Goal: Task Accomplishment & Management: Manage account settings

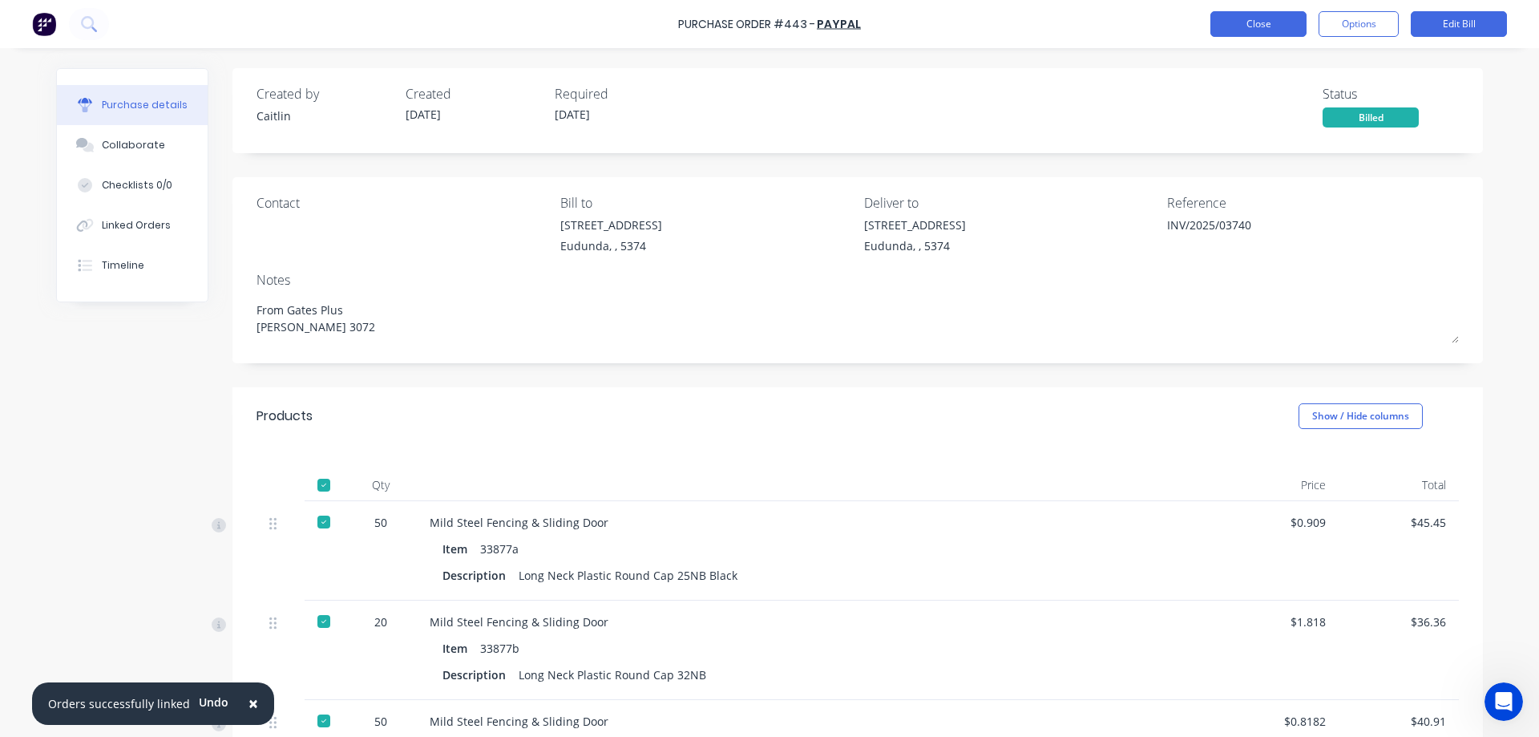
click at [1269, 29] on button "Close" at bounding box center [1258, 24] width 96 height 26
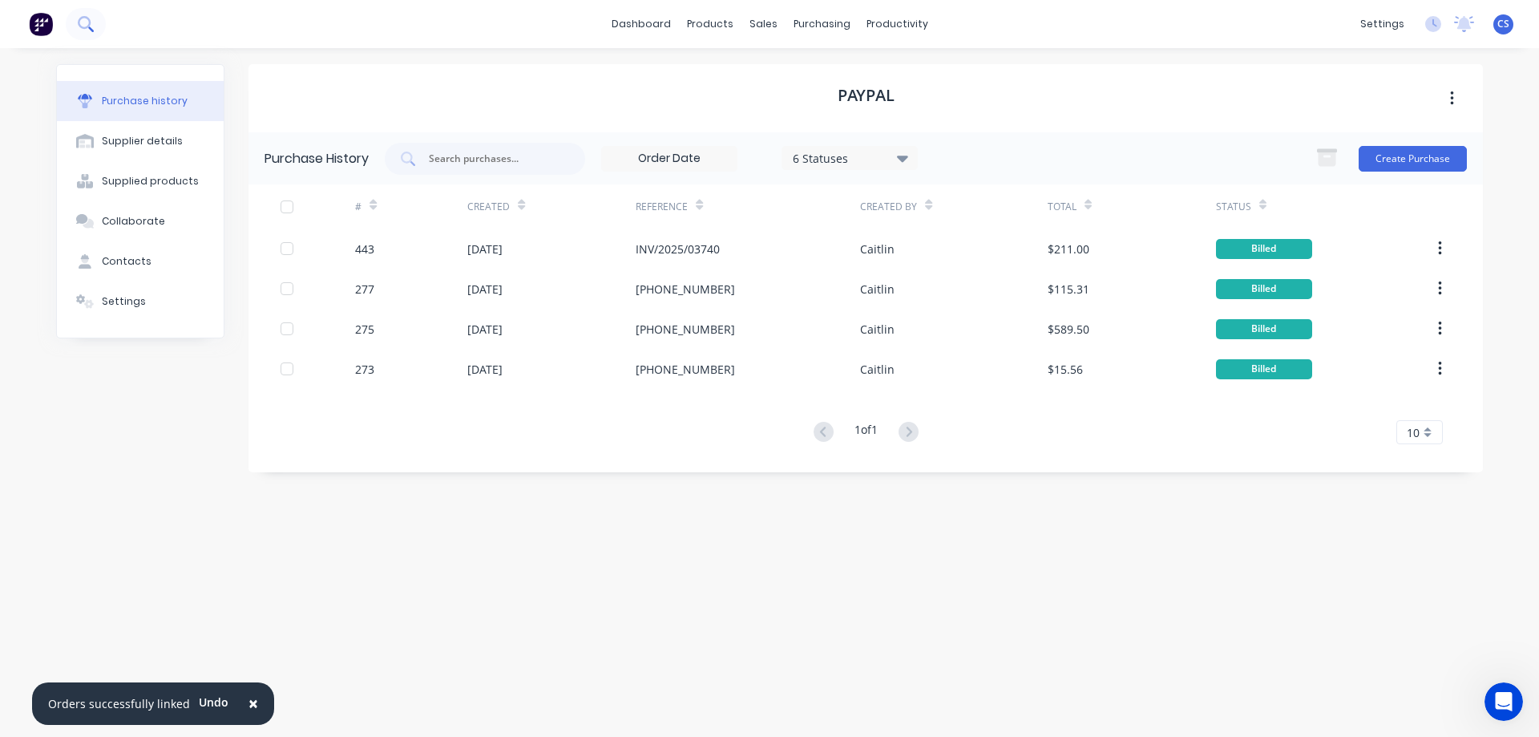
click at [80, 25] on icon at bounding box center [84, 22] width 13 height 13
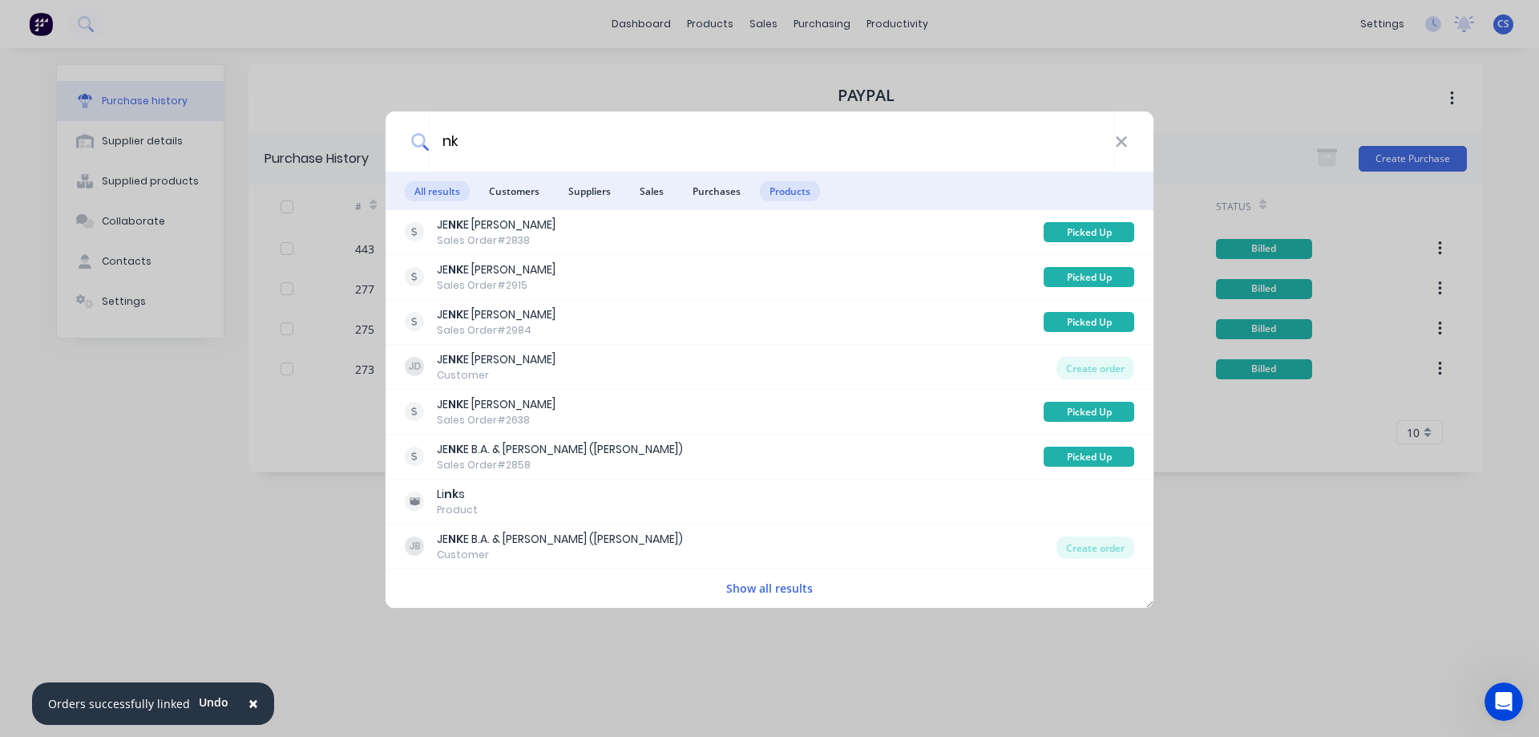
click at [770, 191] on span "Products" at bounding box center [790, 191] width 60 height 20
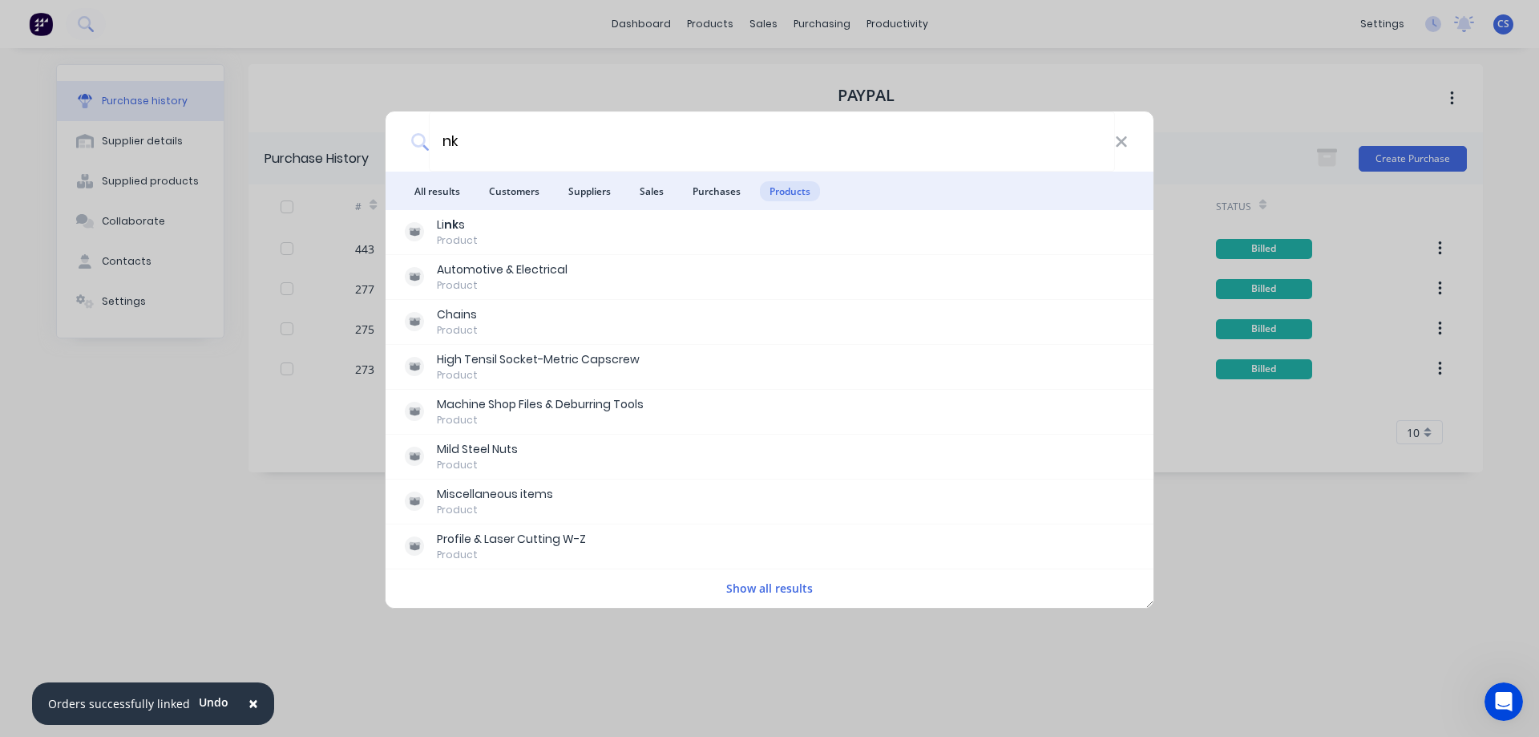
click at [798, 584] on button "Show all results" at bounding box center [769, 588] width 96 height 18
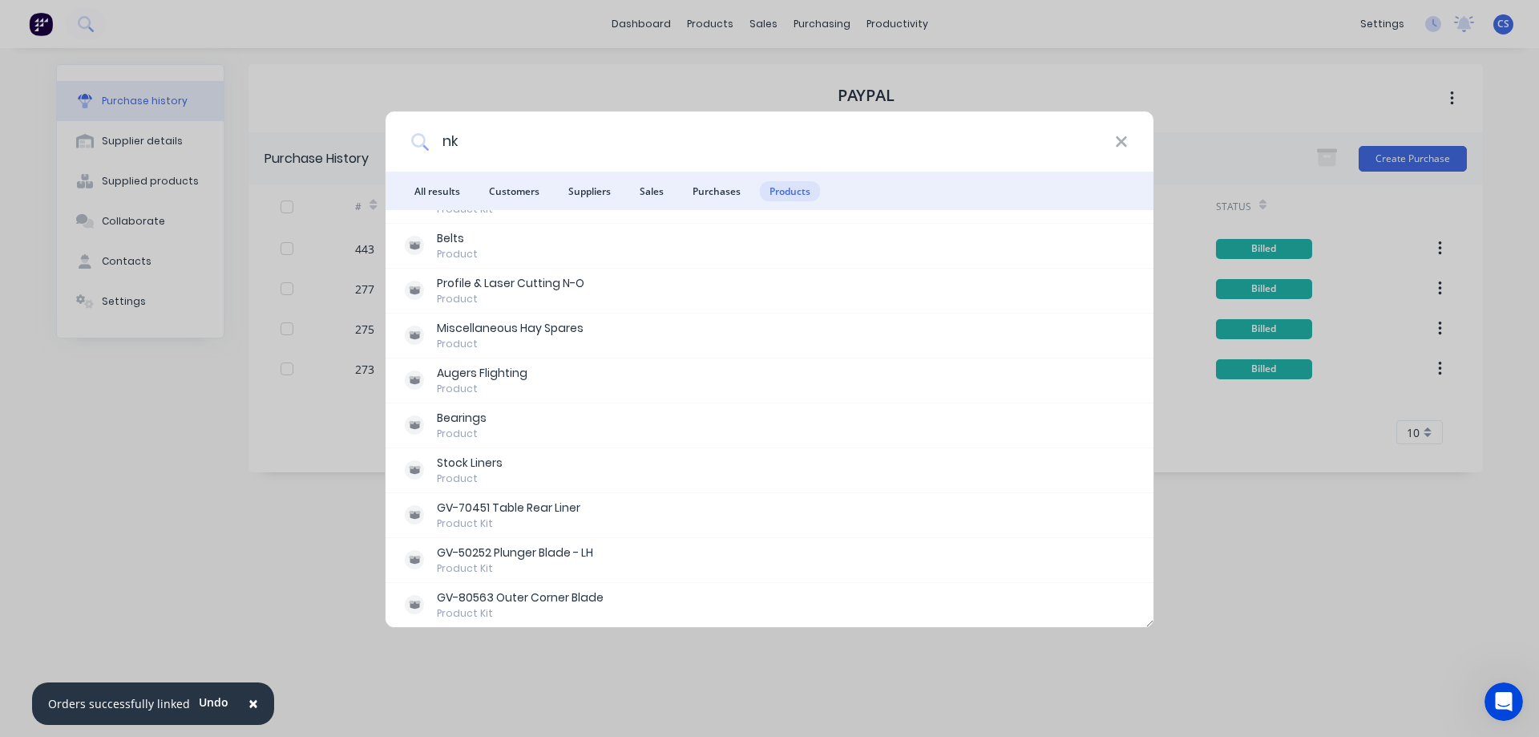
scroll to position [2806, 0]
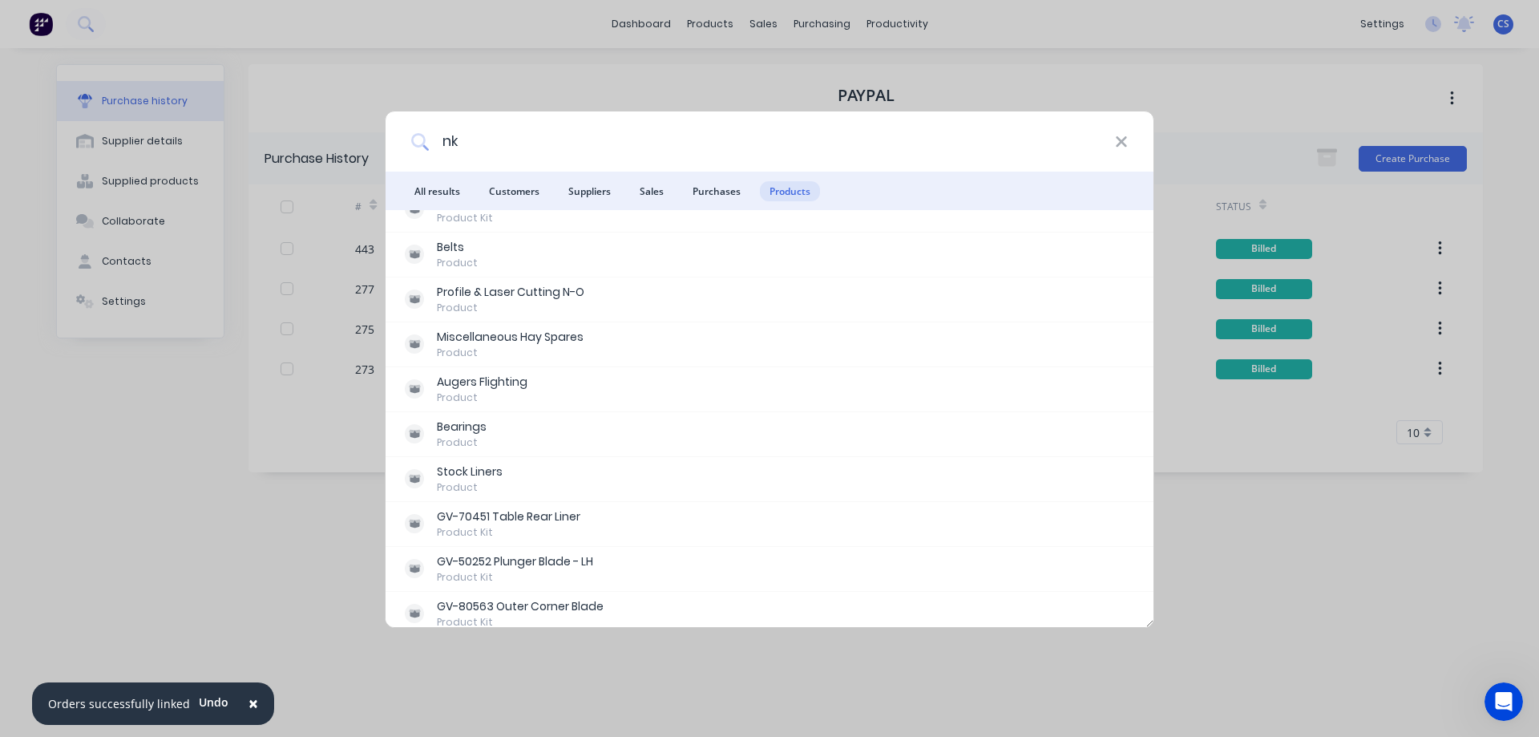
drag, startPoint x: 482, startPoint y: 147, endPoint x: 442, endPoint y: 147, distance: 39.3
click at [442, 147] on input "nk" at bounding box center [772, 141] width 686 height 60
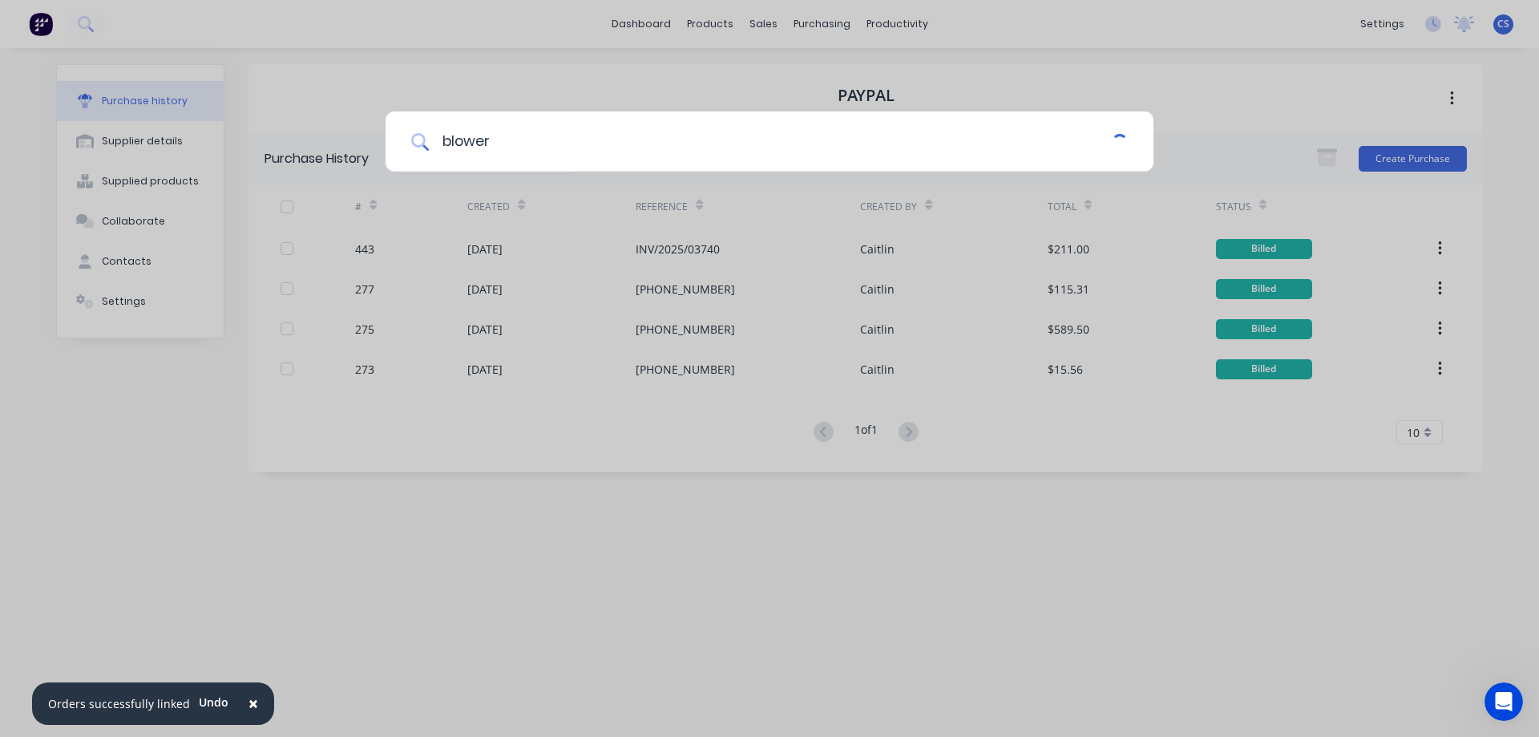
scroll to position [0, 0]
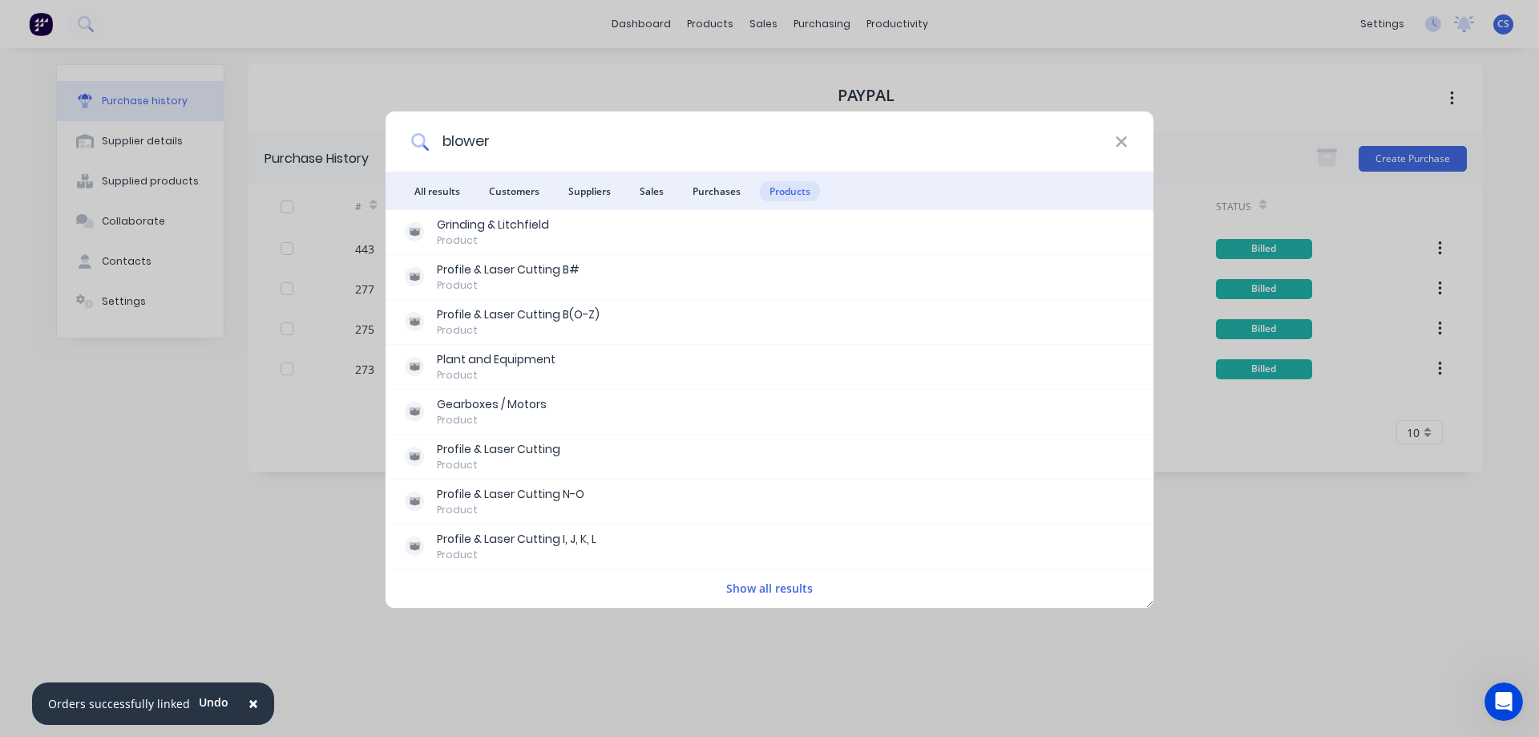
type input "blower"
click at [758, 584] on button "Show all results" at bounding box center [769, 588] width 96 height 18
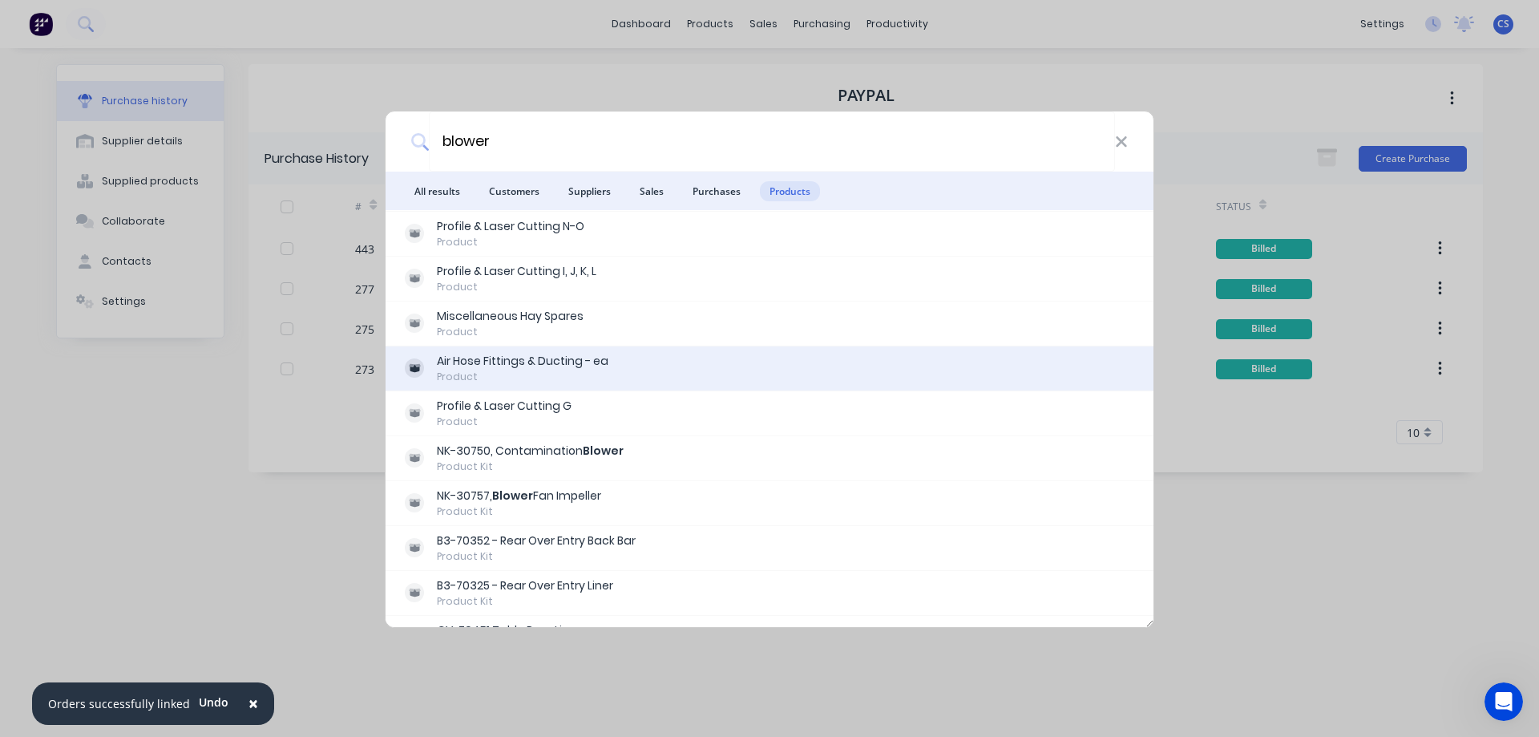
scroll to position [240, 0]
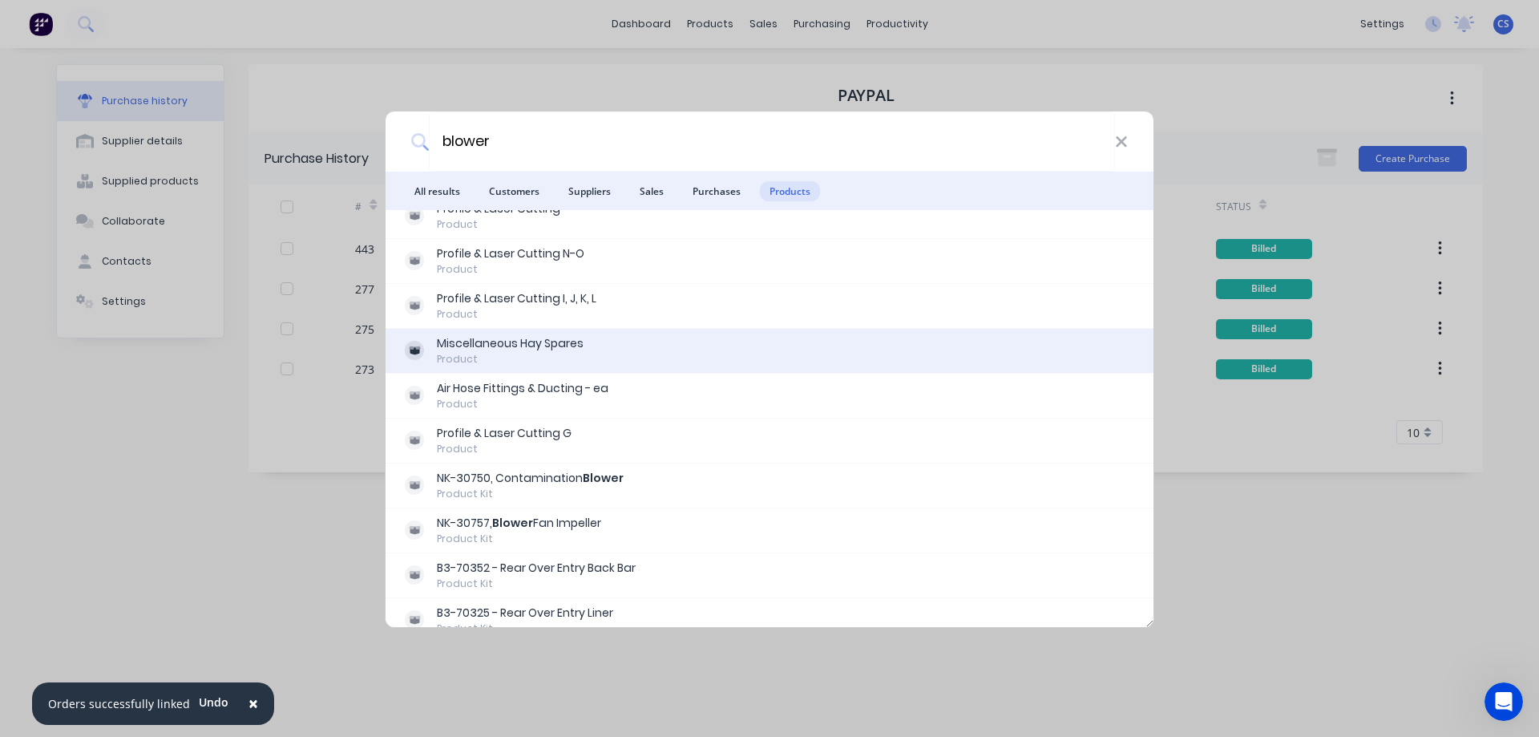
click at [628, 343] on div "Miscellaneous Hay Spares Product" at bounding box center [769, 350] width 729 height 31
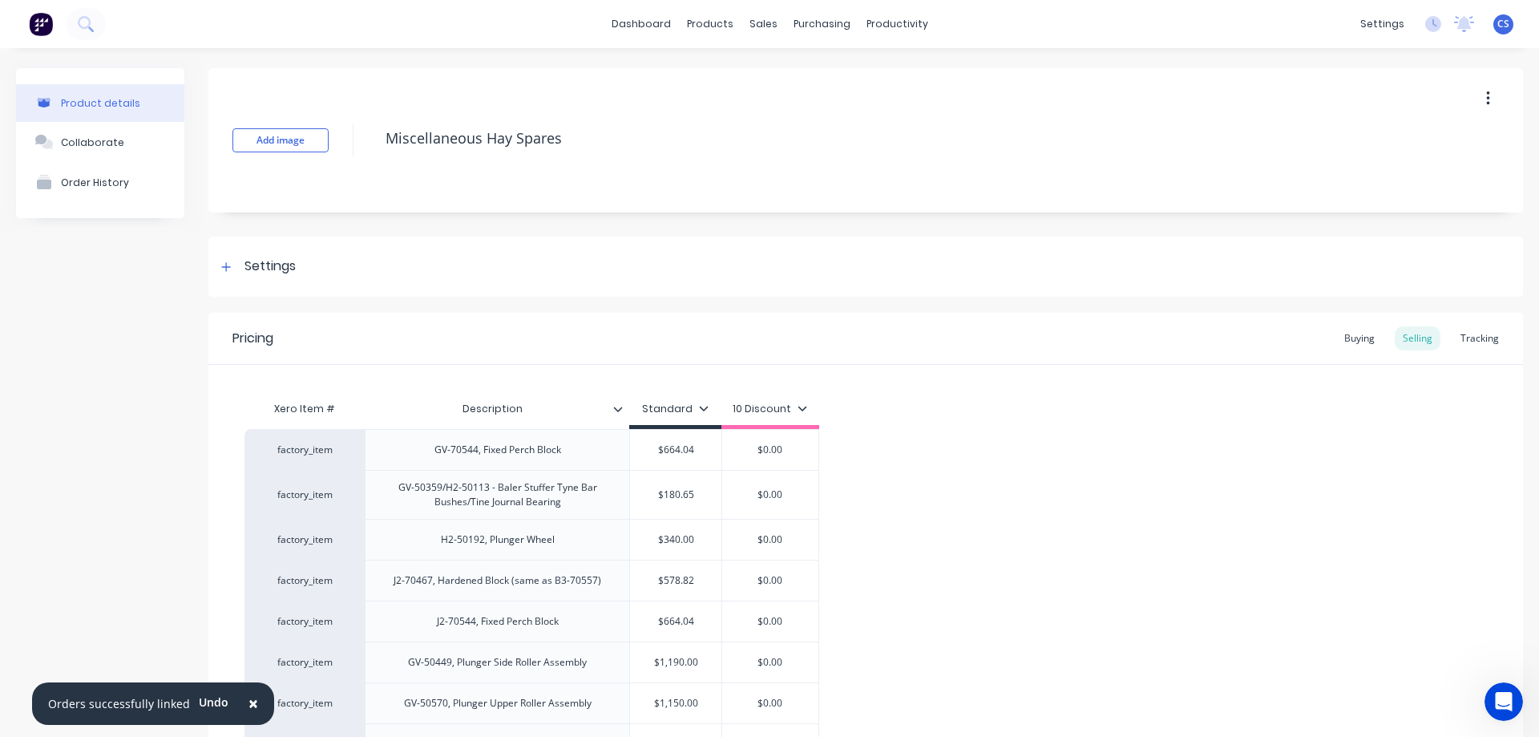
type textarea "x"
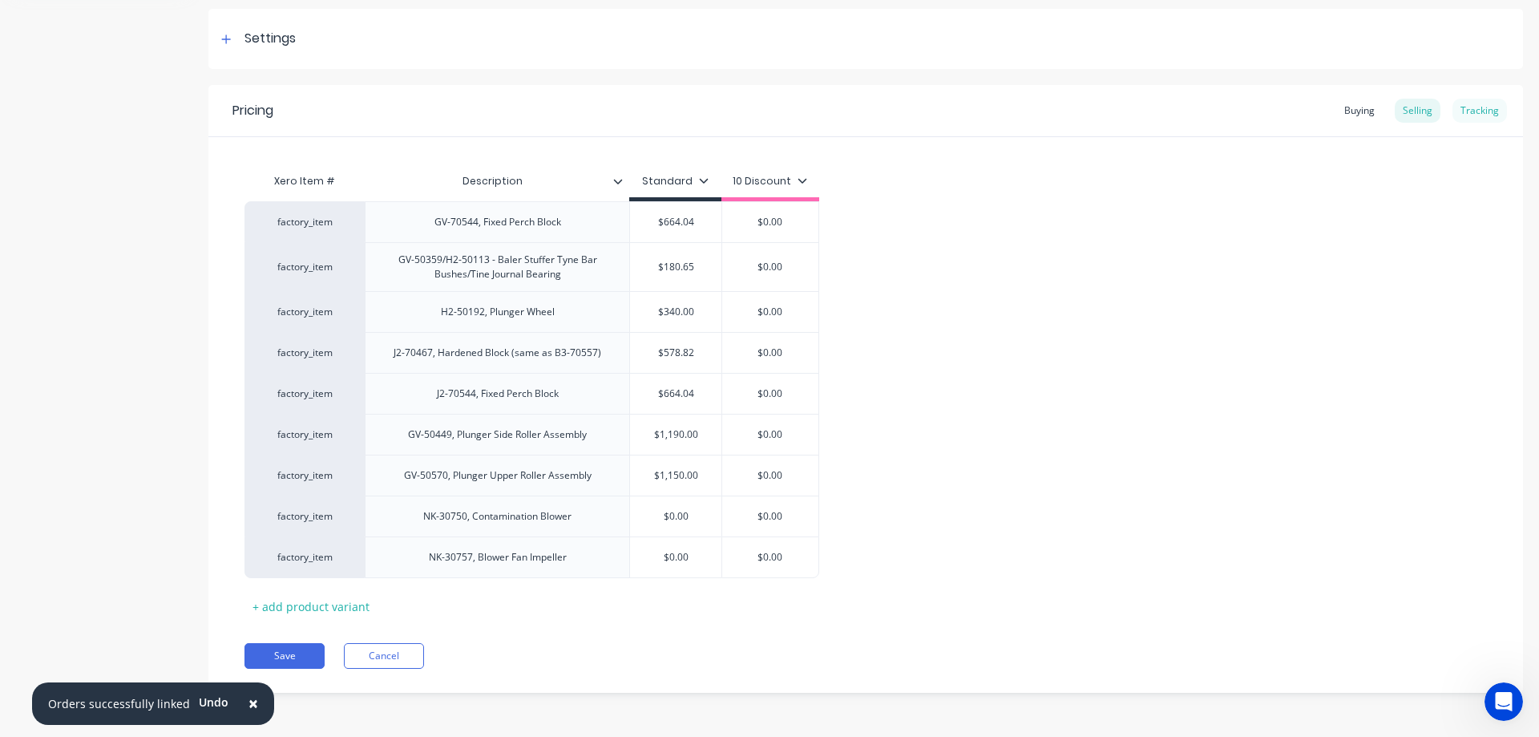
click at [1474, 115] on div "Tracking" at bounding box center [1480, 111] width 55 height 24
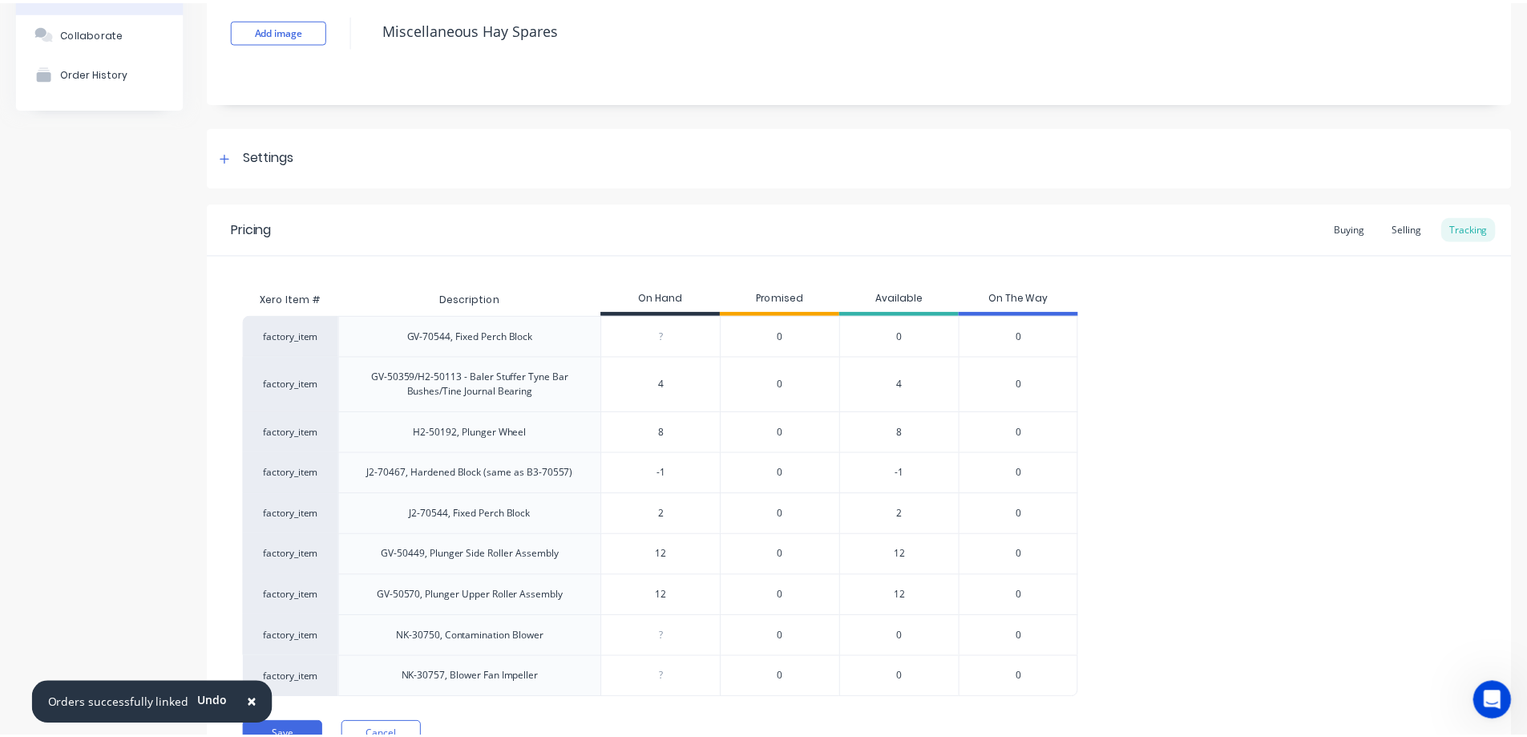
scroll to position [0, 0]
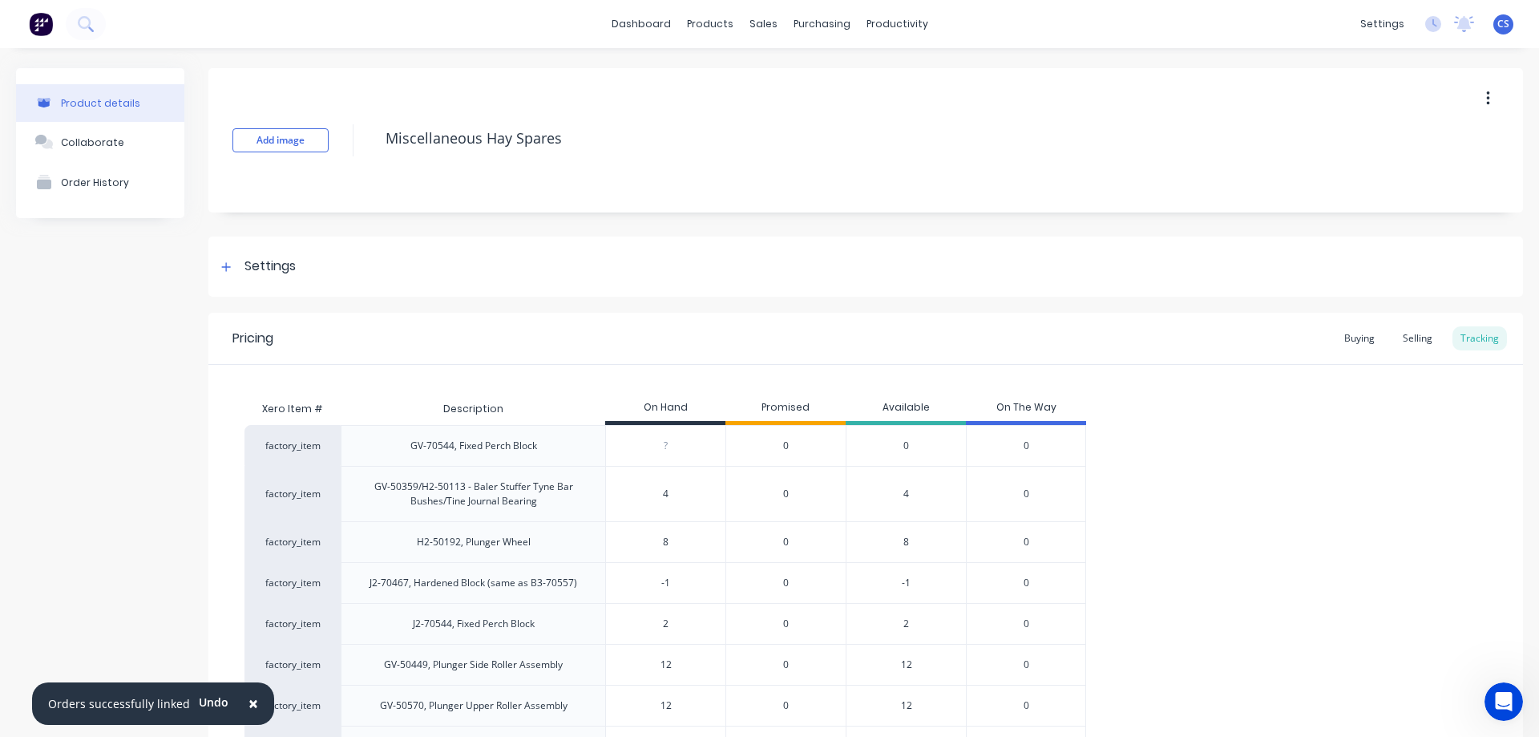
click at [39, 19] on img at bounding box center [41, 24] width 24 height 24
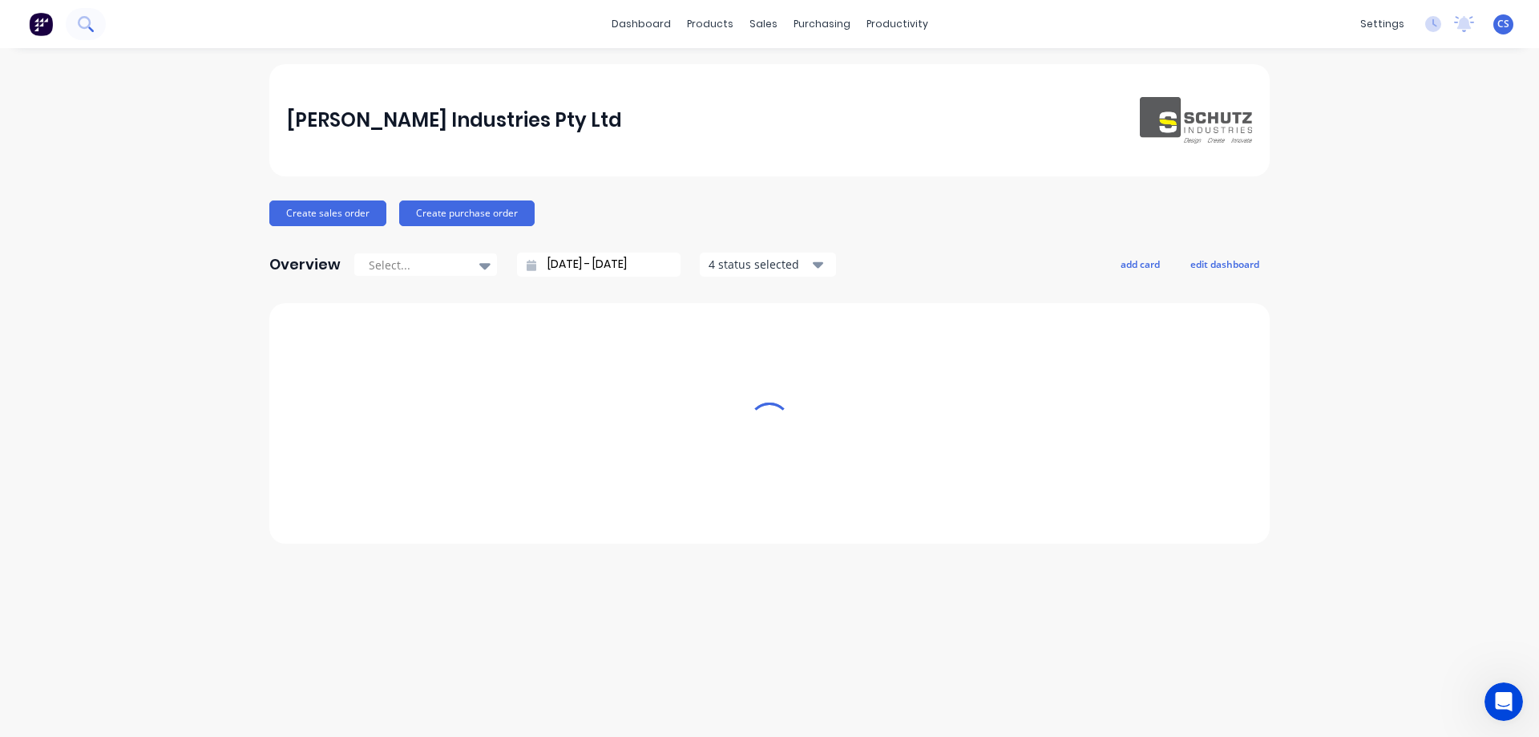
click at [90, 20] on icon at bounding box center [84, 22] width 13 height 13
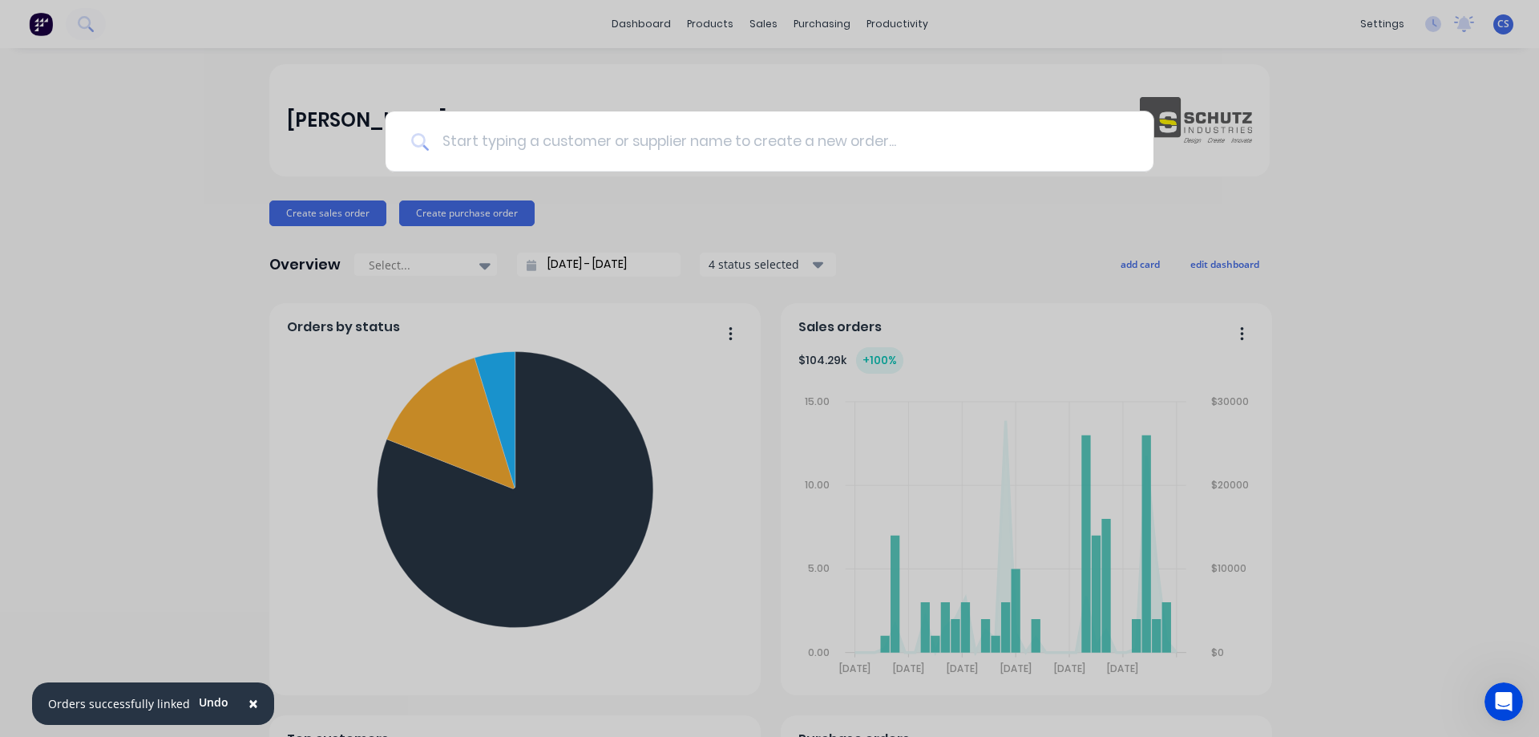
click at [466, 139] on input at bounding box center [778, 141] width 699 height 60
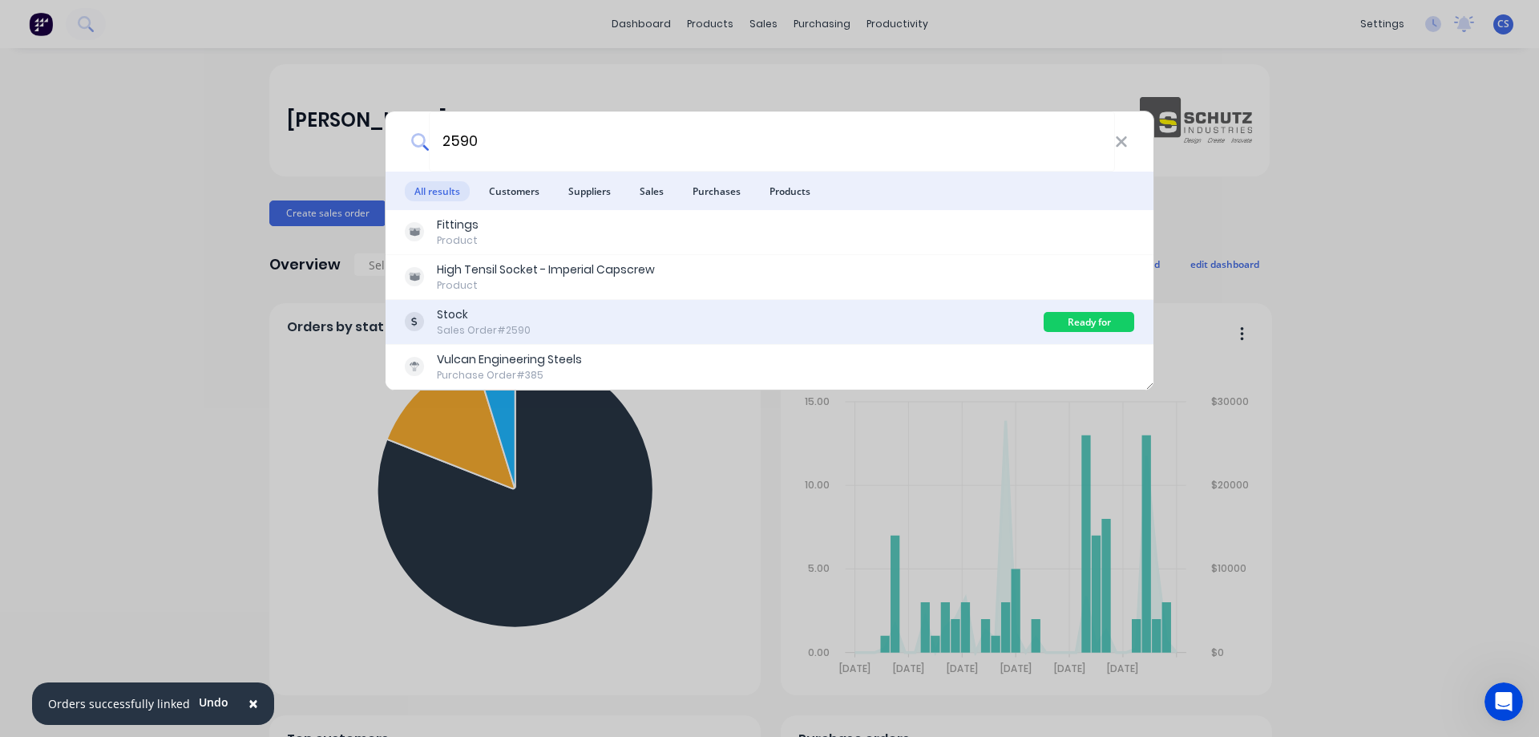
type input "2590"
click at [582, 322] on div "Stock Sales Order #2590" at bounding box center [724, 321] width 639 height 31
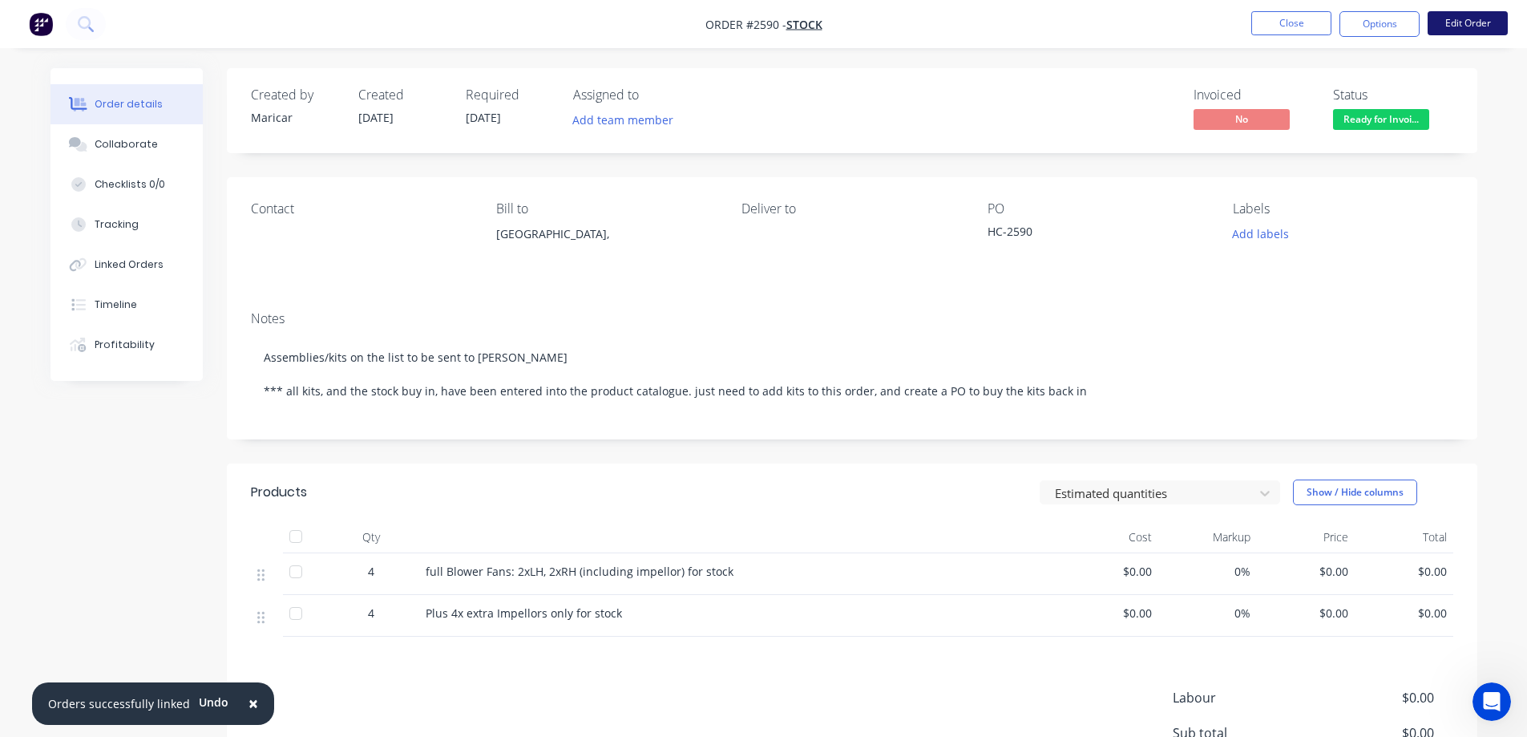
click at [1478, 30] on button "Edit Order" at bounding box center [1468, 23] width 80 height 24
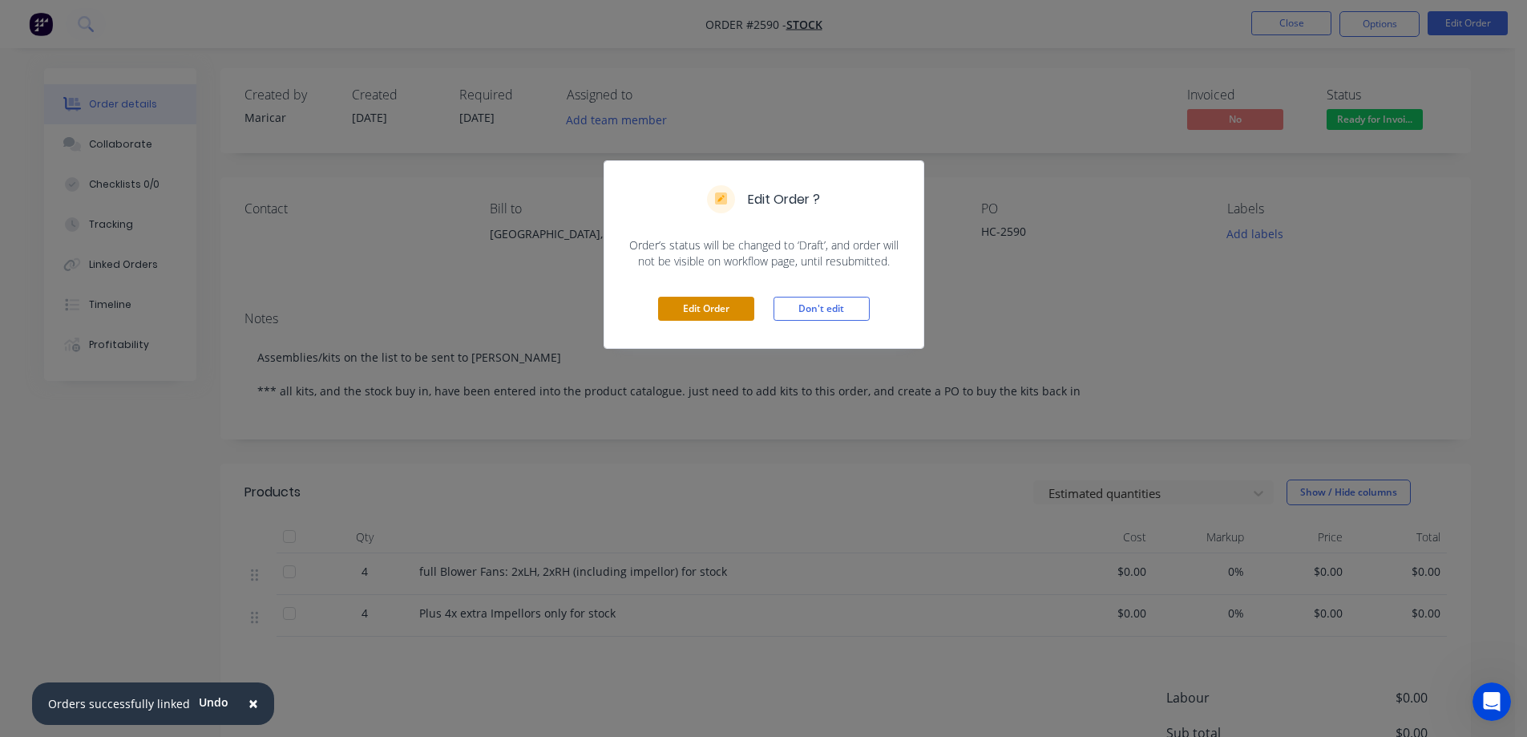
click at [710, 316] on button "Edit Order" at bounding box center [706, 309] width 96 height 24
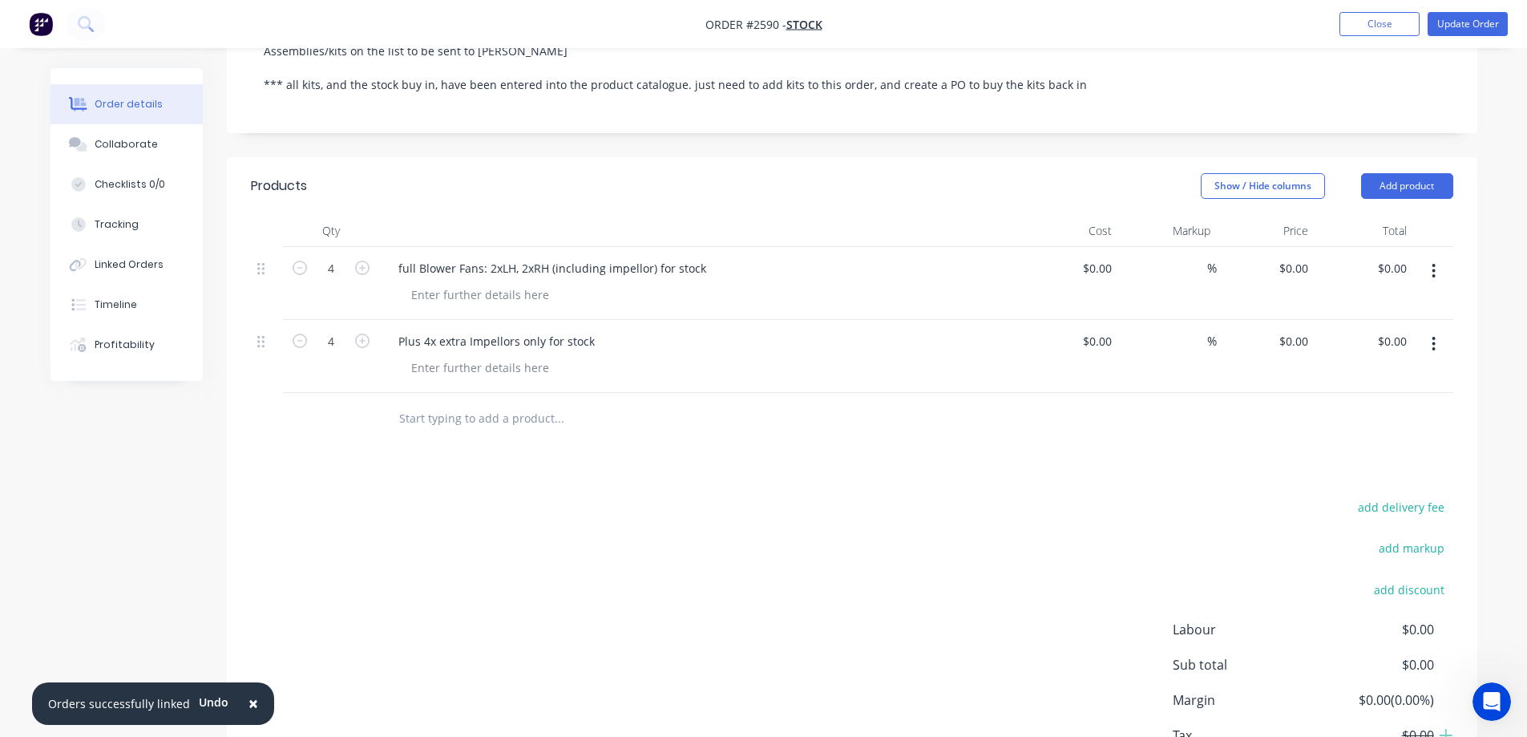
scroll to position [321, 0]
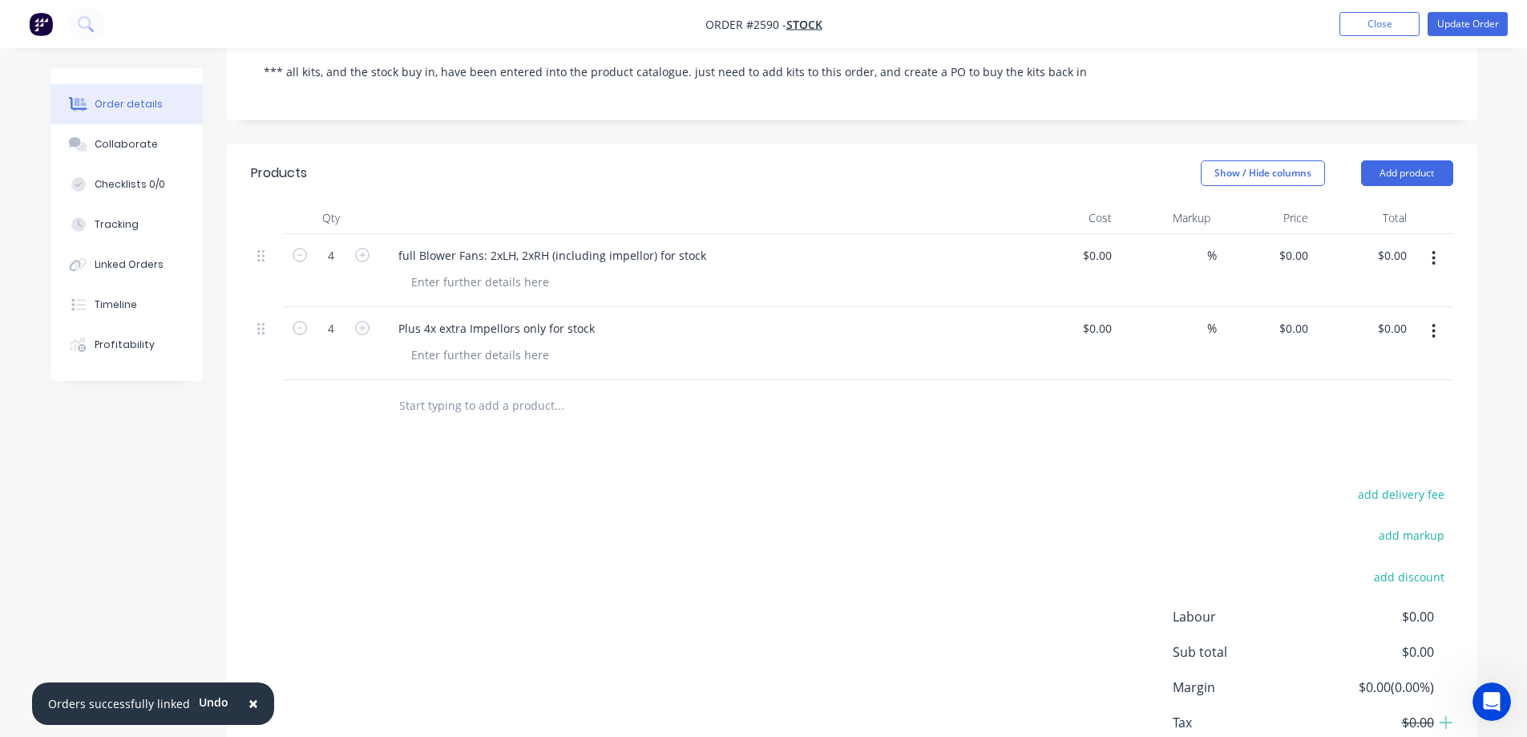
click at [438, 410] on input "text" at bounding box center [558, 406] width 321 height 32
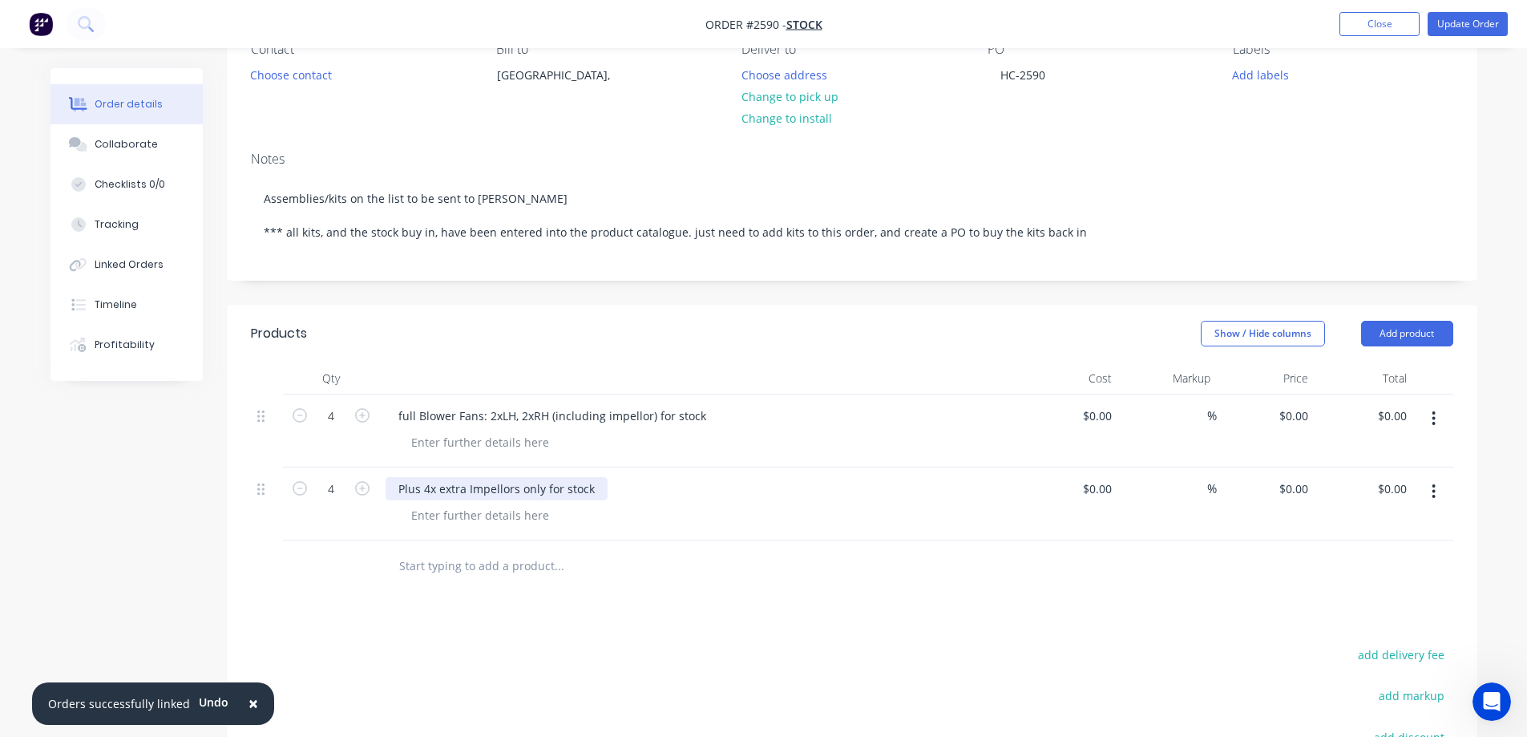
scroll to position [240, 0]
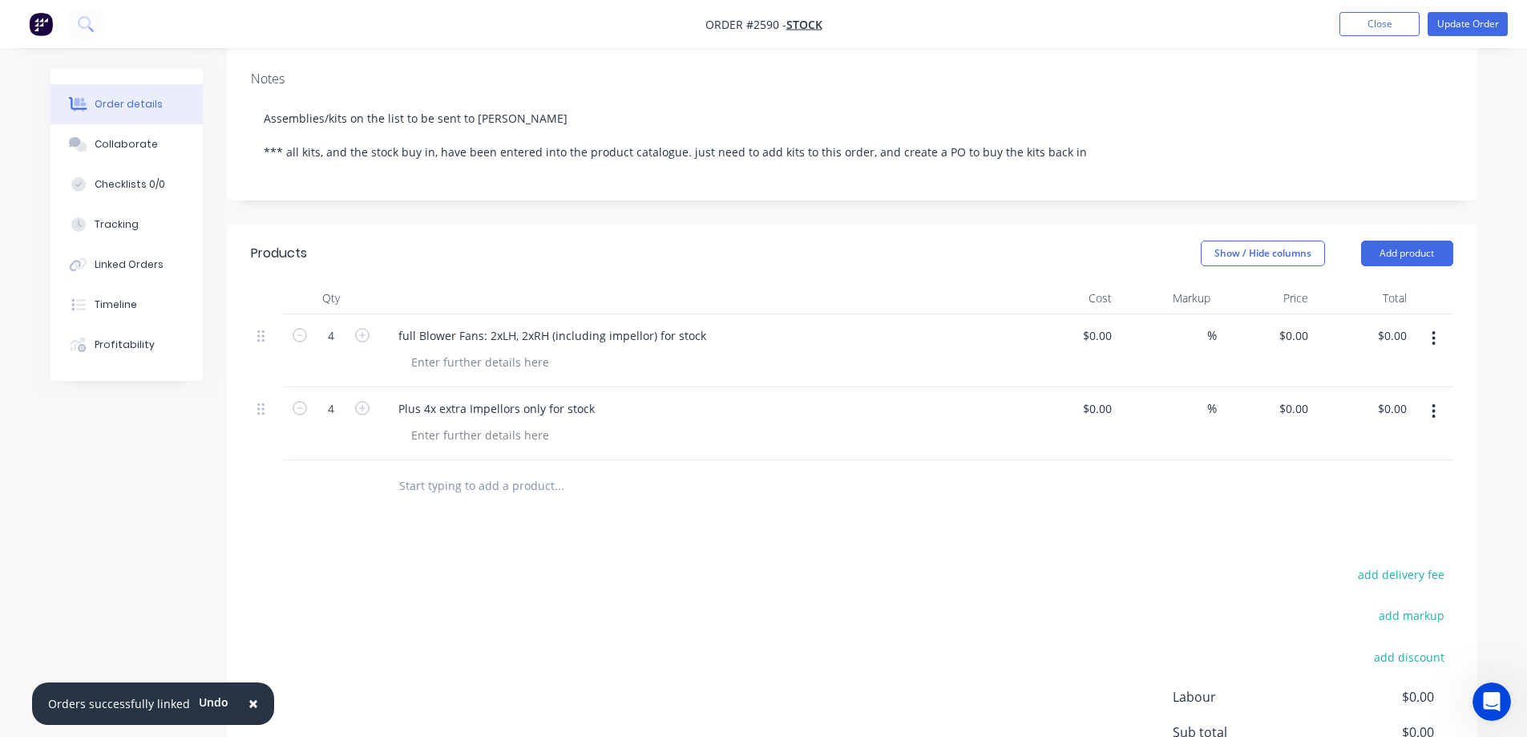
click at [455, 483] on input "text" at bounding box center [558, 486] width 321 height 32
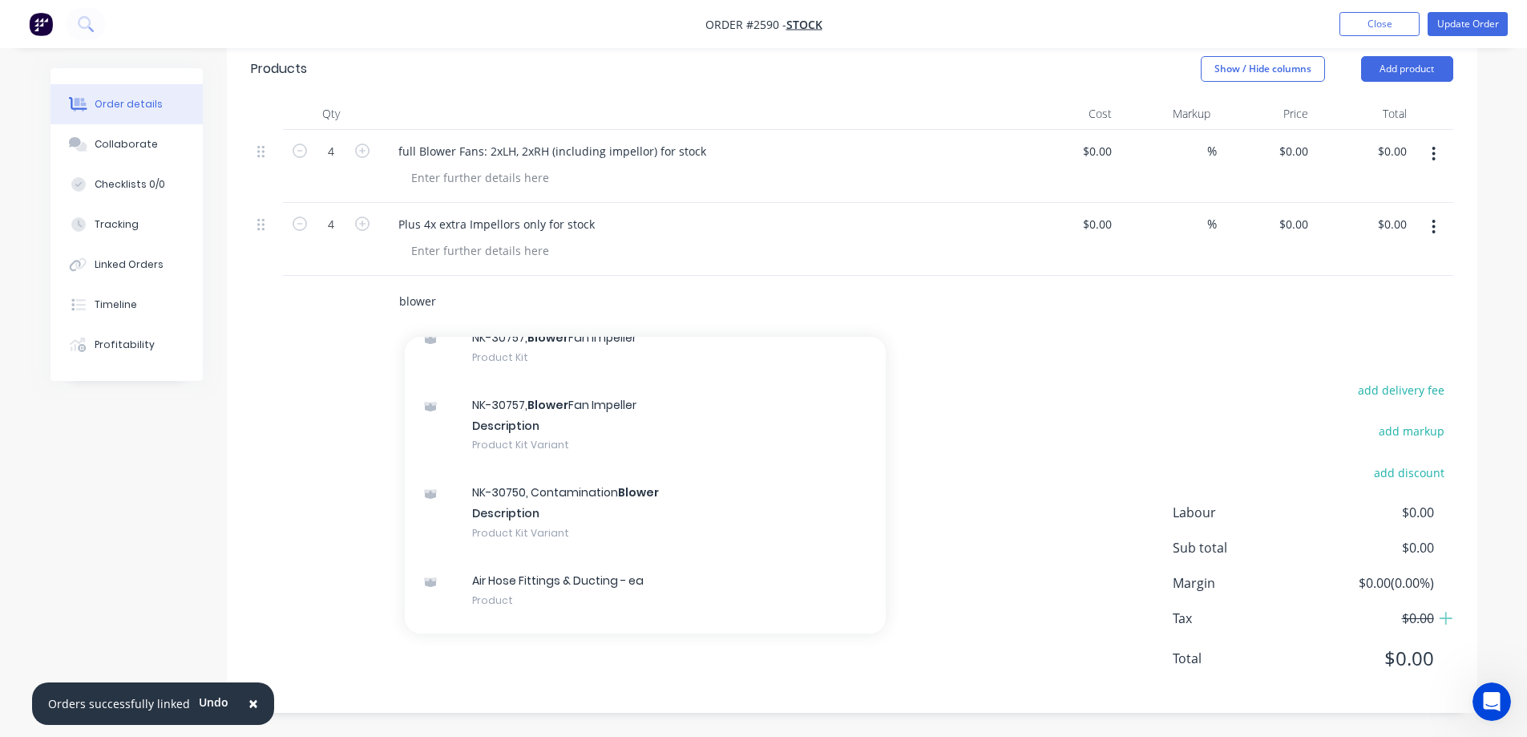
scroll to position [3447, 0]
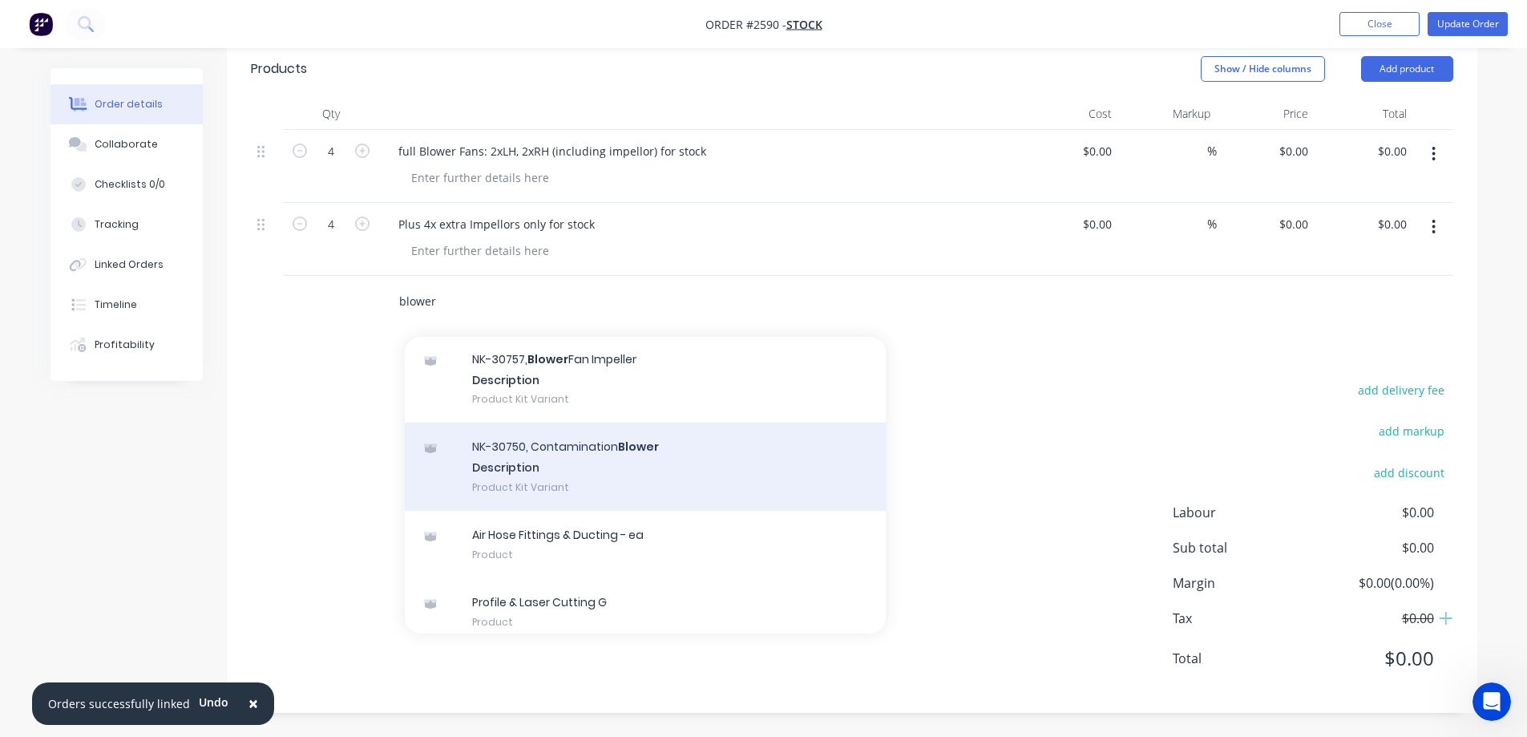
type input "blower"
click at [716, 477] on div "NK-30750, Contamination Blower Description Product Kit Variant" at bounding box center [645, 466] width 481 height 88
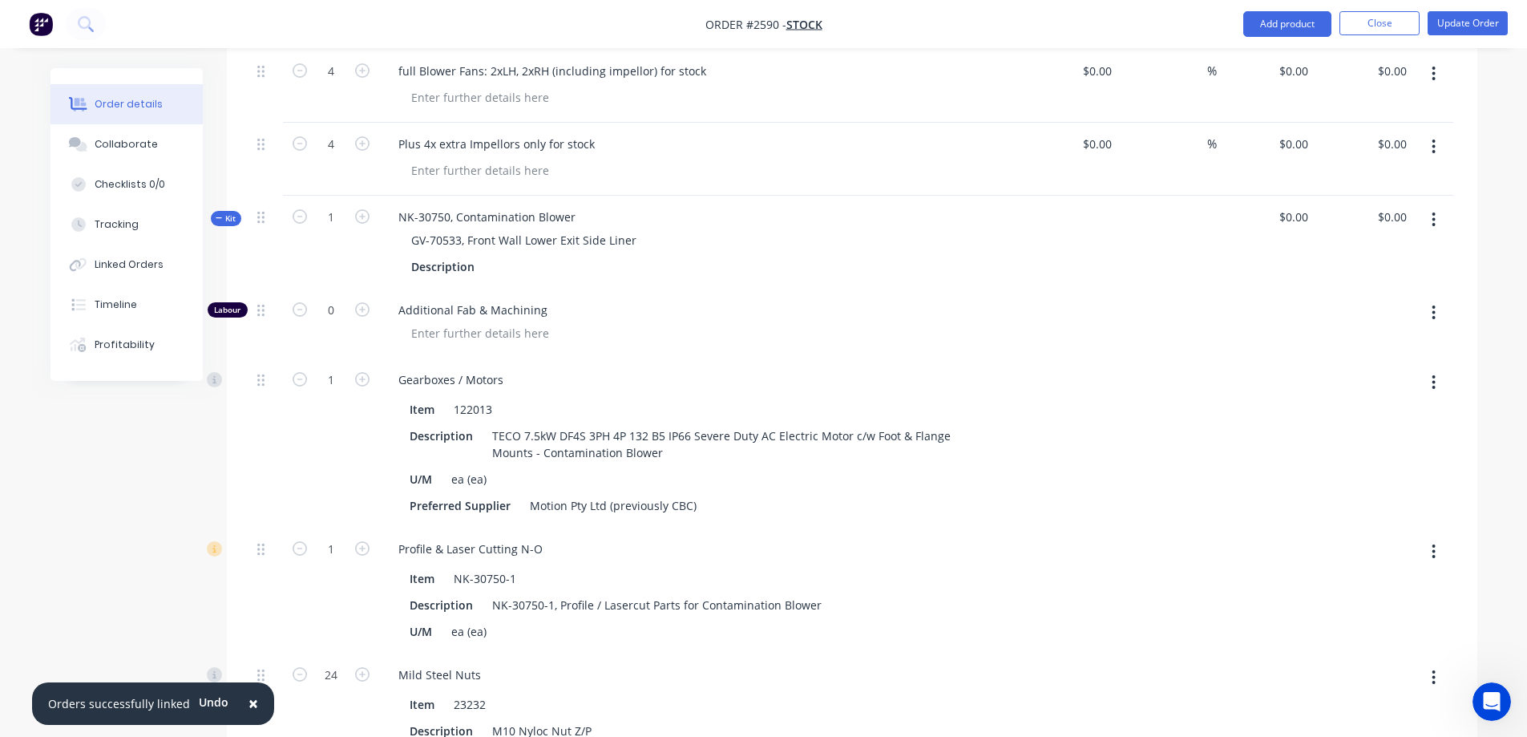
scroll to position [345, 0]
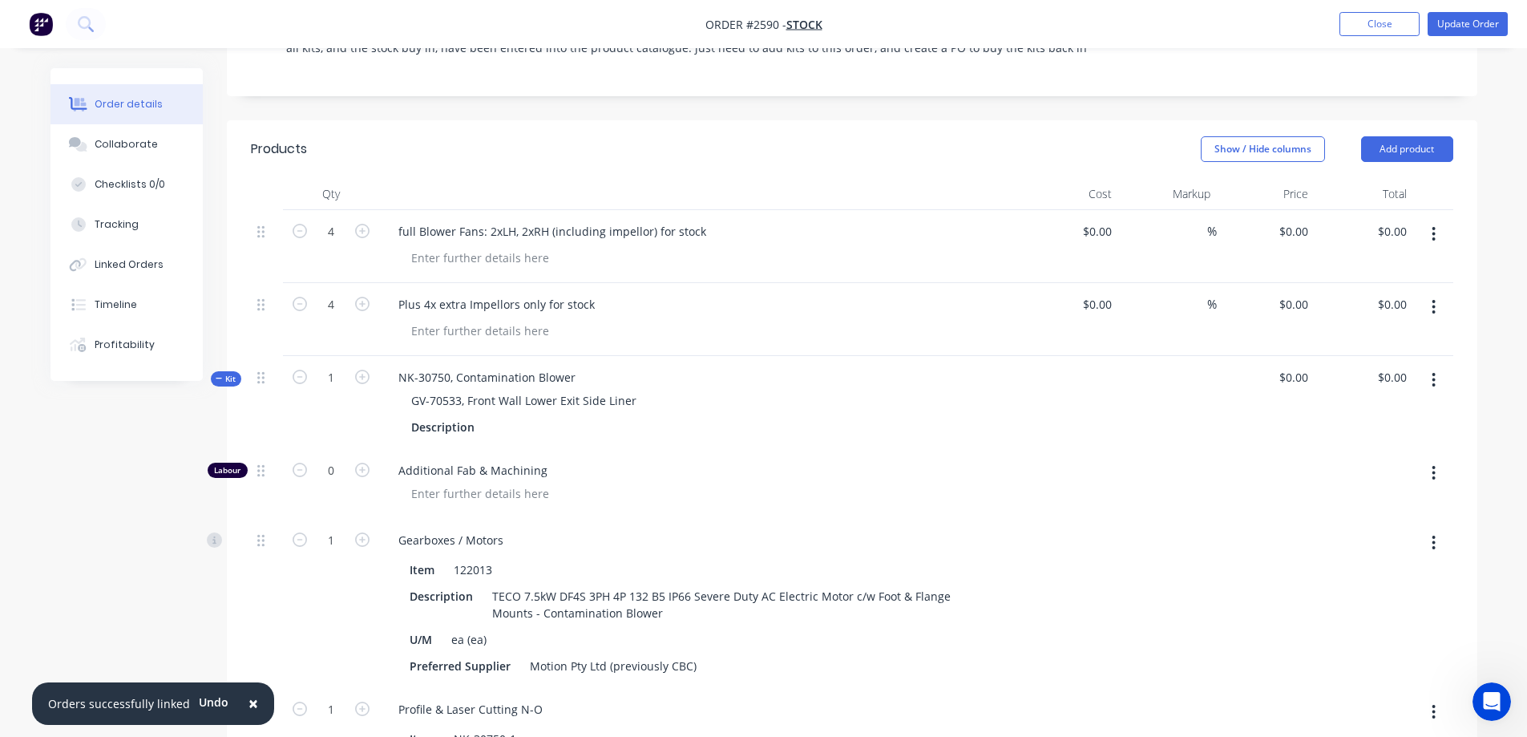
click at [227, 376] on span "Kit" at bounding box center [226, 379] width 21 height 12
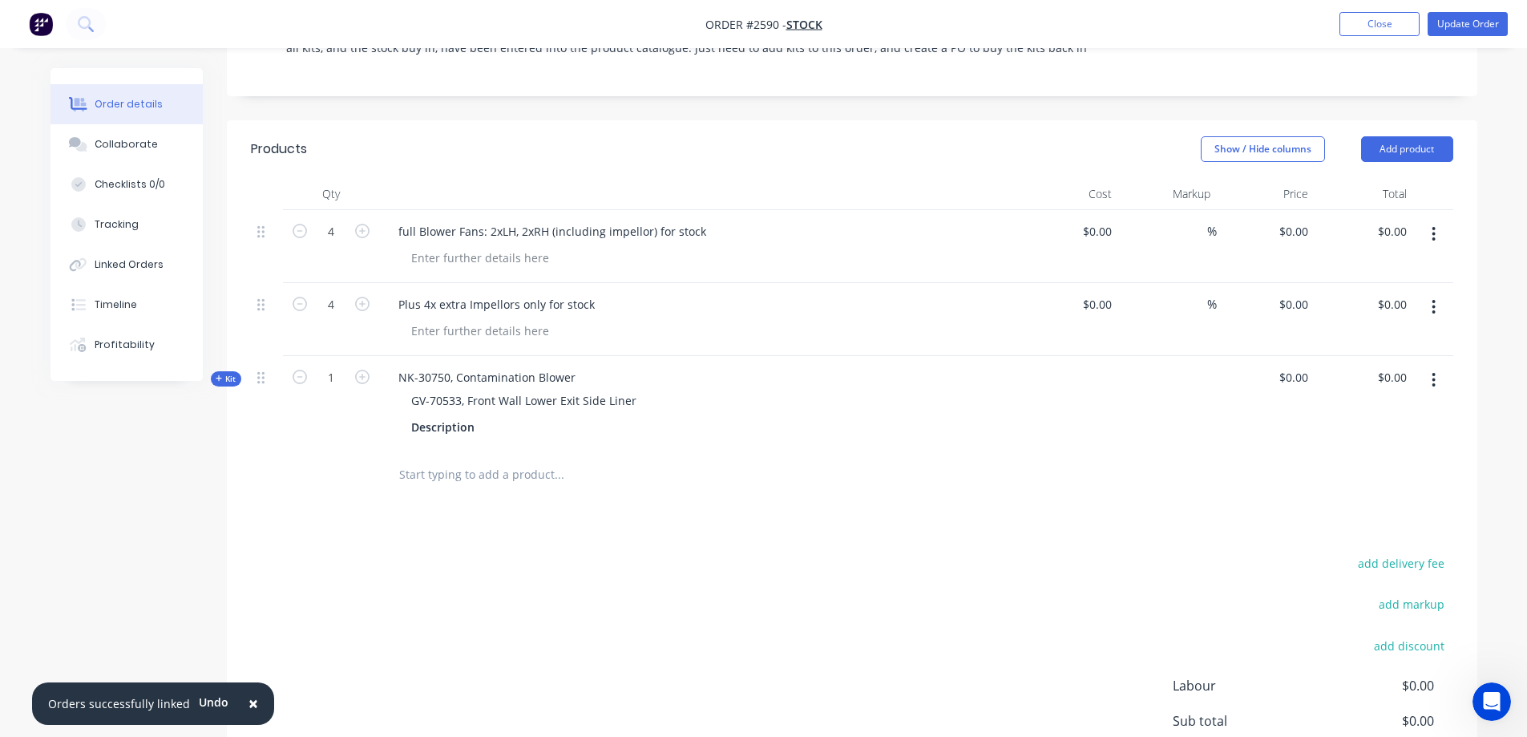
click at [529, 477] on input "text" at bounding box center [558, 475] width 321 height 32
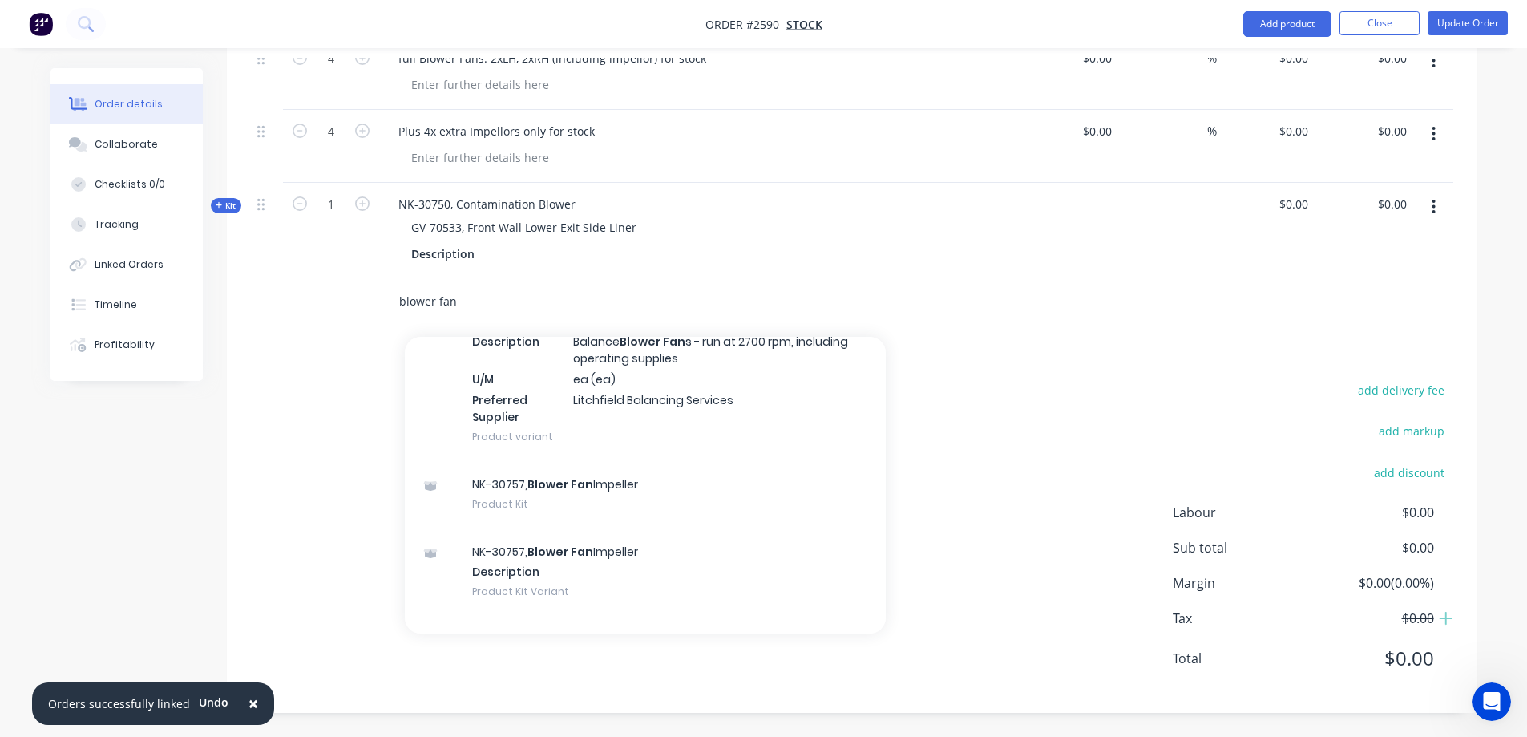
scroll to position [321, 0]
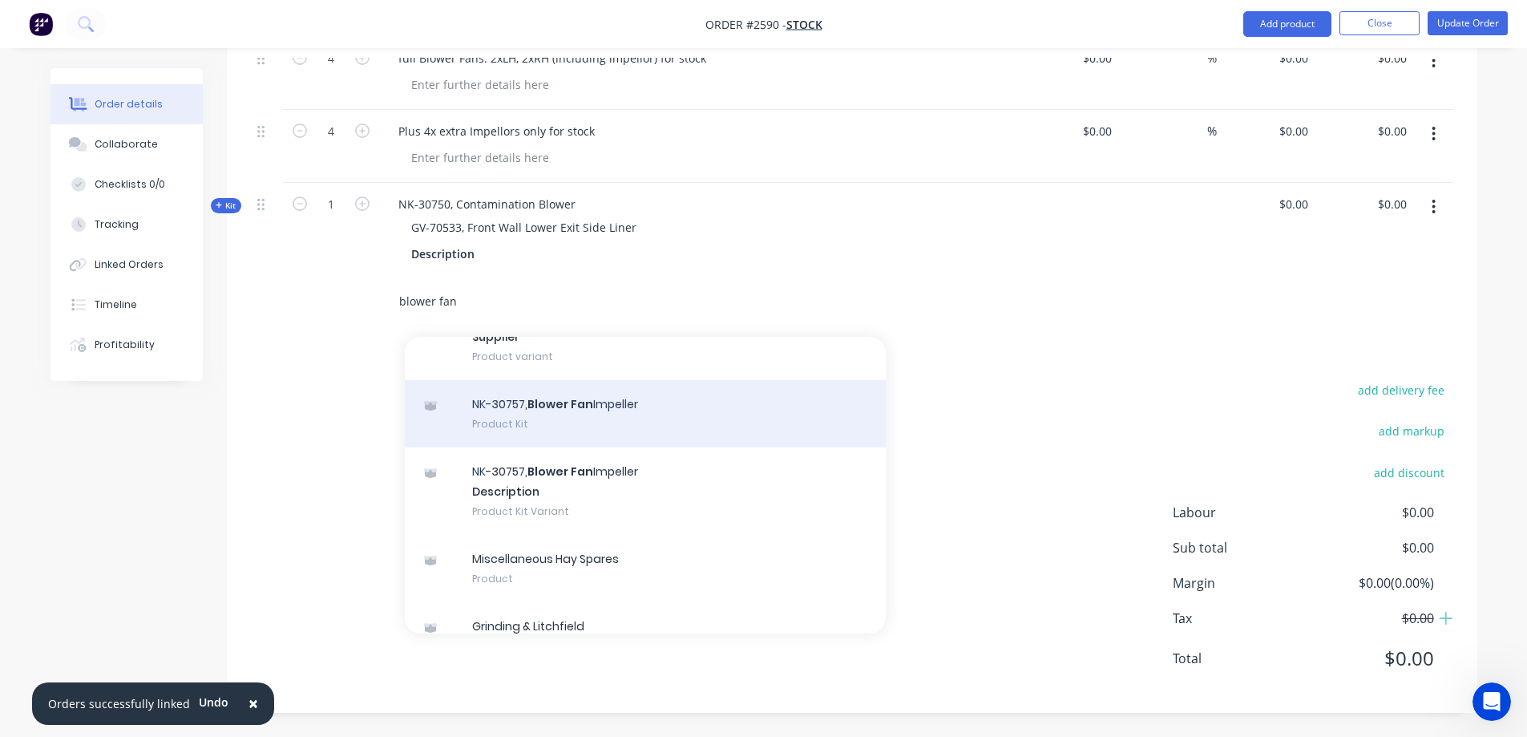
type input "blower fan"
click at [733, 431] on div "NK-30757, Blower Fan Impeller Product Kit" at bounding box center [645, 413] width 481 height 67
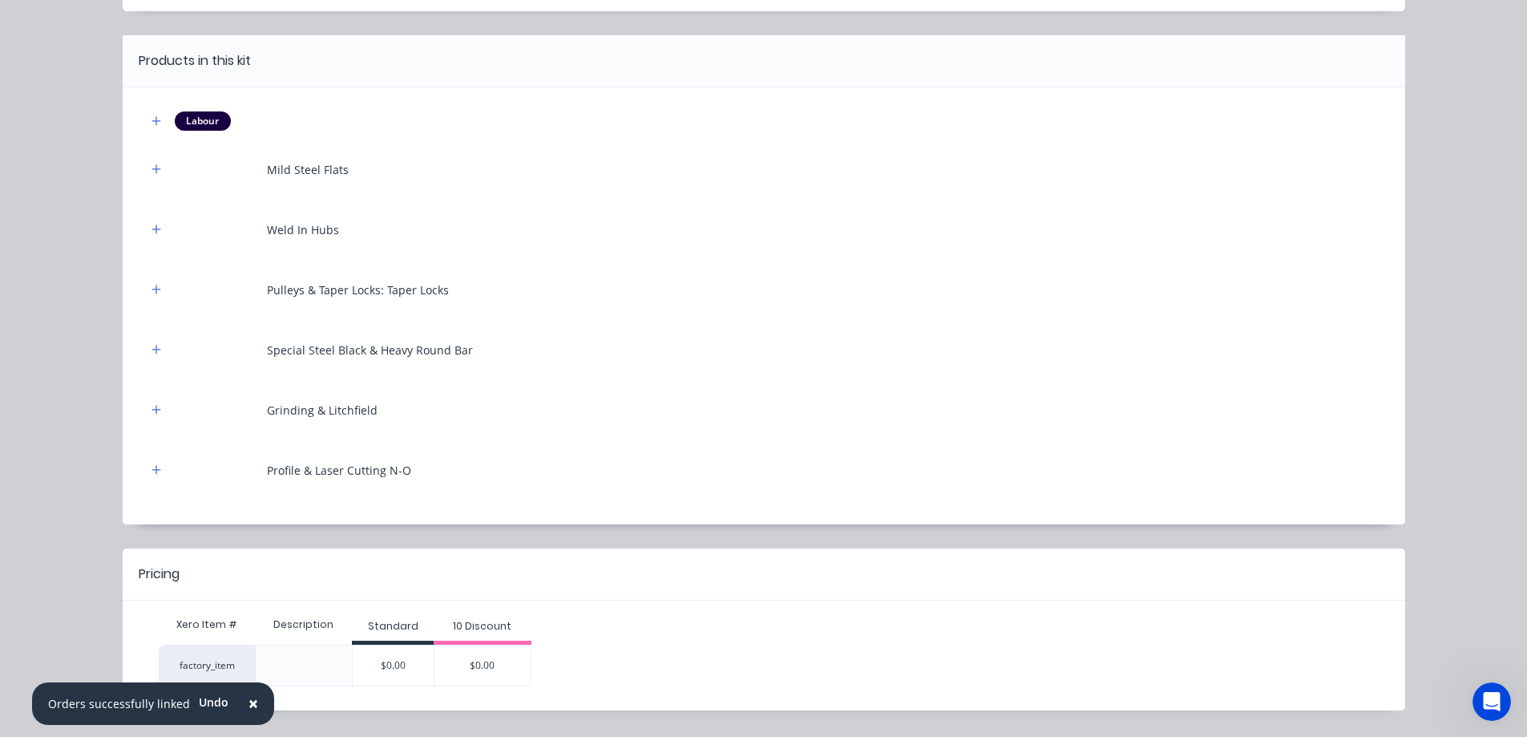
scroll to position [160, 0]
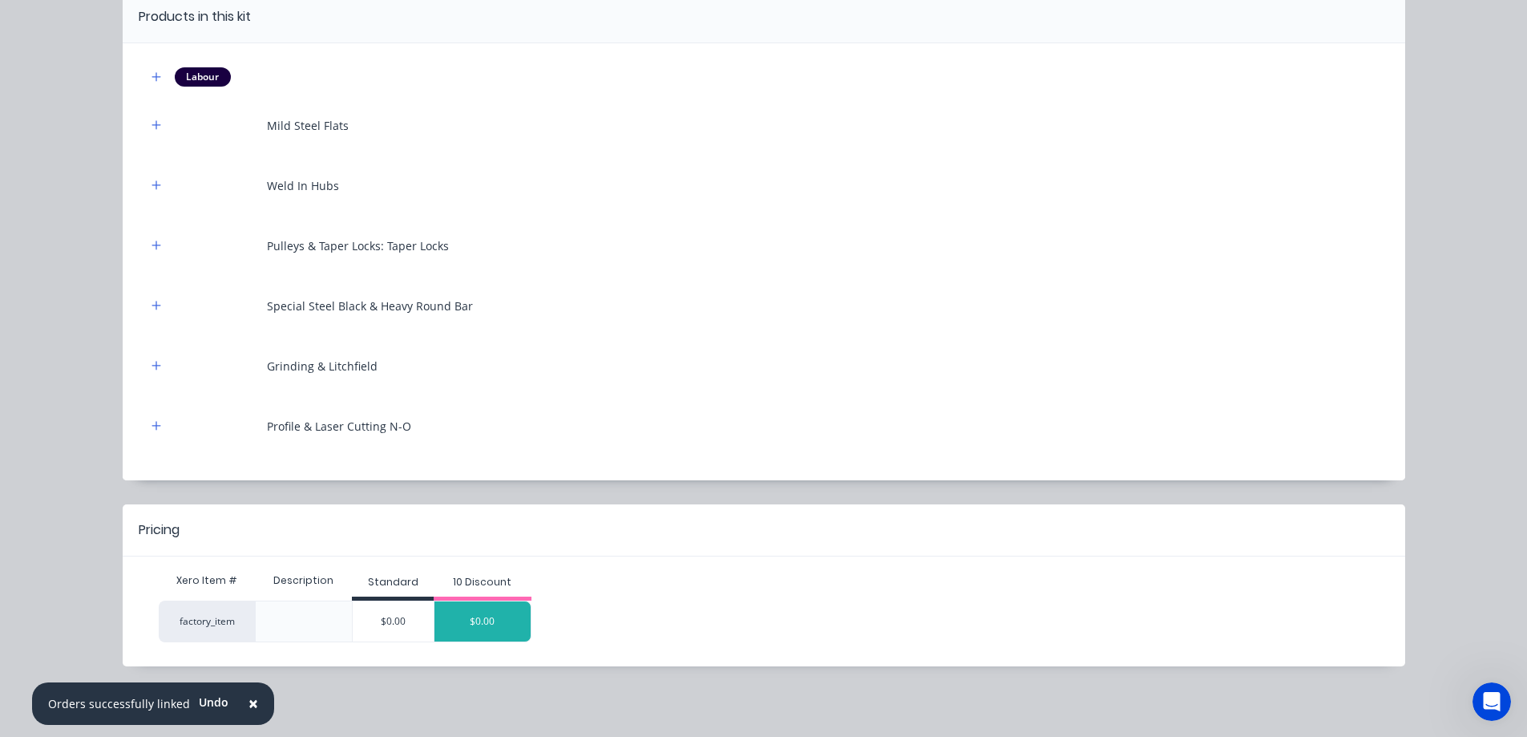
click at [474, 618] on div "$0.00" at bounding box center [482, 621] width 96 height 40
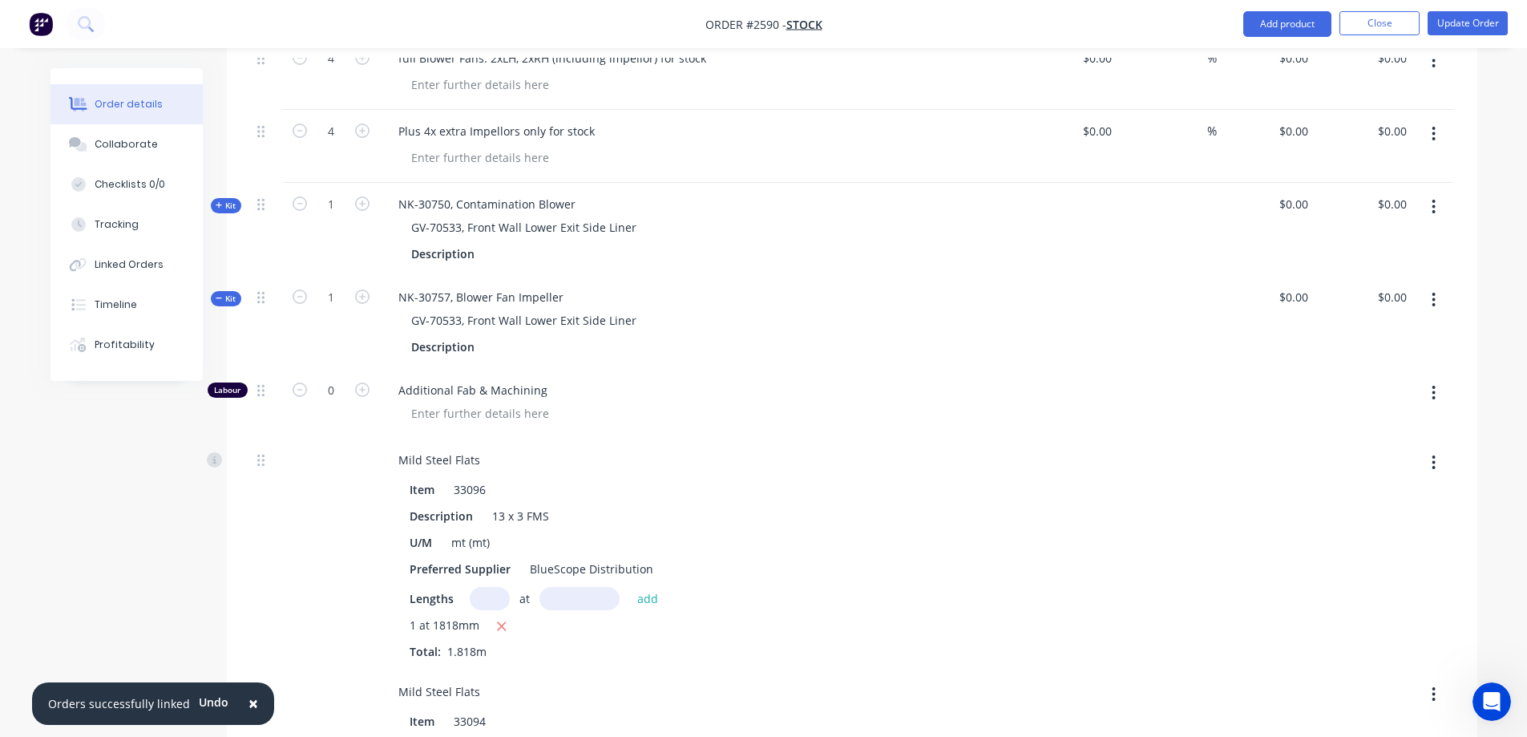
click at [224, 291] on button "Kit" at bounding box center [226, 298] width 30 height 15
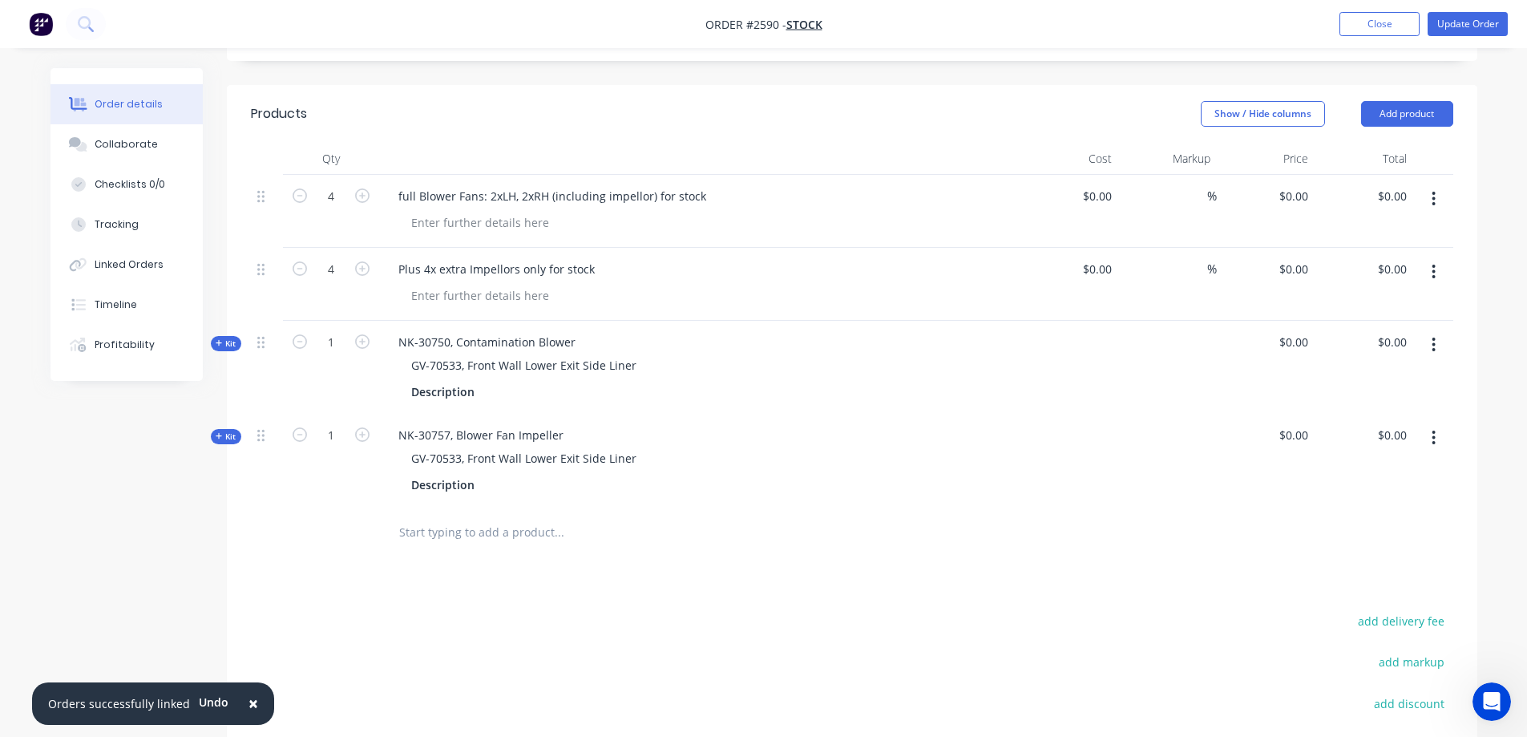
scroll to position [358, 0]
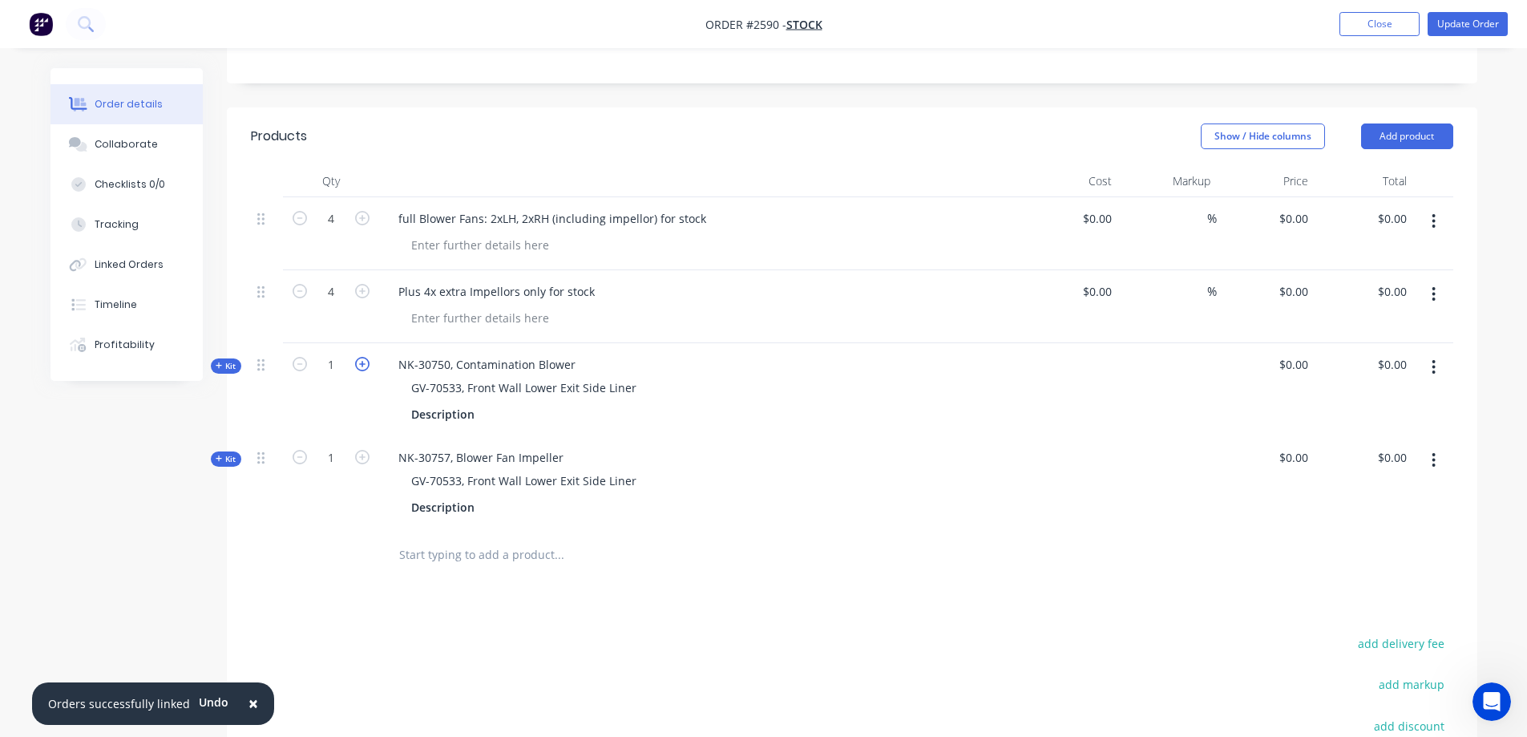
click at [367, 366] on icon "button" at bounding box center [362, 364] width 14 height 14
type input "4"
click at [361, 455] on icon "button" at bounding box center [362, 457] width 14 height 14
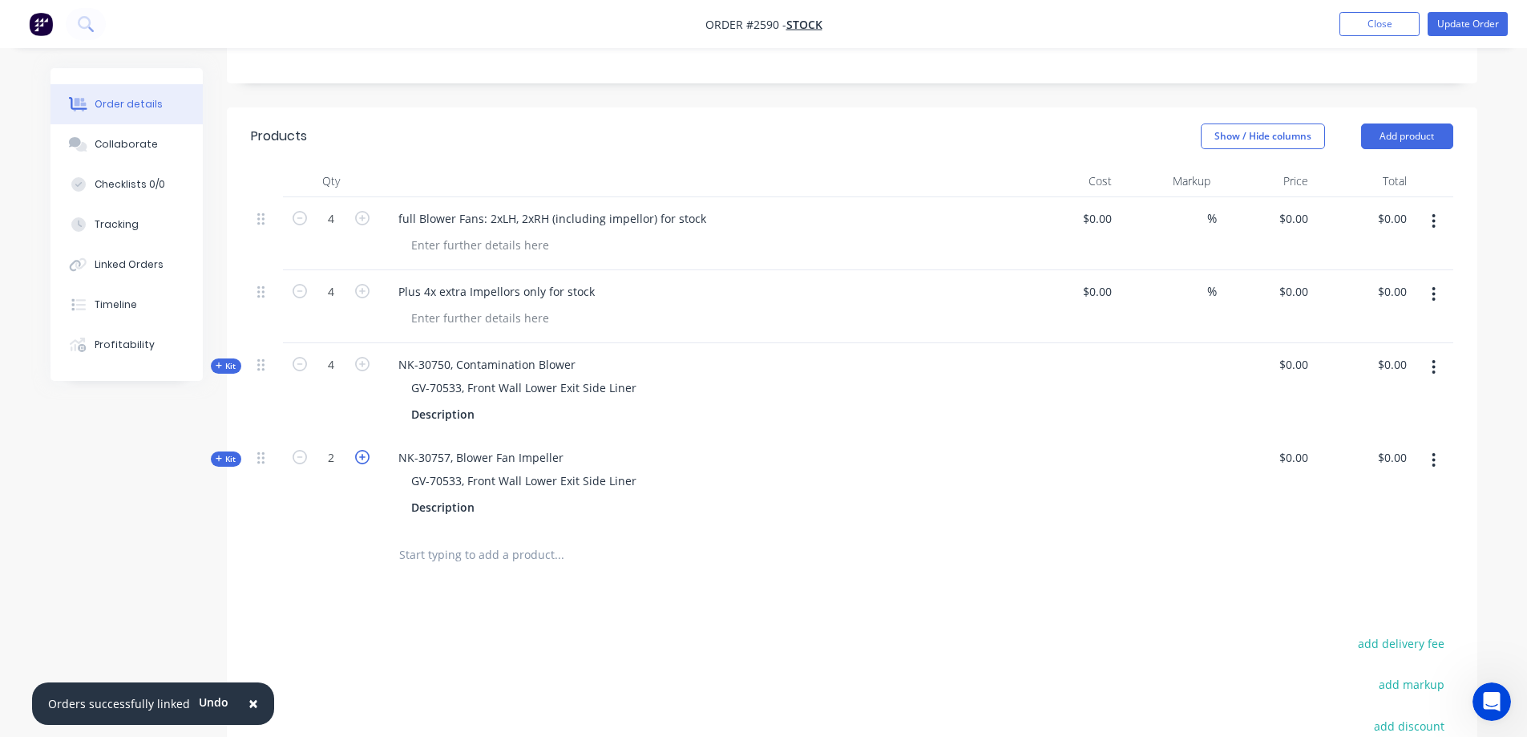
click at [361, 455] on icon "button" at bounding box center [362, 457] width 14 height 14
type input "4"
click at [1438, 223] on button "button" at bounding box center [1434, 221] width 38 height 29
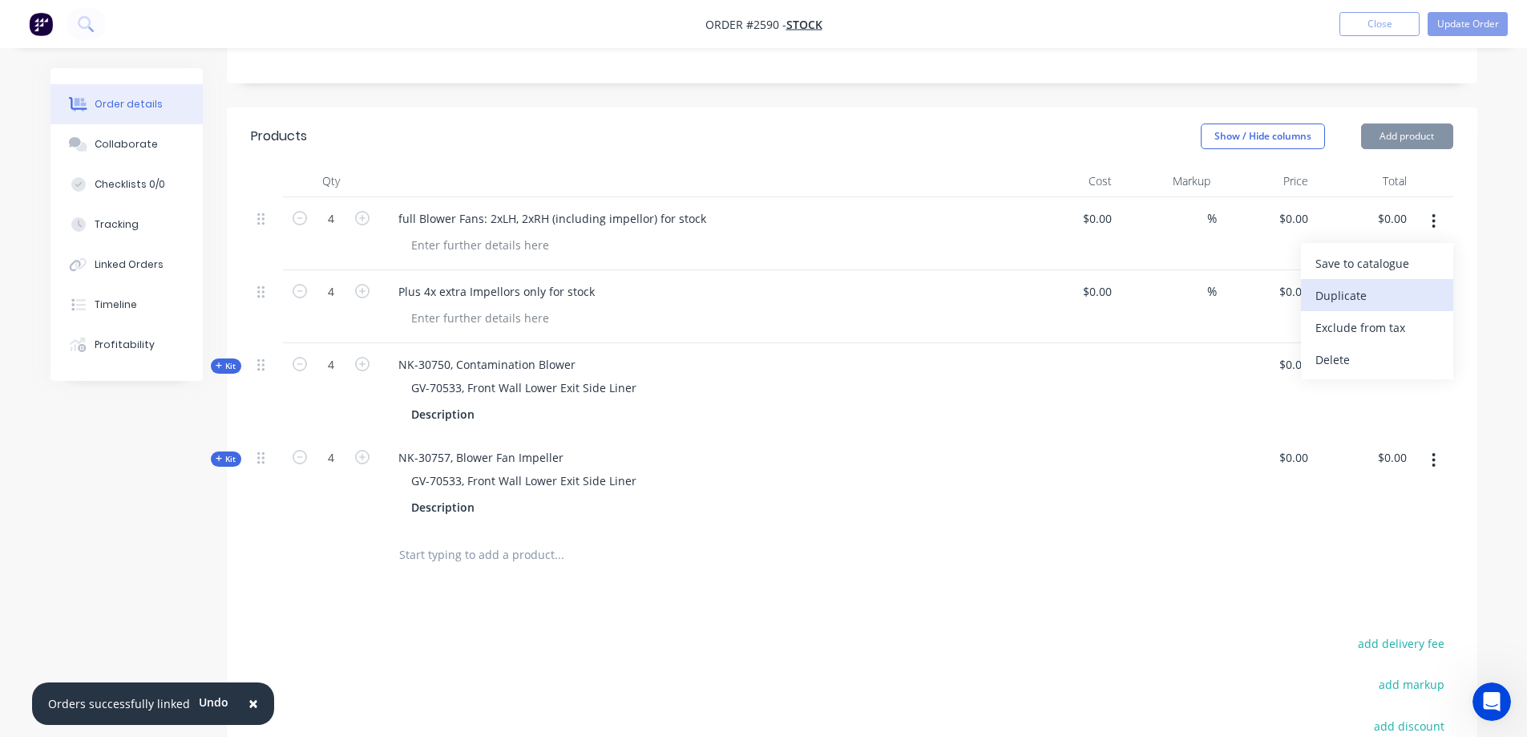
click at [1396, 294] on div "Duplicate" at bounding box center [1376, 295] width 123 height 23
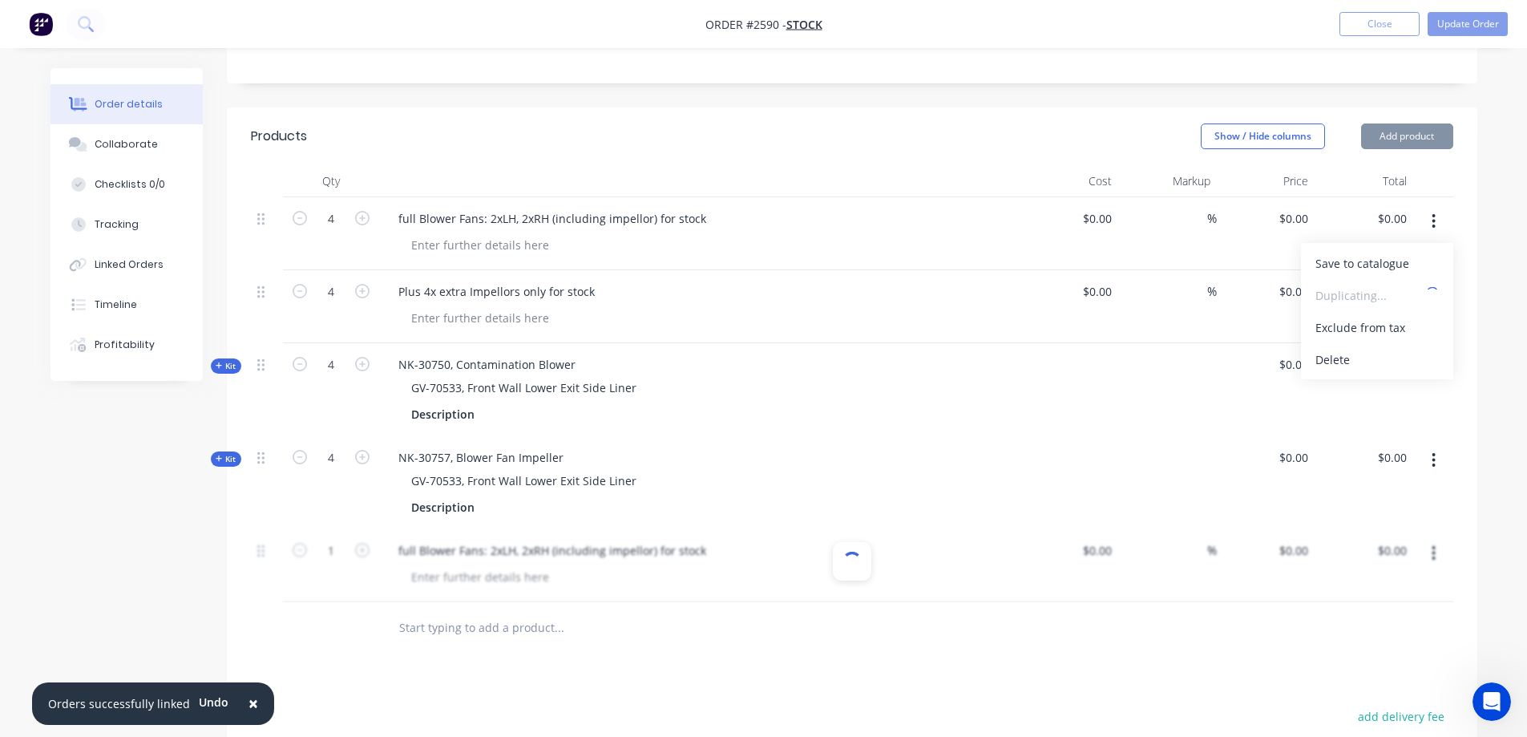
click at [1432, 217] on icon "button" at bounding box center [1434, 221] width 4 height 18
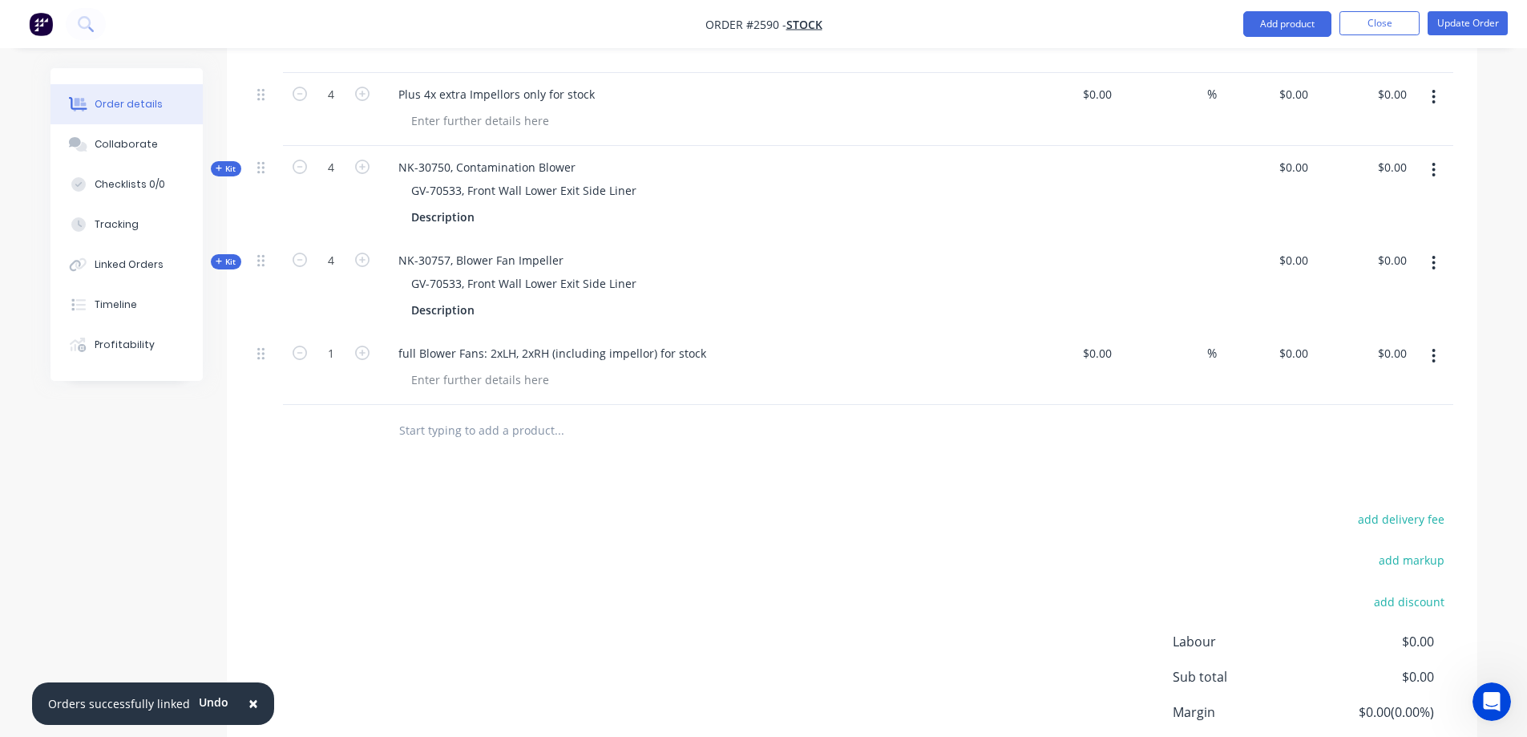
scroll to position [321, 0]
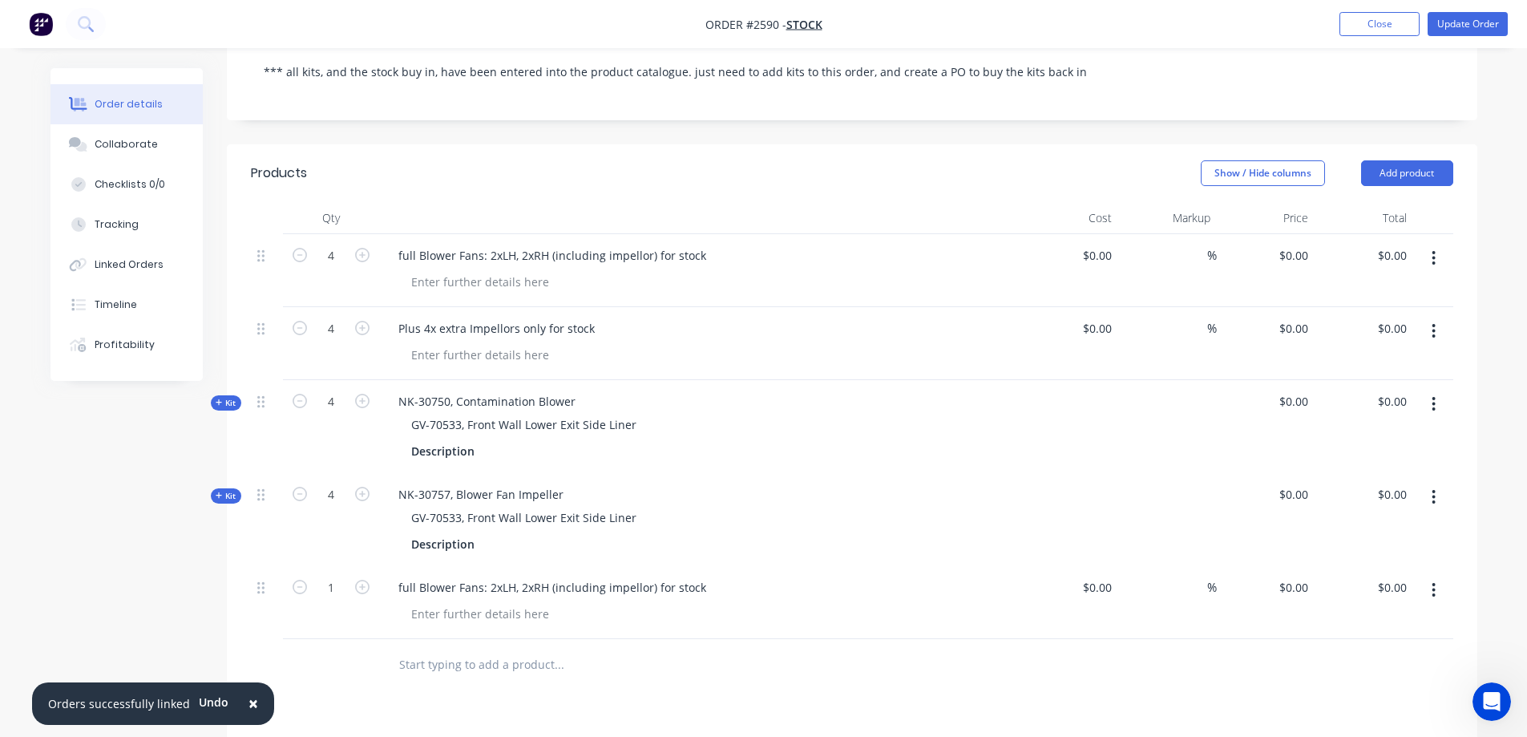
click at [1431, 255] on button "button" at bounding box center [1434, 258] width 38 height 29
click at [1372, 386] on div "Delete" at bounding box center [1376, 396] width 123 height 23
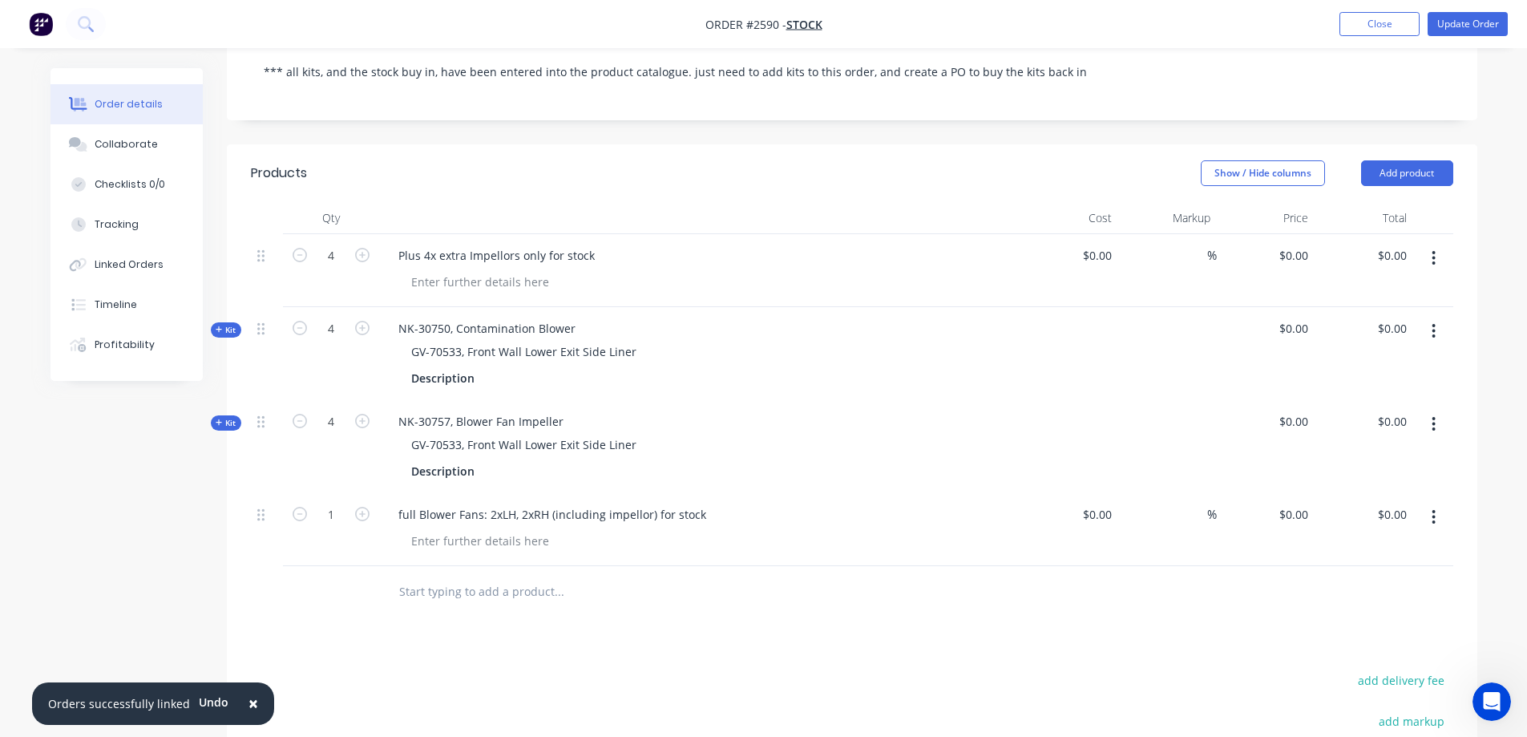
click at [1435, 259] on icon "button" at bounding box center [1434, 258] width 4 height 18
click at [1352, 403] on div "Delete" at bounding box center [1376, 396] width 123 height 23
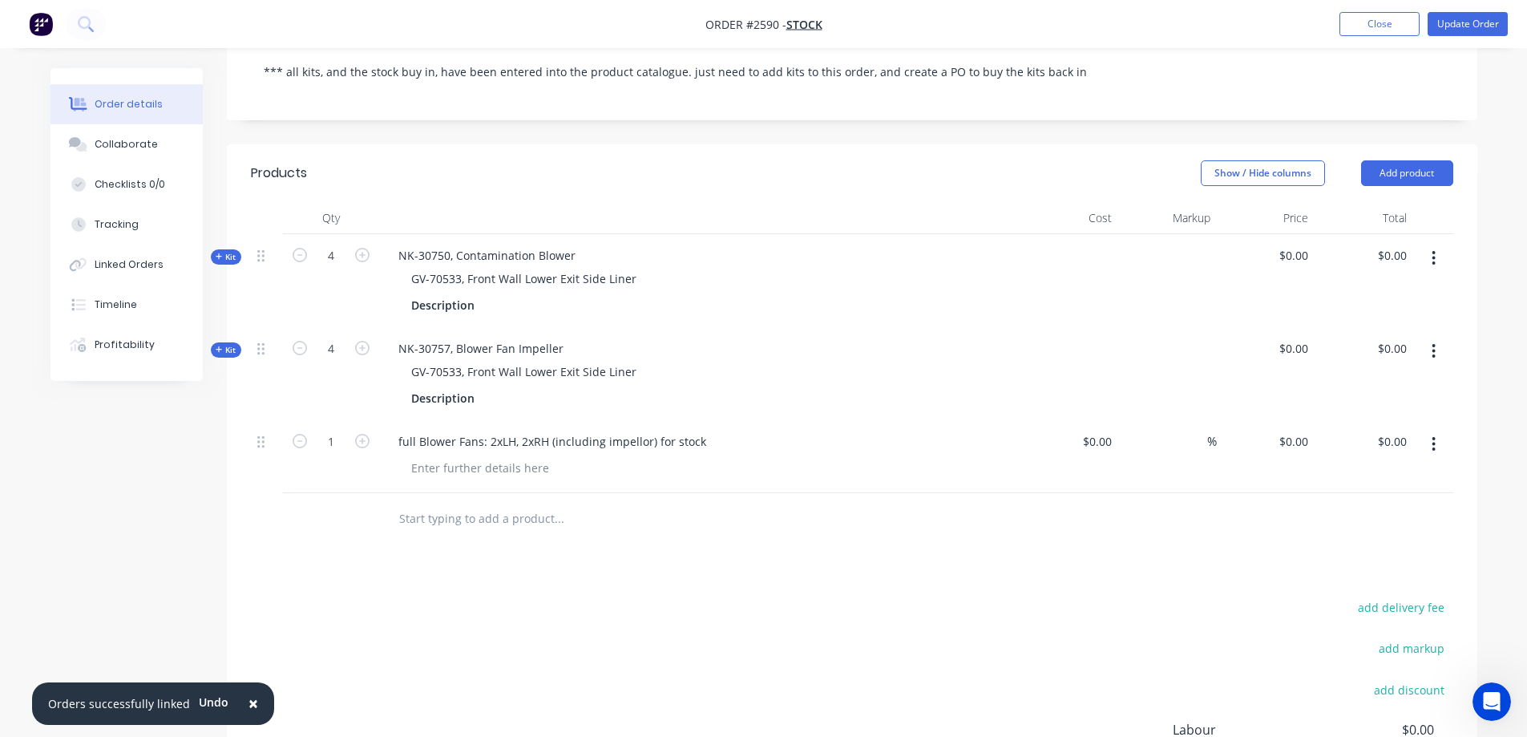
click at [228, 348] on span "Kit" at bounding box center [226, 350] width 21 height 12
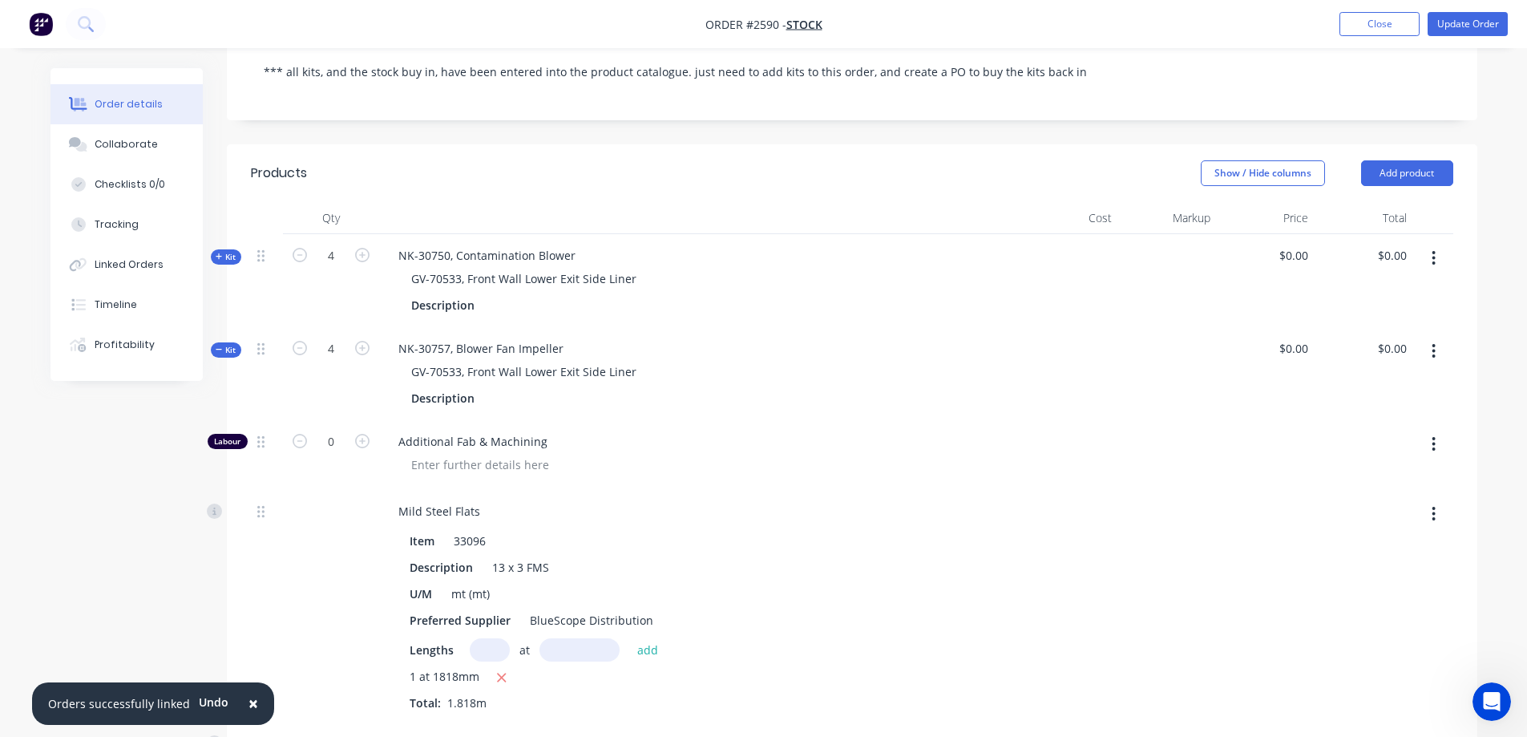
click at [228, 348] on span "Kit" at bounding box center [226, 350] width 21 height 12
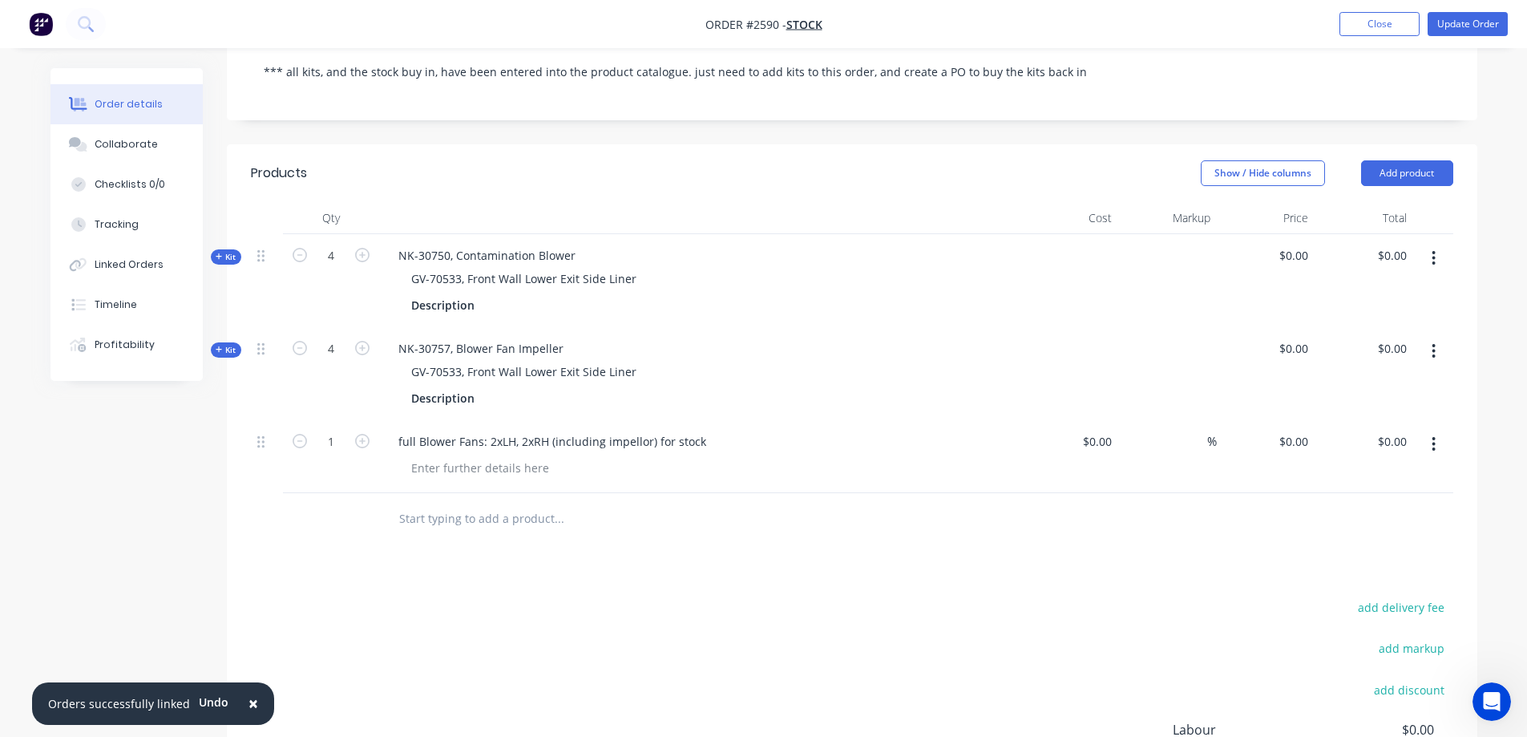
click at [1428, 448] on button "button" at bounding box center [1434, 444] width 38 height 29
click at [1376, 582] on div "Delete" at bounding box center [1376, 582] width 123 height 23
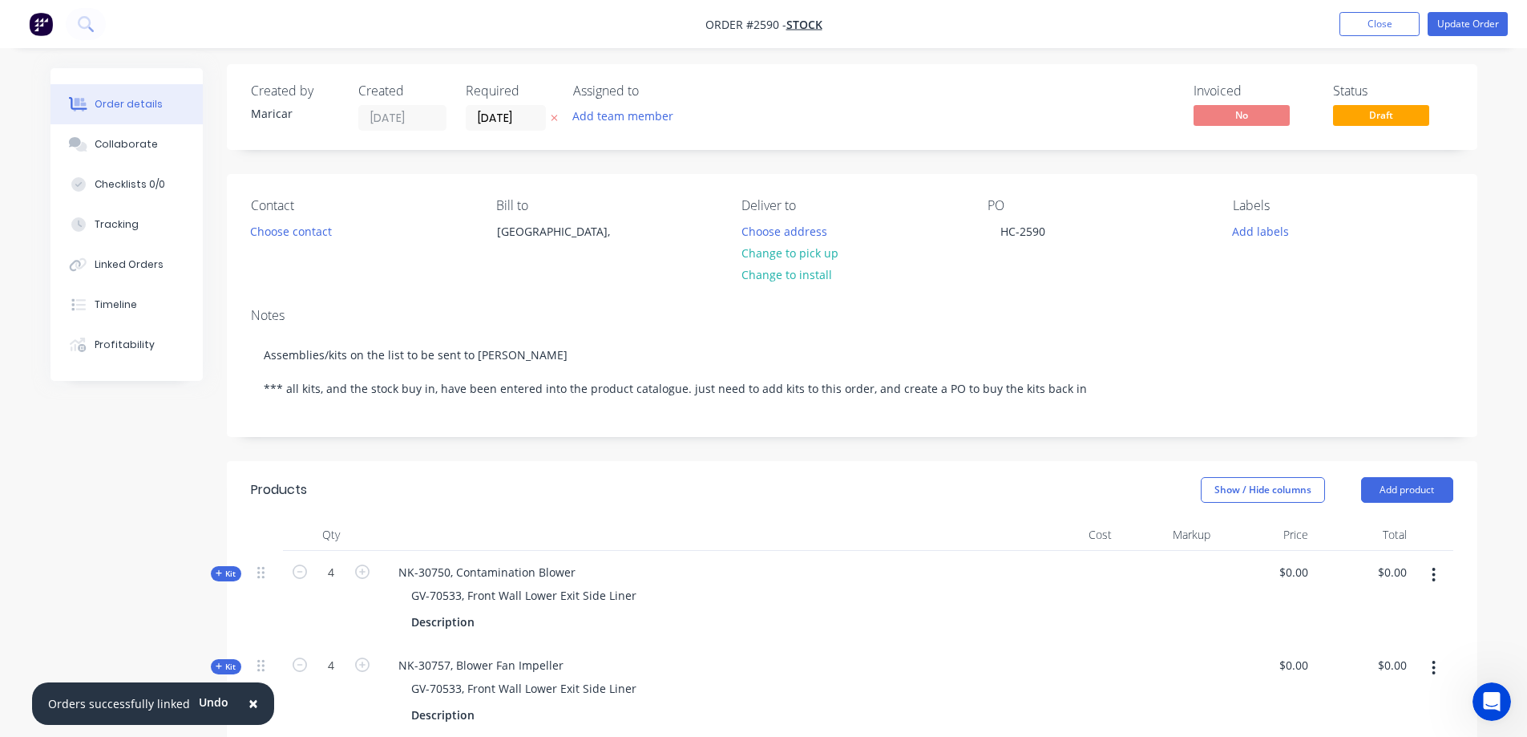
scroll to position [0, 0]
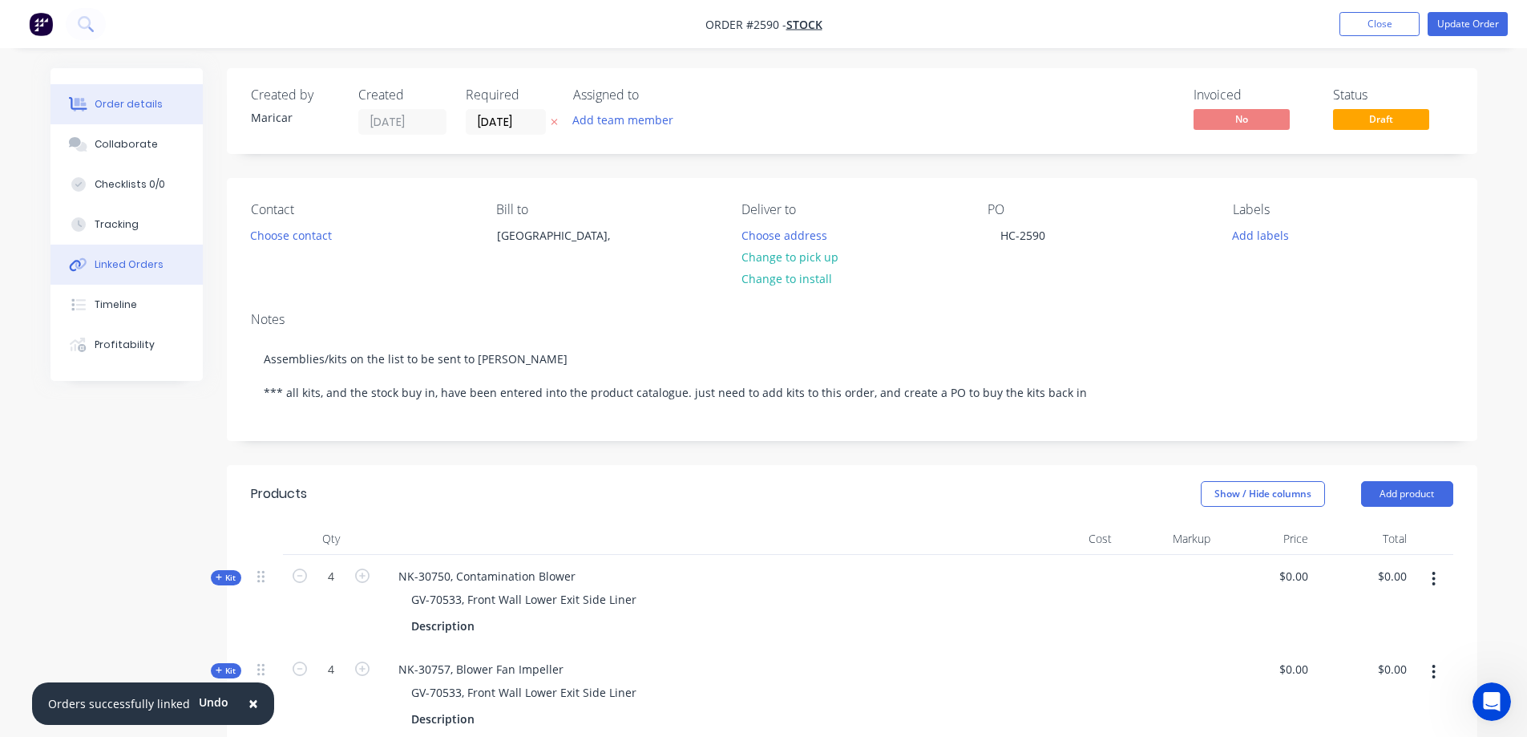
click at [126, 275] on button "Linked Orders" at bounding box center [127, 264] width 152 height 40
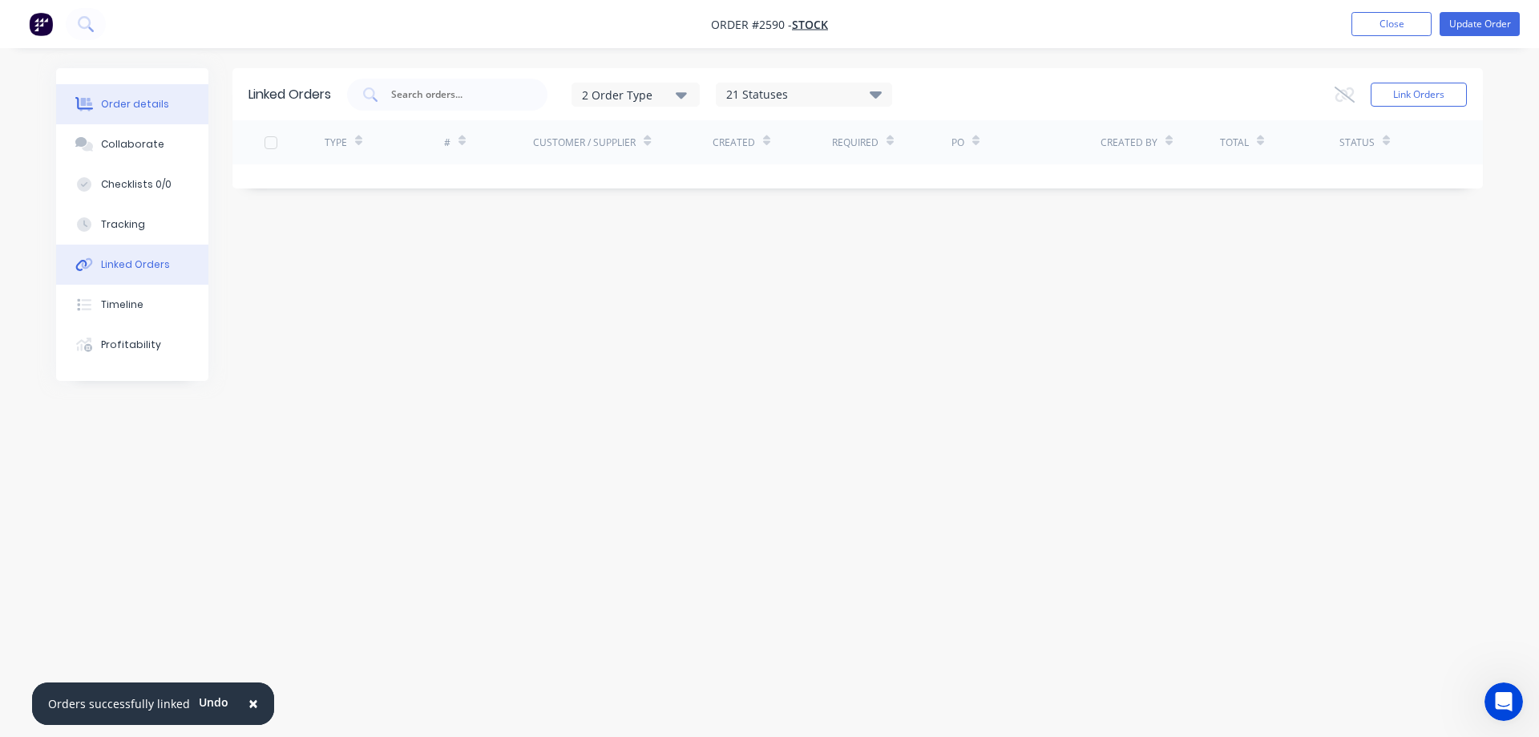
click at [131, 104] on div "Order details" at bounding box center [135, 104] width 68 height 14
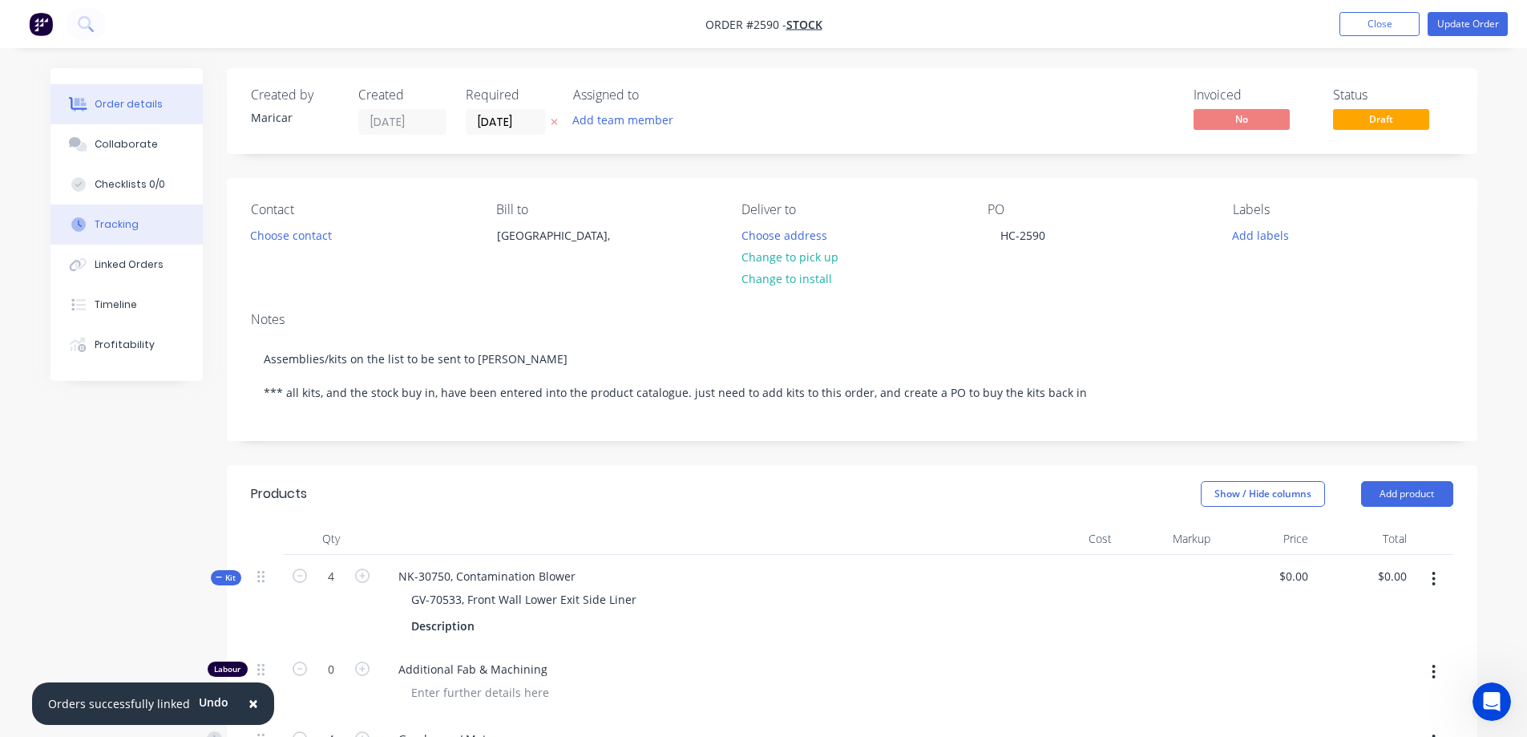
click at [127, 237] on button "Tracking" at bounding box center [127, 224] width 152 height 40
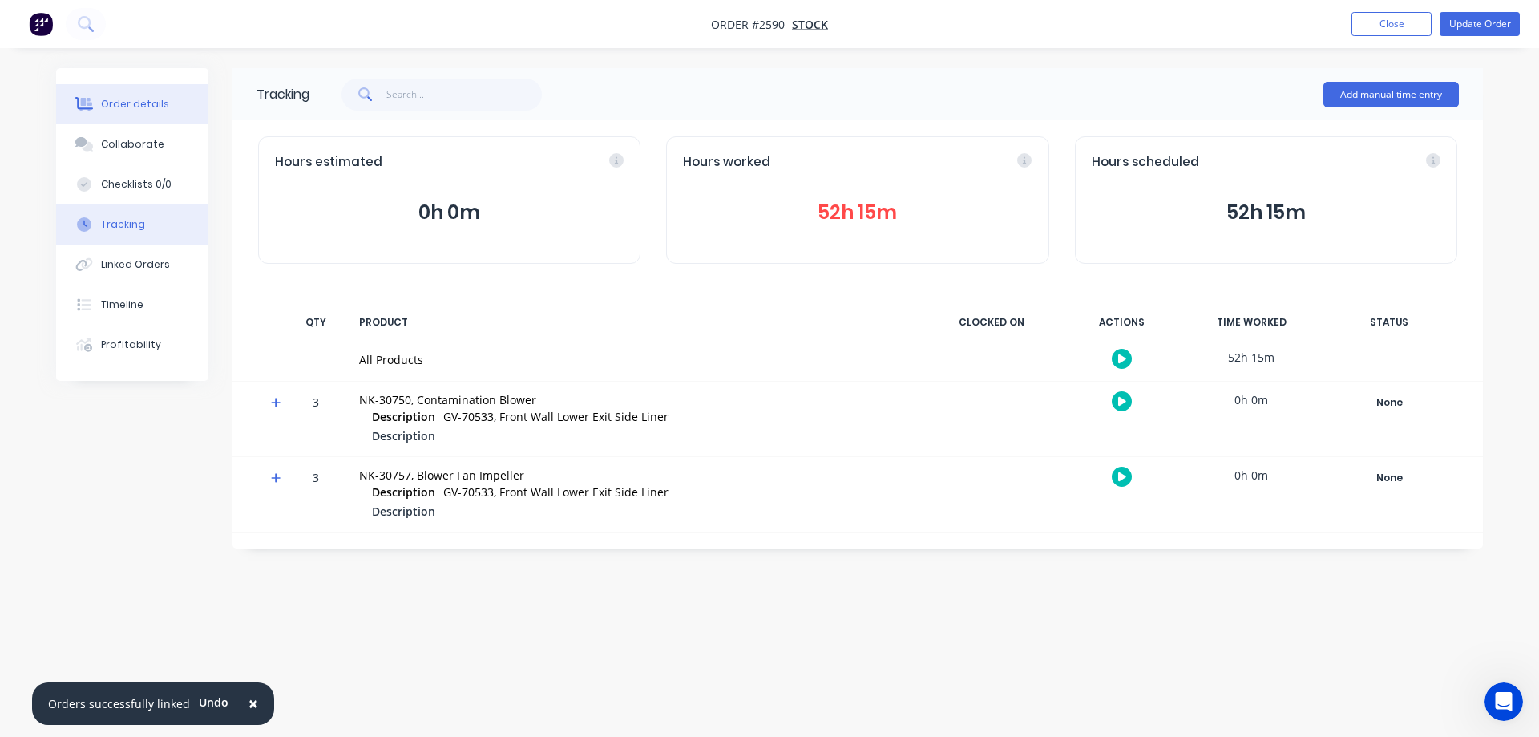
click at [101, 99] on div "Order details" at bounding box center [135, 104] width 68 height 14
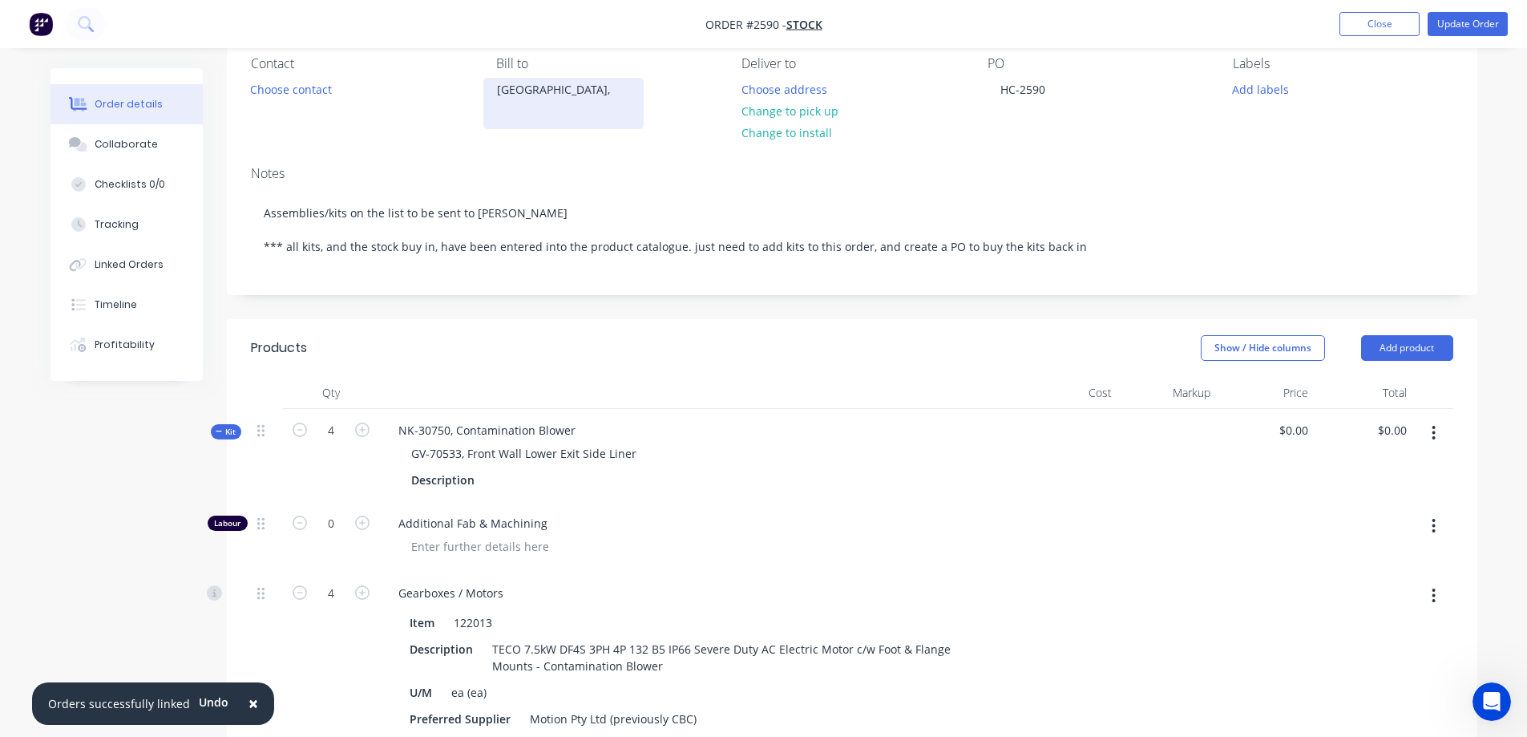
scroll to position [240, 0]
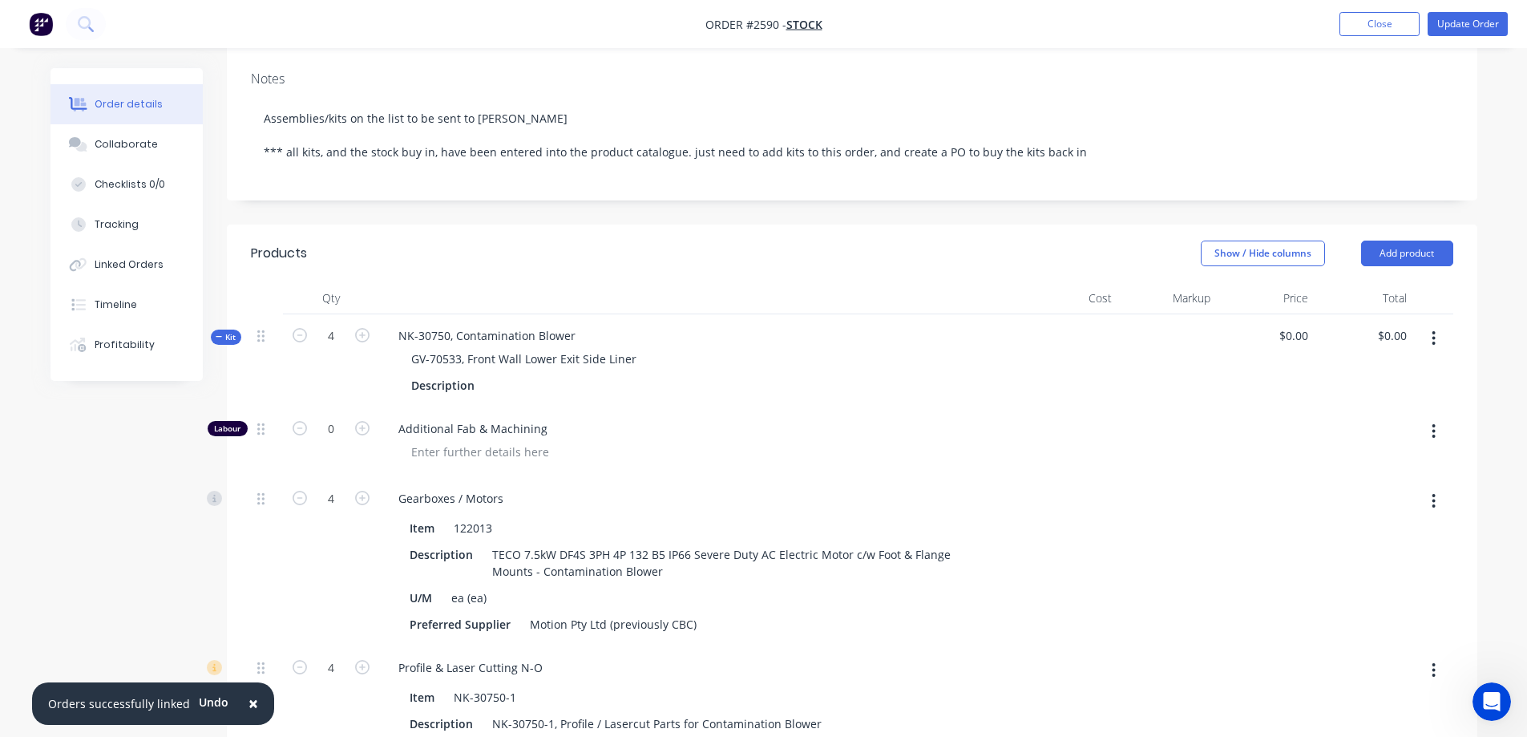
click at [222, 341] on span "Kit" at bounding box center [226, 337] width 21 height 12
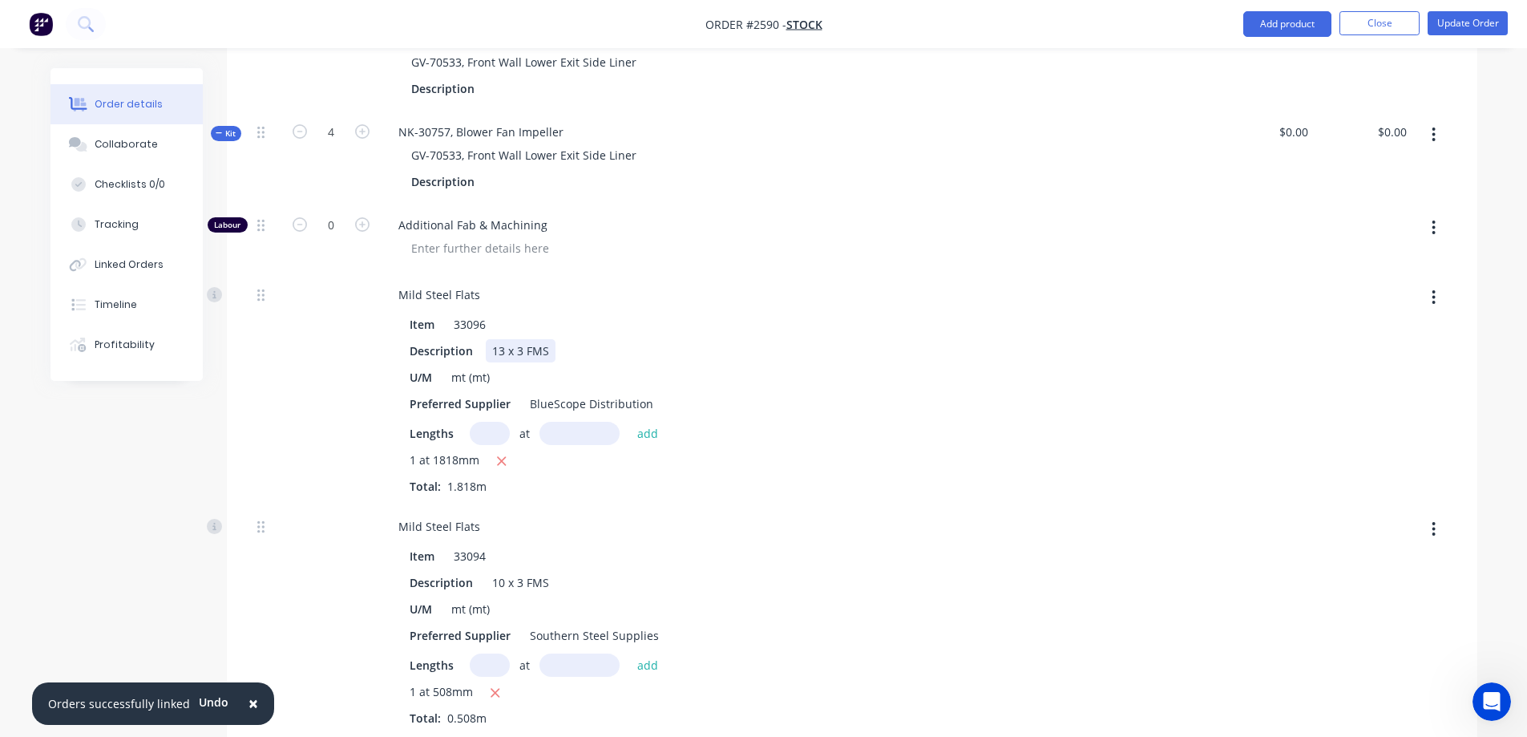
scroll to position [561, 0]
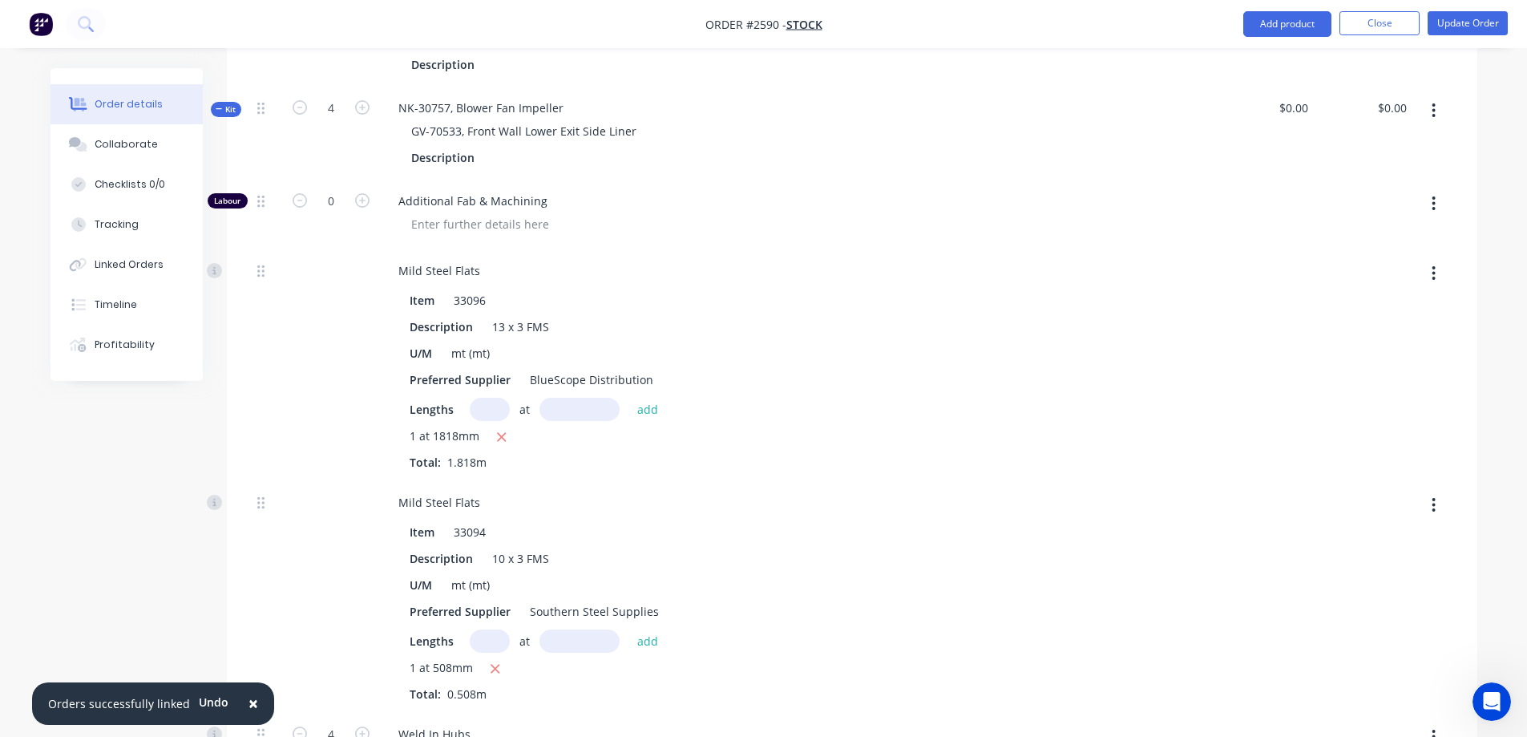
click at [490, 415] on input "text" at bounding box center [490, 409] width 40 height 23
type input "4"
type input "1818mm"
click at [647, 408] on button "add" at bounding box center [648, 409] width 38 height 22
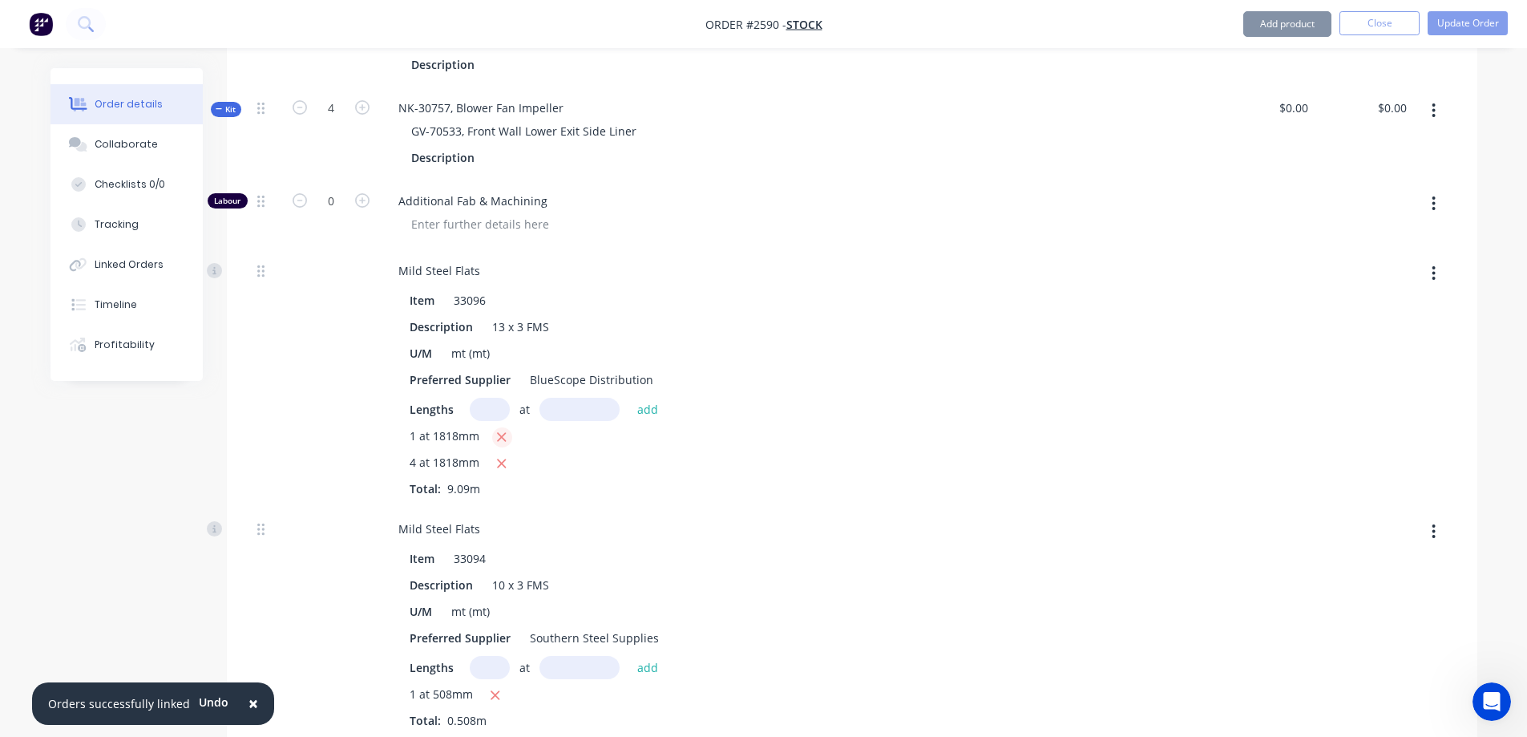
click at [501, 432] on icon "button" at bounding box center [501, 437] width 10 height 14
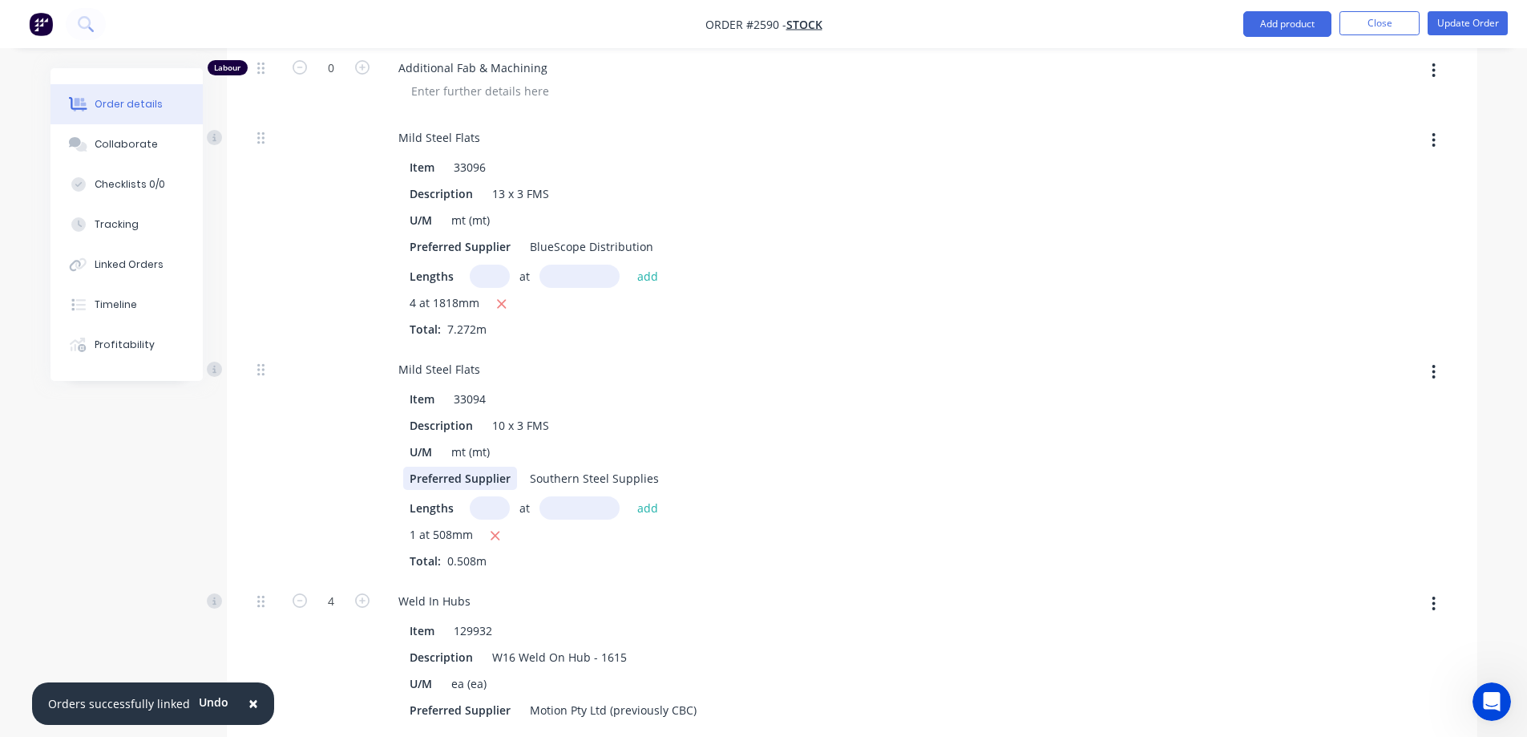
scroll to position [721, 0]
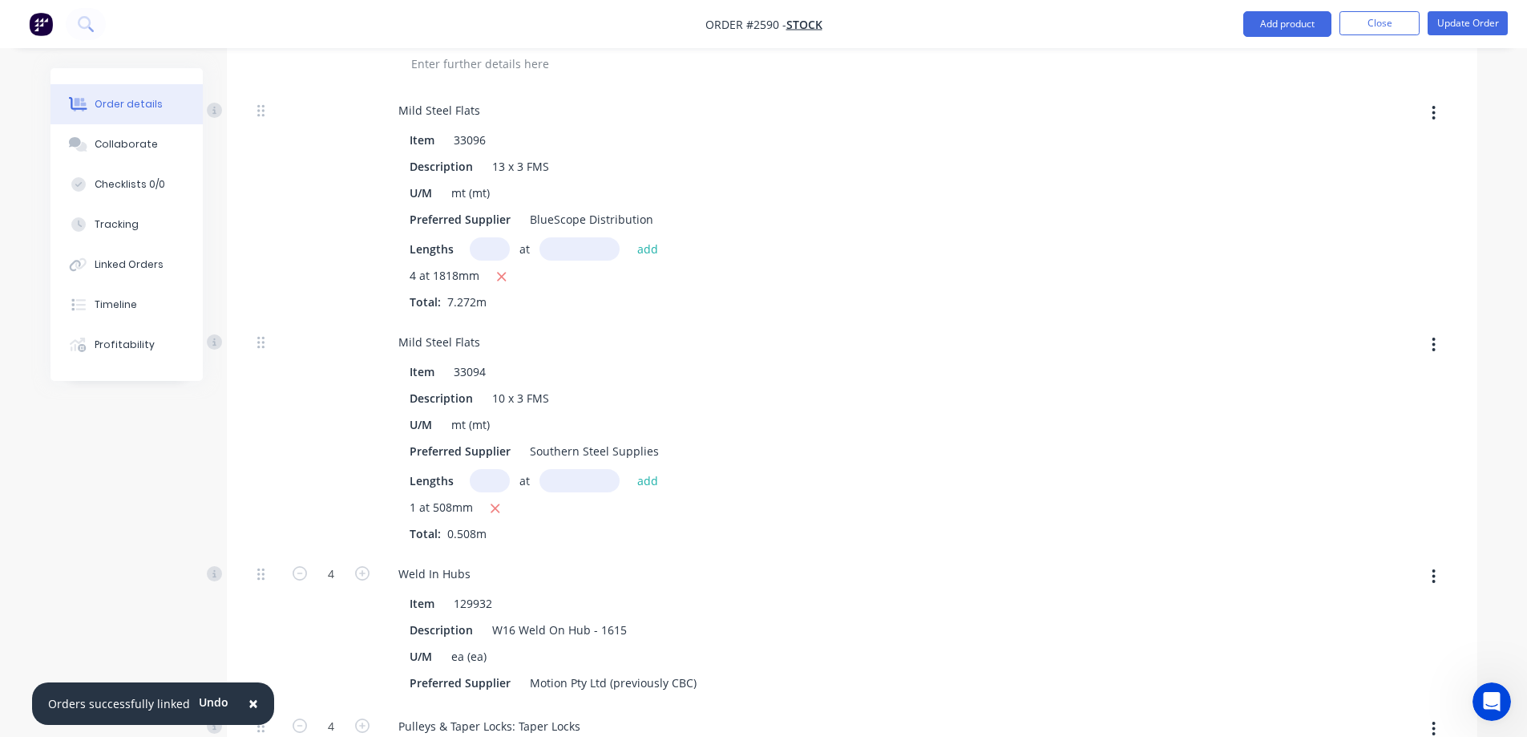
click at [487, 483] on input "text" at bounding box center [490, 480] width 40 height 23
type input "4"
type input "508mm"
click at [649, 487] on button "add" at bounding box center [648, 480] width 38 height 22
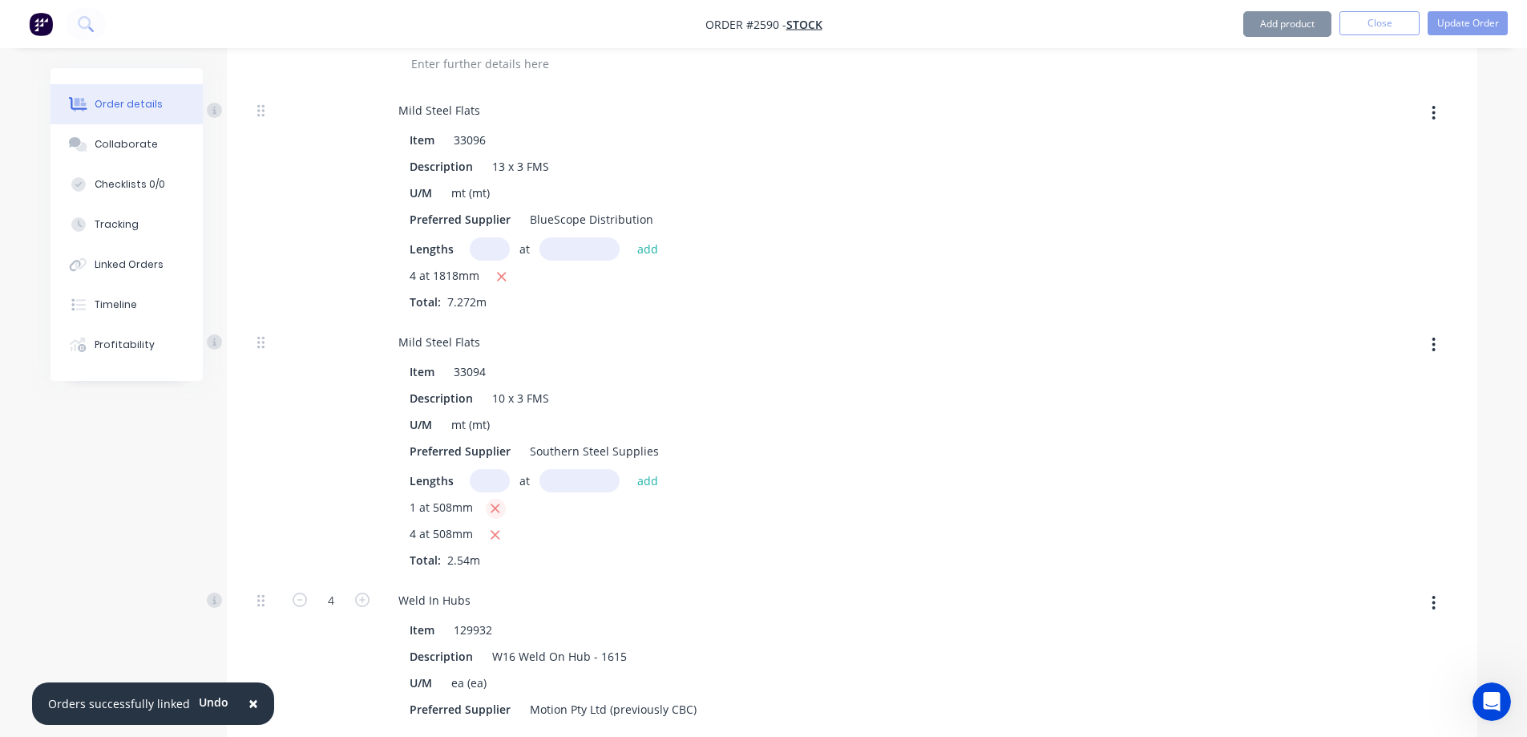
click at [499, 508] on icon "button" at bounding box center [495, 508] width 10 height 14
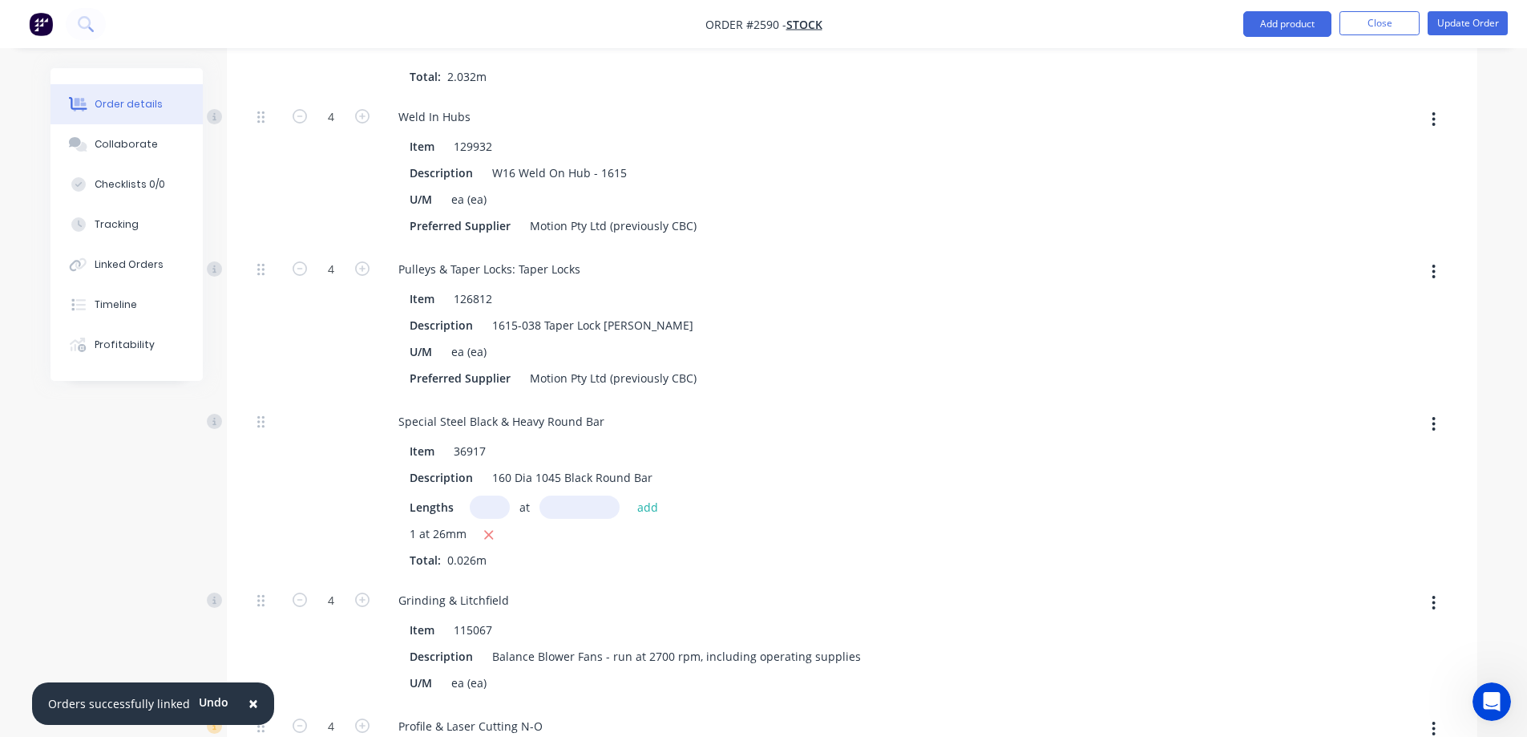
scroll to position [1202, 0]
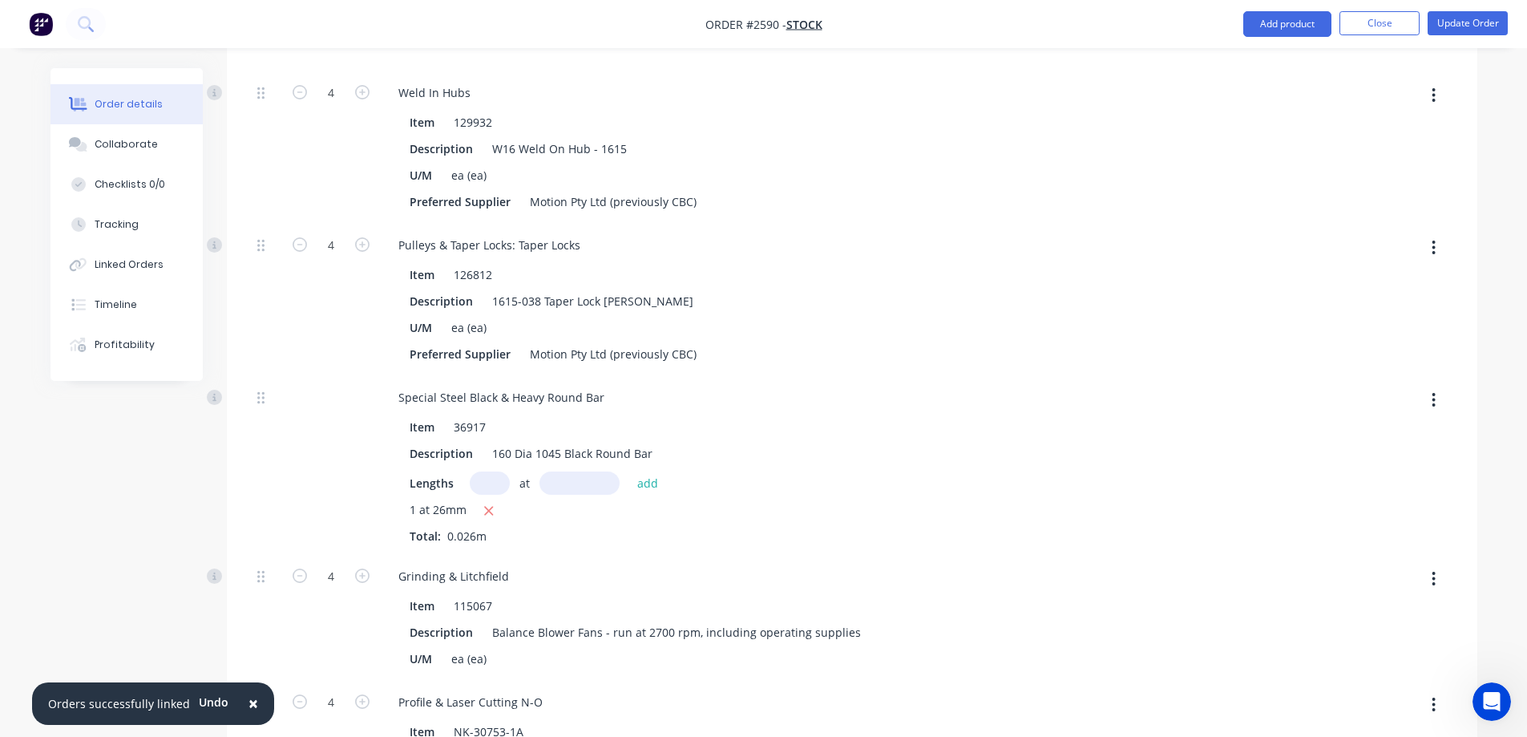
click at [488, 478] on input "text" at bounding box center [490, 482] width 40 height 23
type input "1"
type input "26mm"
drag, startPoint x: 488, startPoint y: 478, endPoint x: 511, endPoint y: 484, distance: 24.1
click at [511, 484] on div "1 at 26mm add" at bounding box center [568, 482] width 197 height 23
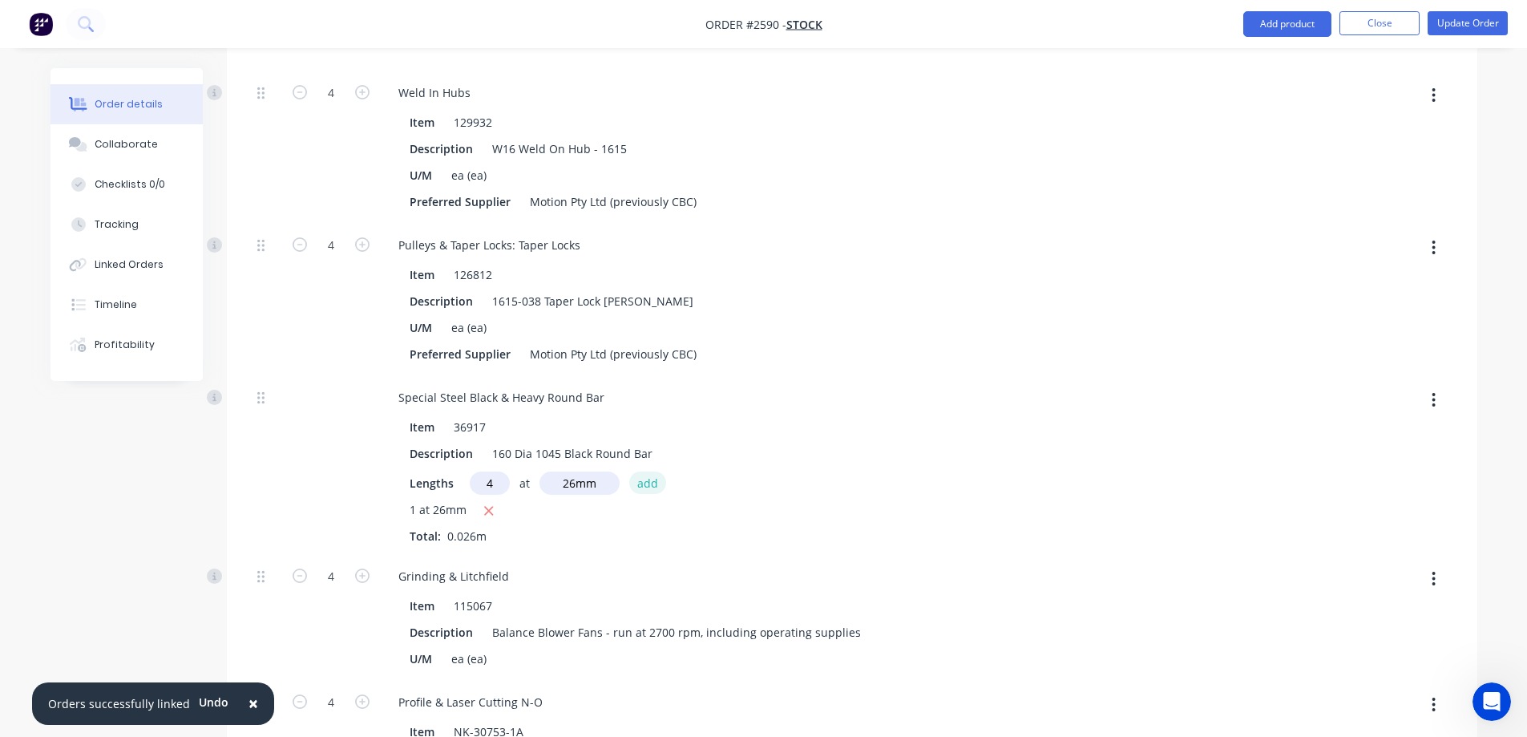
type input "4"
click at [648, 483] on button "add" at bounding box center [648, 482] width 38 height 22
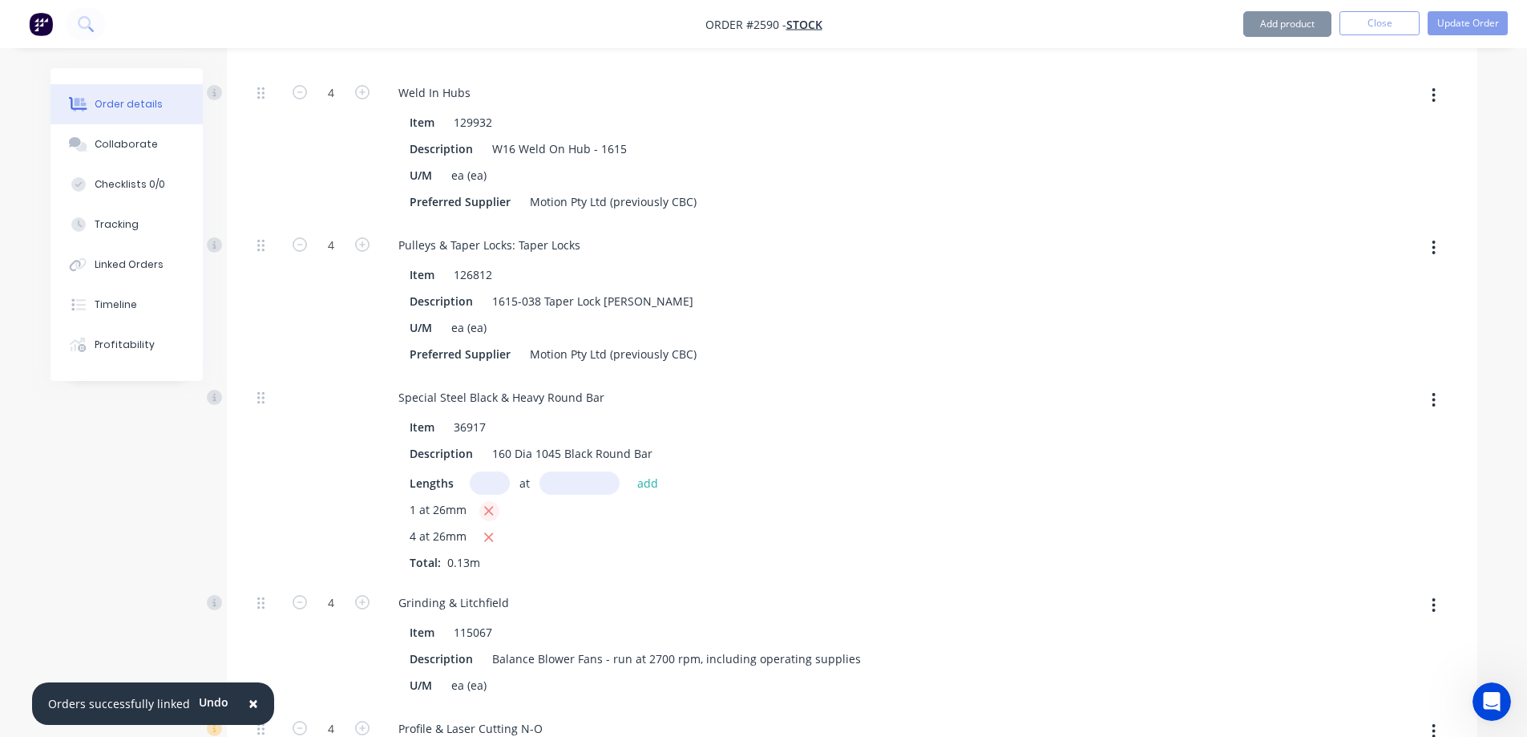
click at [490, 514] on icon "button" at bounding box center [488, 510] width 10 height 14
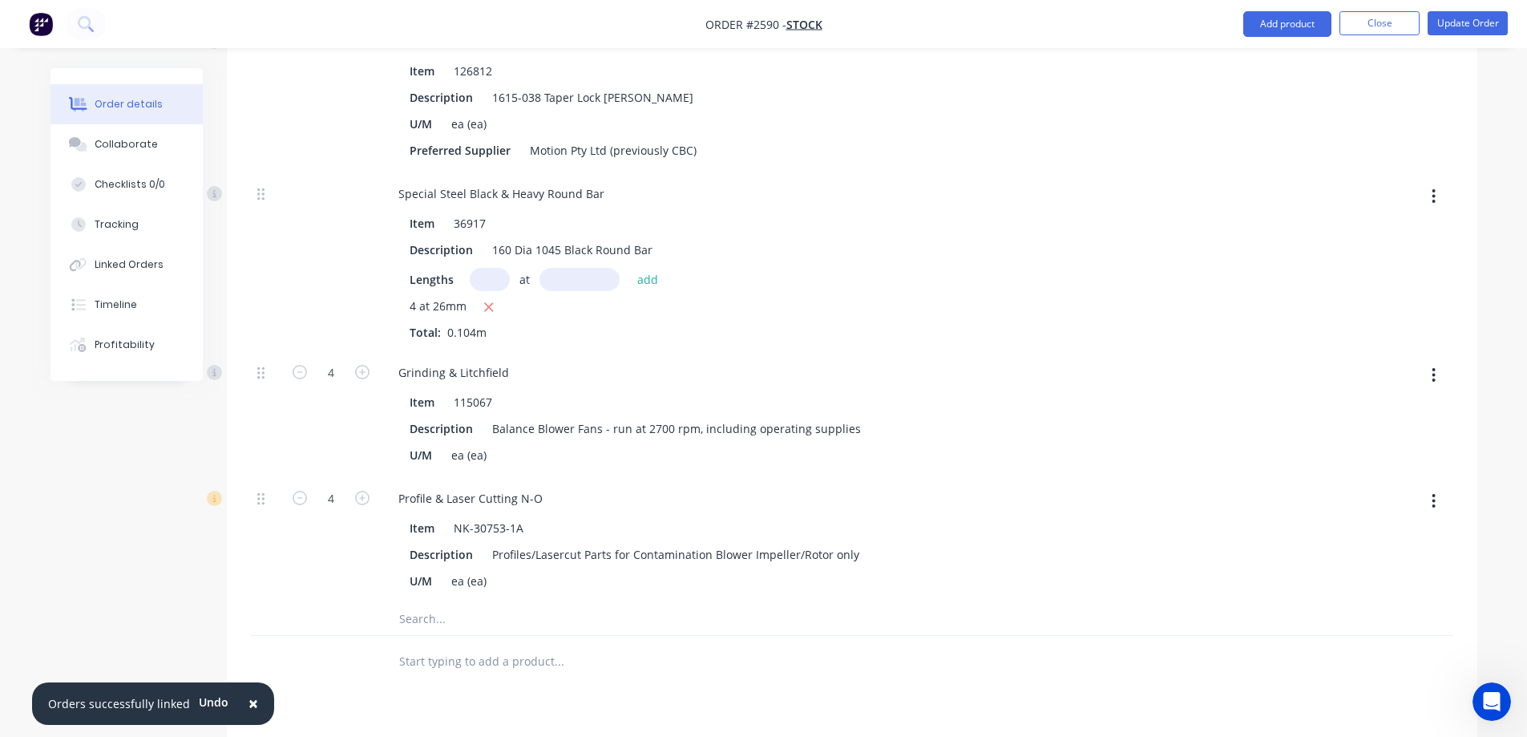
scroll to position [1443, 0]
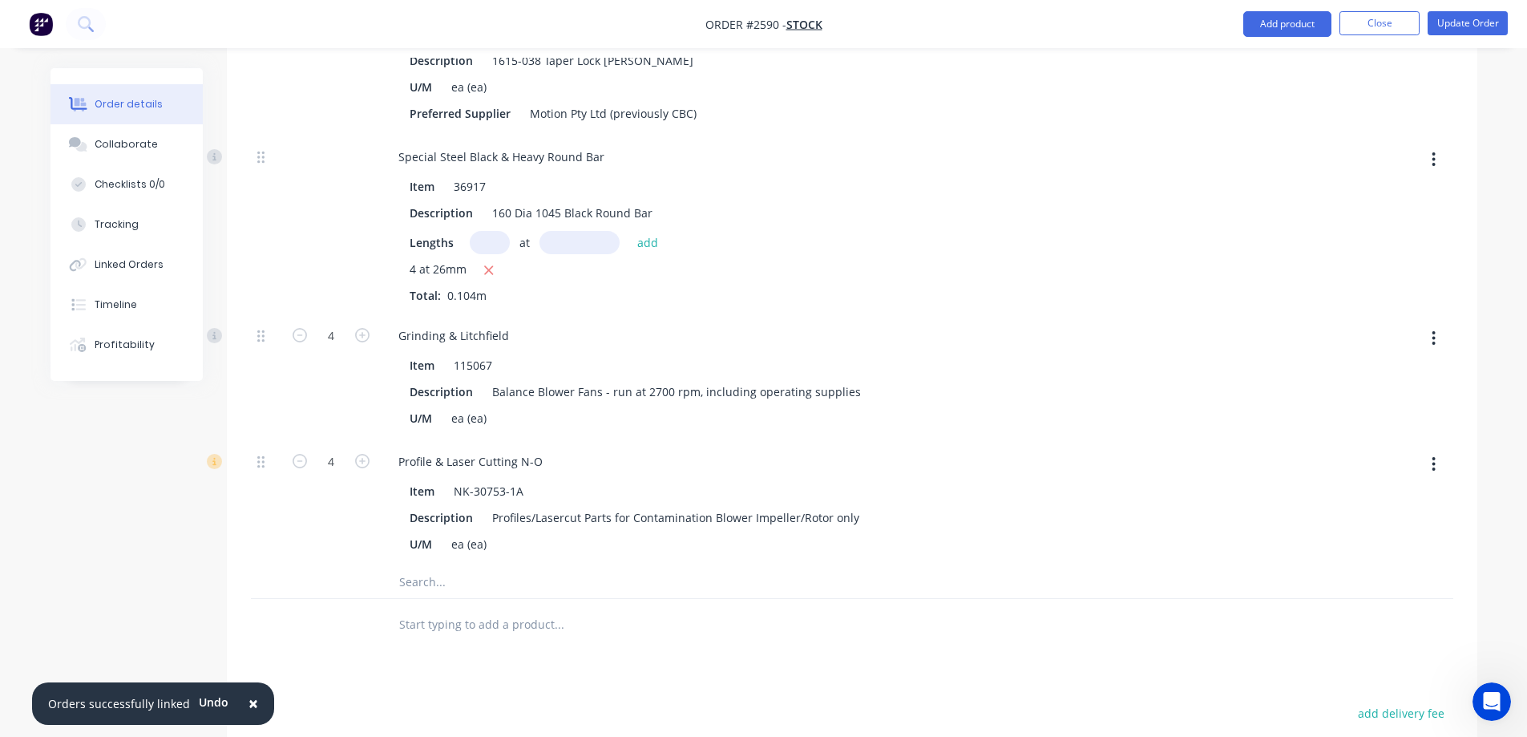
click at [308, 463] on button "button" at bounding box center [299, 459] width 21 height 17
click at [301, 465] on icon "button" at bounding box center [300, 461] width 14 height 14
type input "2"
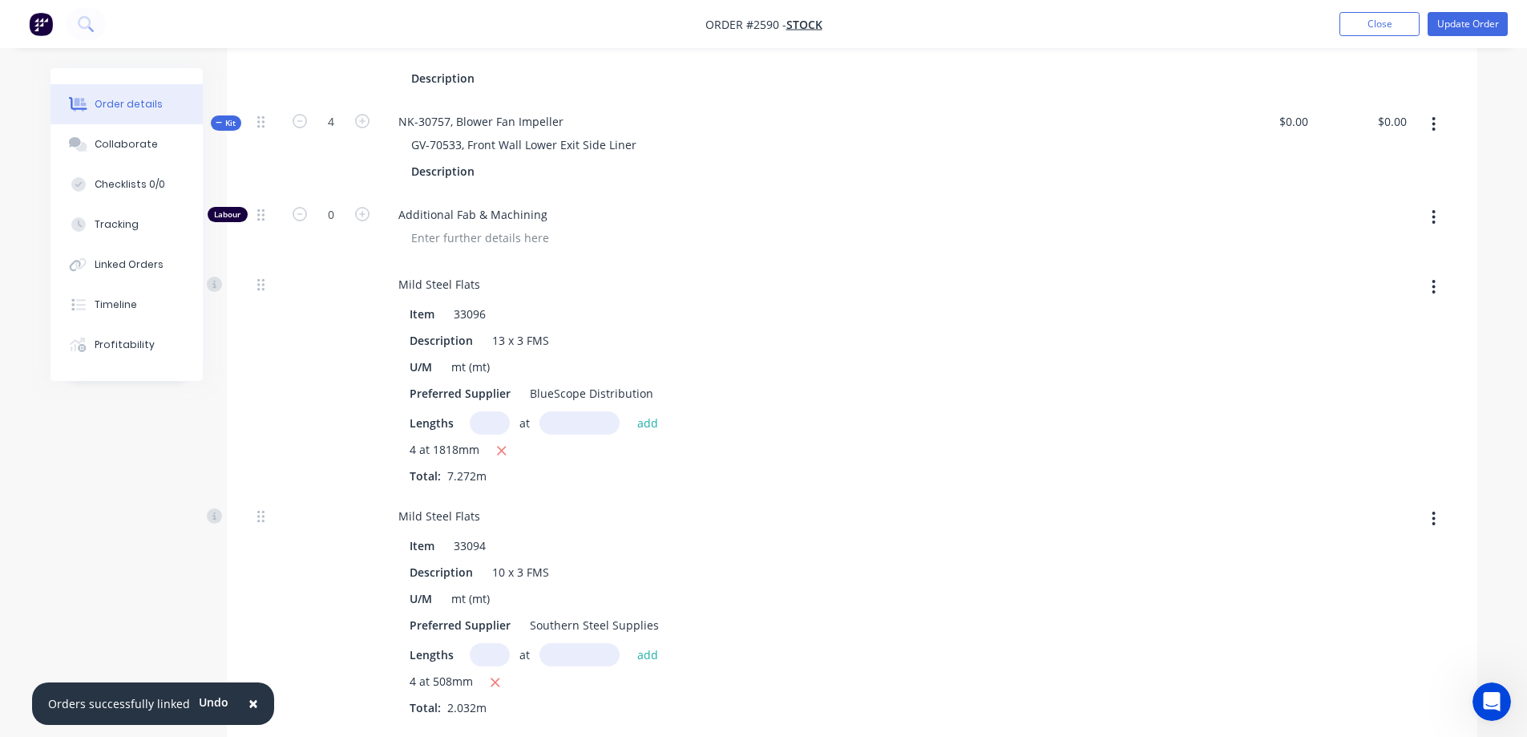
scroll to position [321, 0]
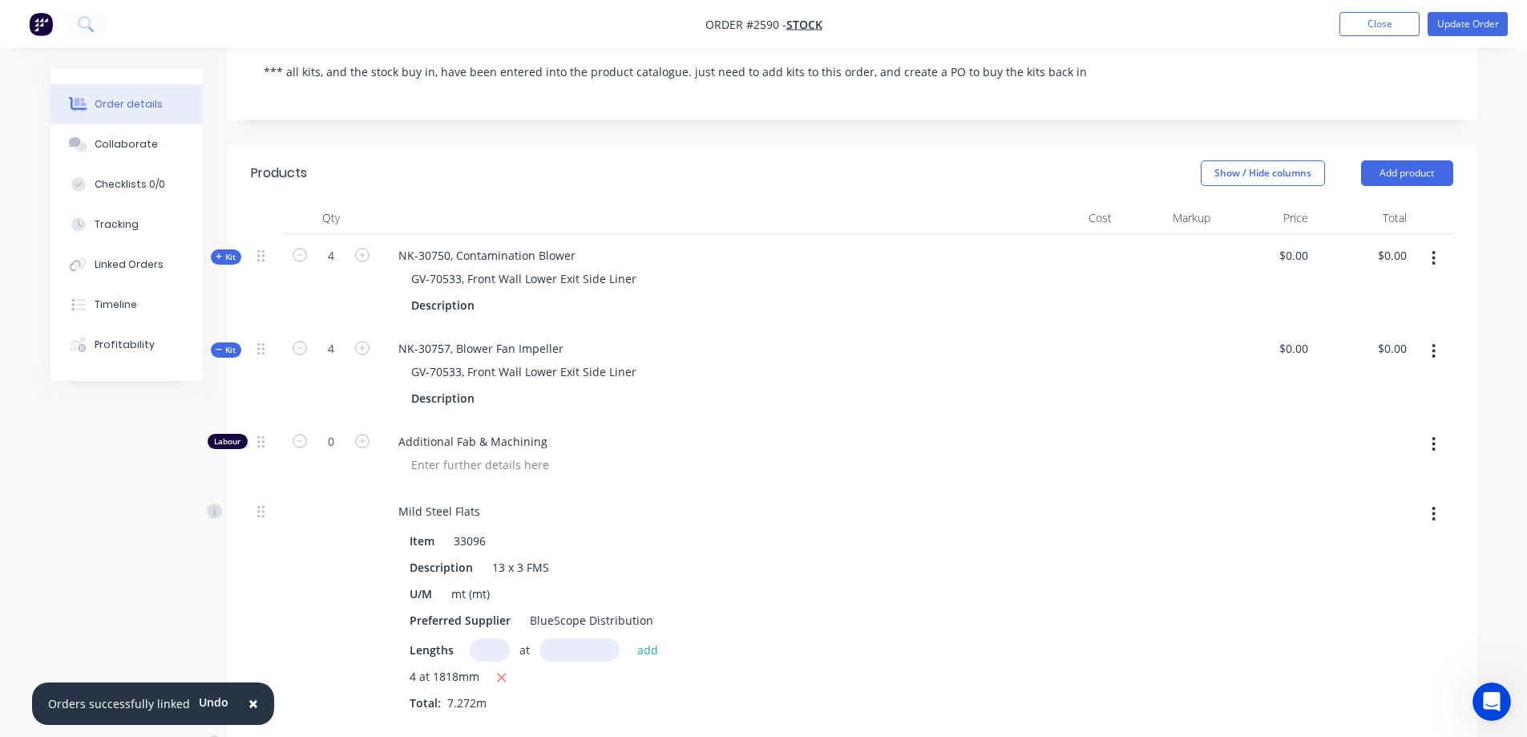
click at [220, 350] on icon "button" at bounding box center [219, 349] width 7 height 8
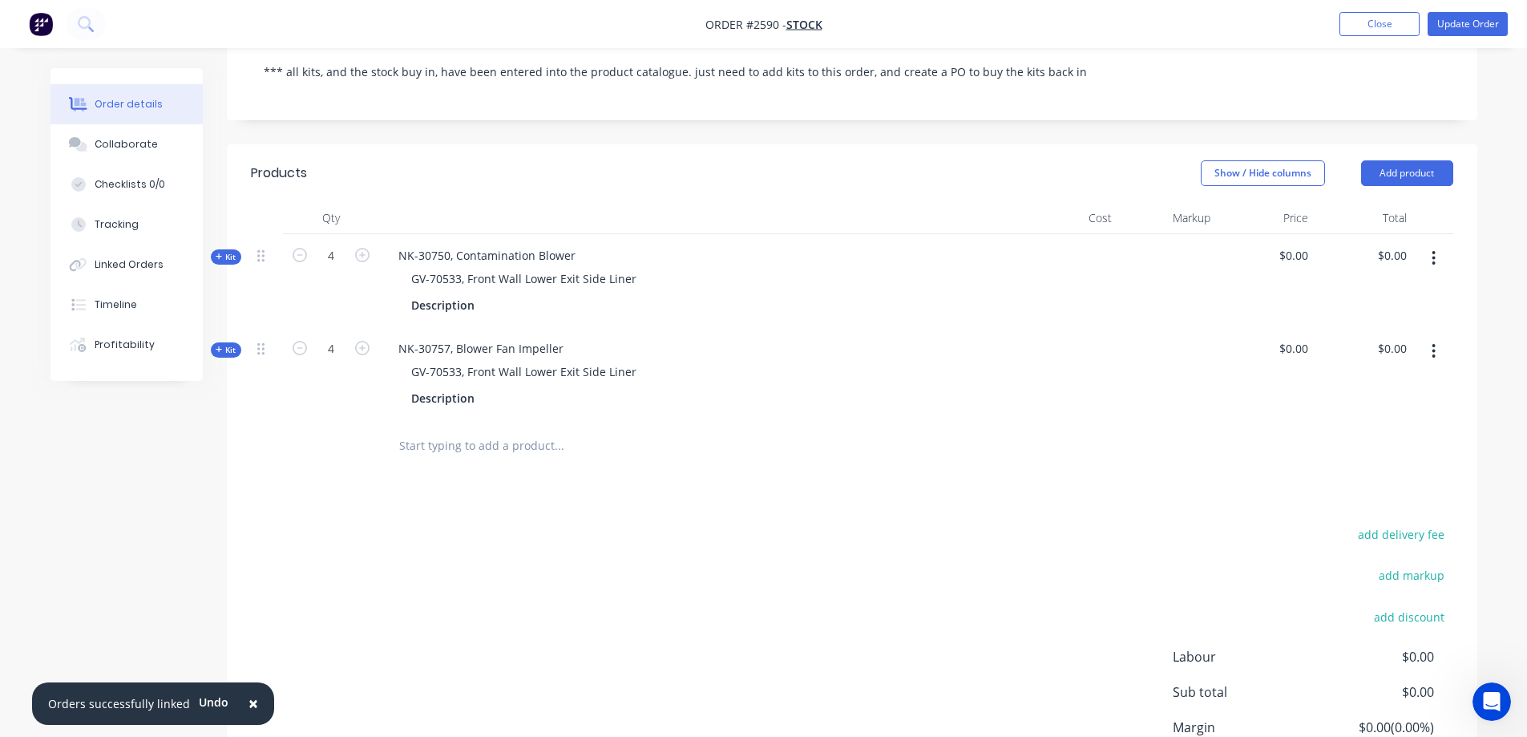
click at [237, 261] on button "Kit" at bounding box center [226, 256] width 30 height 15
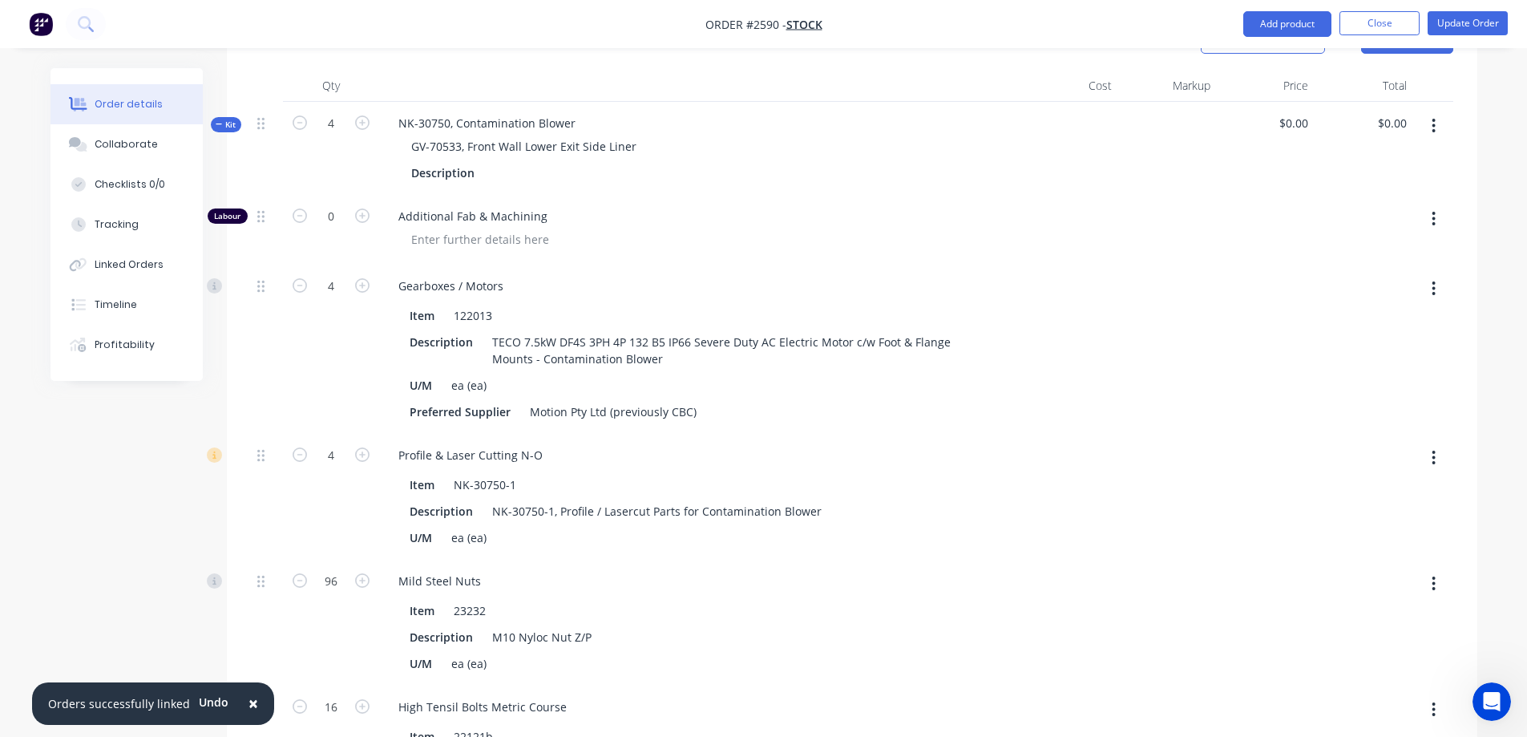
scroll to position [481, 0]
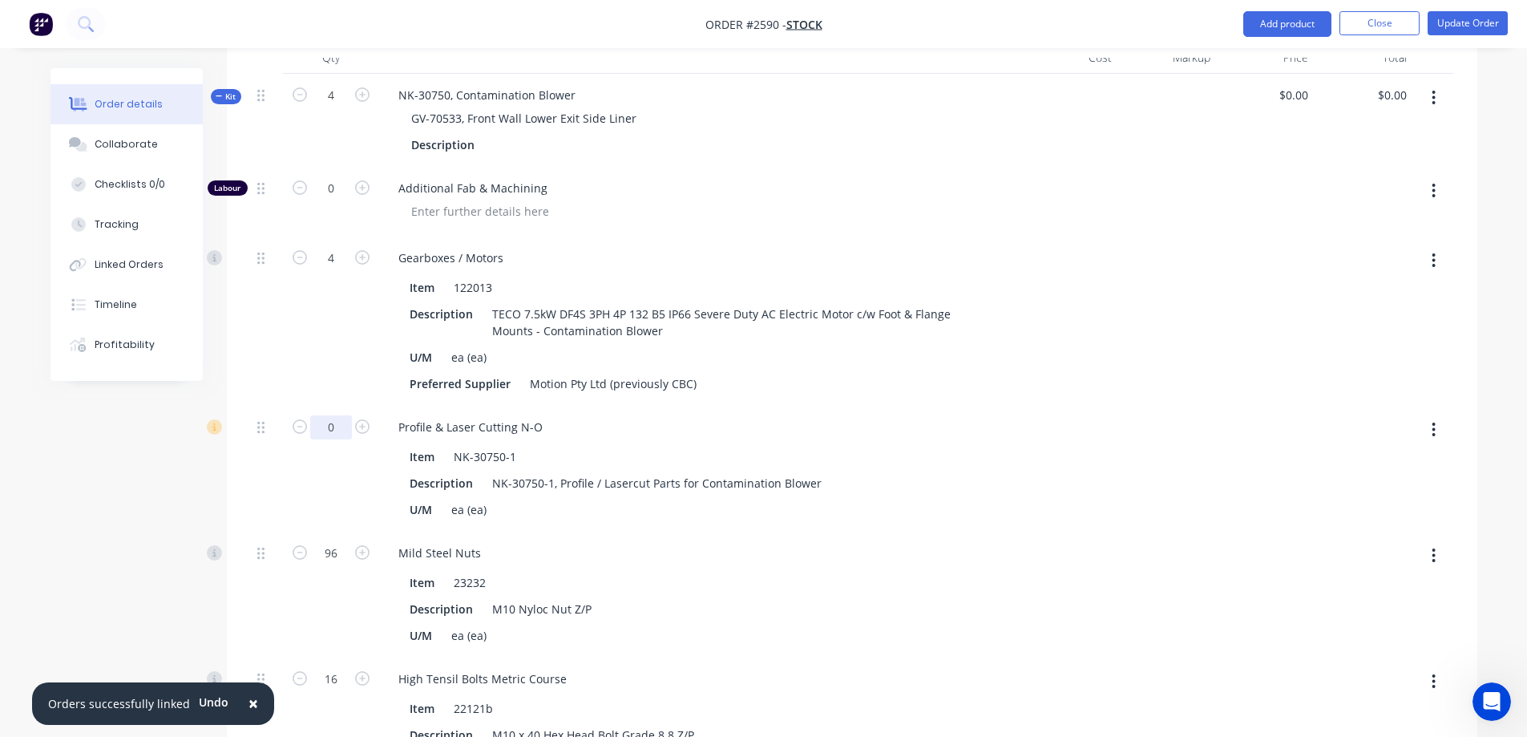
type input "0"
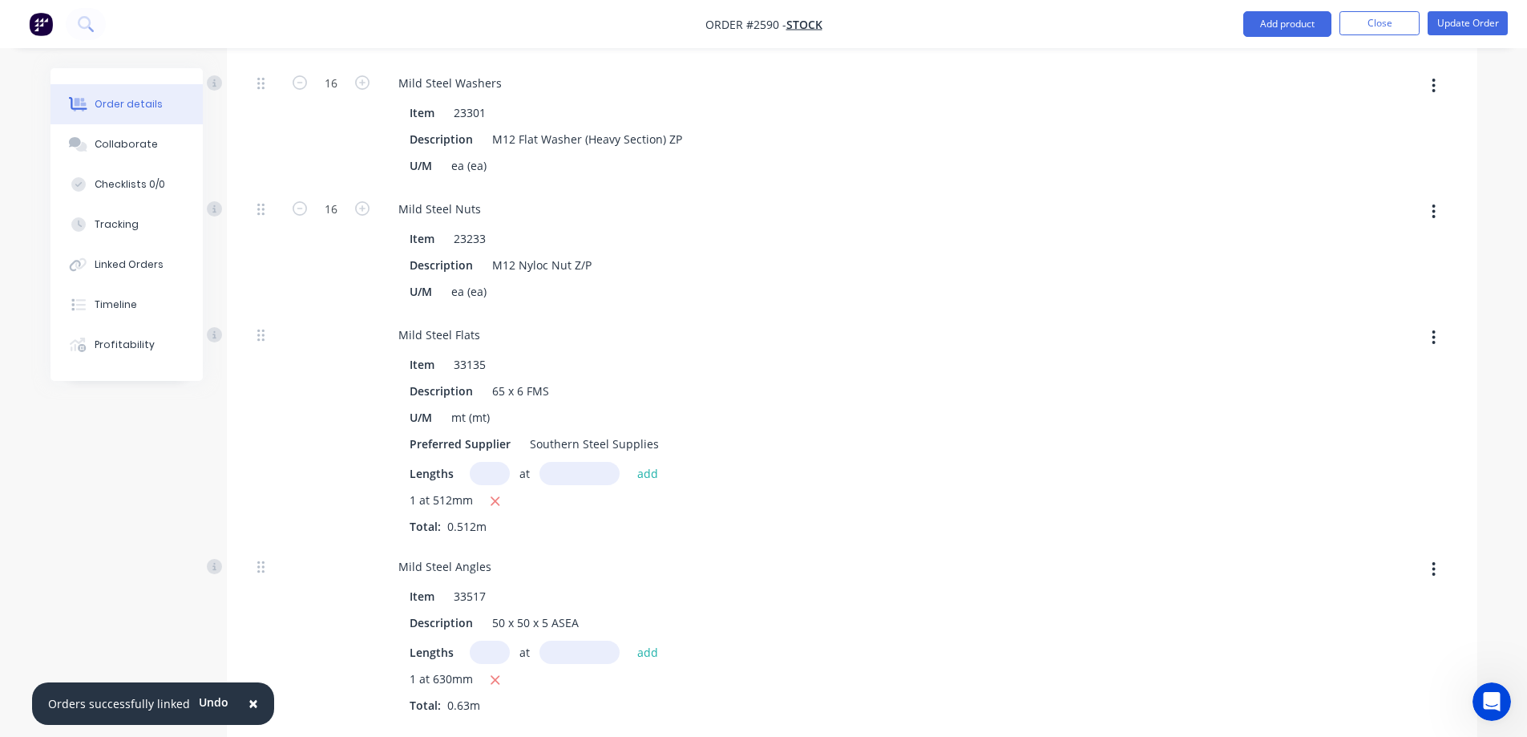
scroll to position [1603, 0]
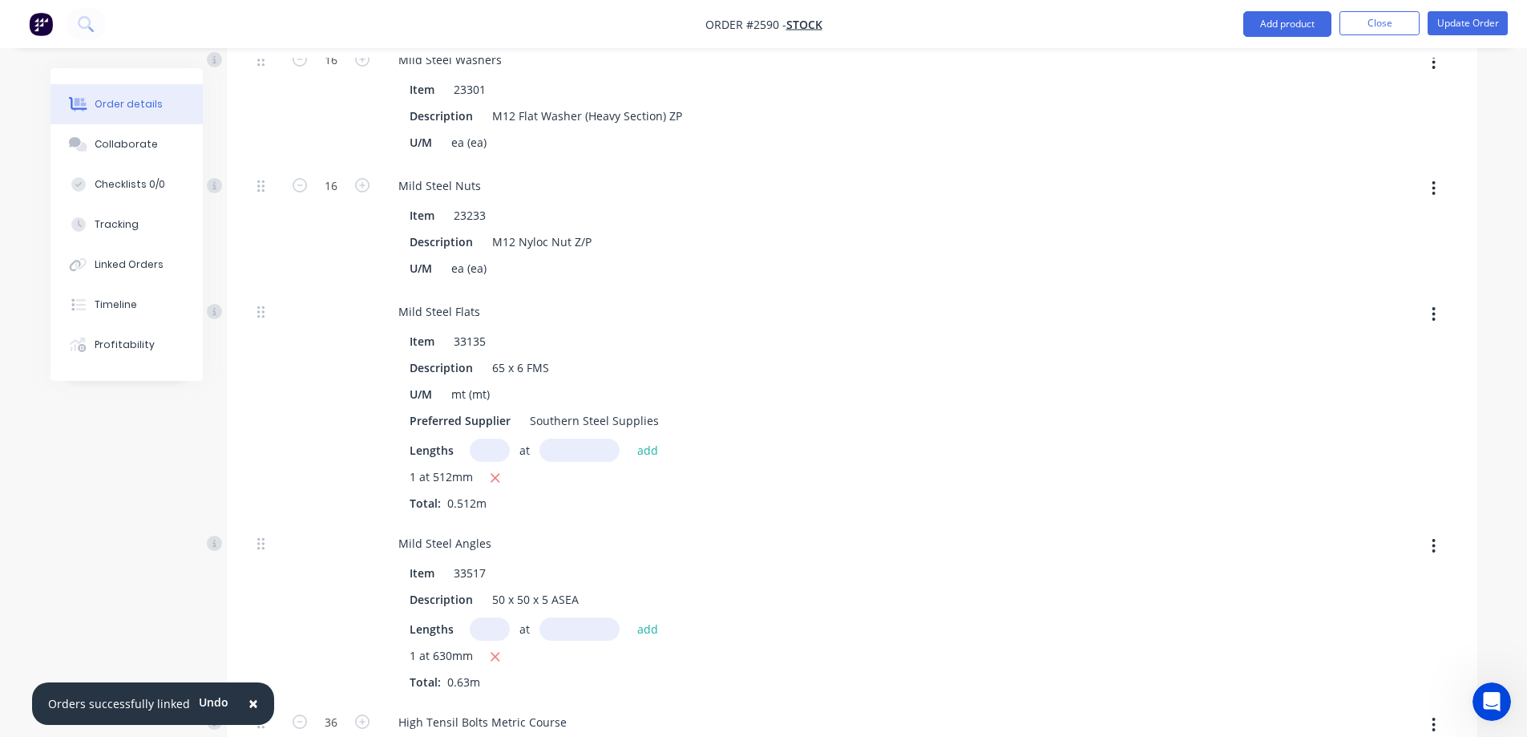
click at [476, 446] on input "text" at bounding box center [490, 449] width 40 height 23
type input "4"
type input "512mm"
click at [644, 451] on button "add" at bounding box center [648, 449] width 38 height 22
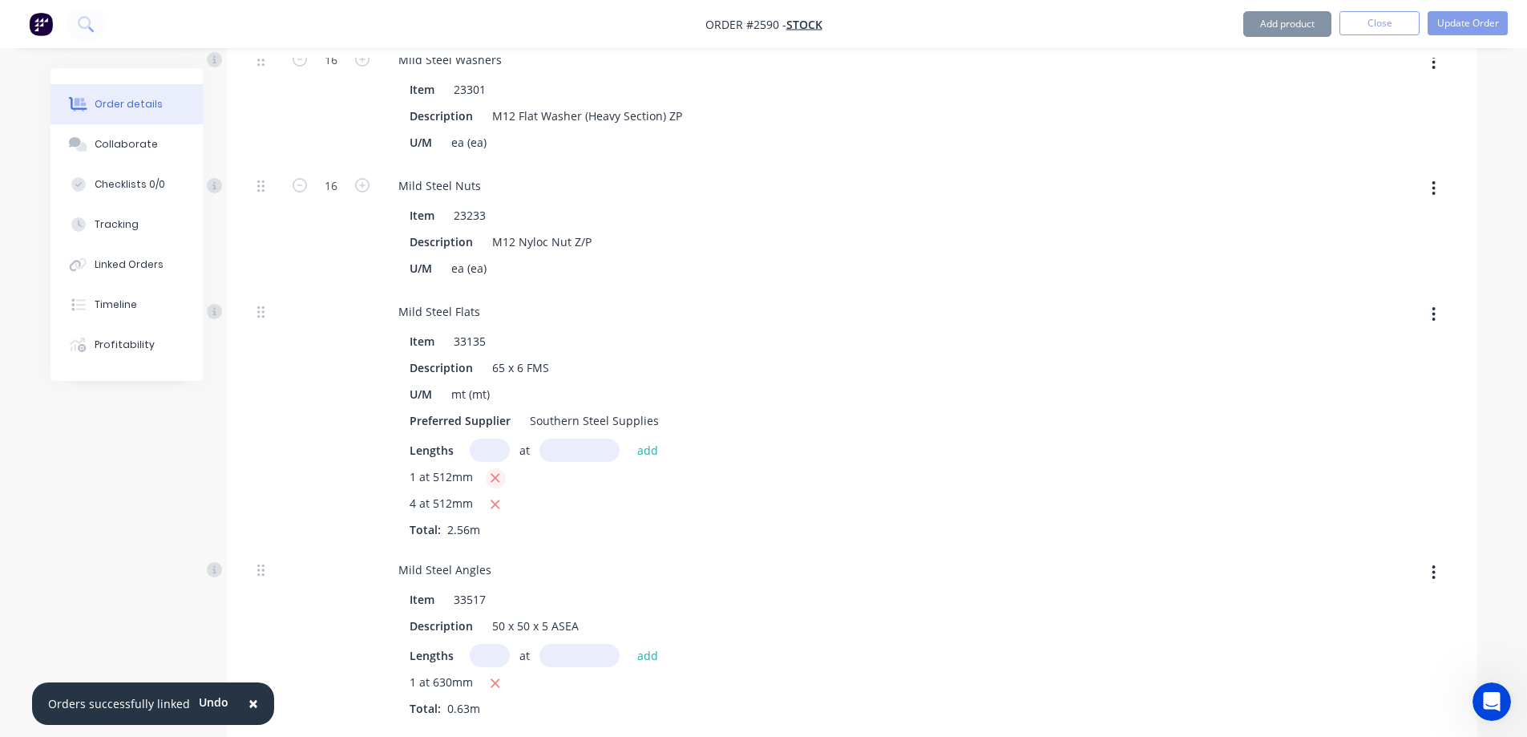
click at [495, 473] on icon "button" at bounding box center [495, 478] width 10 height 14
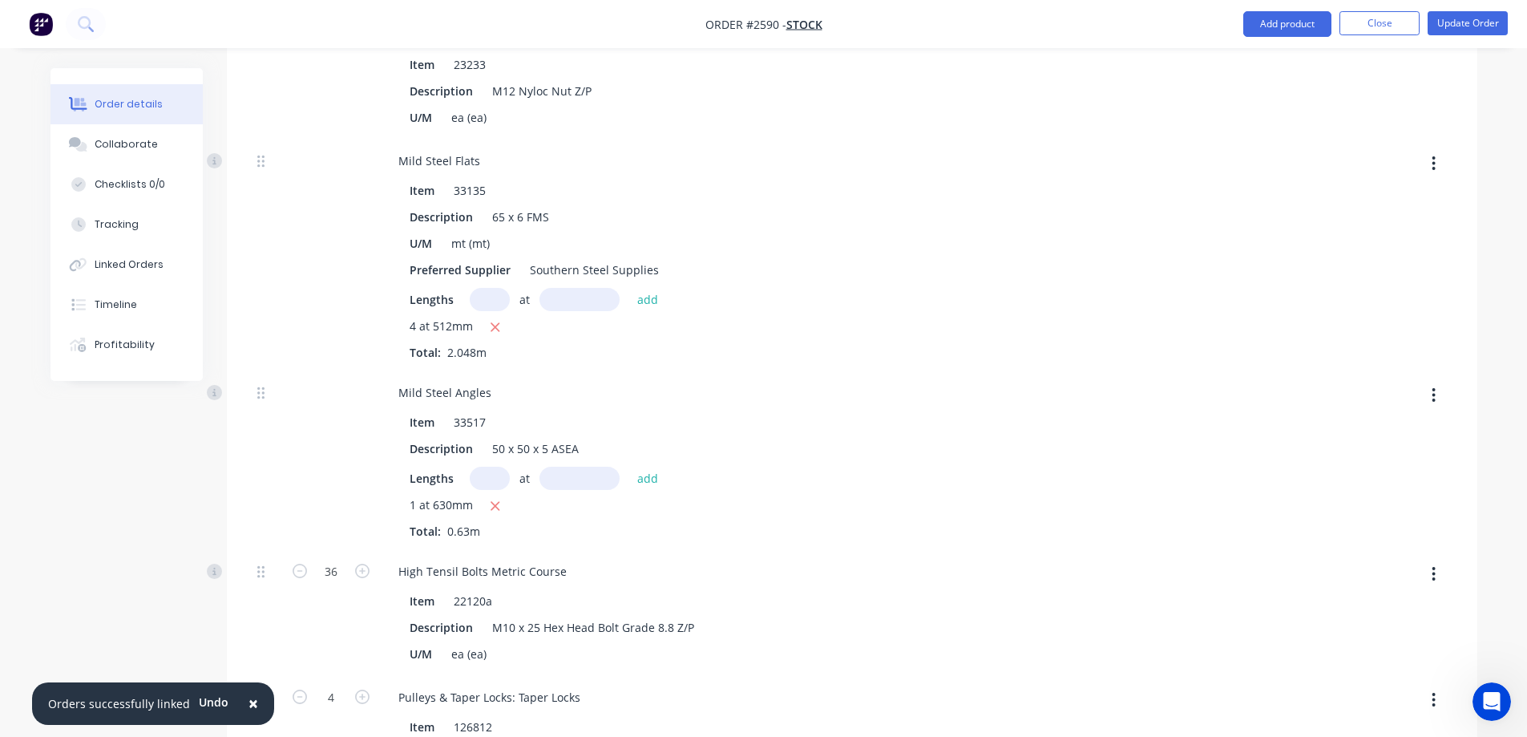
scroll to position [1764, 0]
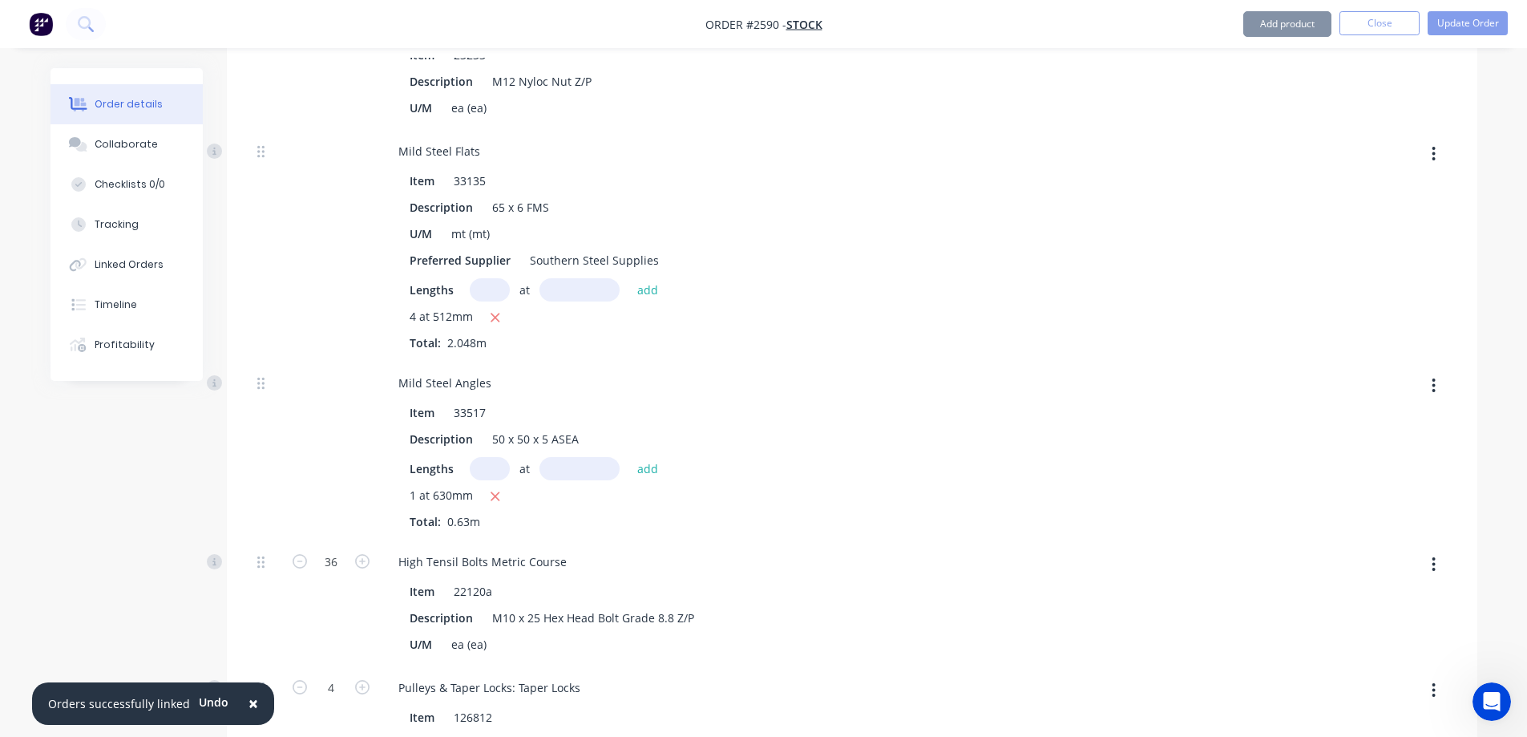
click at [488, 467] on input "text" at bounding box center [490, 468] width 40 height 23
type input "4"
type input "630mm"
click at [643, 471] on button "add" at bounding box center [648, 468] width 38 height 22
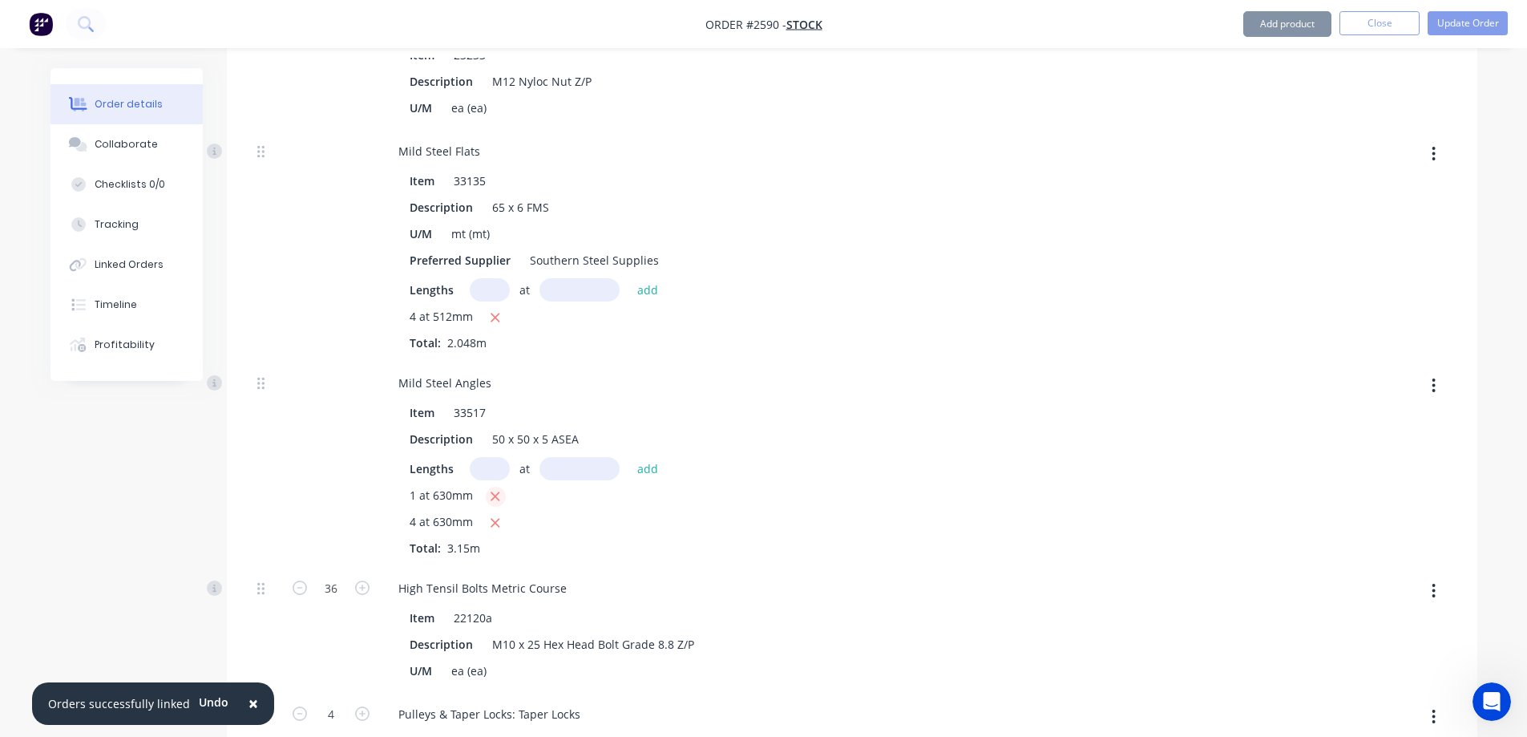
click at [493, 498] on icon "button" at bounding box center [495, 496] width 9 height 9
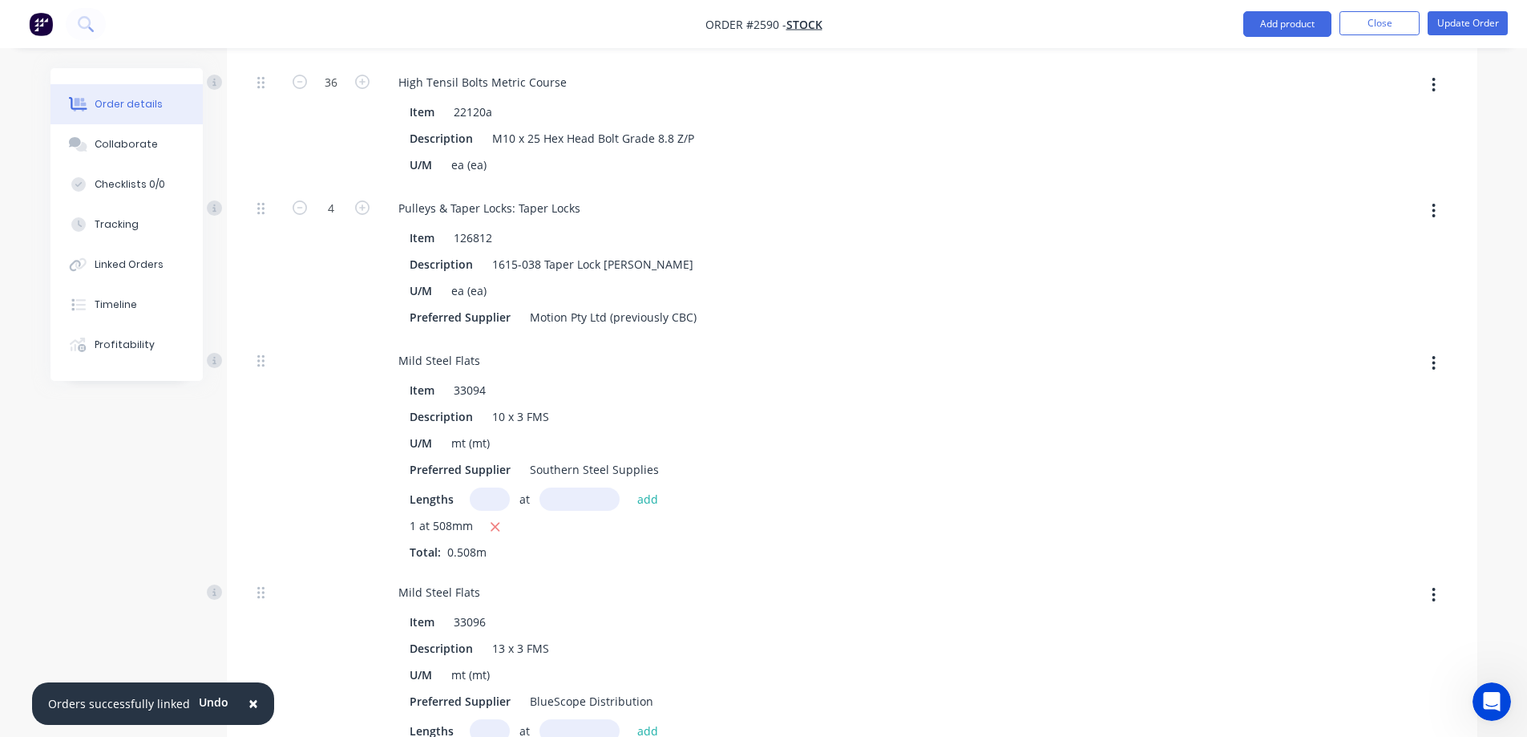
scroll to position [2245, 0]
click at [498, 496] on input "text" at bounding box center [490, 497] width 40 height 23
type input "1"
type input "508mm"
drag, startPoint x: 499, startPoint y: 492, endPoint x: 485, endPoint y: 492, distance: 13.6
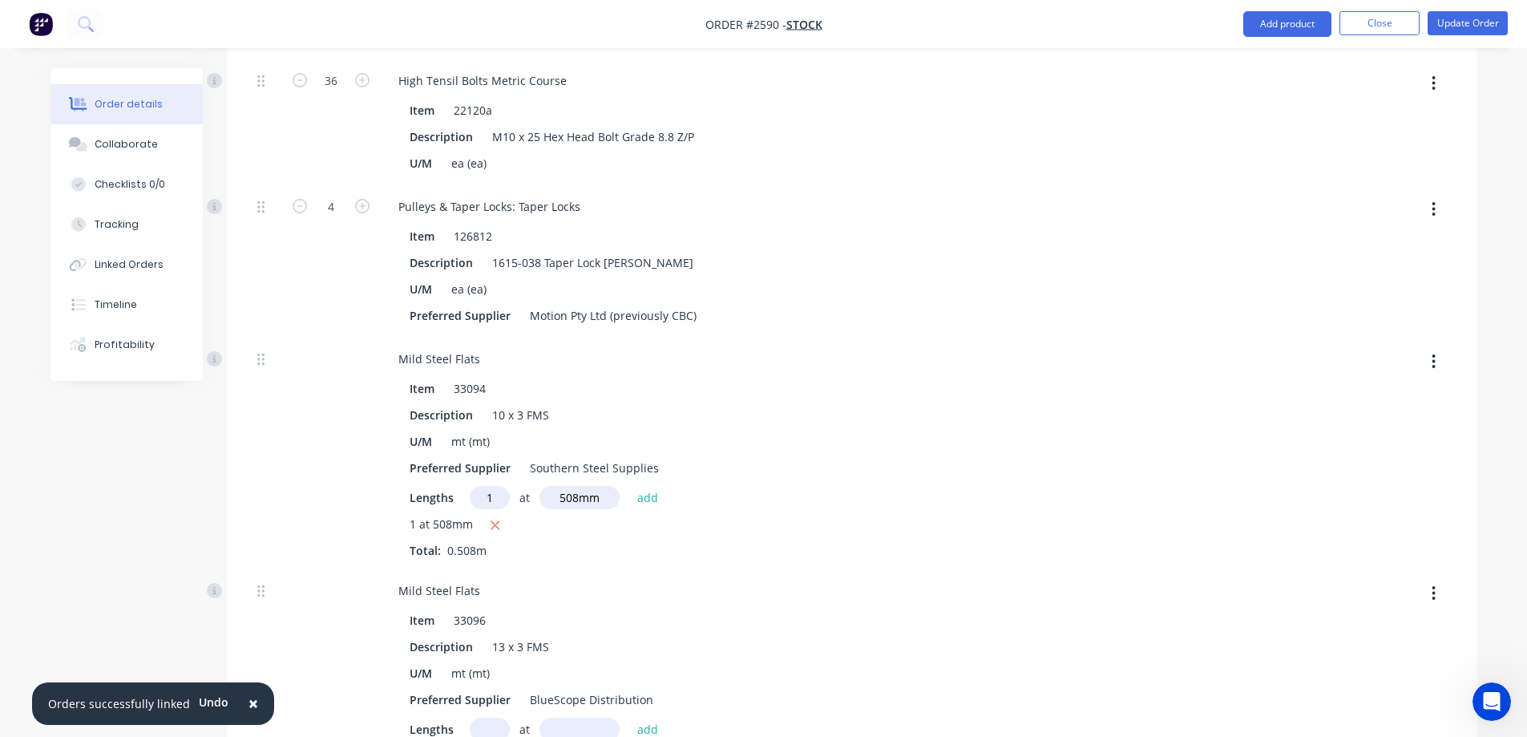
click at [485, 492] on input "1" at bounding box center [490, 497] width 40 height 23
type input "4"
click at [653, 494] on button "add" at bounding box center [648, 497] width 38 height 22
click at [499, 522] on icon "button" at bounding box center [495, 525] width 10 height 14
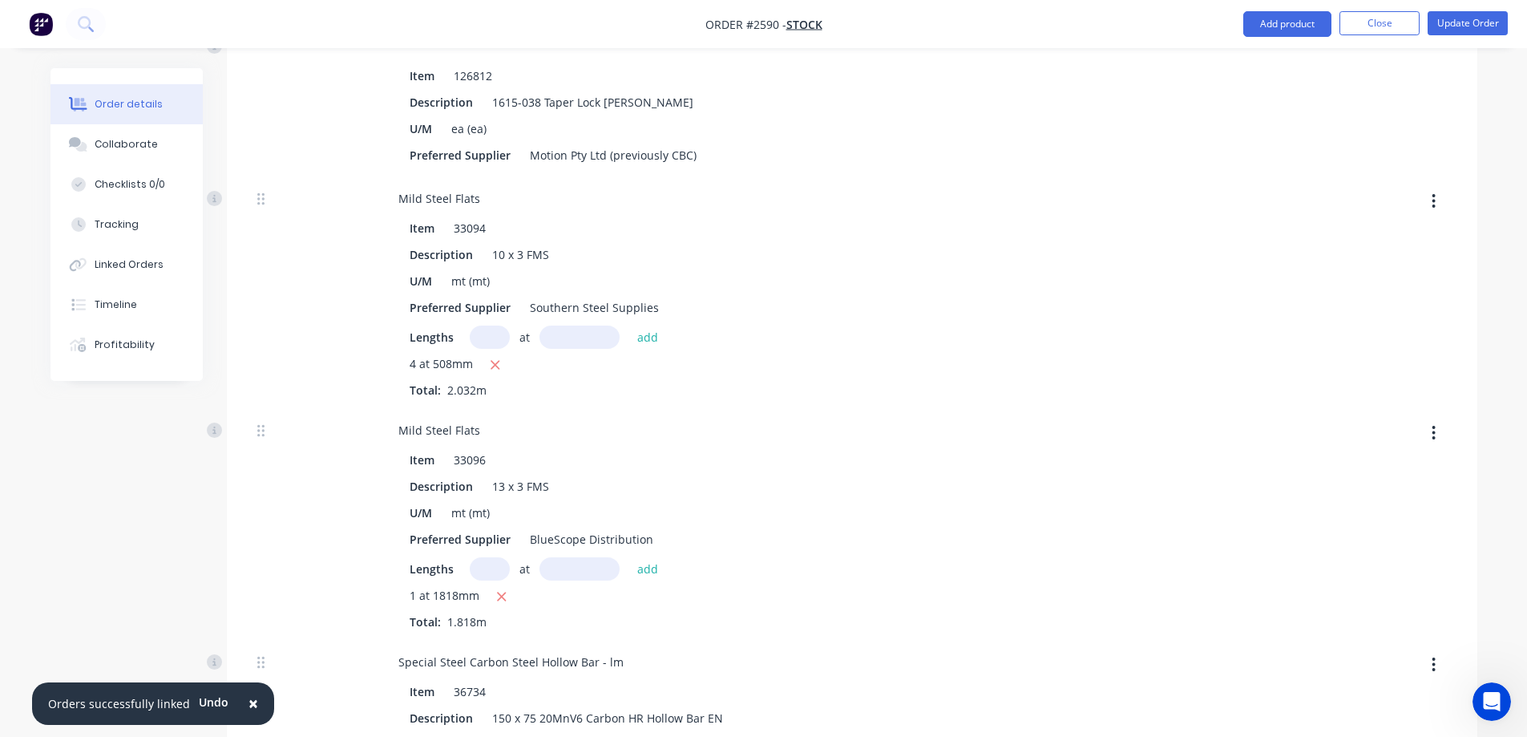
scroll to position [2565, 0]
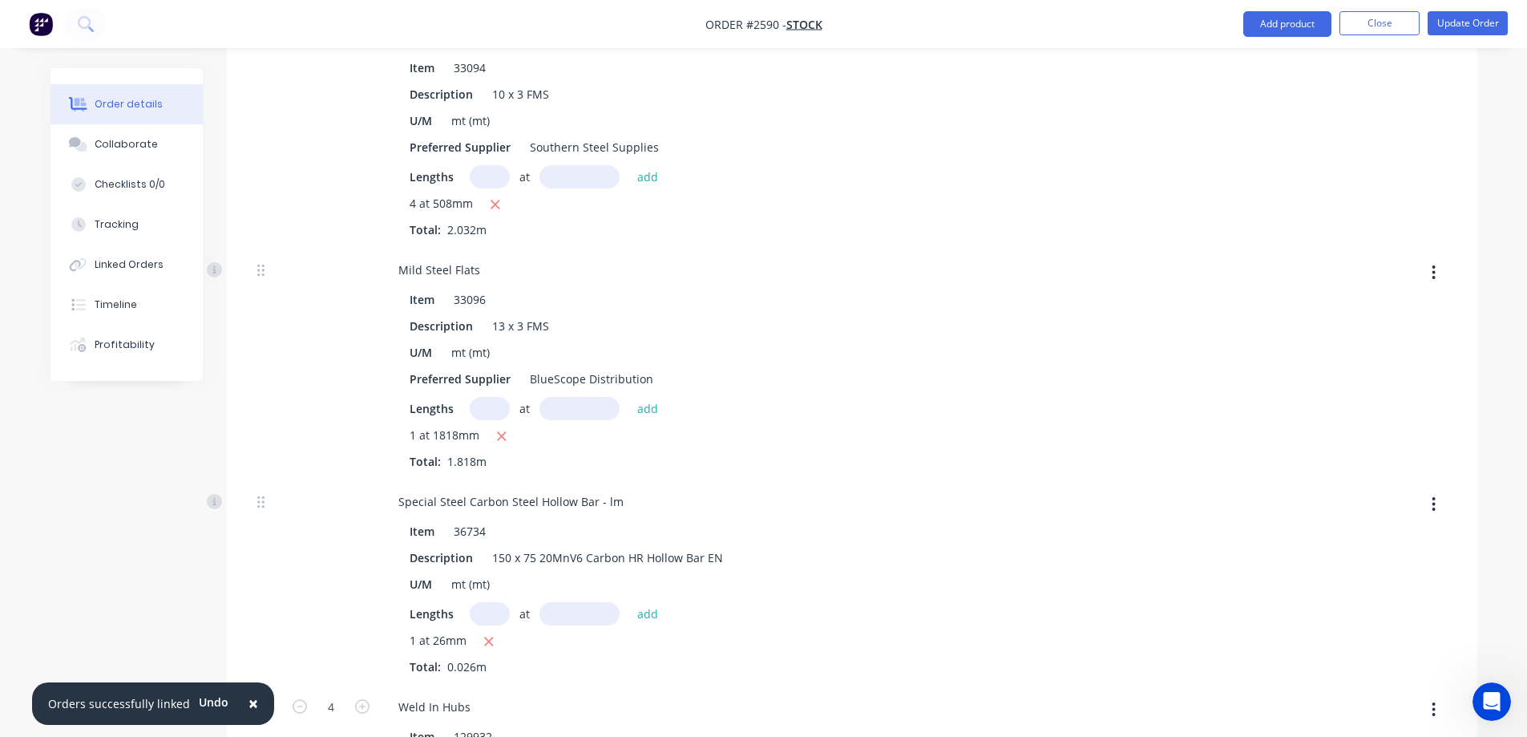
click at [496, 405] on input "text" at bounding box center [490, 408] width 40 height 23
type input "1"
type input "1818mm"
type input "4"
click at [649, 401] on button "add" at bounding box center [648, 408] width 38 height 22
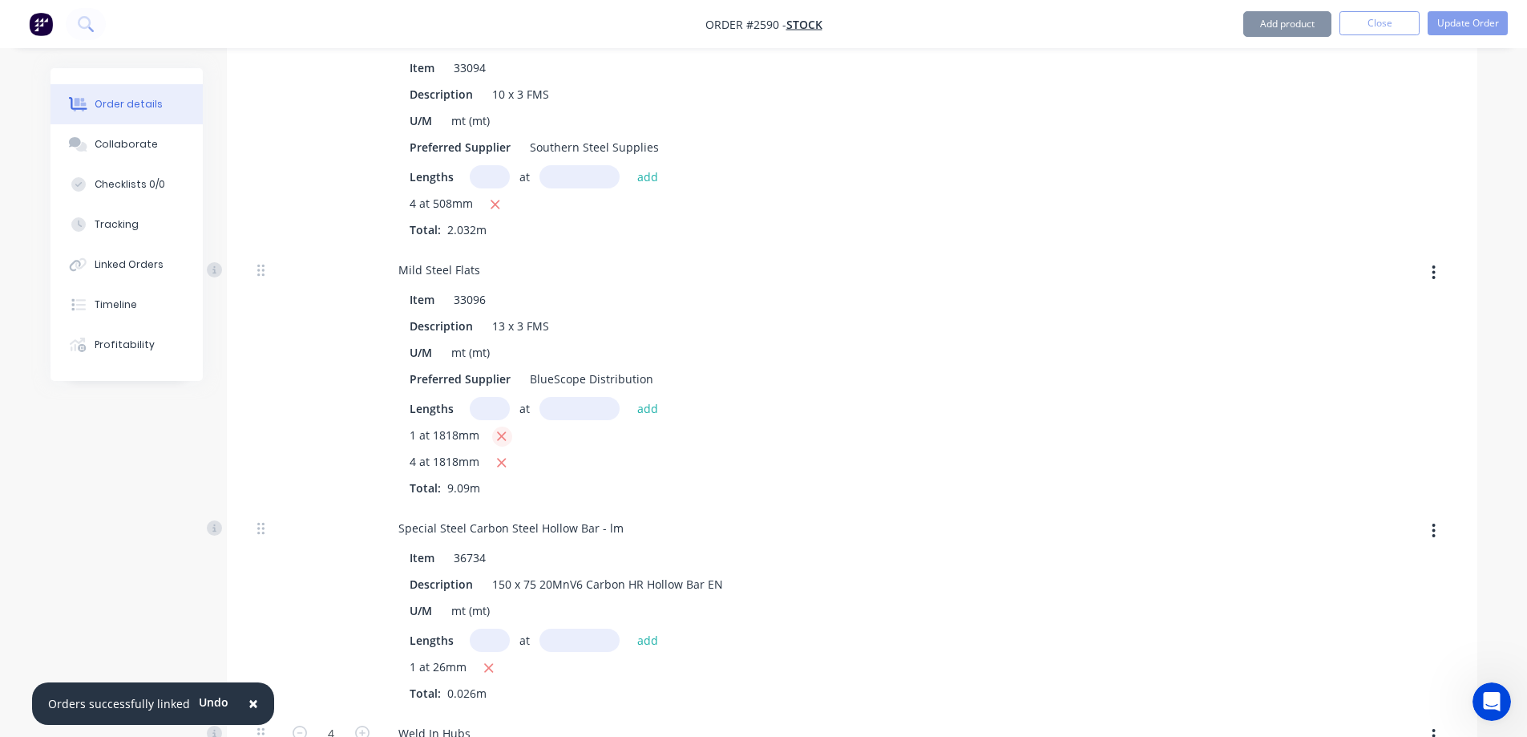
click at [503, 440] on icon "button" at bounding box center [501, 436] width 10 height 14
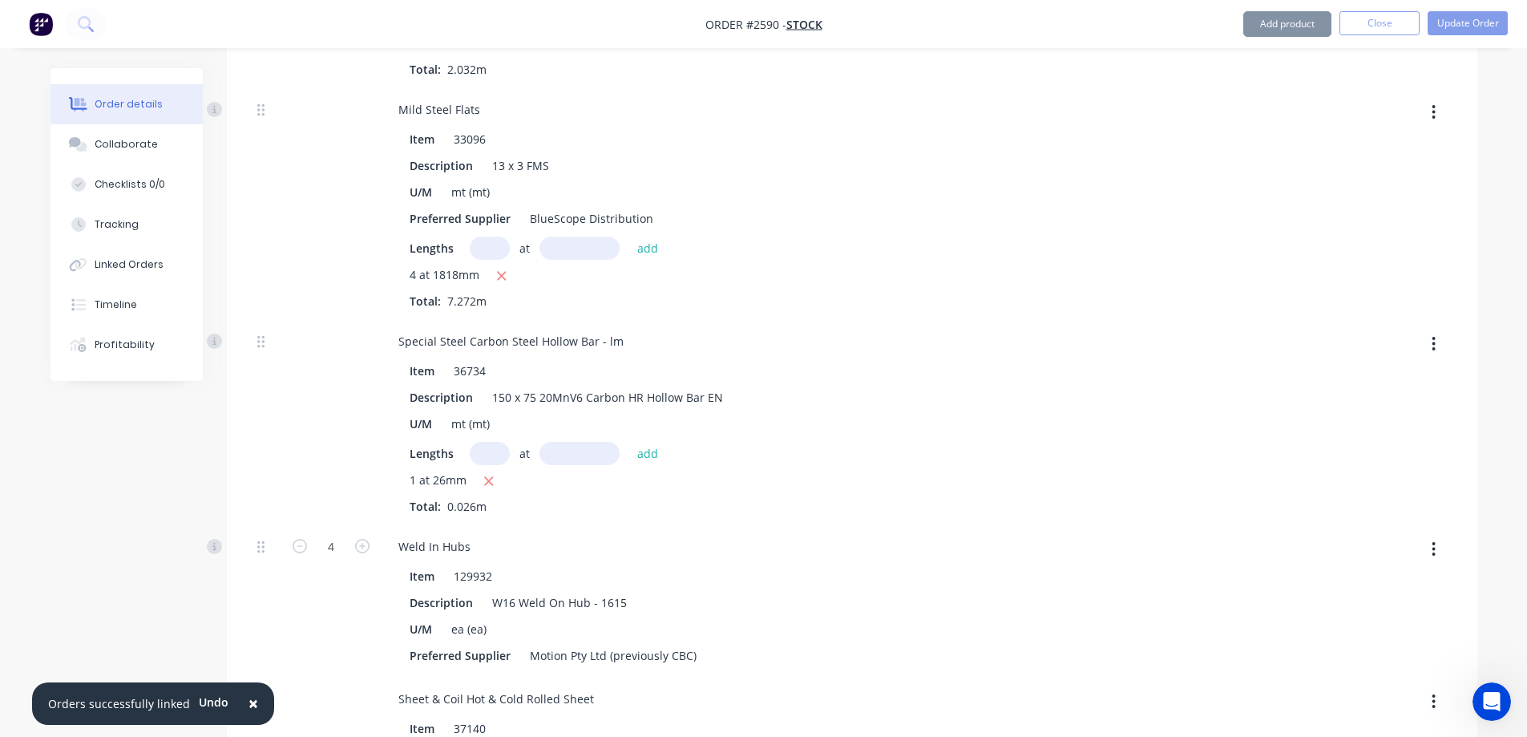
scroll to position [2806, 0]
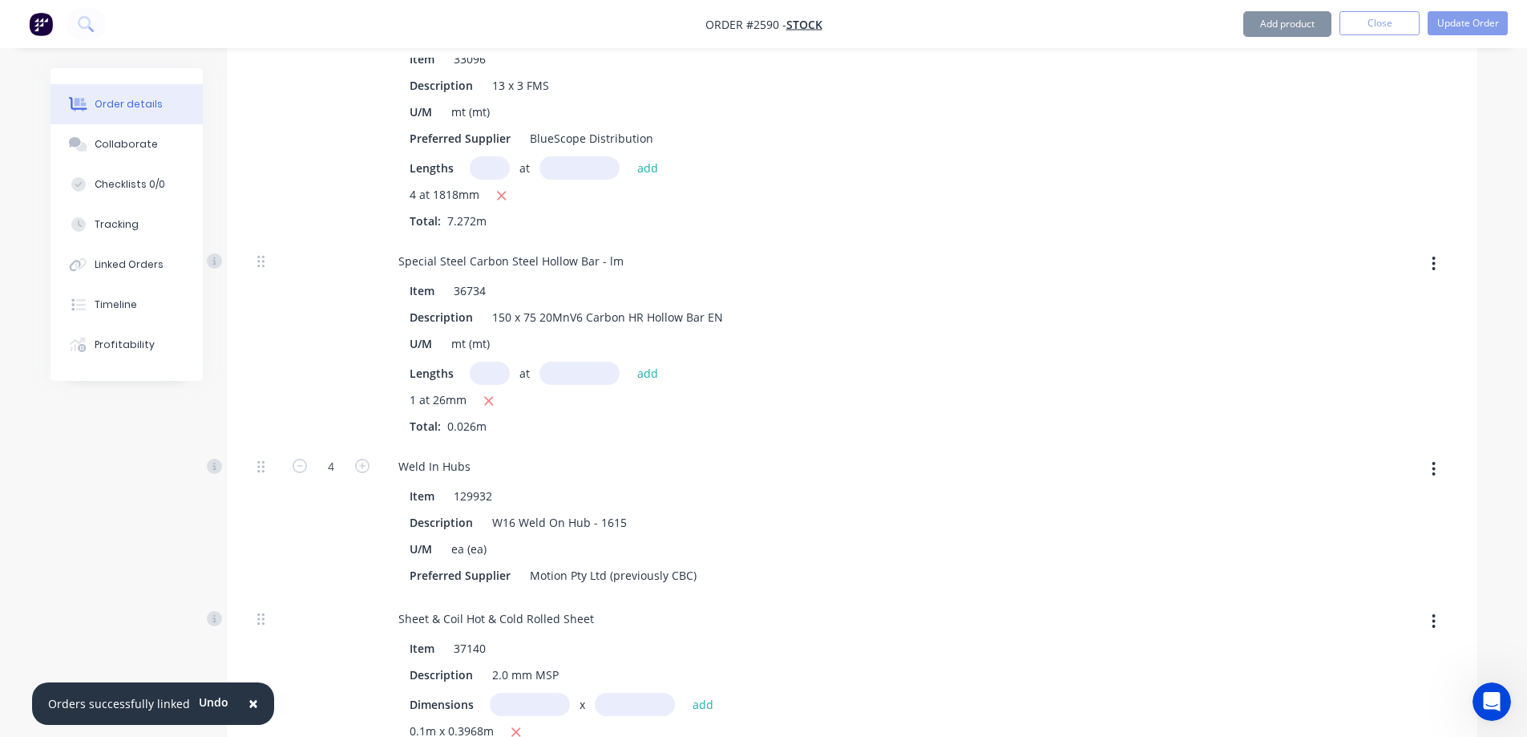
click at [485, 371] on input "text" at bounding box center [490, 373] width 40 height 23
type input "4"
type input "26mm"
click at [642, 374] on button "add" at bounding box center [648, 373] width 38 height 22
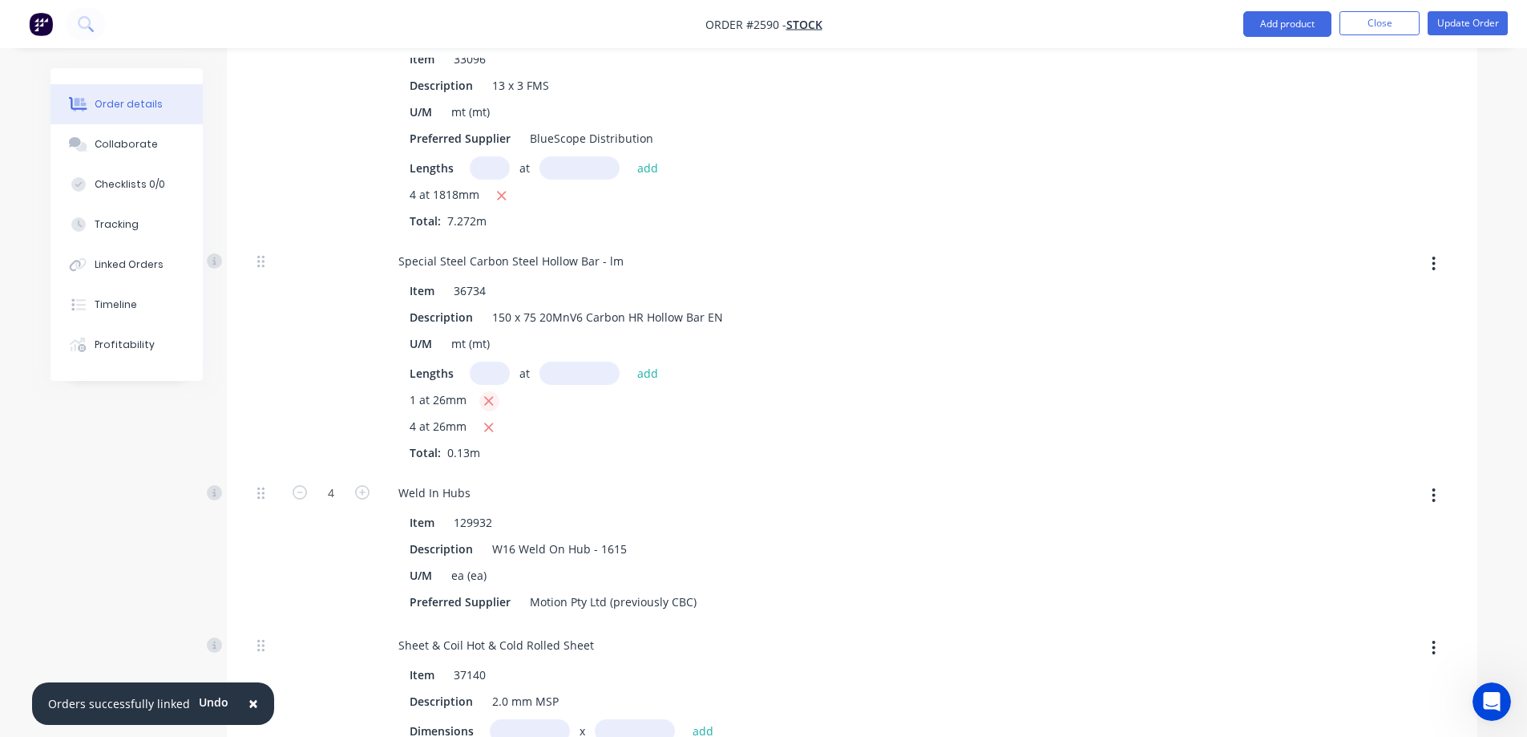
click at [491, 401] on icon "button" at bounding box center [488, 401] width 10 height 14
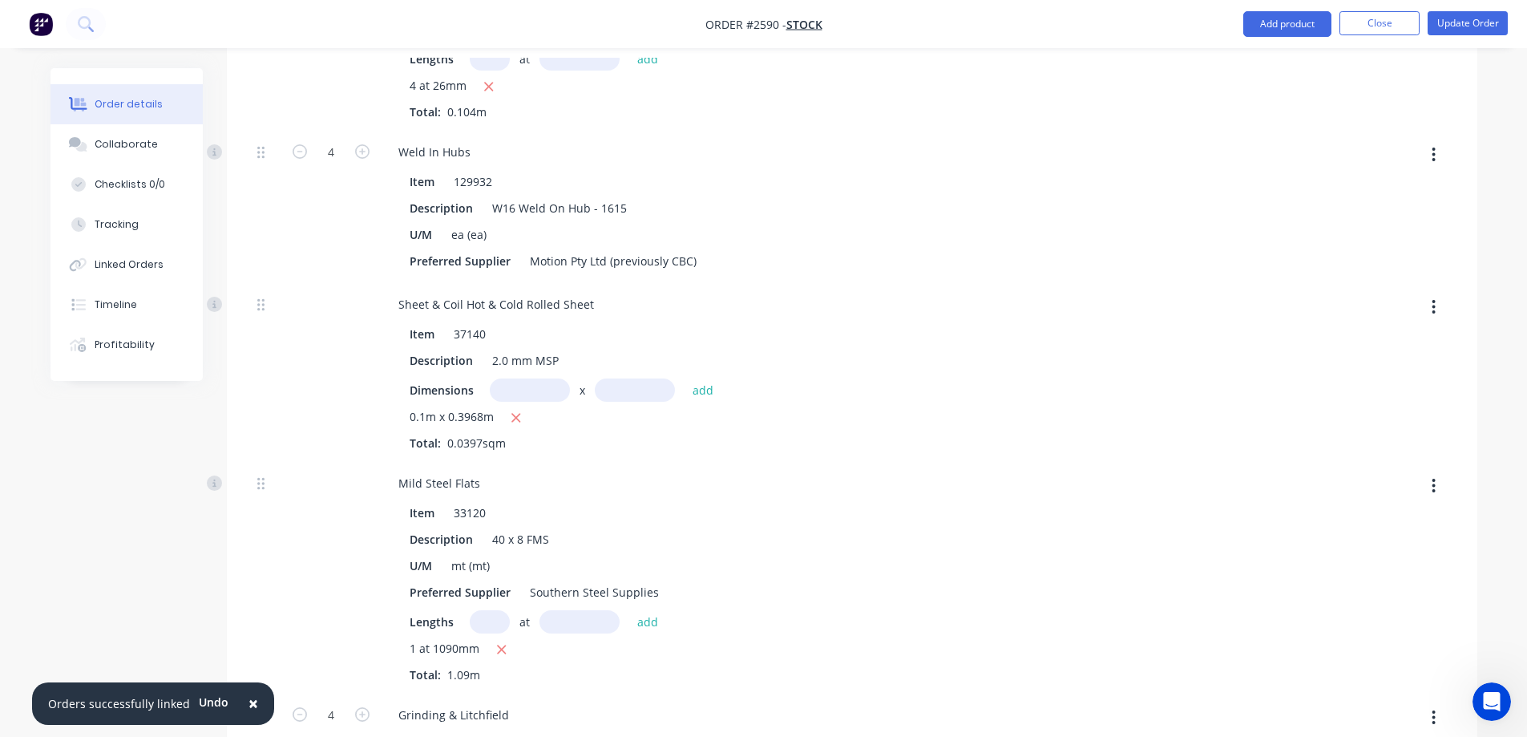
scroll to position [3126, 0]
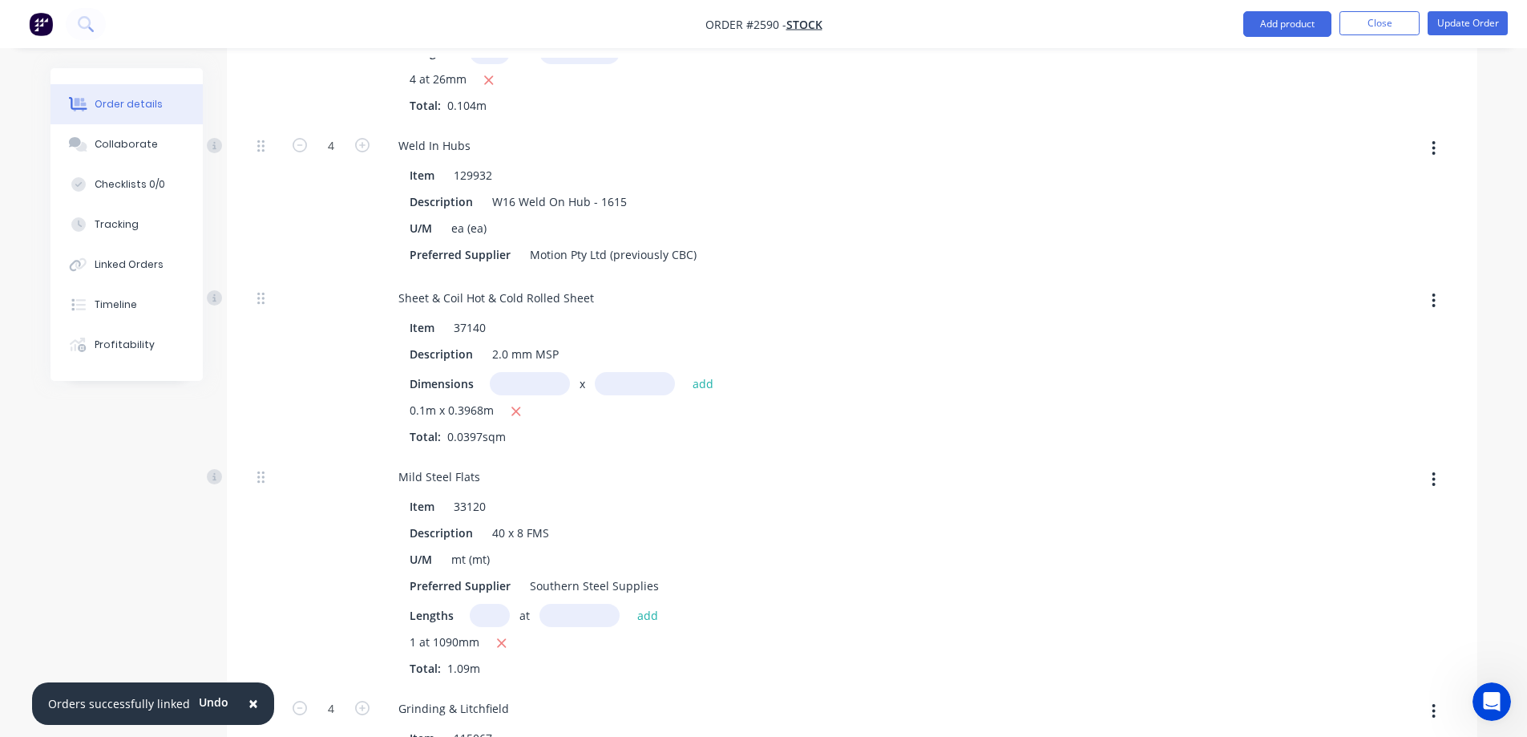
click at [548, 376] on input "text" at bounding box center [530, 383] width 80 height 23
type input "4m"
type input "3968m"
click at [697, 385] on button "add" at bounding box center [704, 383] width 38 height 22
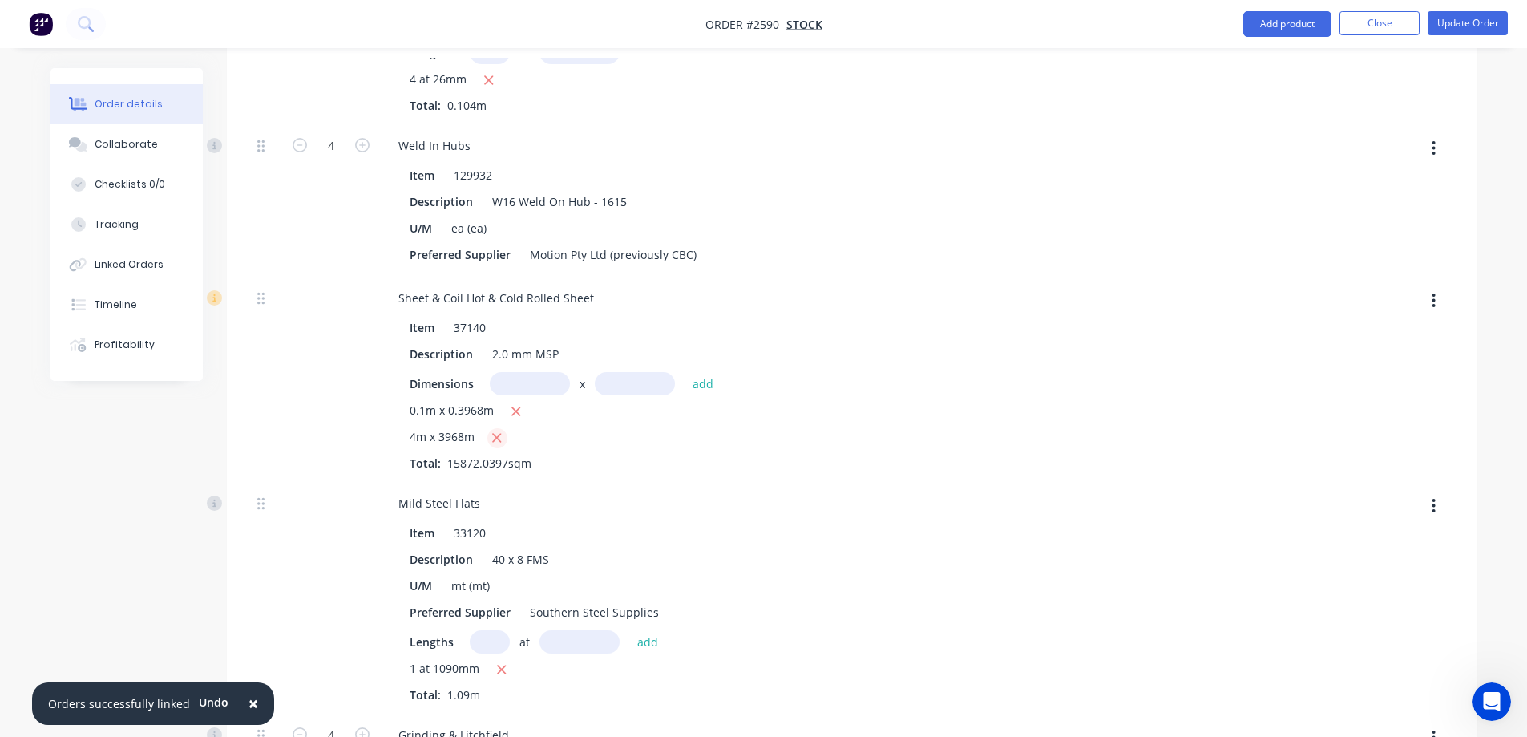
click at [495, 438] on icon "button" at bounding box center [496, 437] width 10 height 14
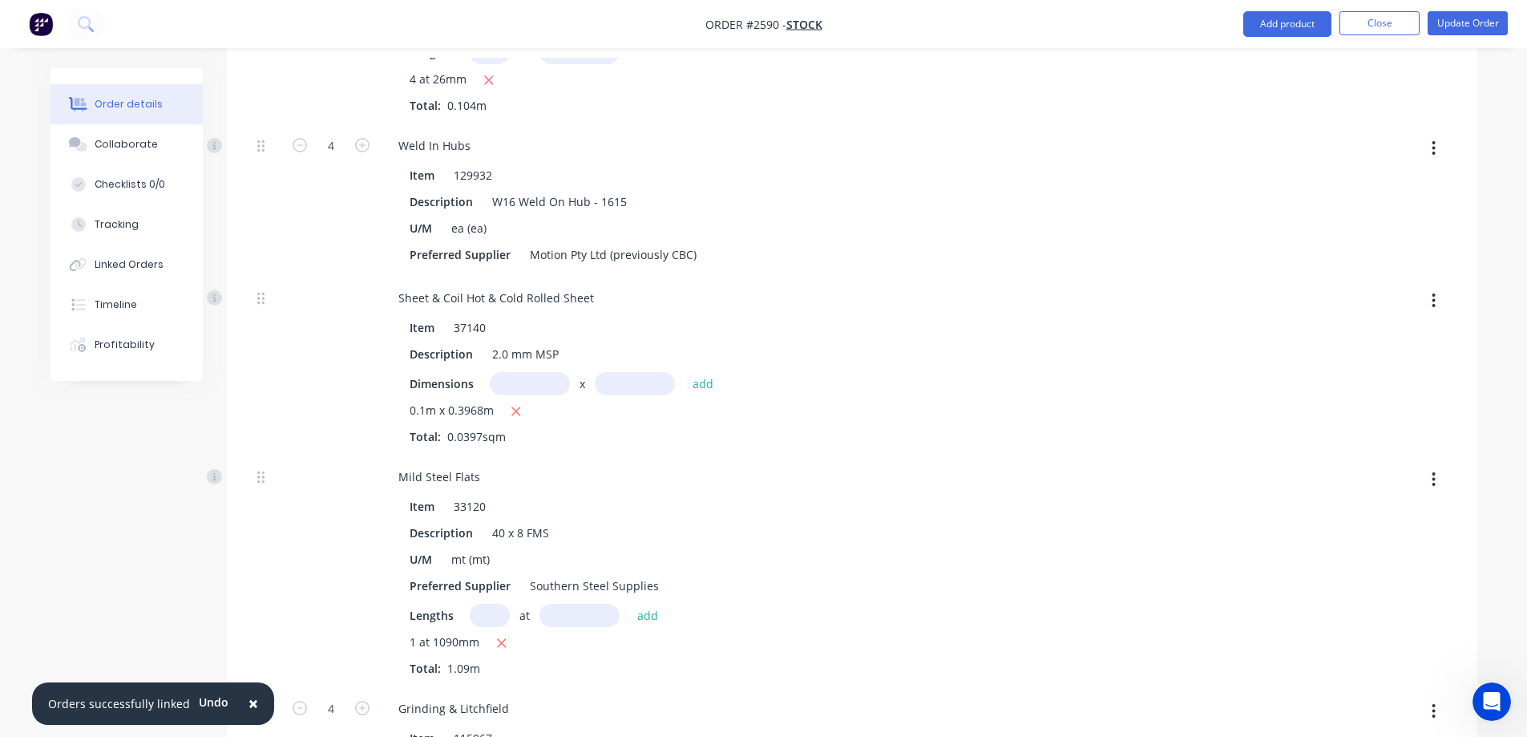
click at [529, 389] on input "text" at bounding box center [530, 383] width 80 height 23
type input "0.1m"
type input "0.3968m"
click at [526, 388] on input "0.1m" at bounding box center [530, 383] width 80 height 23
type input "0.4m"
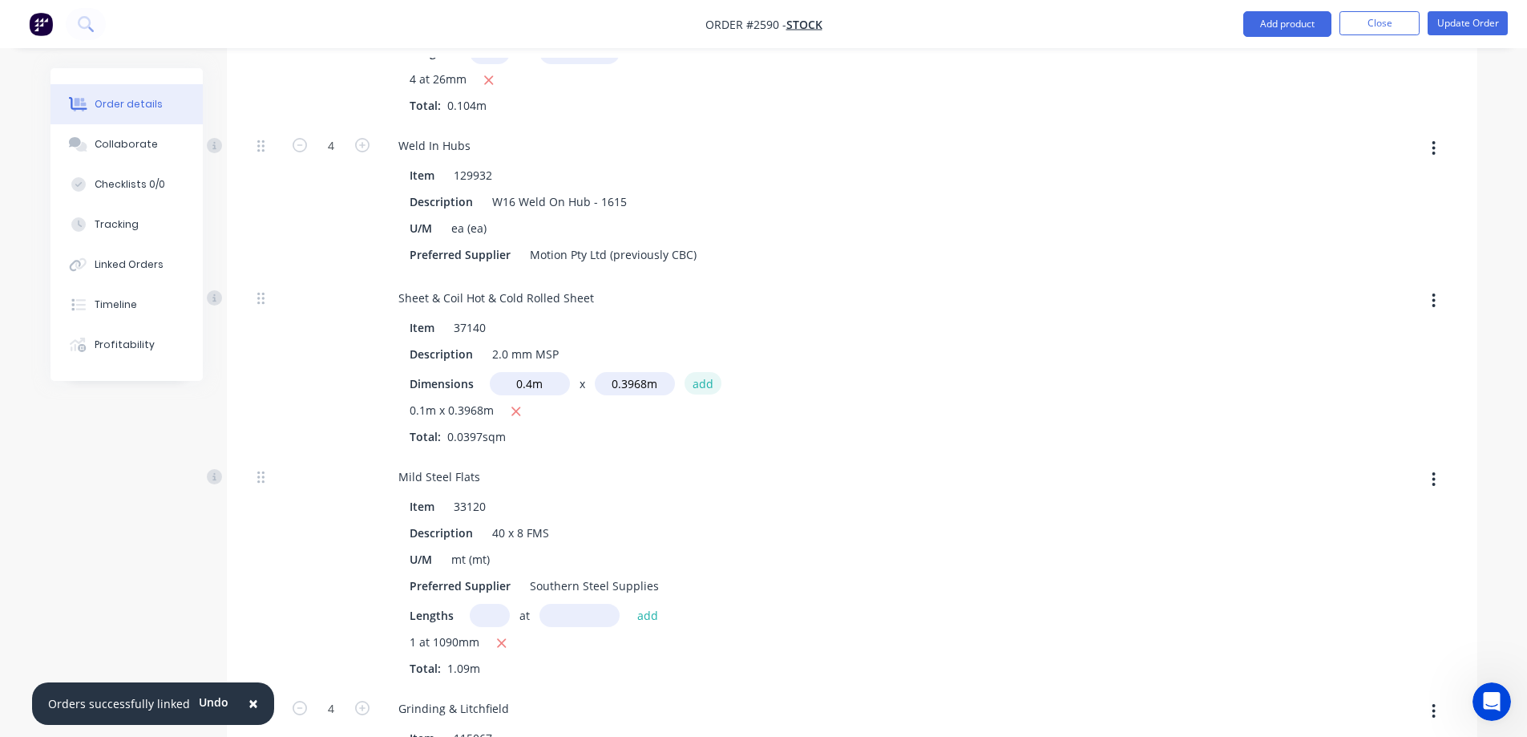
click at [706, 388] on button "add" at bounding box center [704, 383] width 38 height 22
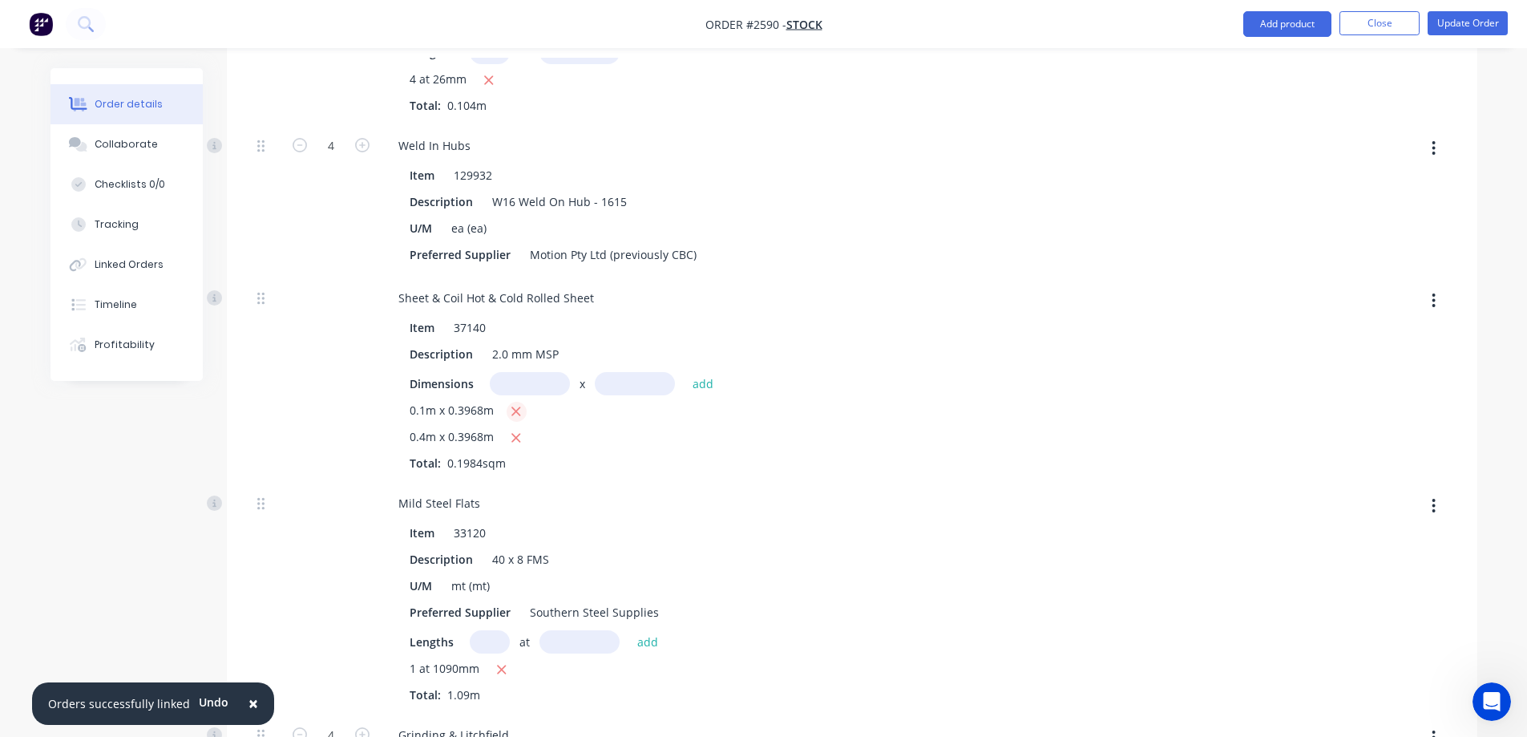
click at [517, 414] on icon "button" at bounding box center [516, 411] width 10 height 14
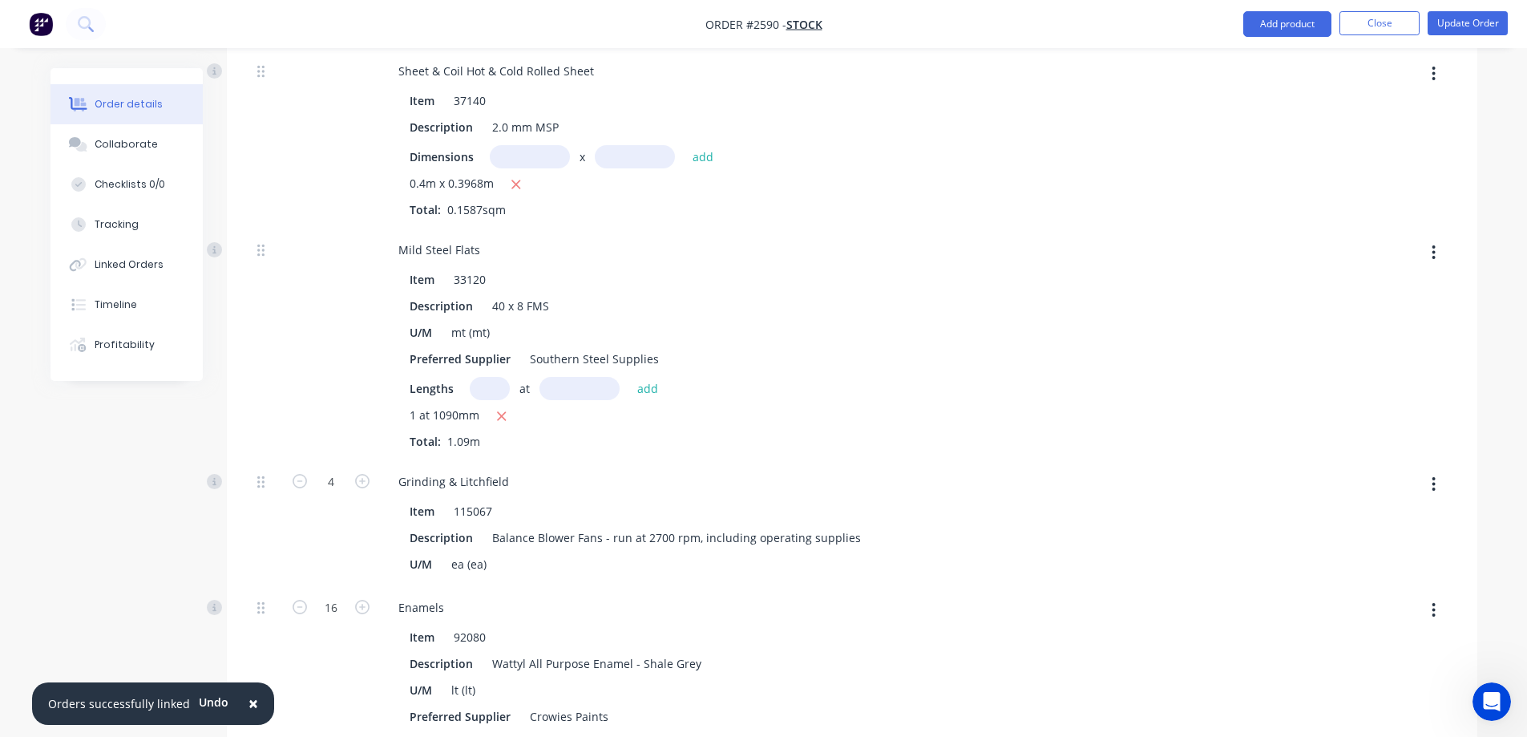
scroll to position [3367, 0]
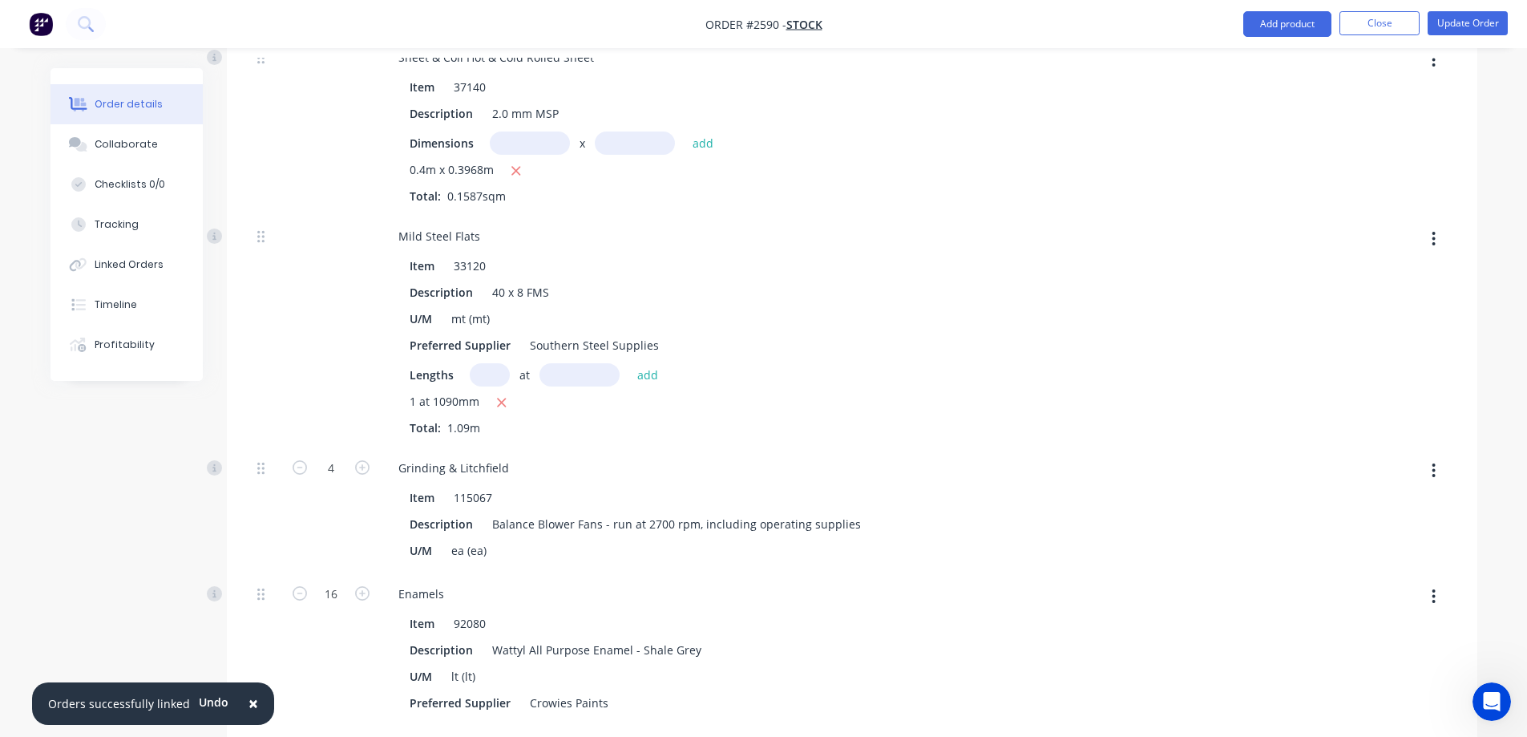
click at [501, 369] on input "text" at bounding box center [490, 374] width 40 height 23
type input "4"
type input "1090mm"
click at [648, 374] on button "add" at bounding box center [648, 374] width 38 height 22
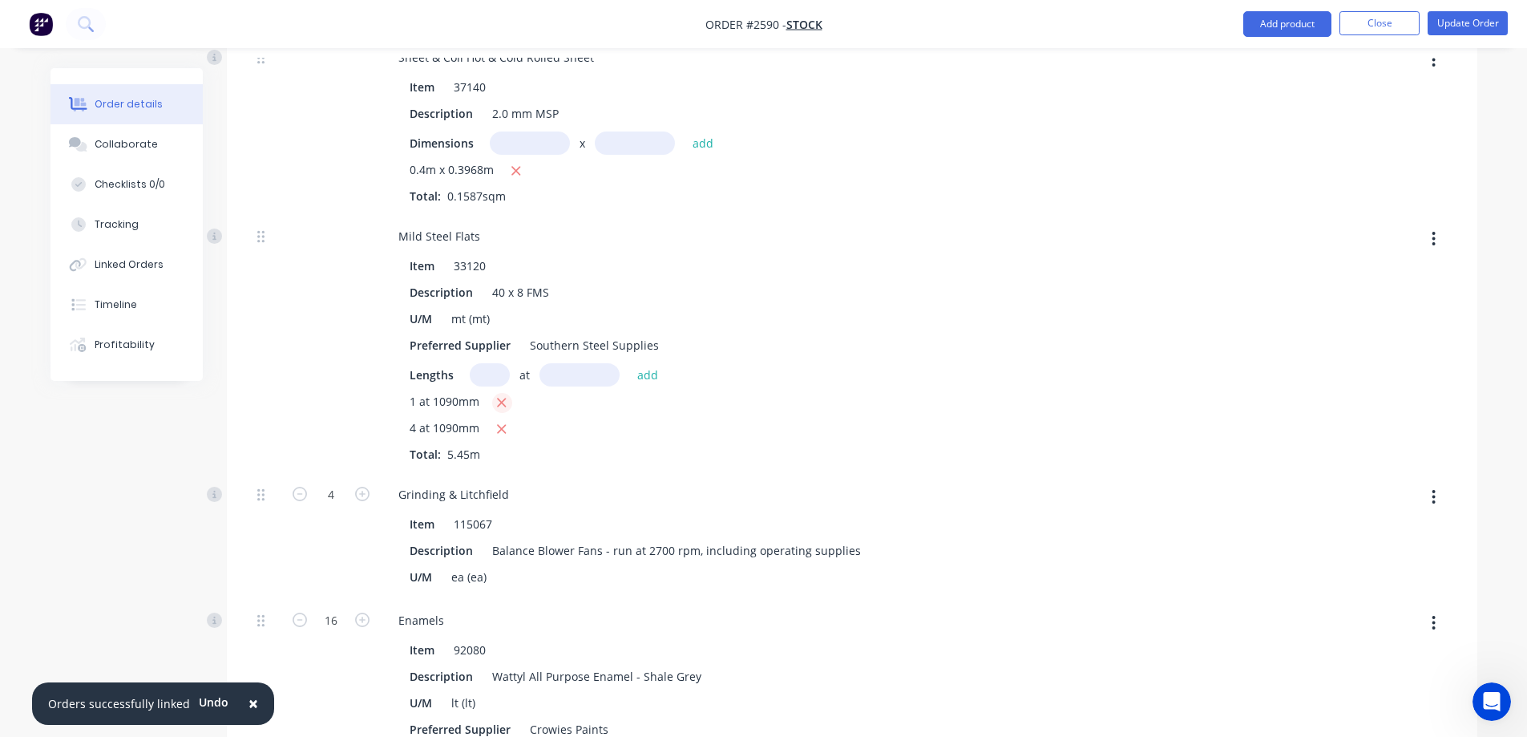
click at [494, 401] on button "button" at bounding box center [502, 403] width 20 height 20
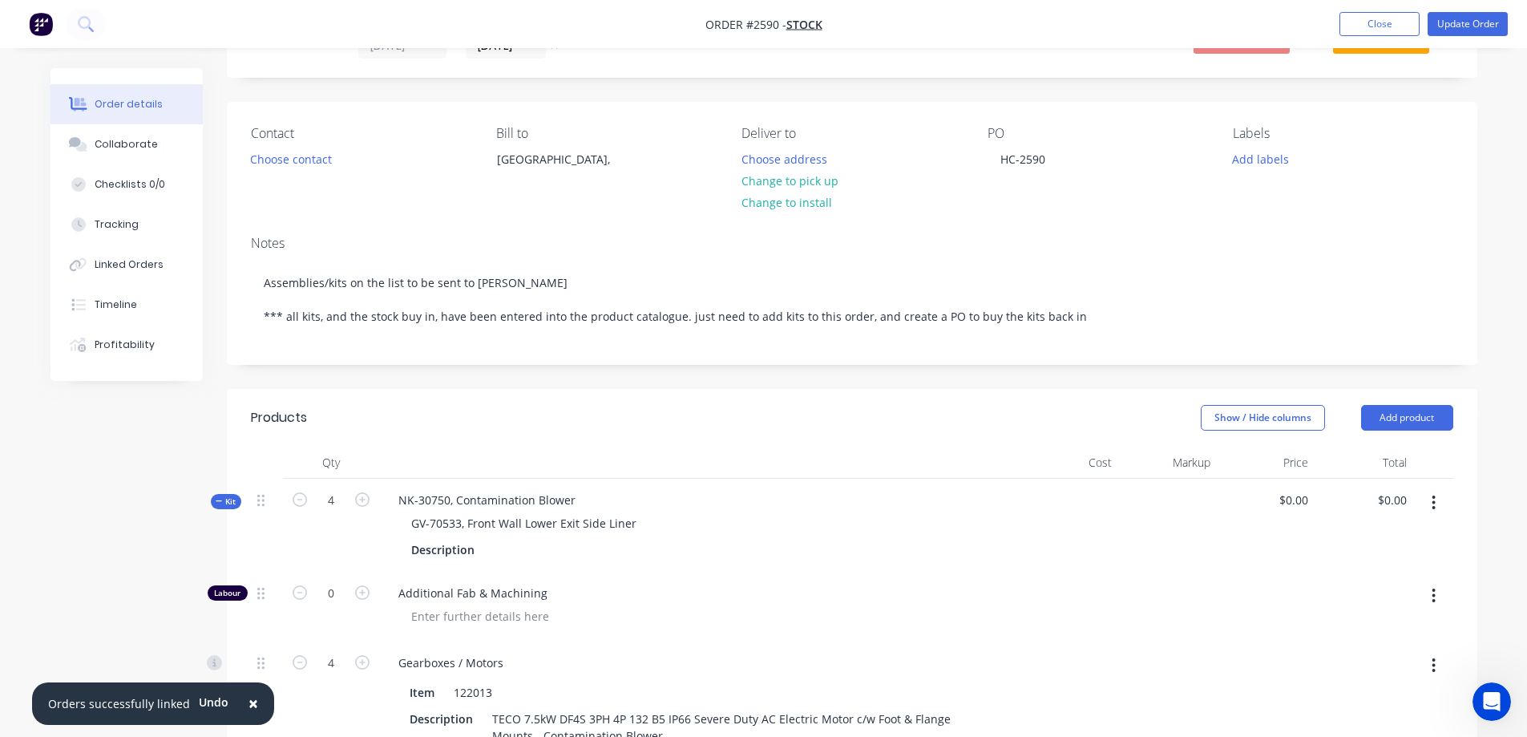
scroll to position [0, 0]
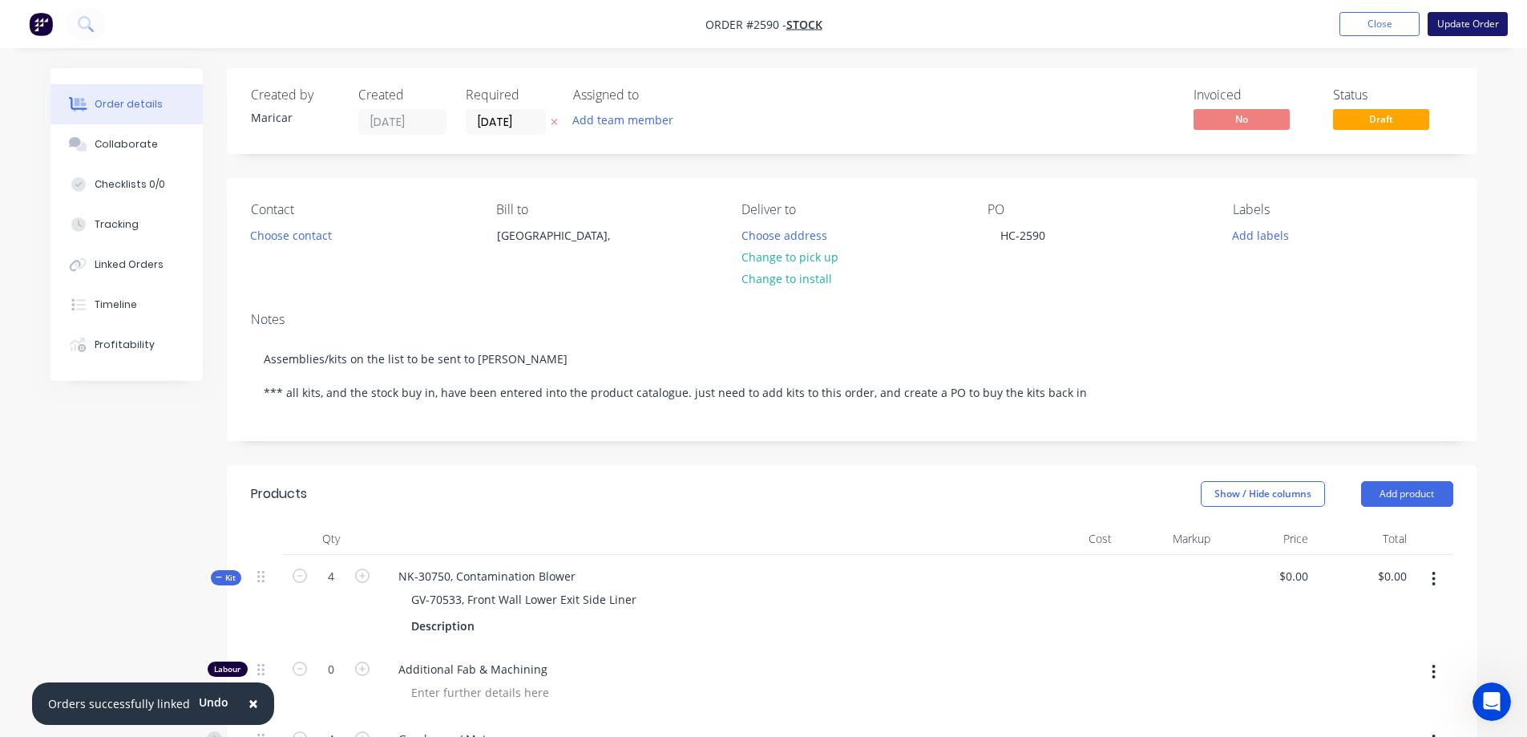
click at [1470, 21] on button "Update Order" at bounding box center [1468, 24] width 80 height 24
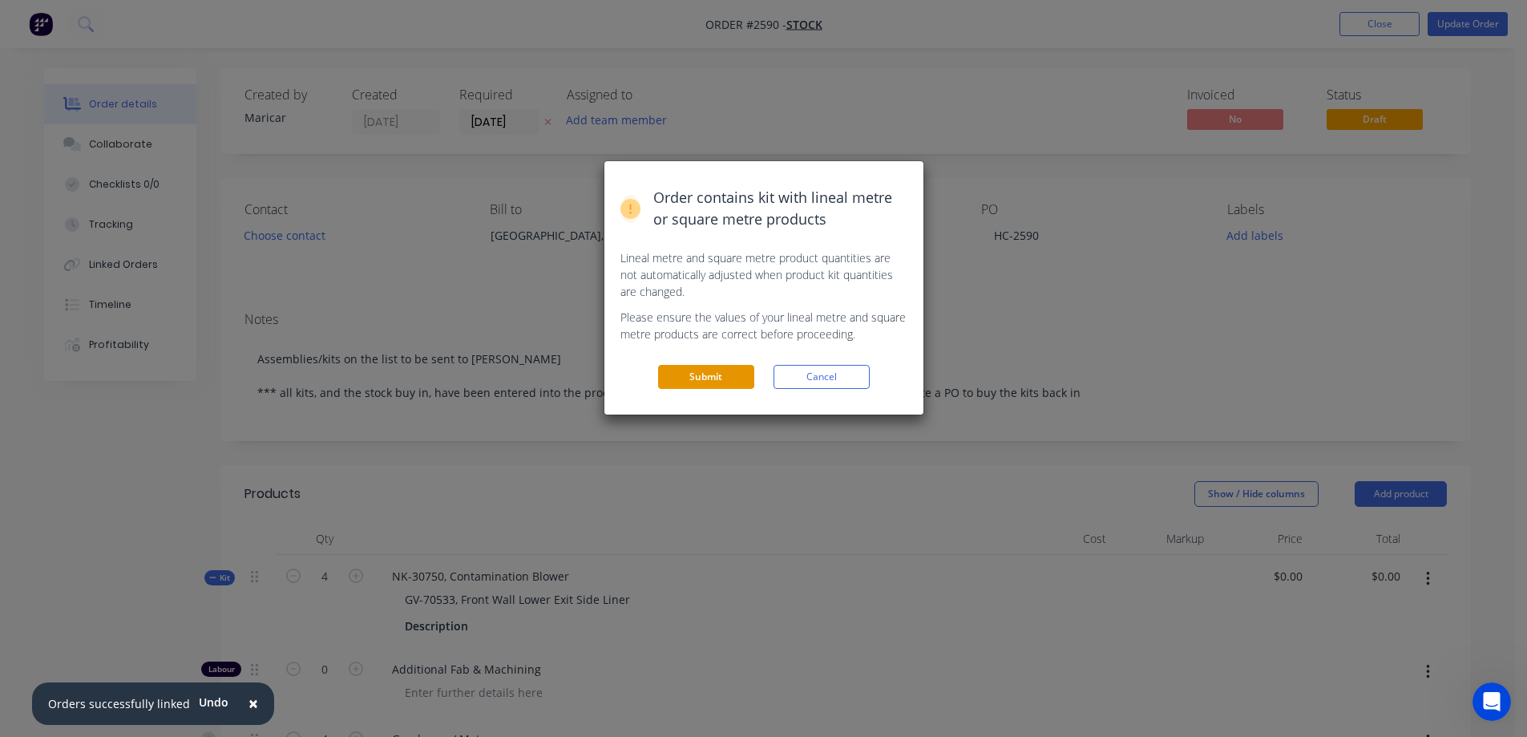
click at [717, 378] on button "Submit" at bounding box center [706, 377] width 96 height 24
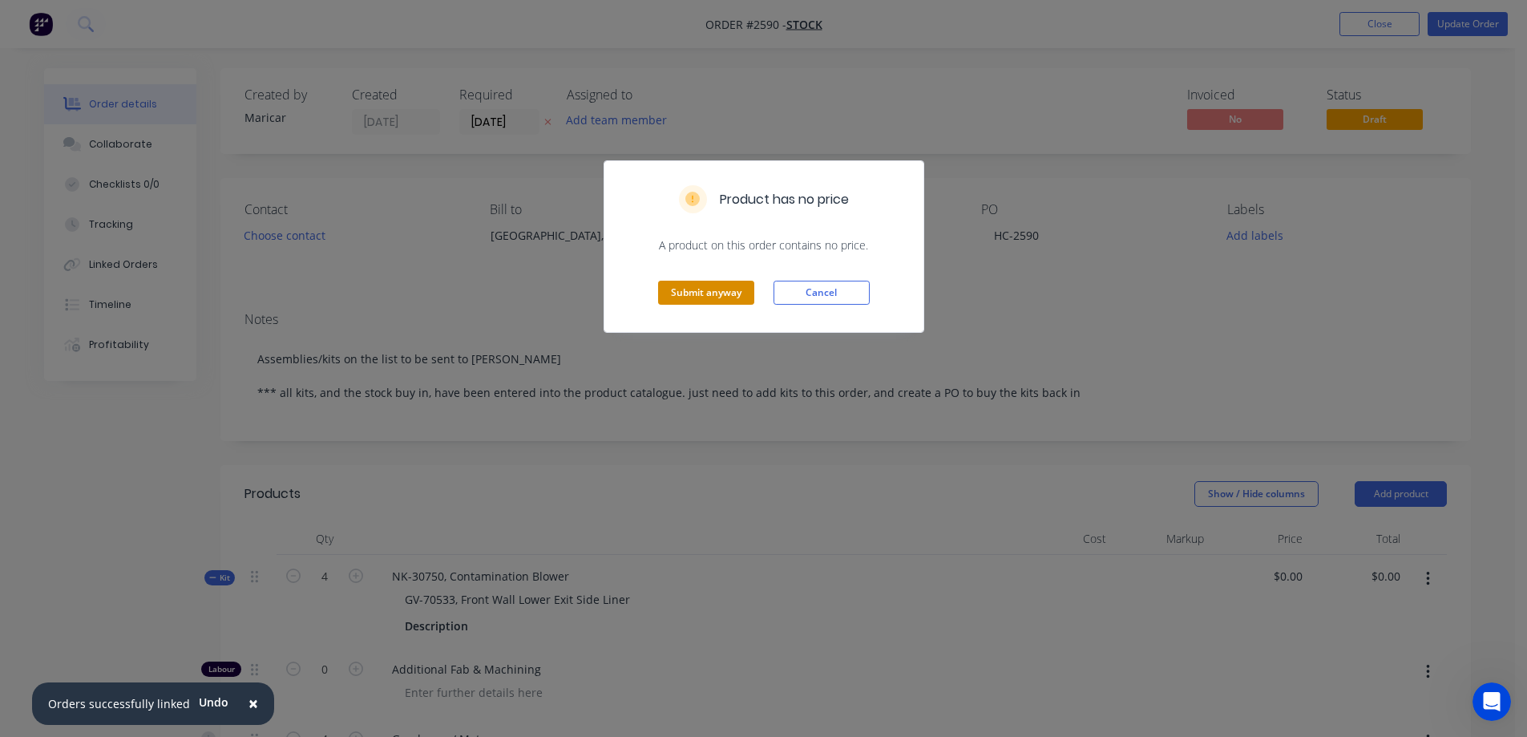
click at [719, 301] on button "Submit anyway" at bounding box center [706, 293] width 96 height 24
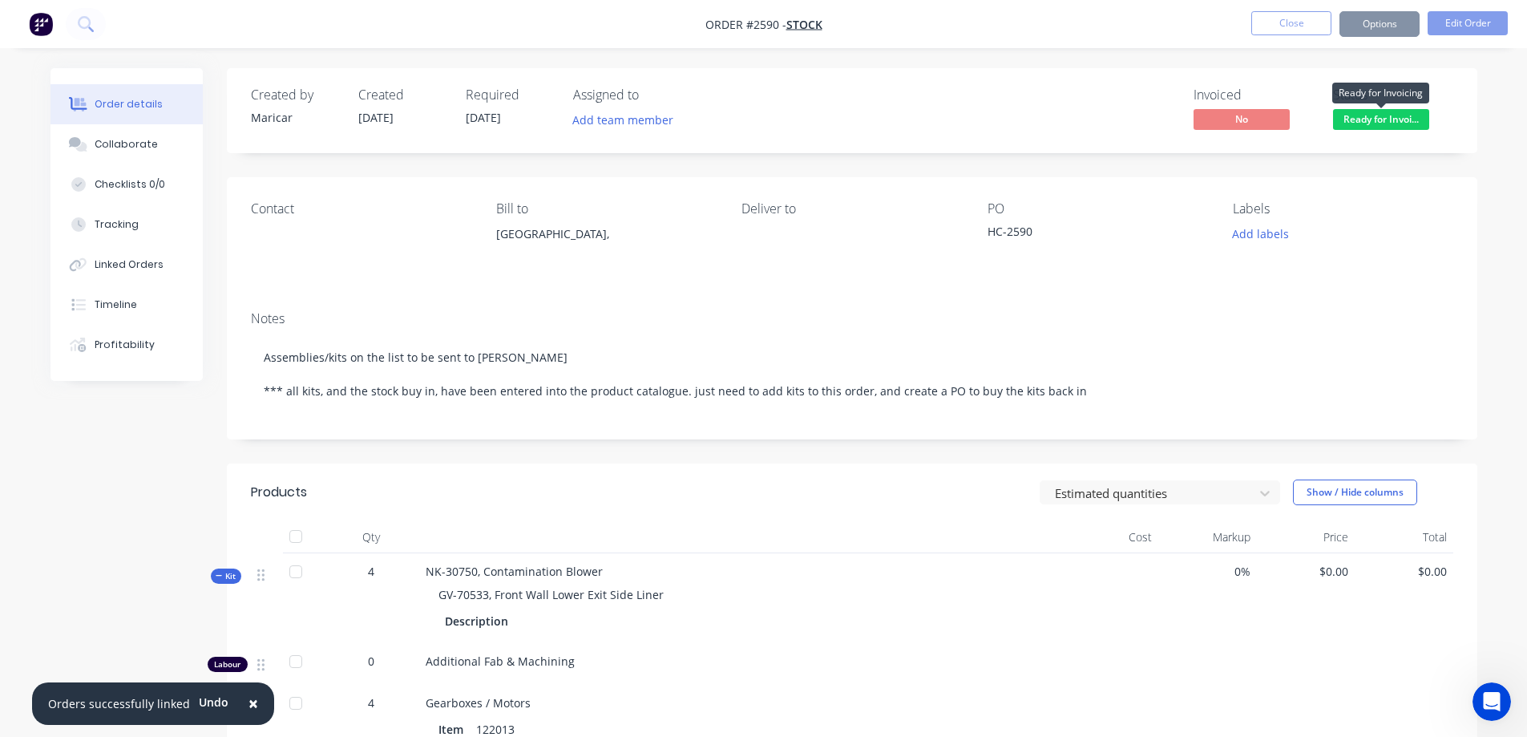
click at [1401, 115] on span "Ready for Invoi..." at bounding box center [1381, 119] width 96 height 20
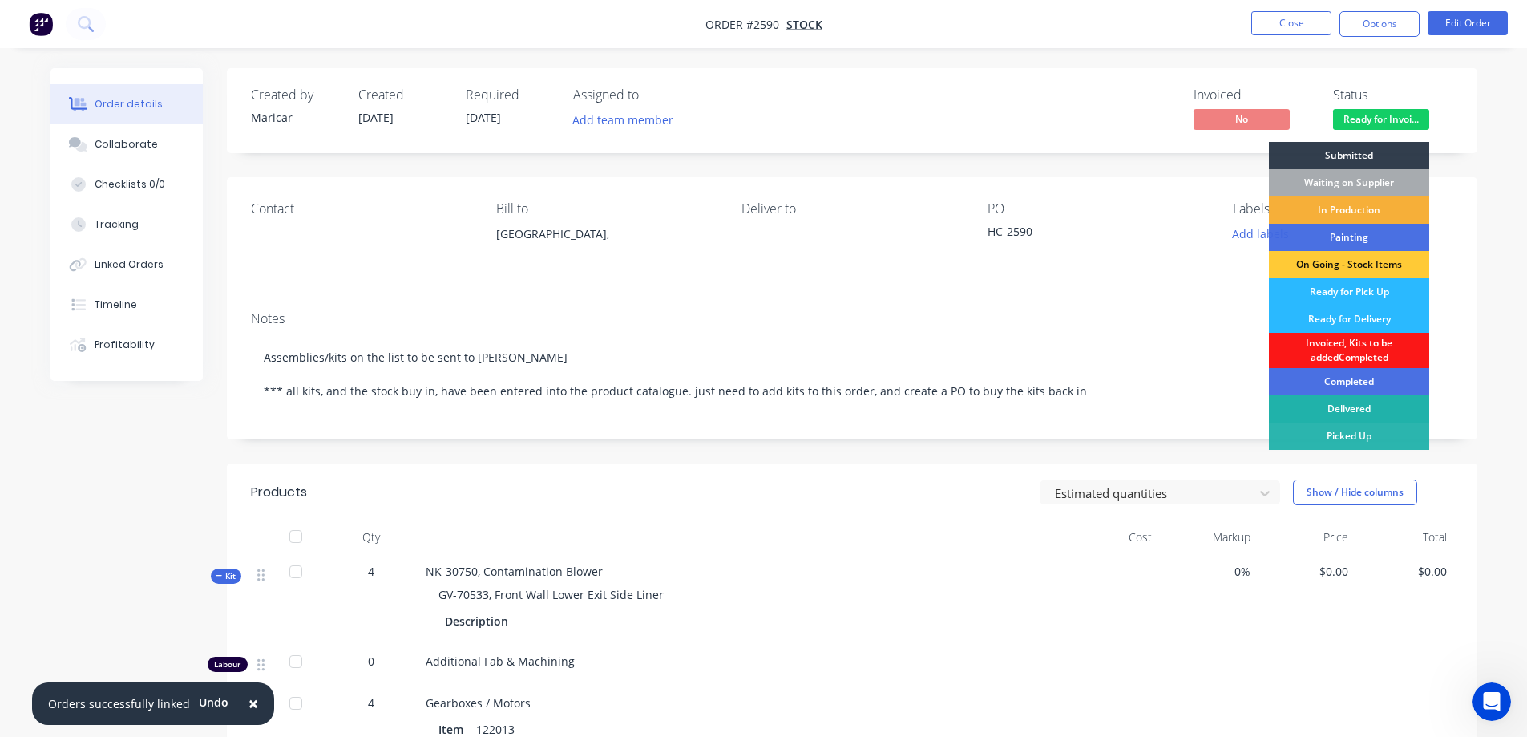
click at [1383, 419] on div "Delivered" at bounding box center [1349, 408] width 160 height 27
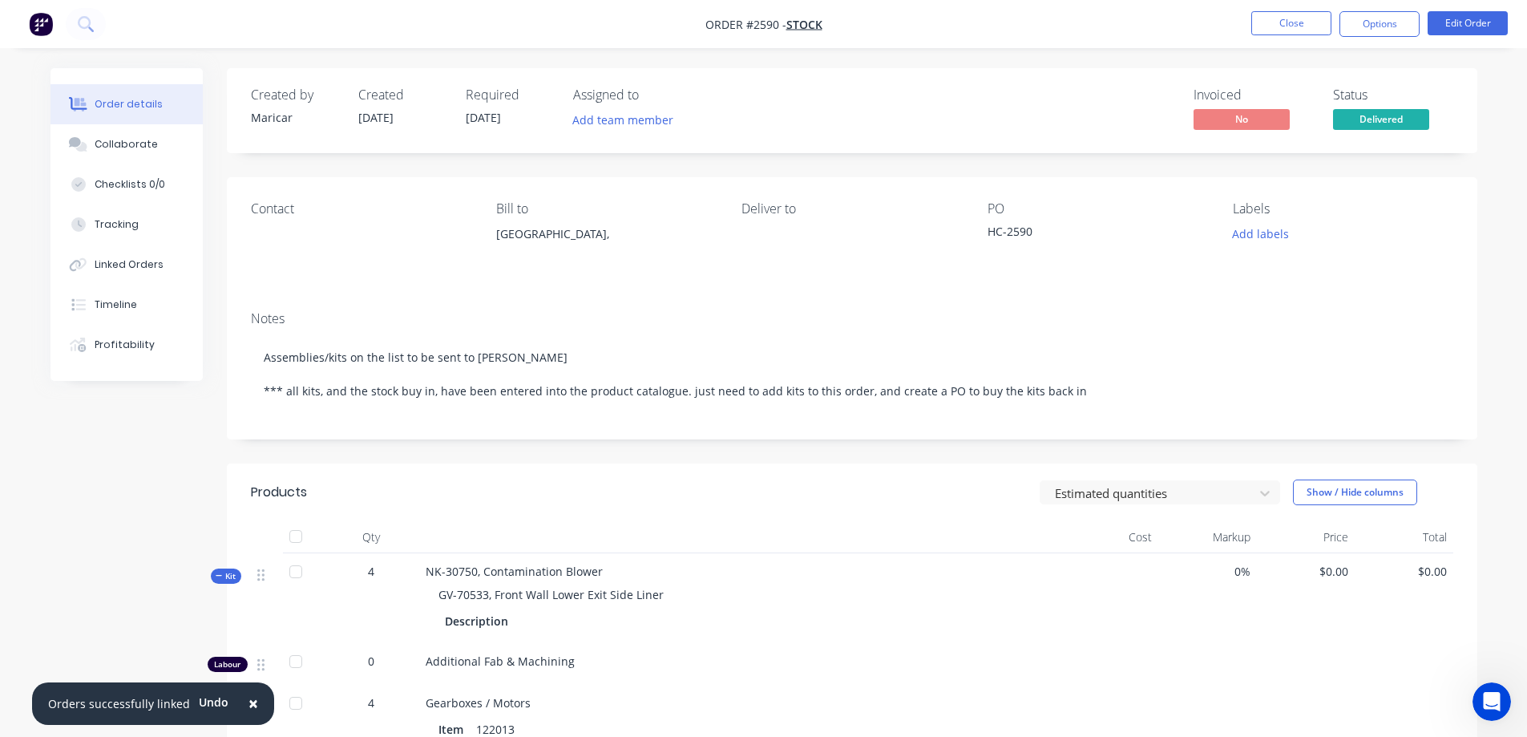
click at [1384, 37] on nav "Order #2590 - Stock Close Options Edit Order" at bounding box center [763, 24] width 1527 height 48
click at [1384, 24] on button "Options" at bounding box center [1379, 24] width 80 height 26
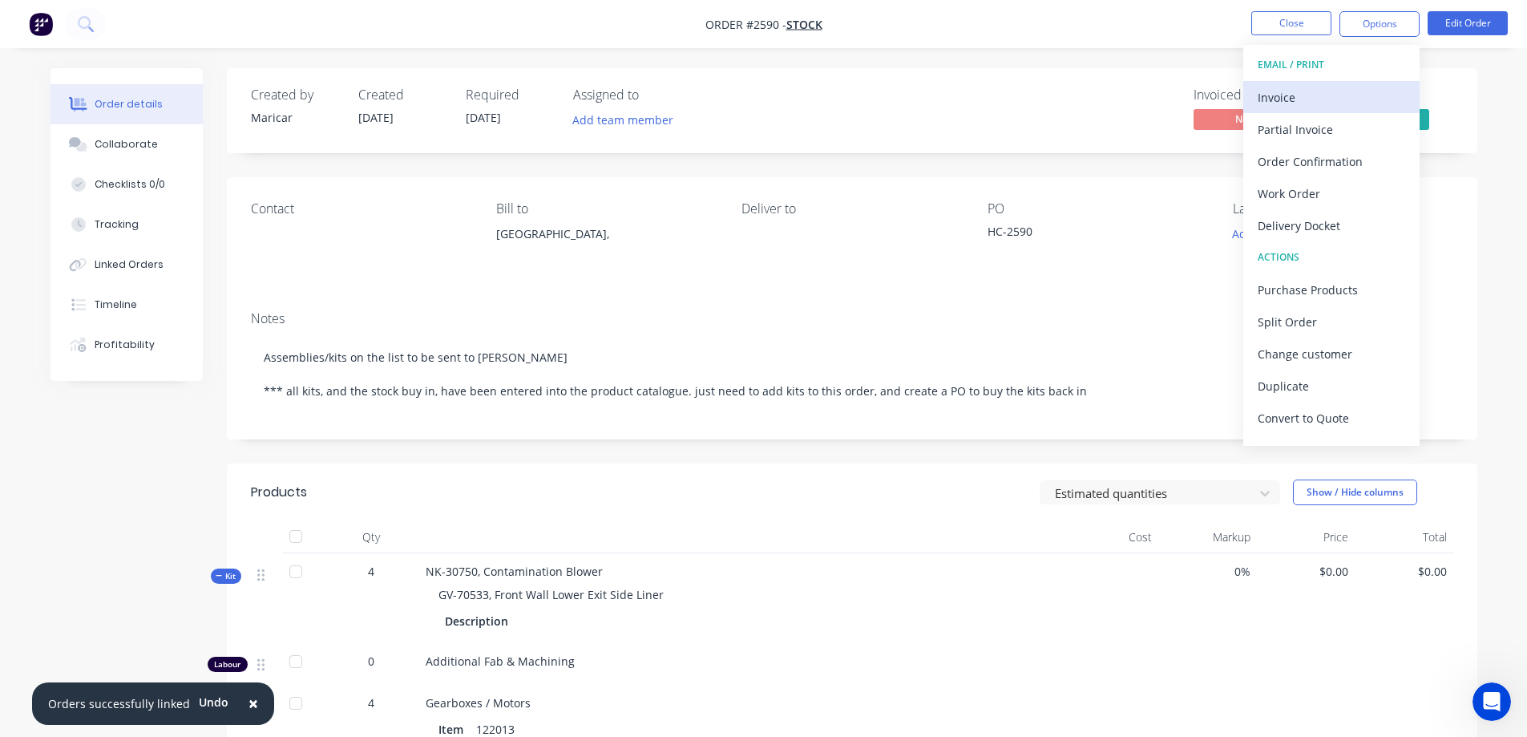
click at [1346, 94] on div "Invoice" at bounding box center [1331, 97] width 147 height 23
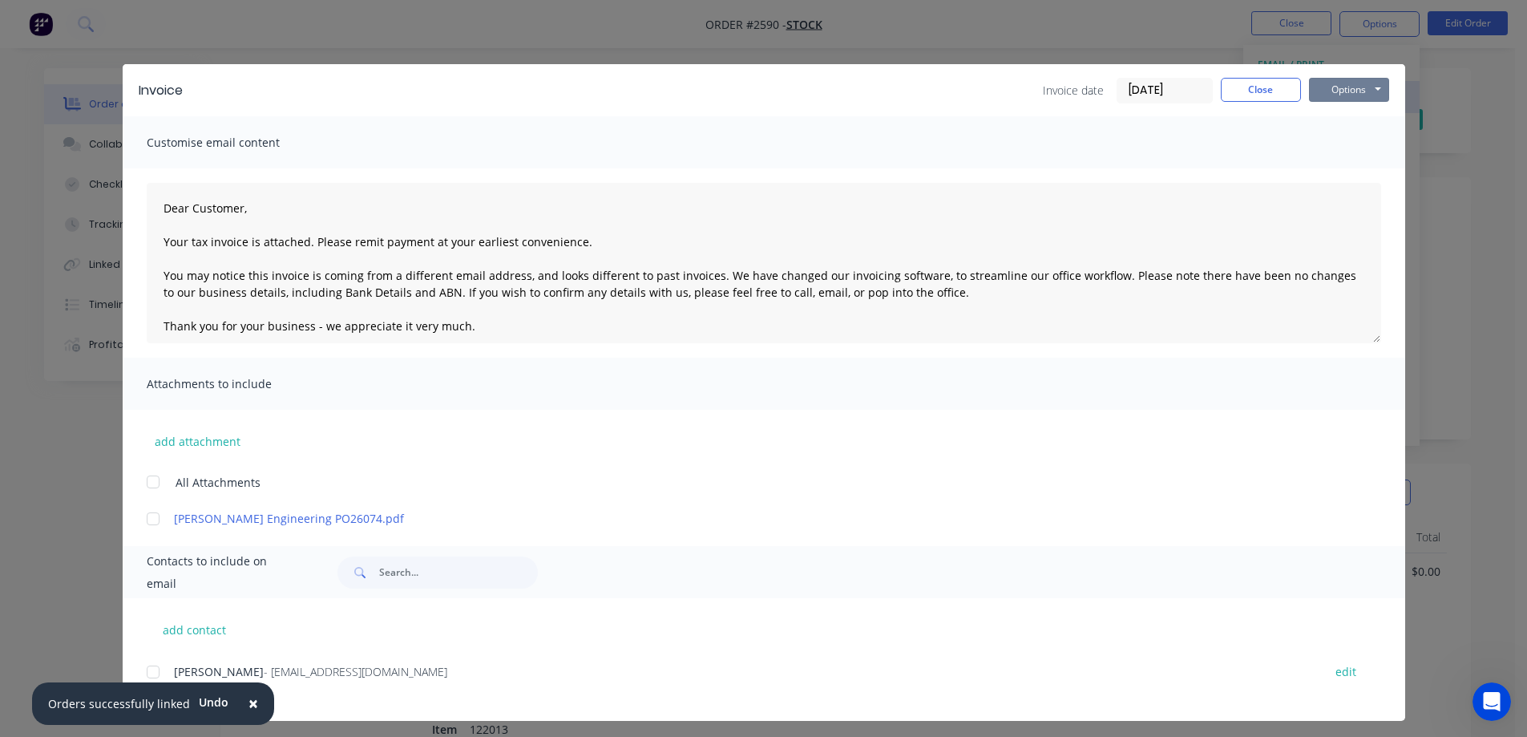
click at [1346, 94] on button "Options" at bounding box center [1349, 90] width 80 height 24
click at [1344, 147] on button "Print" at bounding box center [1360, 144] width 103 height 26
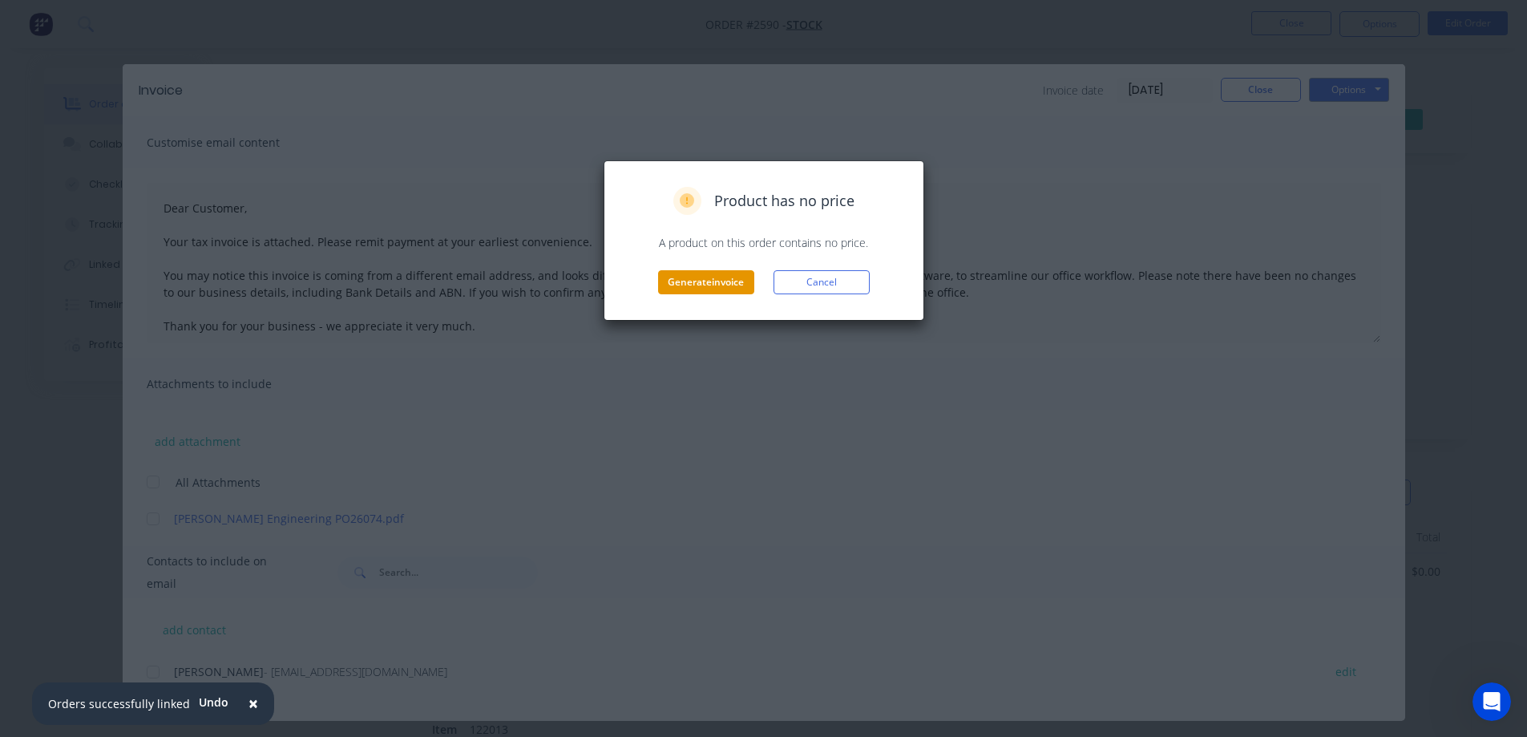
click at [732, 281] on button "Generate invoice" at bounding box center [706, 282] width 96 height 24
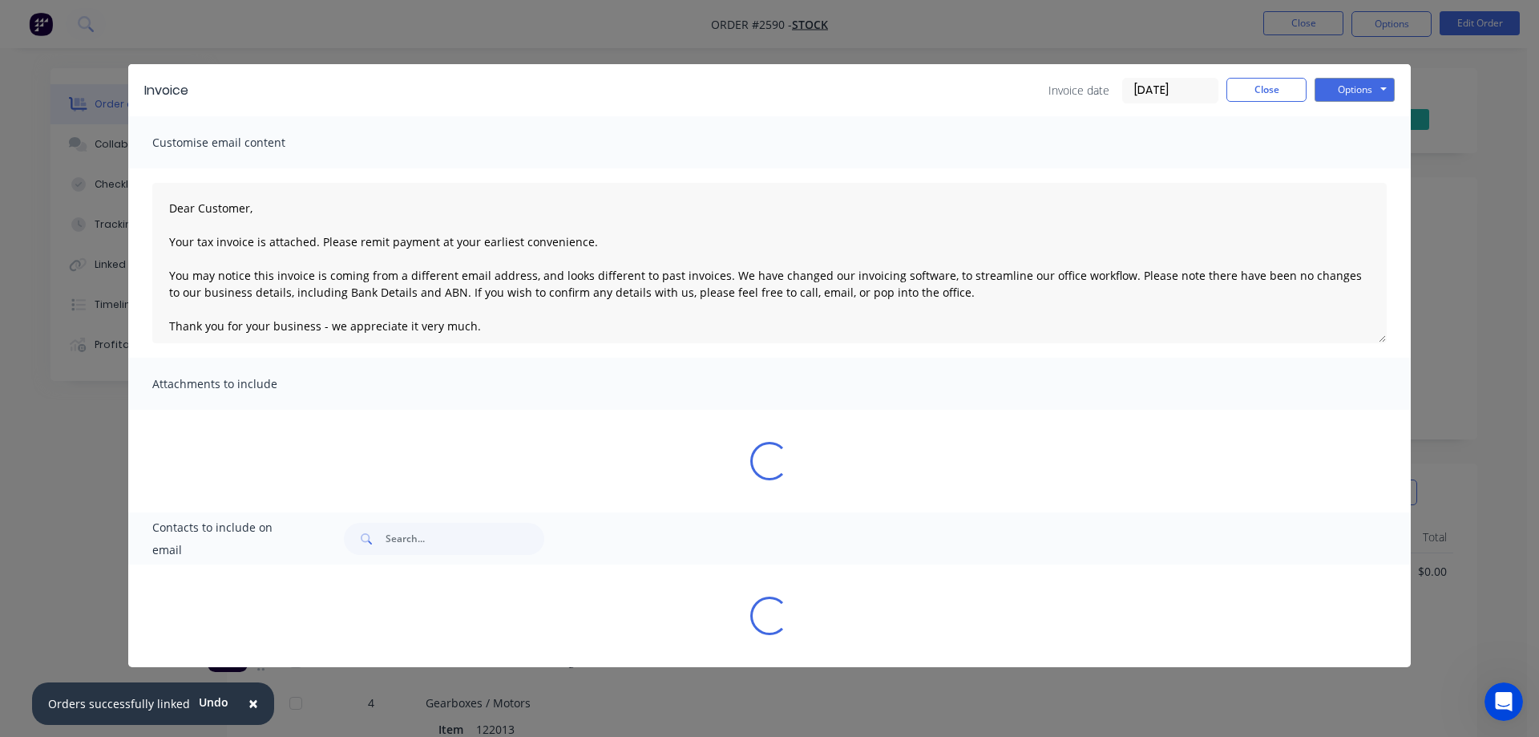
type textarea "Dear Customer, Your tax invoice is attached. Please remit payment at your earli…"
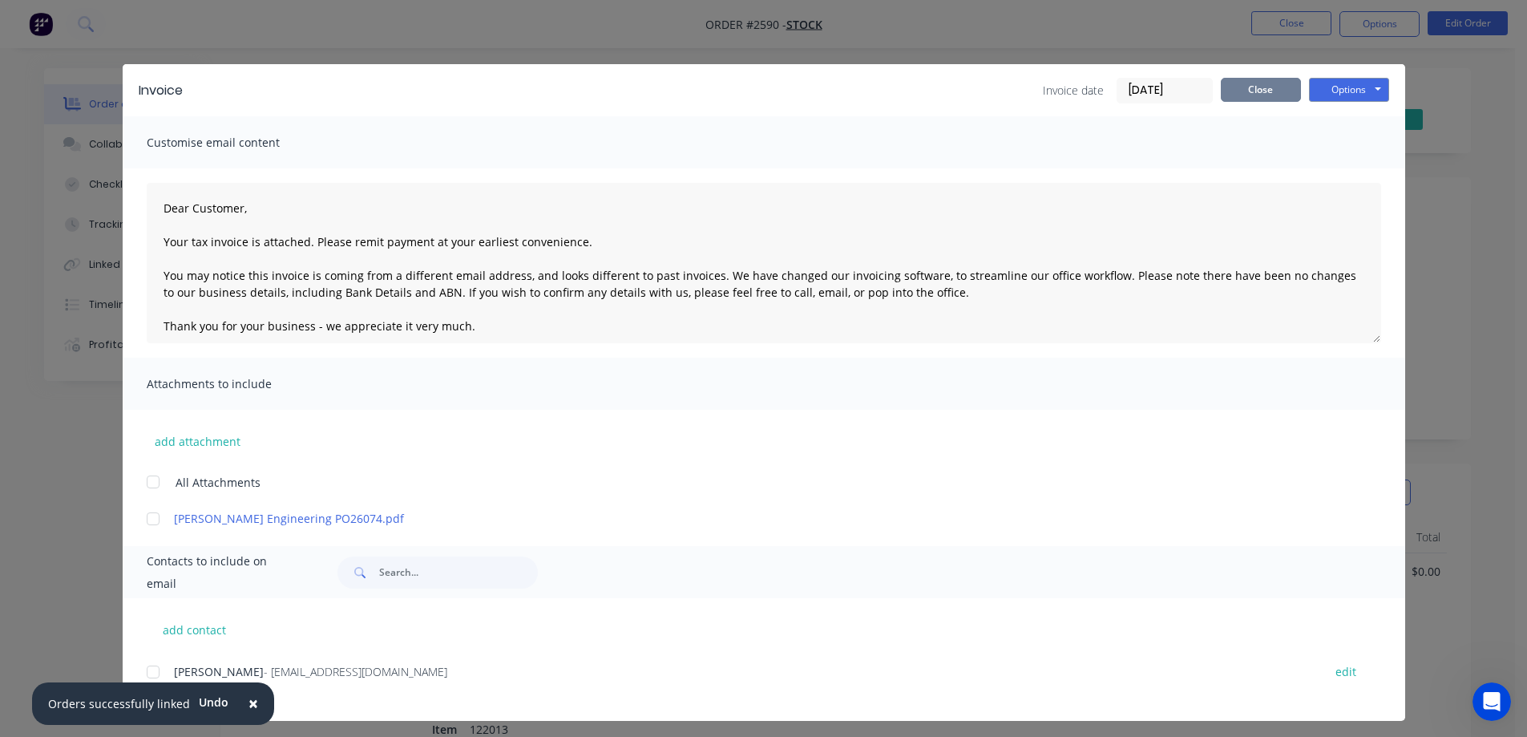
click at [1247, 91] on button "Close" at bounding box center [1261, 90] width 80 height 24
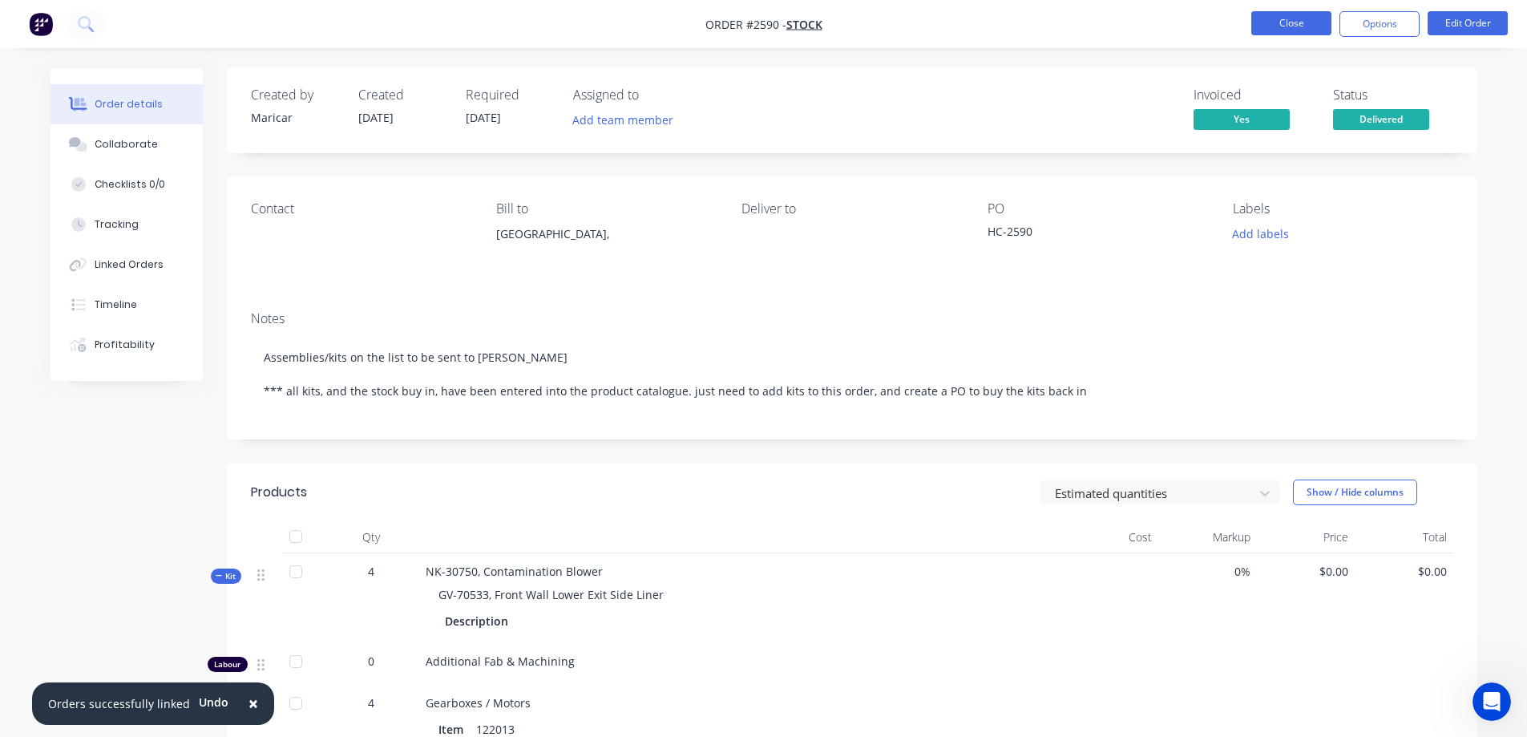
click at [1306, 21] on button "Close" at bounding box center [1291, 23] width 80 height 24
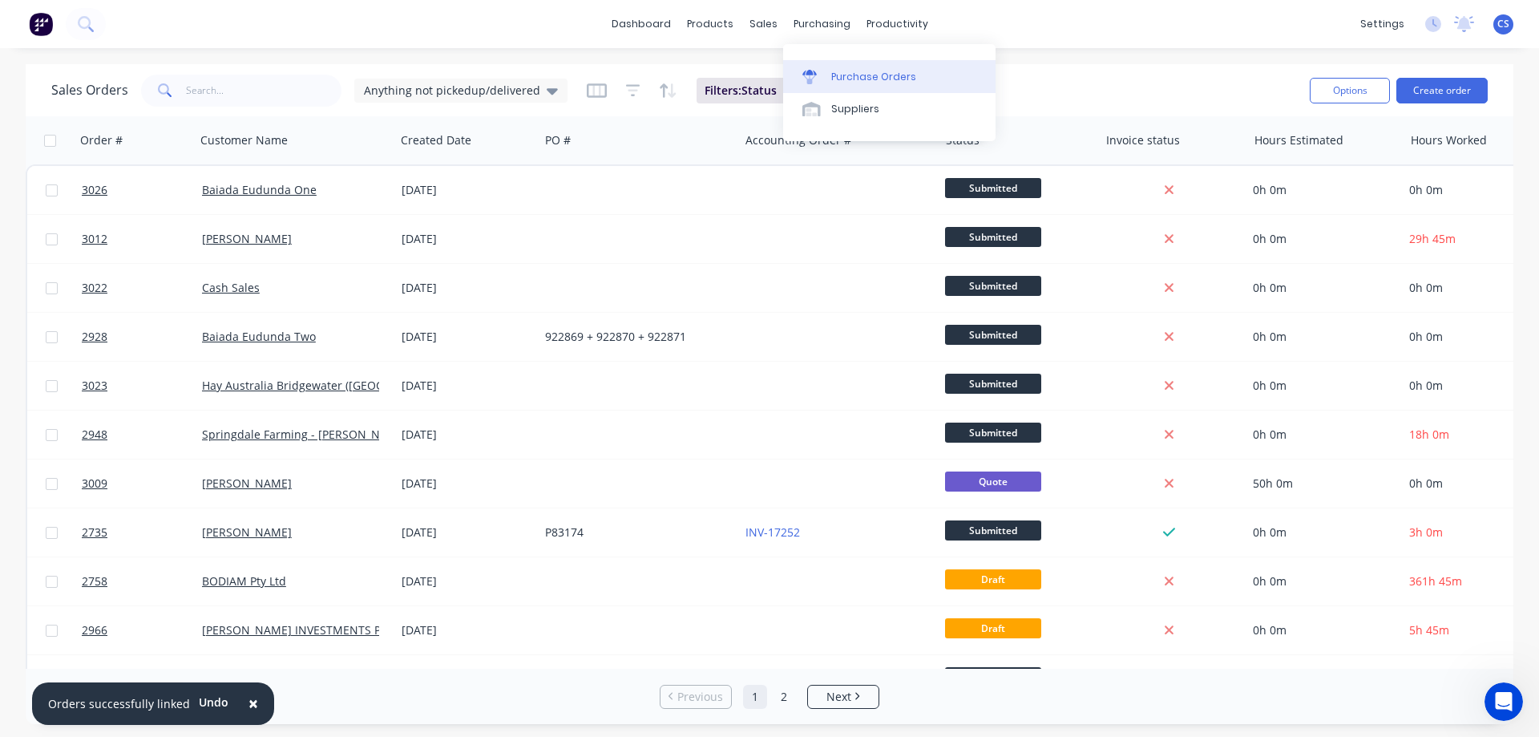
click at [858, 87] on link "Purchase Orders" at bounding box center [889, 76] width 212 height 32
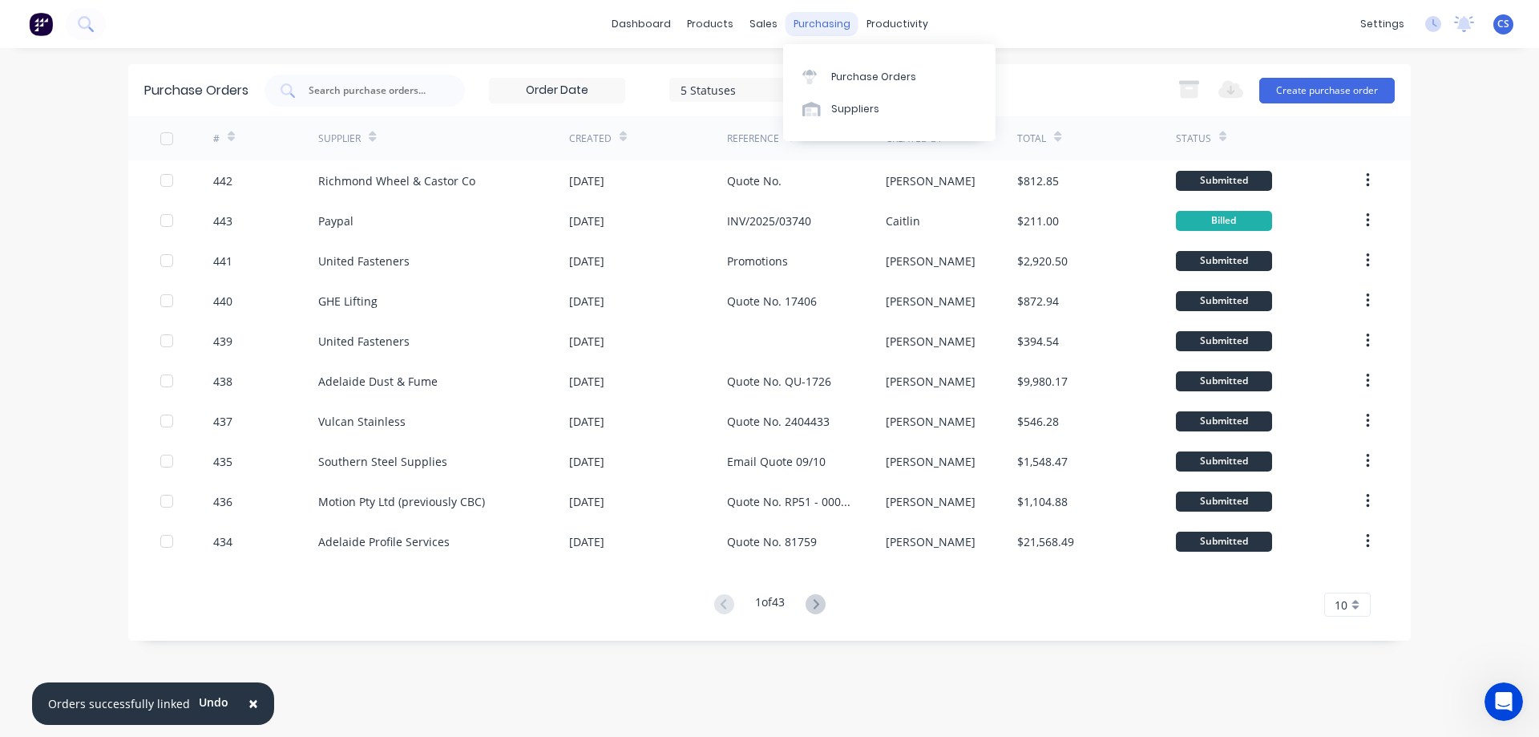
click at [829, 21] on div "purchasing" at bounding box center [822, 24] width 73 height 24
click at [847, 99] on link "Suppliers" at bounding box center [889, 109] width 212 height 32
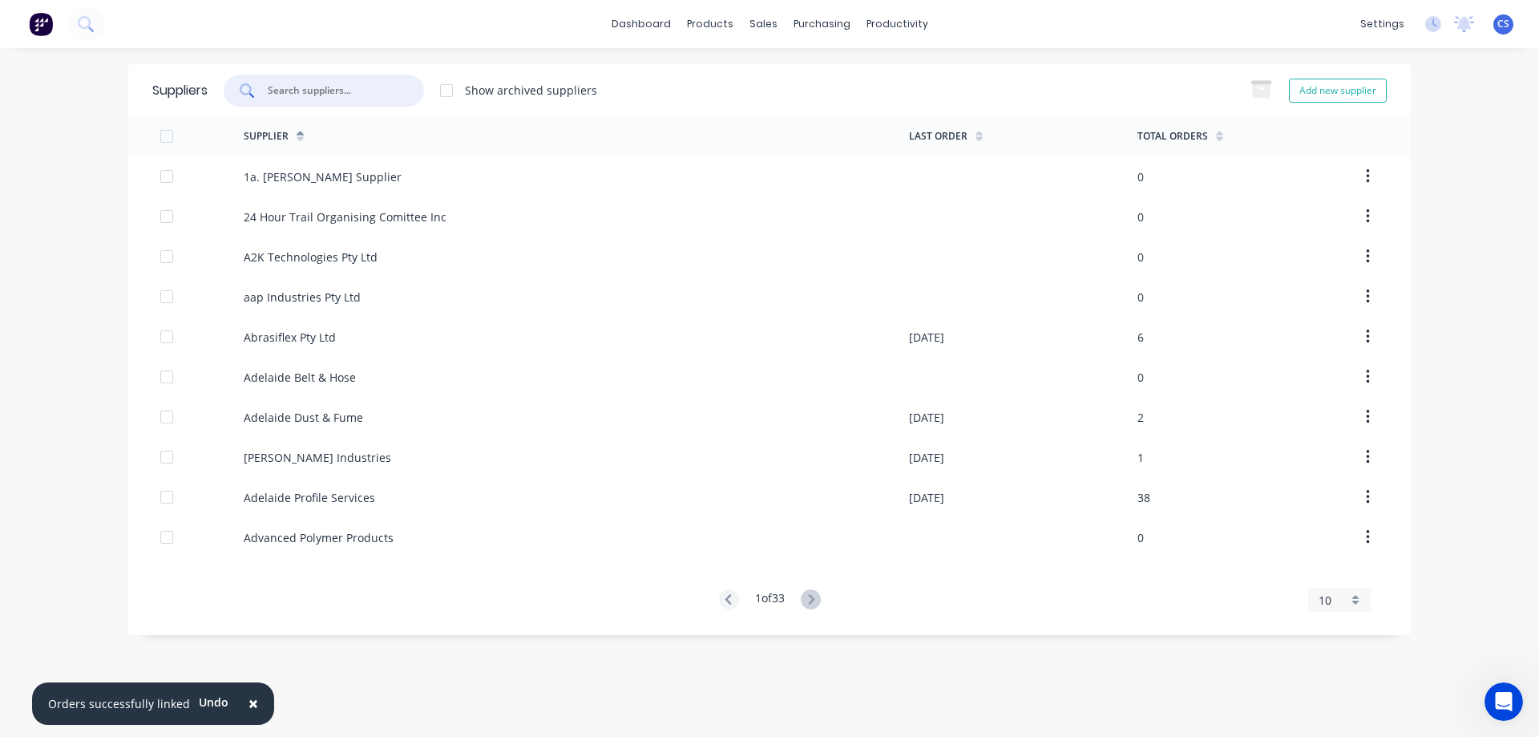
click at [372, 91] on input "text" at bounding box center [332, 91] width 133 height 16
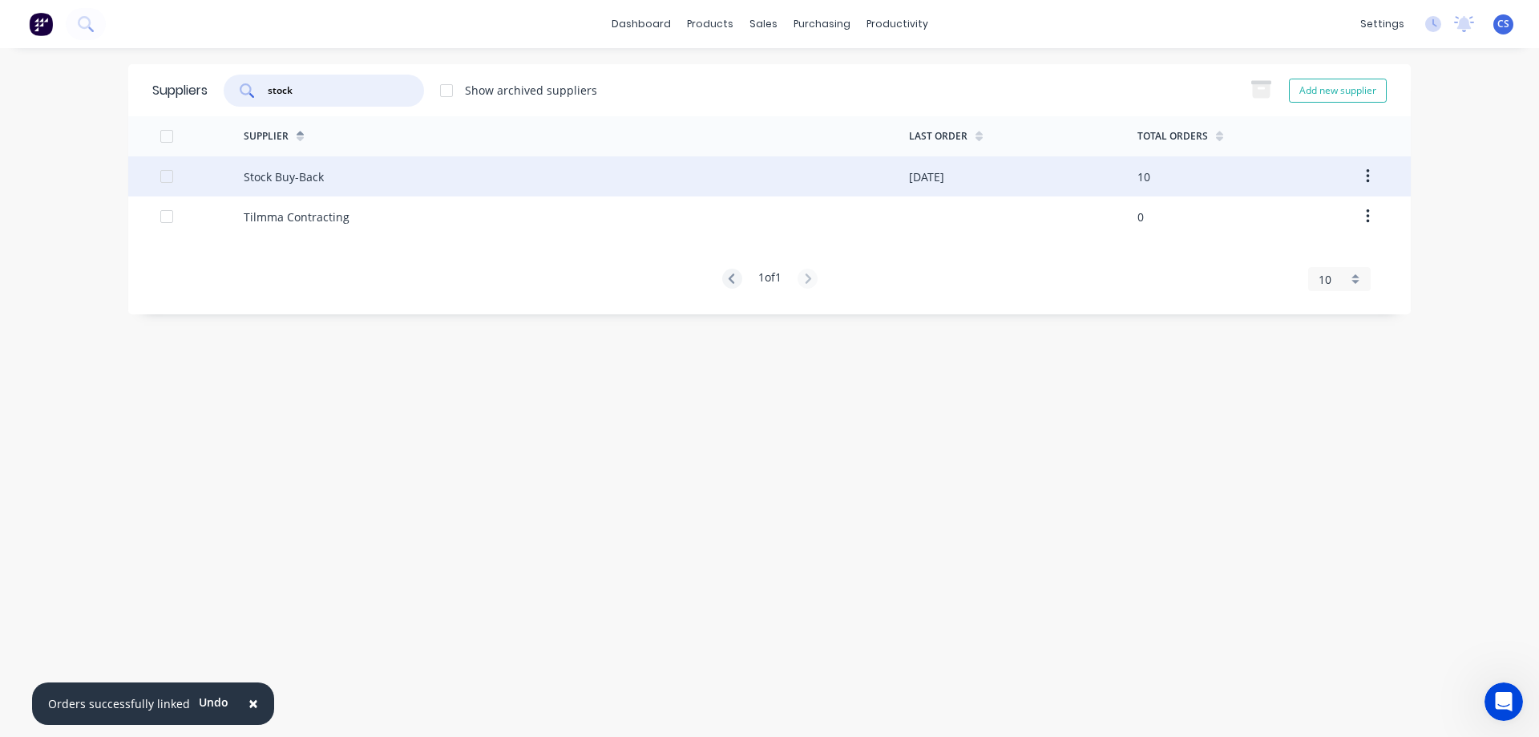
type input "stock"
click at [535, 189] on div "Stock Buy-Back" at bounding box center [576, 176] width 665 height 40
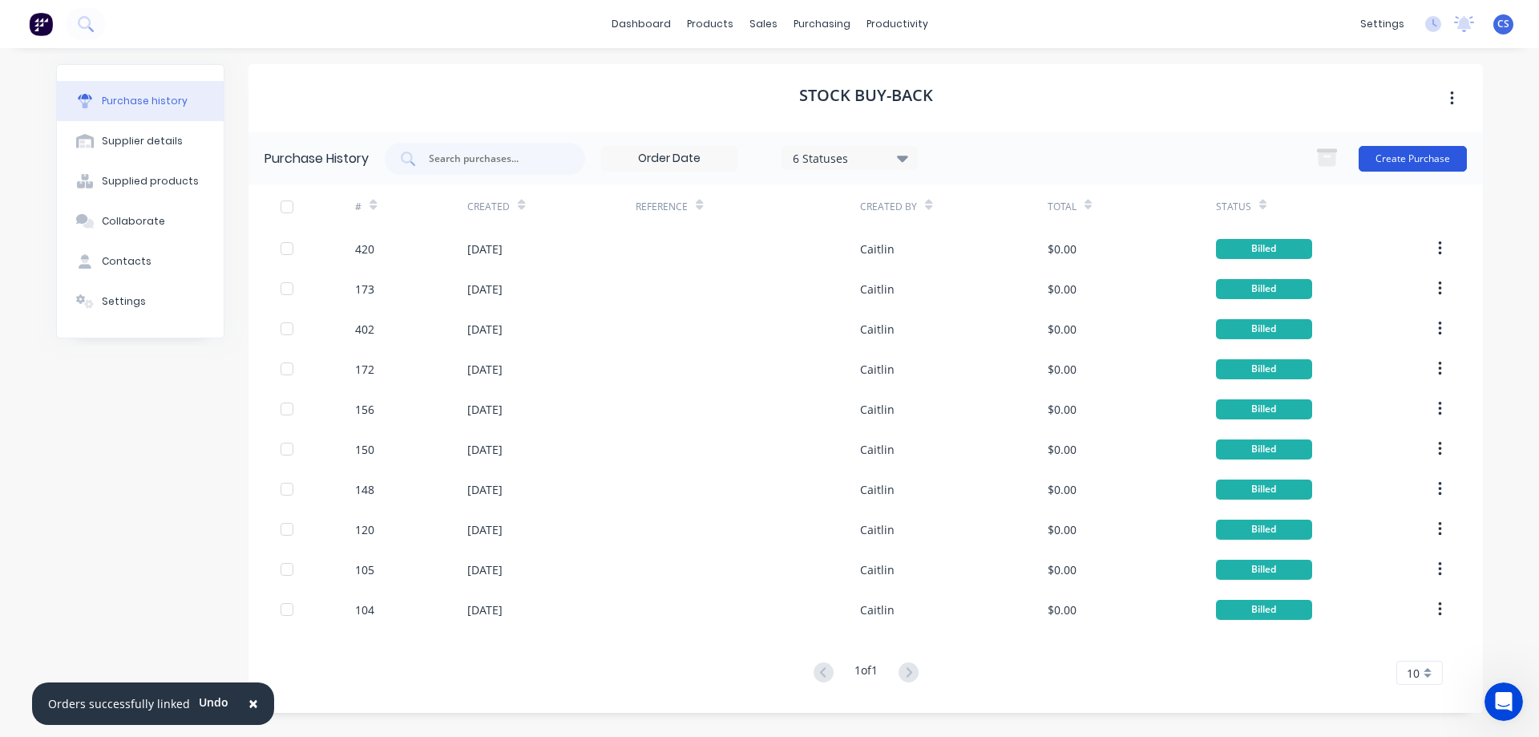
click at [1379, 166] on button "Create Purchase" at bounding box center [1413, 159] width 108 height 26
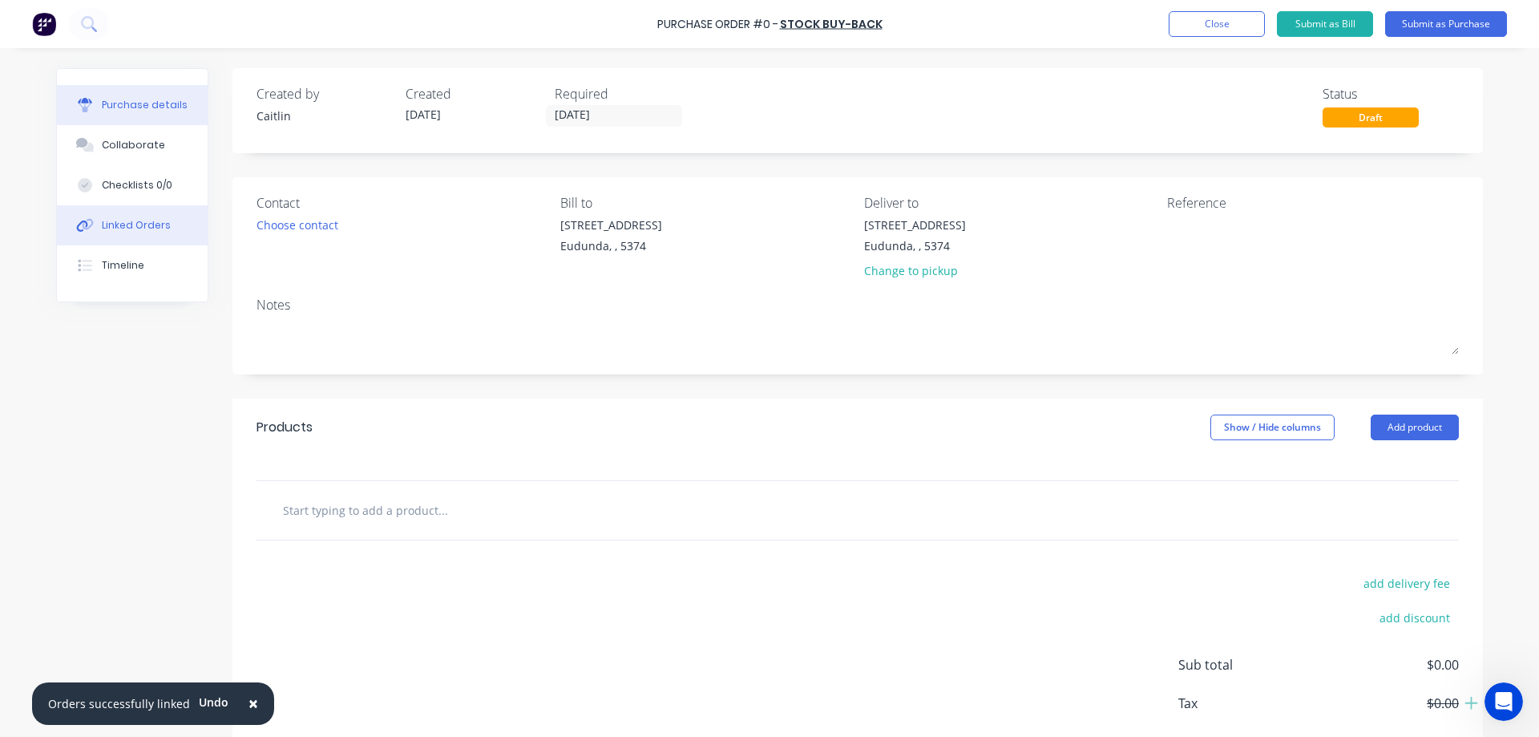
click at [103, 228] on div "Linked Orders" at bounding box center [136, 225] width 69 height 14
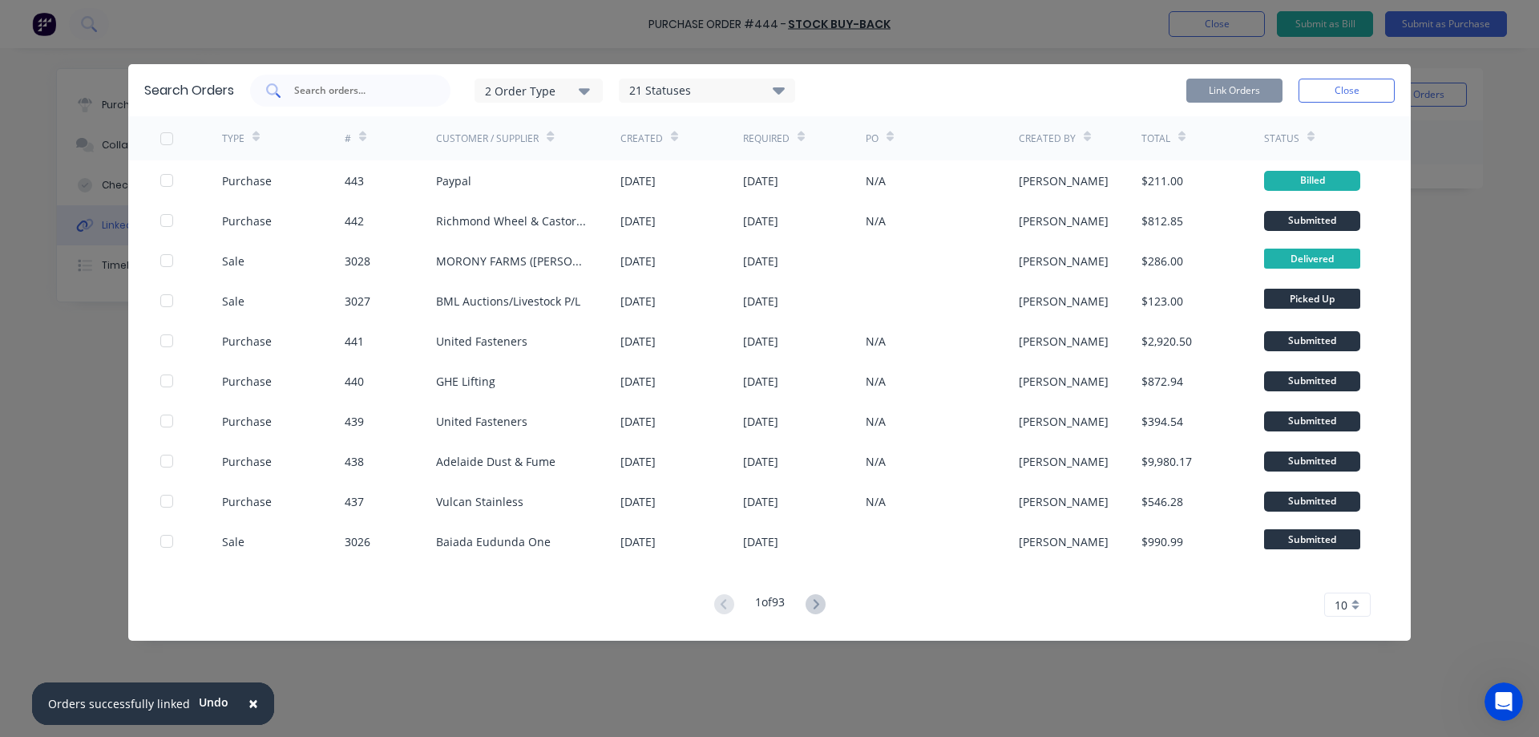
click at [335, 97] on input "text" at bounding box center [359, 91] width 133 height 16
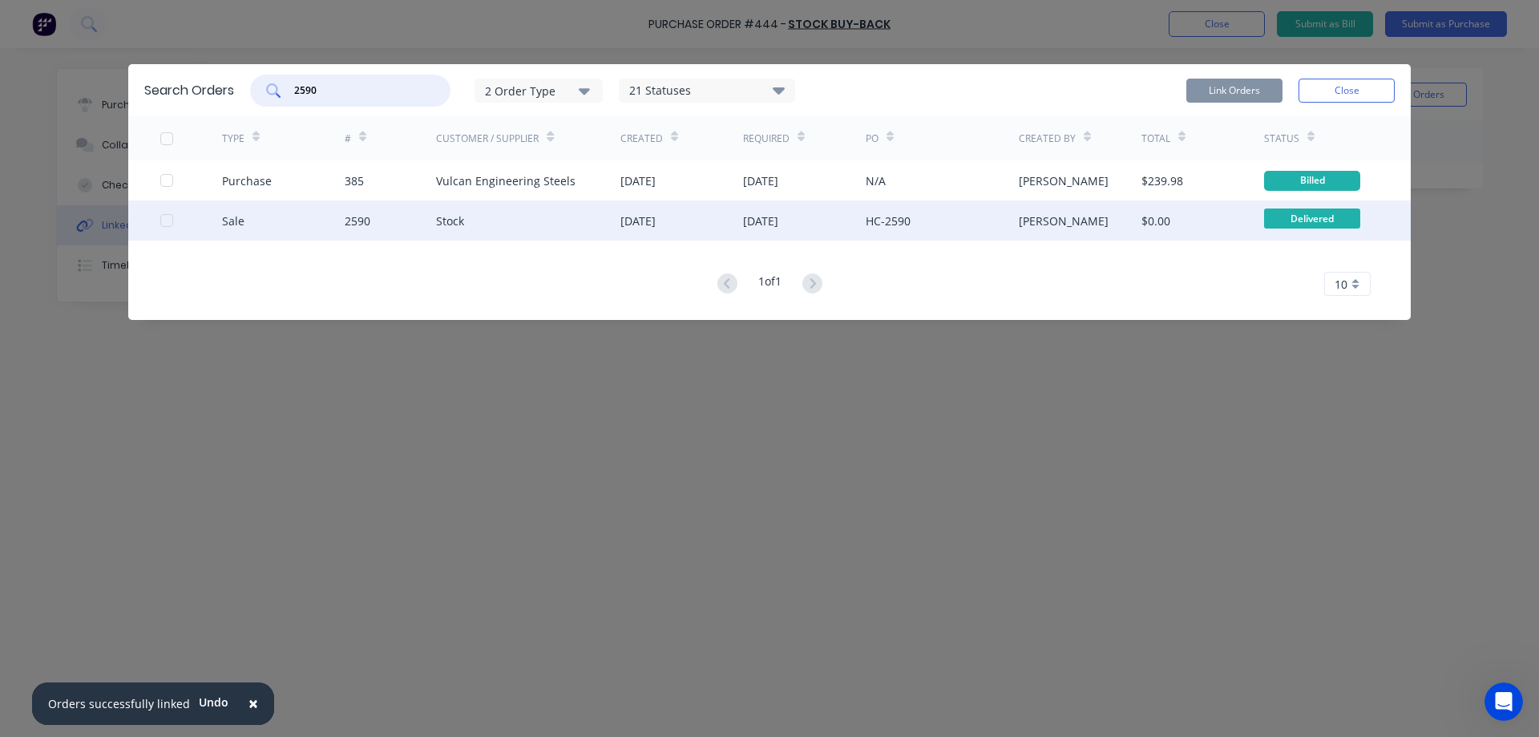
click at [167, 220] on div at bounding box center [167, 220] width 32 height 32
type input "2590"
click at [1218, 85] on button "Link Orders" at bounding box center [1234, 91] width 96 height 24
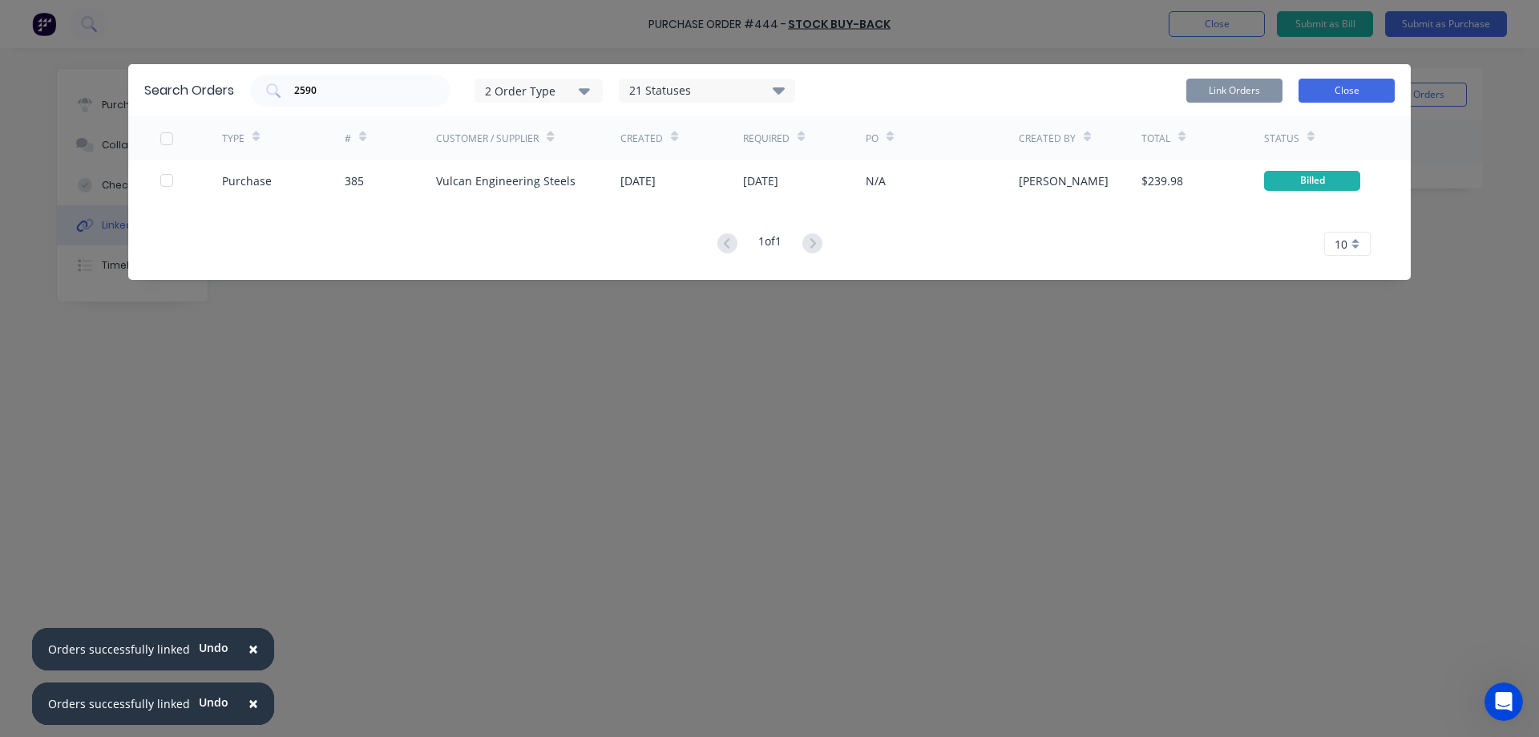
click at [1348, 87] on button "Close" at bounding box center [1347, 91] width 96 height 24
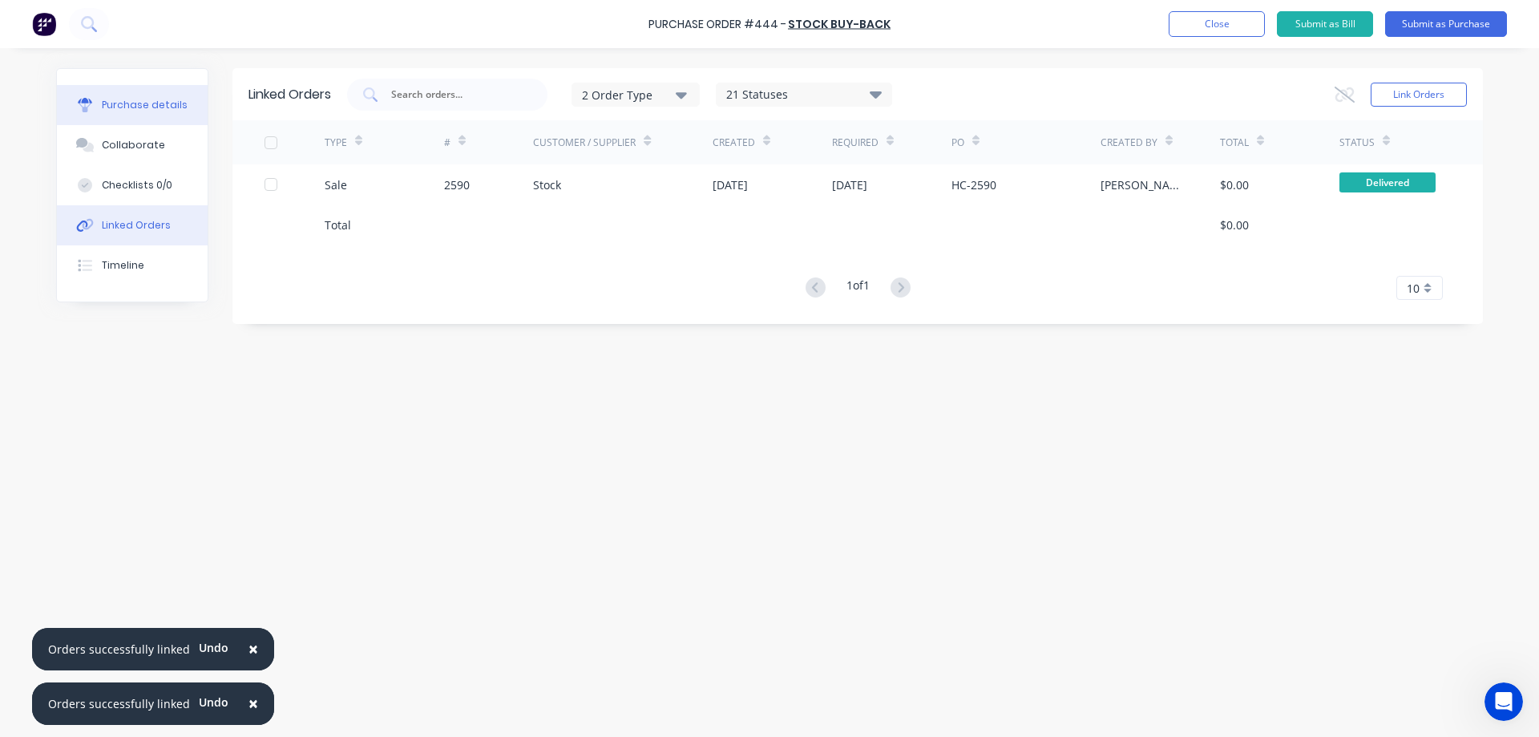
click at [188, 114] on button "Purchase details" at bounding box center [132, 105] width 151 height 40
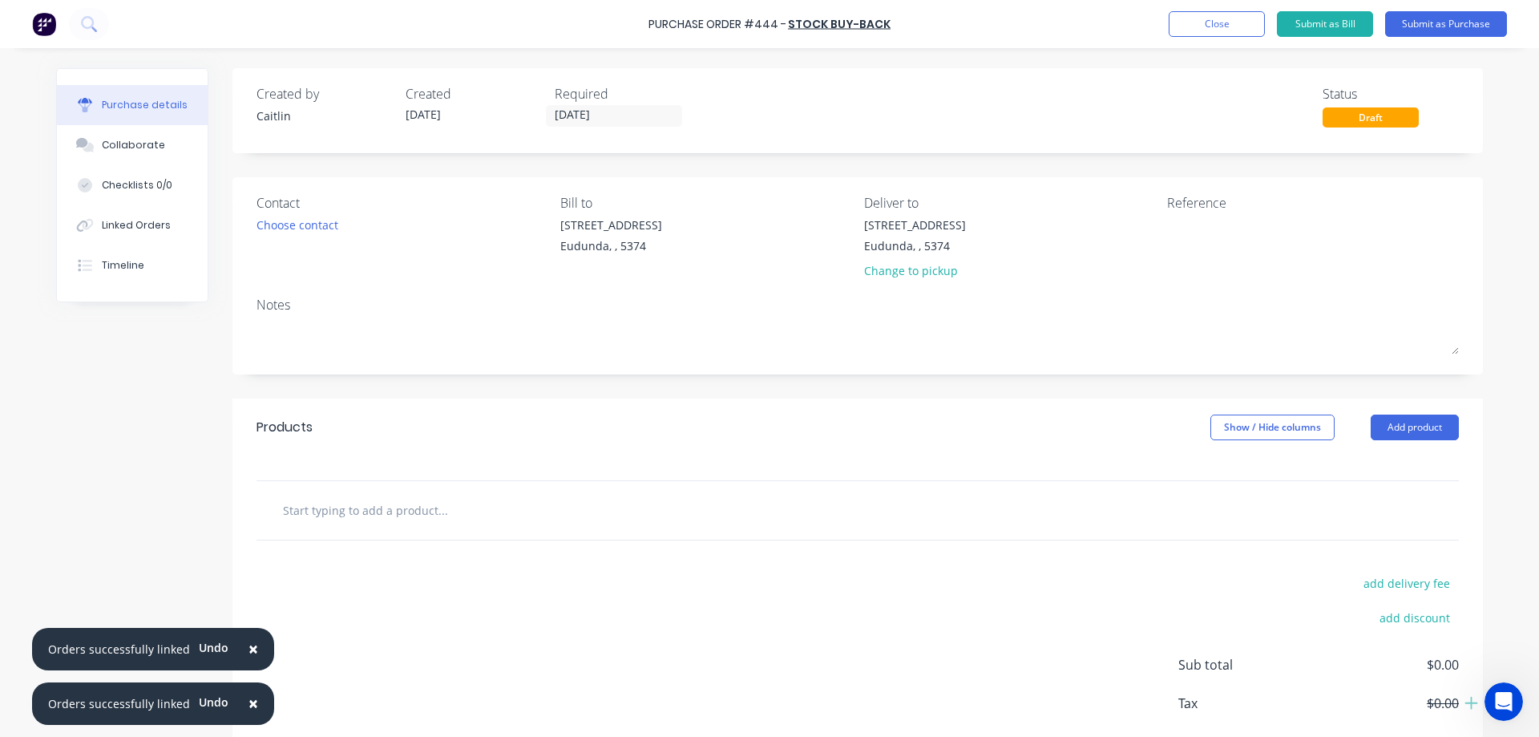
click at [407, 519] on input "text" at bounding box center [442, 510] width 321 height 32
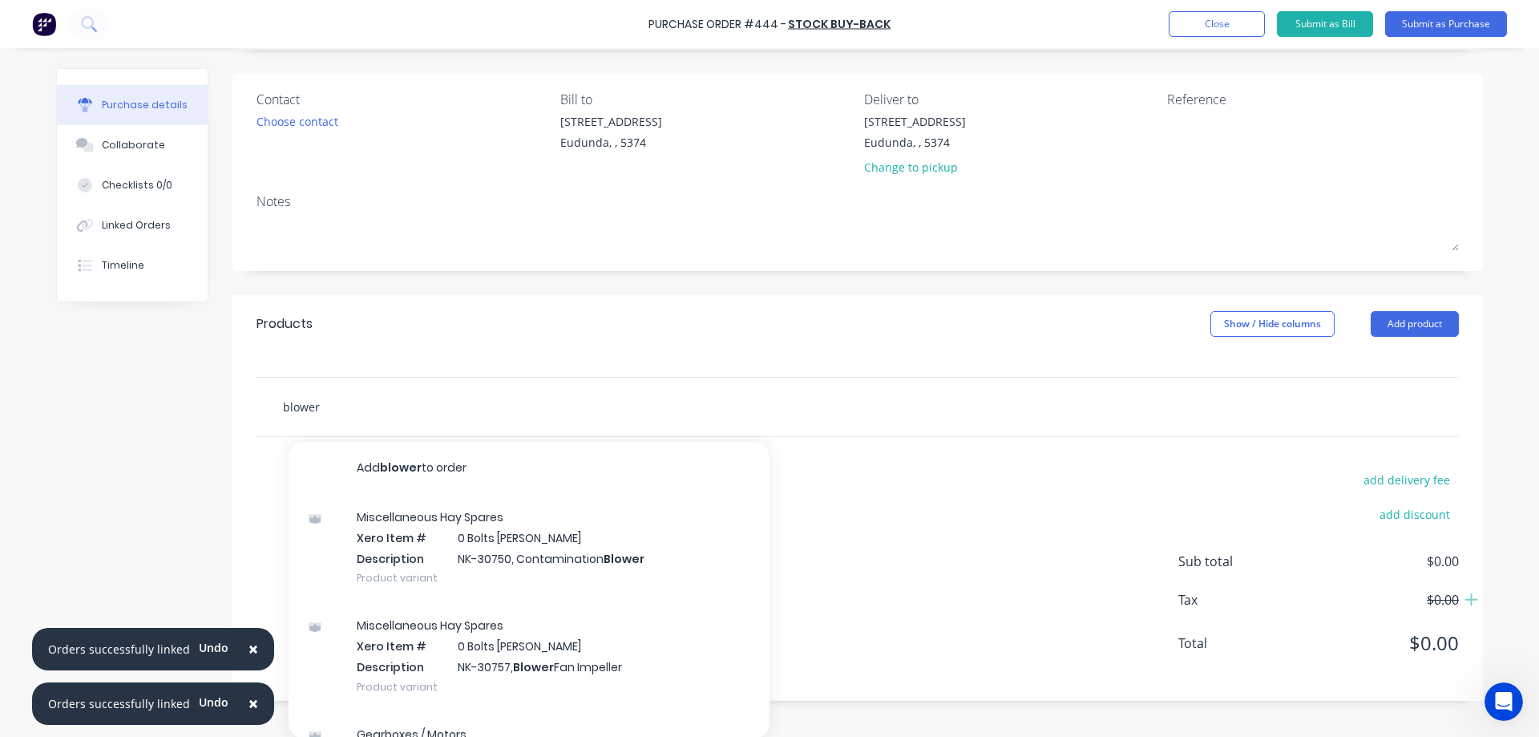
scroll to position [105, 0]
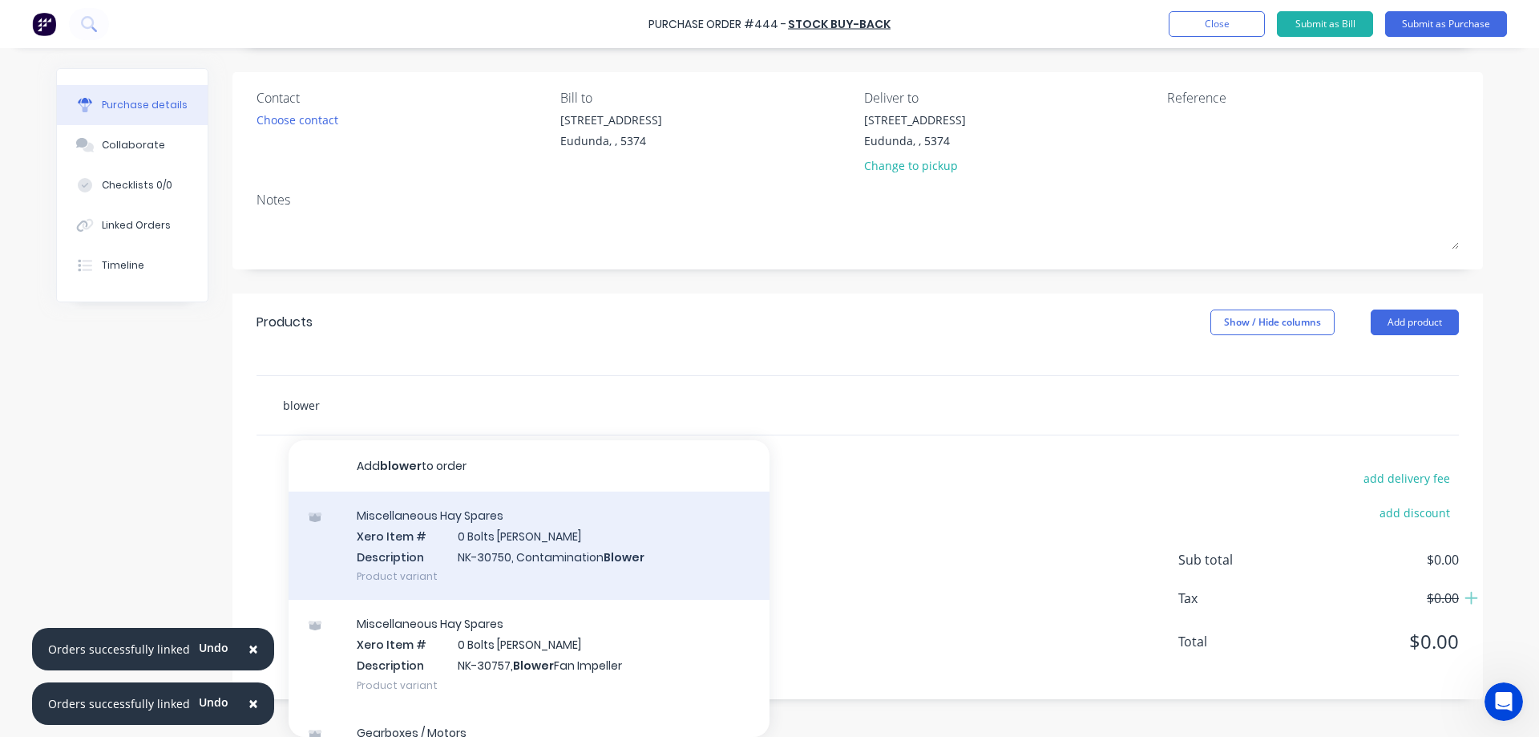
type input "blower"
click at [577, 560] on div "Miscellaneous Hay Spares Xero Item # 0 Bolts Metric Galvanised Description NK-3…" at bounding box center [529, 545] width 481 height 108
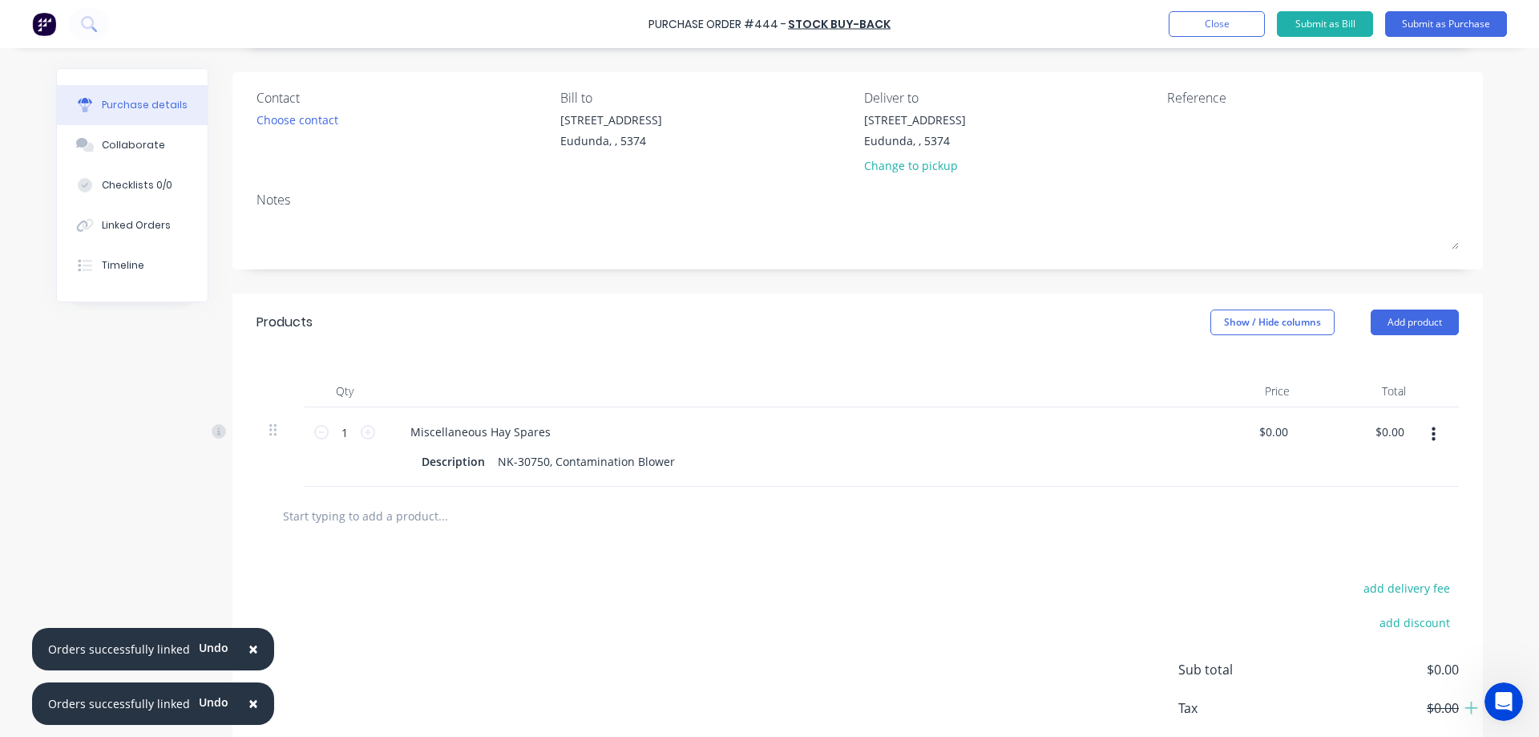
click at [398, 527] on input "text" at bounding box center [442, 515] width 321 height 32
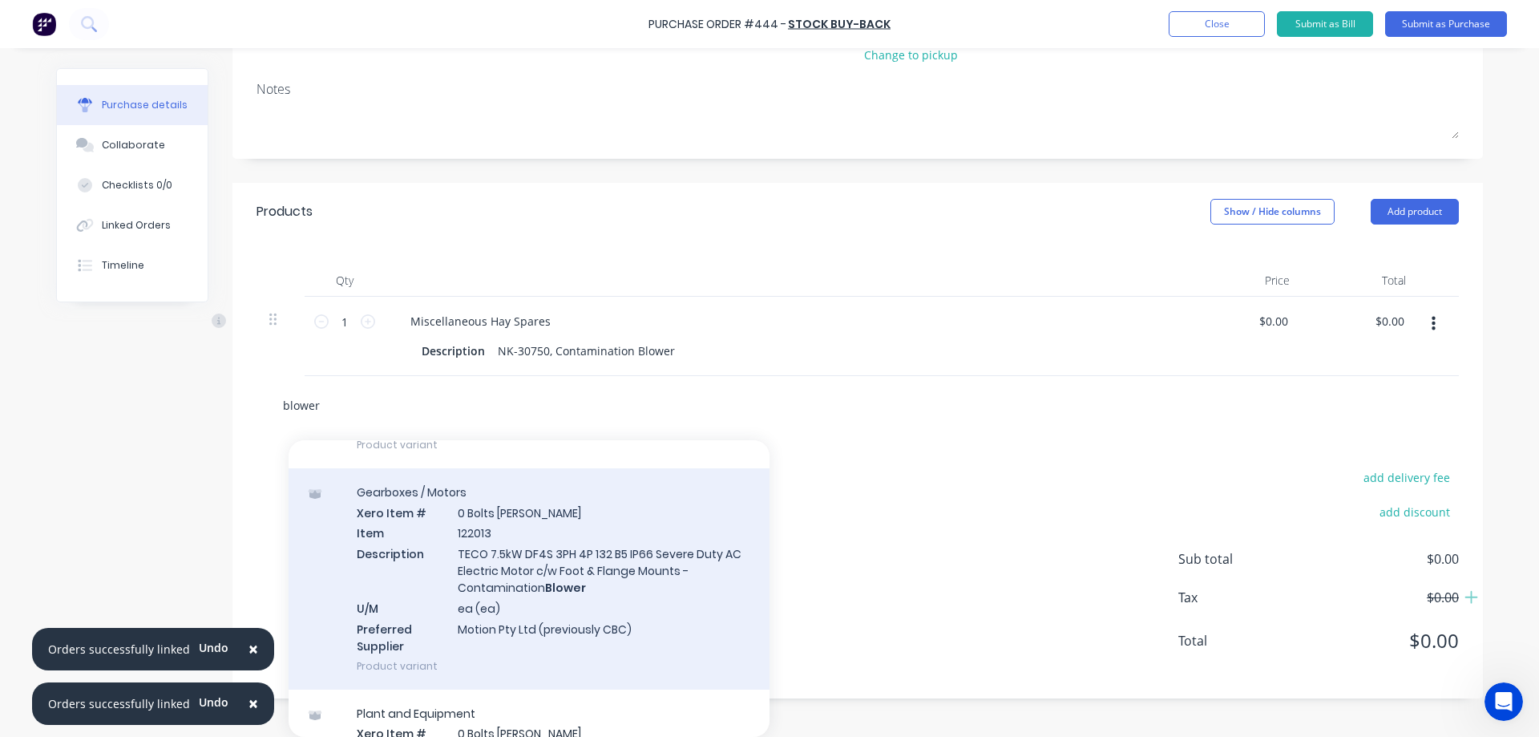
scroll to position [160, 0]
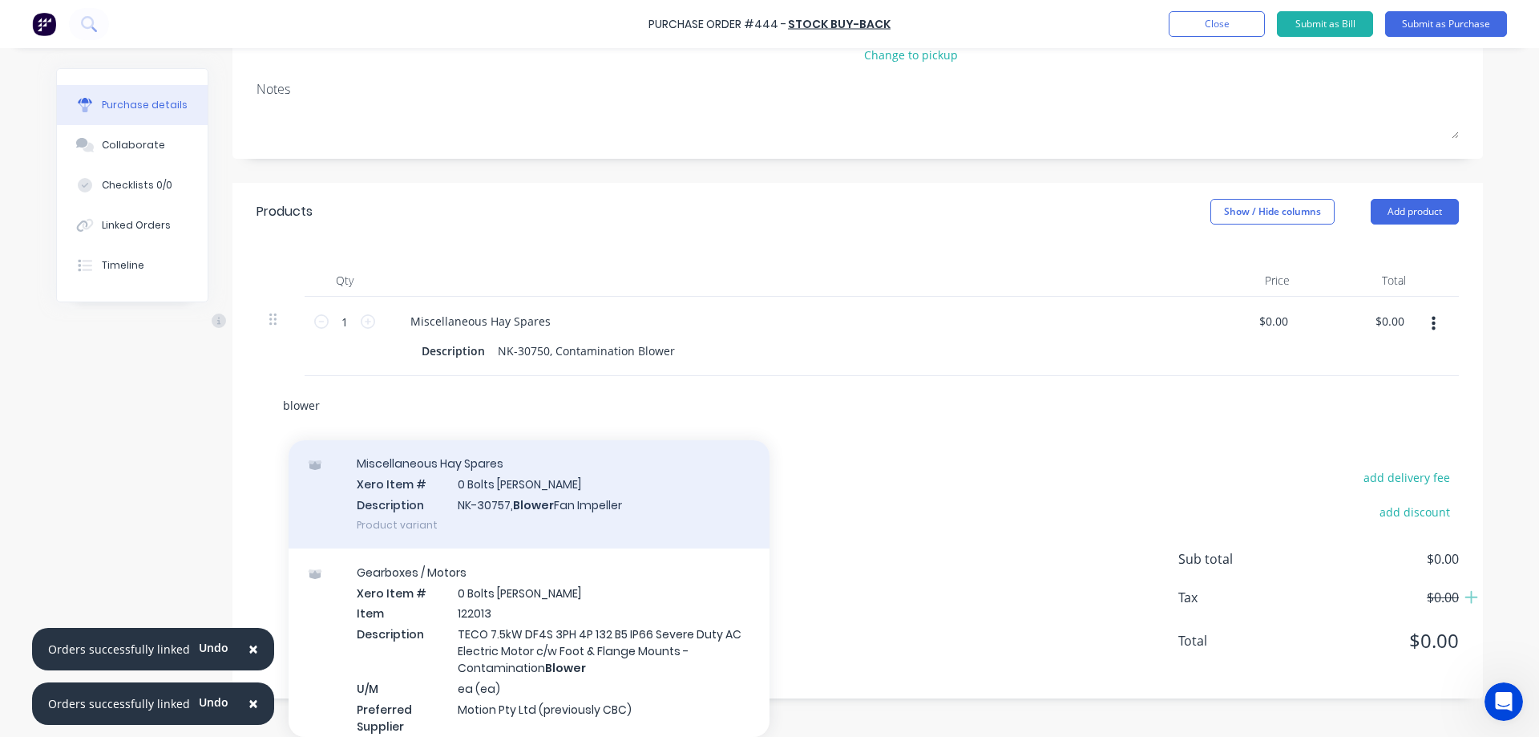
type input "blower"
click at [662, 536] on div "Miscellaneous Hay Spares Xero Item # 0 Bolts Metric Galvanised Description NK-3…" at bounding box center [529, 493] width 481 height 108
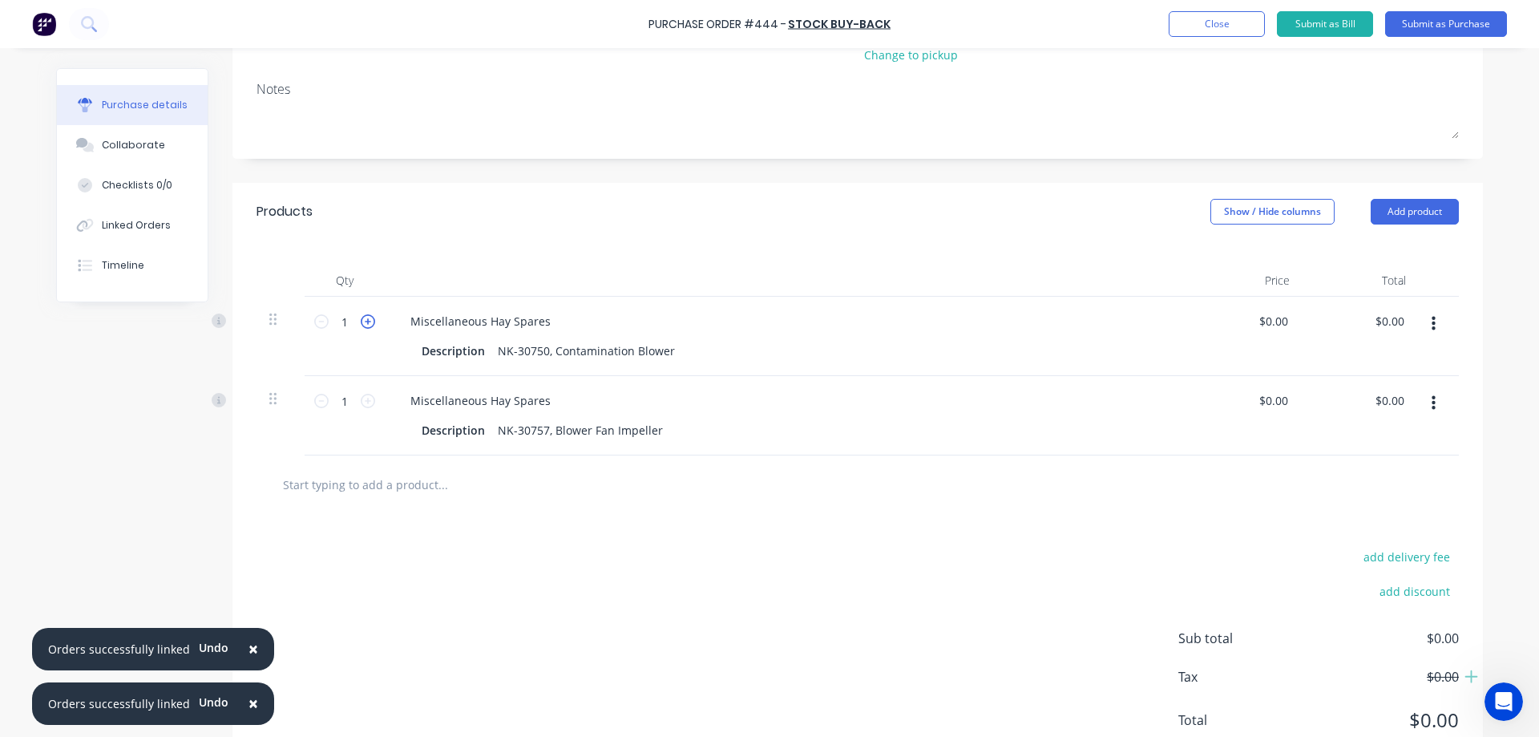
click at [361, 321] on icon at bounding box center [368, 321] width 14 height 14
type input "4"
click at [362, 405] on icon at bounding box center [368, 401] width 14 height 14
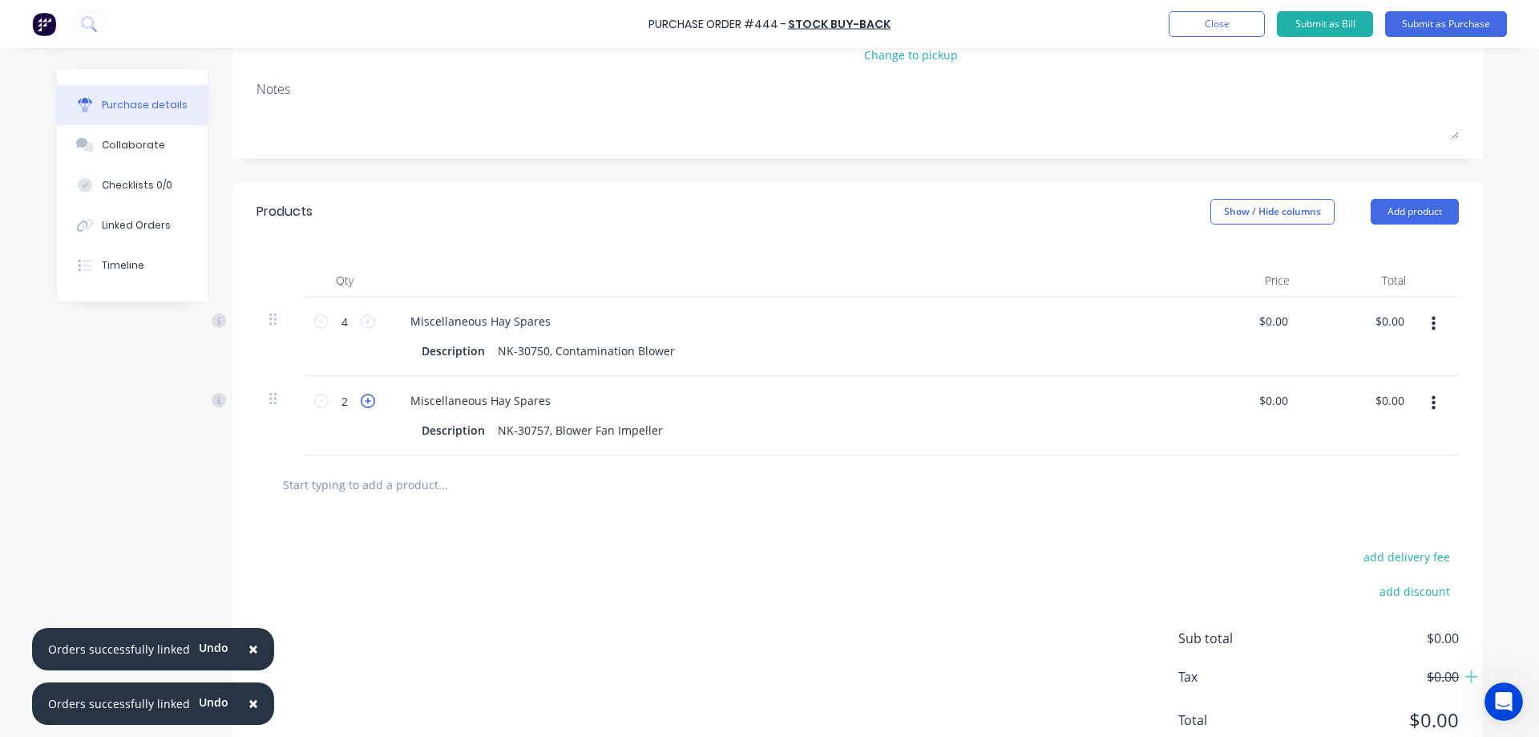
click at [362, 405] on icon at bounding box center [368, 401] width 14 height 14
click at [317, 405] on icon at bounding box center [321, 401] width 14 height 14
type input "4"
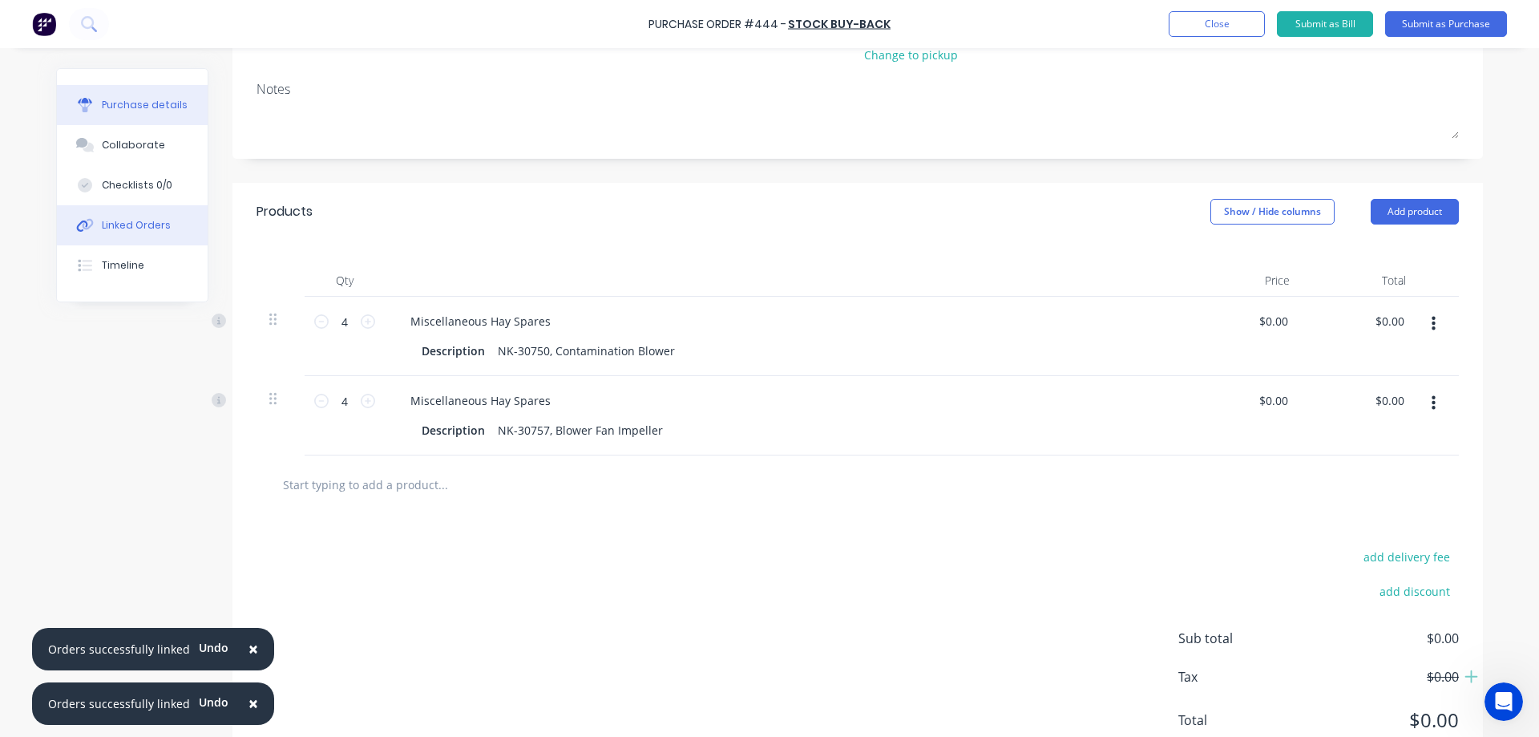
click at [152, 232] on div "Linked Orders" at bounding box center [136, 225] width 69 height 14
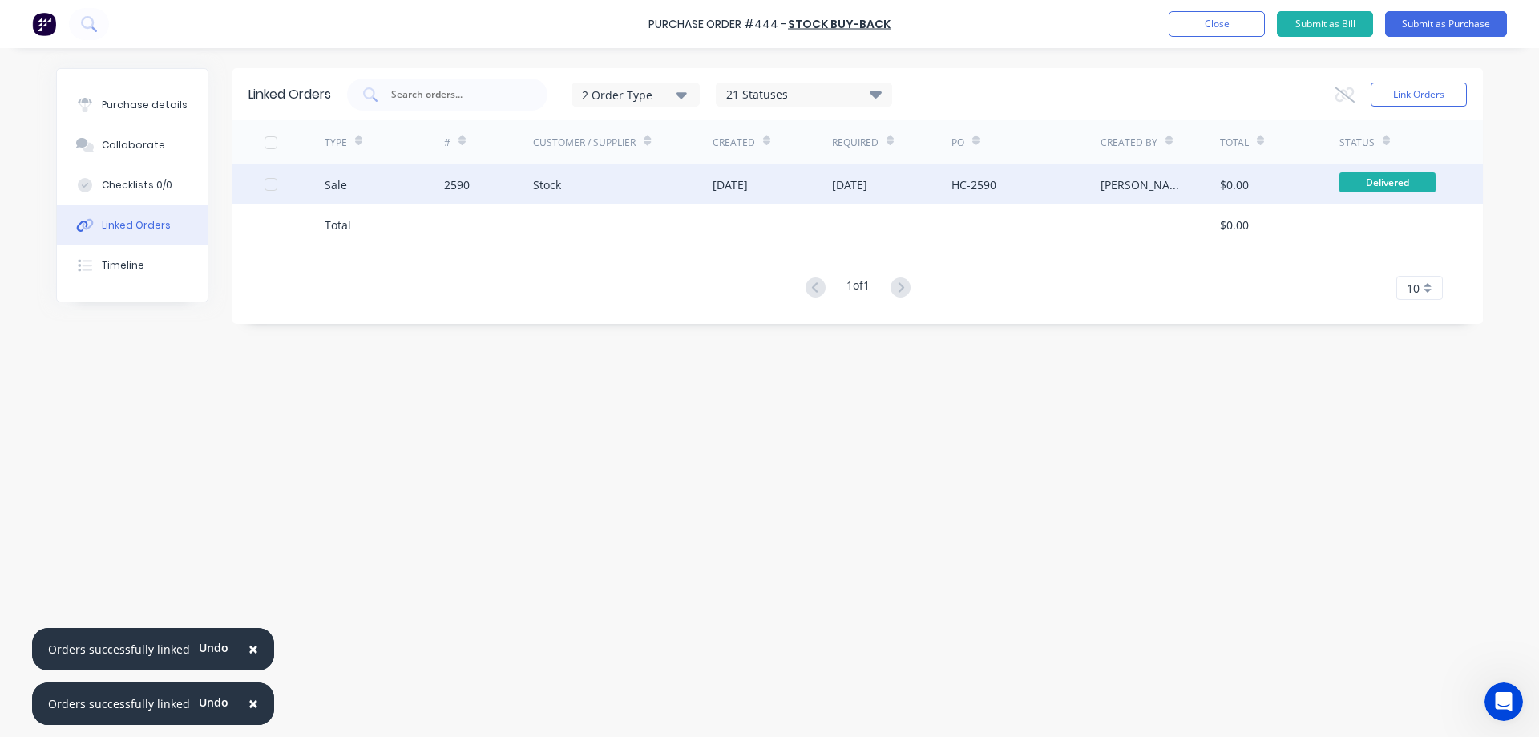
click at [526, 193] on div "2590" at bounding box center [489, 184] width 90 height 40
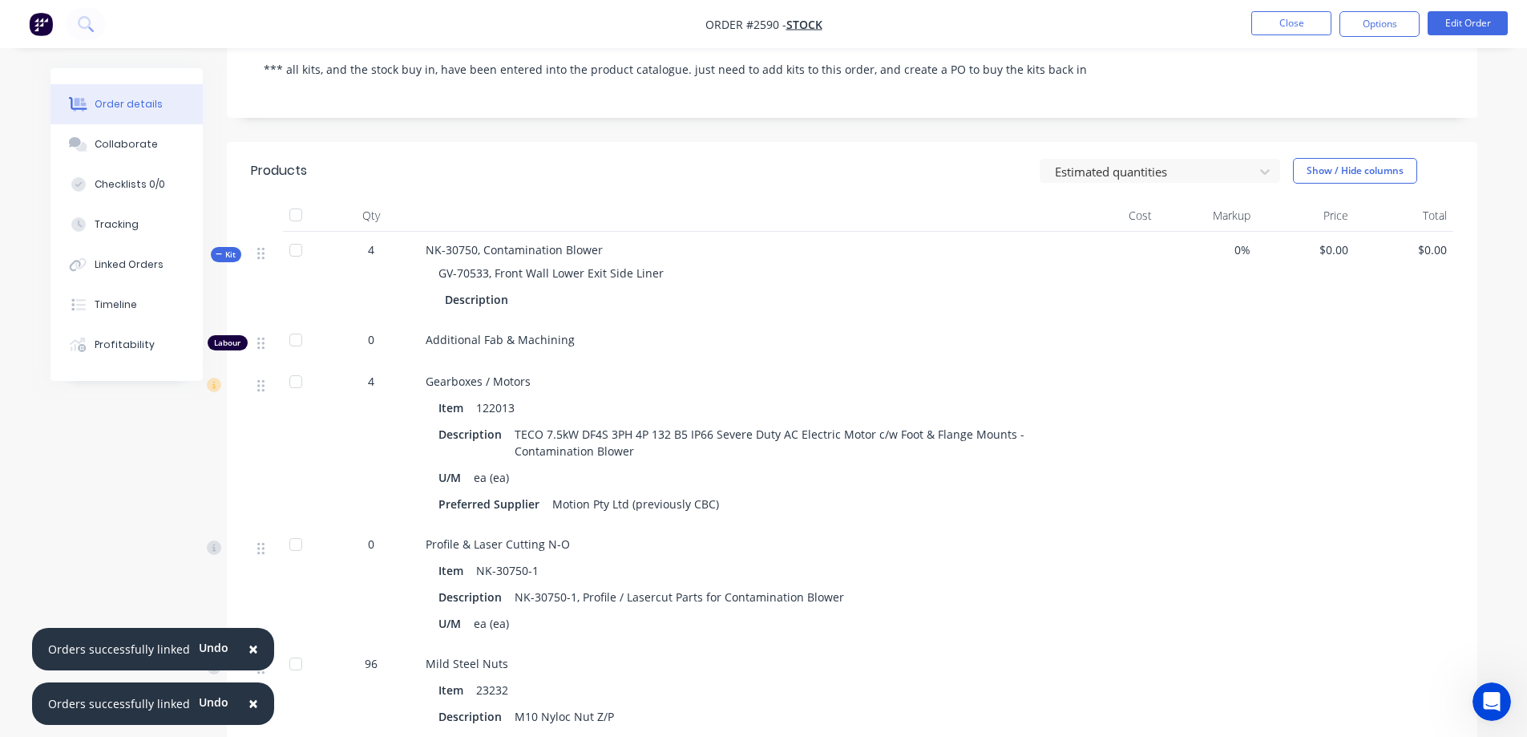
scroll to position [321, 0]
click at [233, 255] on span "Kit" at bounding box center [226, 255] width 21 height 12
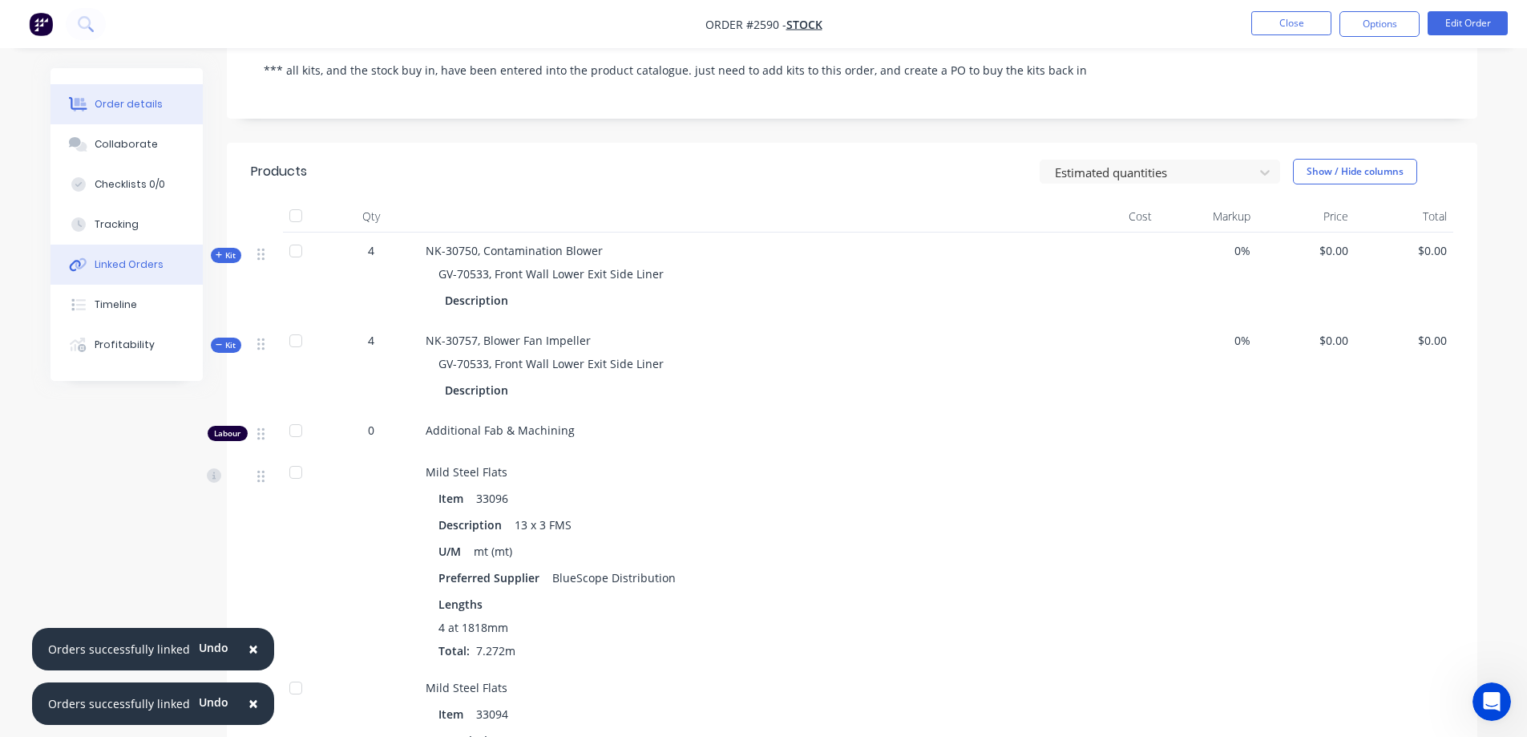
click at [152, 273] on button "Linked Orders" at bounding box center [127, 264] width 152 height 40
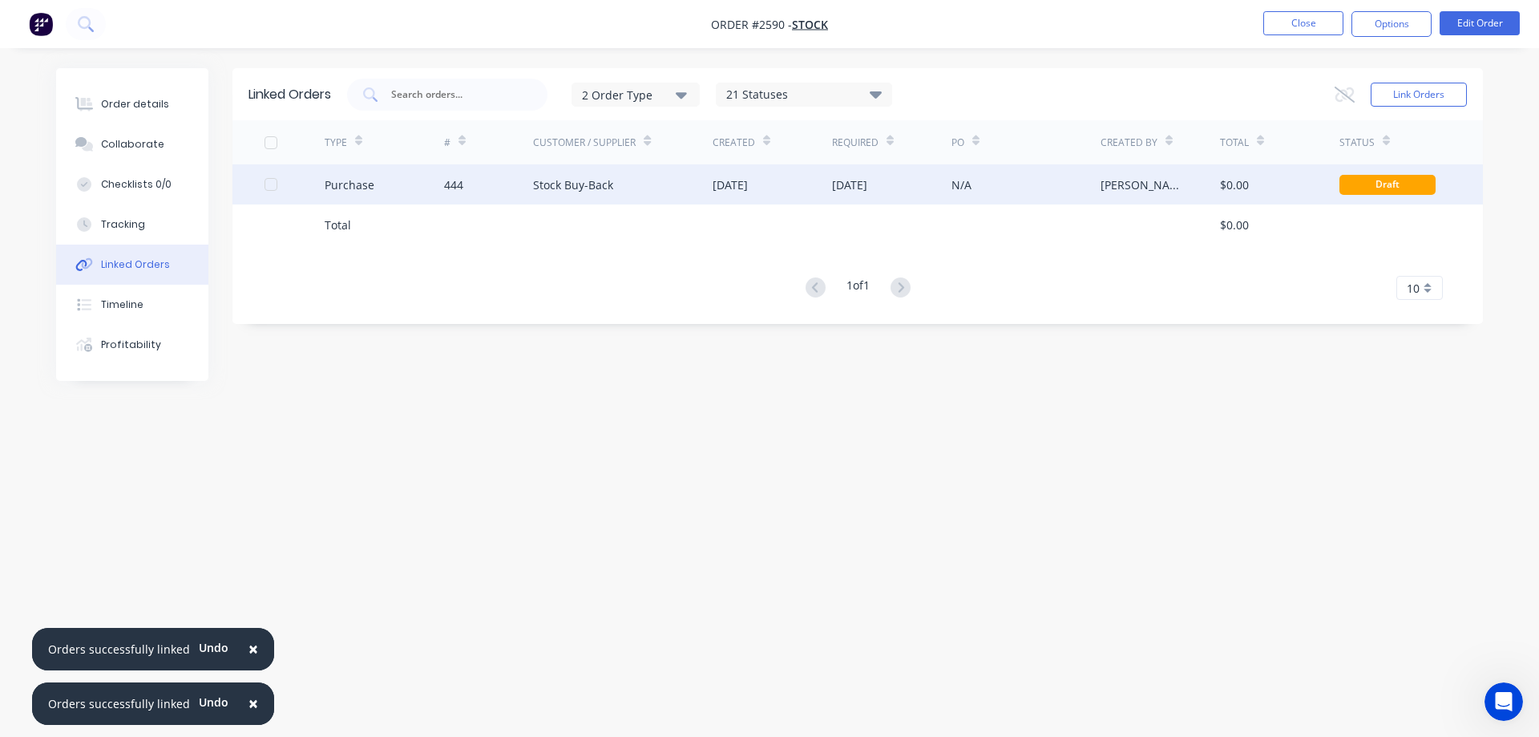
click at [542, 176] on div "Stock Buy-Back" at bounding box center [573, 184] width 80 height 17
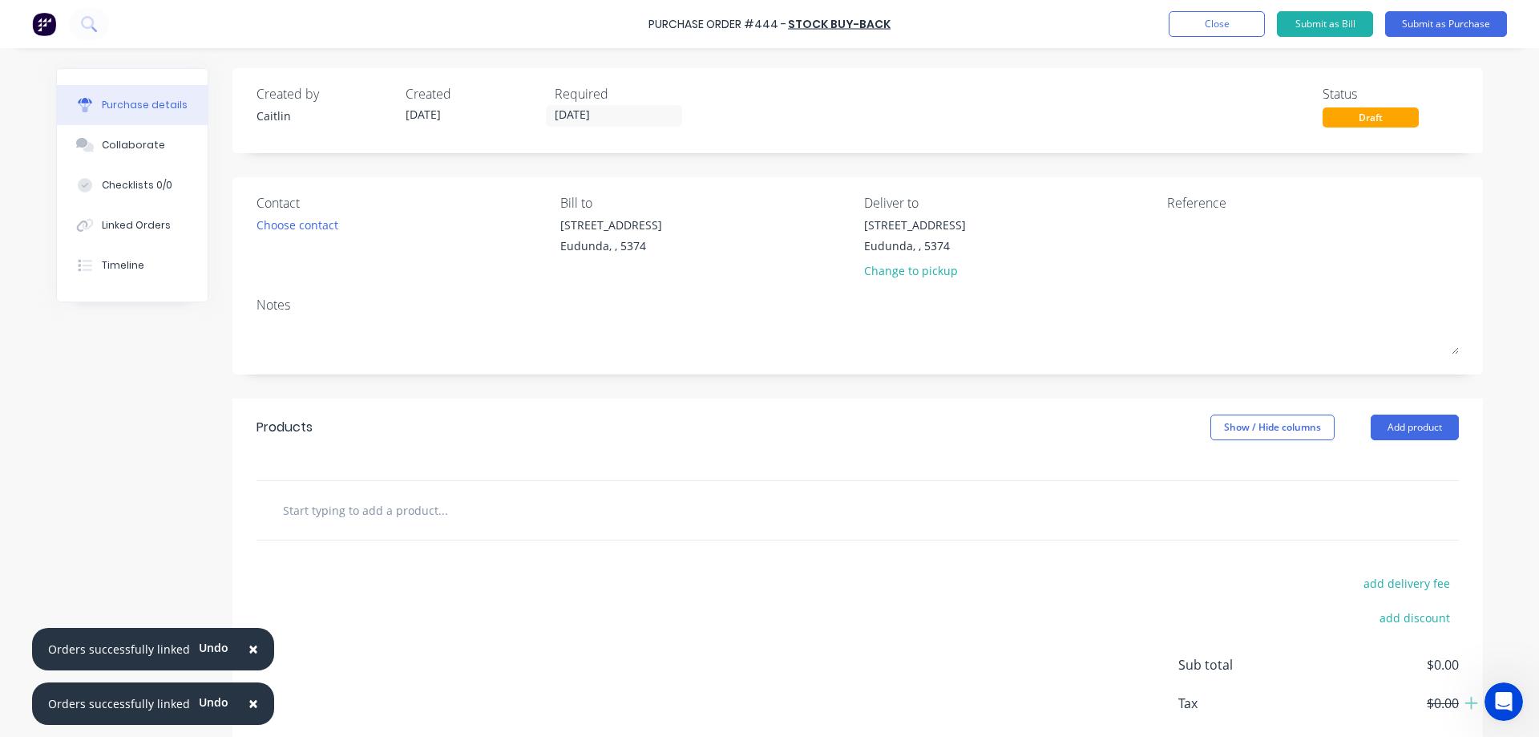
click at [399, 510] on input "text" at bounding box center [442, 510] width 321 height 32
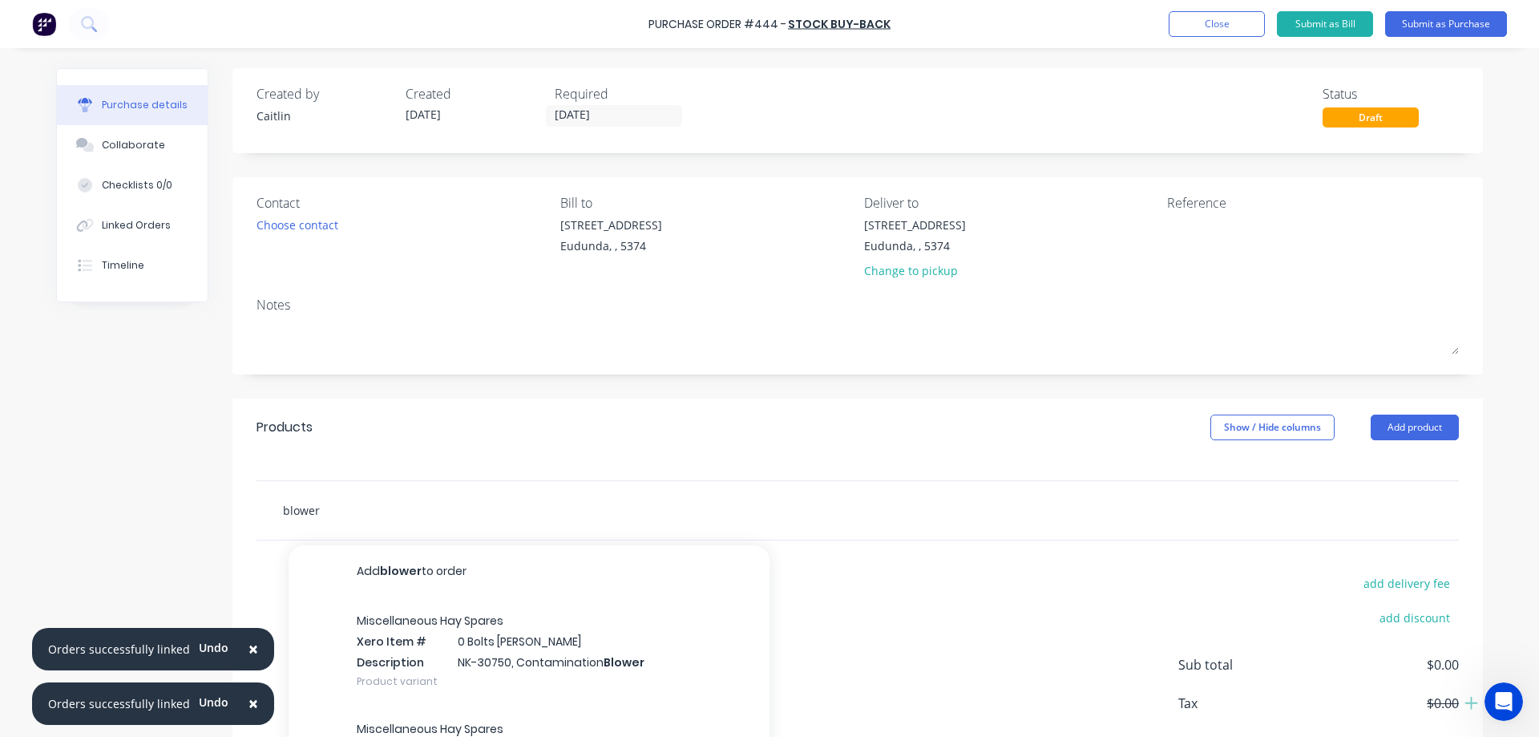
scroll to position [83, 0]
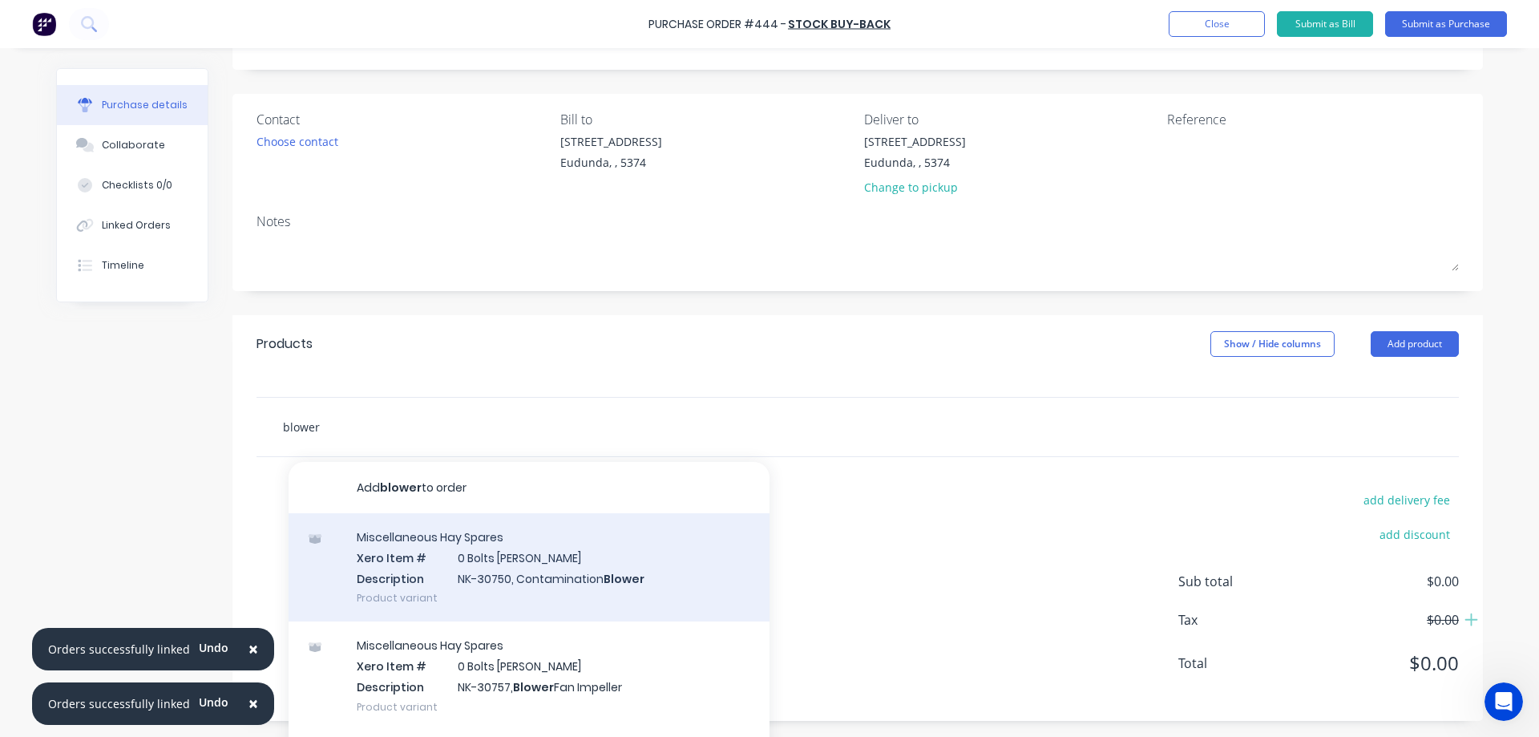
type input "blower"
click at [575, 601] on div "Miscellaneous Hay Spares Xero Item # 0 Bolts Metric Galvanised Description NK-3…" at bounding box center [529, 567] width 481 height 108
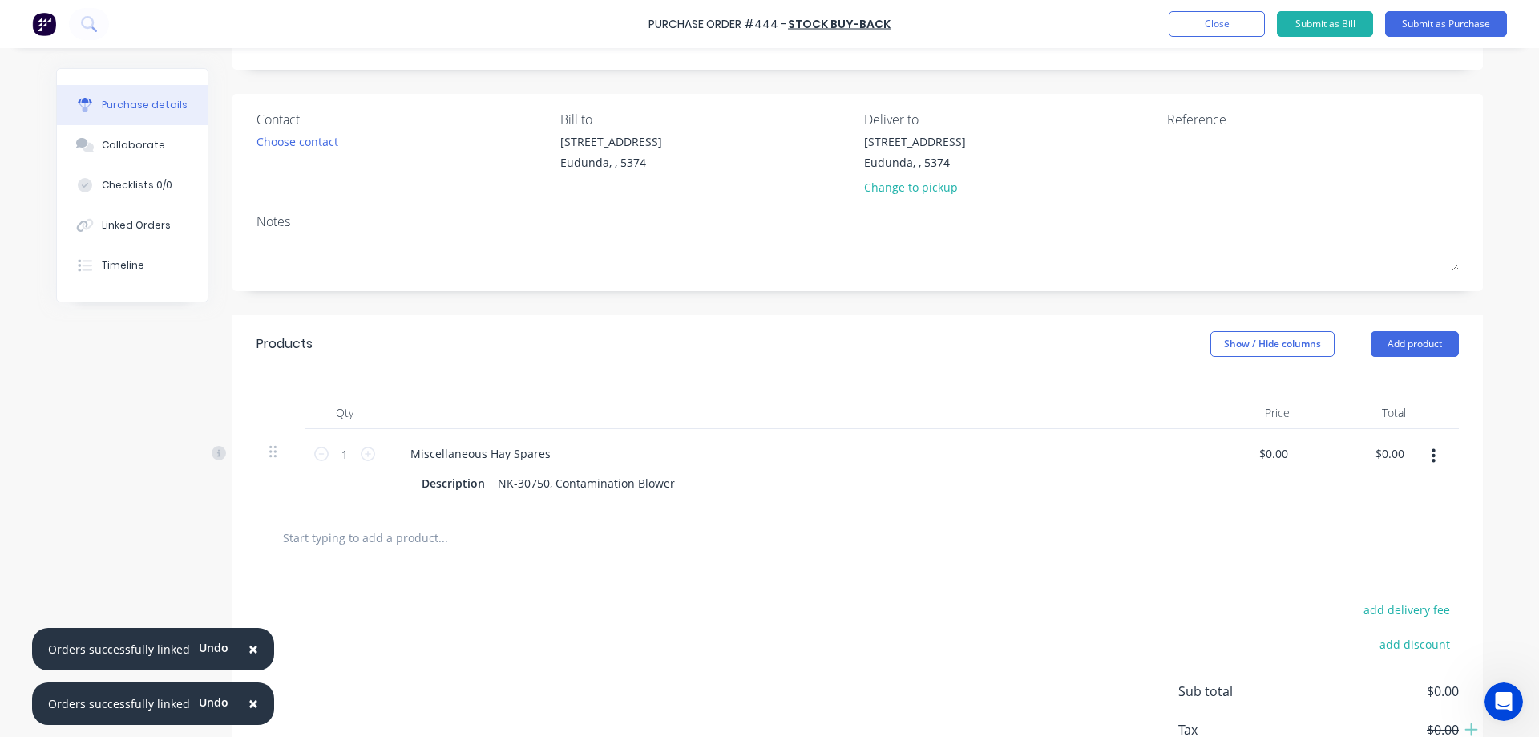
click at [406, 529] on input "text" at bounding box center [442, 537] width 321 height 32
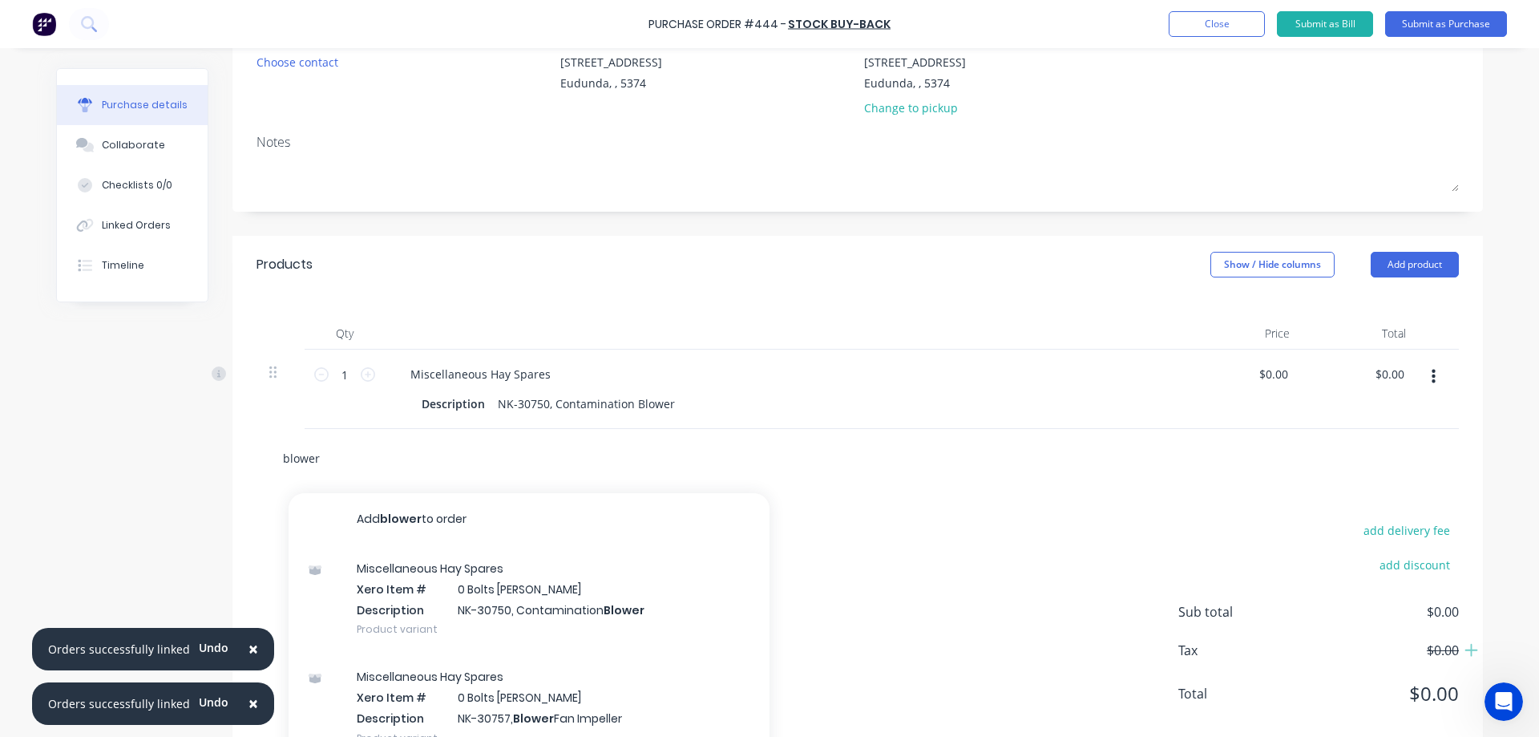
scroll to position [216, 0]
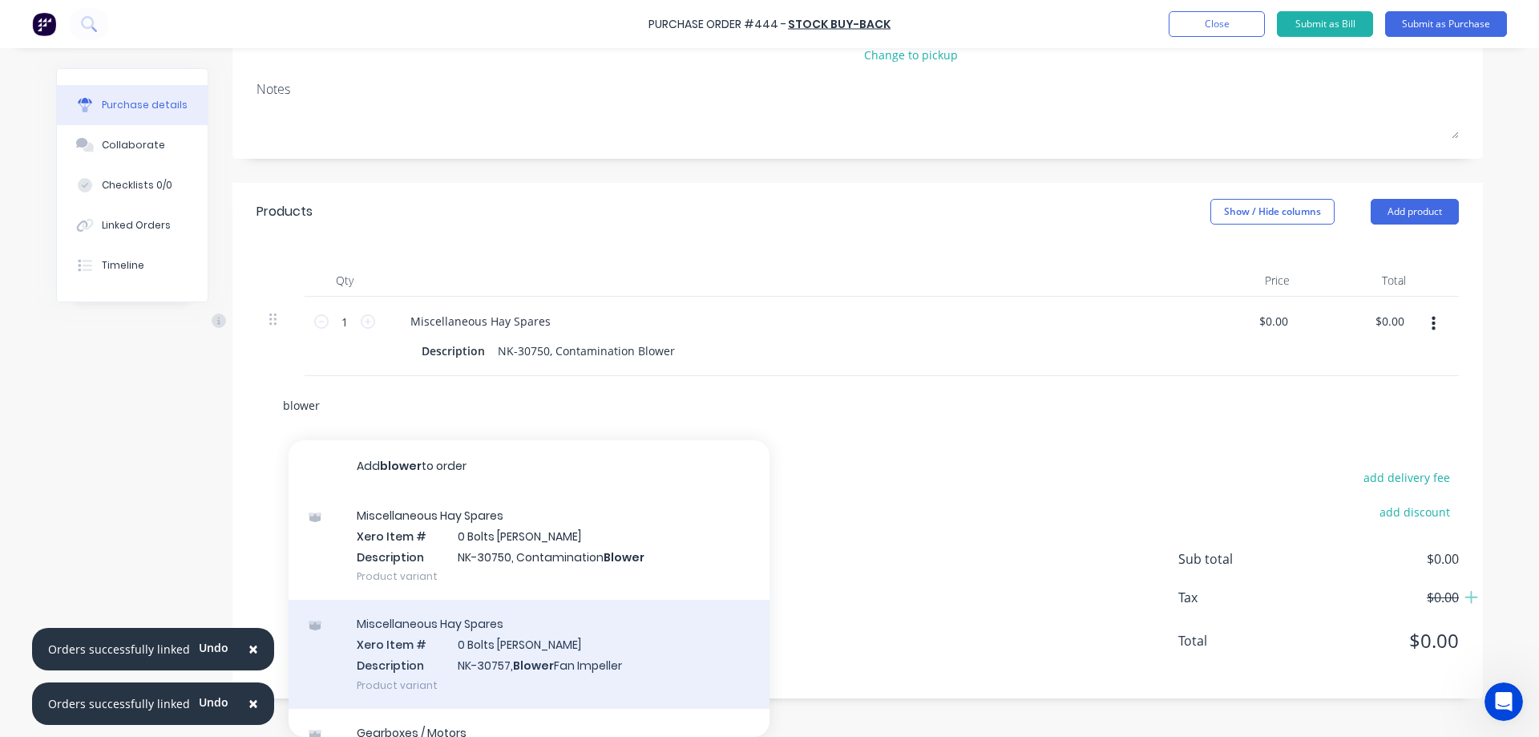
type input "blower"
click at [572, 645] on div "Miscellaneous Hay Spares Xero Item # 0 Bolts Metric Galvanised Description NK-3…" at bounding box center [529, 654] width 481 height 108
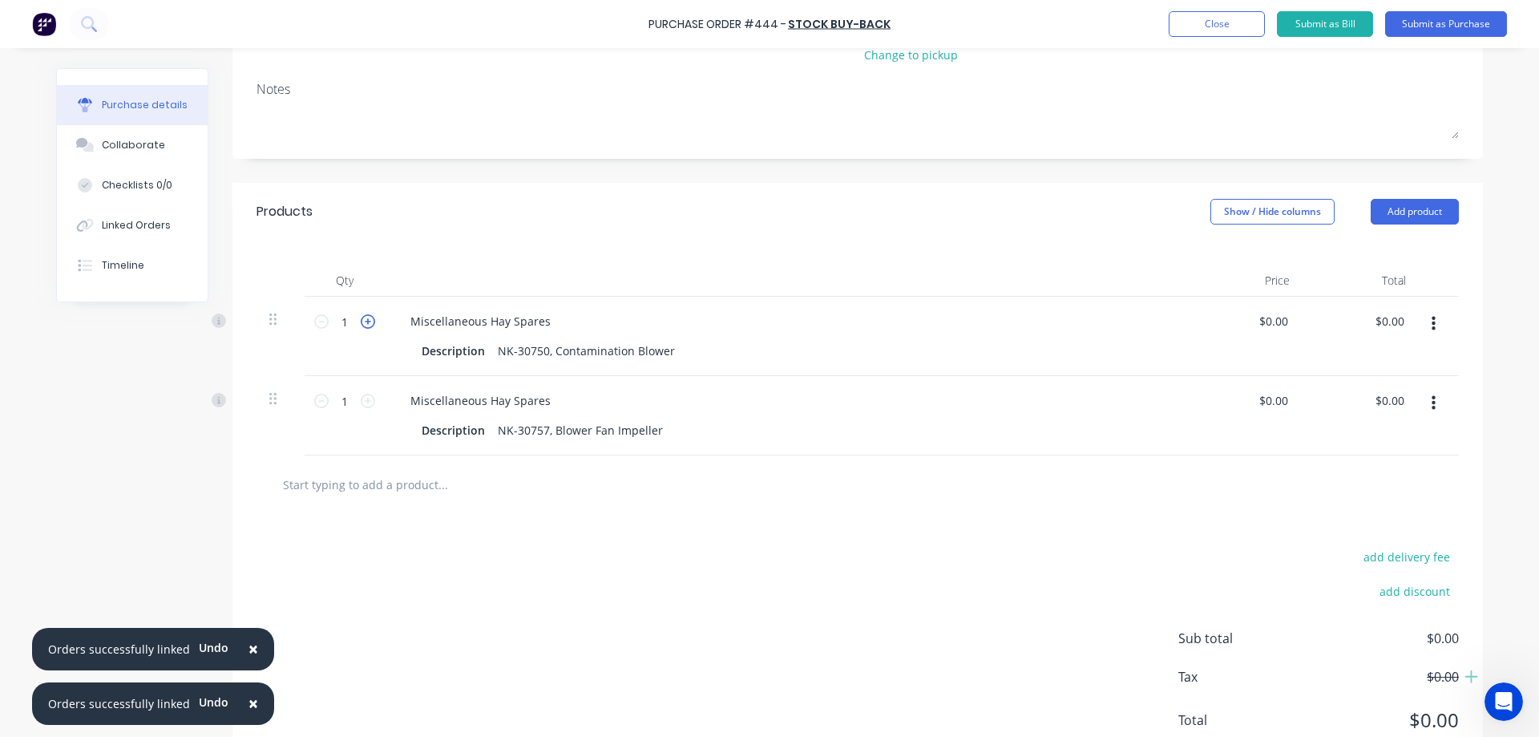
click at [366, 321] on icon at bounding box center [368, 321] width 14 height 14
type input "4"
click at [361, 398] on icon at bounding box center [368, 401] width 14 height 14
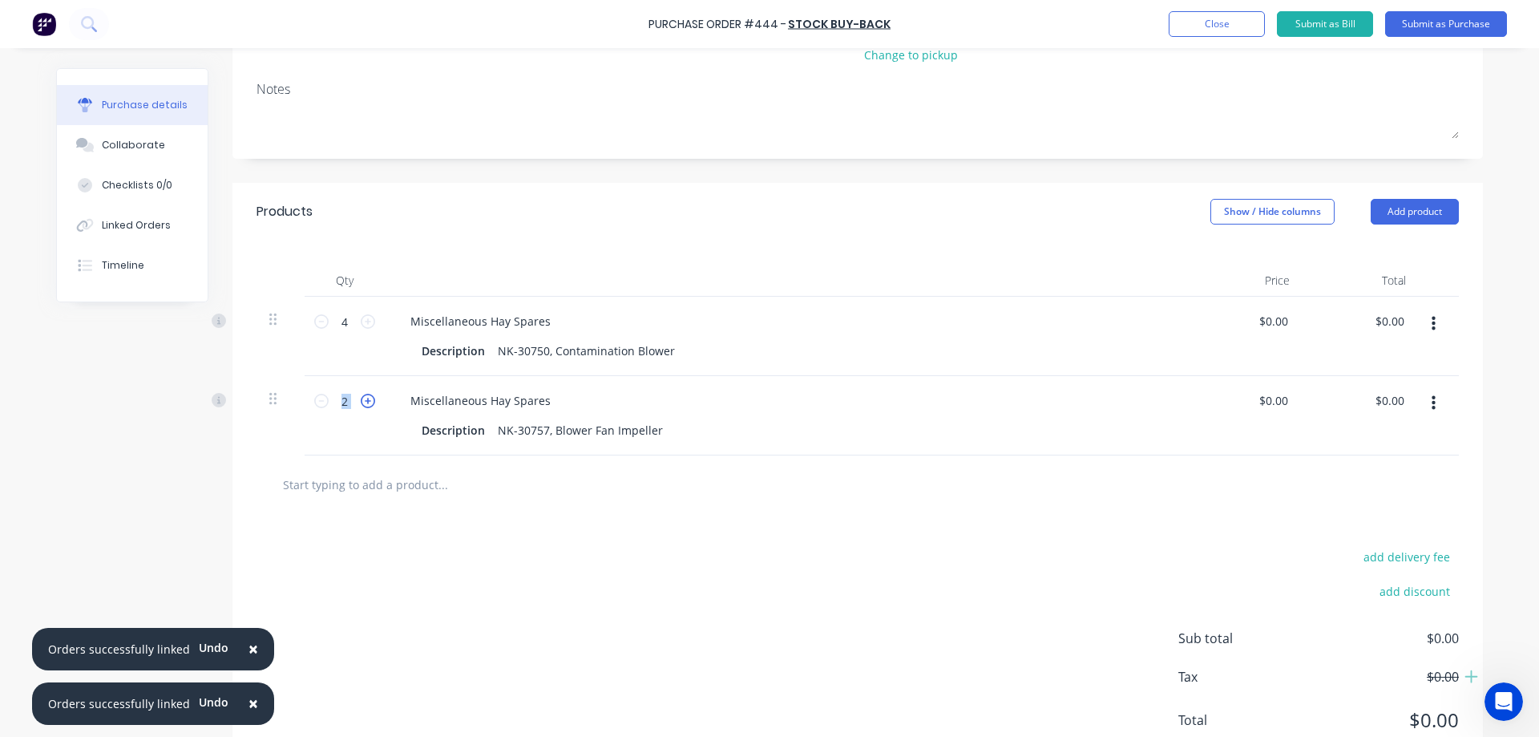
click at [361, 398] on icon at bounding box center [368, 401] width 14 height 14
type input "4"
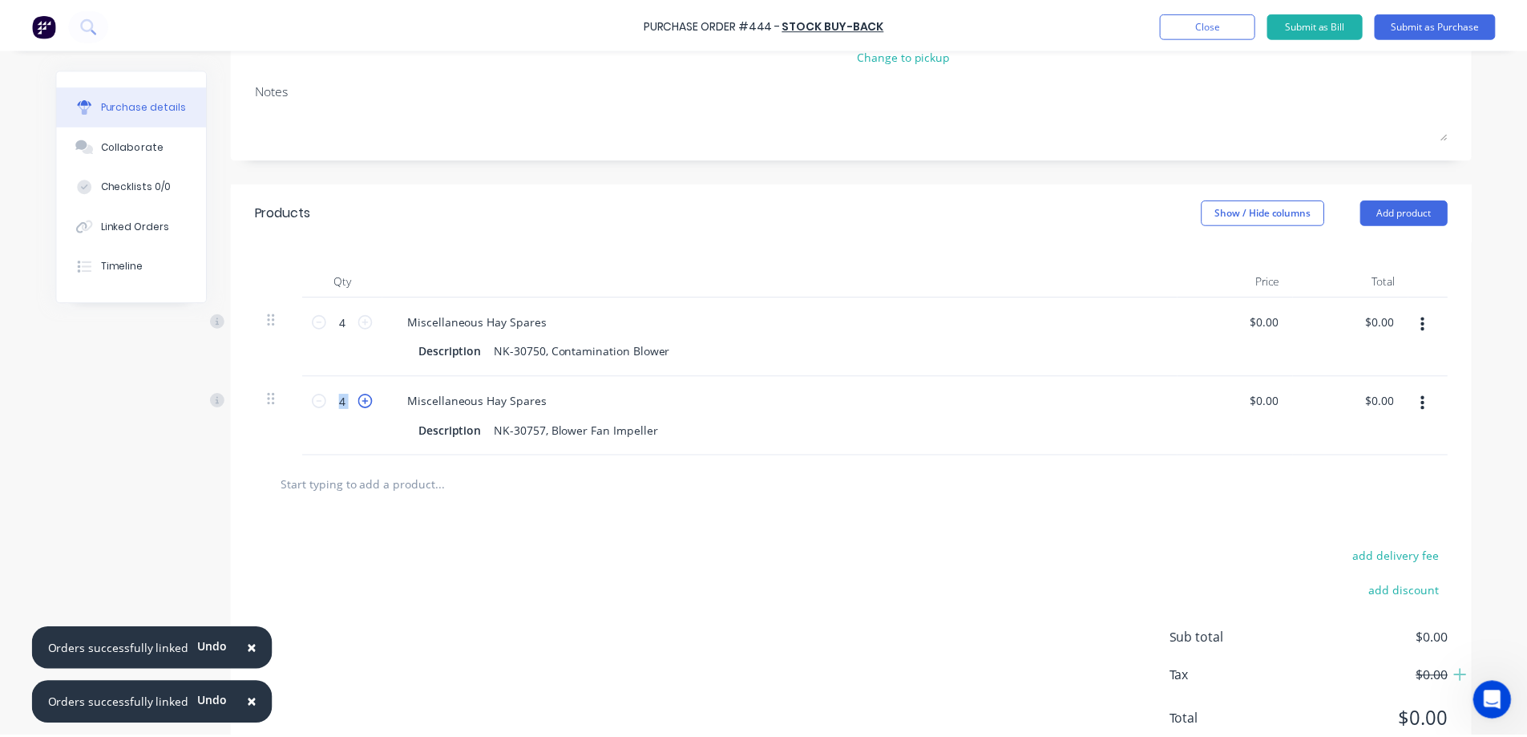
scroll to position [0, 0]
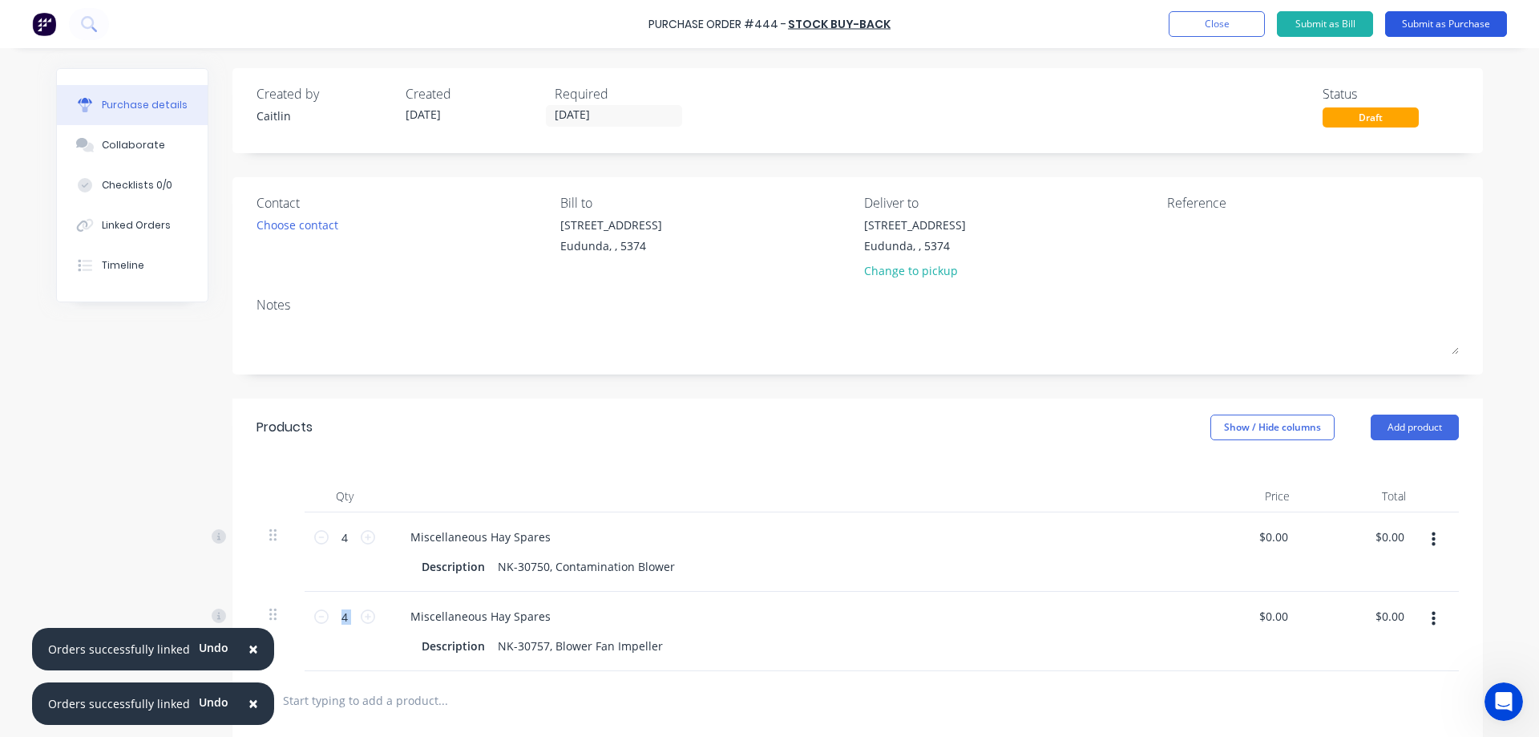
click at [1471, 31] on button "Submit as Purchase" at bounding box center [1446, 24] width 122 height 26
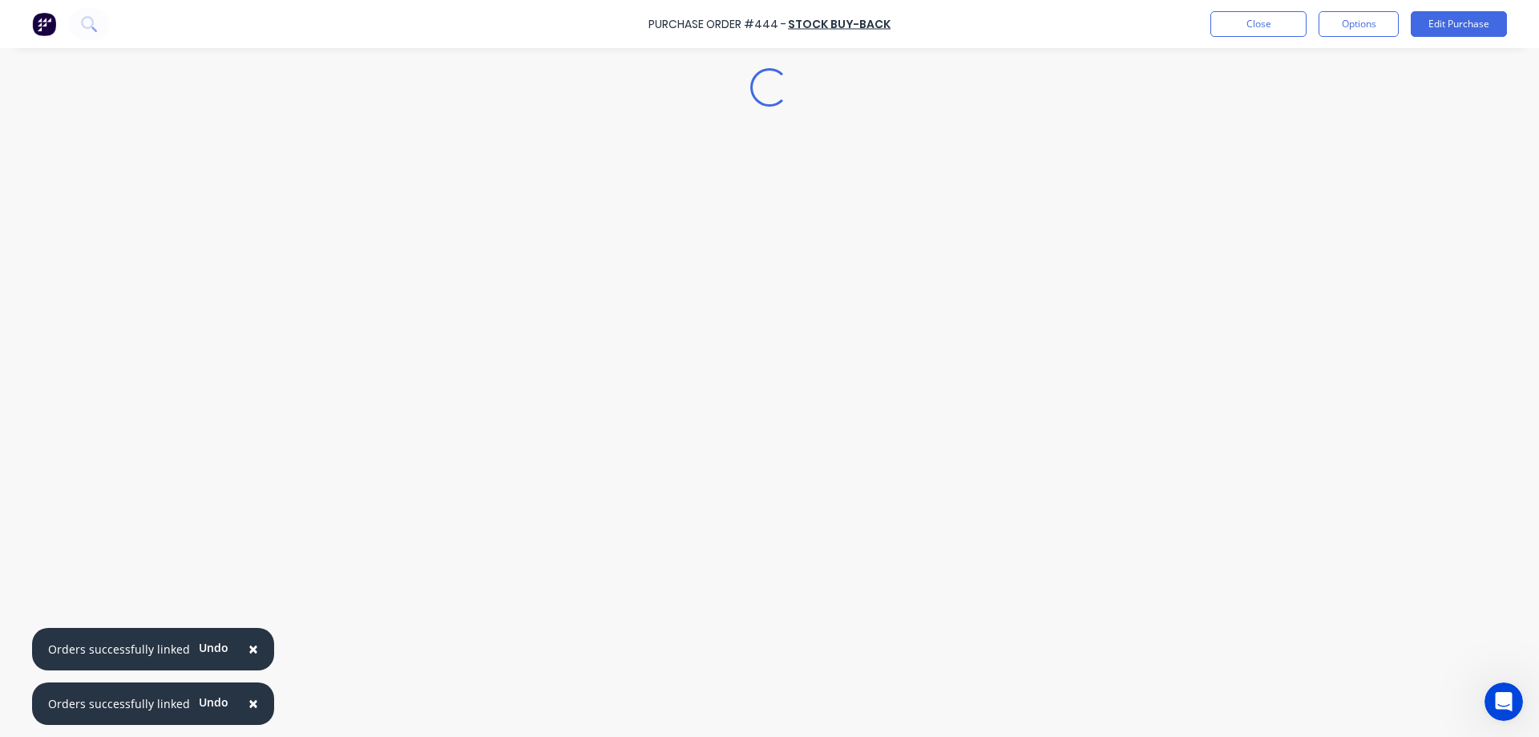
click at [248, 703] on span "×" at bounding box center [253, 703] width 10 height 22
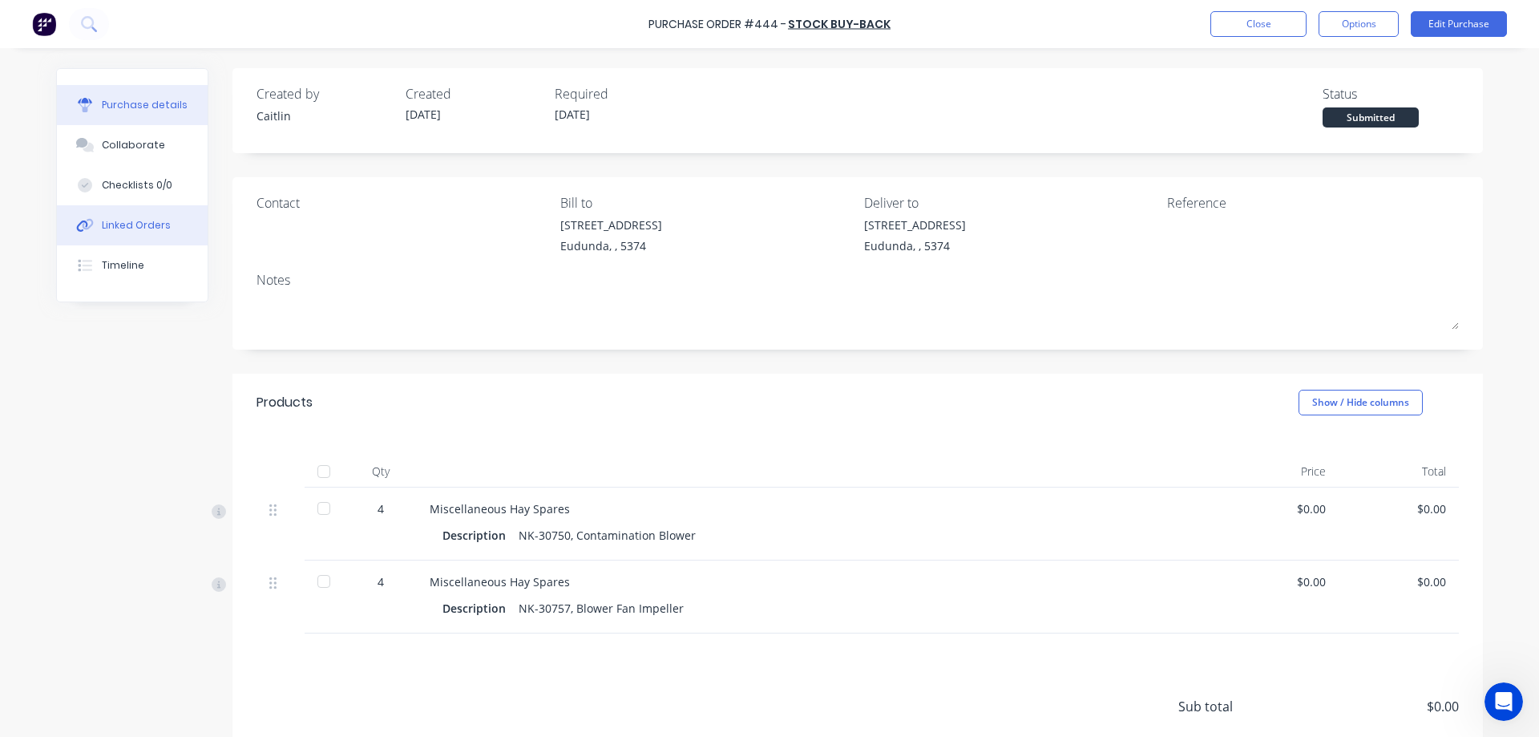
click at [155, 235] on button "Linked Orders" at bounding box center [132, 225] width 151 height 40
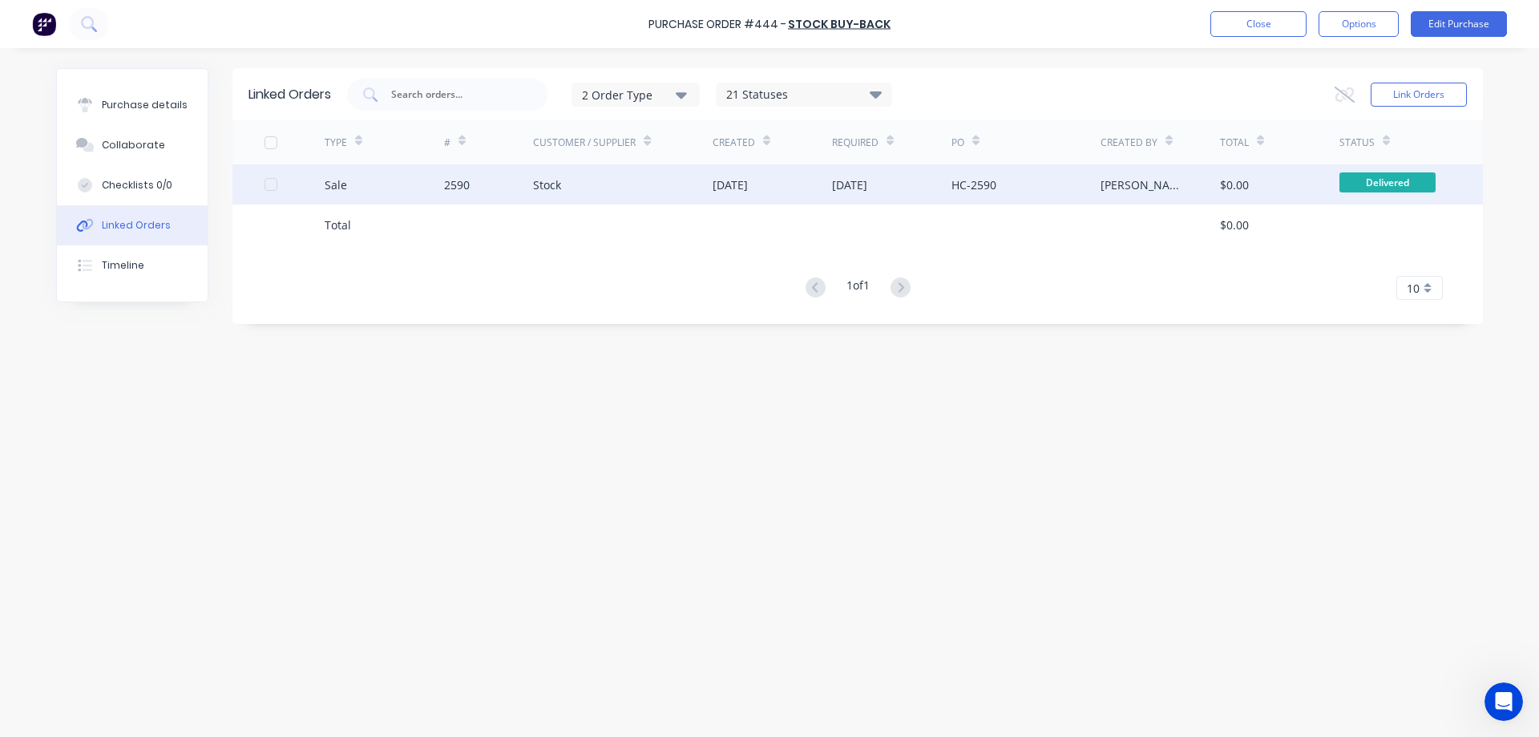
click at [526, 185] on div "2590" at bounding box center [489, 184] width 90 height 40
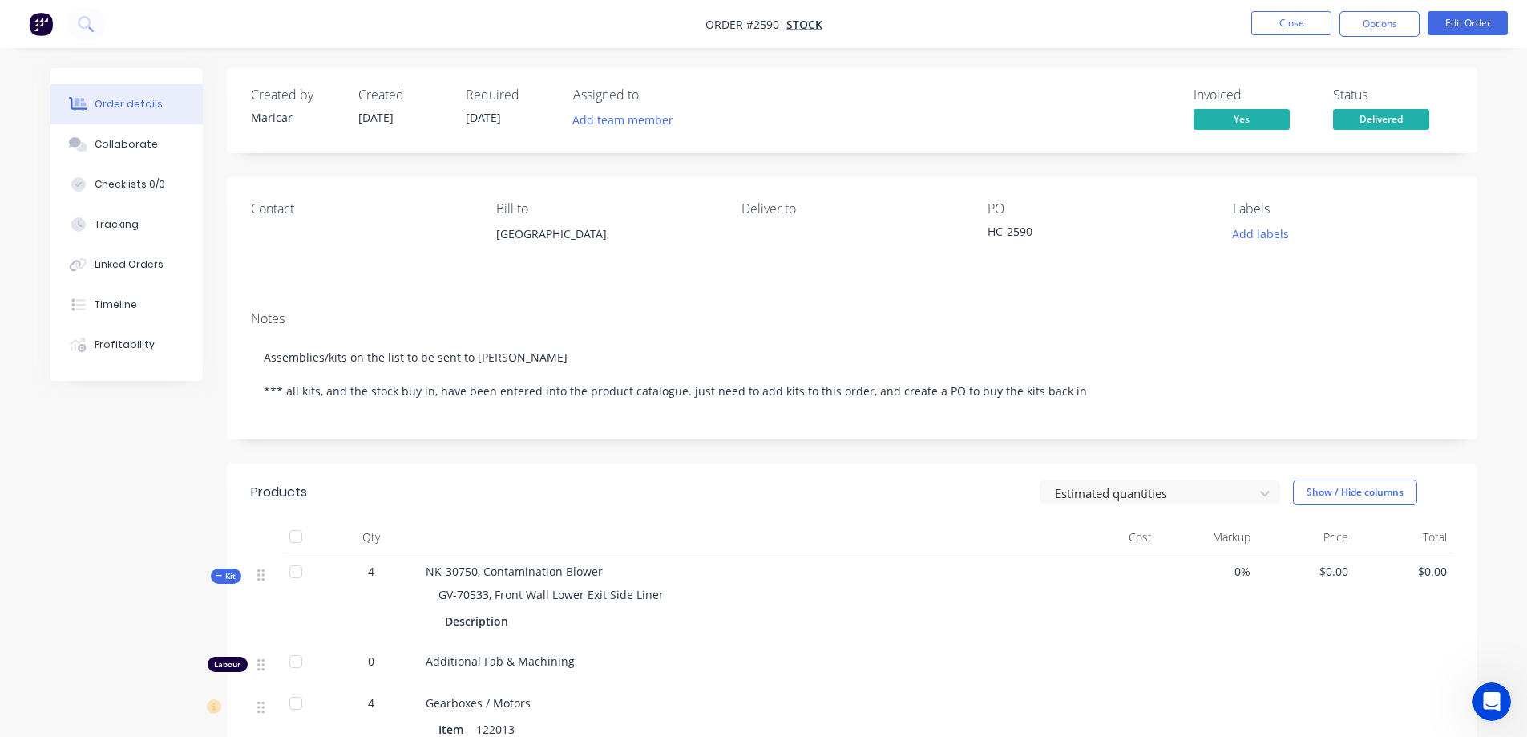
click at [224, 572] on span "Kit" at bounding box center [226, 576] width 21 height 12
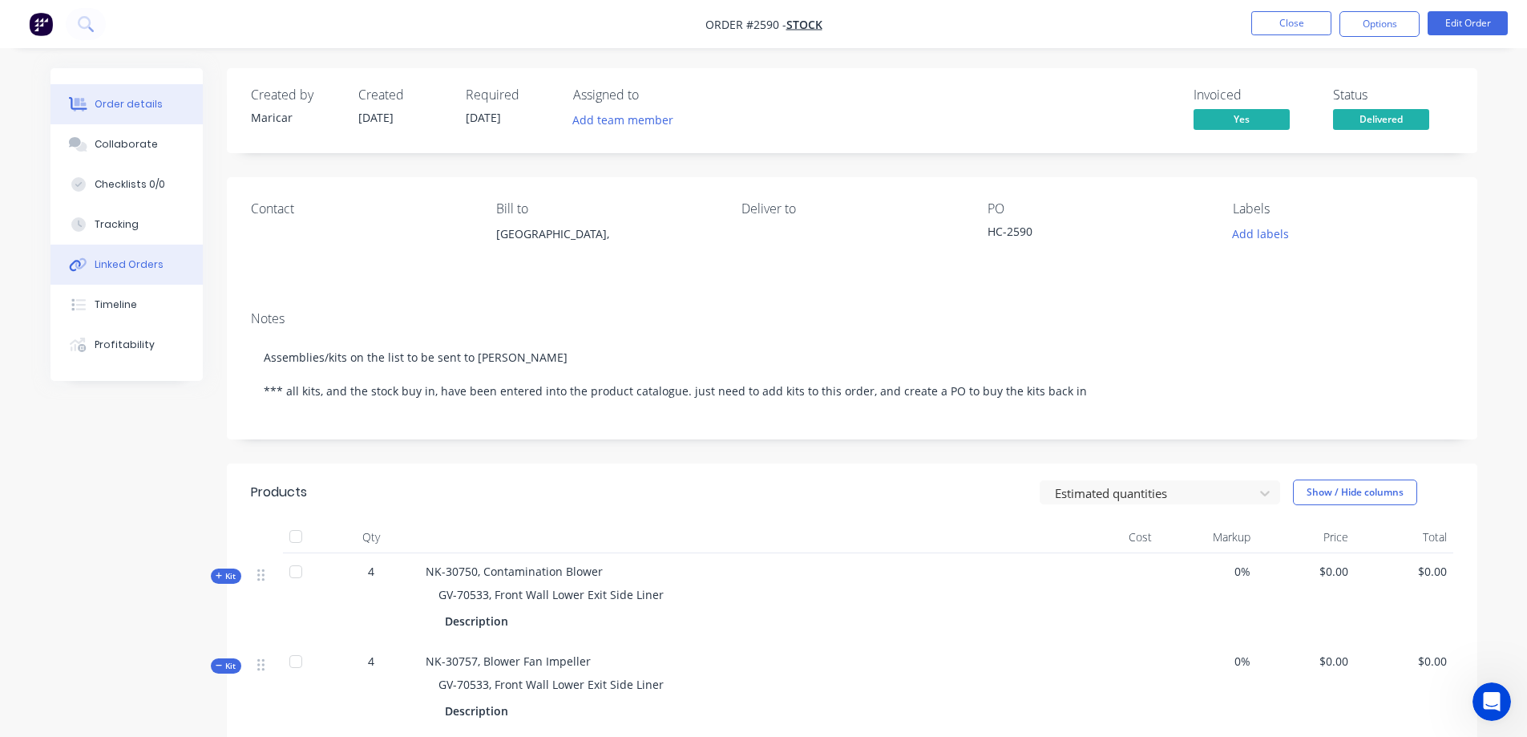
click at [156, 277] on button "Linked Orders" at bounding box center [127, 264] width 152 height 40
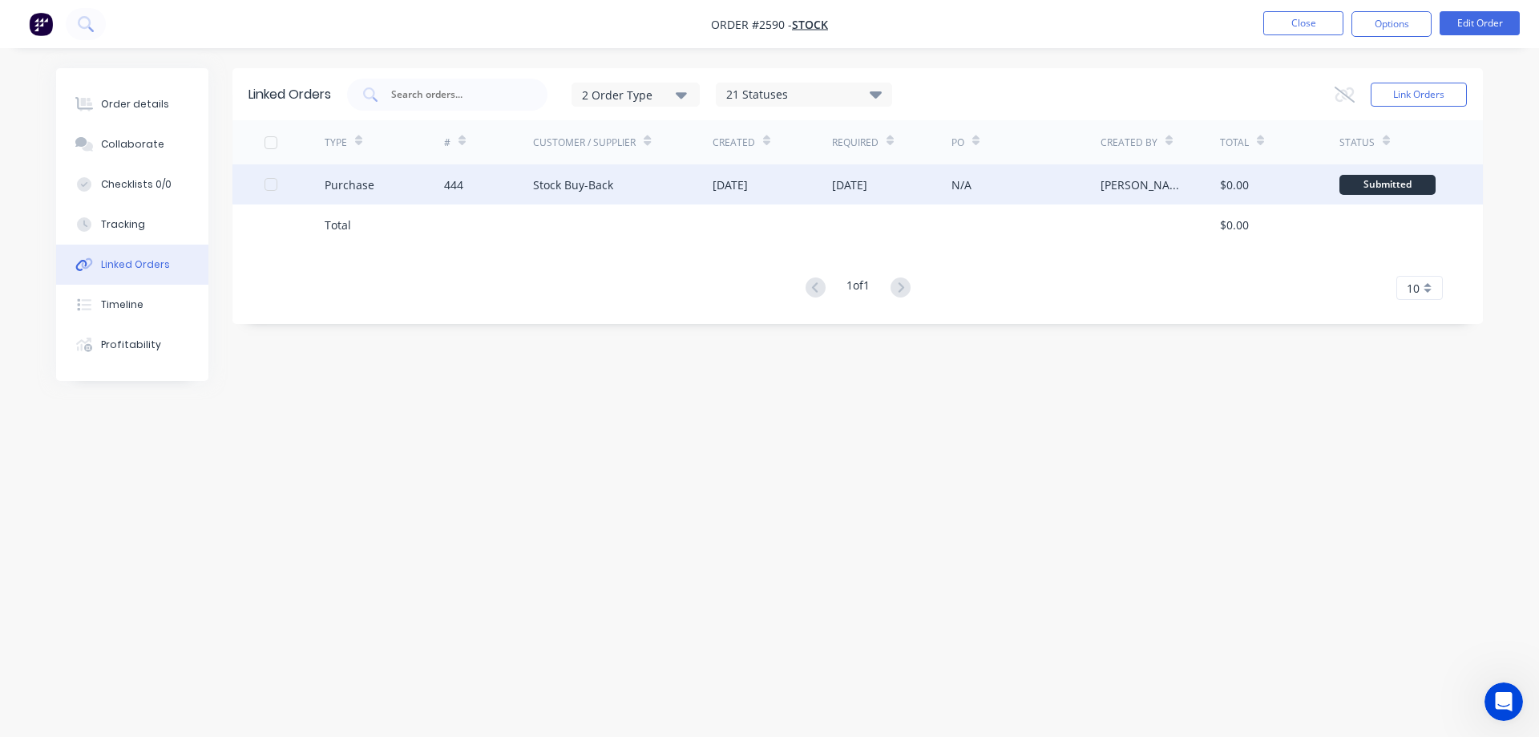
click at [584, 193] on div "Stock Buy-Back" at bounding box center [623, 184] width 180 height 40
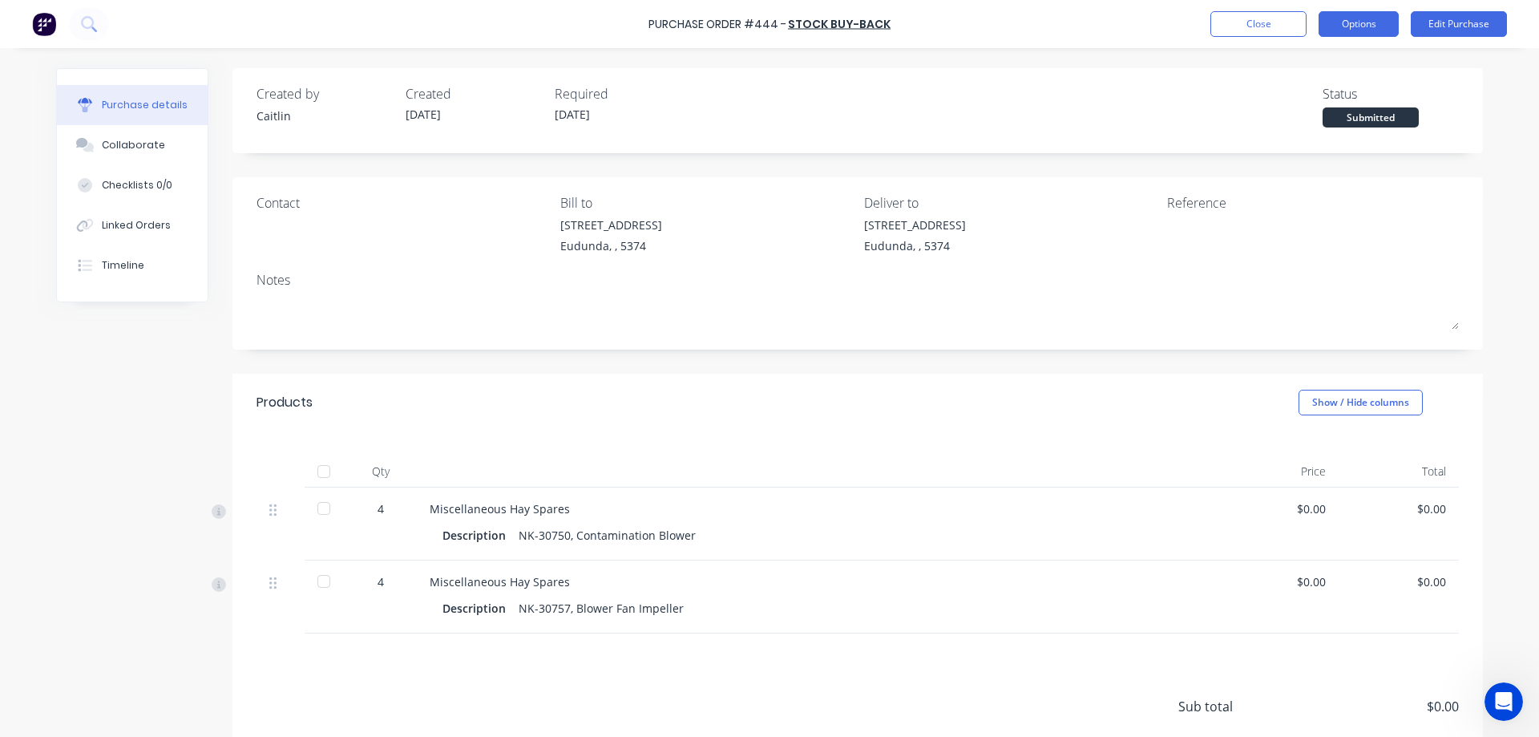
click at [1354, 25] on button "Options" at bounding box center [1359, 24] width 80 height 26
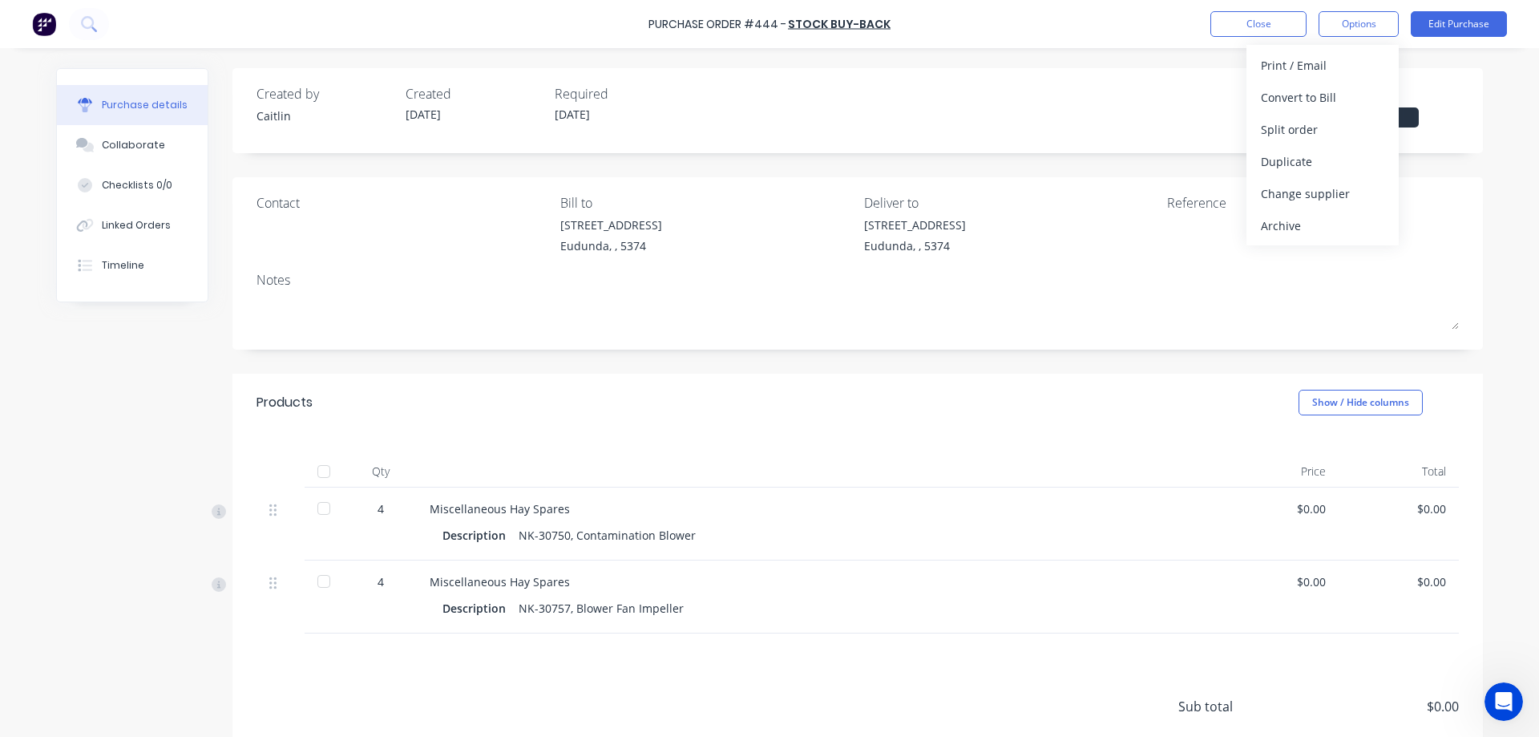
click at [316, 478] on div at bounding box center [324, 471] width 32 height 32
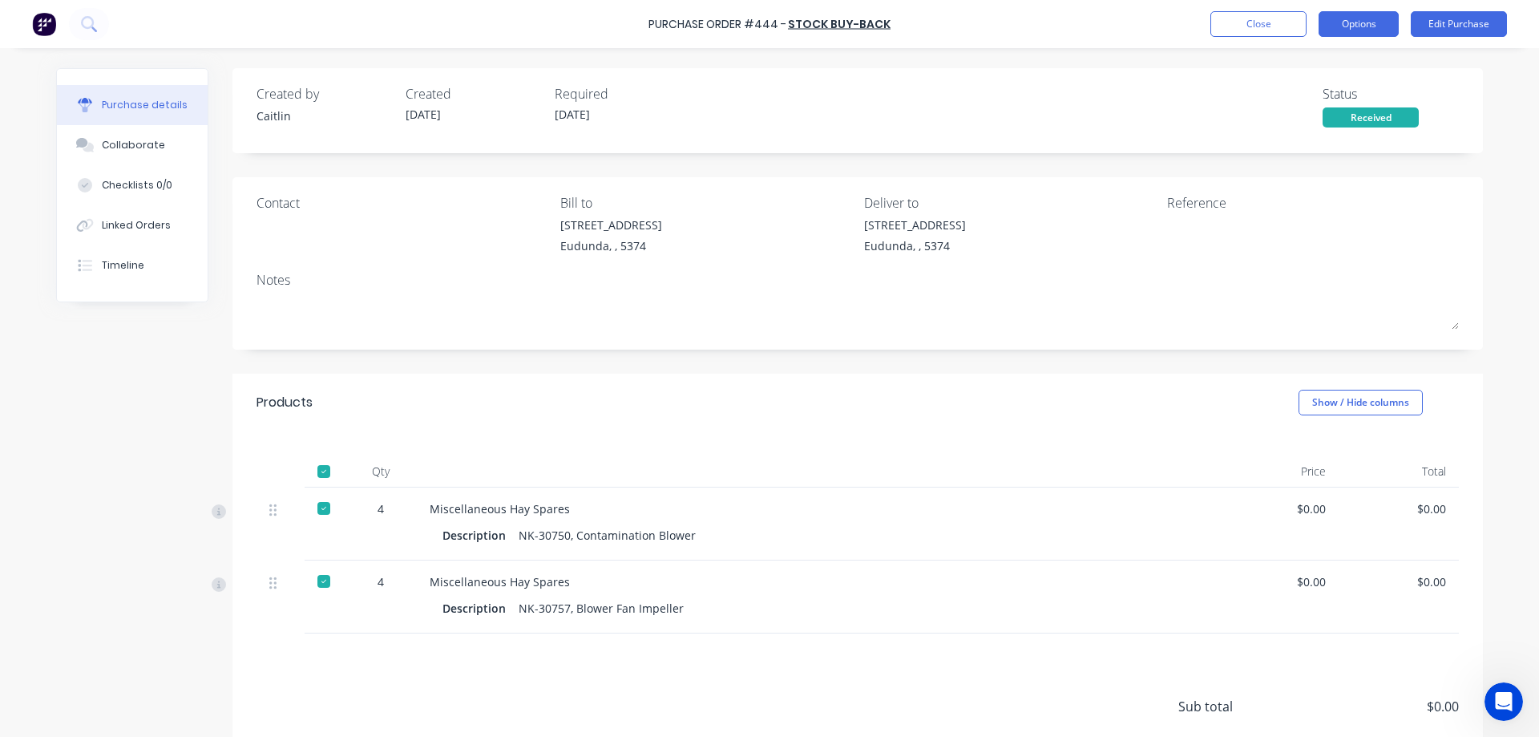
click at [1359, 26] on button "Options" at bounding box center [1359, 24] width 80 height 26
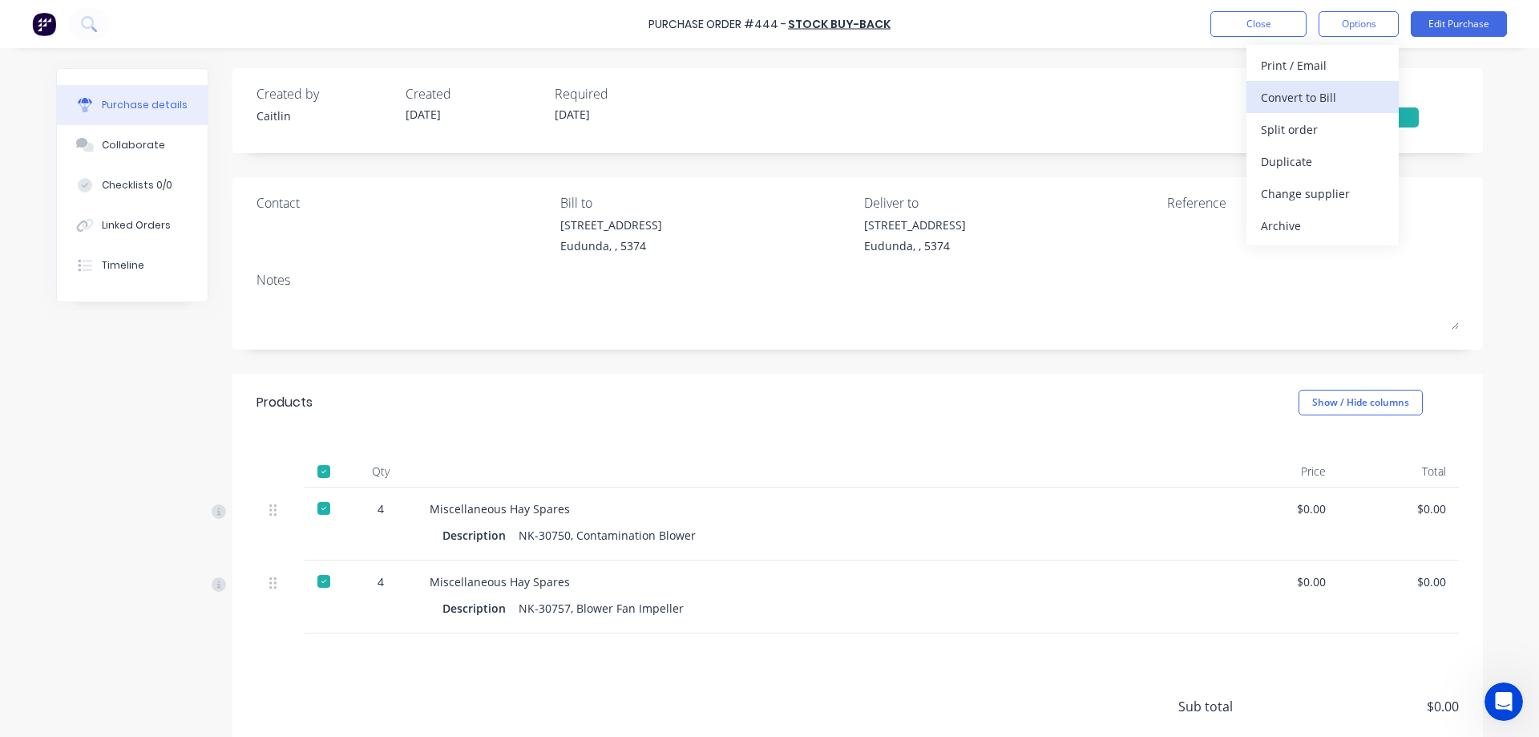
click at [1327, 107] on div "Convert to Bill" at bounding box center [1322, 97] width 123 height 23
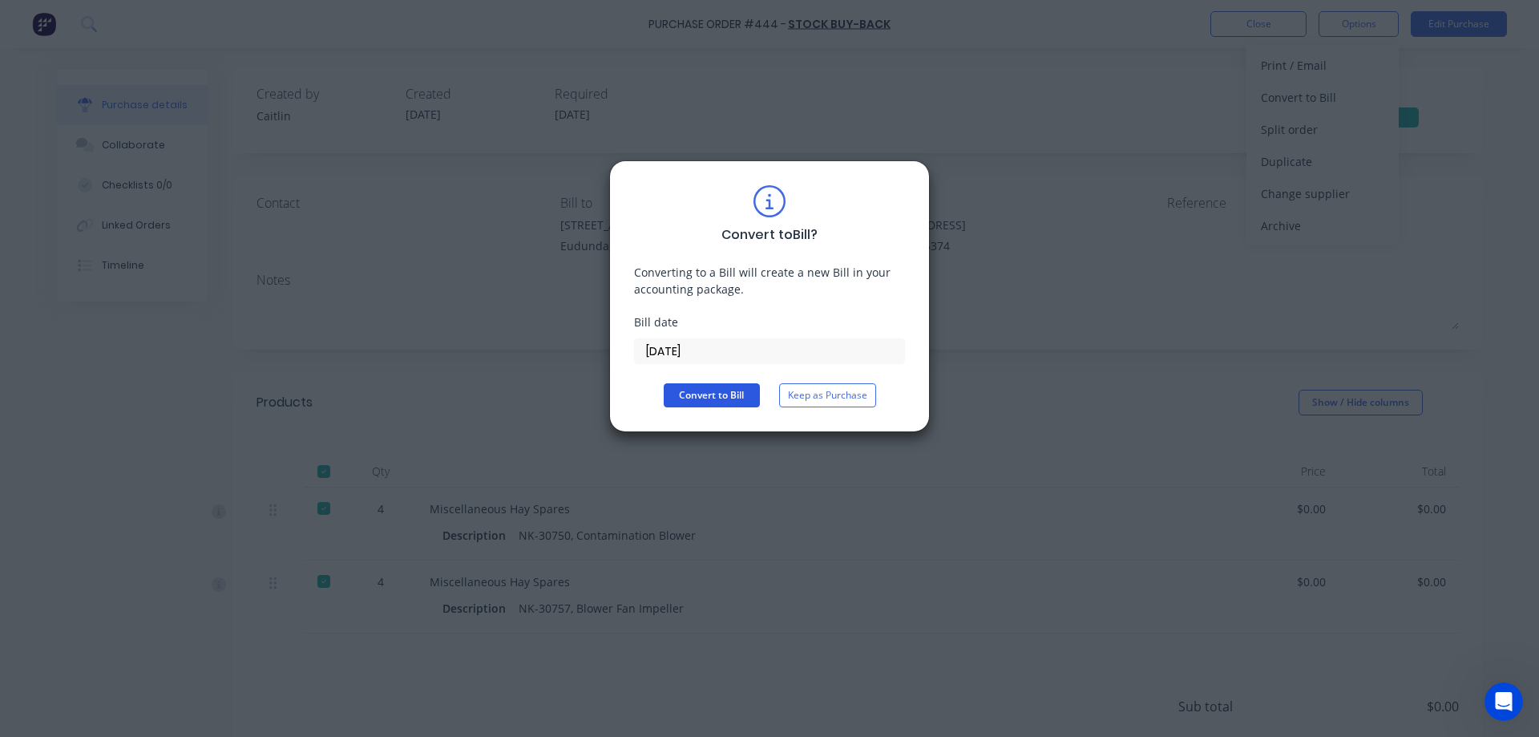
click at [725, 392] on button "Convert to Bill" at bounding box center [712, 395] width 96 height 24
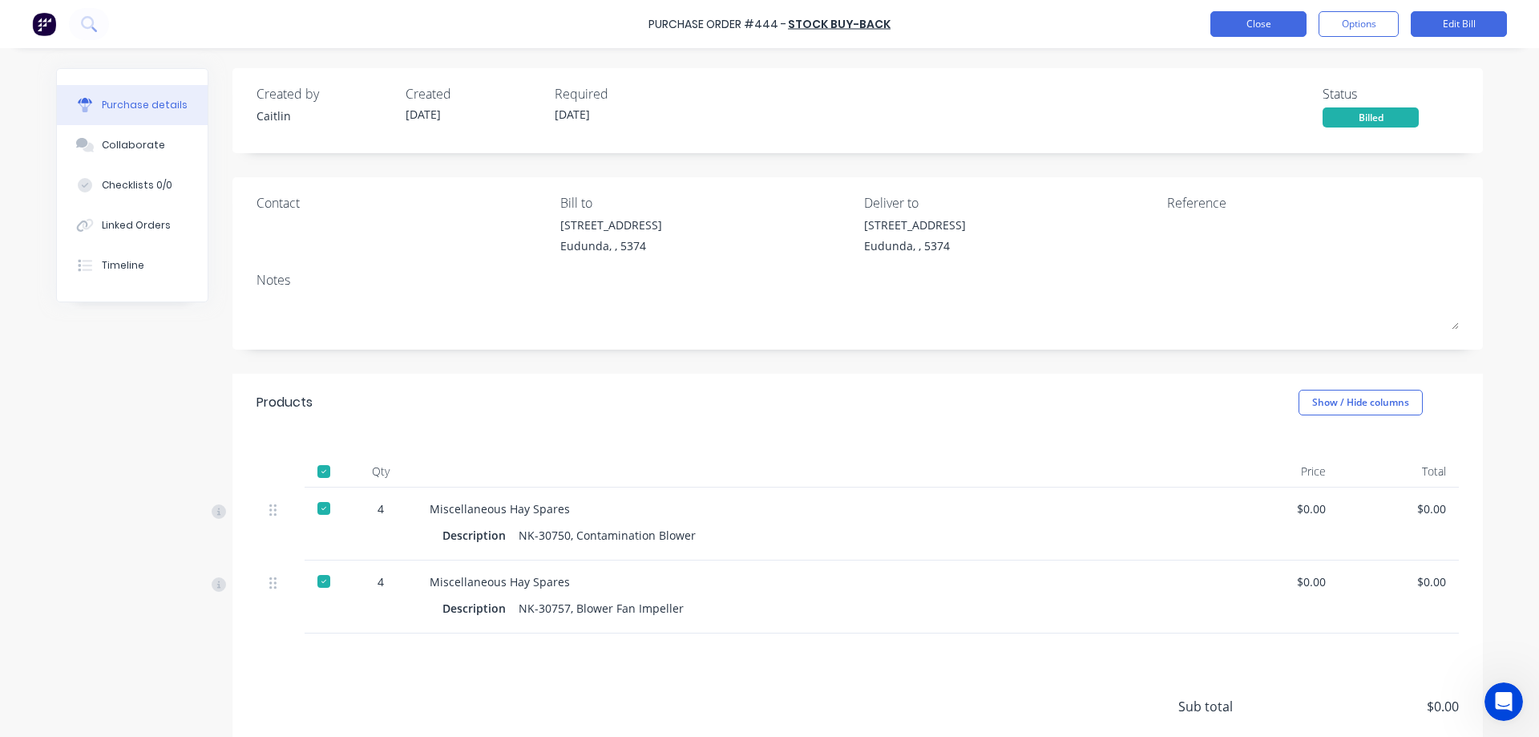
click at [1268, 28] on button "Close" at bounding box center [1258, 24] width 96 height 26
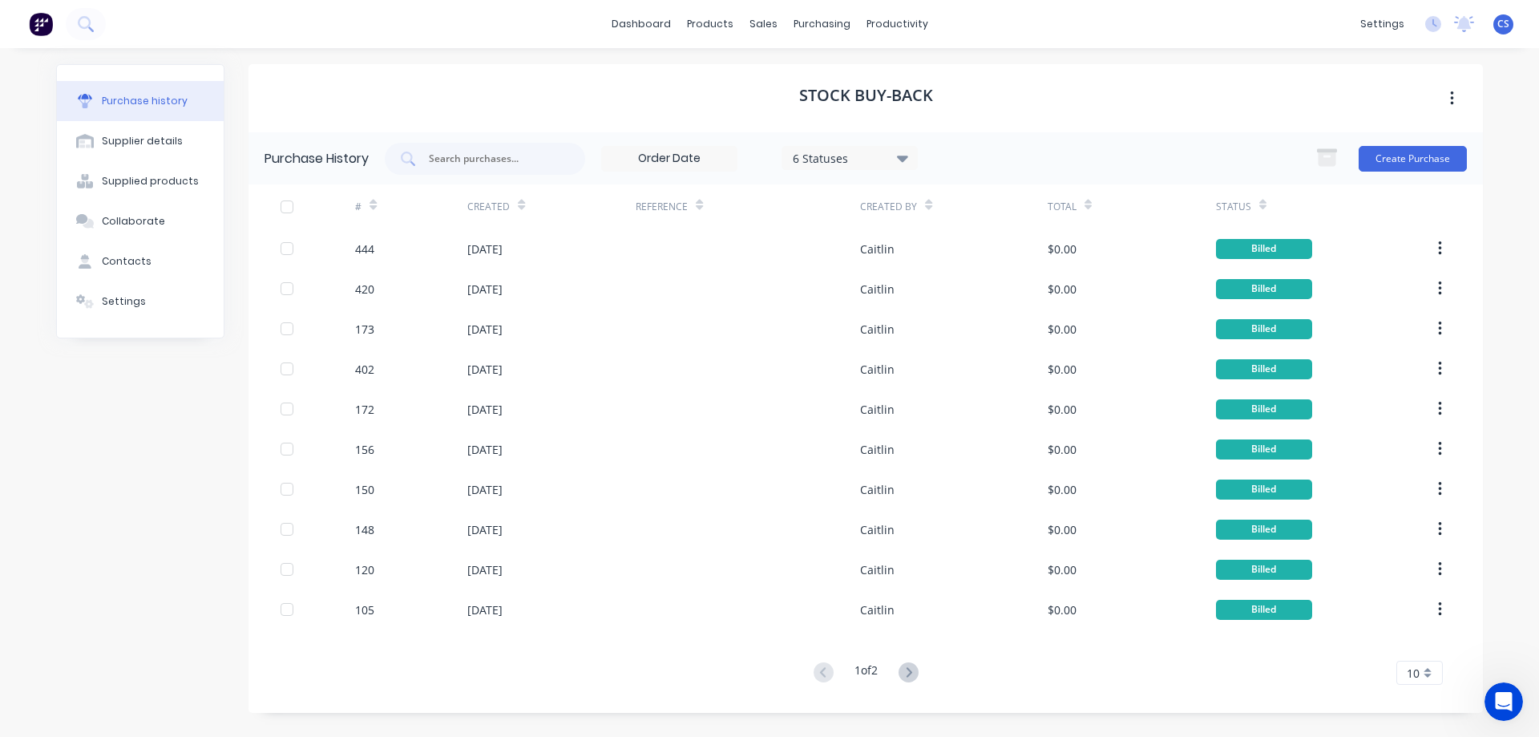
click at [34, 17] on img at bounding box center [41, 24] width 24 height 24
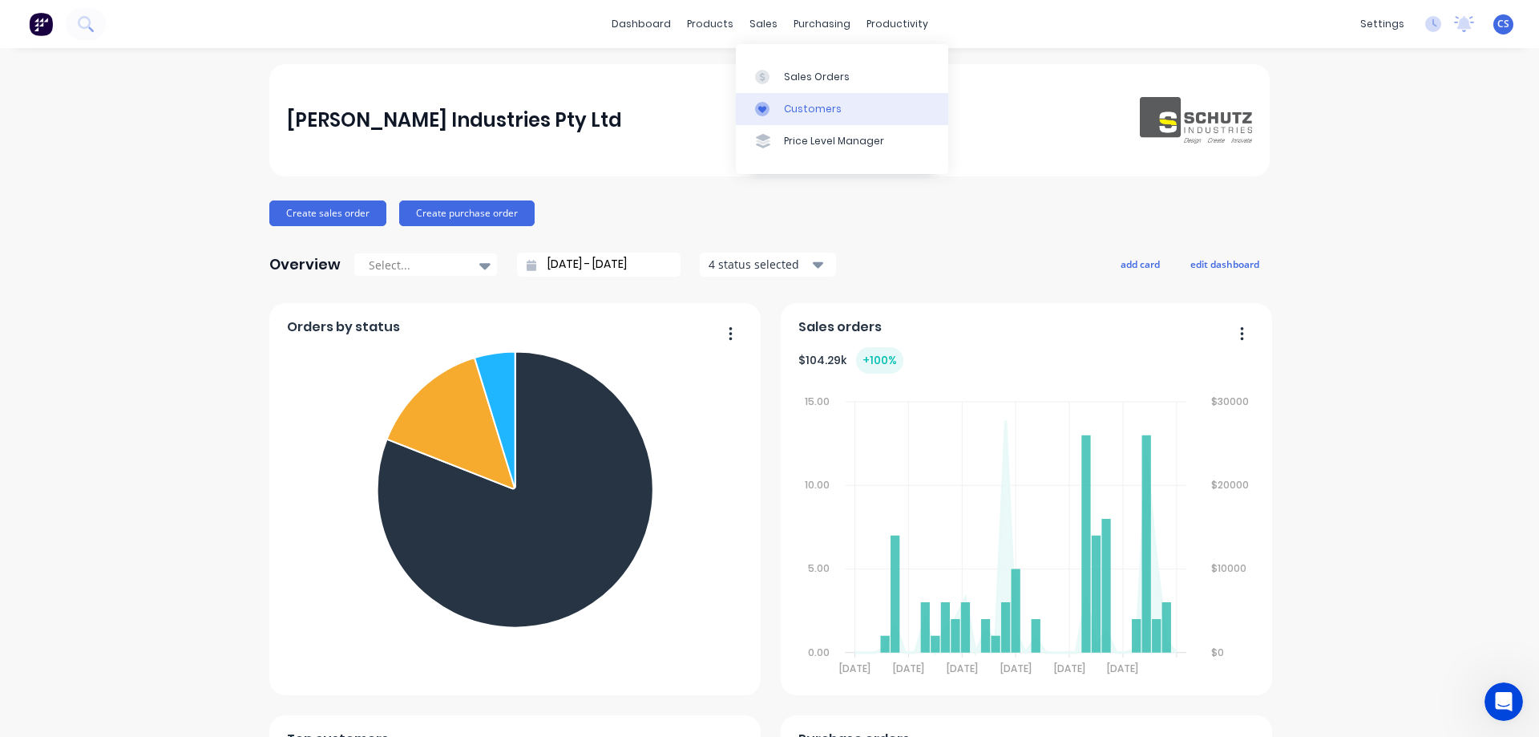
click at [796, 110] on div "Customers" at bounding box center [813, 109] width 58 height 14
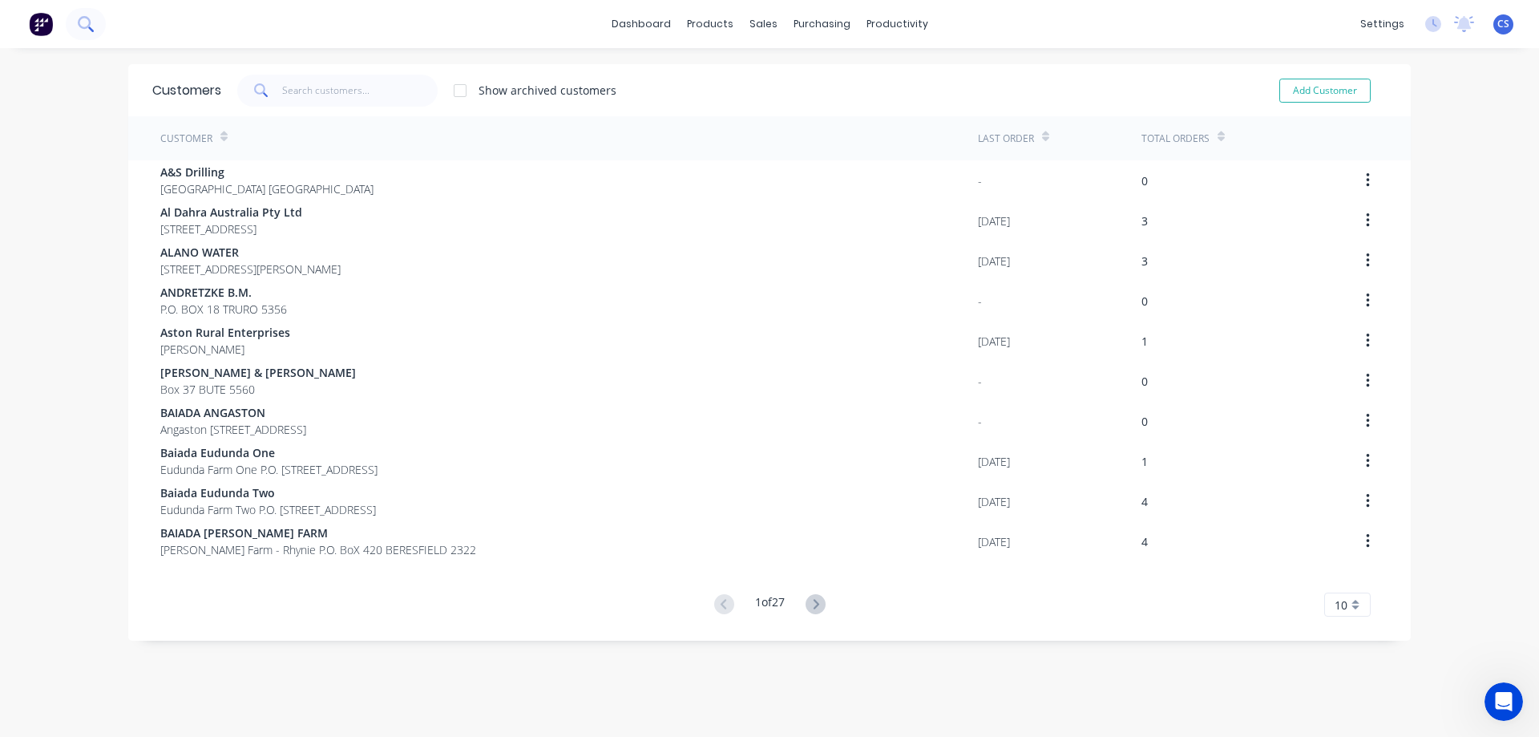
click at [98, 34] on button at bounding box center [86, 24] width 40 height 32
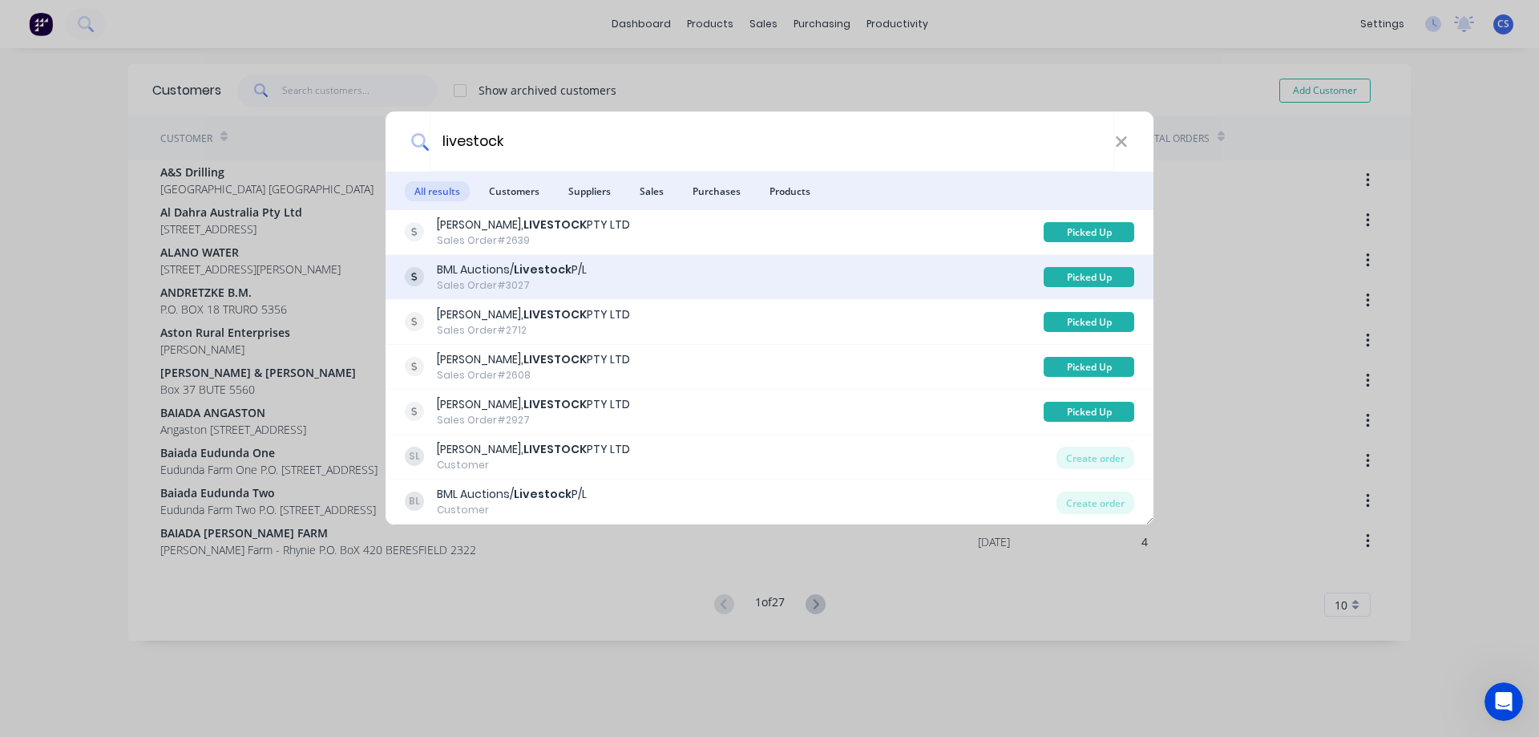
type input "livestock"
click at [603, 280] on div "BML Auctions/ Livestock P/L Sales Order #3027" at bounding box center [724, 276] width 639 height 31
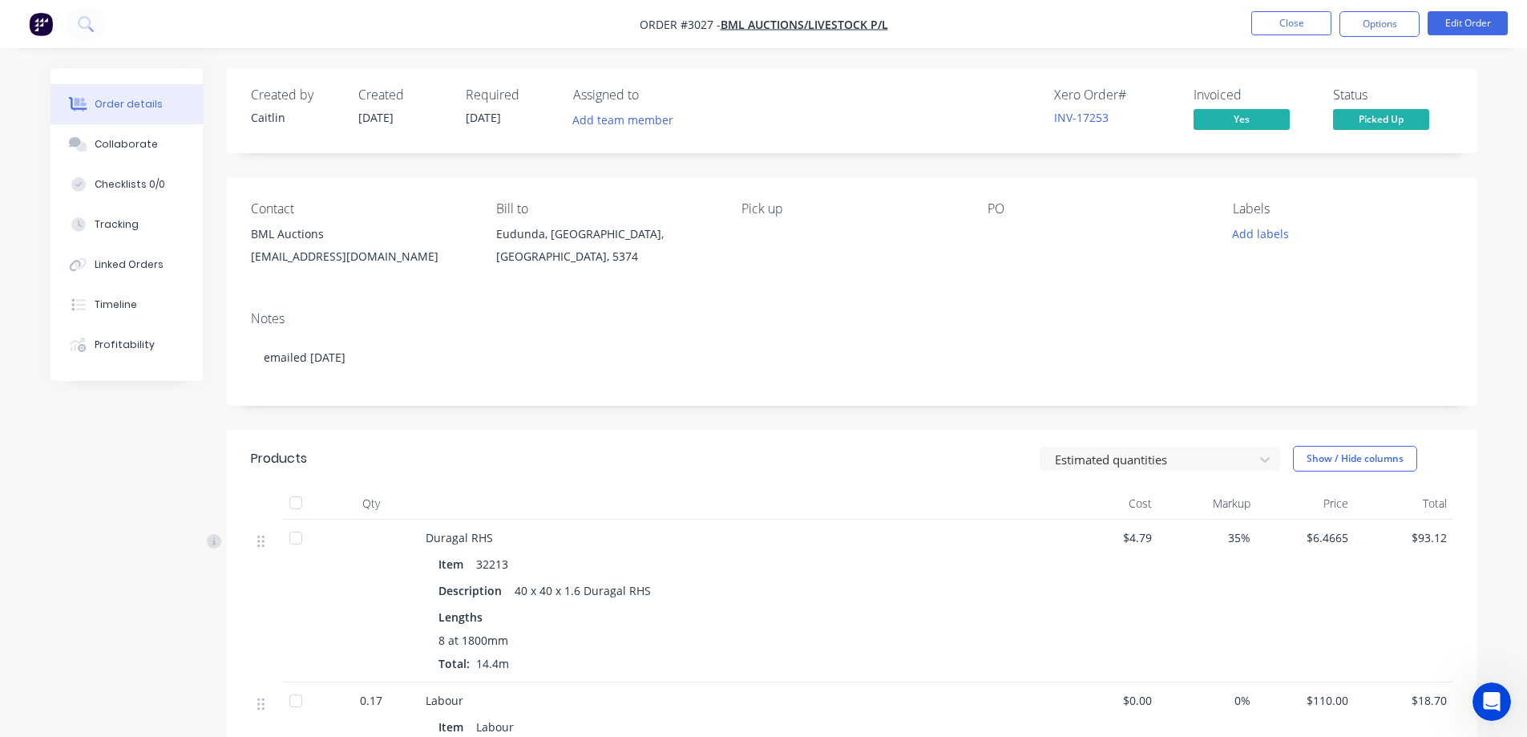
click at [1366, 116] on span "Picked Up" at bounding box center [1381, 119] width 96 height 20
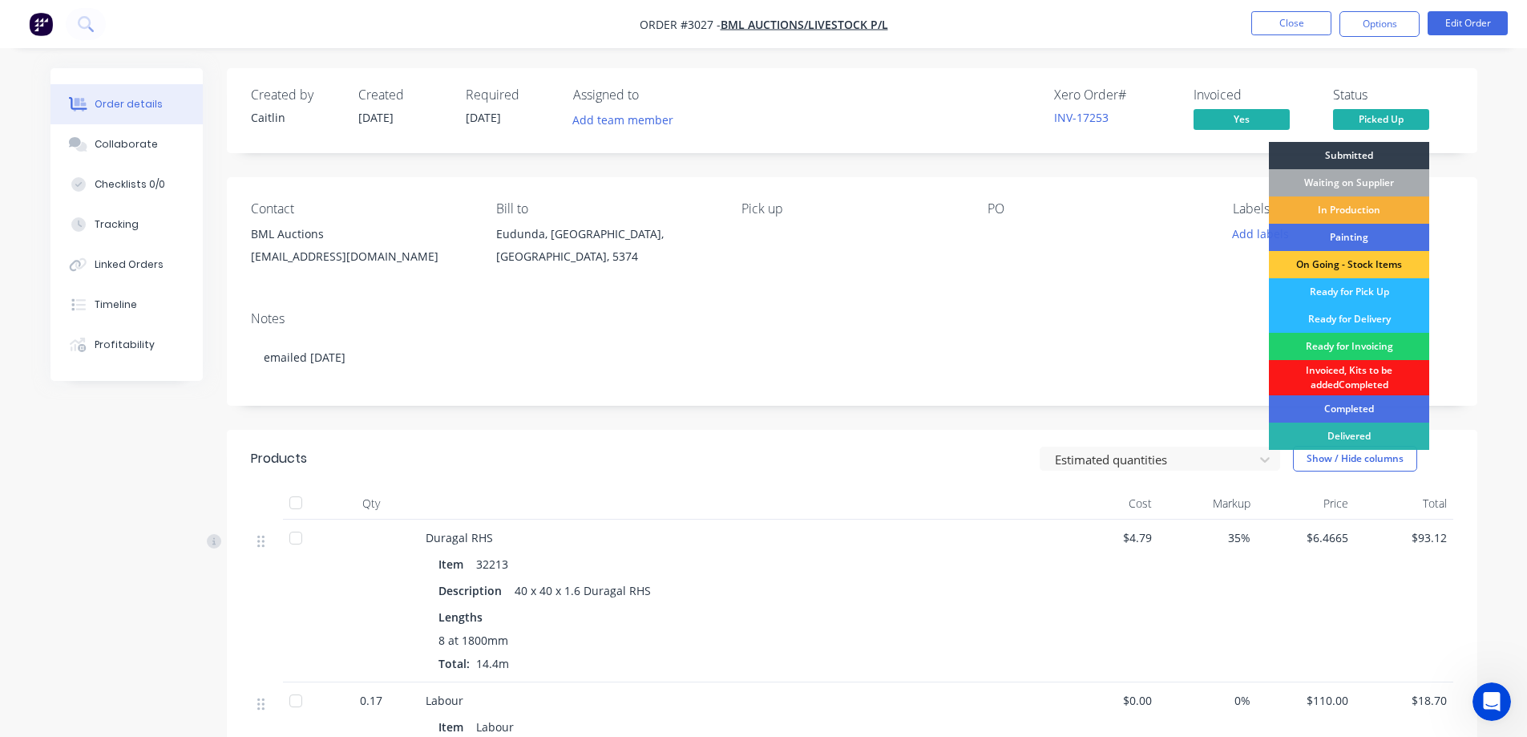
click at [1470, 156] on div "Created by Caitlin Created 10/10/25 Required 10/10/25 Assigned to Add team memb…" at bounding box center [852, 552] width 1251 height 968
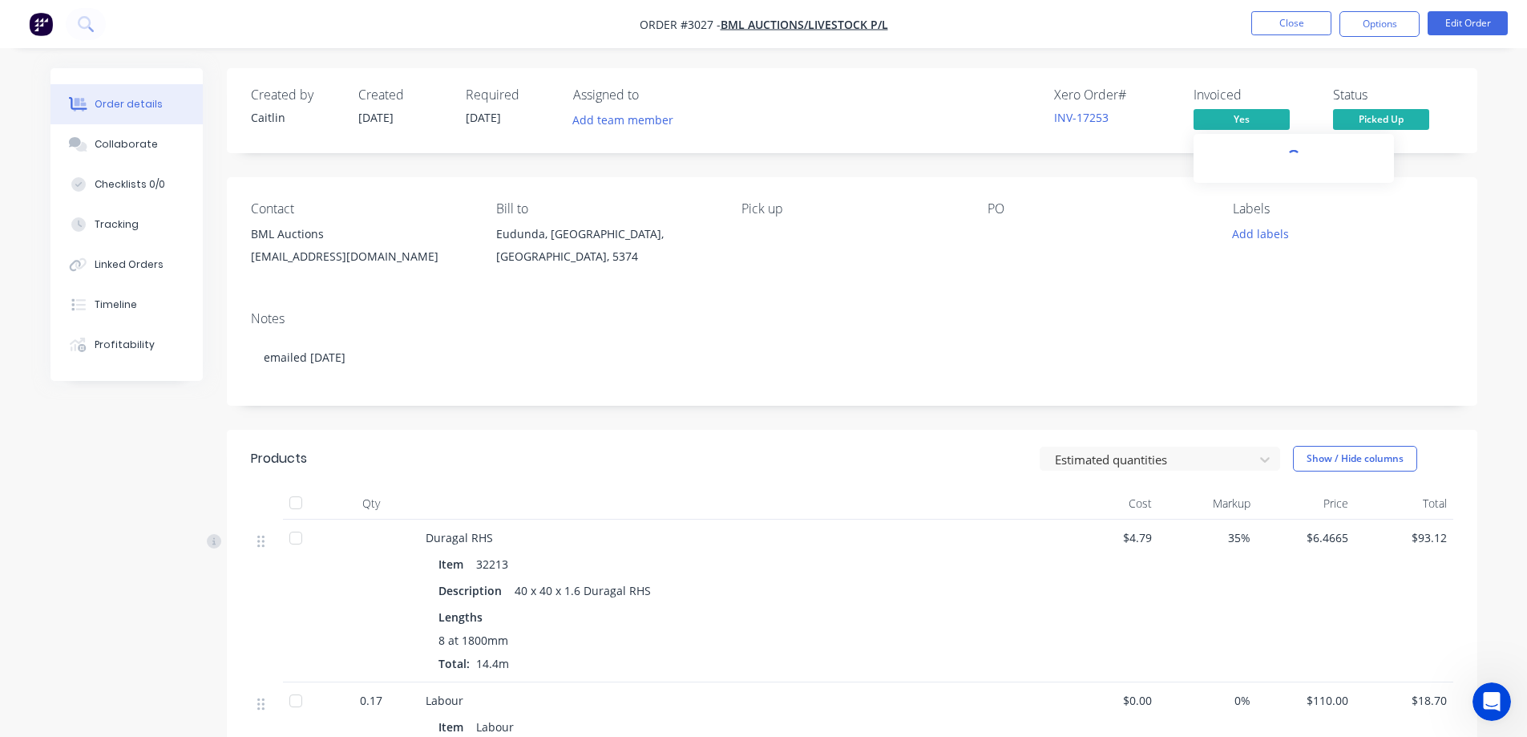
click at [1216, 118] on span "Yes" at bounding box center [1242, 119] width 96 height 20
click at [1079, 109] on div "INV-17253" at bounding box center [1114, 117] width 120 height 17
click at [1079, 115] on link "INV-17253" at bounding box center [1081, 117] width 55 height 15
click at [1493, 685] on div "Open Intercom Messenger" at bounding box center [1489, 699] width 53 height 53
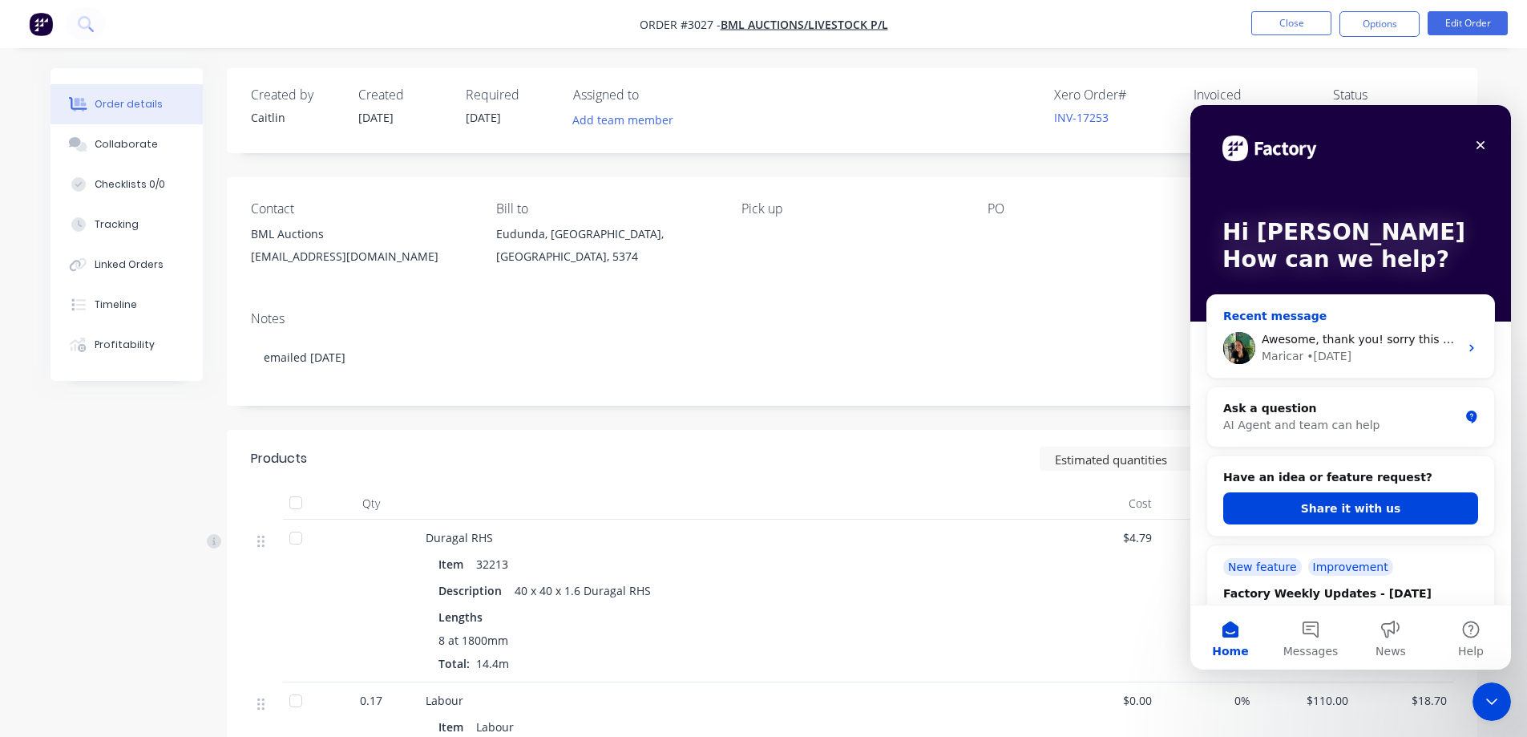
drag, startPoint x: 1330, startPoint y: 341, endPoint x: 1209, endPoint y: 108, distance: 262.8
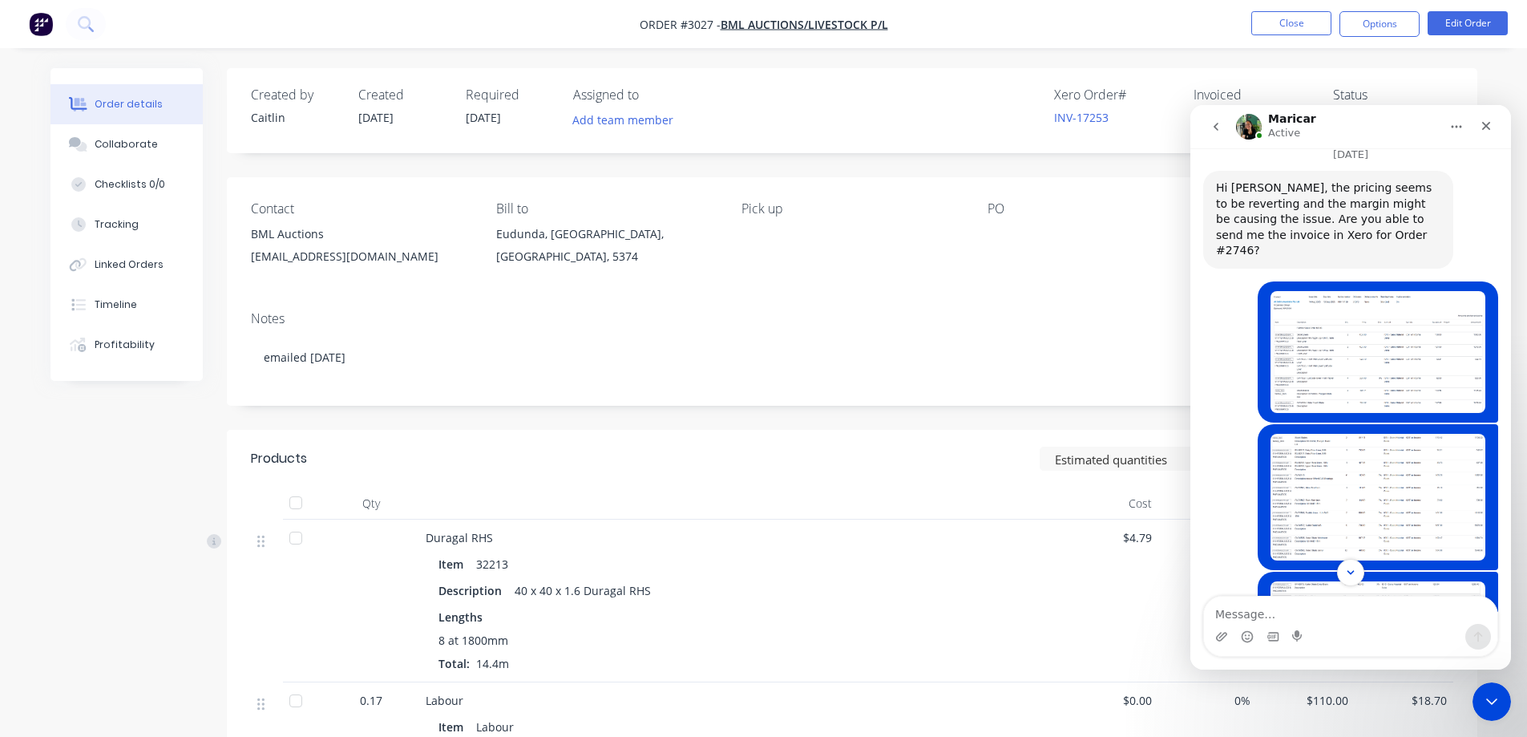
scroll to position [5386, 0]
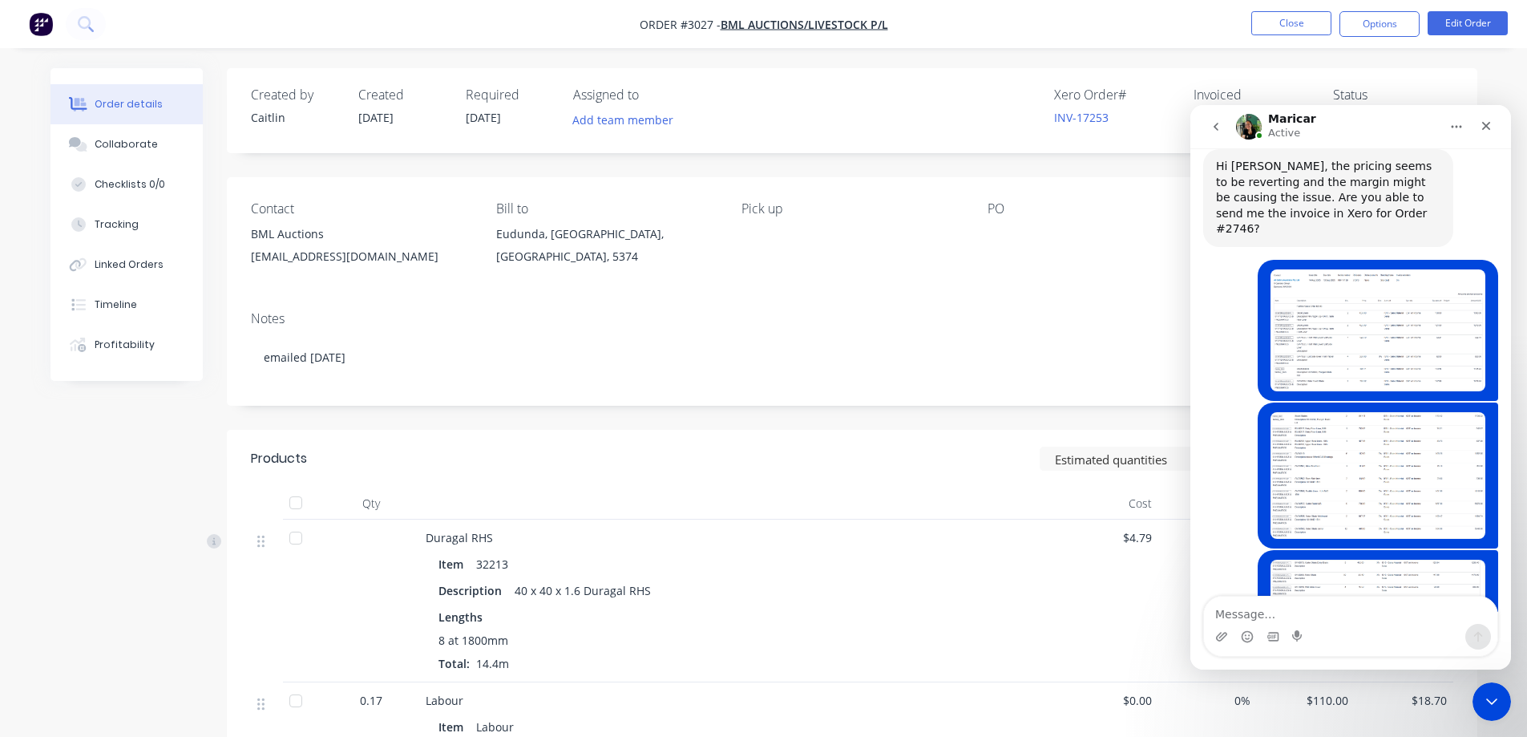
click at [1287, 611] on textarea "Message…" at bounding box center [1350, 609] width 293 height 27
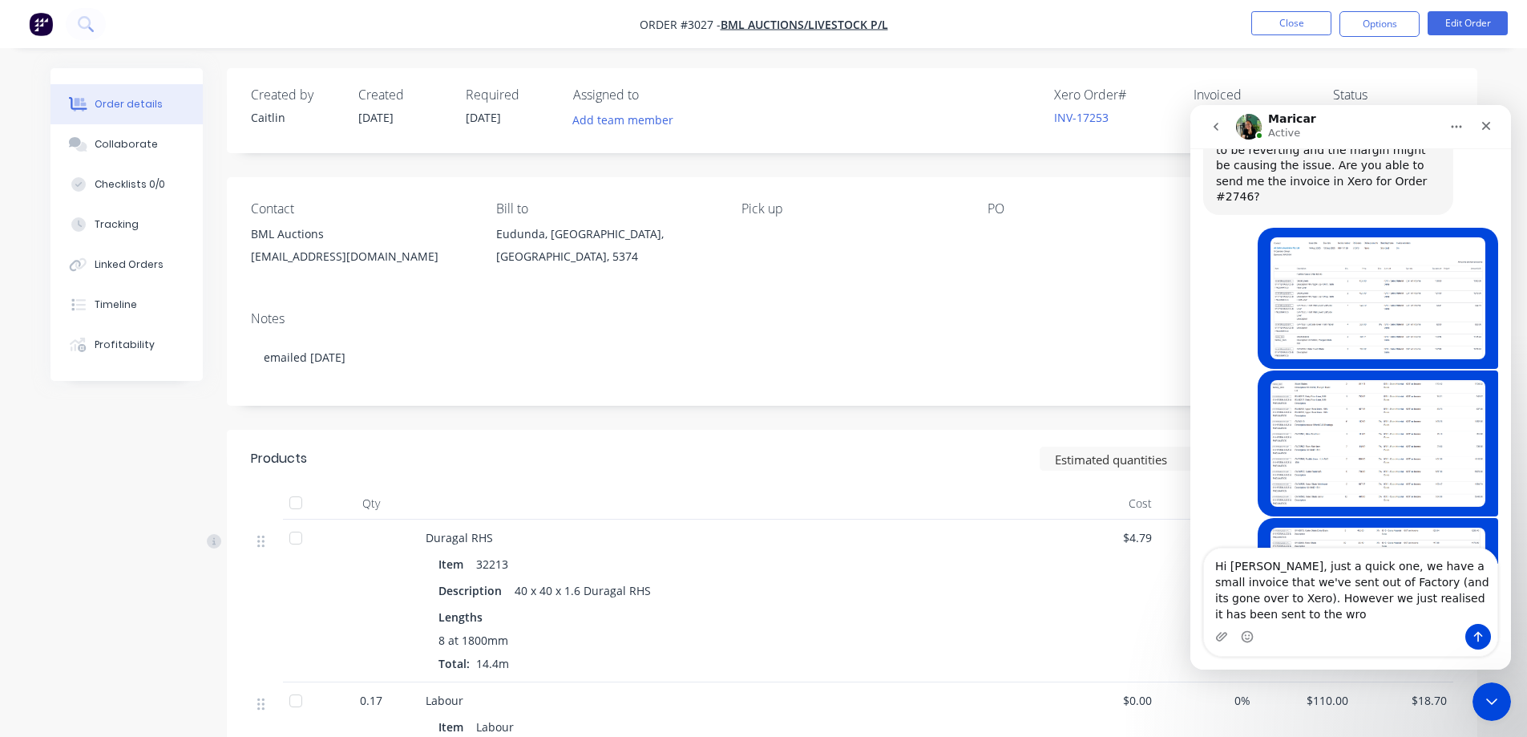
scroll to position [5434, 0]
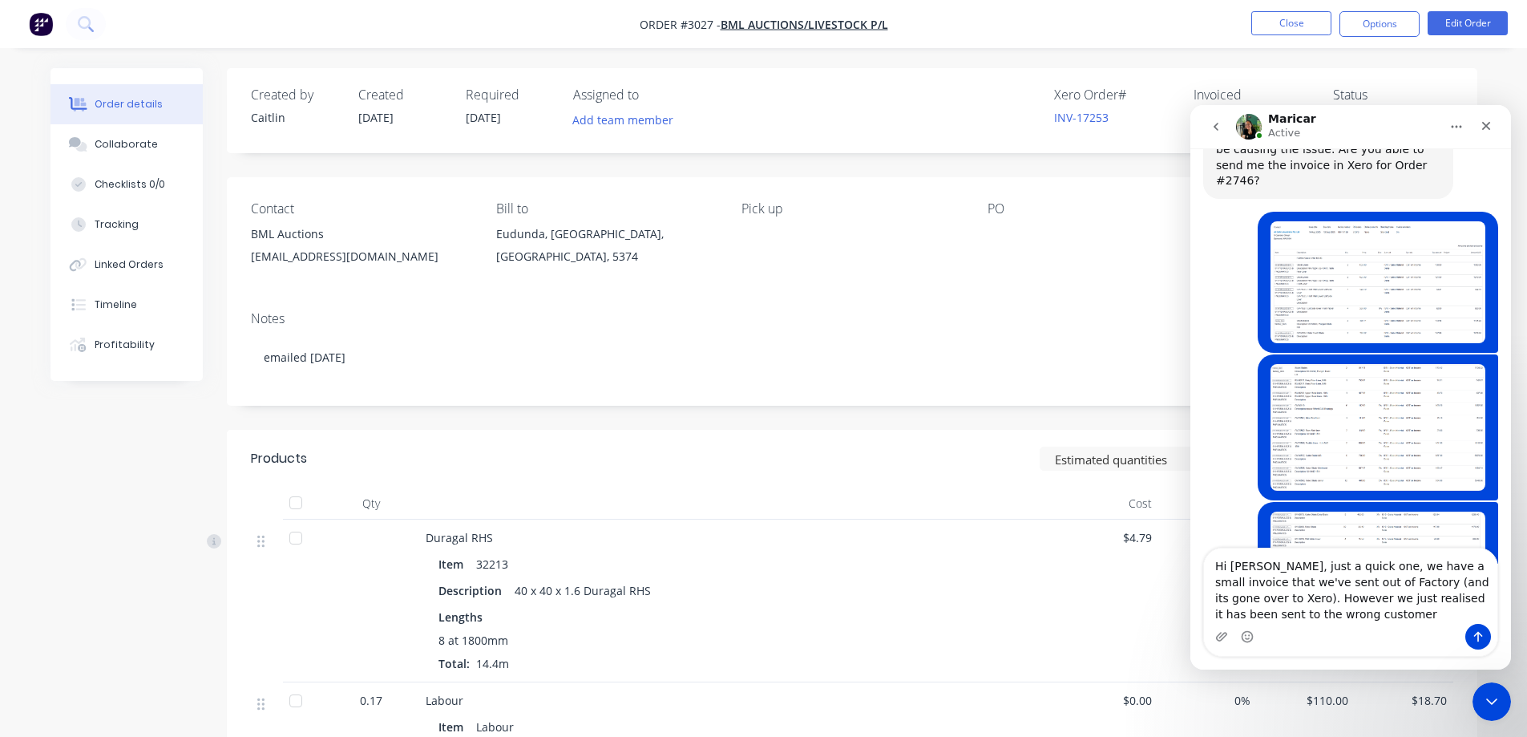
click at [1348, 588] on textarea "Hi Maricar, just a quick one, we have a small invoice that we've sent out of Fa…" at bounding box center [1350, 585] width 293 height 75
click at [1349, 599] on textarea "Hi Maricar, just a quick one, we have a small invoice that we've sent out of Fa…" at bounding box center [1350, 585] width 293 height 75
click at [1374, 619] on textarea "Hi Maricar, just a quick one, we have a small invoice that we've sent out of Fa…" at bounding box center [1350, 585] width 293 height 75
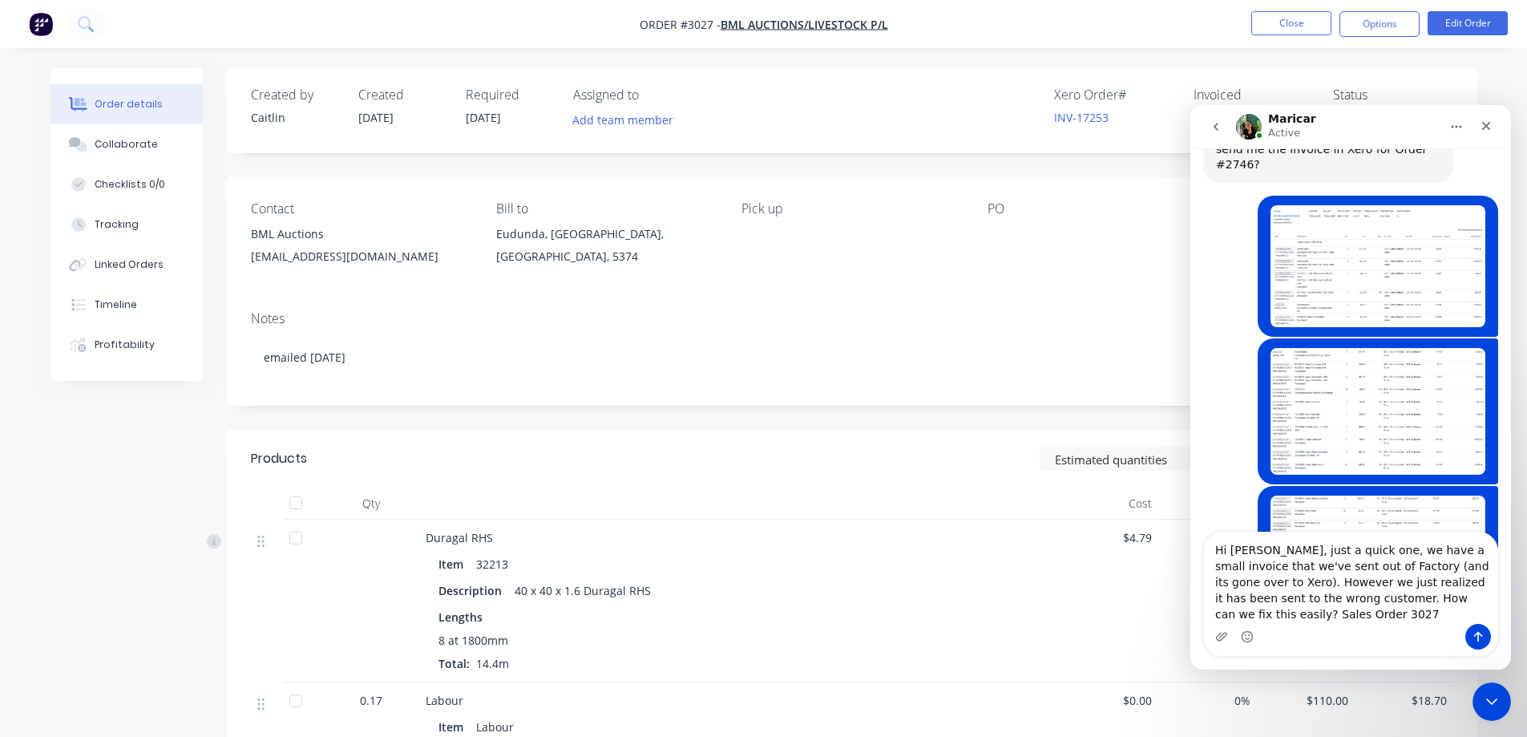
type textarea "Hi [PERSON_NAME], just a quick one, we have a small invoice that we've sent out…"
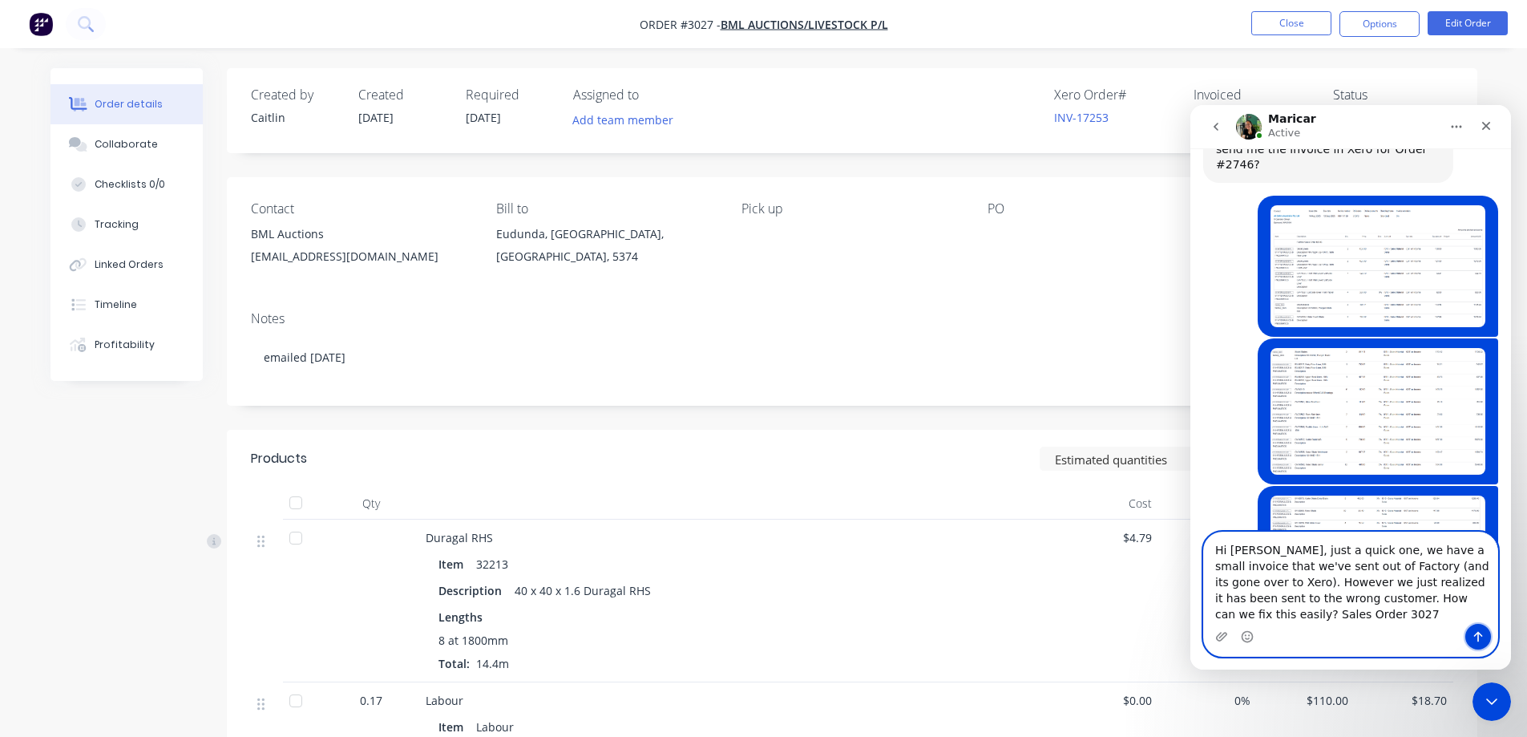
click at [1481, 640] on icon "Send a message…" at bounding box center [1478, 636] width 13 height 13
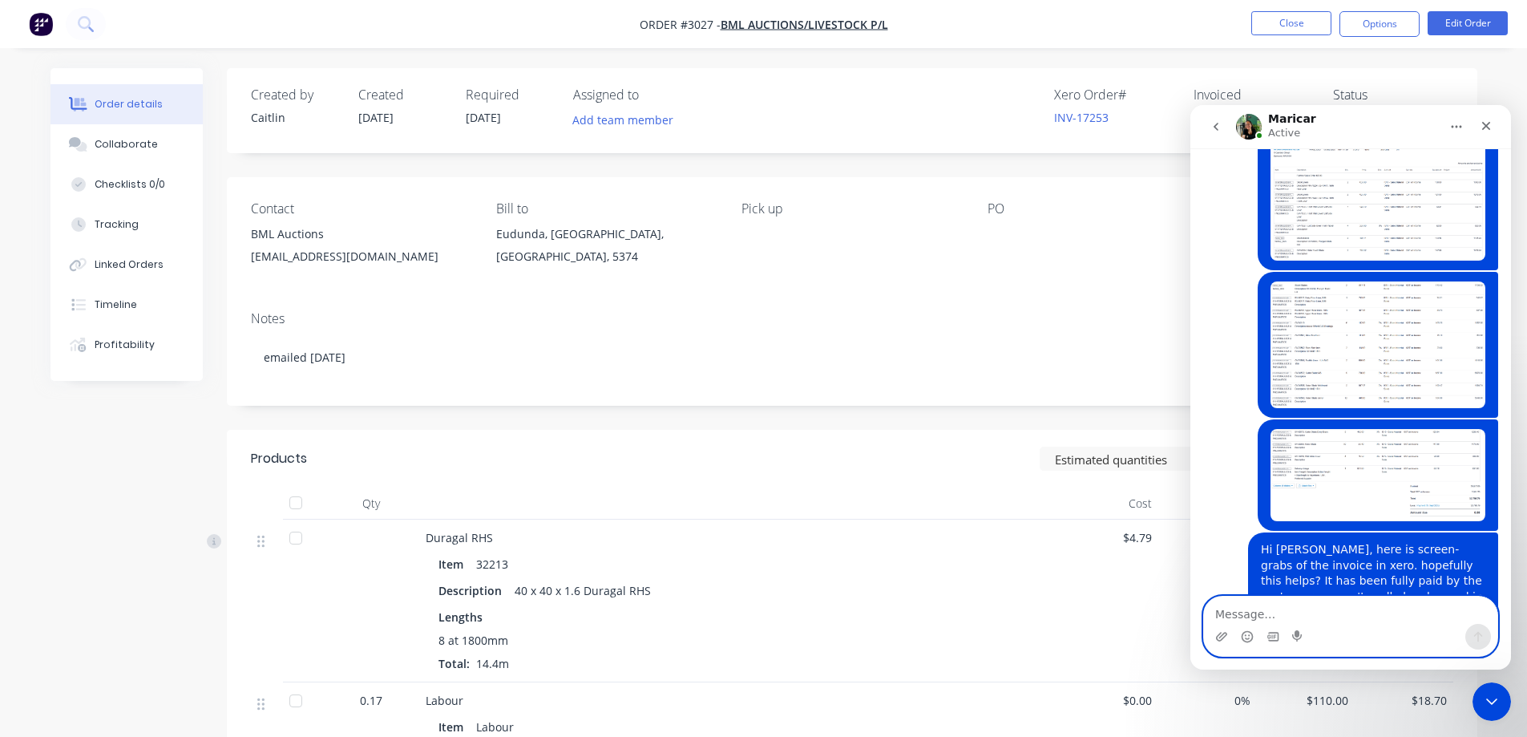
scroll to position [5518, 0]
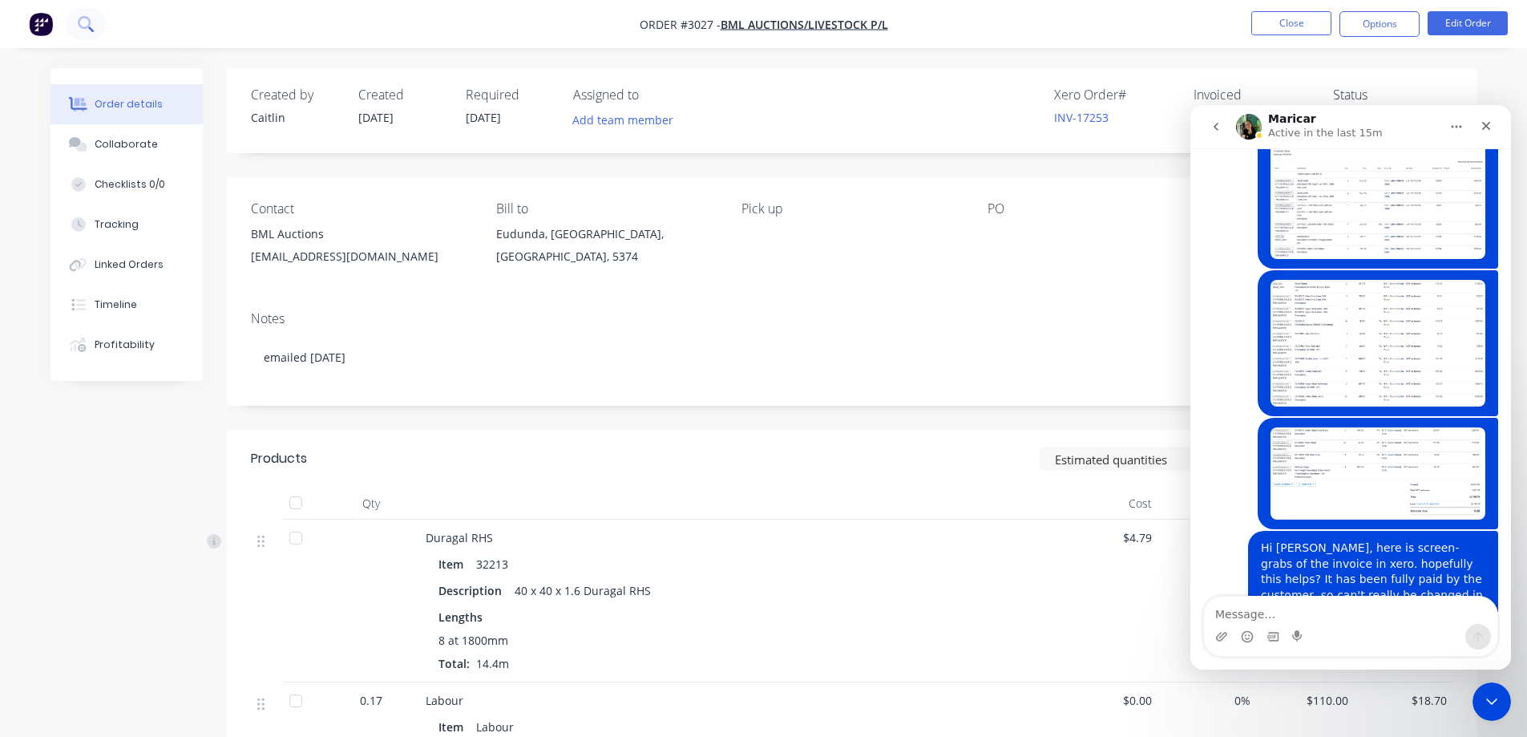
click at [93, 23] on icon at bounding box center [85, 23] width 15 height 15
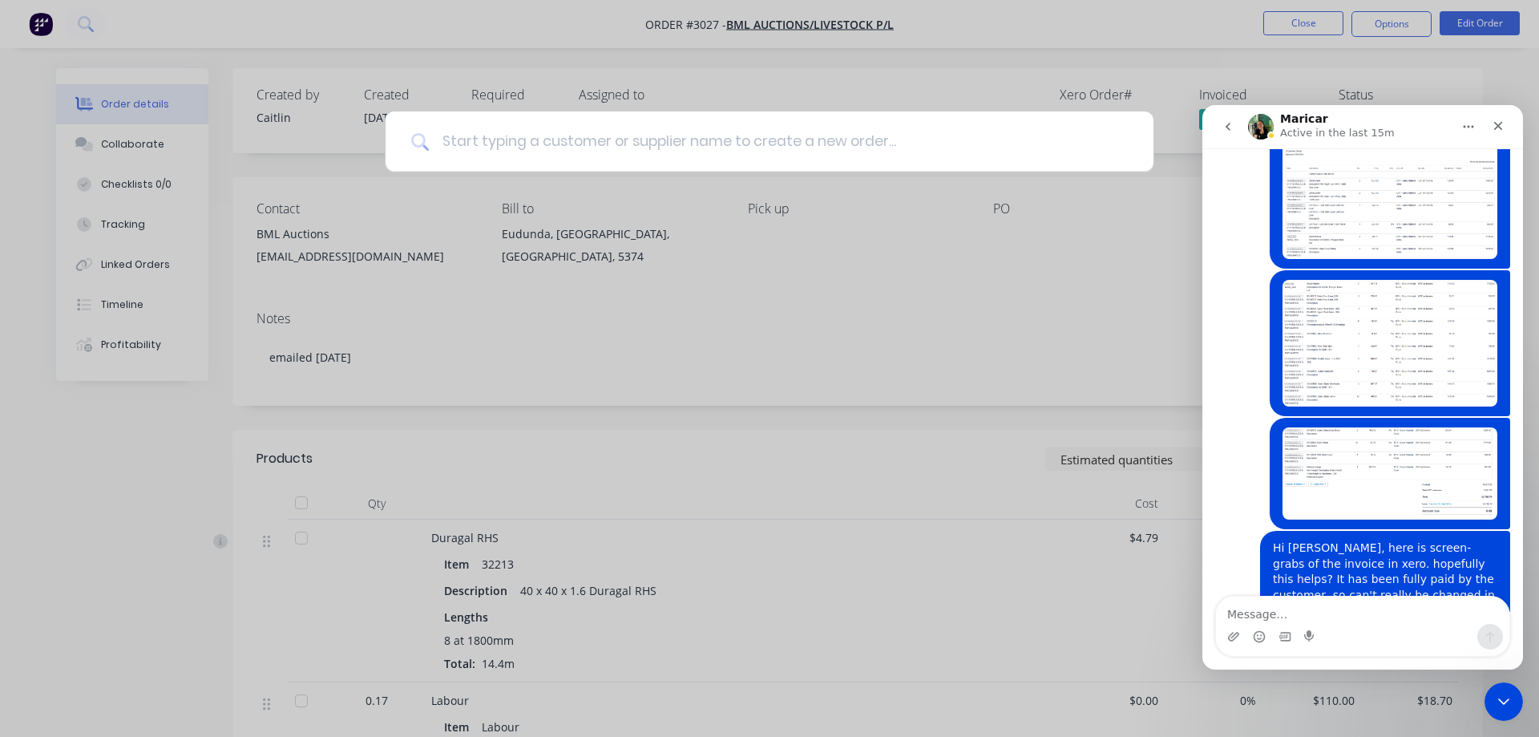
click at [617, 152] on input at bounding box center [778, 141] width 699 height 60
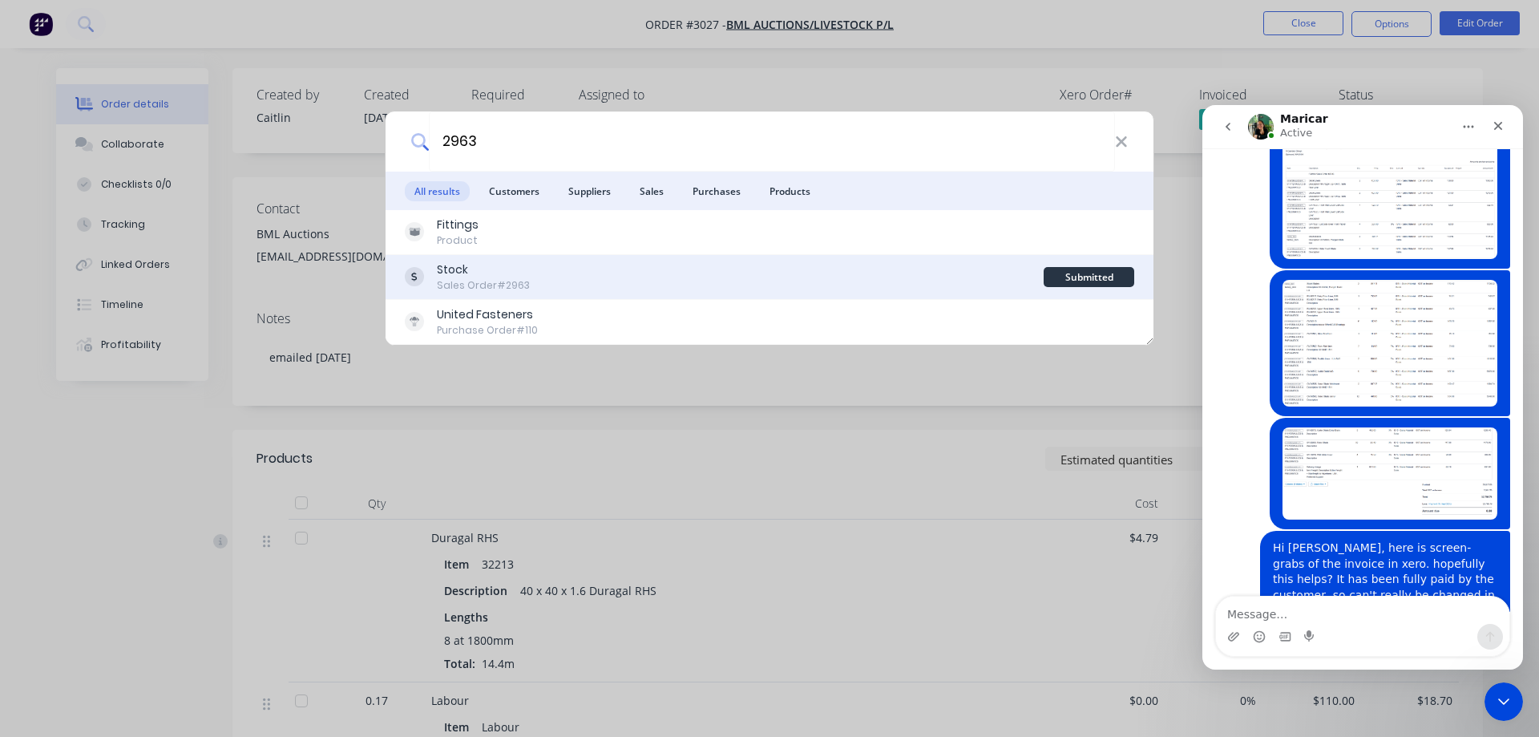
type input "2963"
click at [604, 273] on div "Stock Sales Order #2963" at bounding box center [724, 276] width 639 height 31
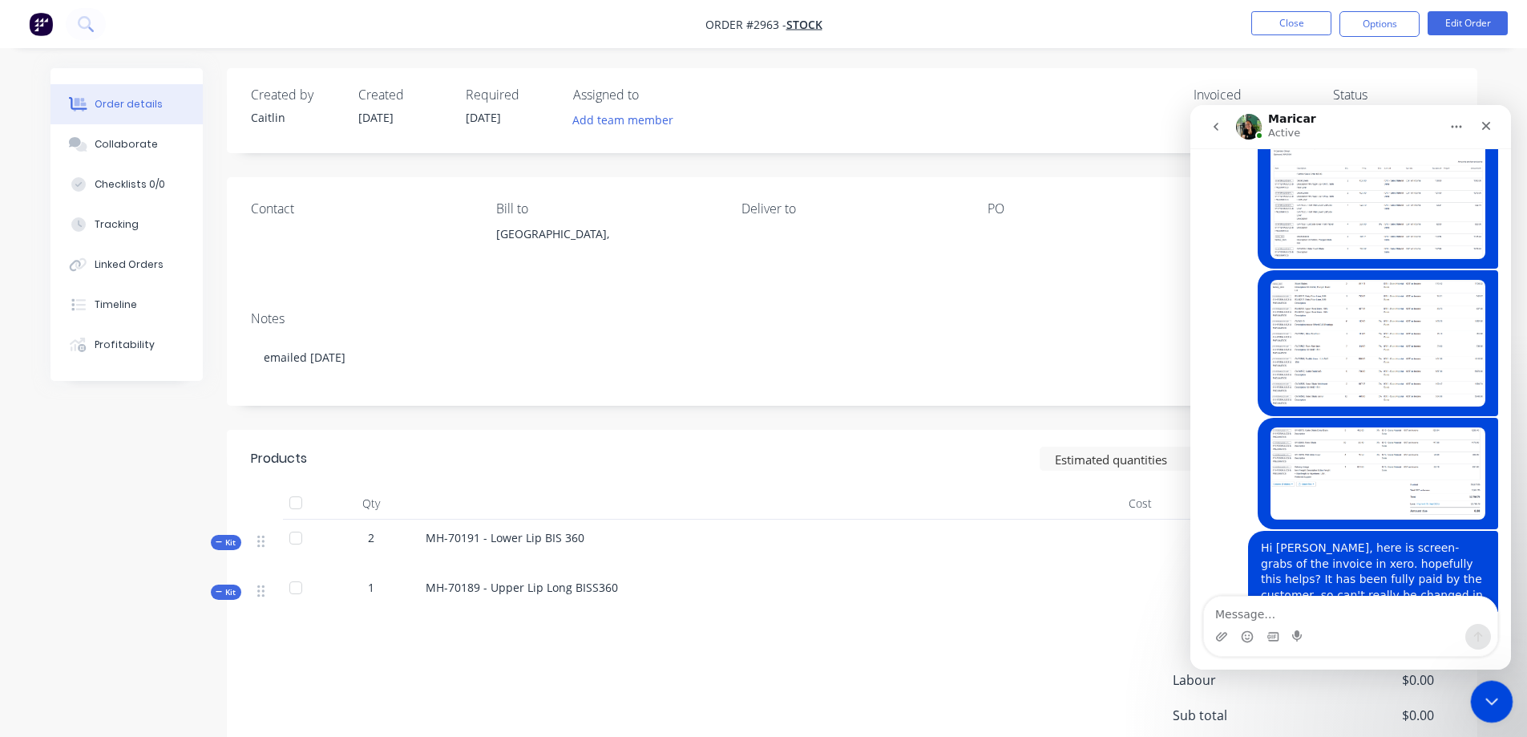
click at [1477, 704] on div "Close Intercom Messenger" at bounding box center [1489, 699] width 38 height 38
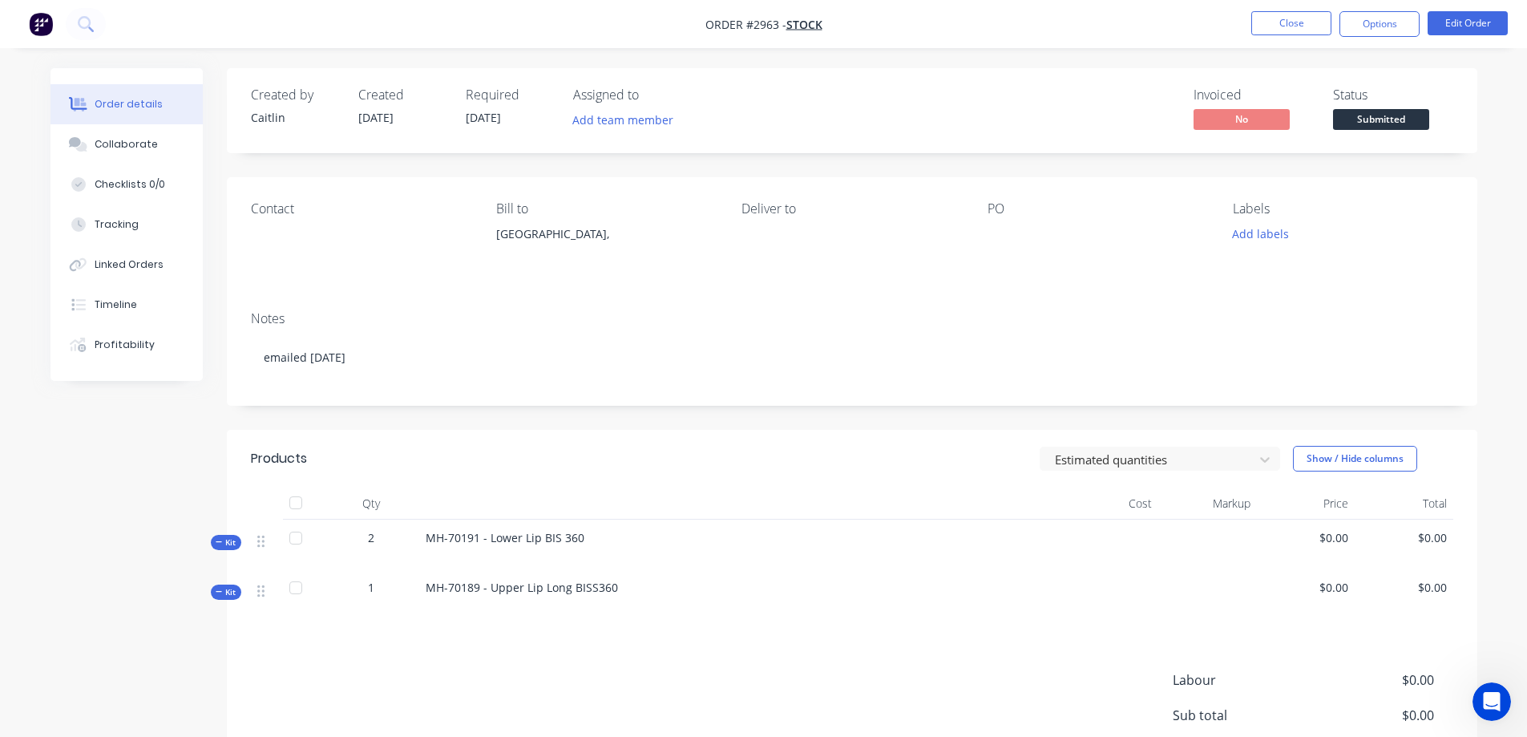
click at [221, 595] on icon "button" at bounding box center [219, 592] width 7 height 8
click at [217, 548] on span "Kit" at bounding box center [226, 542] width 21 height 12
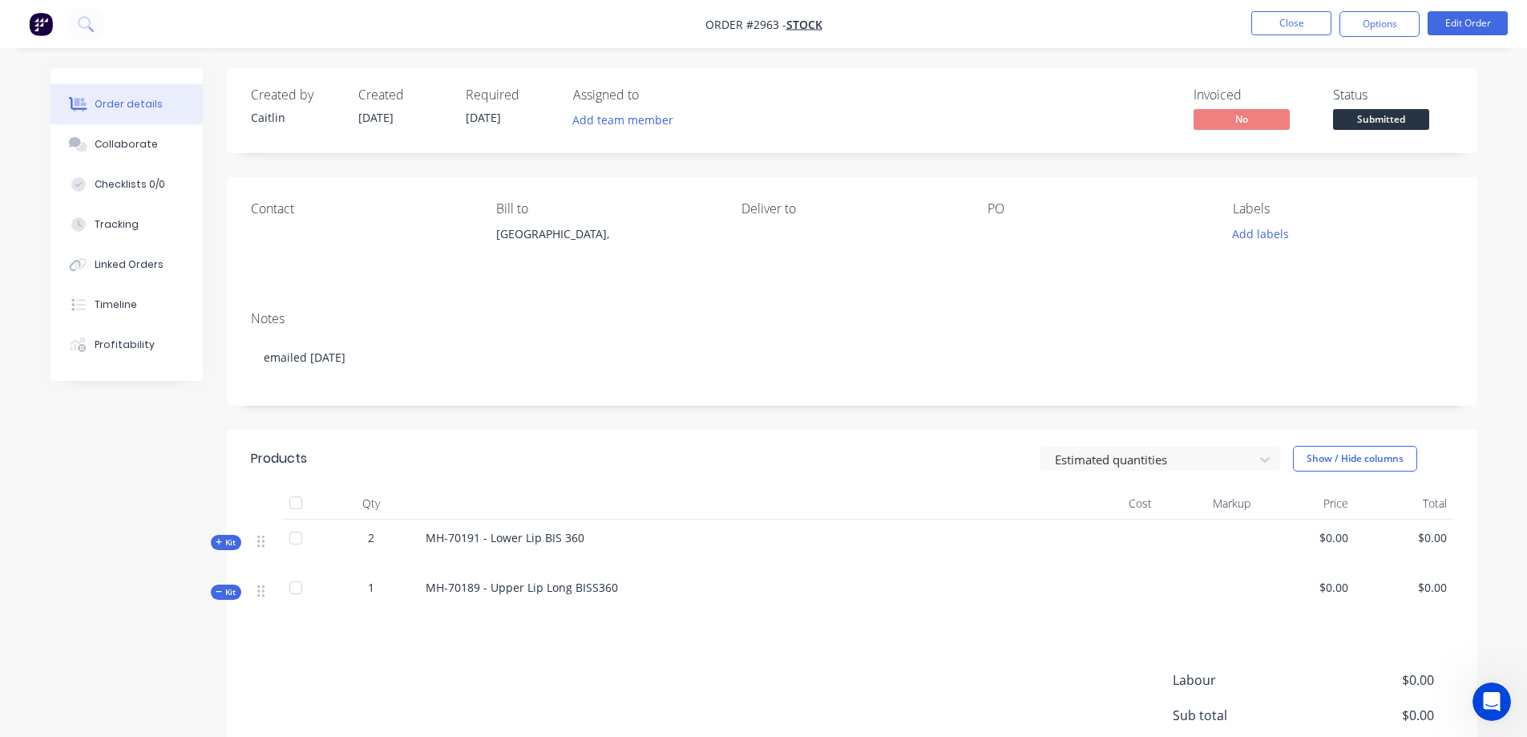
click at [220, 592] on icon "button" at bounding box center [219, 592] width 6 height 1
click at [1459, 19] on button "Edit Order" at bounding box center [1468, 23] width 80 height 24
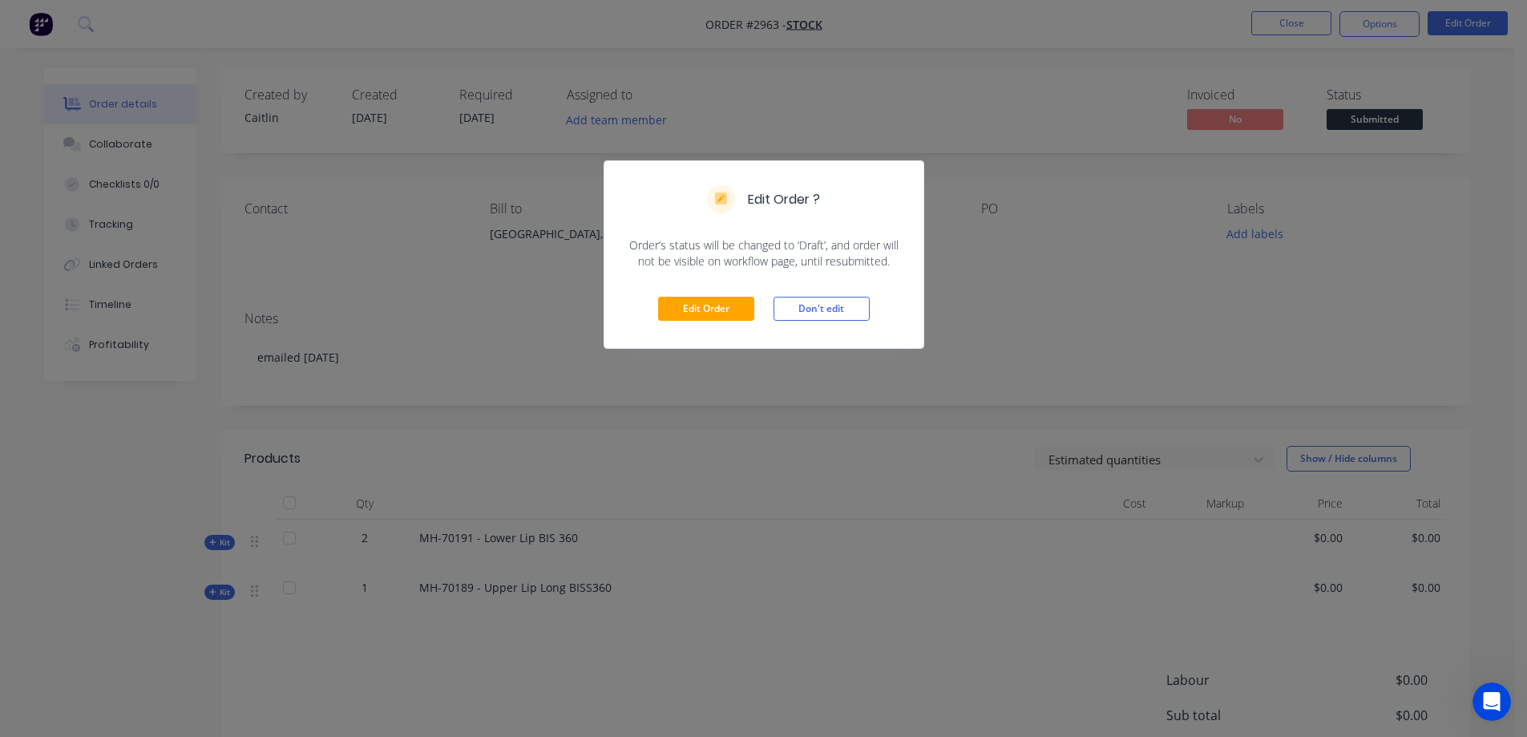
click at [726, 325] on div "Edit Order Don't edit" at bounding box center [763, 308] width 319 height 79
click at [726, 316] on button "Edit Order" at bounding box center [706, 309] width 96 height 24
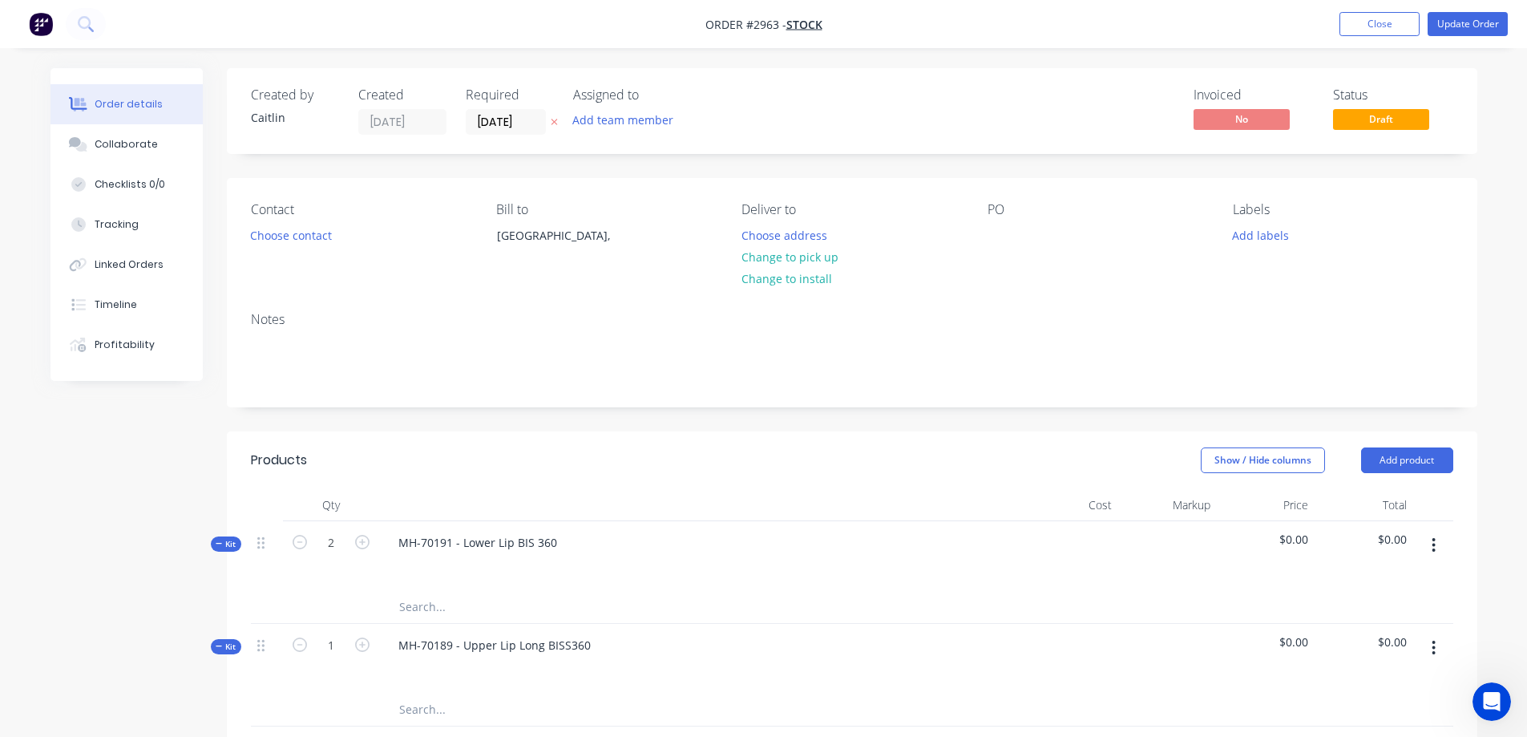
scroll to position [5580, 0]
click at [147, 229] on button "Tracking" at bounding box center [127, 224] width 152 height 40
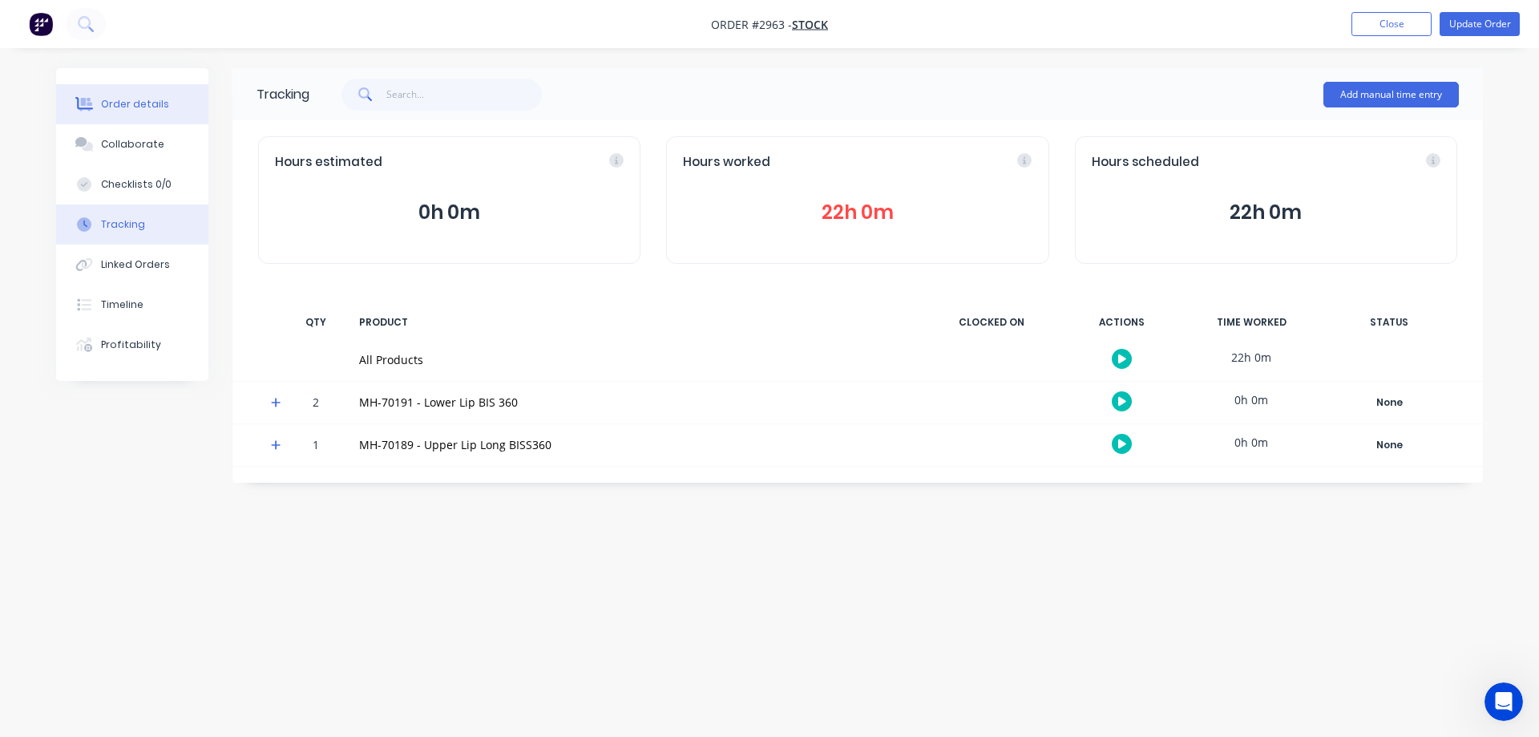
click at [182, 115] on button "Order details" at bounding box center [132, 104] width 152 height 40
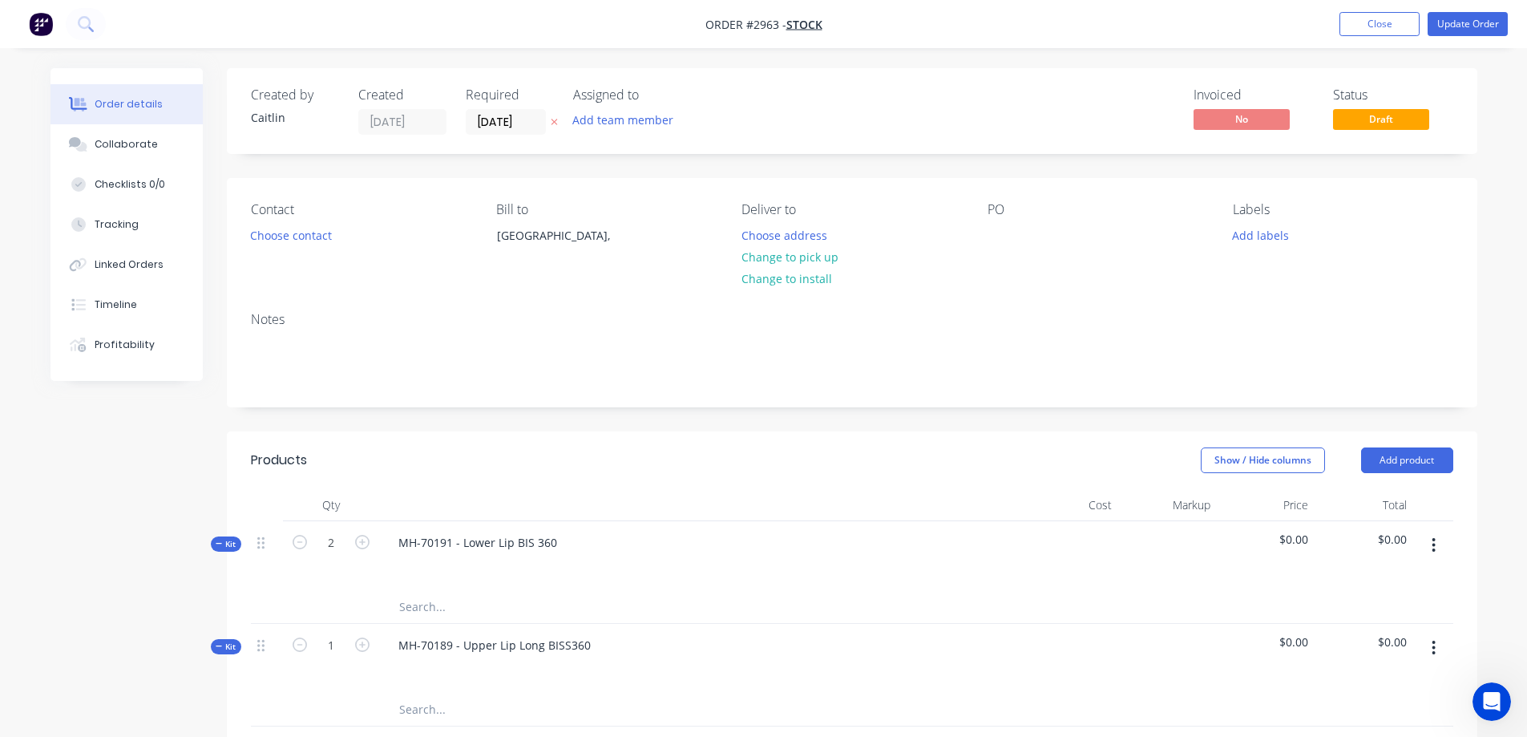
scroll to position [5518, 0]
click at [121, 272] on button "Linked Orders" at bounding box center [127, 264] width 152 height 40
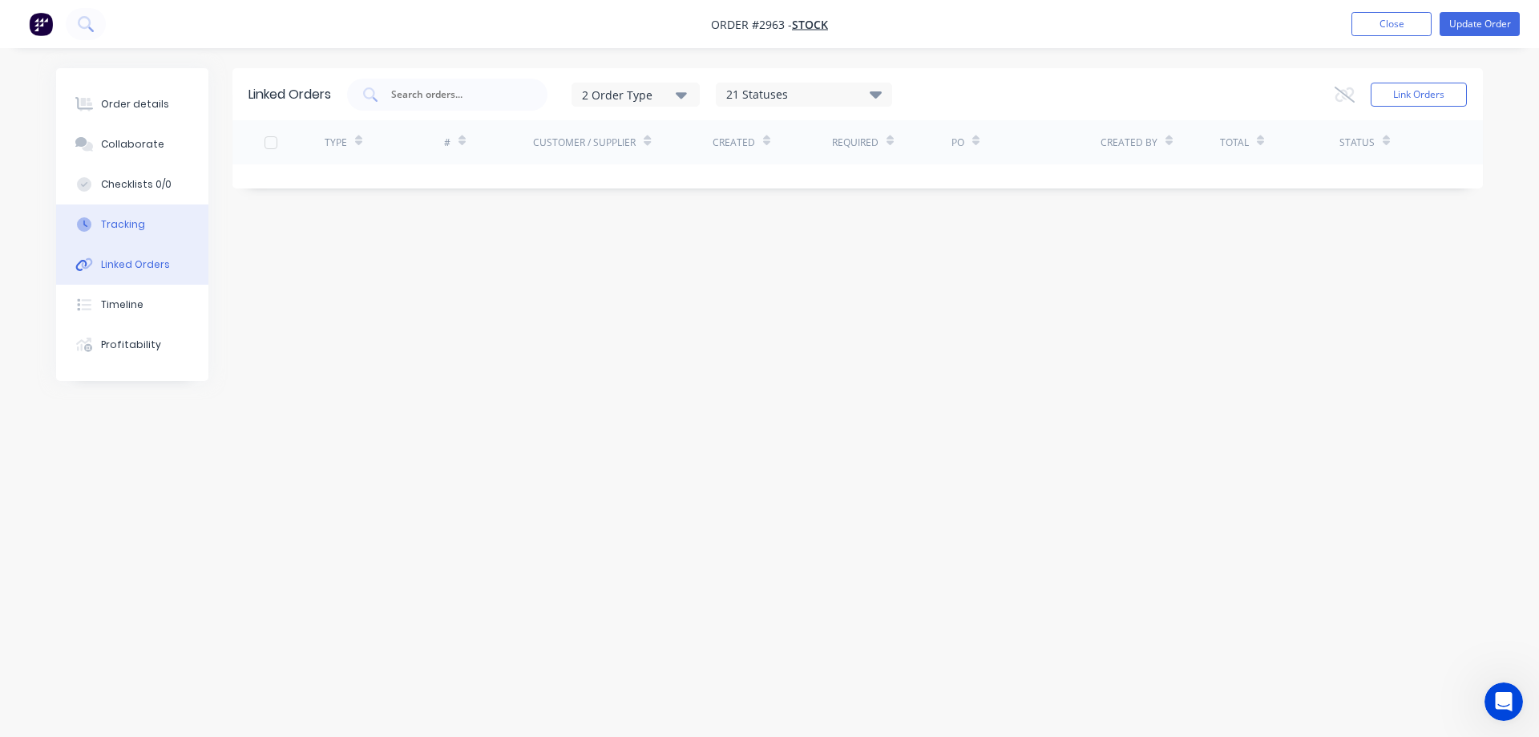
click at [138, 233] on button "Tracking" at bounding box center [132, 224] width 152 height 40
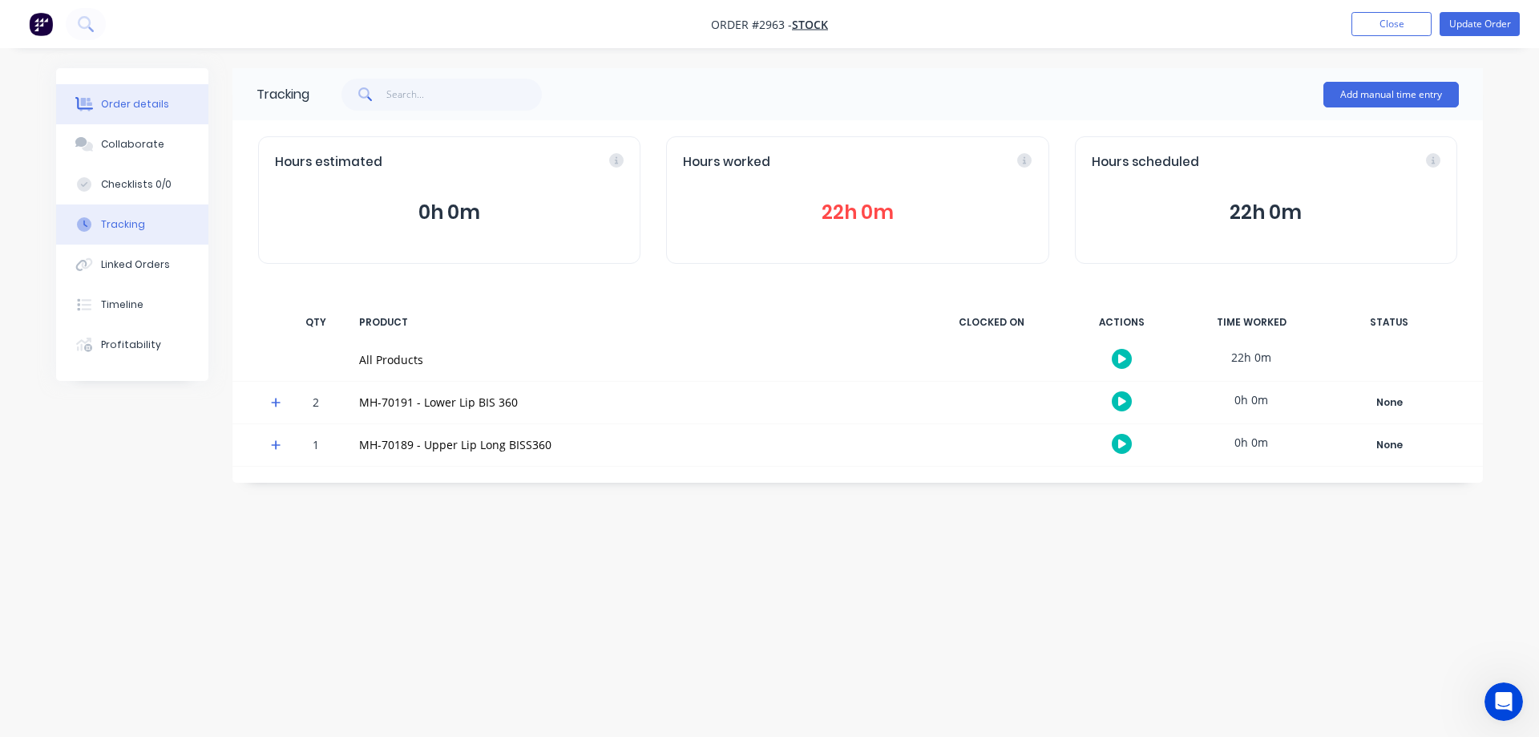
click at [135, 94] on button "Order details" at bounding box center [132, 104] width 152 height 40
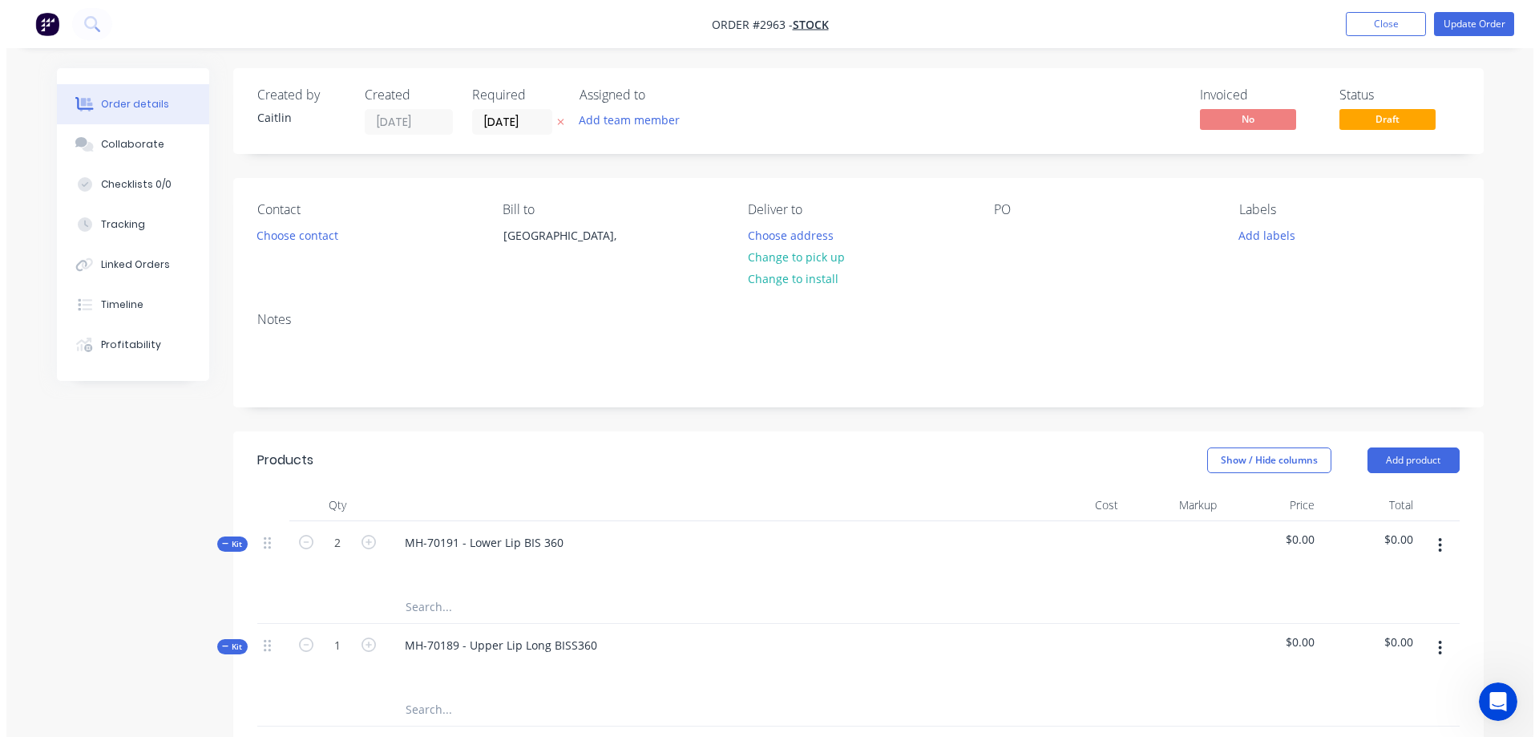
scroll to position [5580, 0]
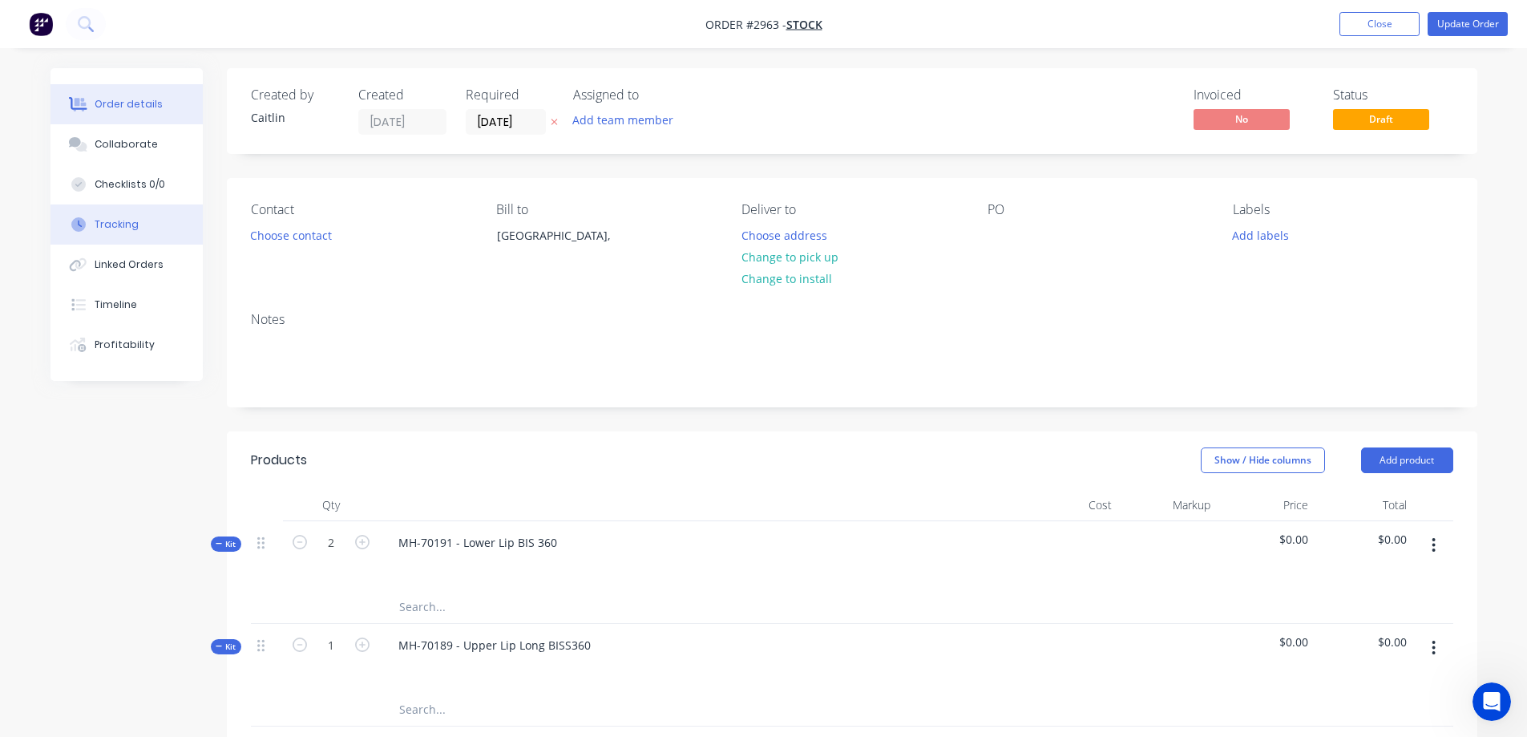
click at [143, 226] on button "Tracking" at bounding box center [127, 224] width 152 height 40
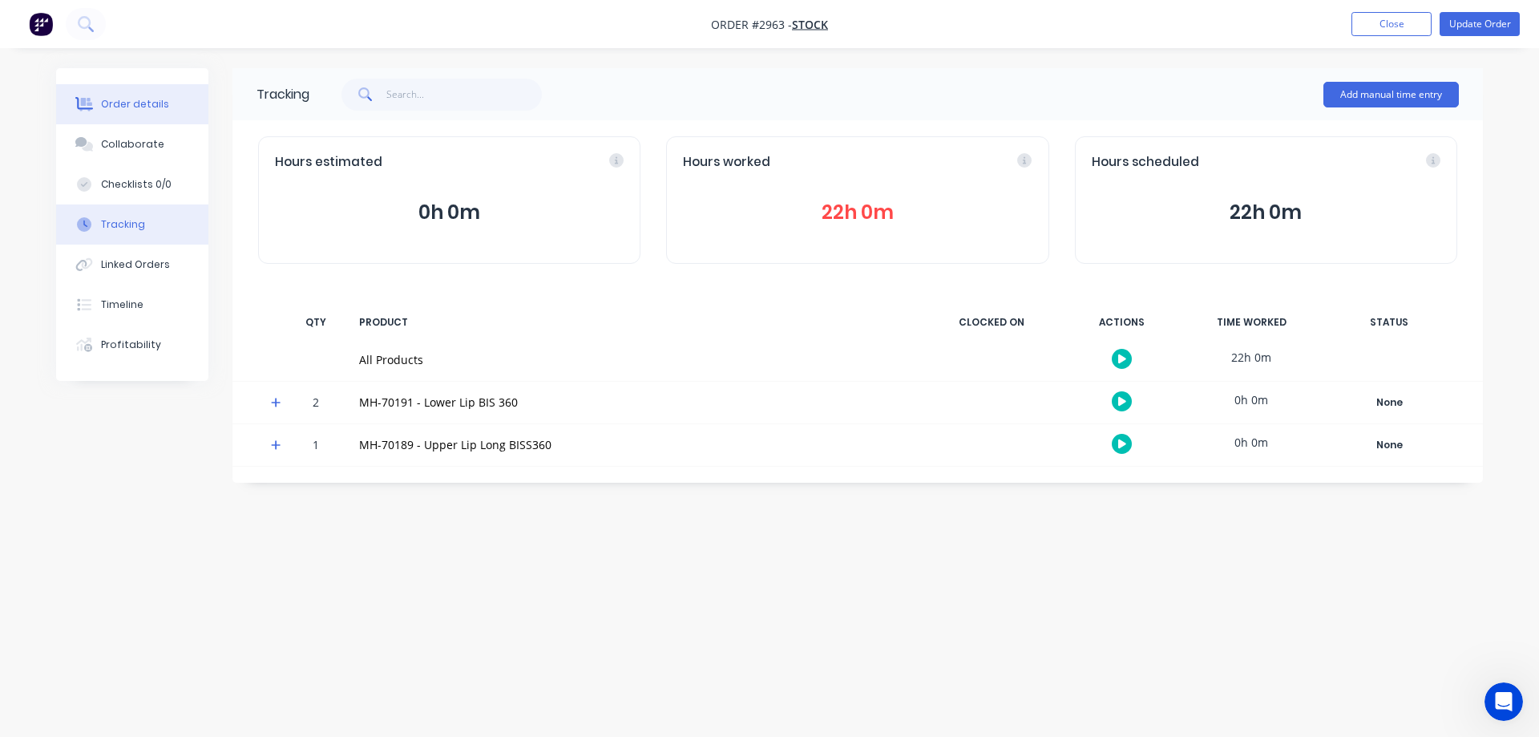
click at [115, 101] on div "Order details" at bounding box center [135, 104] width 68 height 14
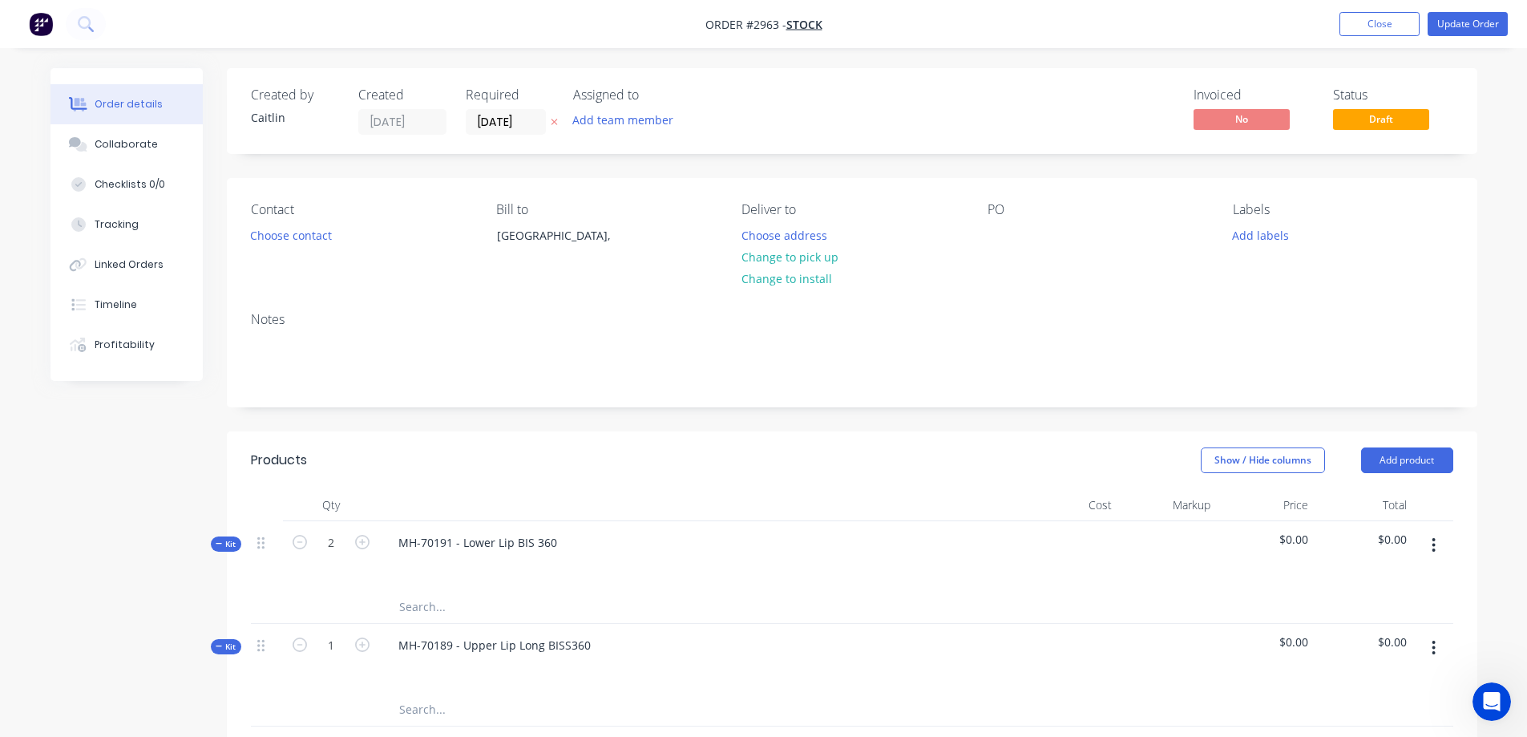
click at [36, 21] on img "button" at bounding box center [41, 24] width 24 height 24
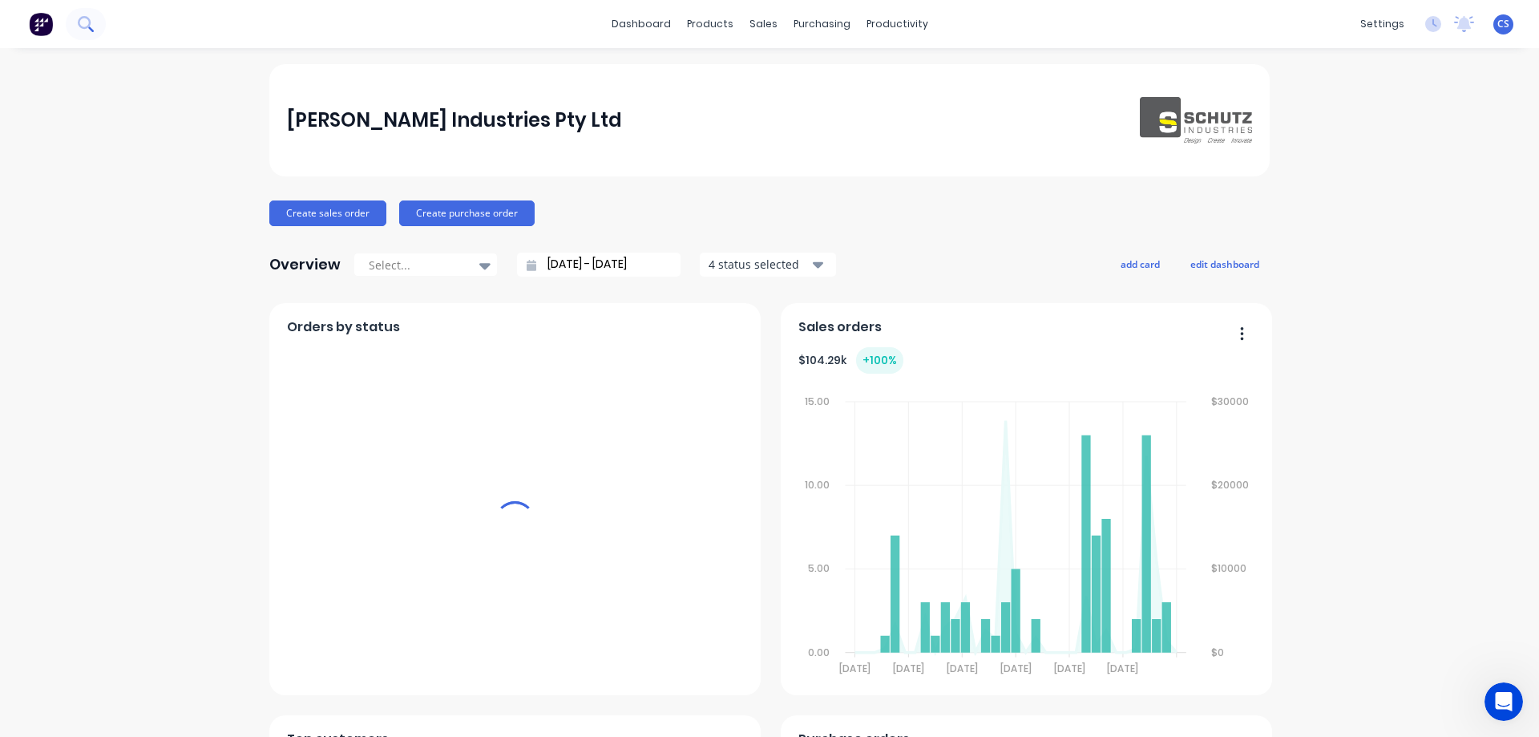
click at [78, 26] on icon at bounding box center [85, 23] width 15 height 15
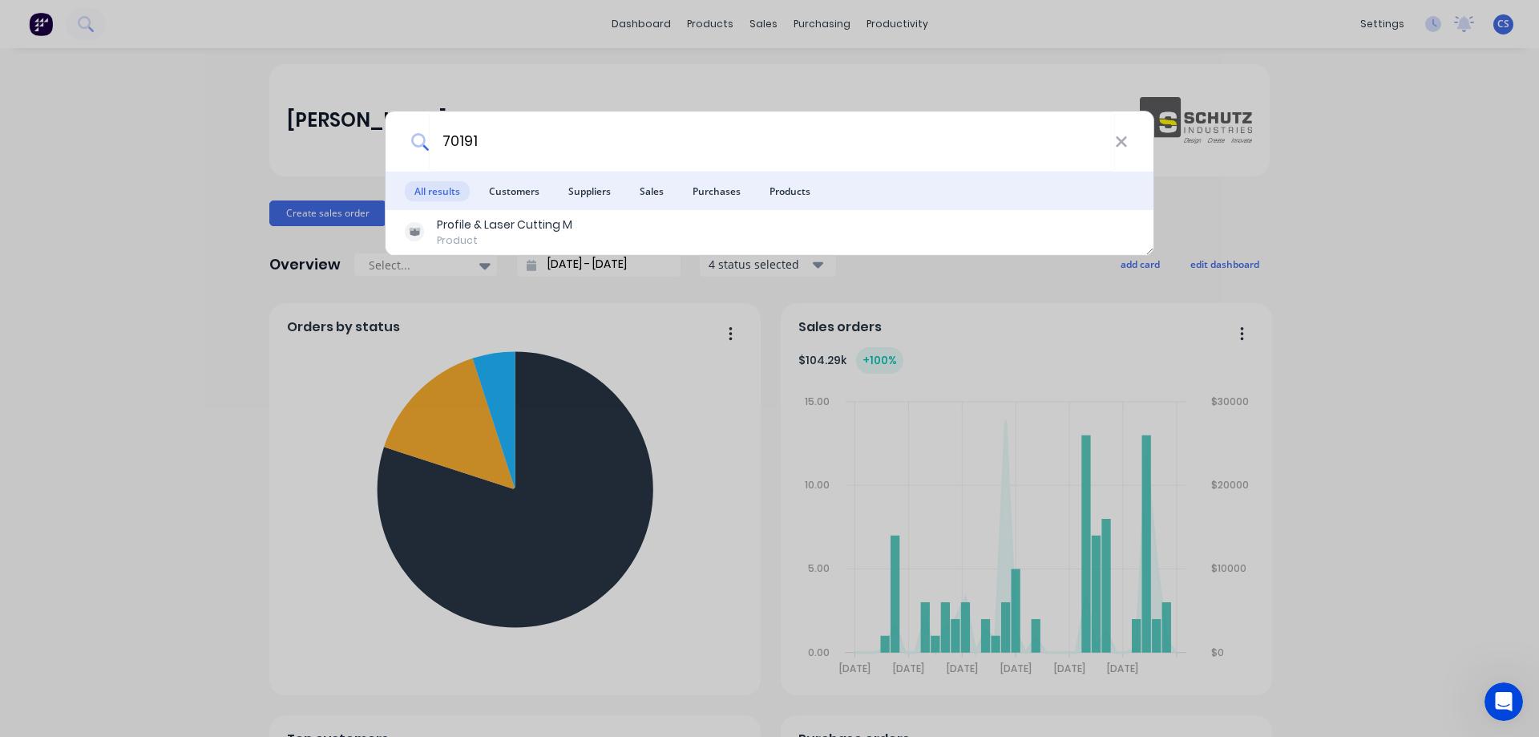
scroll to position [5580, 0]
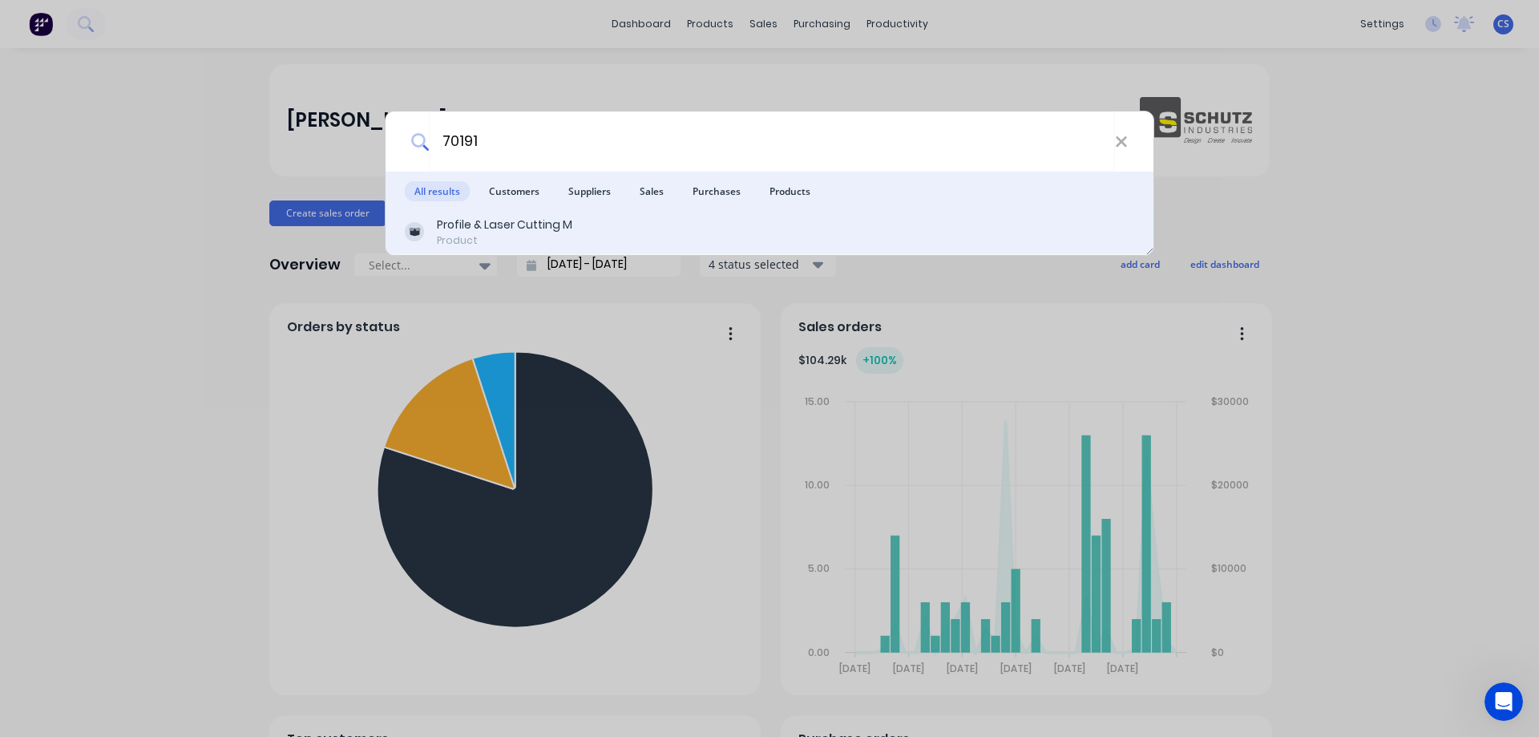
type input "70191"
click at [563, 246] on div "Product" at bounding box center [504, 240] width 135 height 14
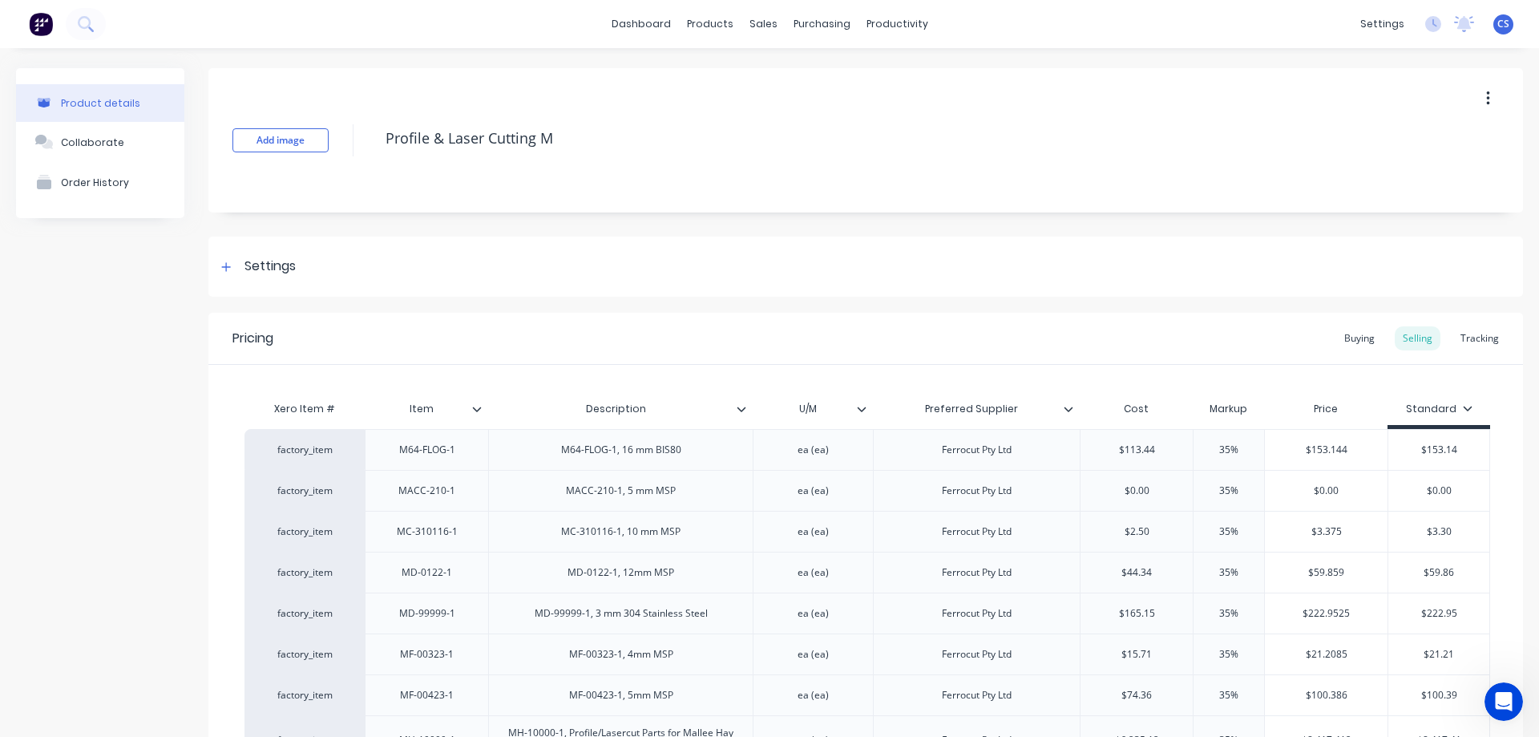
scroll to position [7357, 0]
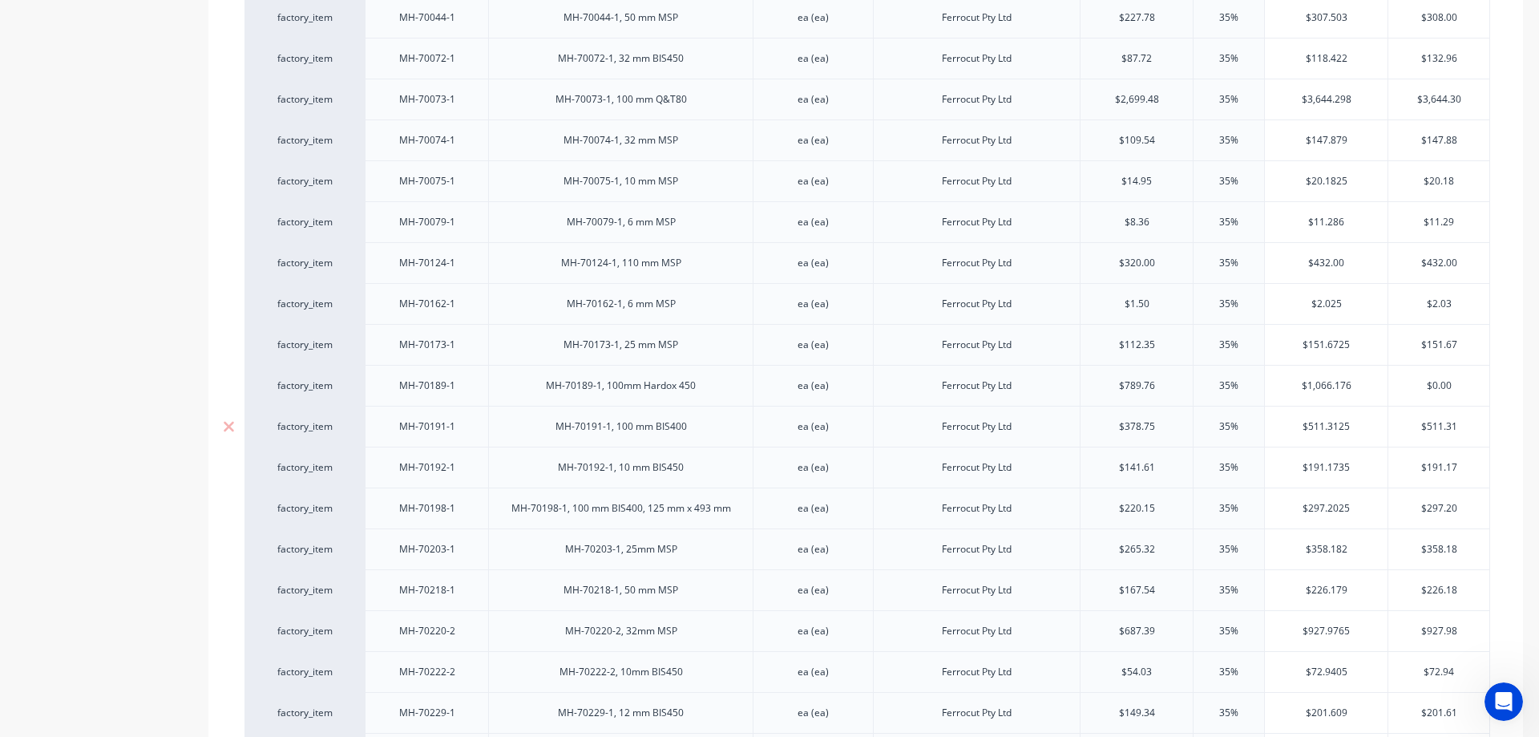
type textarea "x"
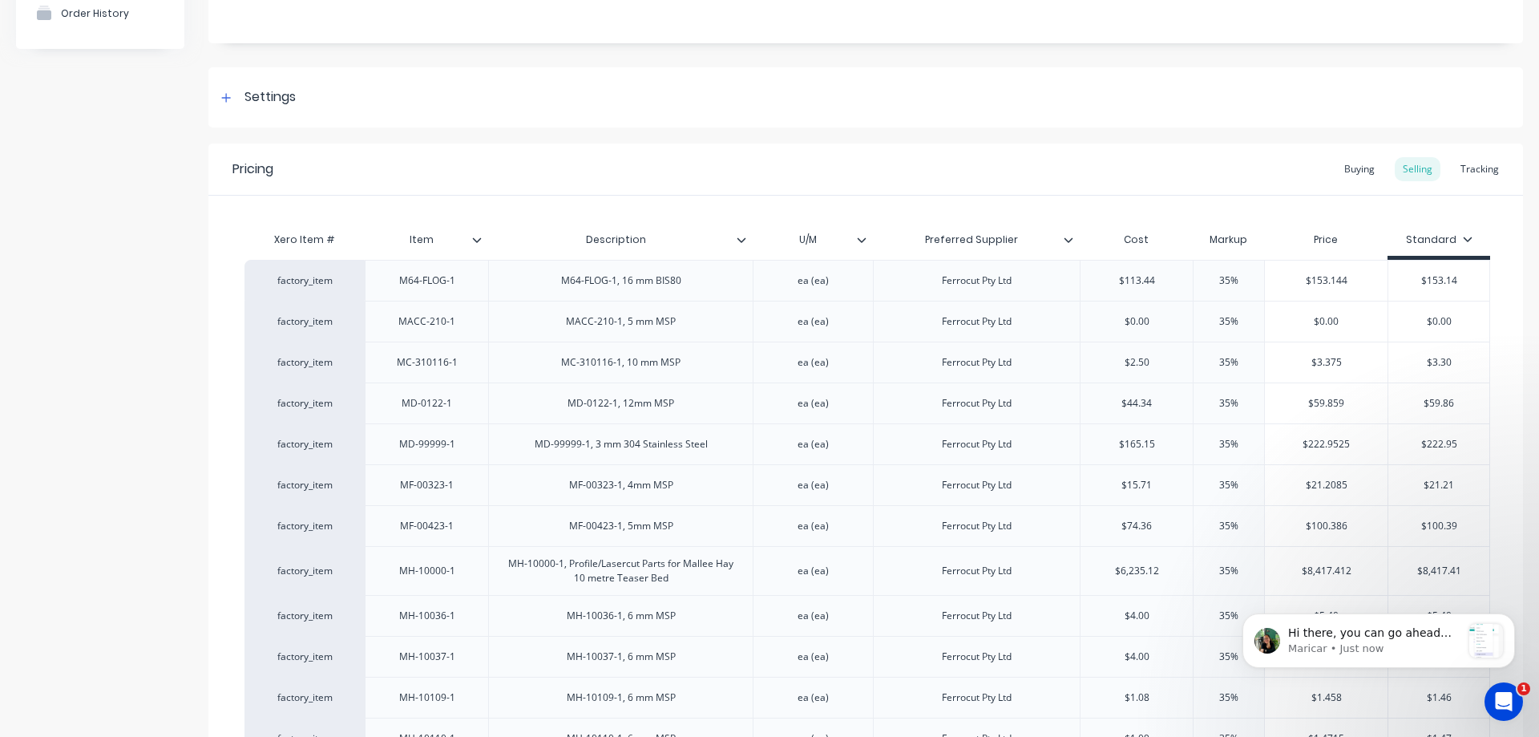
scroll to position [0, 0]
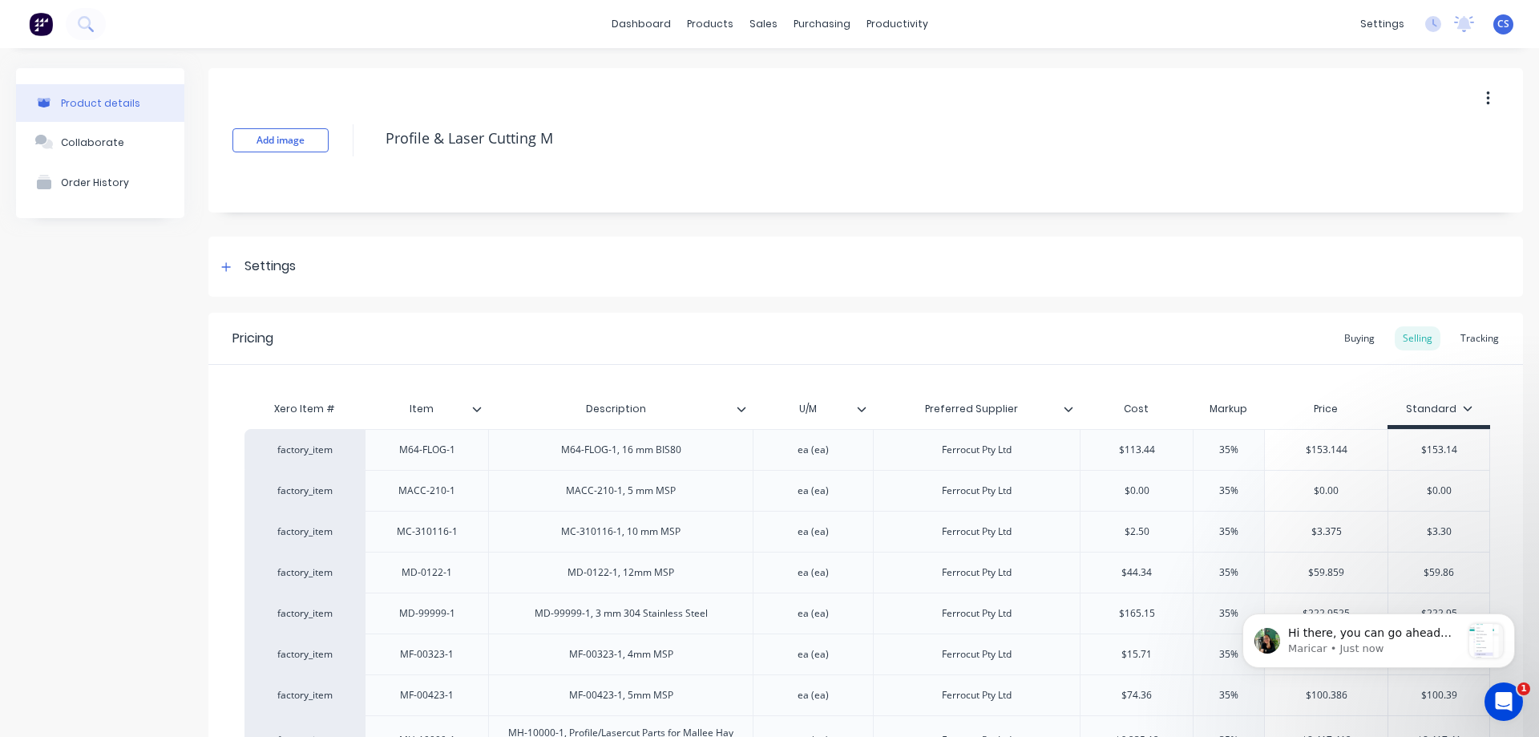
click at [1473, 341] on div "Tracking" at bounding box center [1480, 338] width 55 height 24
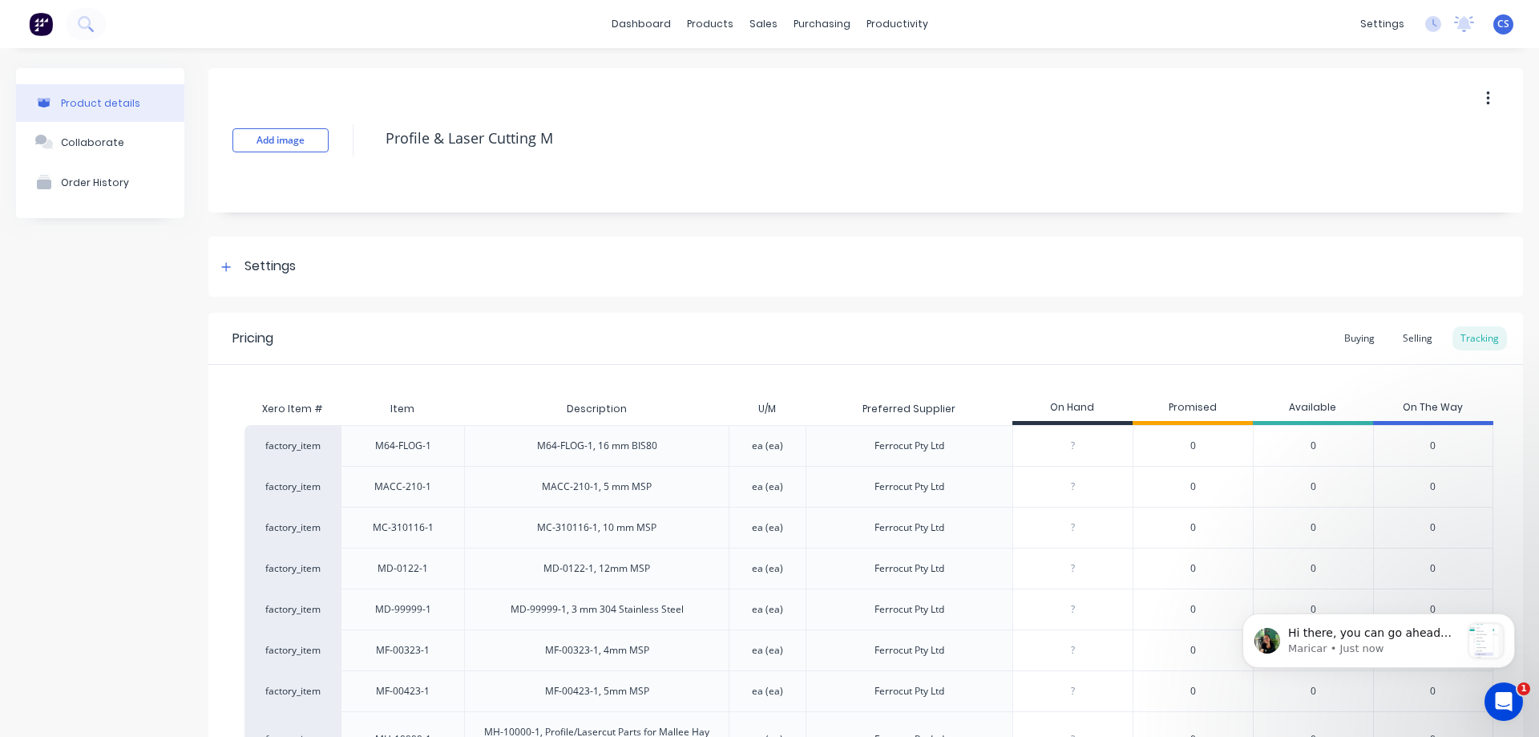
scroll to position [7558, 0]
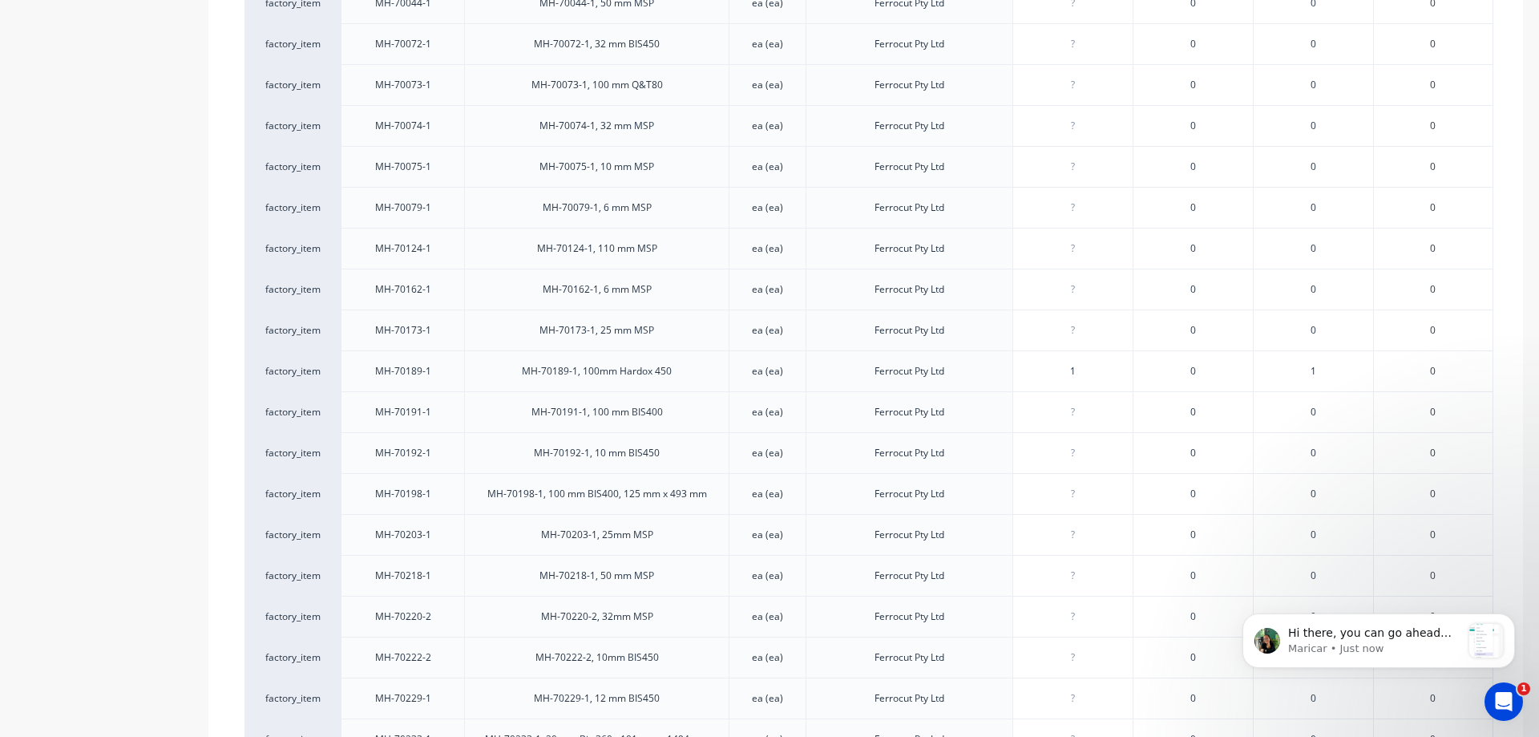
click at [1195, 405] on span "0" at bounding box center [1193, 412] width 6 height 14
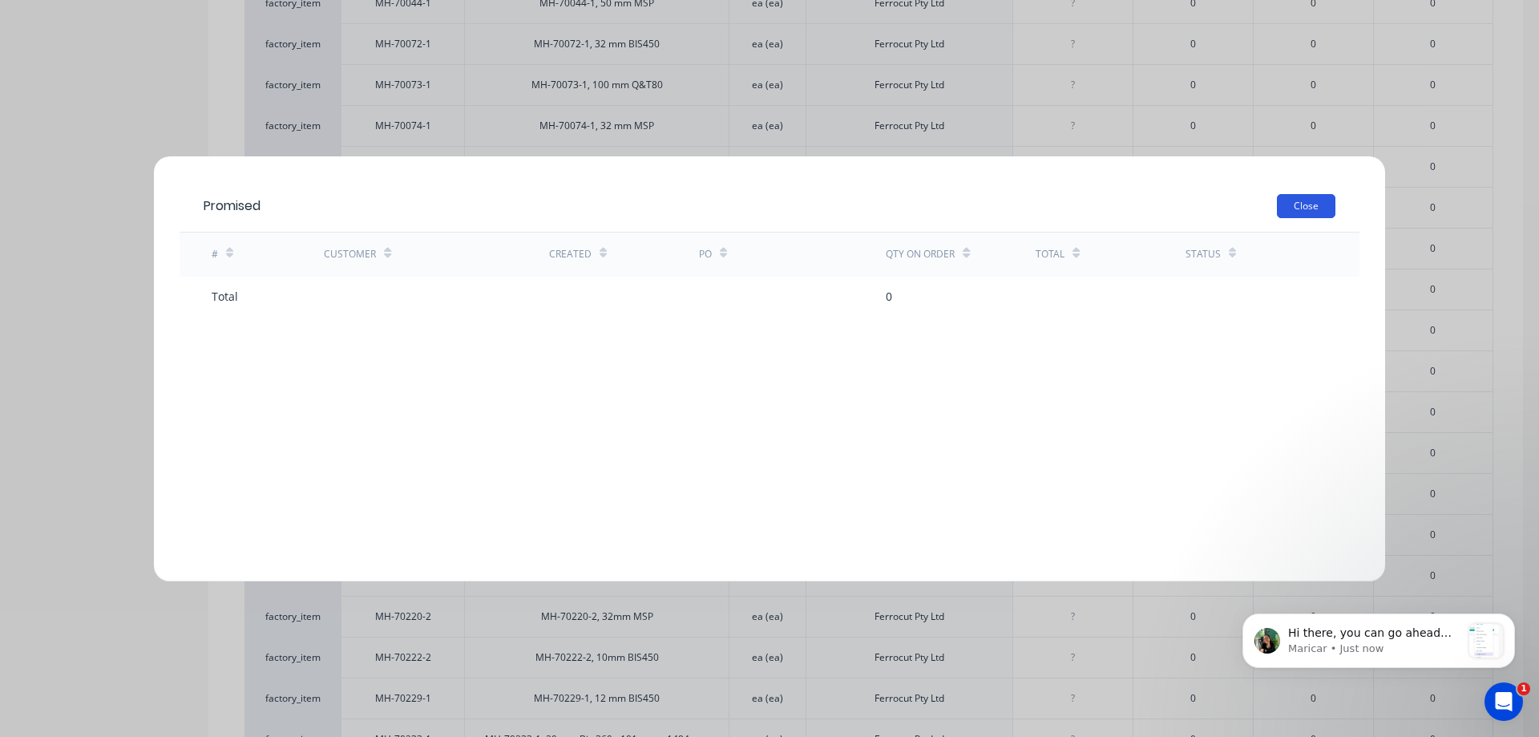
click at [1301, 197] on button "Close" at bounding box center [1306, 206] width 59 height 24
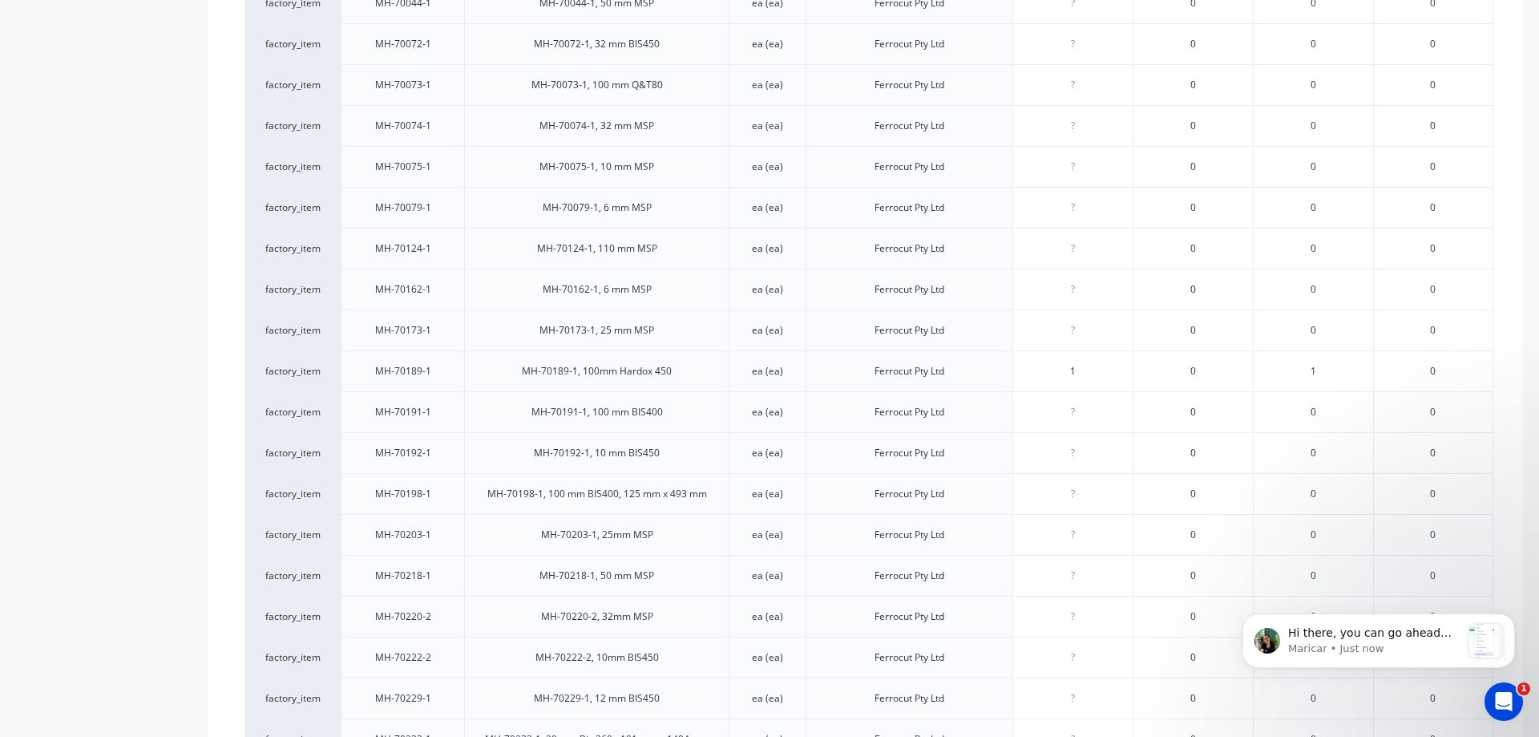
type input "1"
click at [1071, 364] on input "1" at bounding box center [1072, 371] width 119 height 14
click at [1314, 350] on div "1" at bounding box center [1313, 370] width 120 height 41
click at [1358, 626] on span "Hi there, you can go ahead and change the customer assigned to an order, as lon…" at bounding box center [1370, 680] width 164 height 108
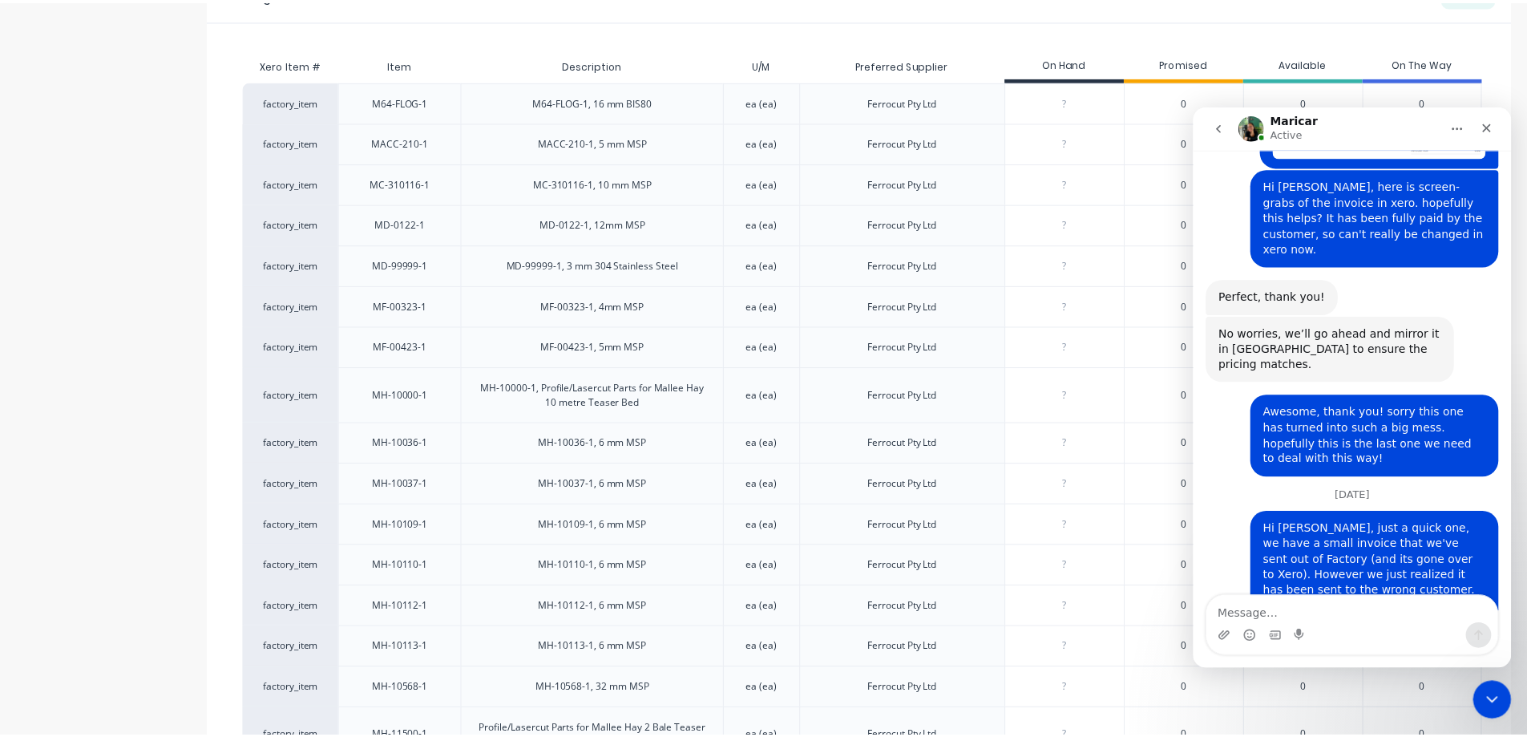
scroll to position [0, 0]
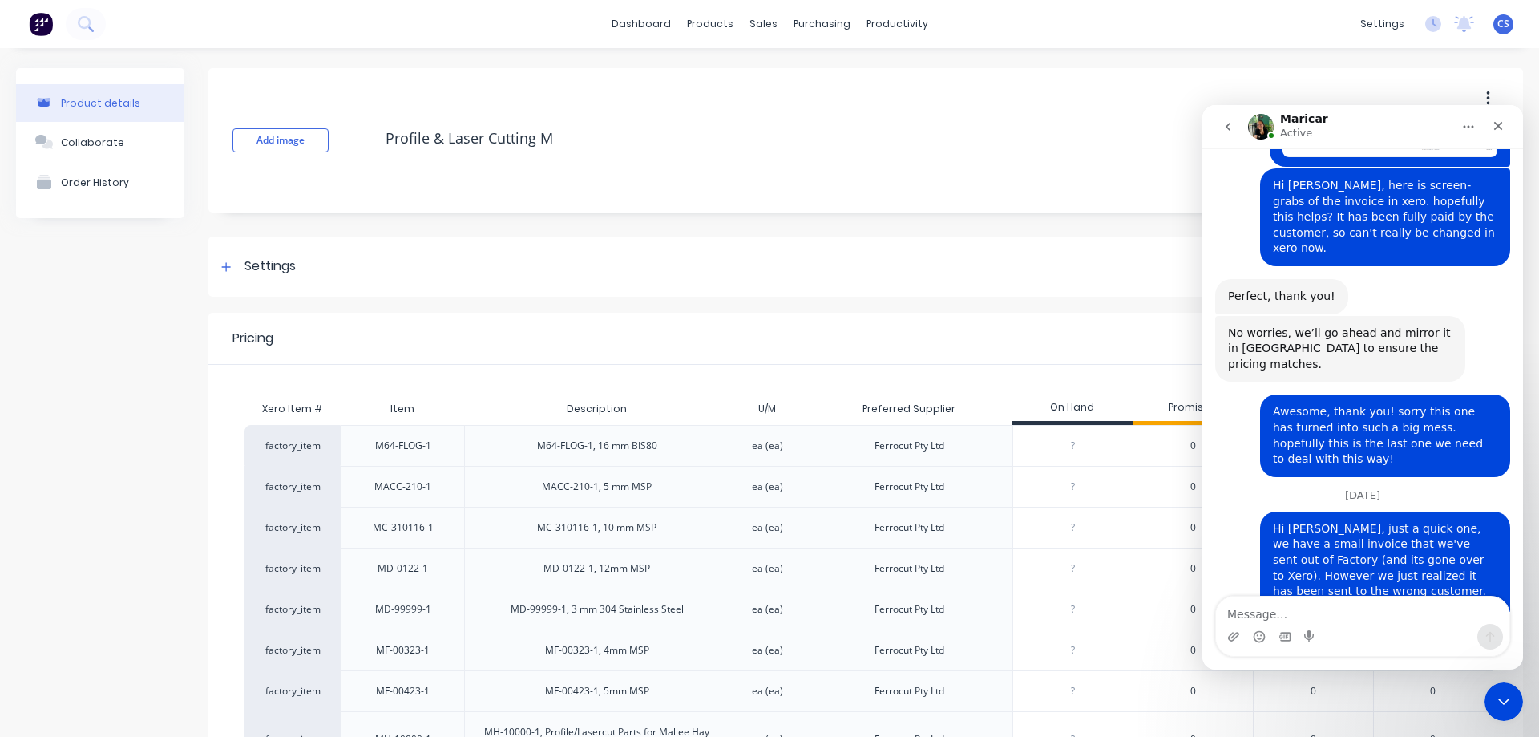
click at [46, 14] on img at bounding box center [41, 24] width 24 height 24
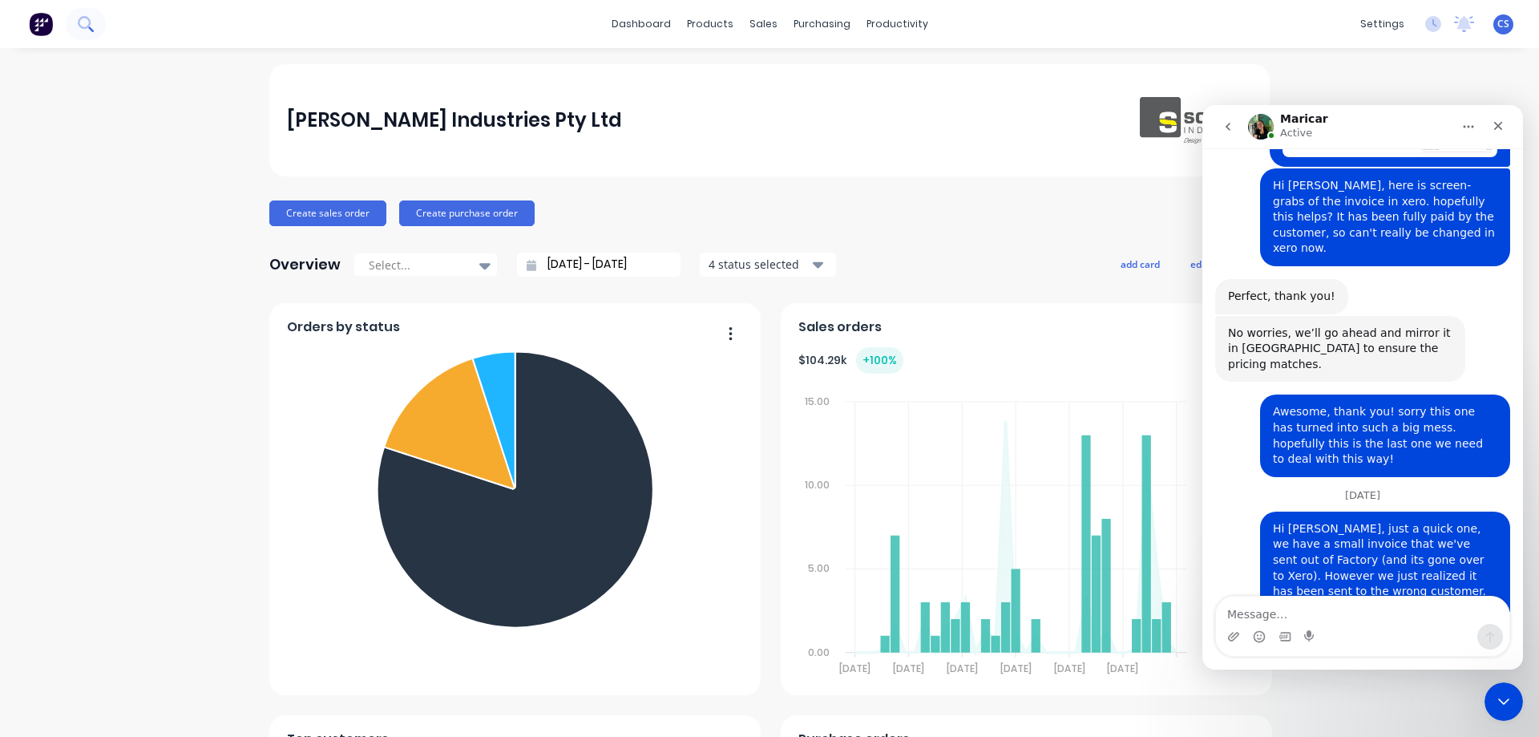
click at [95, 29] on button at bounding box center [86, 24] width 40 height 32
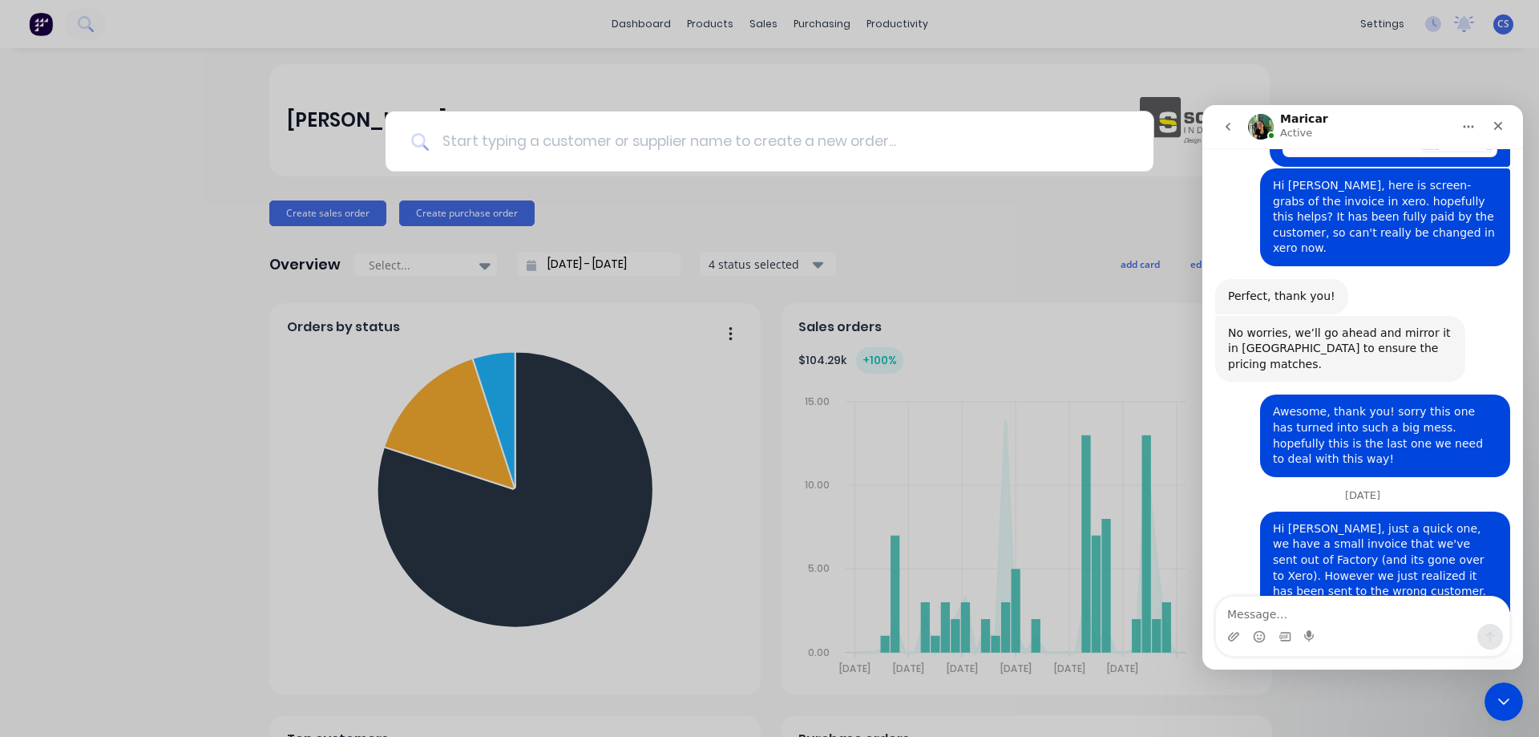
click at [593, 152] on input at bounding box center [778, 141] width 699 height 60
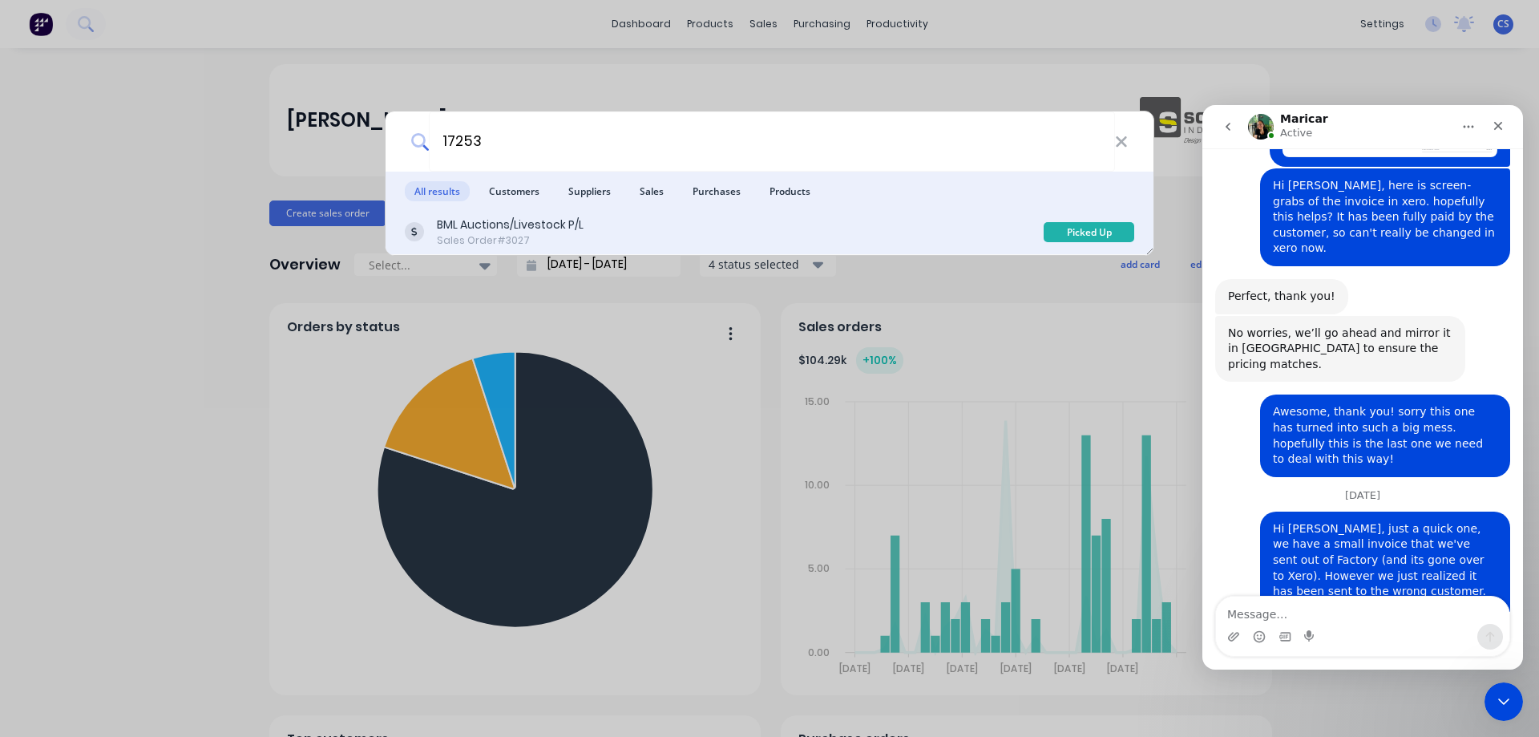
type input "17253"
click at [622, 228] on div "BML Auctions/Livestock P/L Sales Order #3027" at bounding box center [724, 231] width 639 height 31
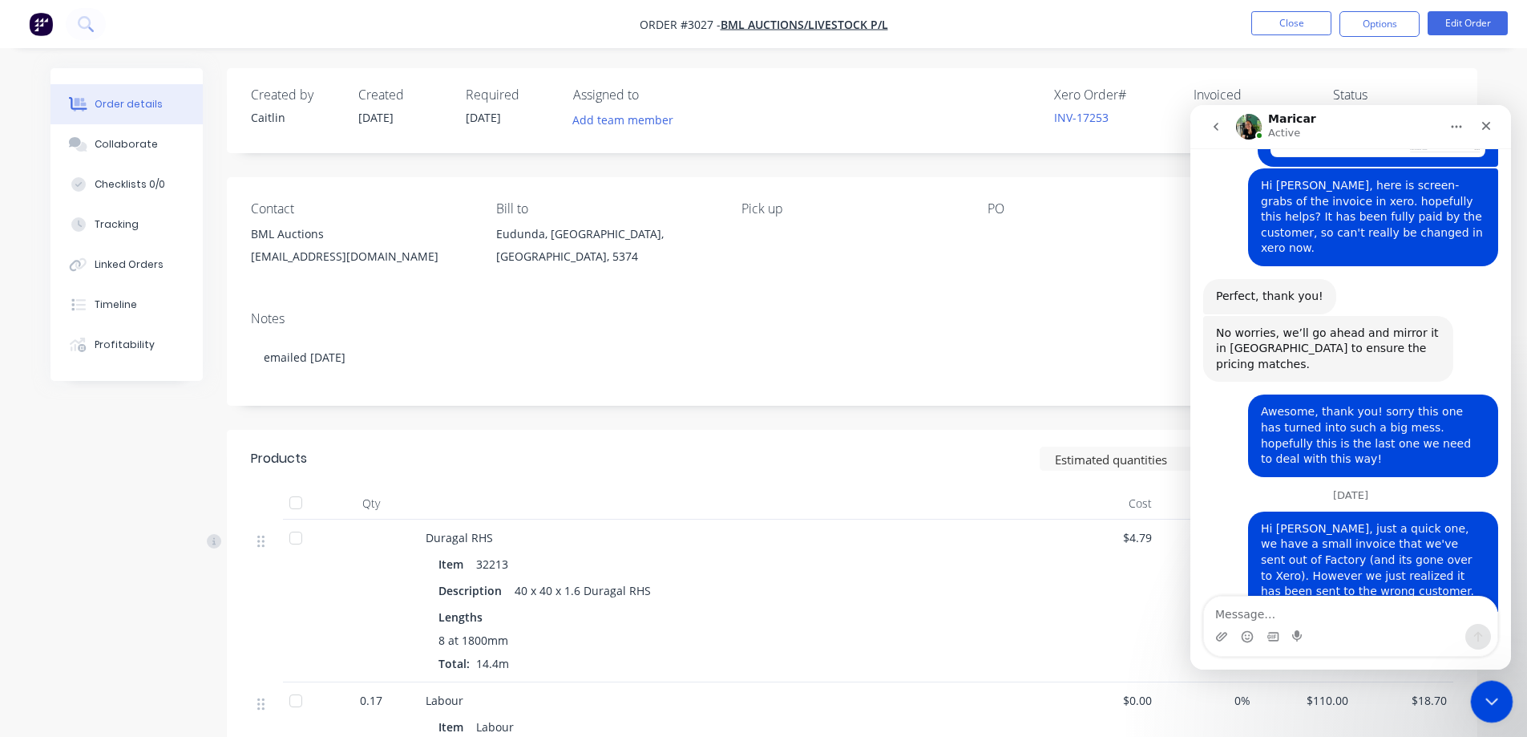
click at [1482, 699] on icon "Close Intercom Messenger" at bounding box center [1489, 698] width 19 height 19
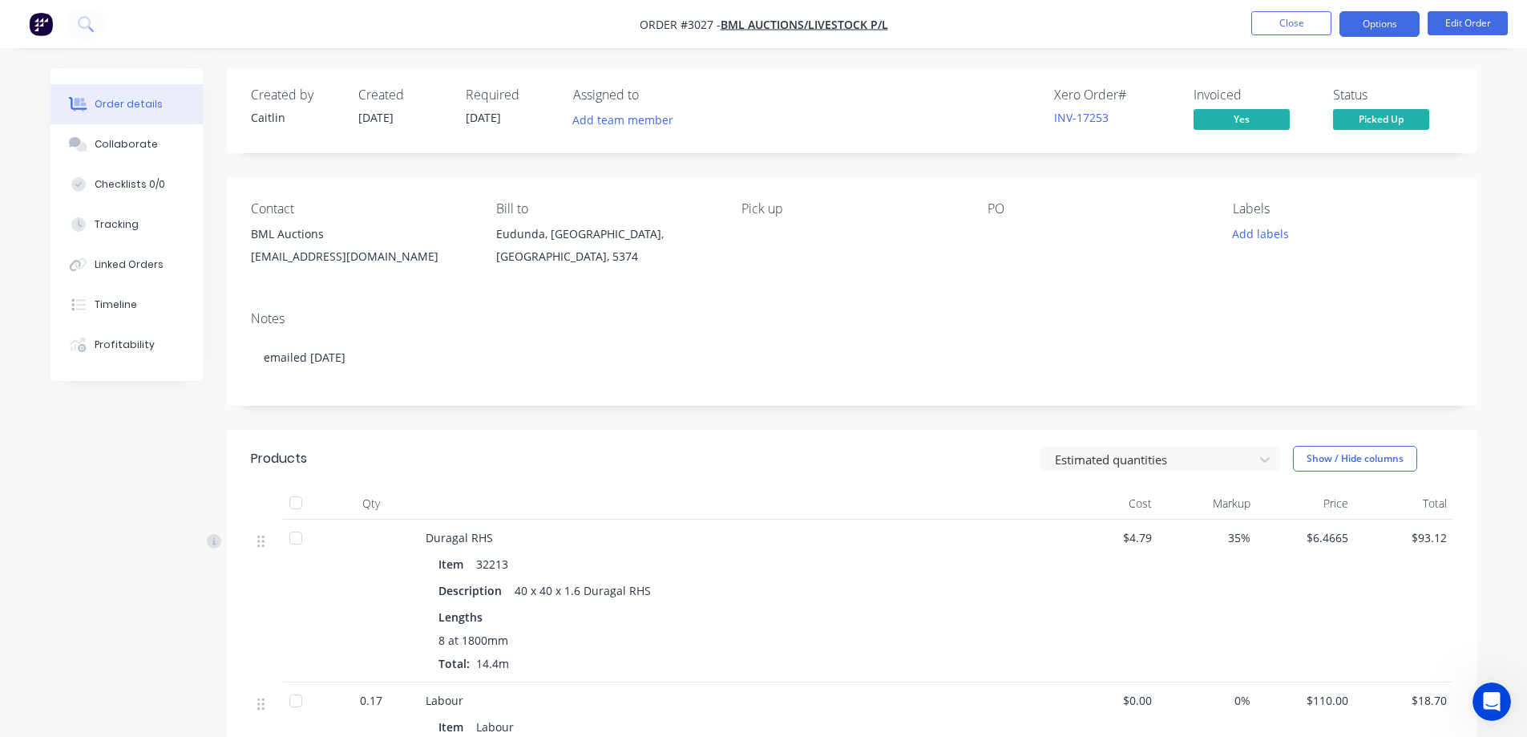
click at [1390, 26] on button "Options" at bounding box center [1379, 24] width 80 height 26
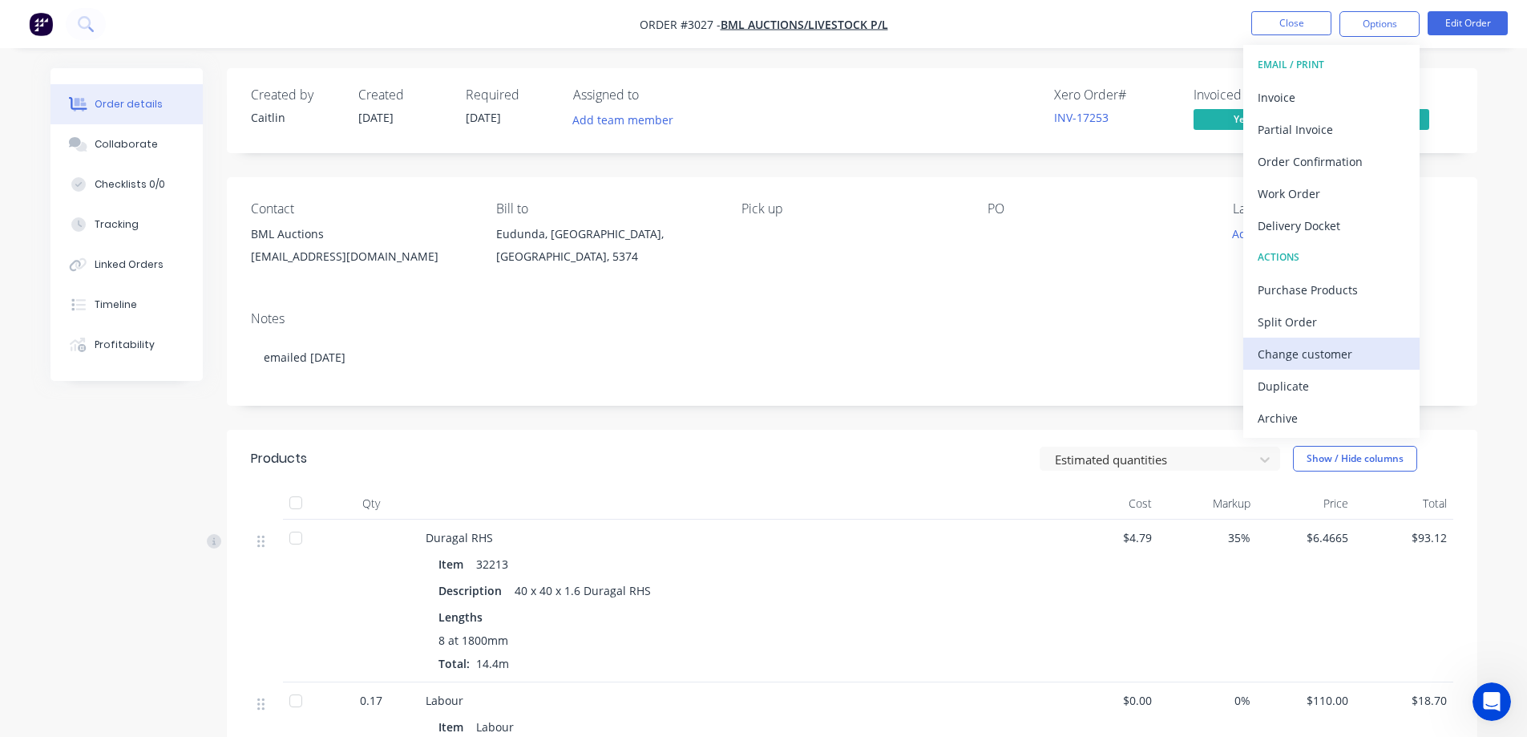
click at [1327, 360] on div "Change customer" at bounding box center [1331, 353] width 147 height 23
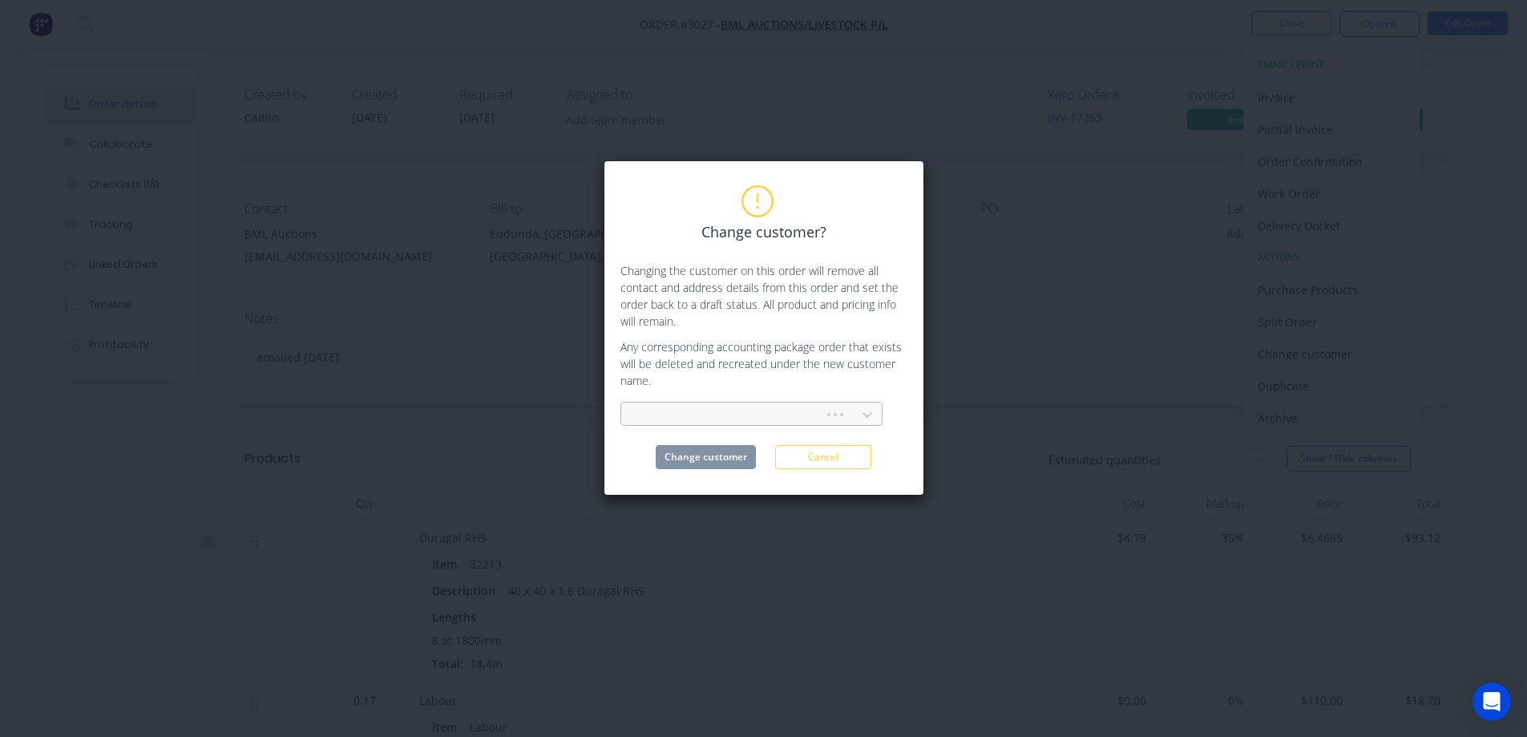
click at [754, 410] on div at bounding box center [725, 415] width 182 height 20
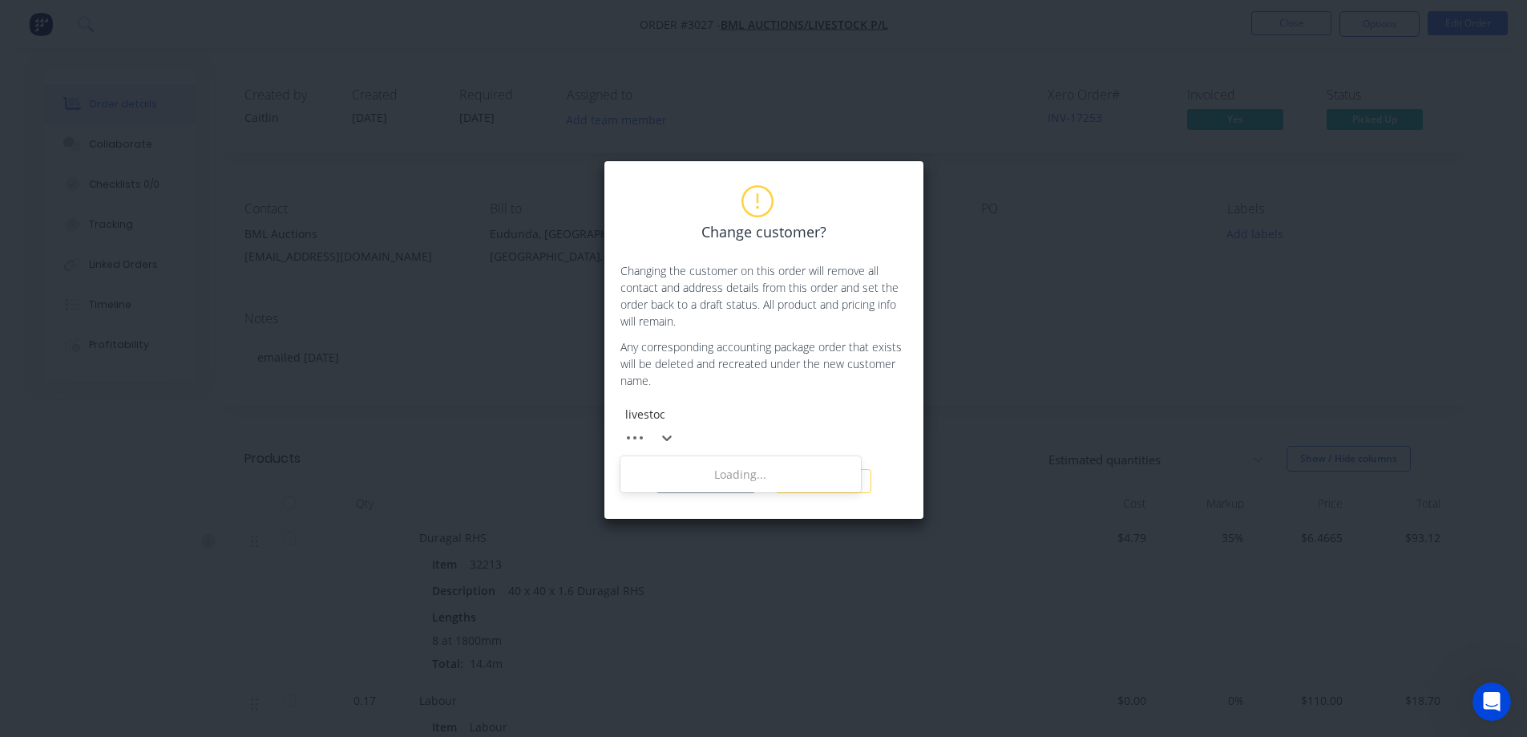
type input "livestock"
click at [765, 490] on div "SCHILLER BEN, LIVESTOCK PTY LTD" at bounding box center [740, 504] width 240 height 30
click at [705, 469] on button "Change customer" at bounding box center [706, 481] width 100 height 24
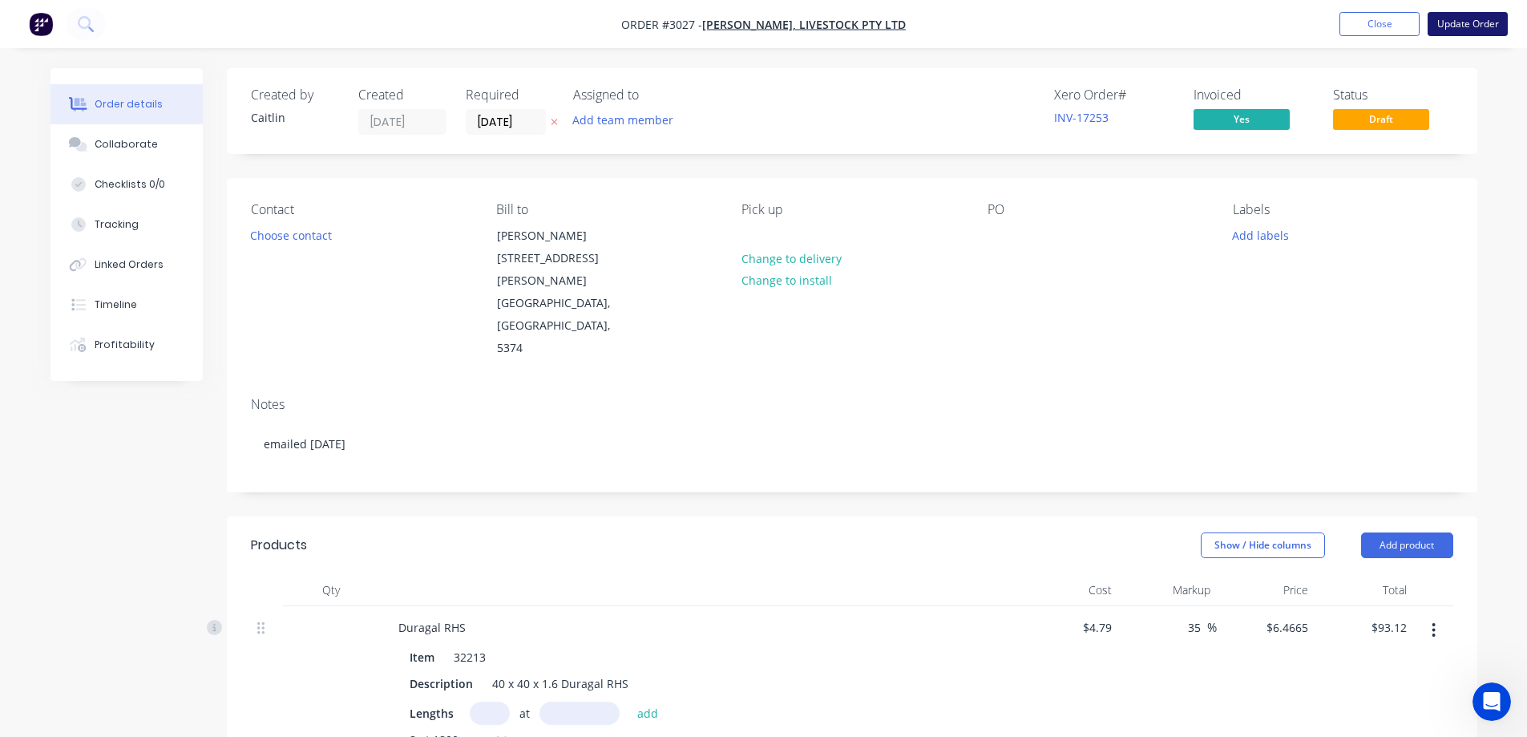
click at [1449, 25] on button "Update Order" at bounding box center [1468, 24] width 80 height 24
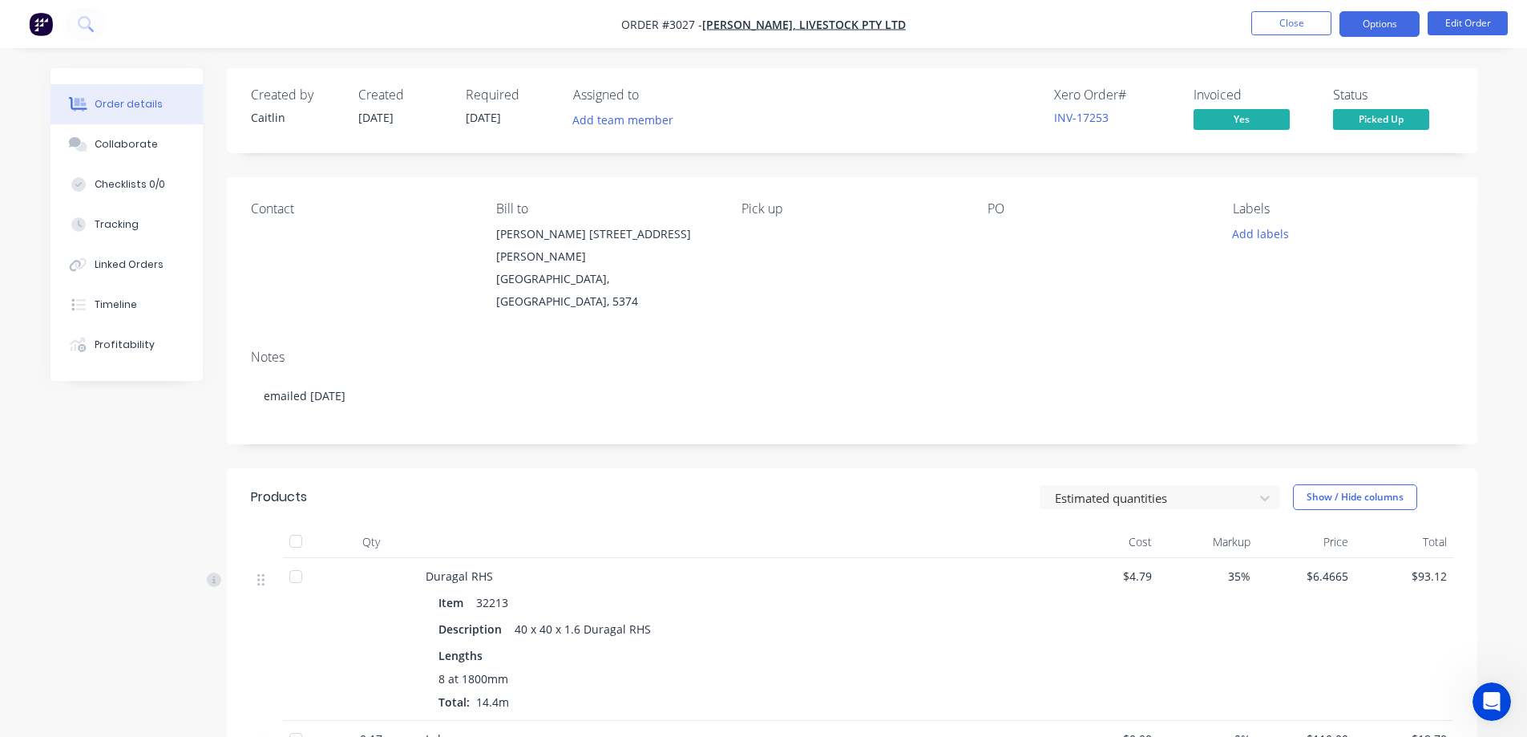
click at [1389, 23] on button "Options" at bounding box center [1379, 24] width 80 height 26
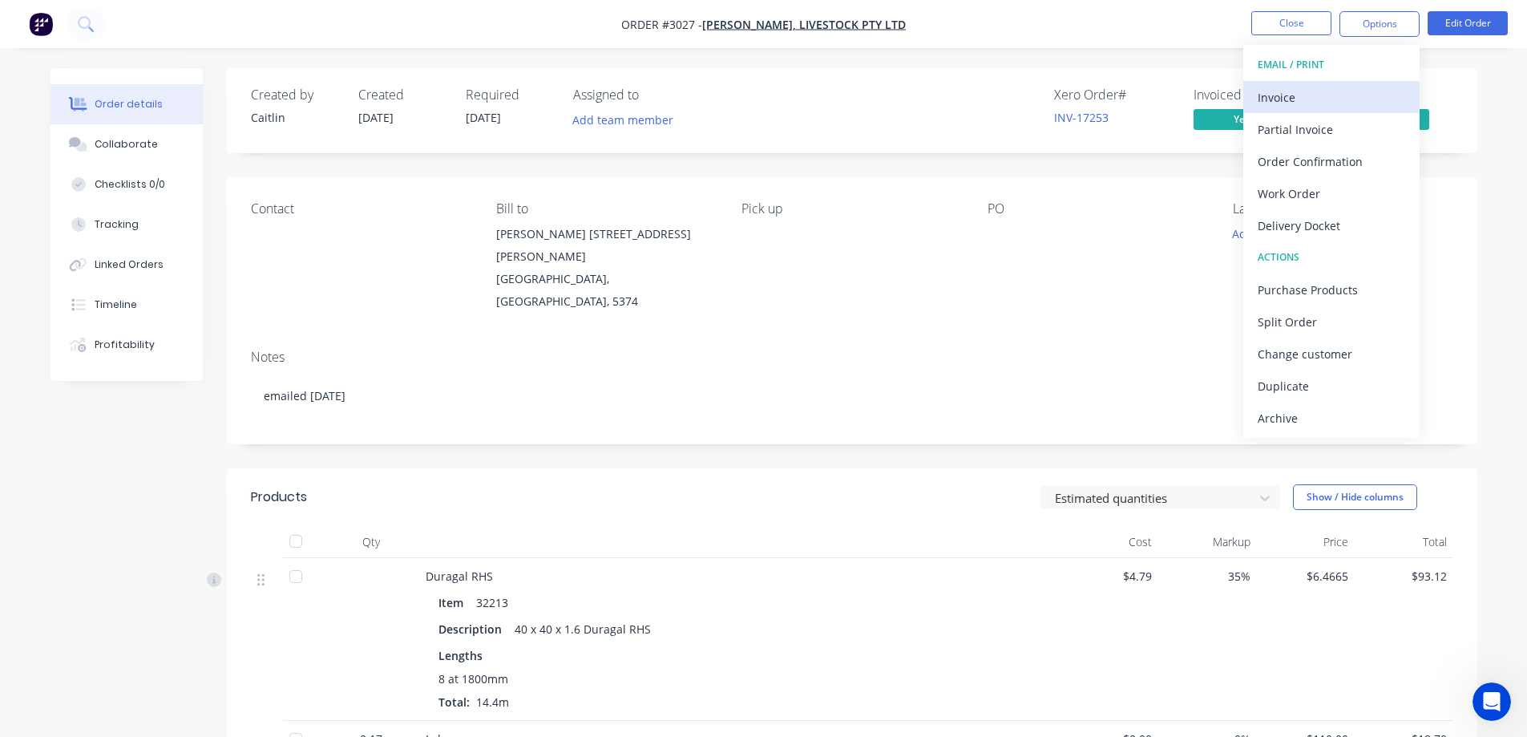
click at [1371, 95] on div "Invoice" at bounding box center [1331, 97] width 147 height 23
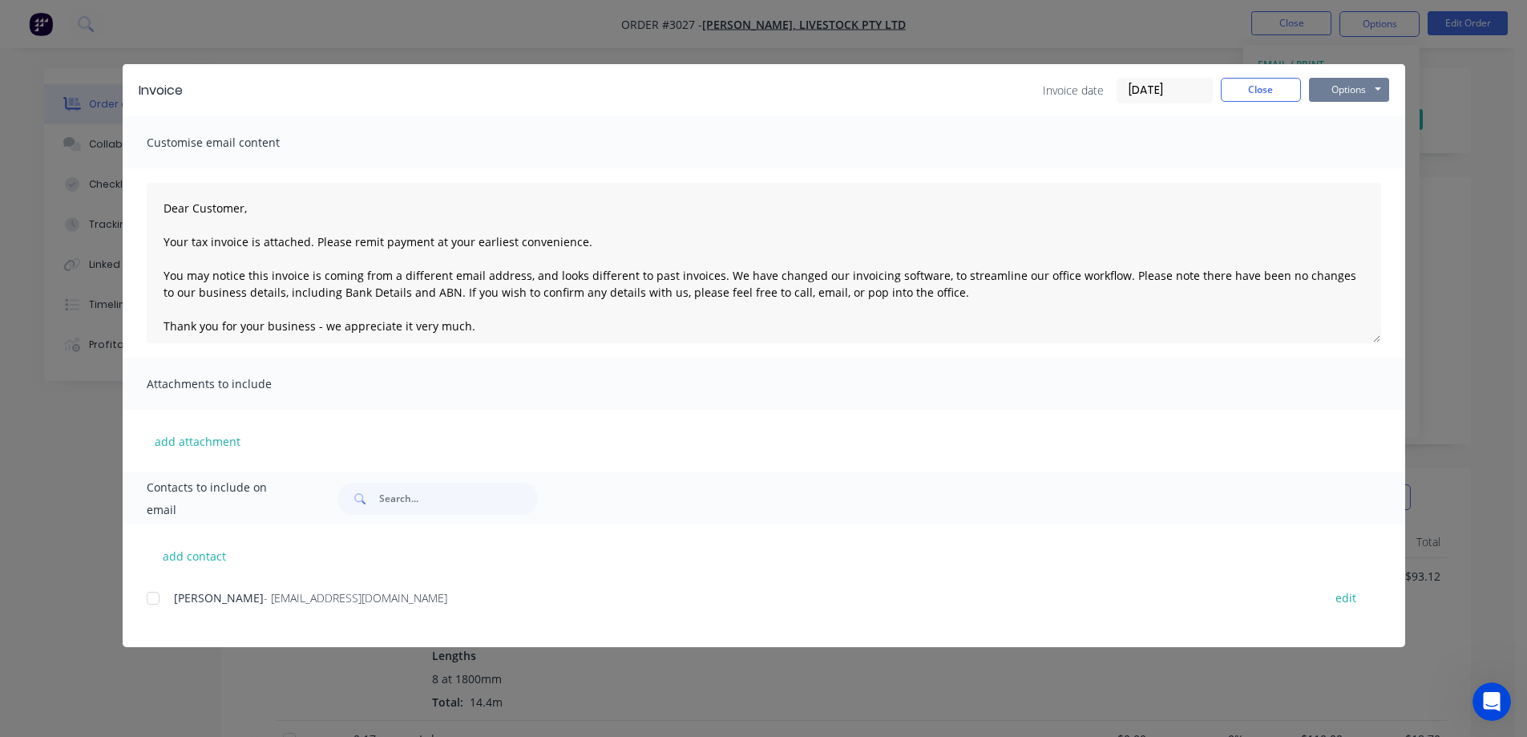
click at [1360, 100] on button "Options" at bounding box center [1349, 90] width 80 height 24
click at [1363, 119] on button "Preview" at bounding box center [1360, 118] width 103 height 26
click at [157, 596] on div at bounding box center [153, 598] width 32 height 32
click at [1339, 89] on button "Options" at bounding box center [1349, 90] width 80 height 24
click at [1351, 160] on button "Email" at bounding box center [1360, 171] width 103 height 26
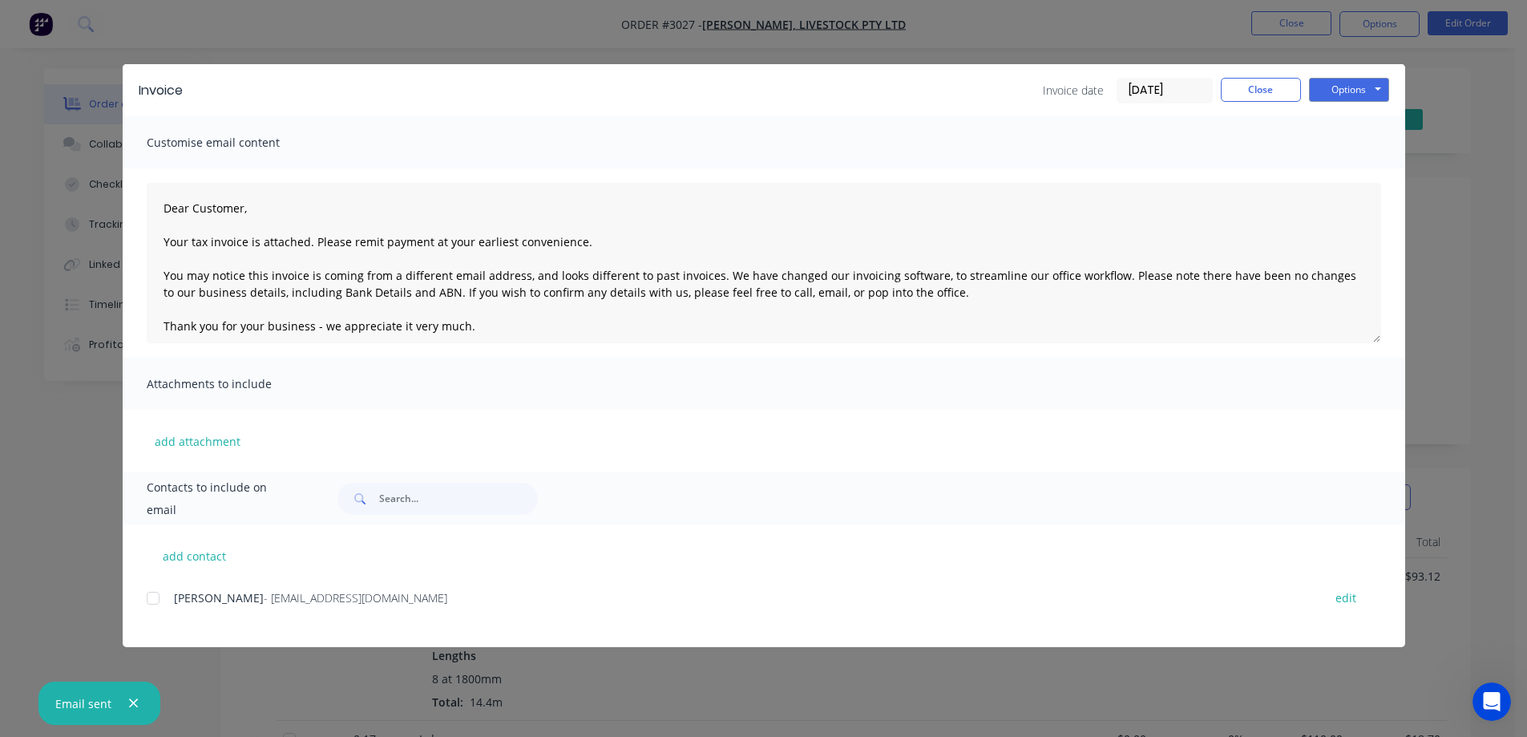
type textarea "Dear Customer, Your tax invoice is attached. Please remit payment at your earli…"
click at [1283, 100] on button "Close" at bounding box center [1261, 90] width 80 height 24
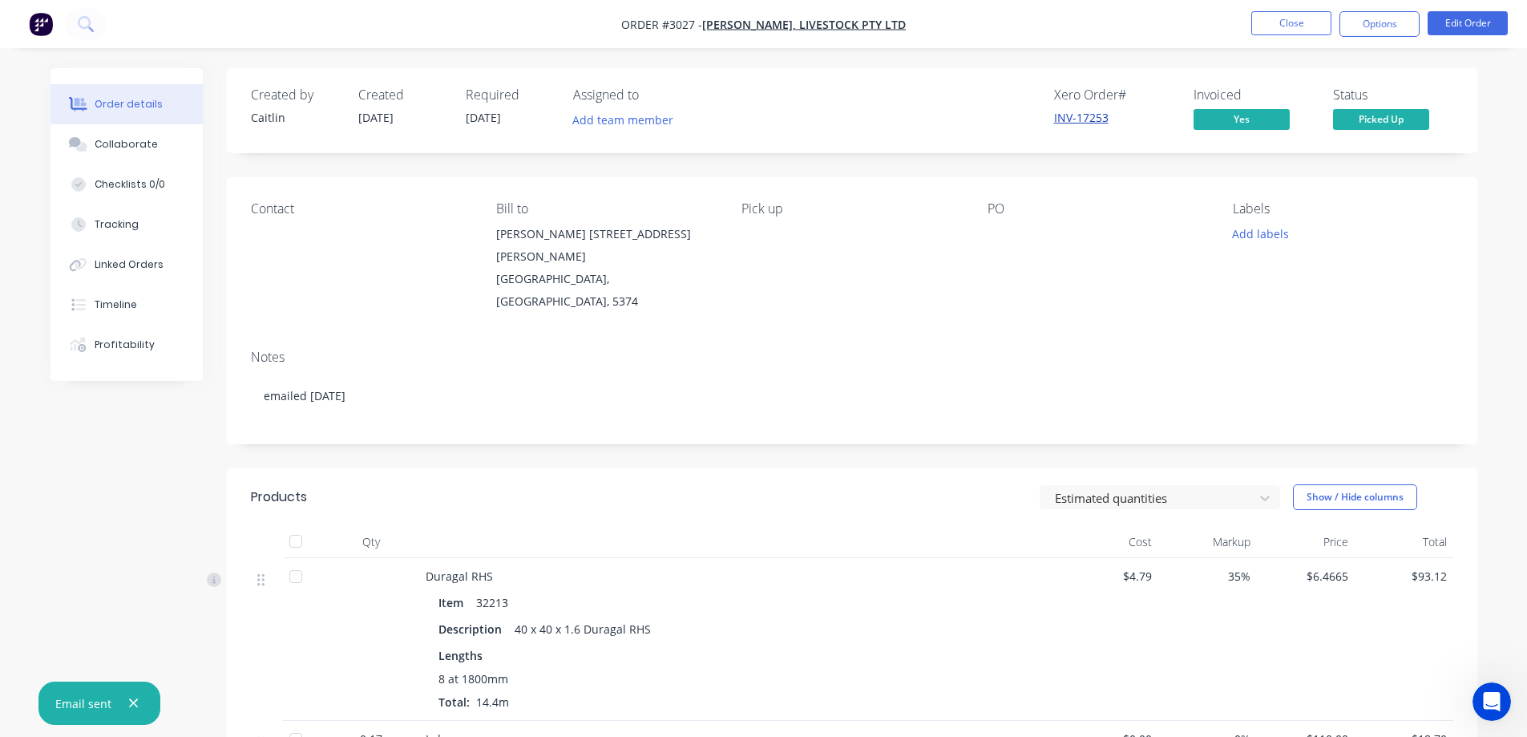
click at [1089, 118] on link "INV-17253" at bounding box center [1081, 117] width 55 height 15
click at [136, 698] on icon "button" at bounding box center [133, 703] width 10 height 14
click at [1273, 31] on button "Close" at bounding box center [1291, 23] width 80 height 24
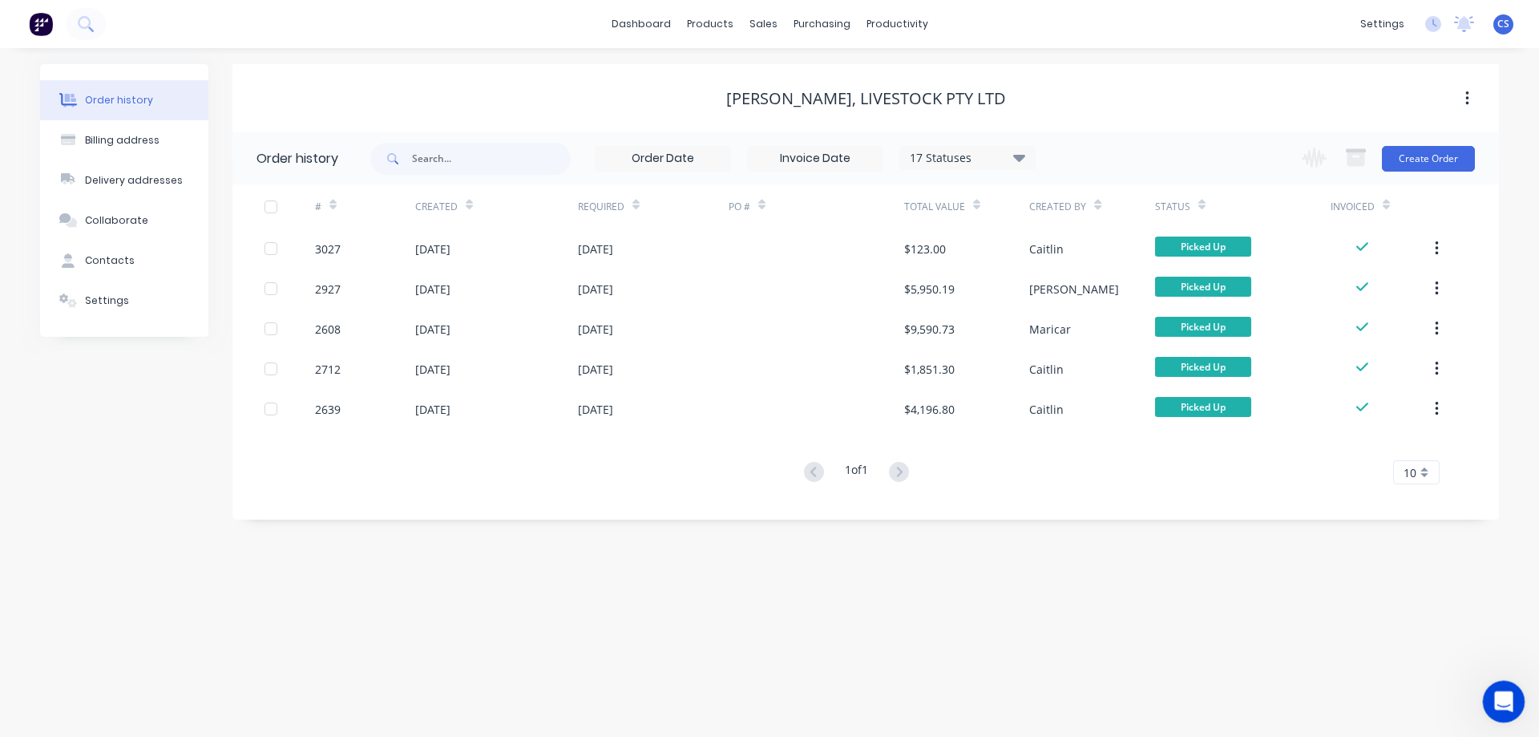
click at [1488, 694] on div "Open Intercom Messenger" at bounding box center [1501, 699] width 53 height 53
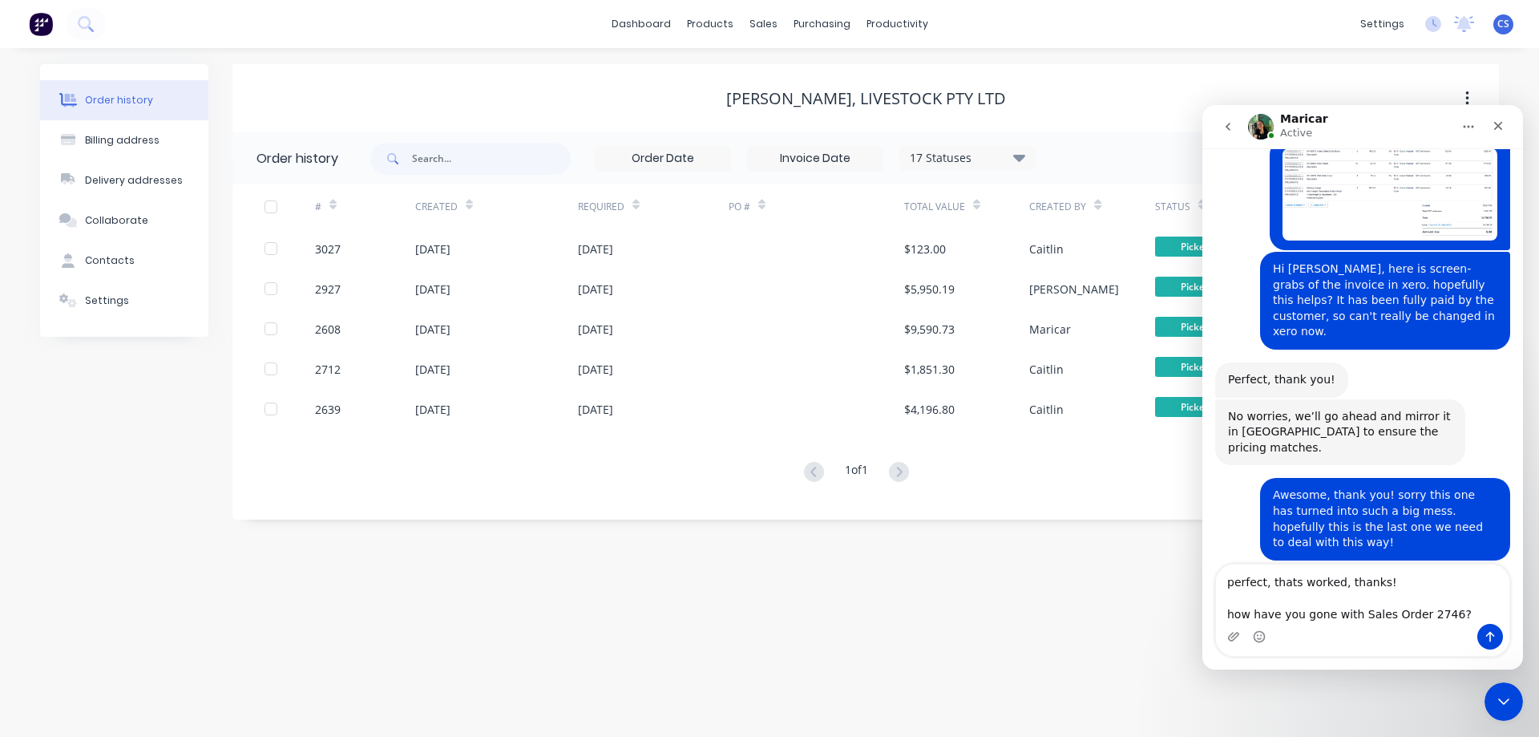
scroll to position [5884, 0]
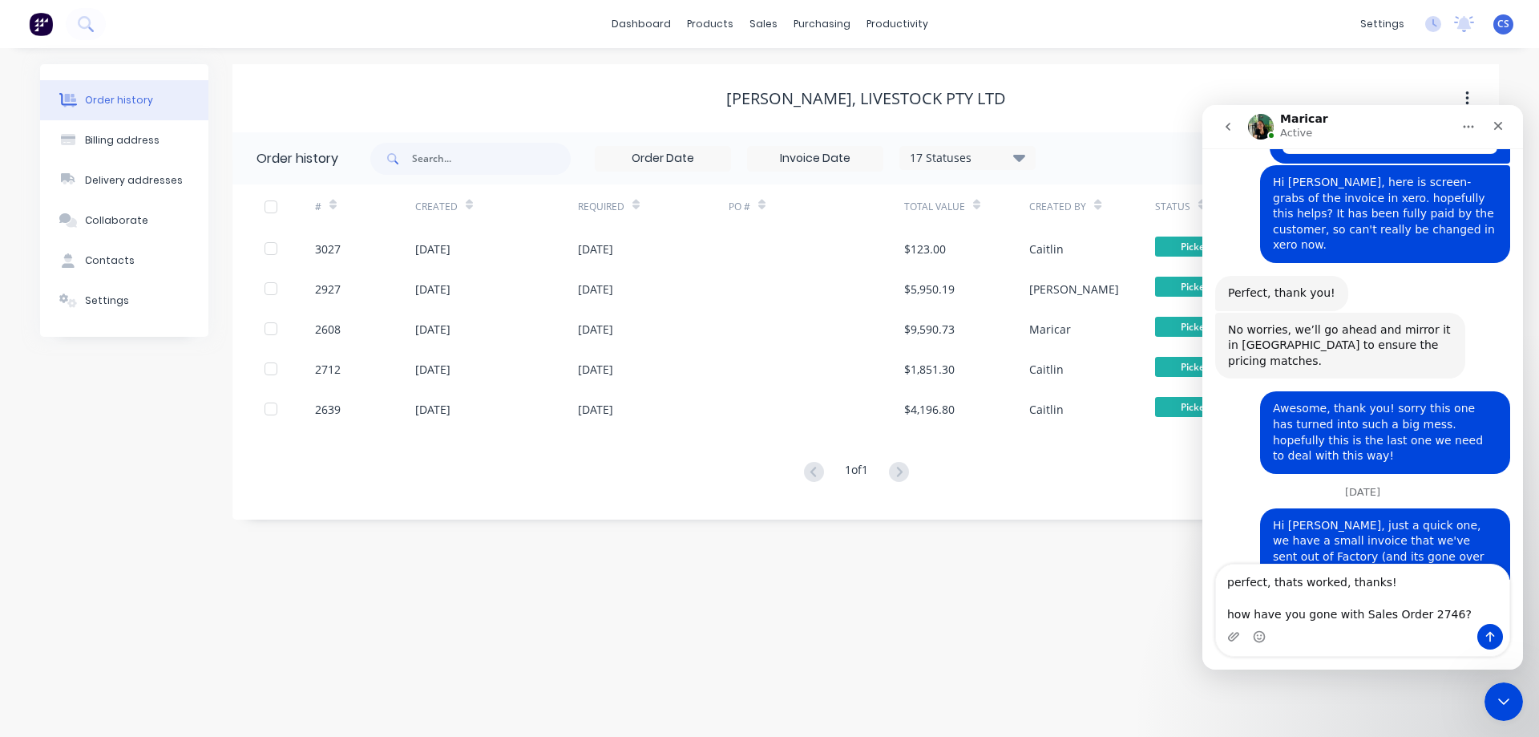
drag, startPoint x: 1349, startPoint y: 613, endPoint x: 1230, endPoint y: 619, distance: 119.6
click at [1230, 619] on textarea "perfect, thats worked, thanks! how have you gone with Sales Order 2746?" at bounding box center [1362, 593] width 293 height 59
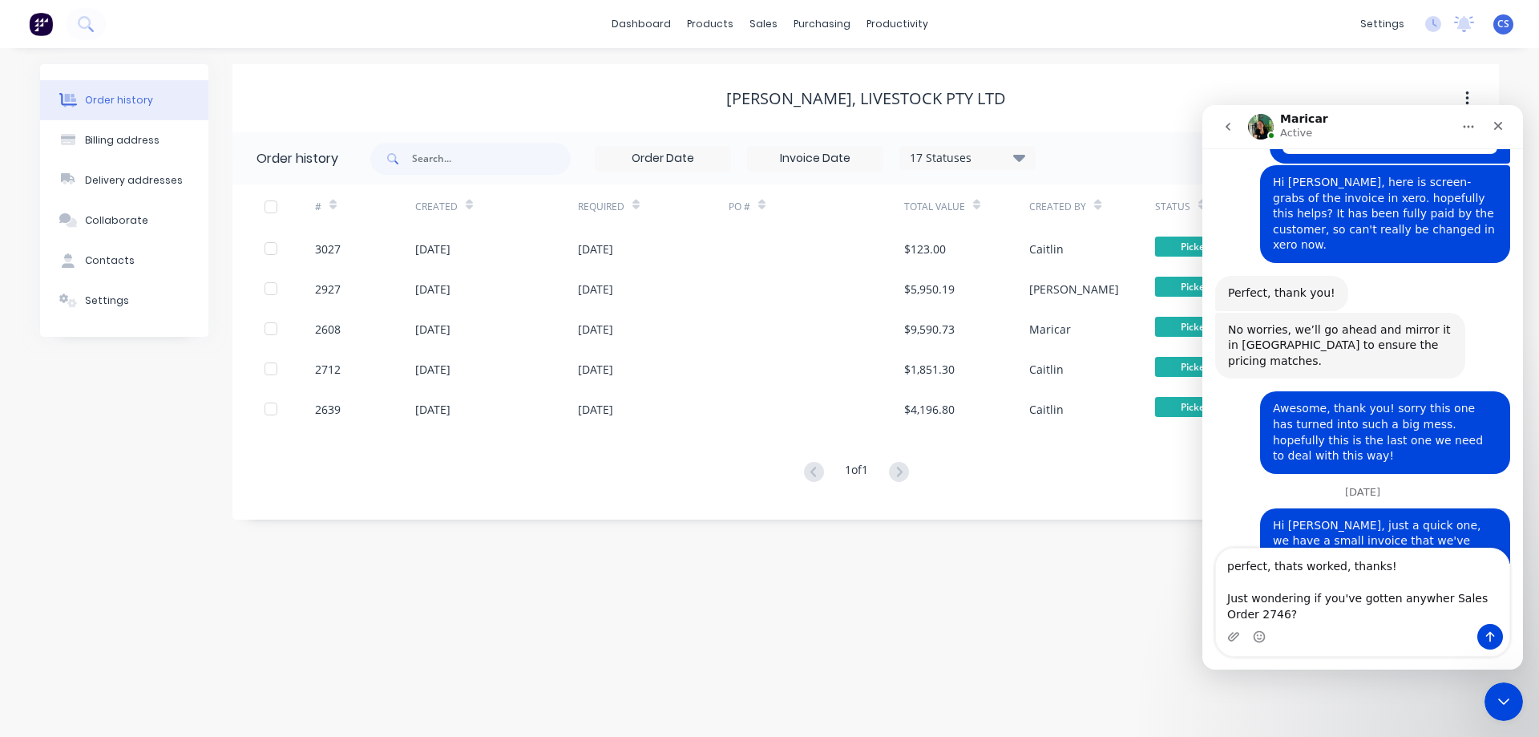
scroll to position [5900, 0]
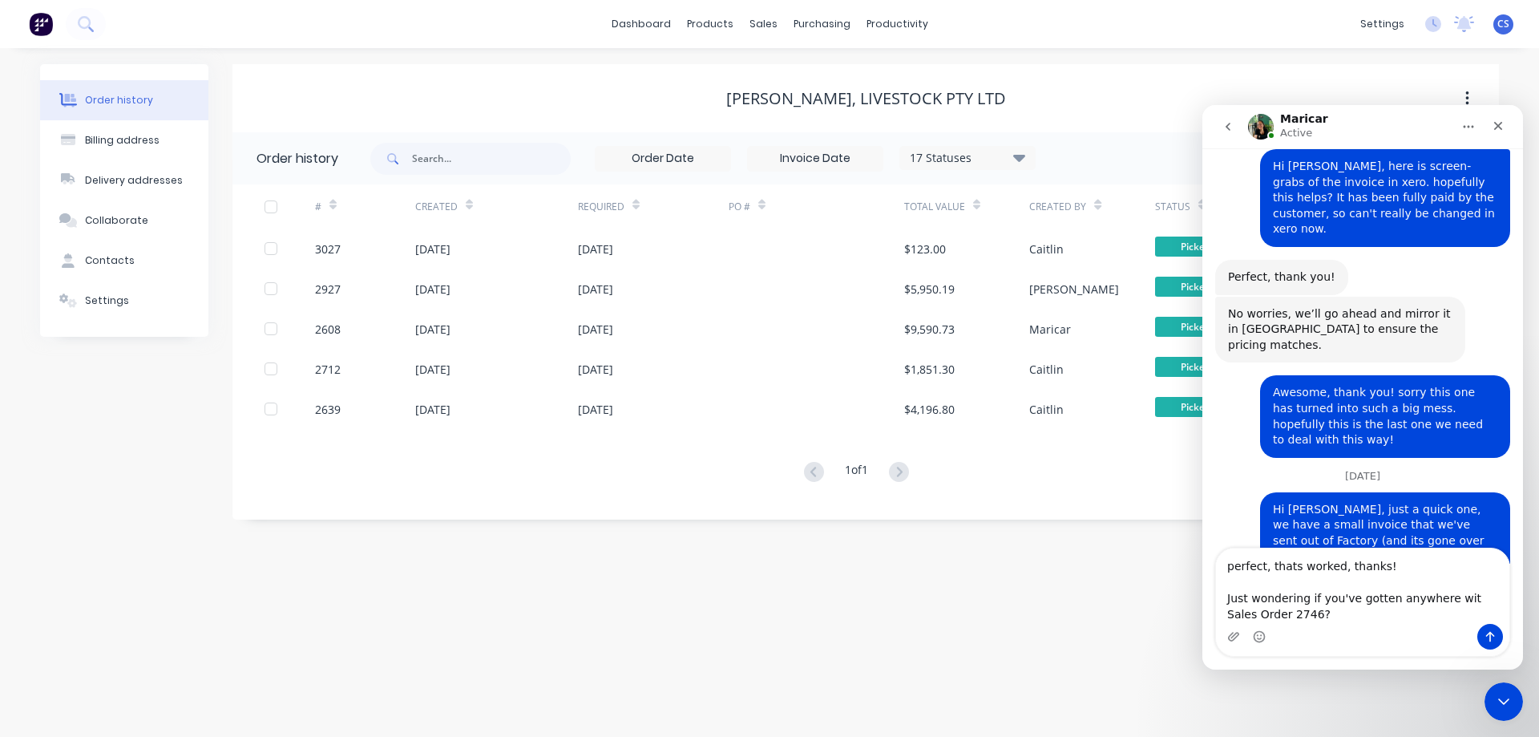
type textarea "perfect, thats worked, thanks! Just wondering if you've gotten anywhere with Sa…"
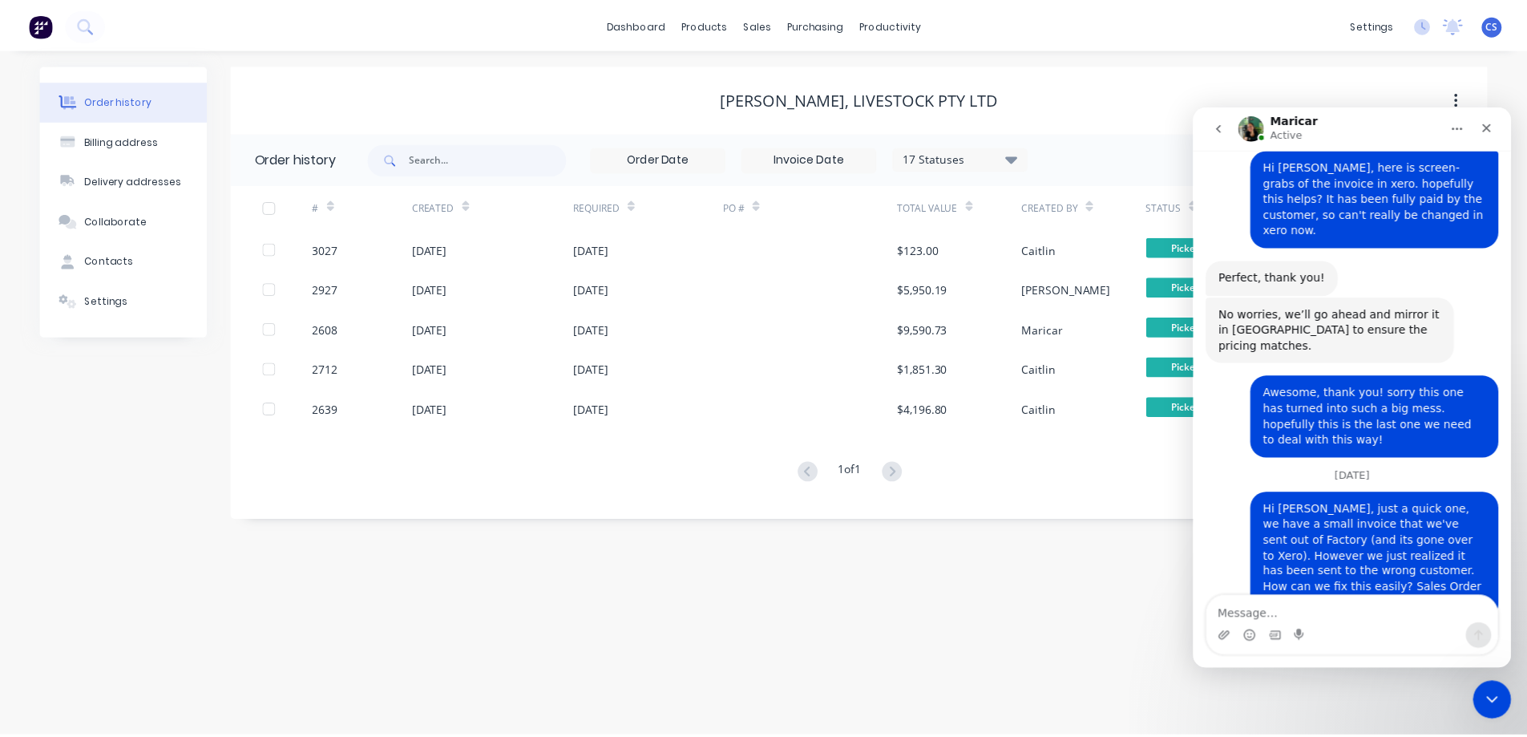
scroll to position [5939, 0]
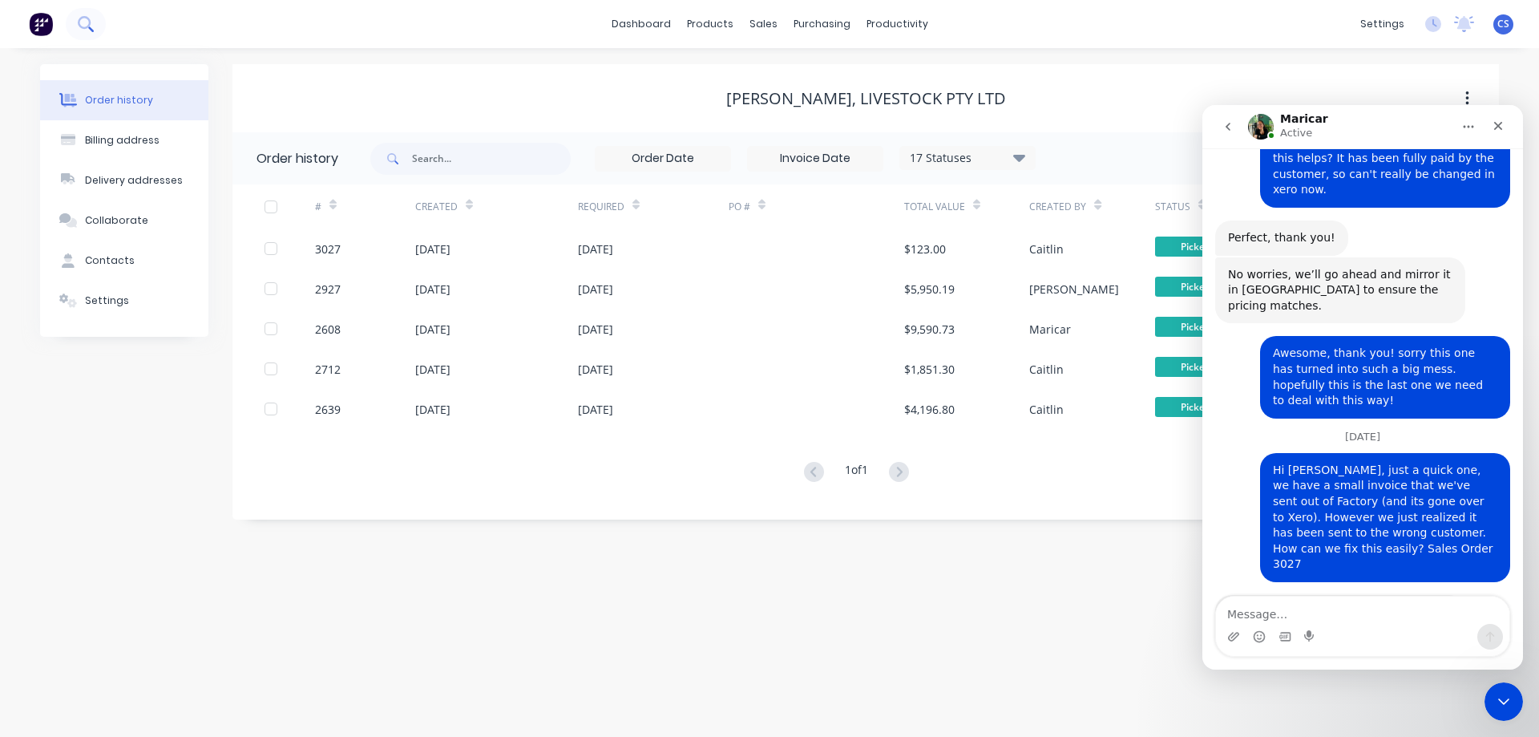
click at [97, 23] on button at bounding box center [86, 24] width 40 height 32
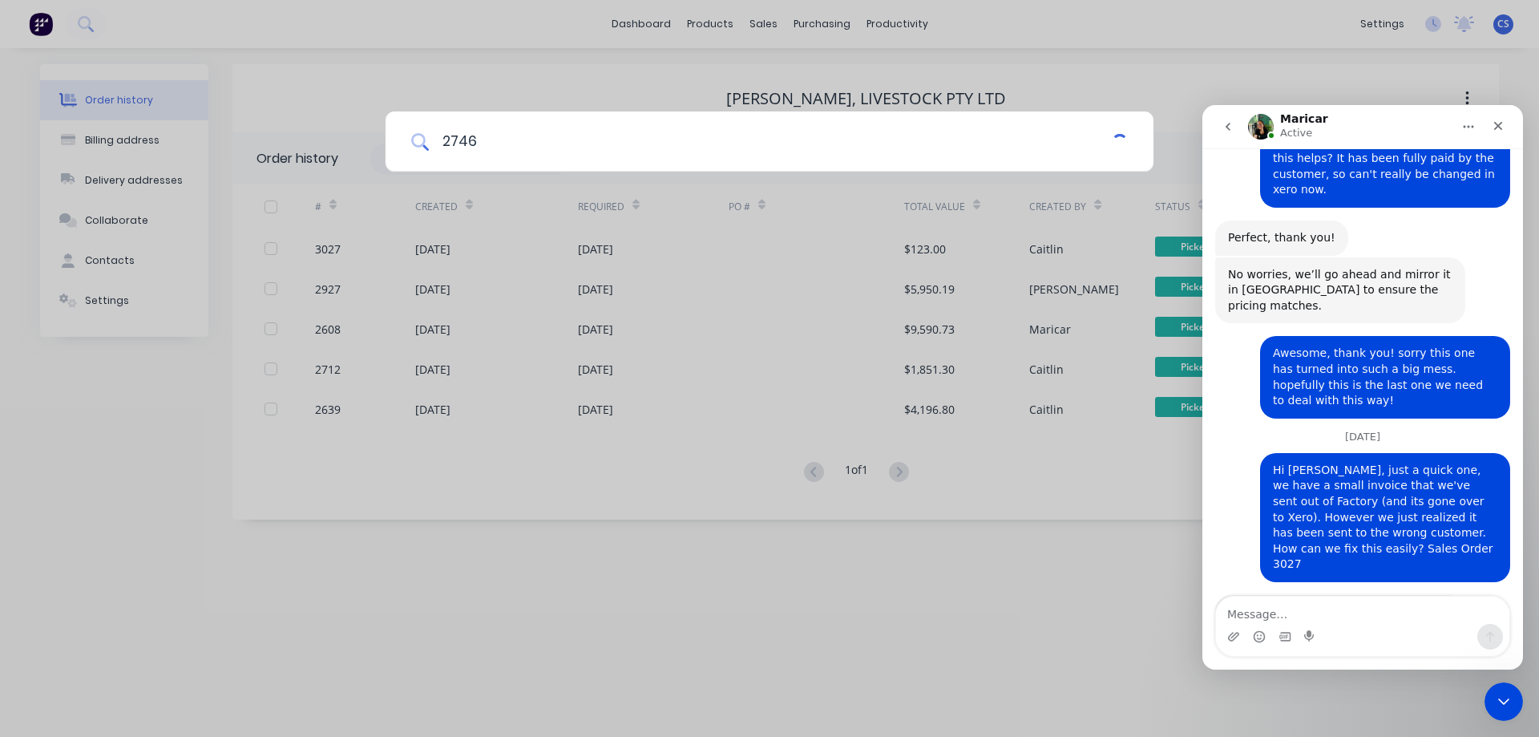
type input "2746"
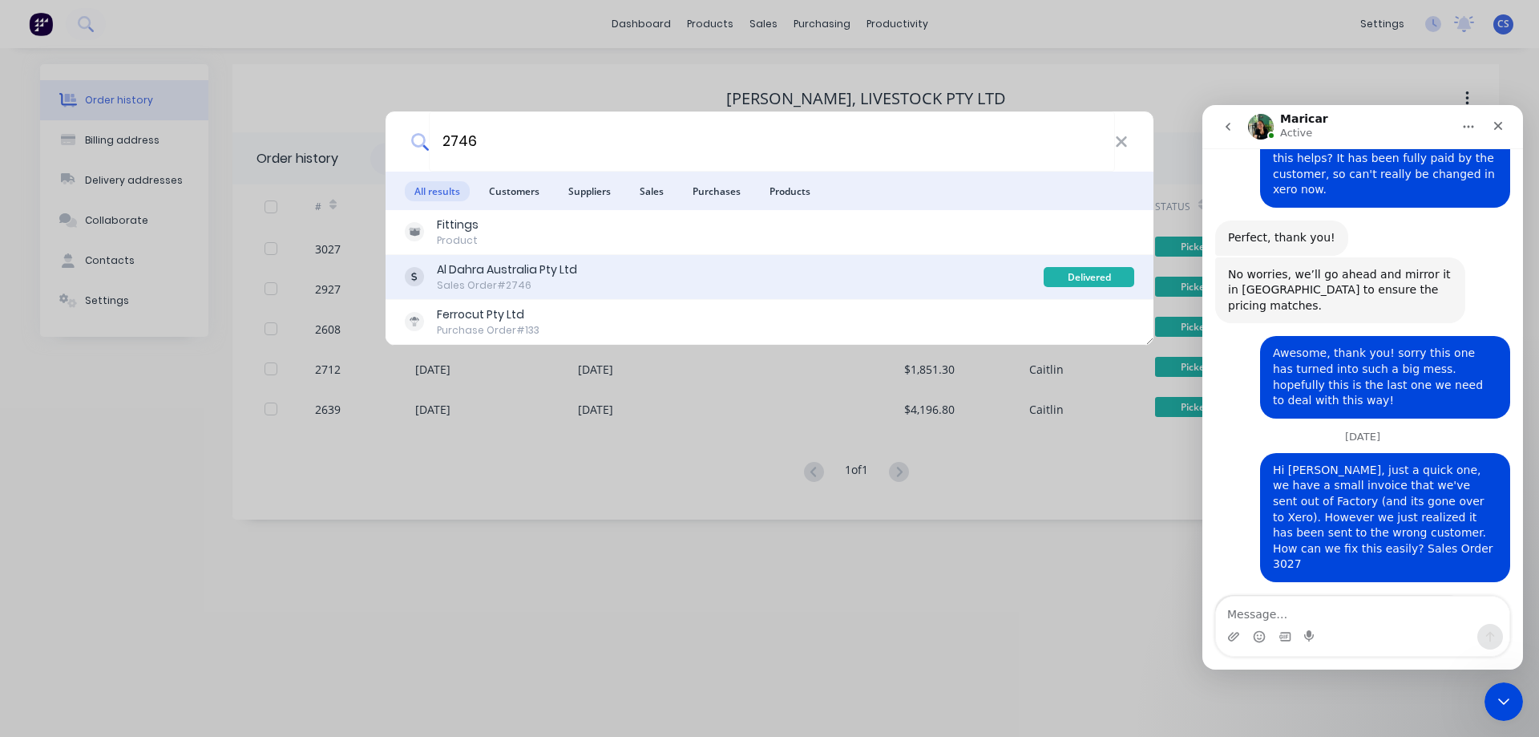
click at [597, 269] on div "Al Dahra Australia Pty Ltd Sales Order #2746" at bounding box center [724, 276] width 639 height 31
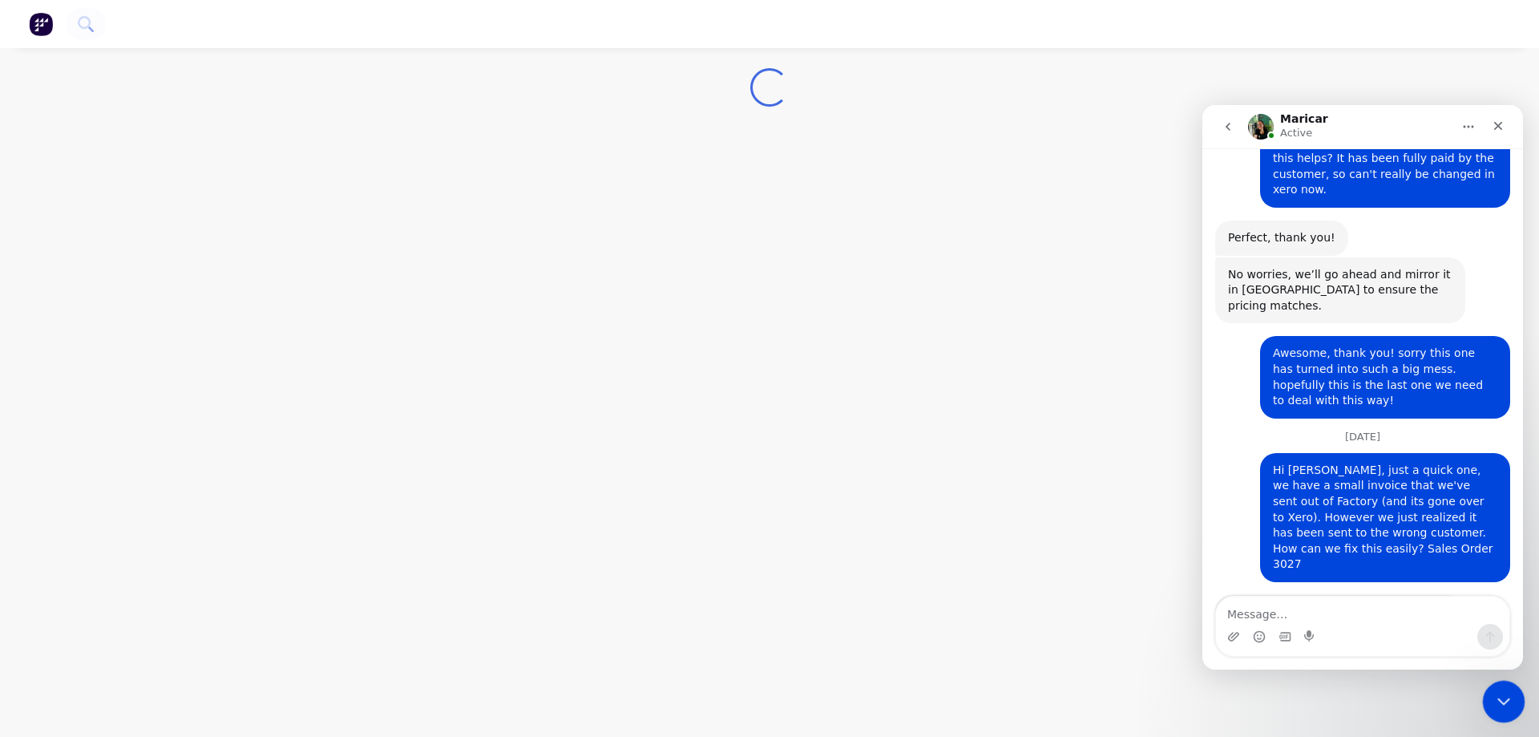
click at [1485, 703] on div "Close Intercom Messenger" at bounding box center [1501, 699] width 38 height 38
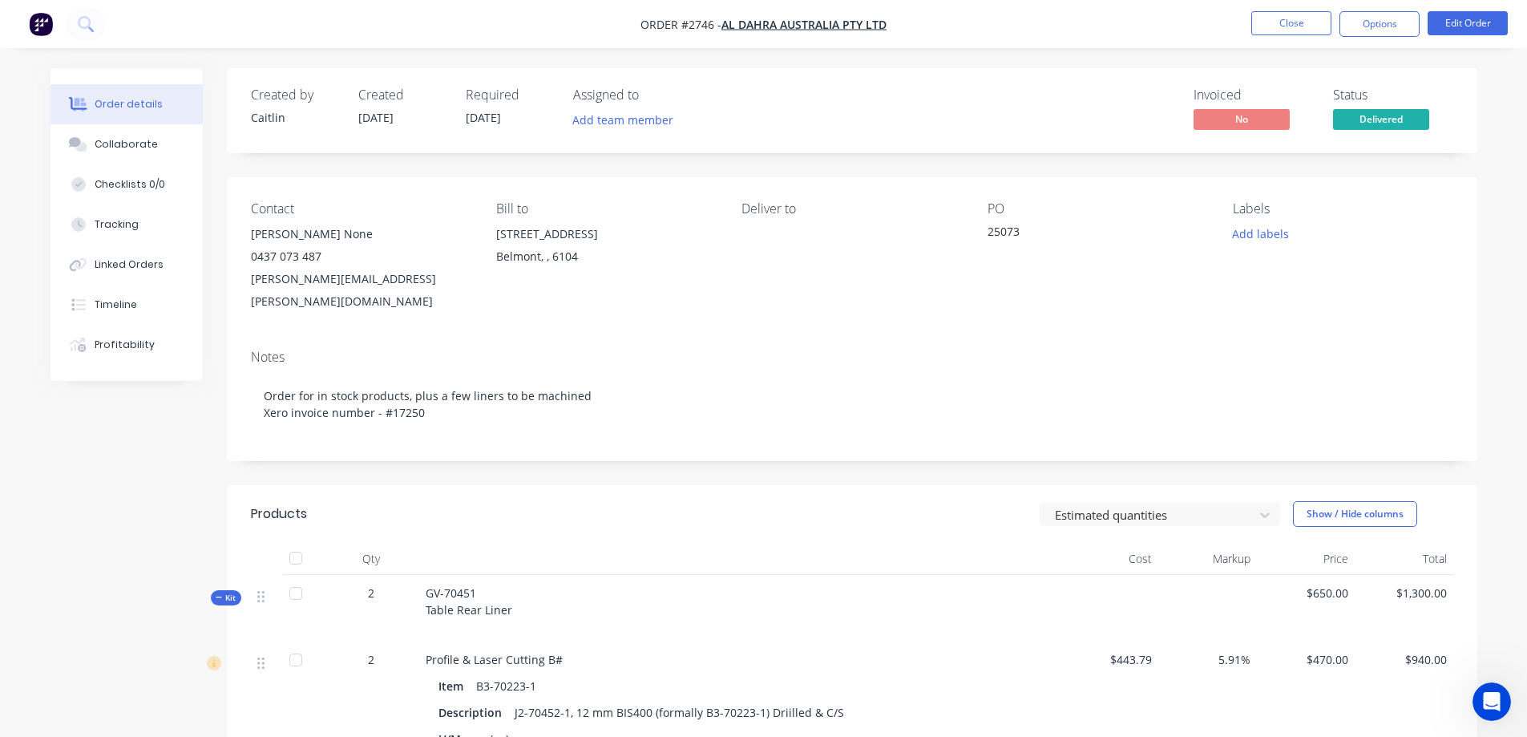
click at [51, 27] on img "button" at bounding box center [41, 24] width 24 height 24
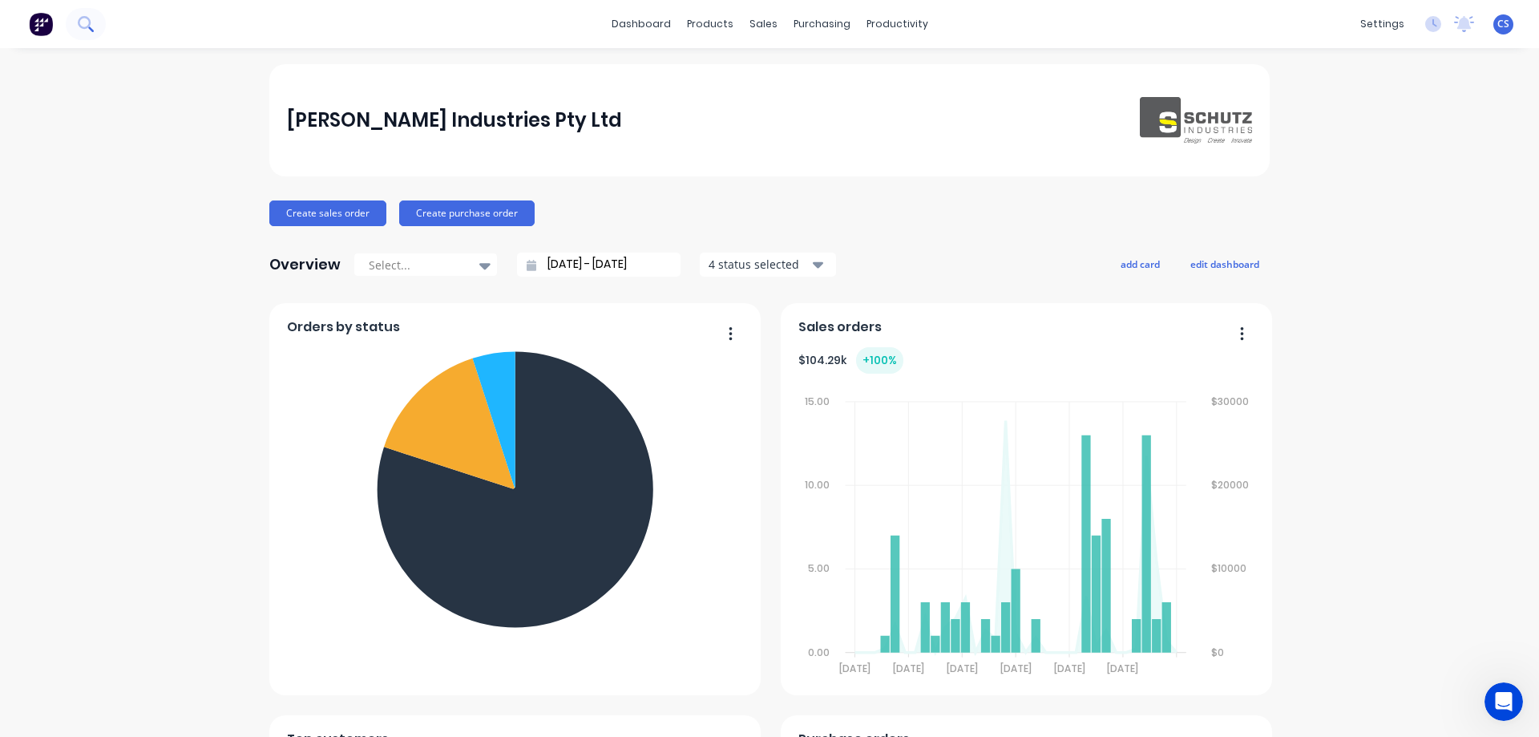
click at [83, 32] on button at bounding box center [86, 24] width 40 height 32
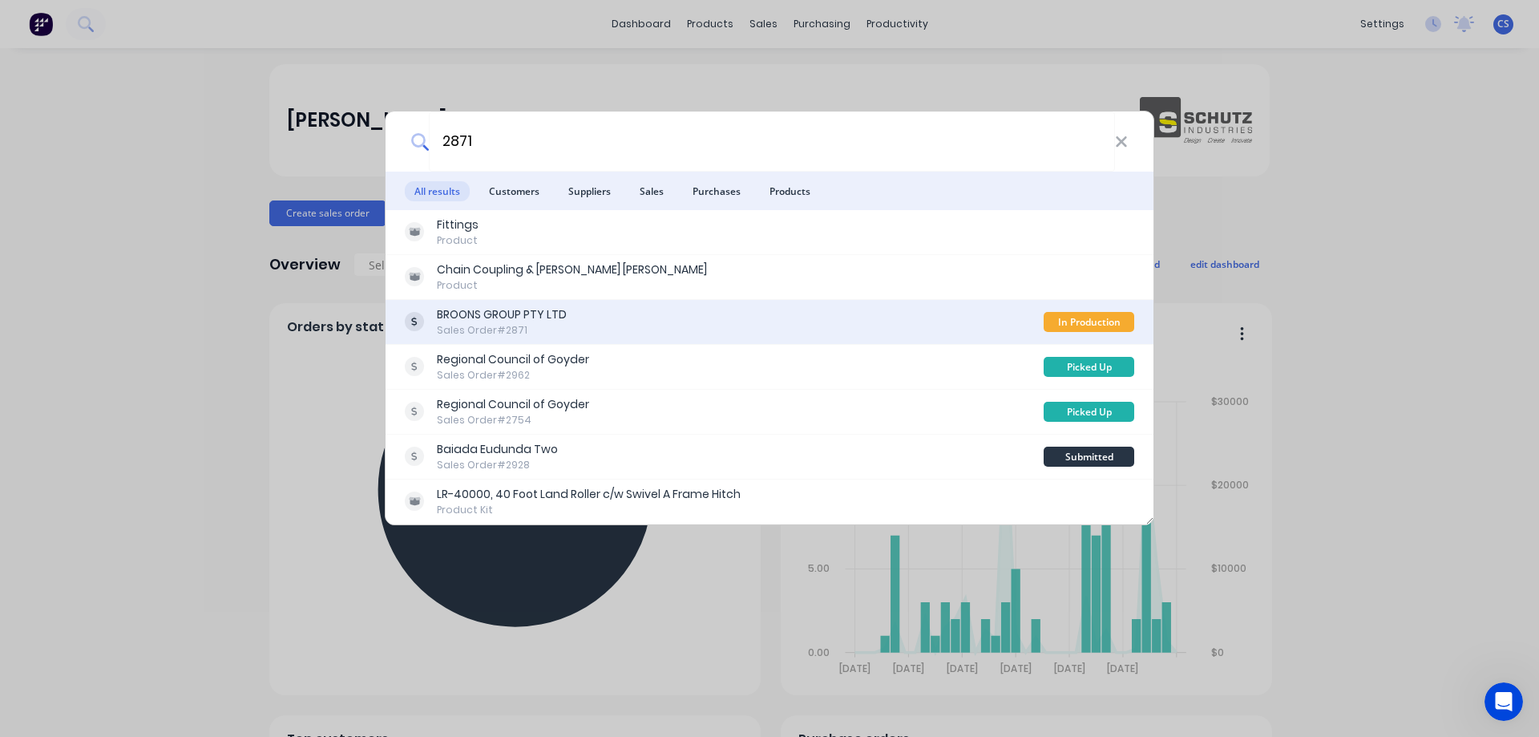
type input "2871"
click at [624, 329] on div "BROONS GROUP PTY LTD Sales Order #2871" at bounding box center [724, 321] width 639 height 31
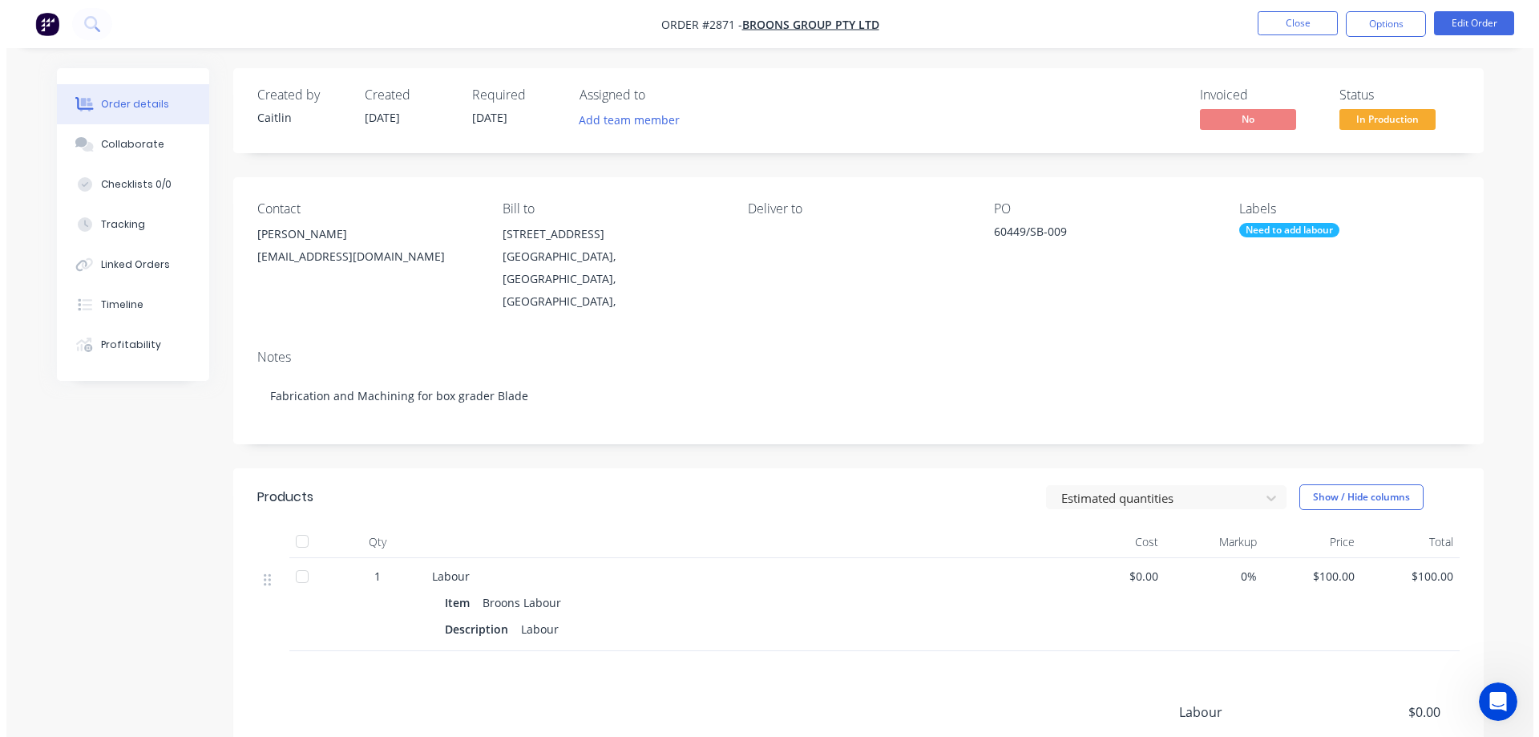
scroll to position [5939, 0]
click at [147, 271] on div "Linked Orders" at bounding box center [129, 264] width 69 height 14
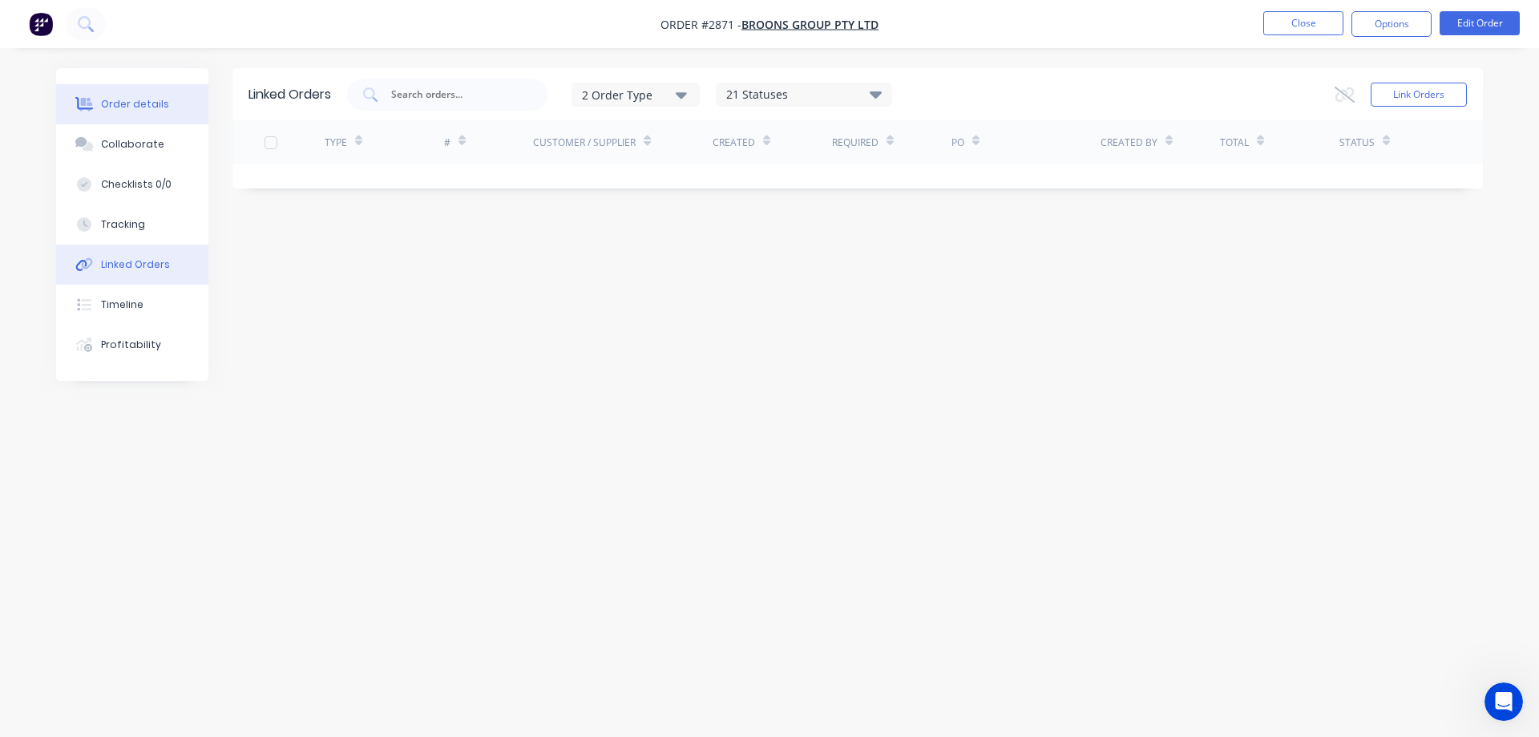
drag, startPoint x: 154, startPoint y: 241, endPoint x: 164, endPoint y: 121, distance: 120.6
click at [154, 240] on button "Tracking" at bounding box center [132, 224] width 152 height 40
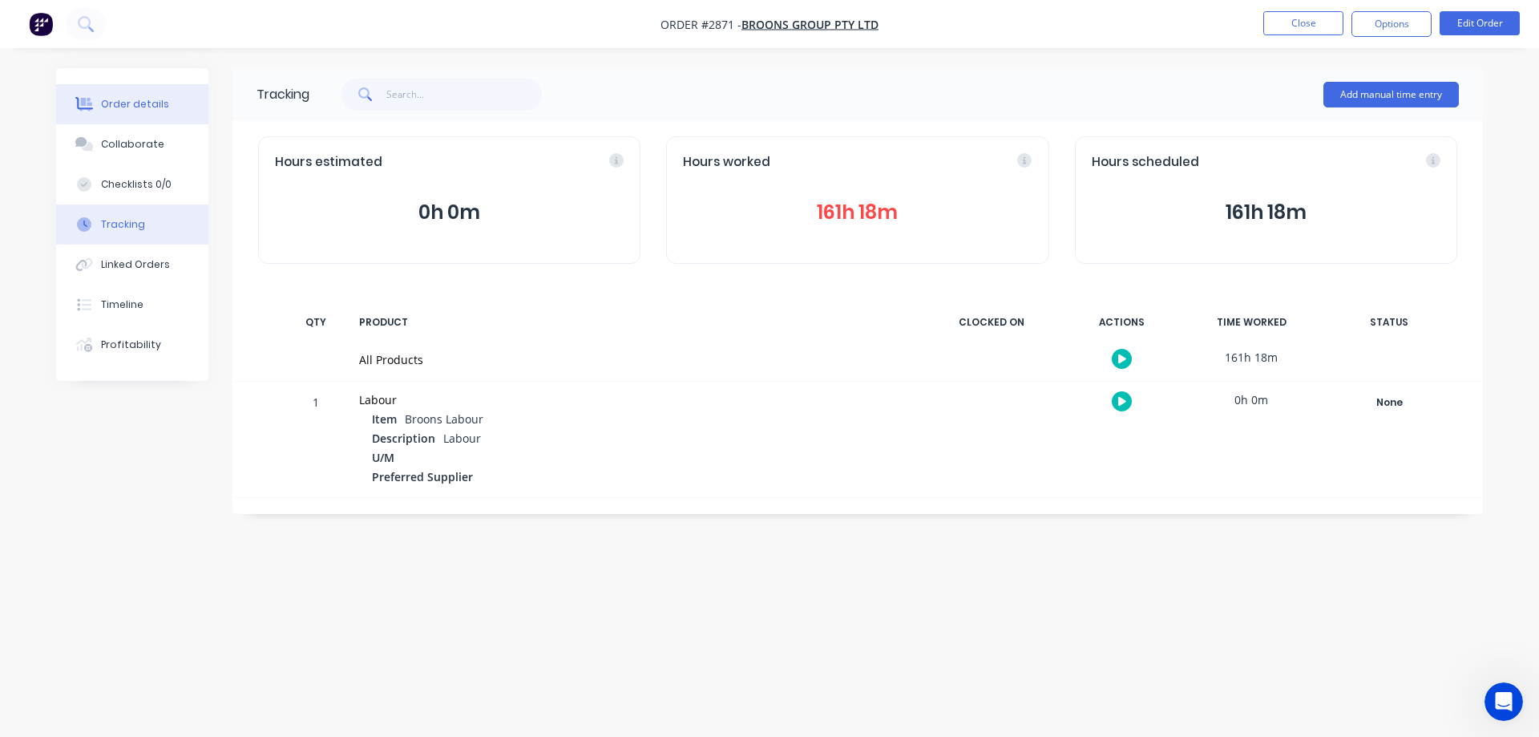
click at [156, 103] on div "Order details" at bounding box center [135, 104] width 68 height 14
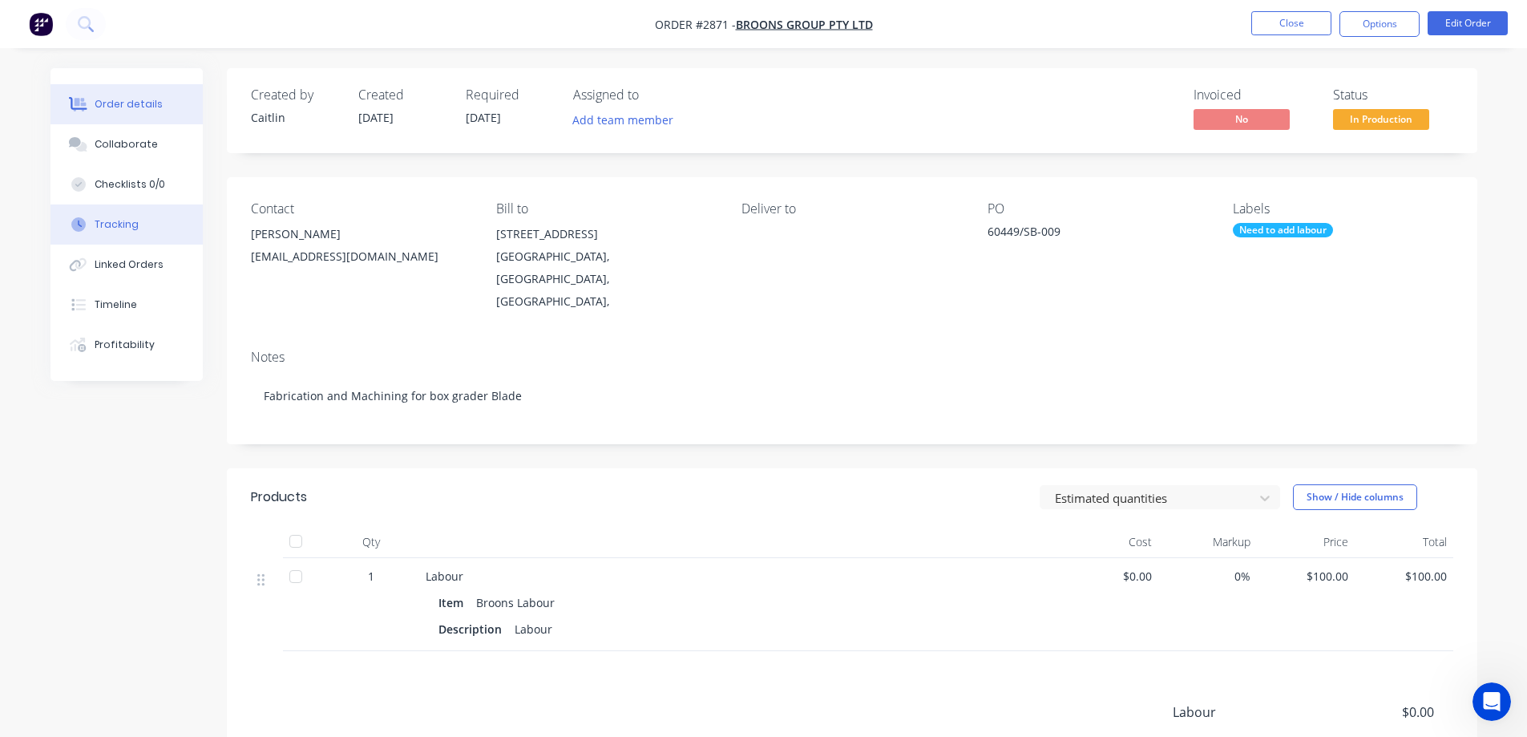
click at [160, 220] on button "Tracking" at bounding box center [127, 224] width 152 height 40
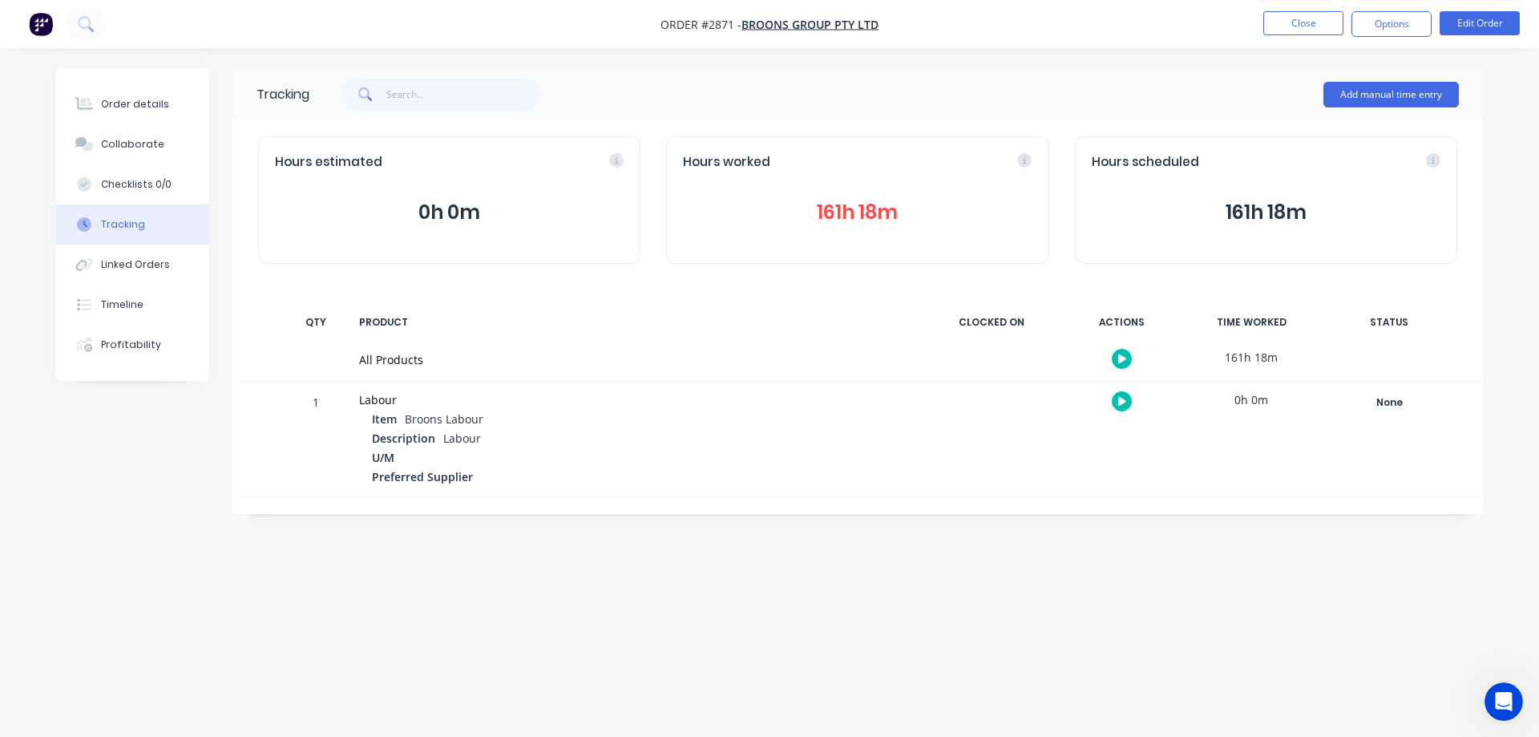
click at [877, 216] on button "161h 18m" at bounding box center [857, 212] width 349 height 30
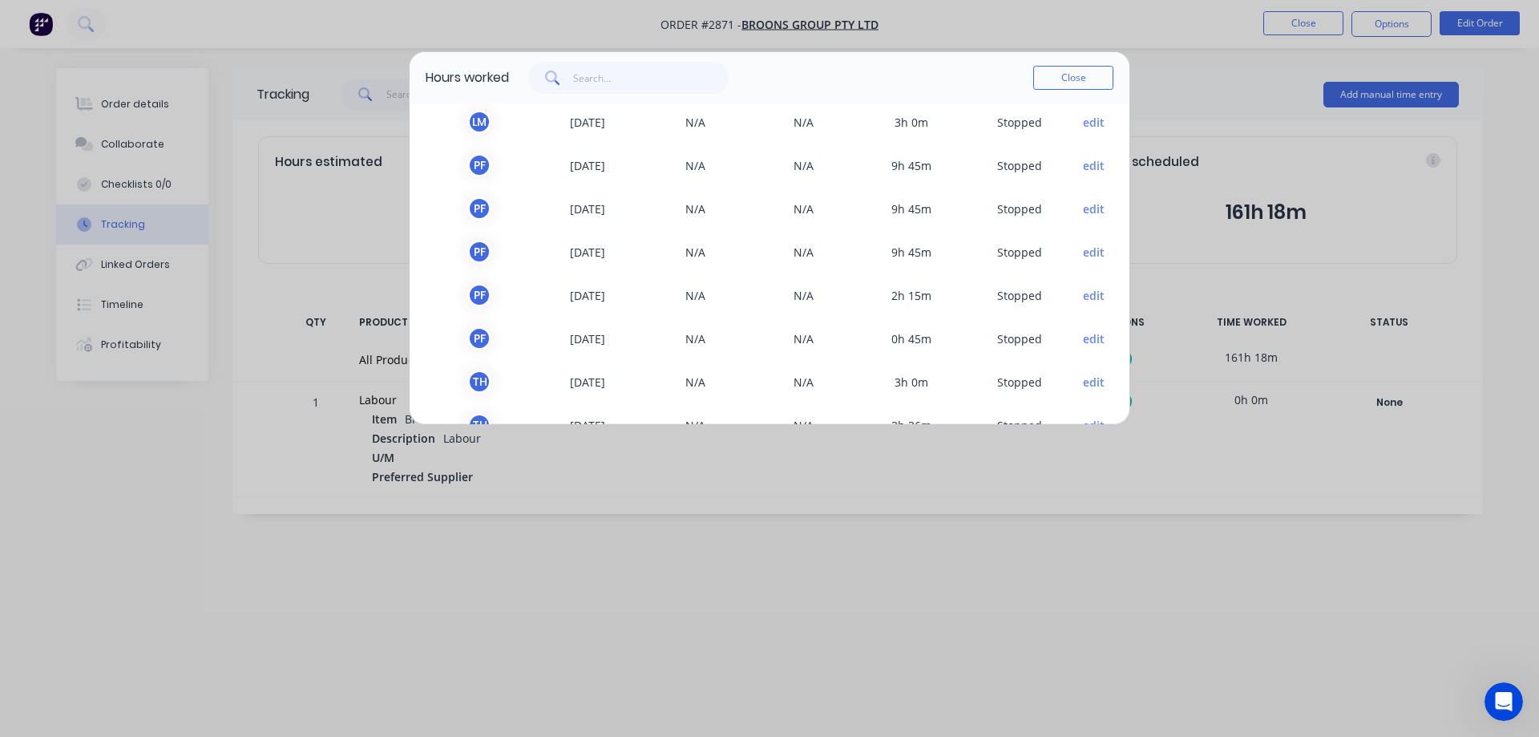
scroll to position [1000, 0]
click at [1071, 72] on button "Close" at bounding box center [1073, 78] width 80 height 24
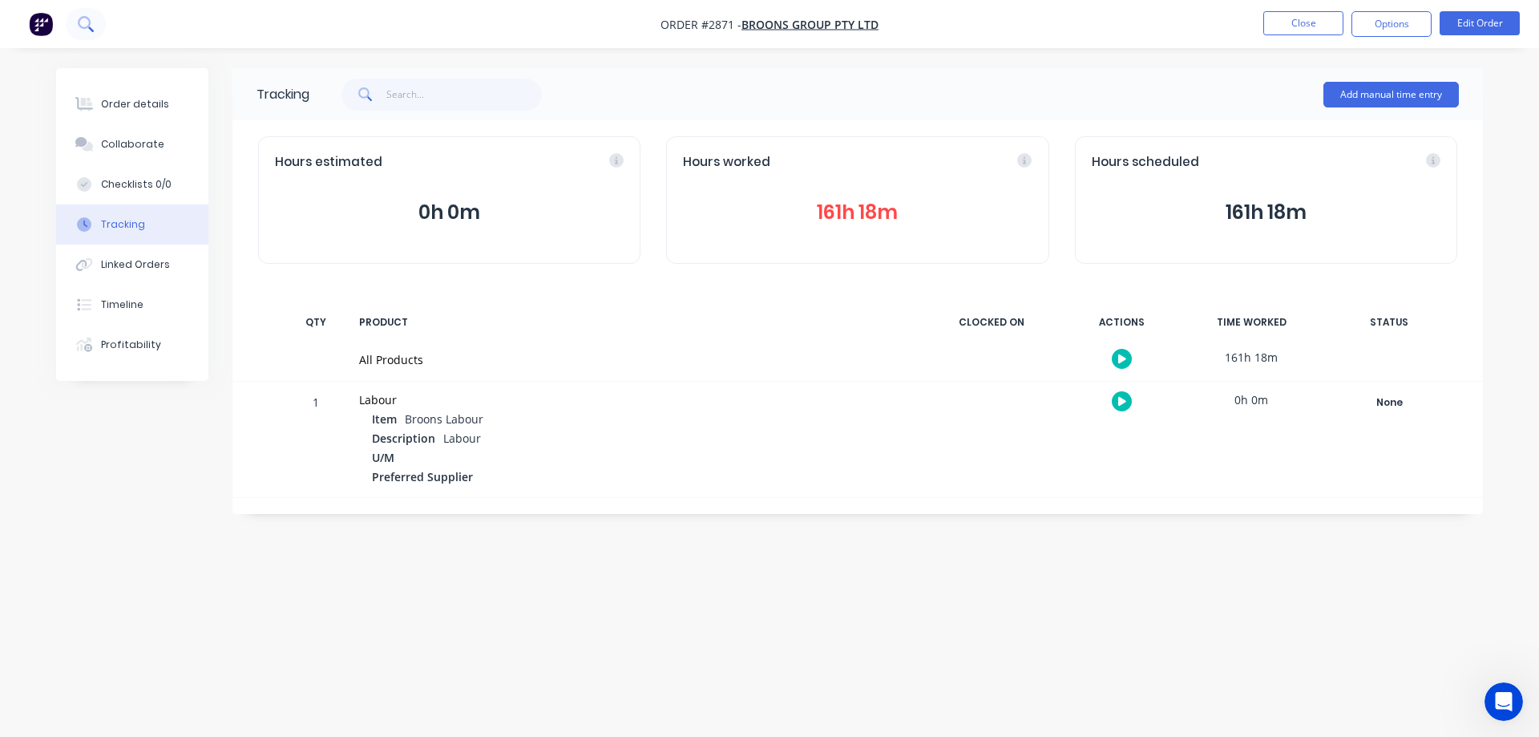
click at [95, 21] on button at bounding box center [86, 24] width 40 height 32
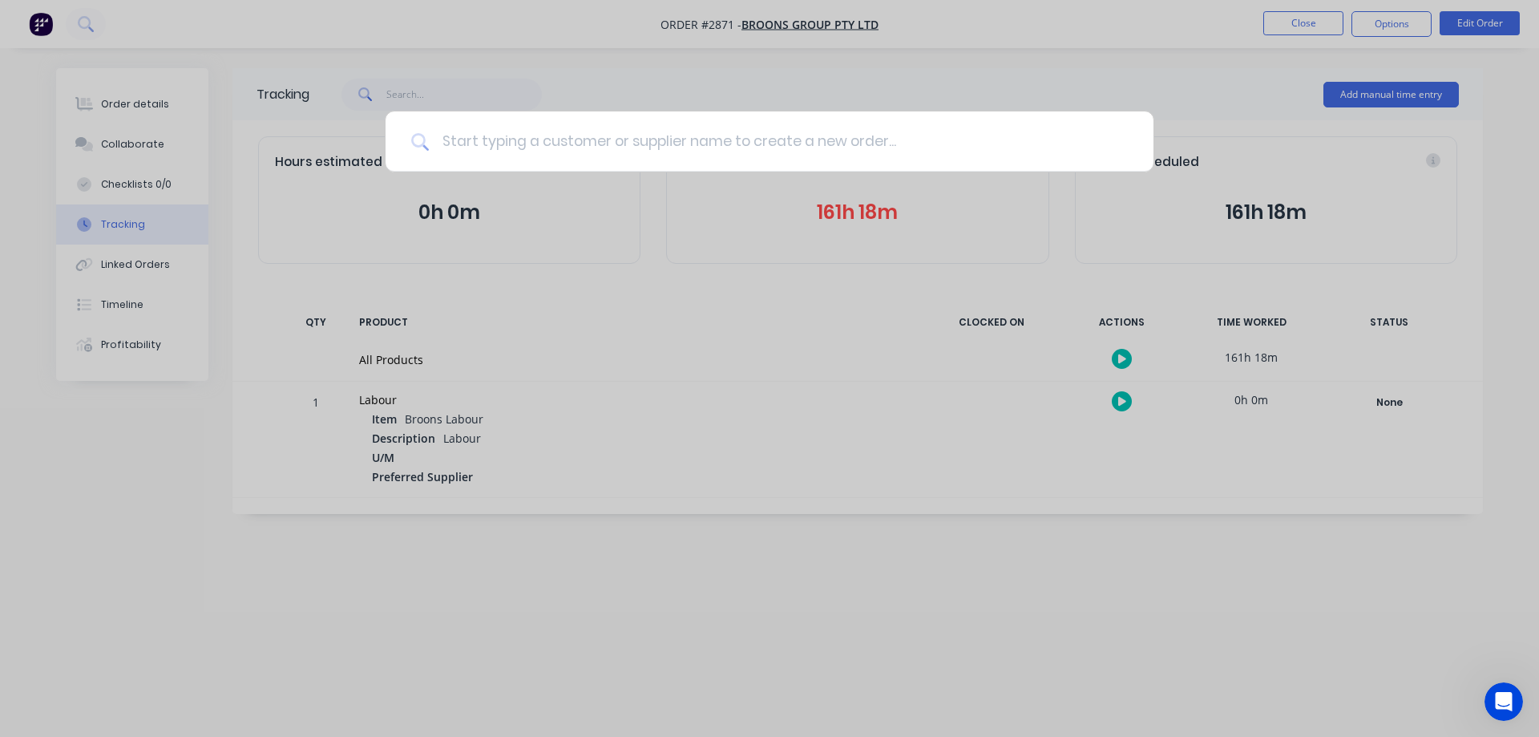
click at [495, 148] on input at bounding box center [778, 141] width 699 height 60
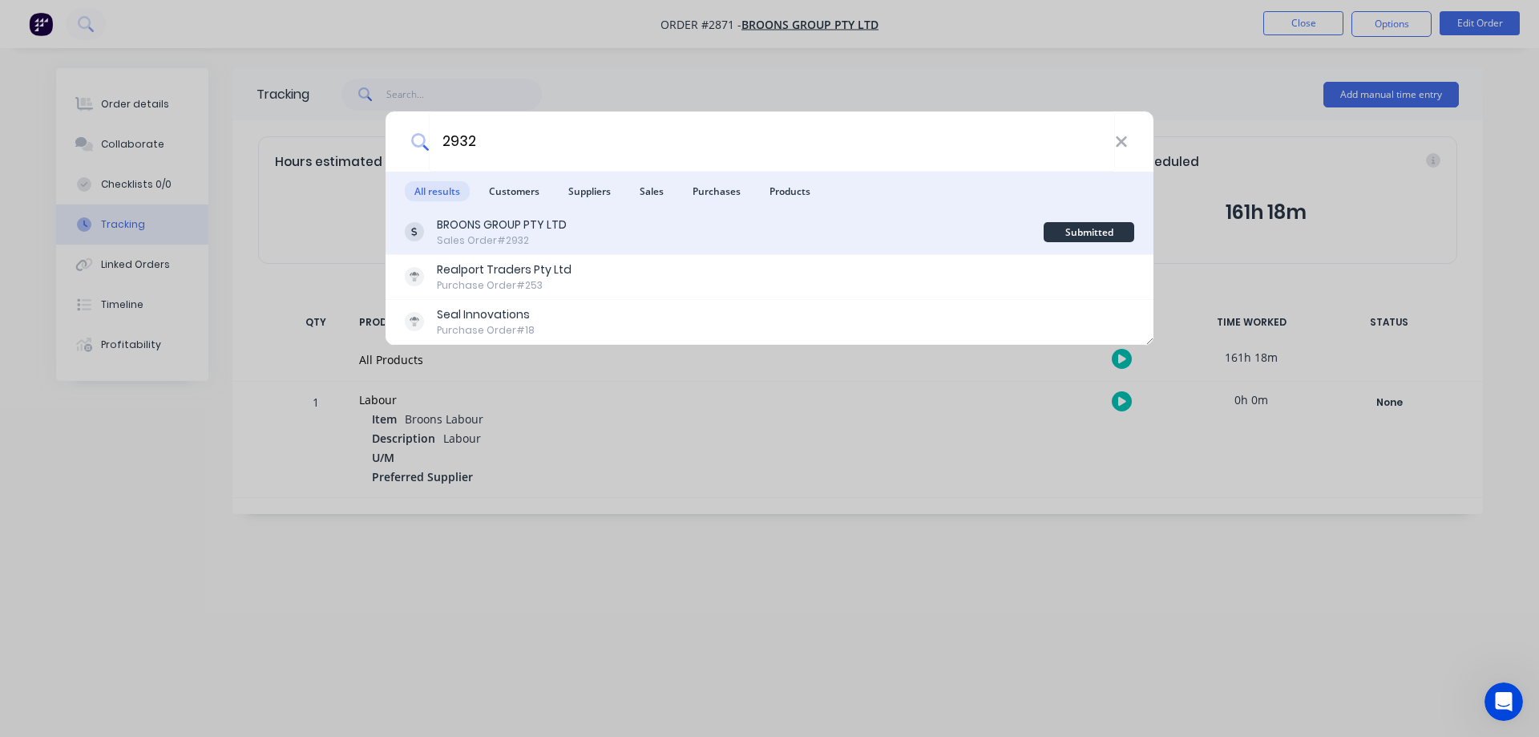
type input "2932"
click at [599, 219] on div "BROONS GROUP PTY LTD Sales Order #2932" at bounding box center [724, 231] width 639 height 31
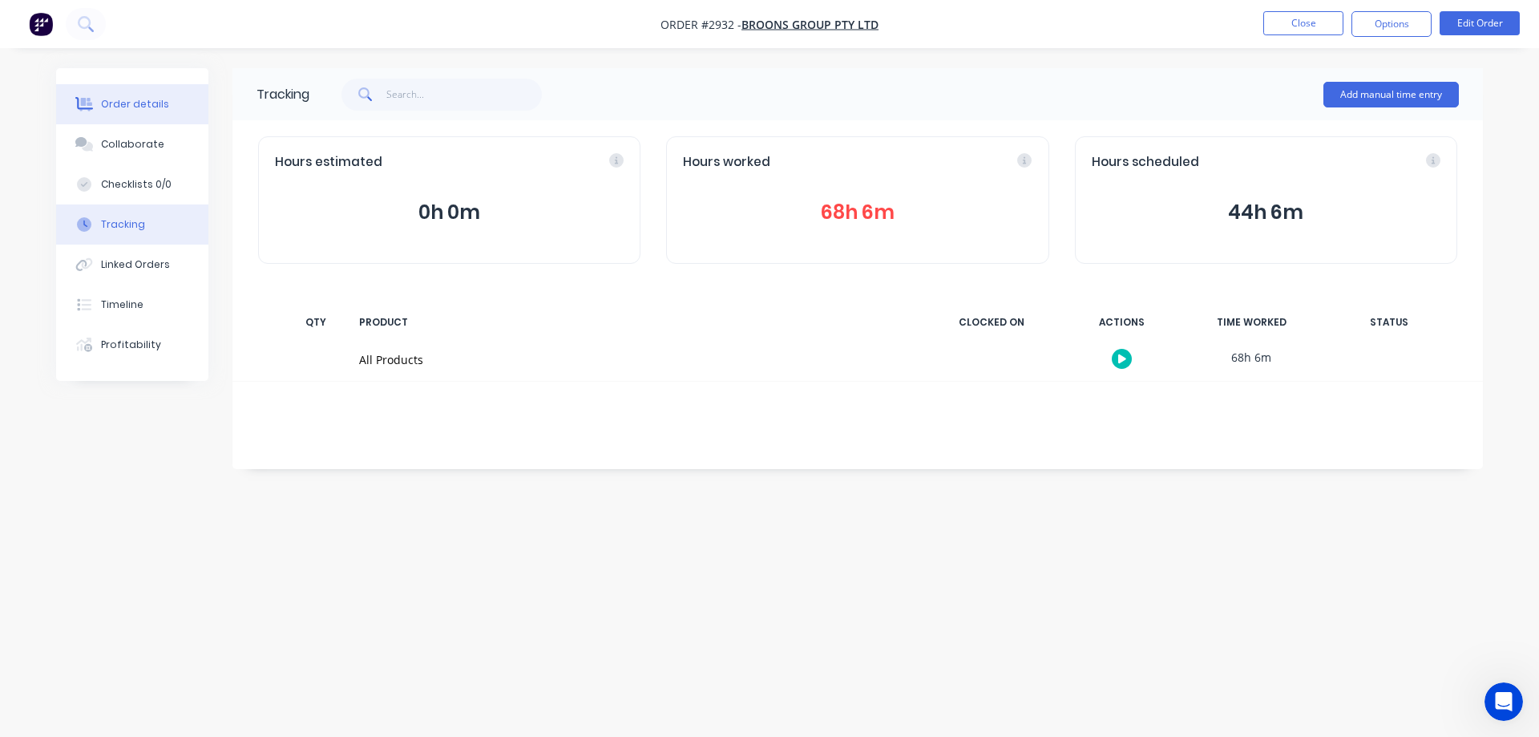
click at [145, 98] on div "Order details" at bounding box center [135, 104] width 68 height 14
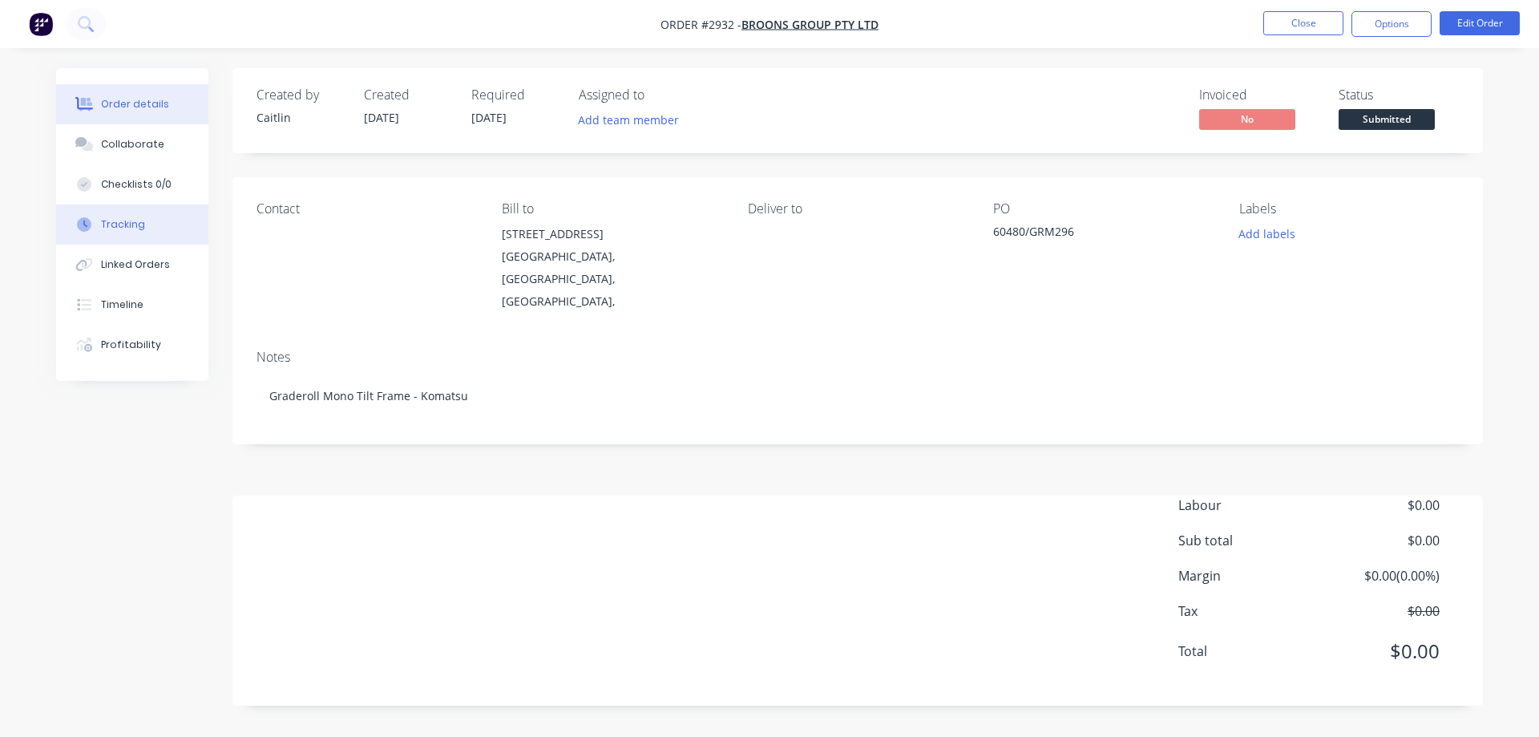
click at [164, 236] on button "Tracking" at bounding box center [132, 224] width 152 height 40
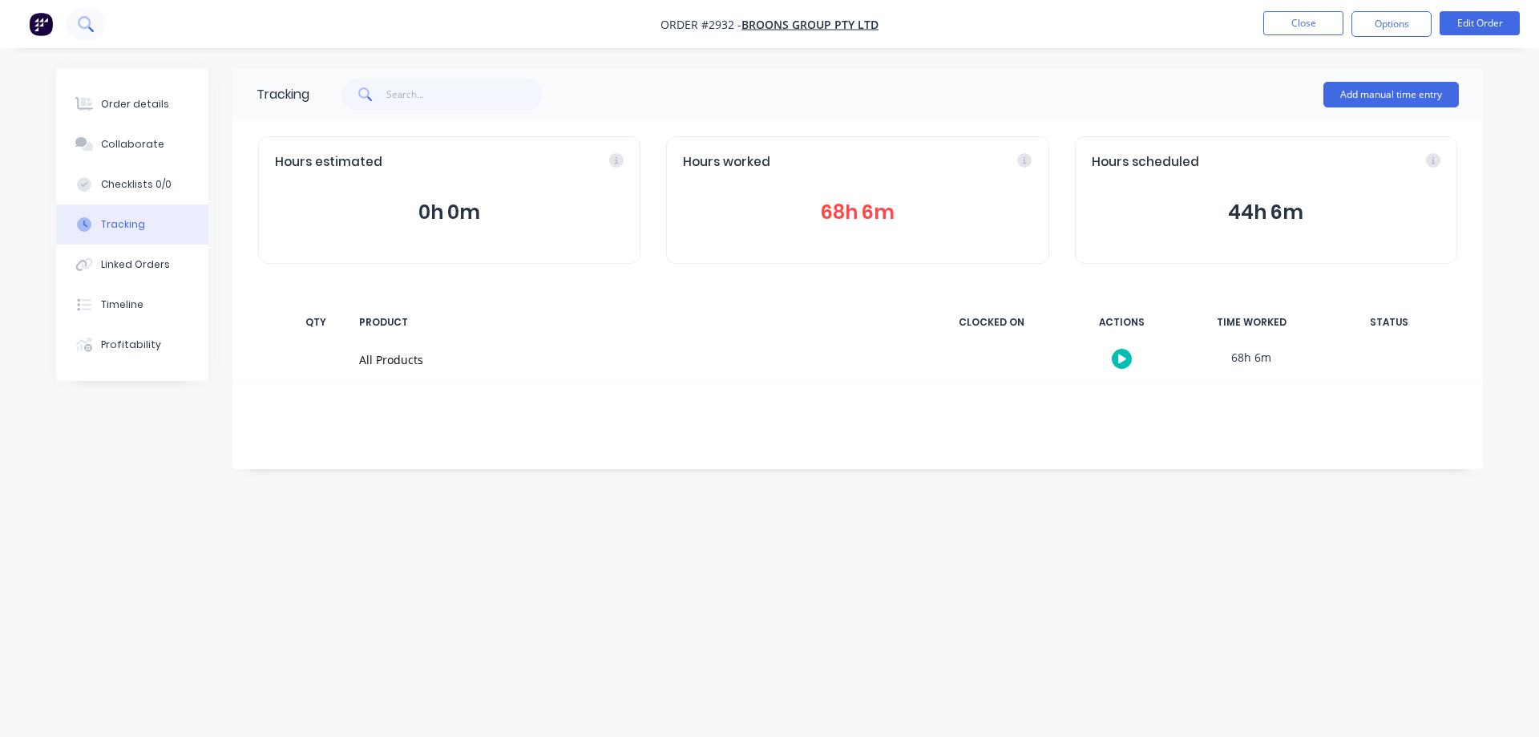
click at [87, 15] on button at bounding box center [86, 24] width 40 height 32
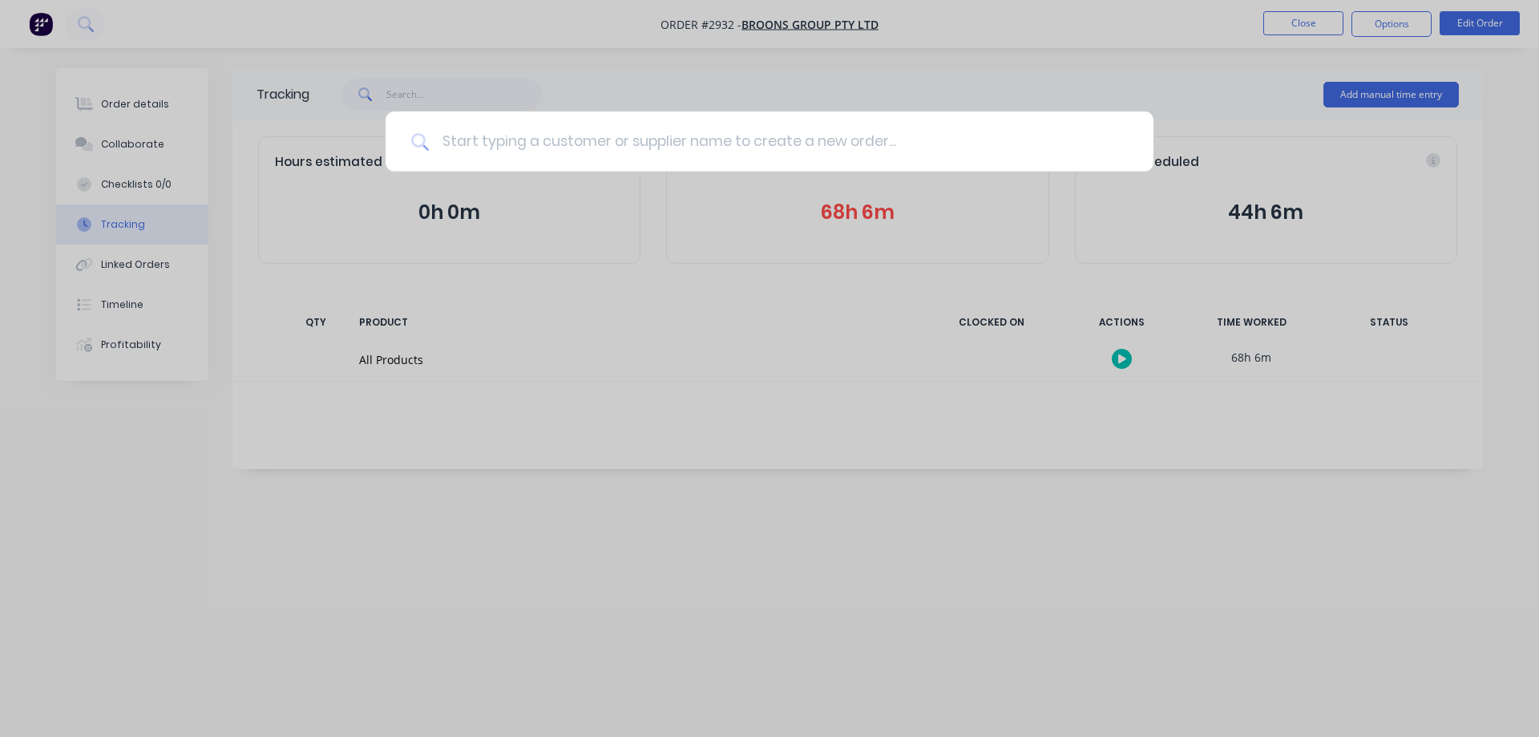
click at [503, 145] on input at bounding box center [778, 141] width 699 height 60
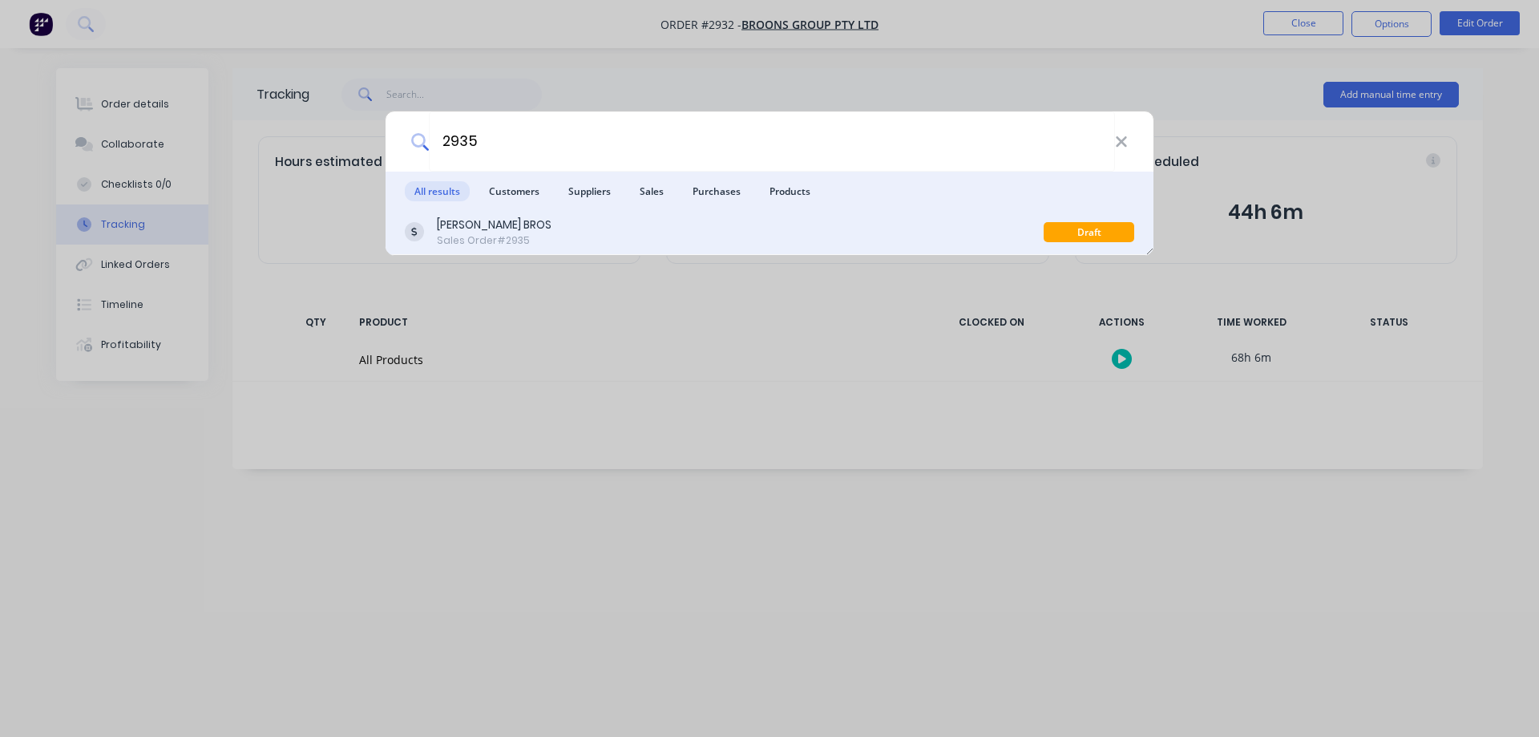
type input "2935"
click at [568, 240] on div "DOERING BROS Sales Order #2935" at bounding box center [724, 231] width 639 height 31
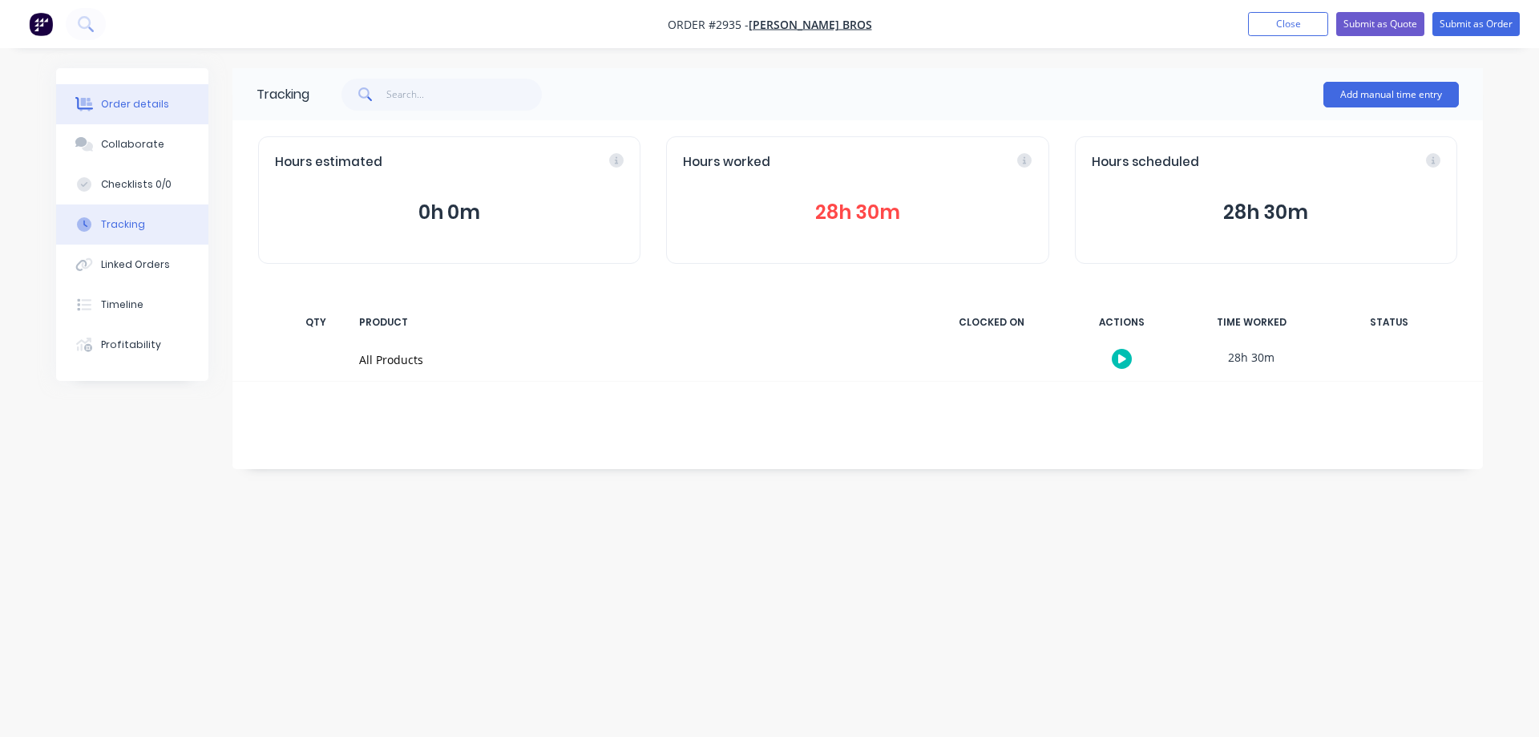
click at [127, 104] on div "Order details" at bounding box center [135, 104] width 68 height 14
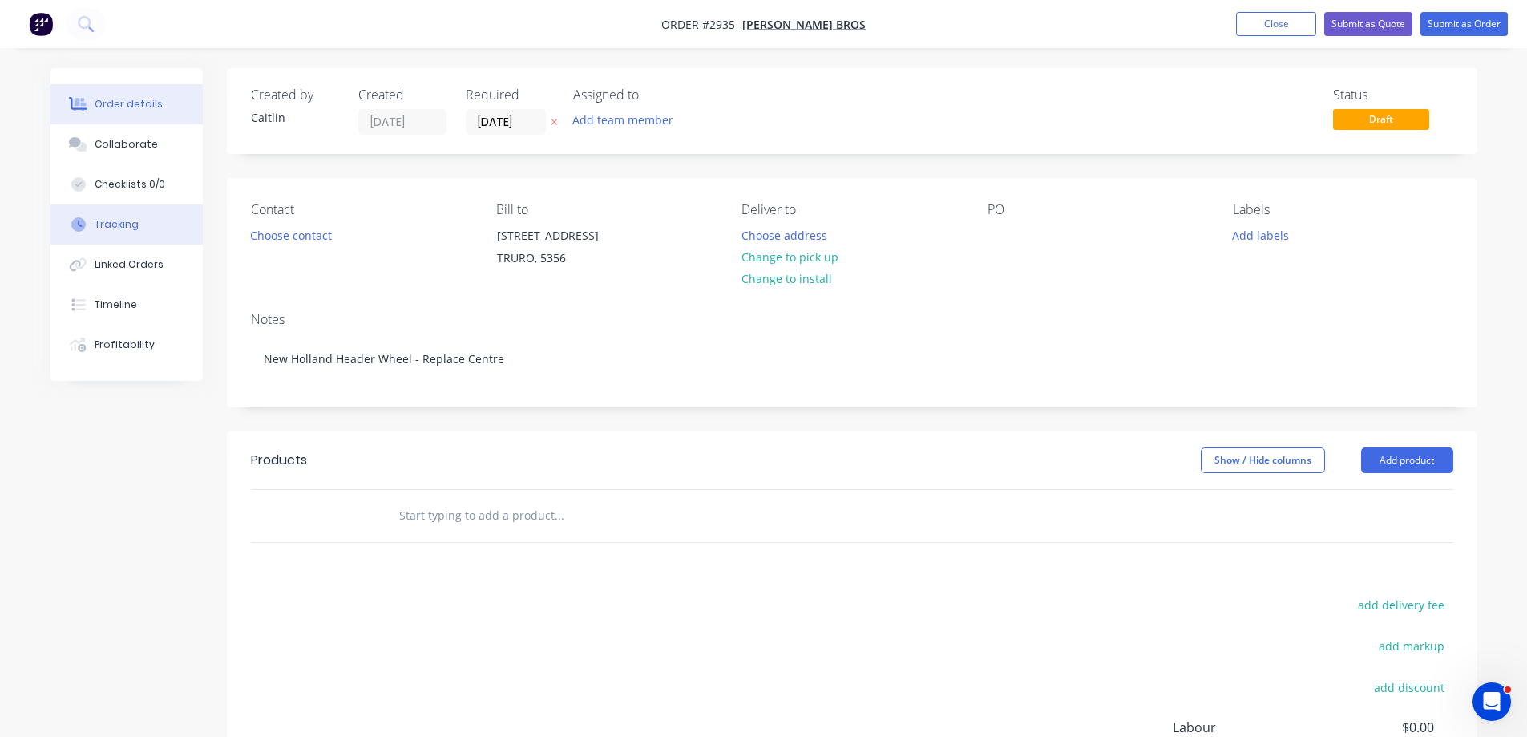
click at [145, 228] on button "Tracking" at bounding box center [127, 224] width 152 height 40
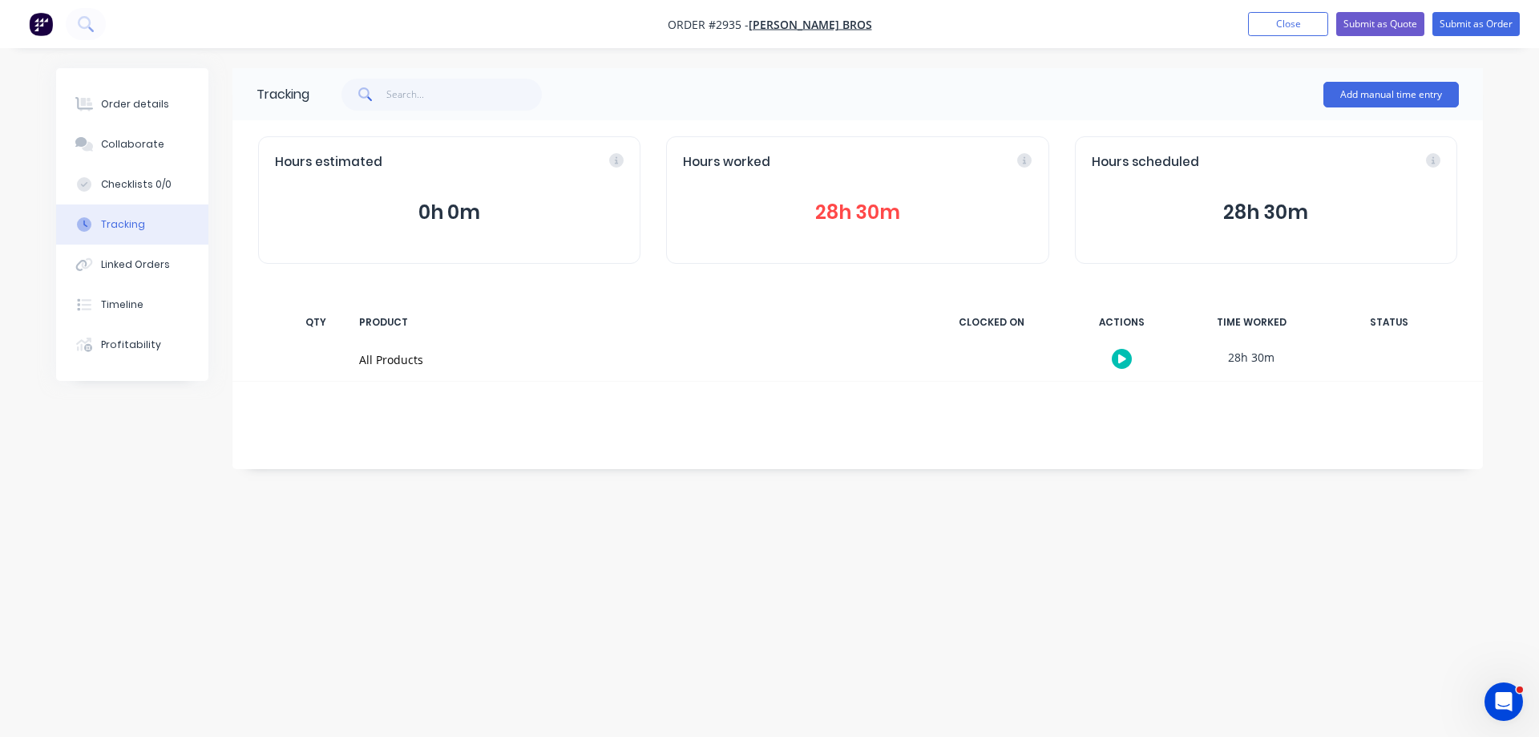
click at [40, 30] on img "button" at bounding box center [41, 24] width 24 height 24
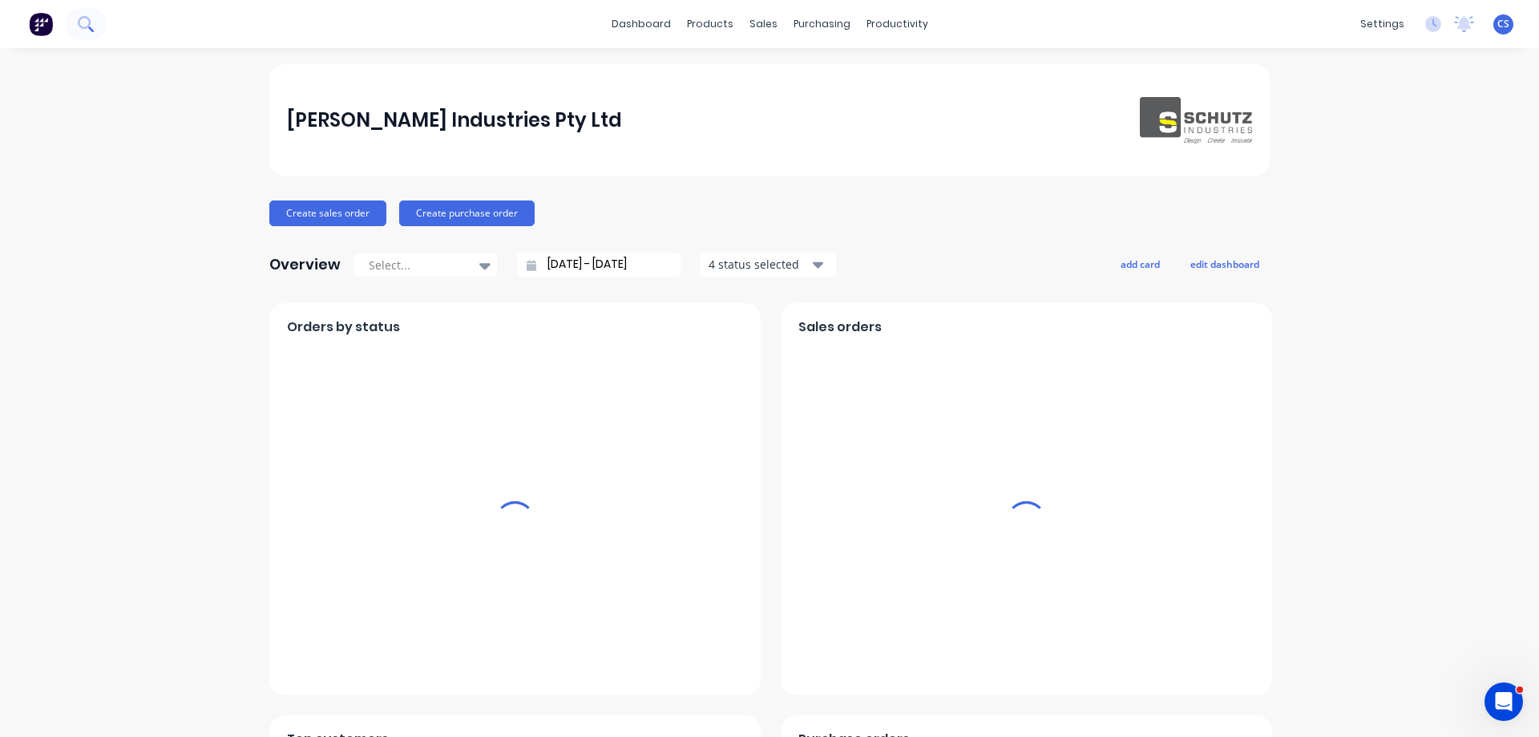
click at [88, 32] on button at bounding box center [86, 24] width 40 height 32
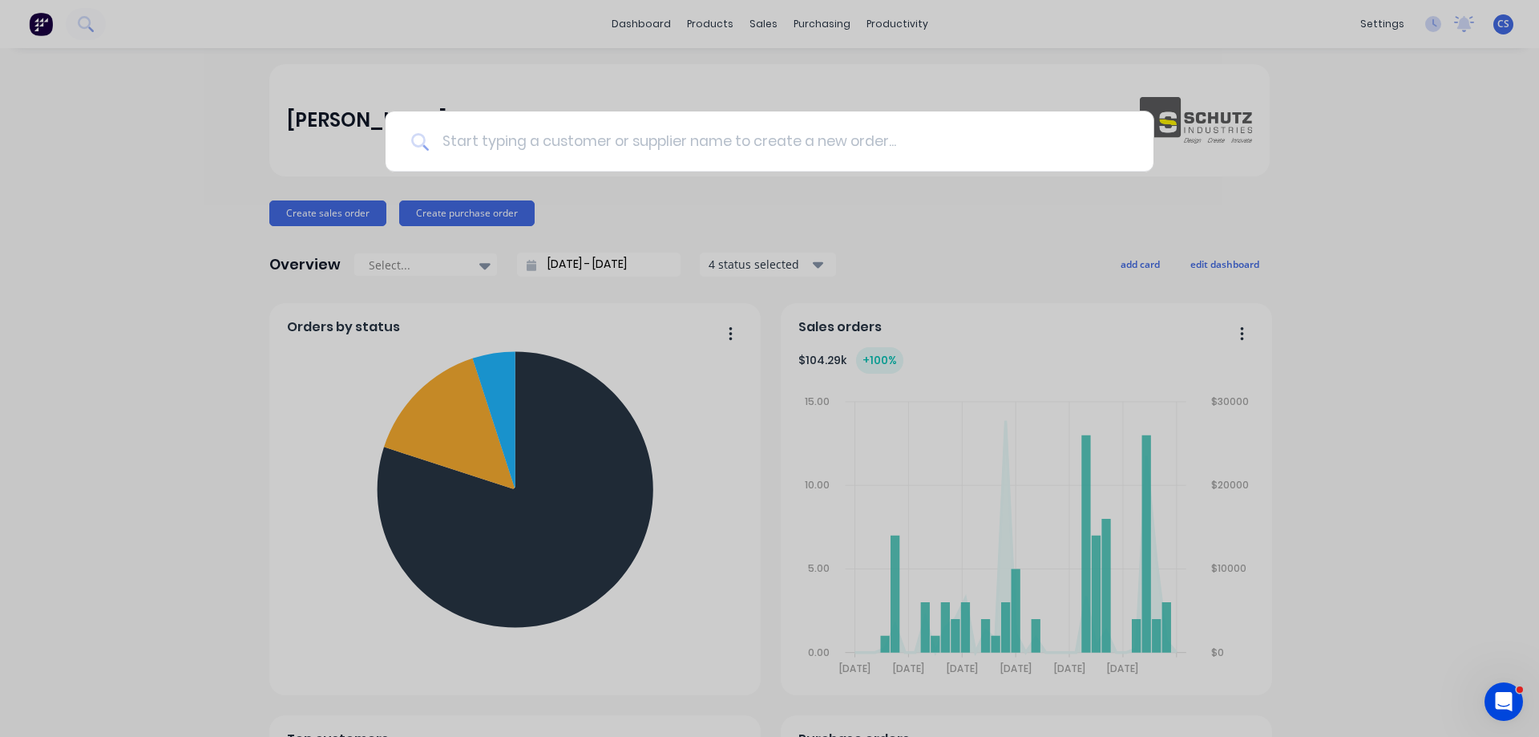
click at [531, 135] on input at bounding box center [778, 141] width 699 height 60
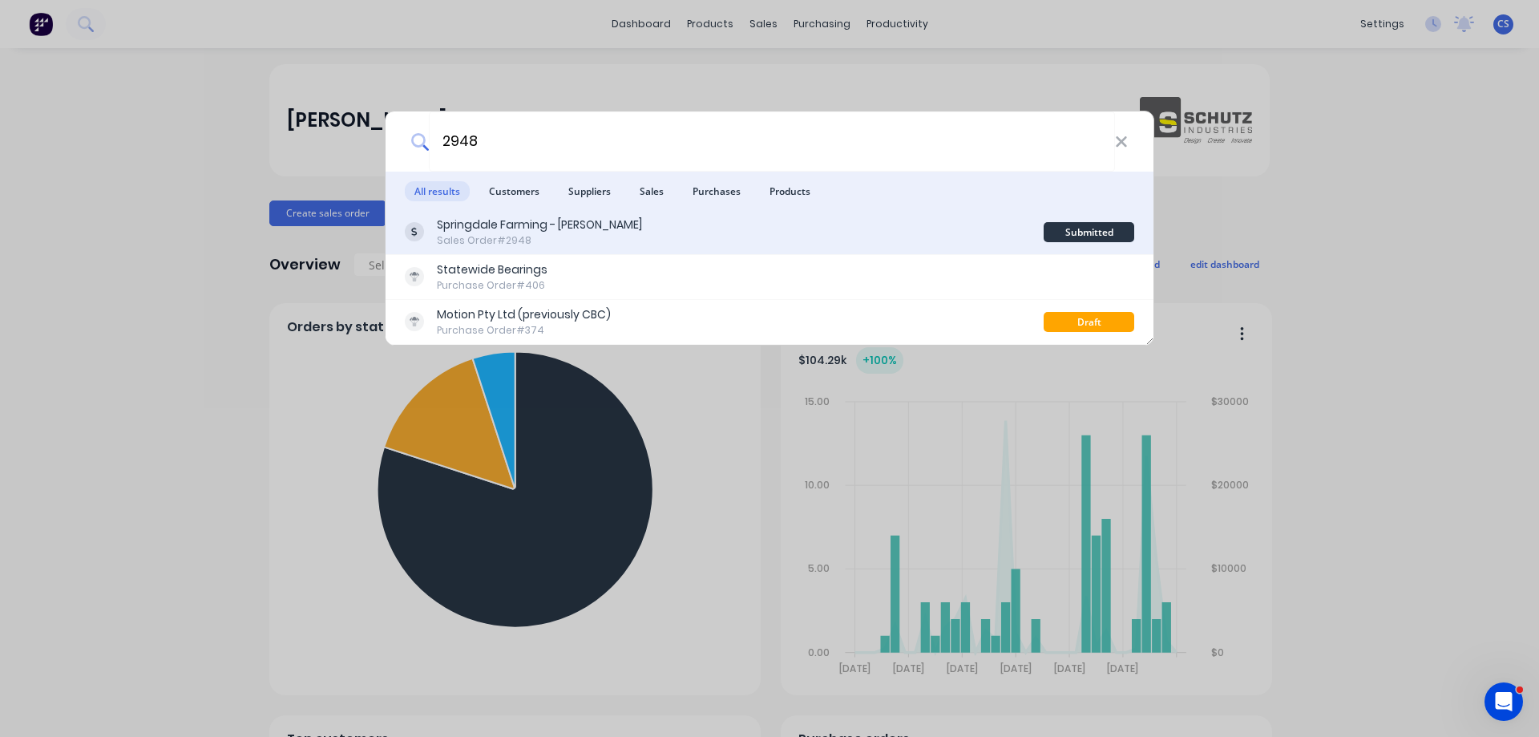
type input "2948"
click at [645, 231] on div "Springdale Farming - Phillip Sales Order #2948" at bounding box center [724, 231] width 639 height 31
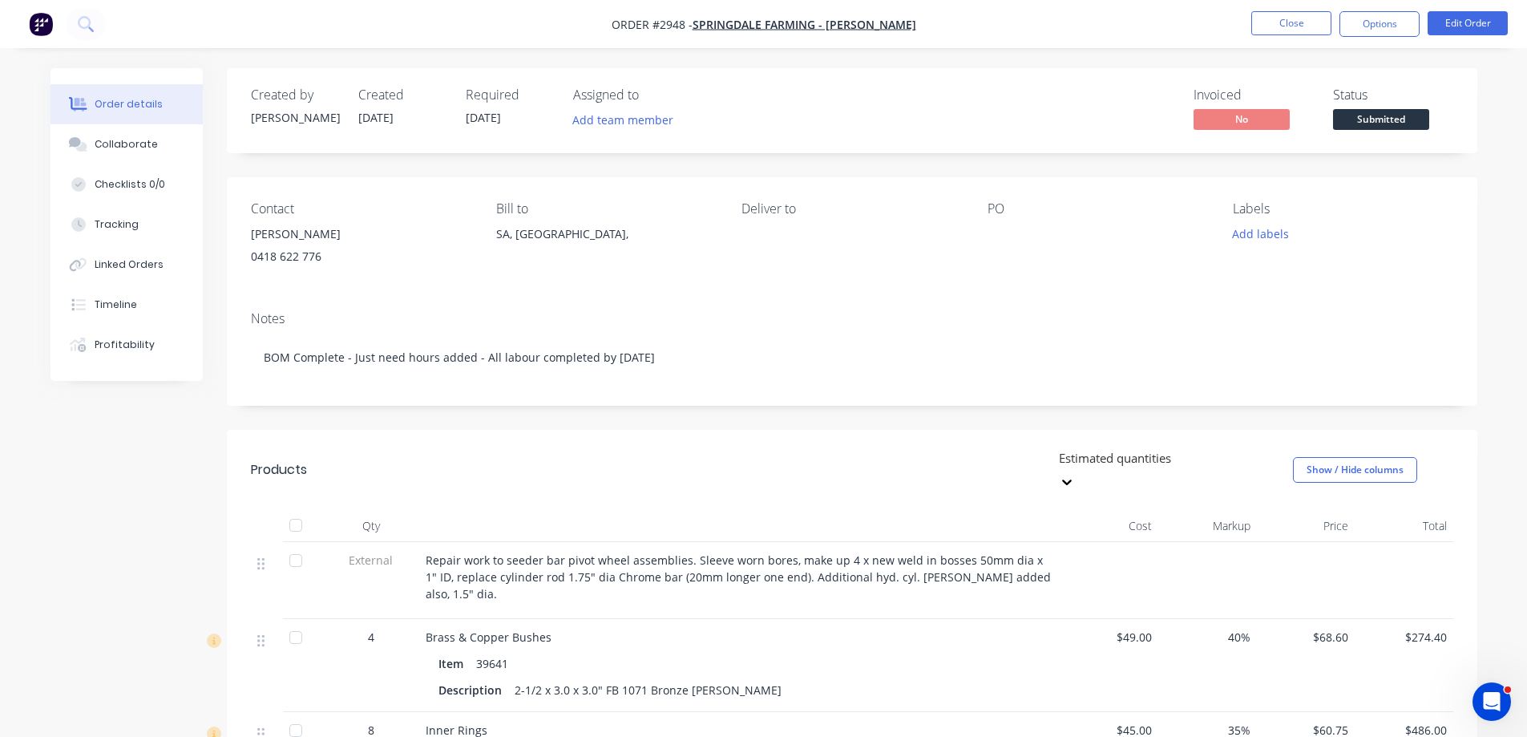
click at [34, 24] on img "button" at bounding box center [41, 24] width 24 height 24
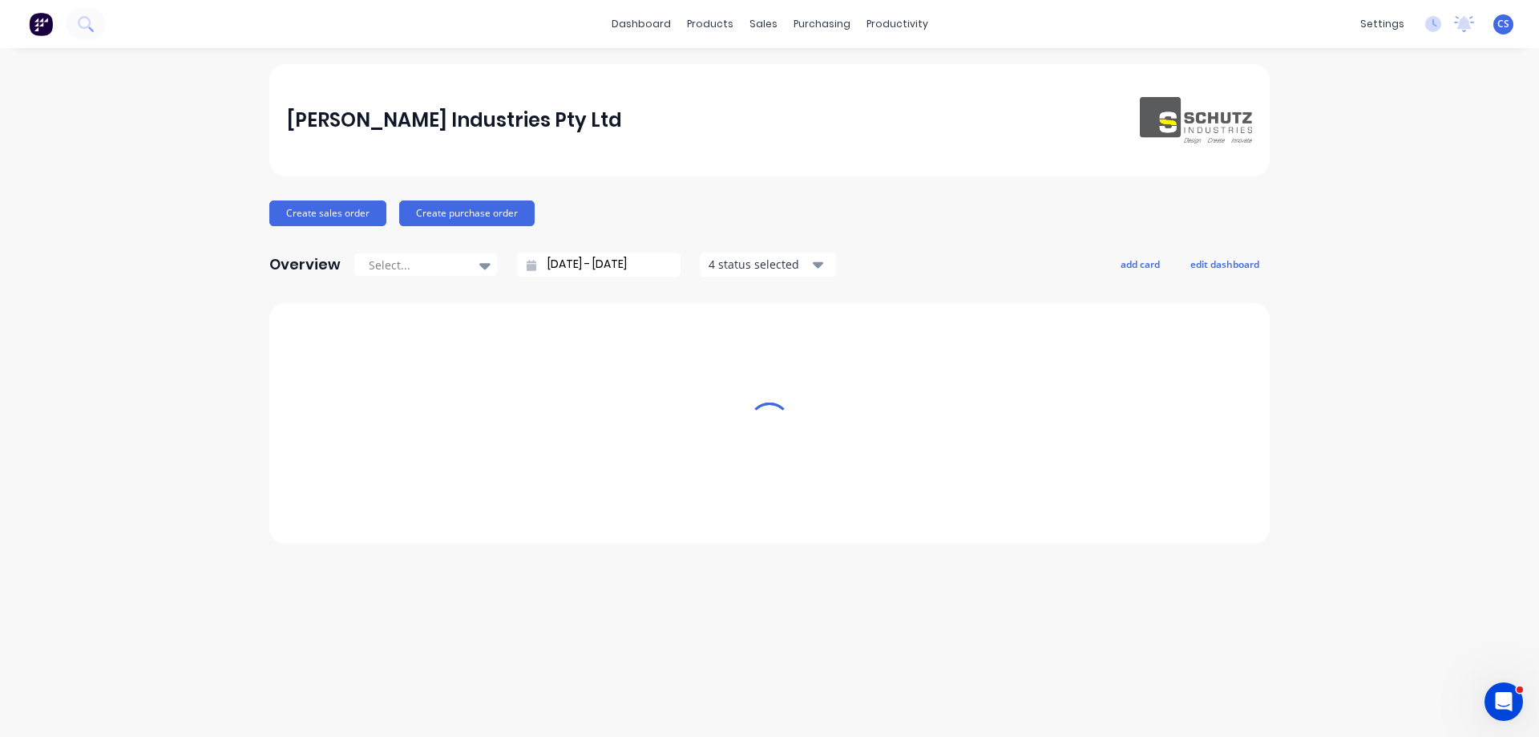
click at [91, 26] on icon at bounding box center [85, 23] width 15 height 15
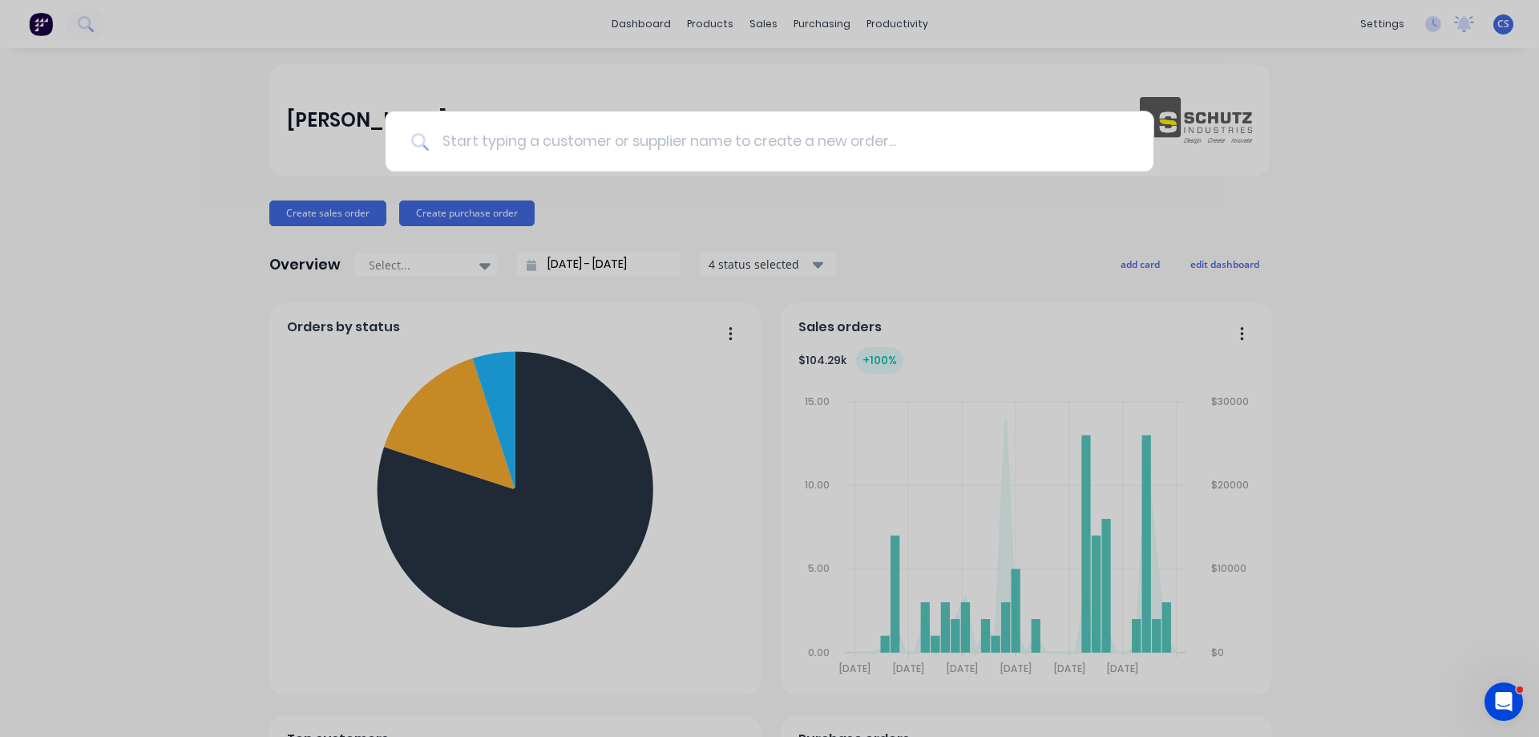
click at [456, 145] on input at bounding box center [778, 141] width 699 height 60
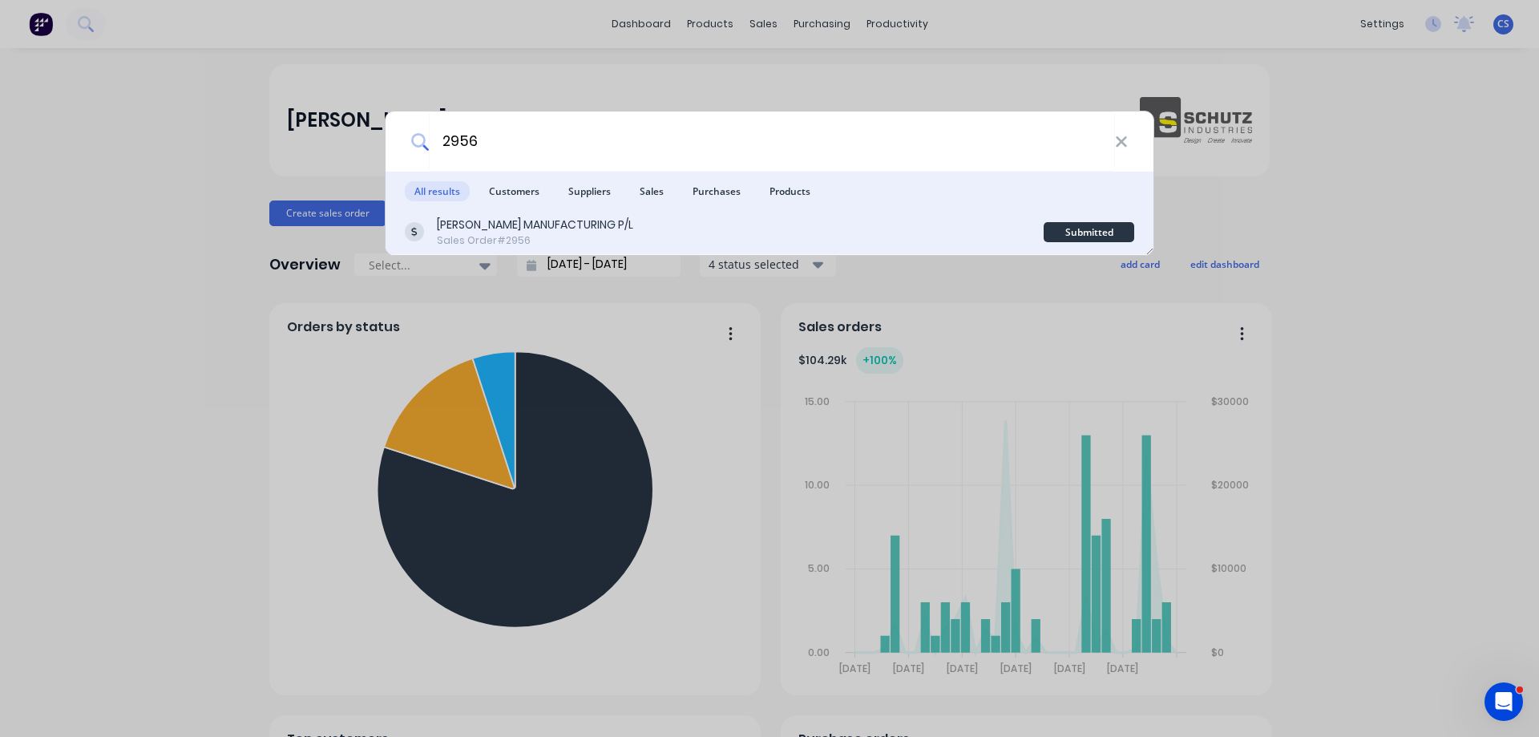
type input "2956"
click at [561, 234] on div "Sales Order #2956" at bounding box center [535, 240] width 196 height 14
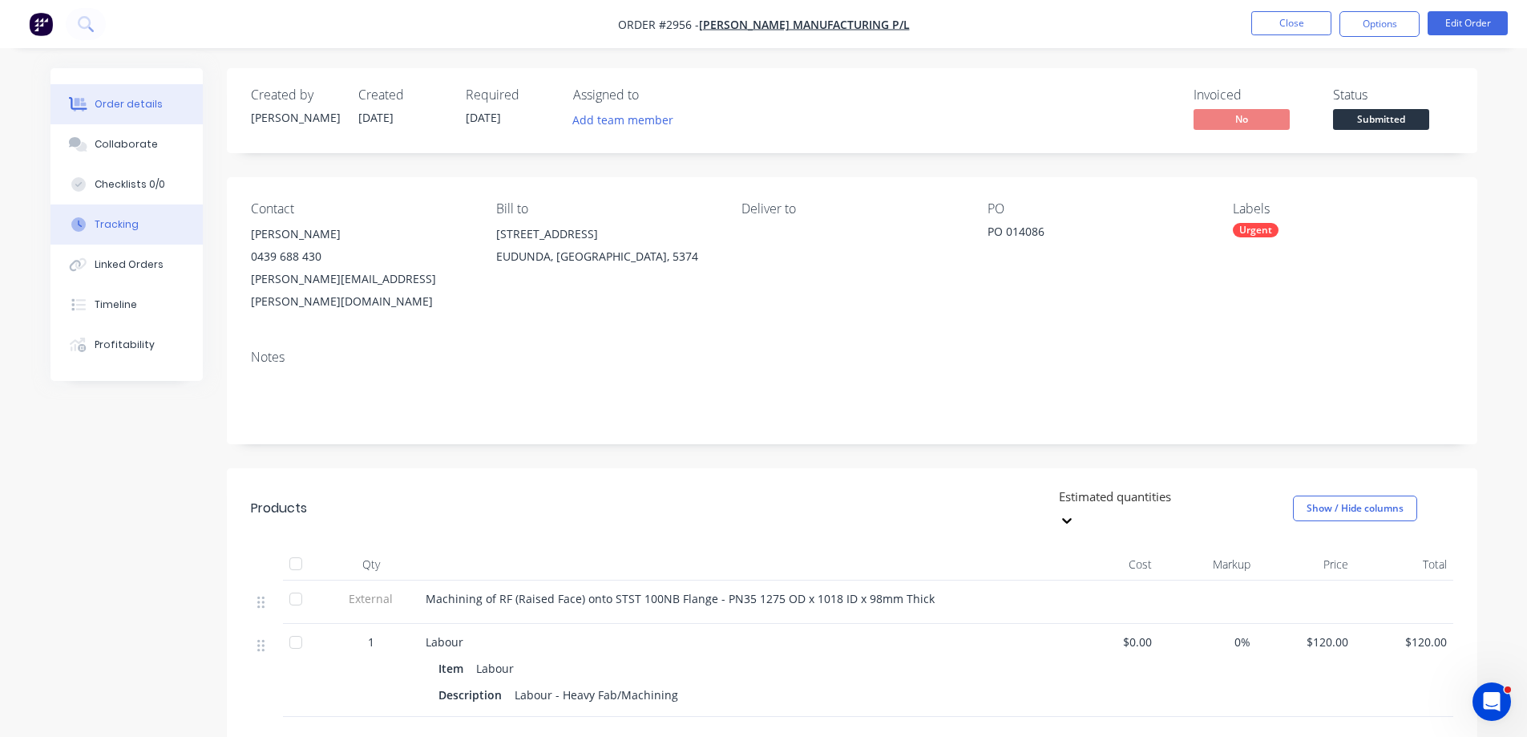
click at [125, 228] on div "Tracking" at bounding box center [117, 224] width 44 height 14
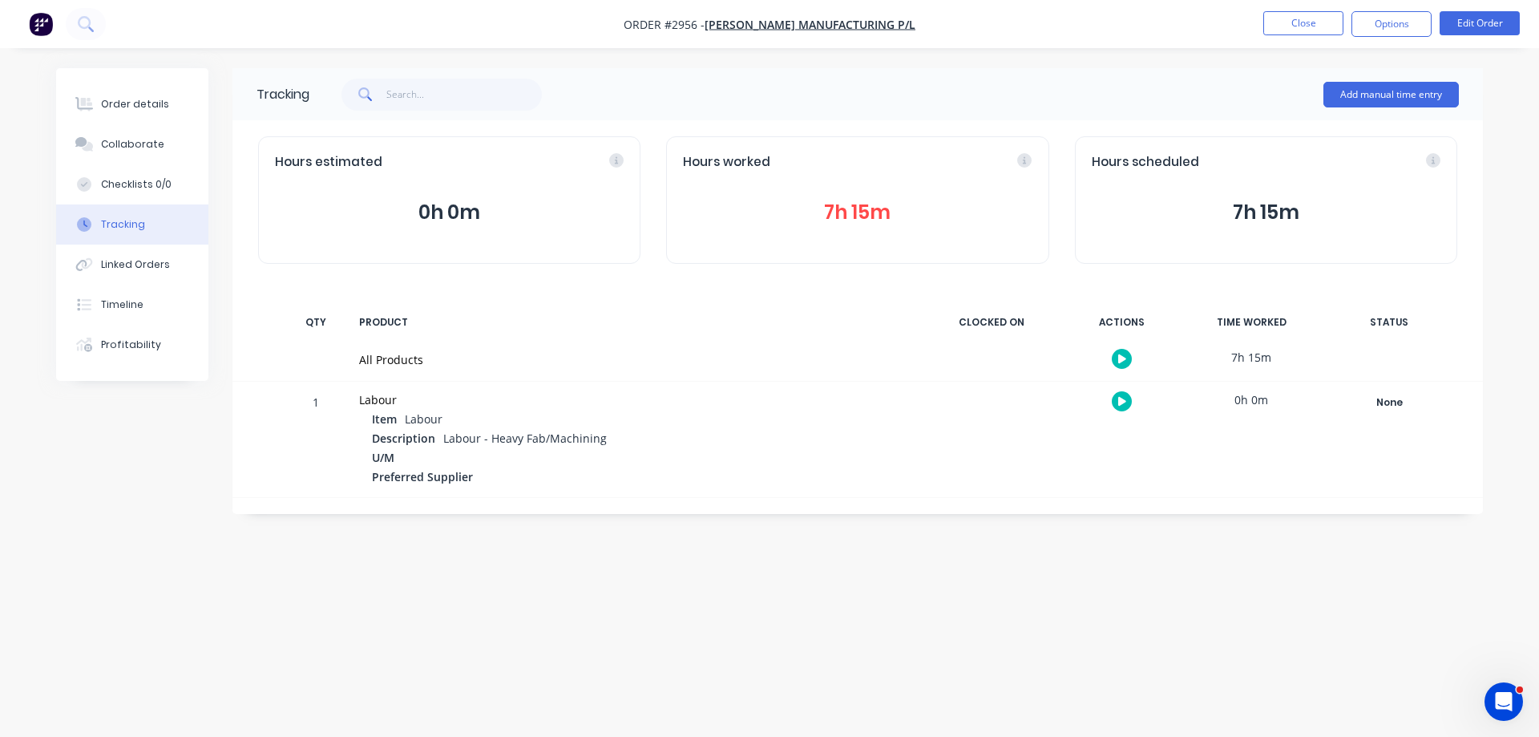
click at [871, 210] on button "7h 15m" at bounding box center [857, 212] width 349 height 30
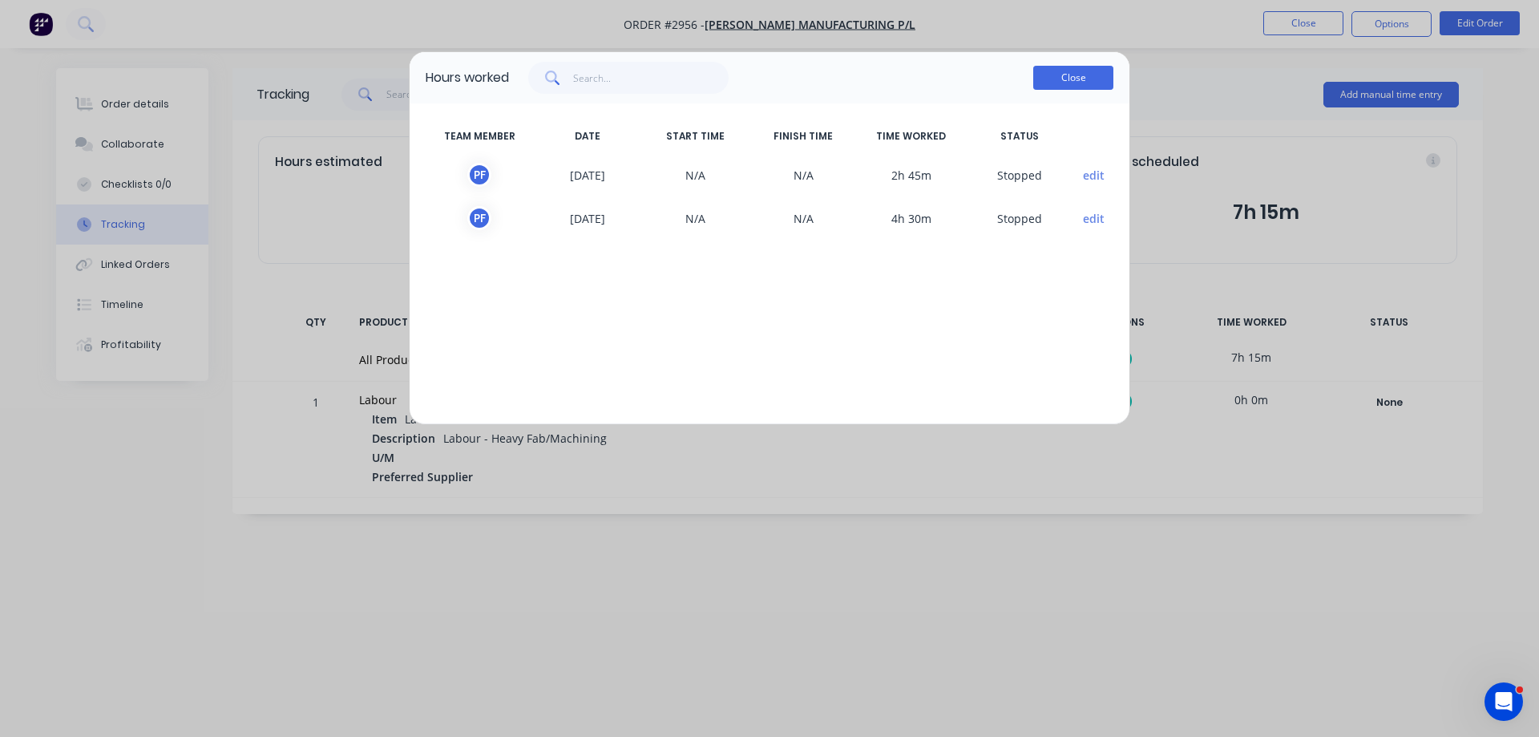
click at [1081, 79] on button "Close" at bounding box center [1073, 78] width 80 height 24
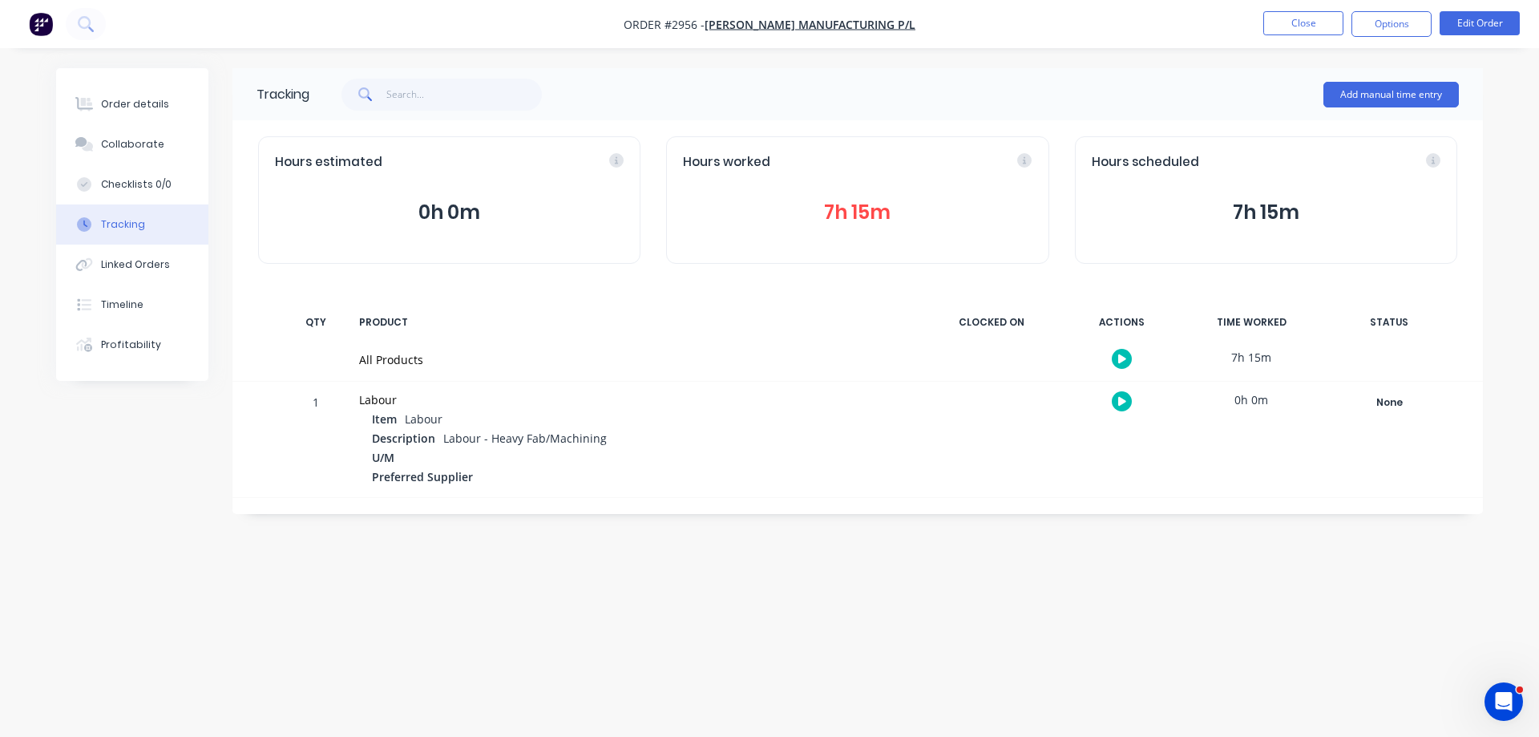
click at [38, 25] on img "button" at bounding box center [41, 24] width 24 height 24
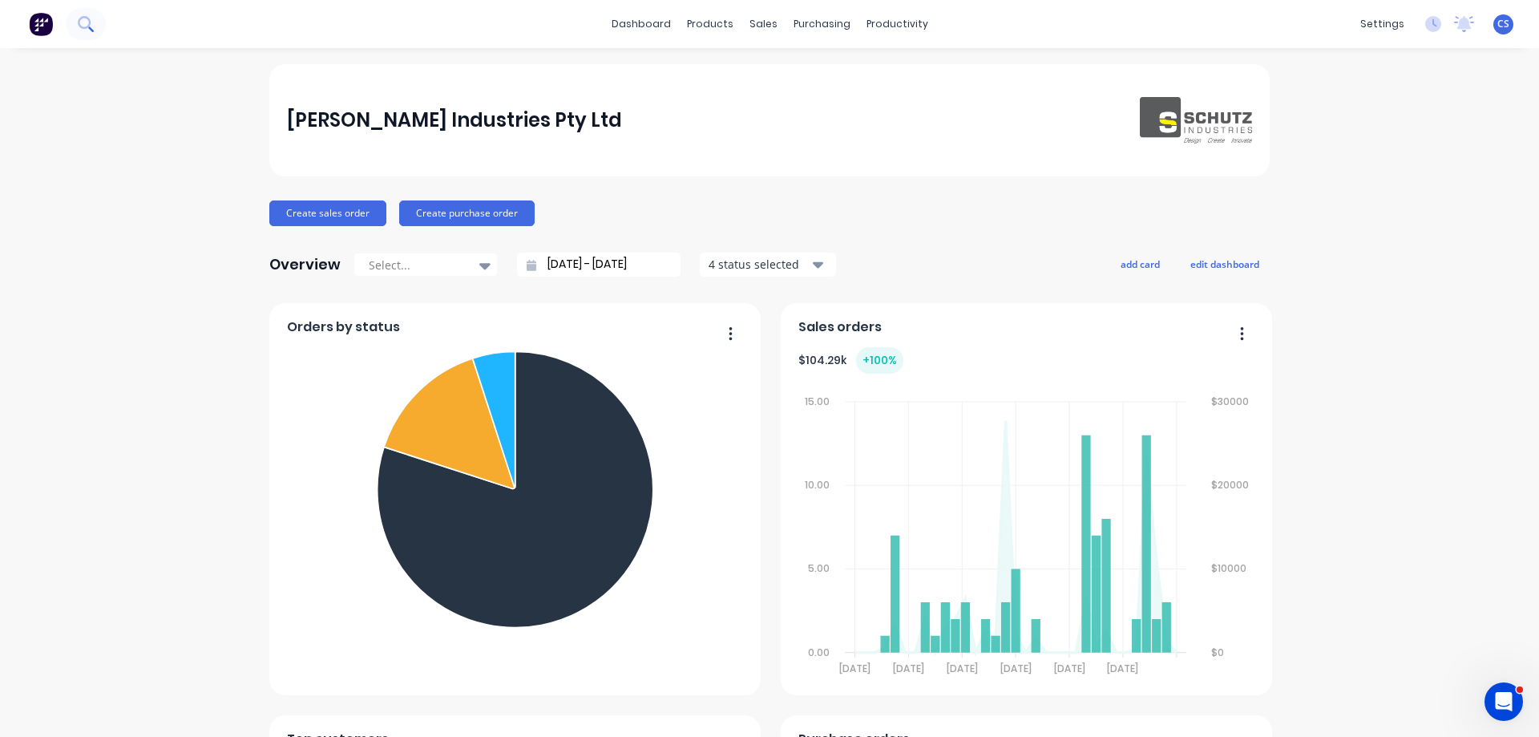
click at [93, 24] on icon at bounding box center [85, 23] width 15 height 15
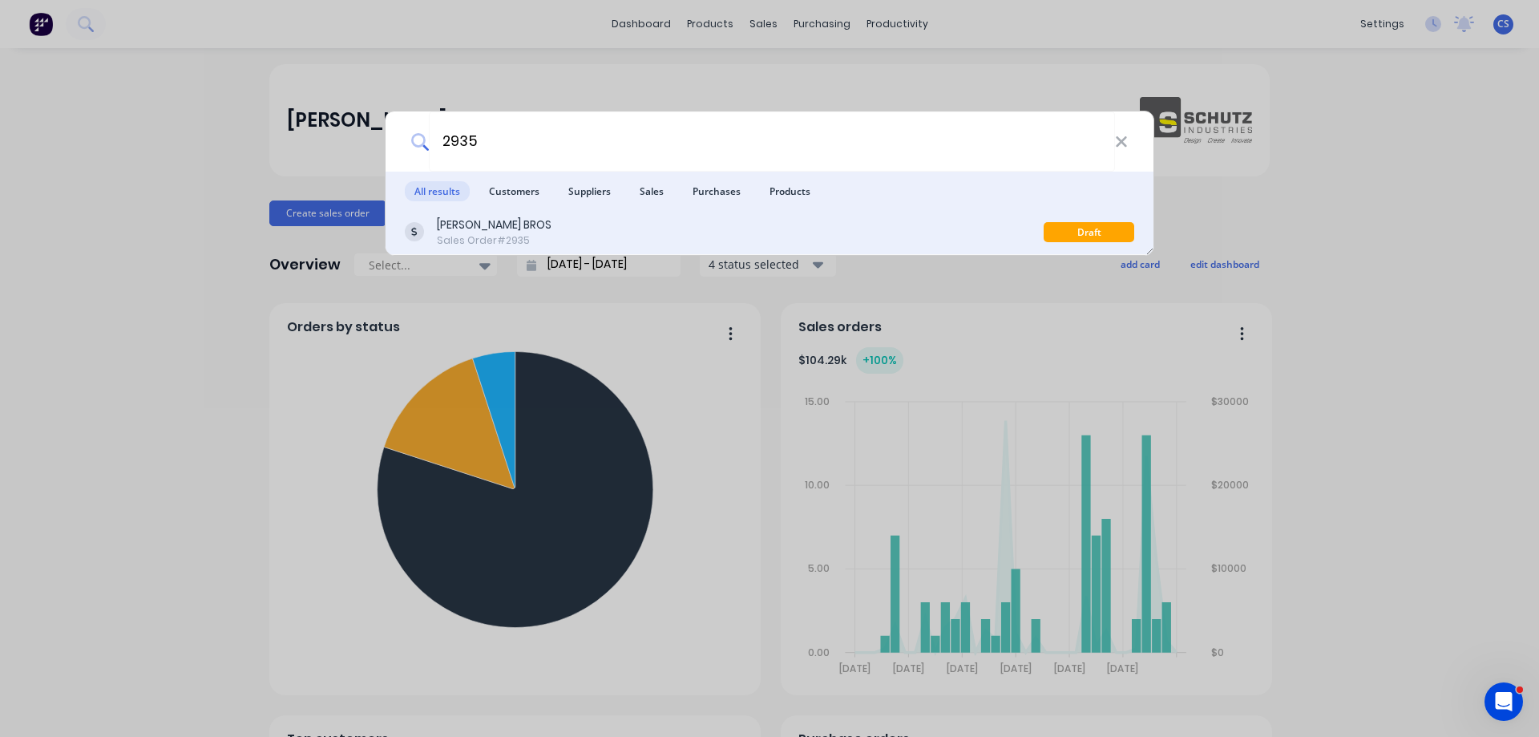
type input "2935"
click at [632, 231] on div "DOERING BROS Sales Order #2935" at bounding box center [724, 231] width 639 height 31
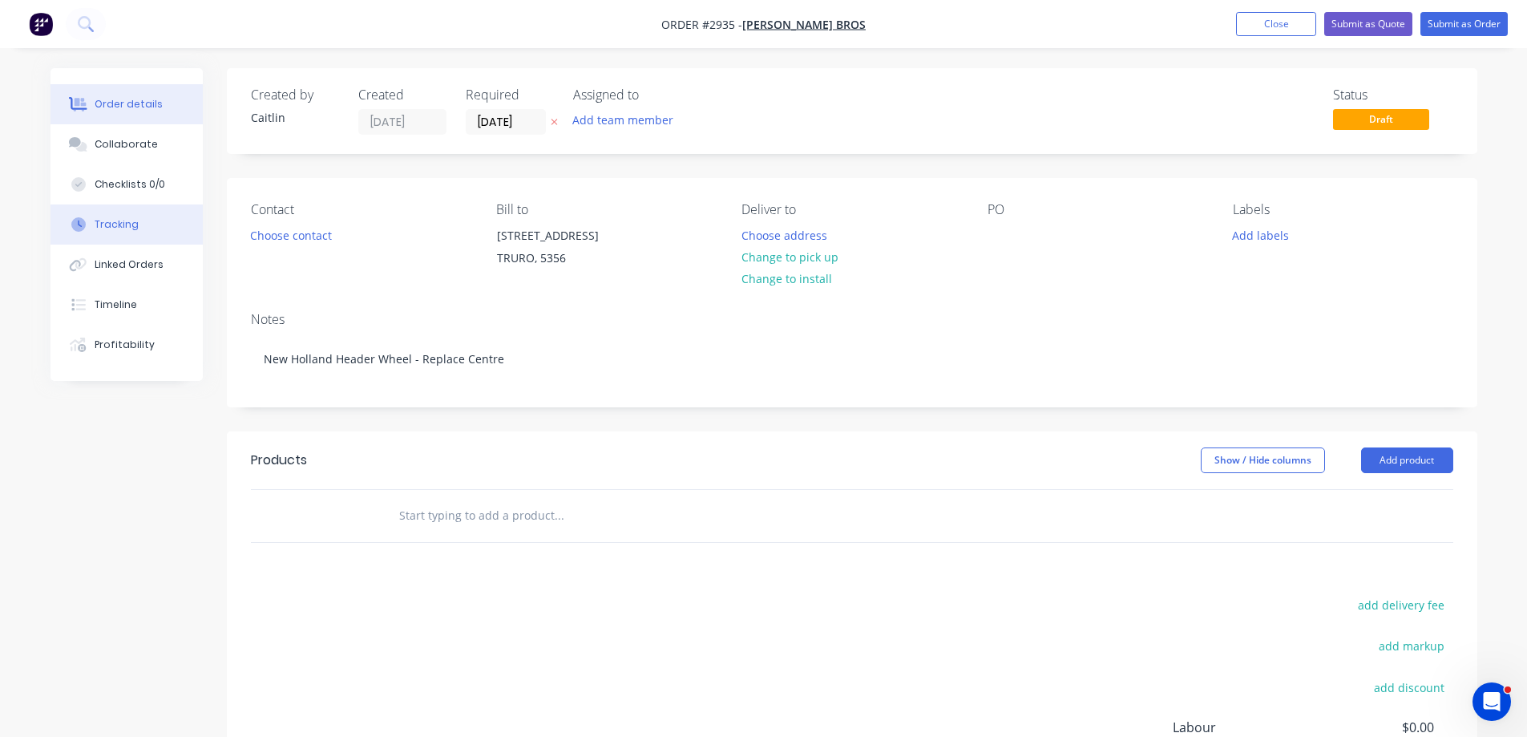
click at [156, 226] on button "Tracking" at bounding box center [127, 224] width 152 height 40
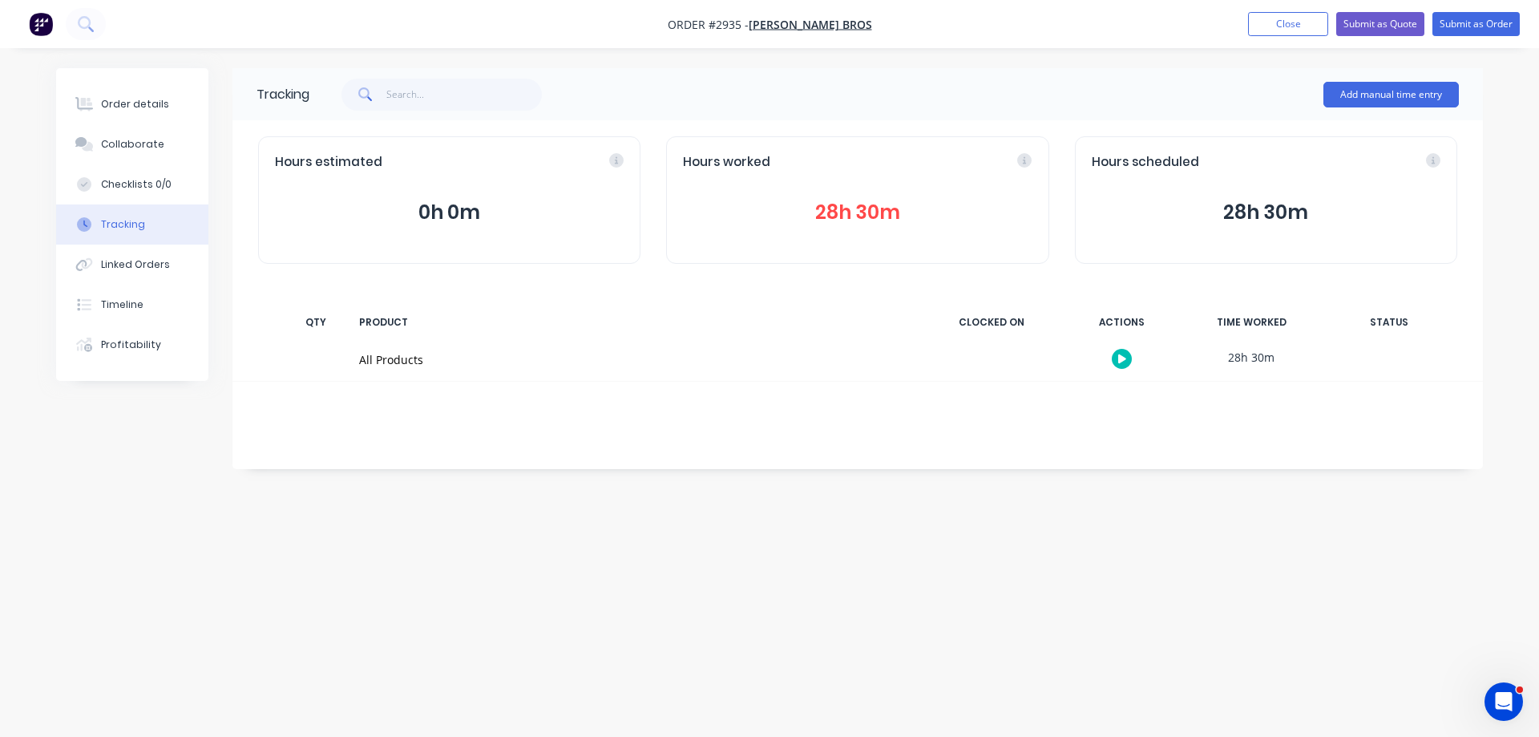
click at [45, 24] on img "button" at bounding box center [41, 24] width 24 height 24
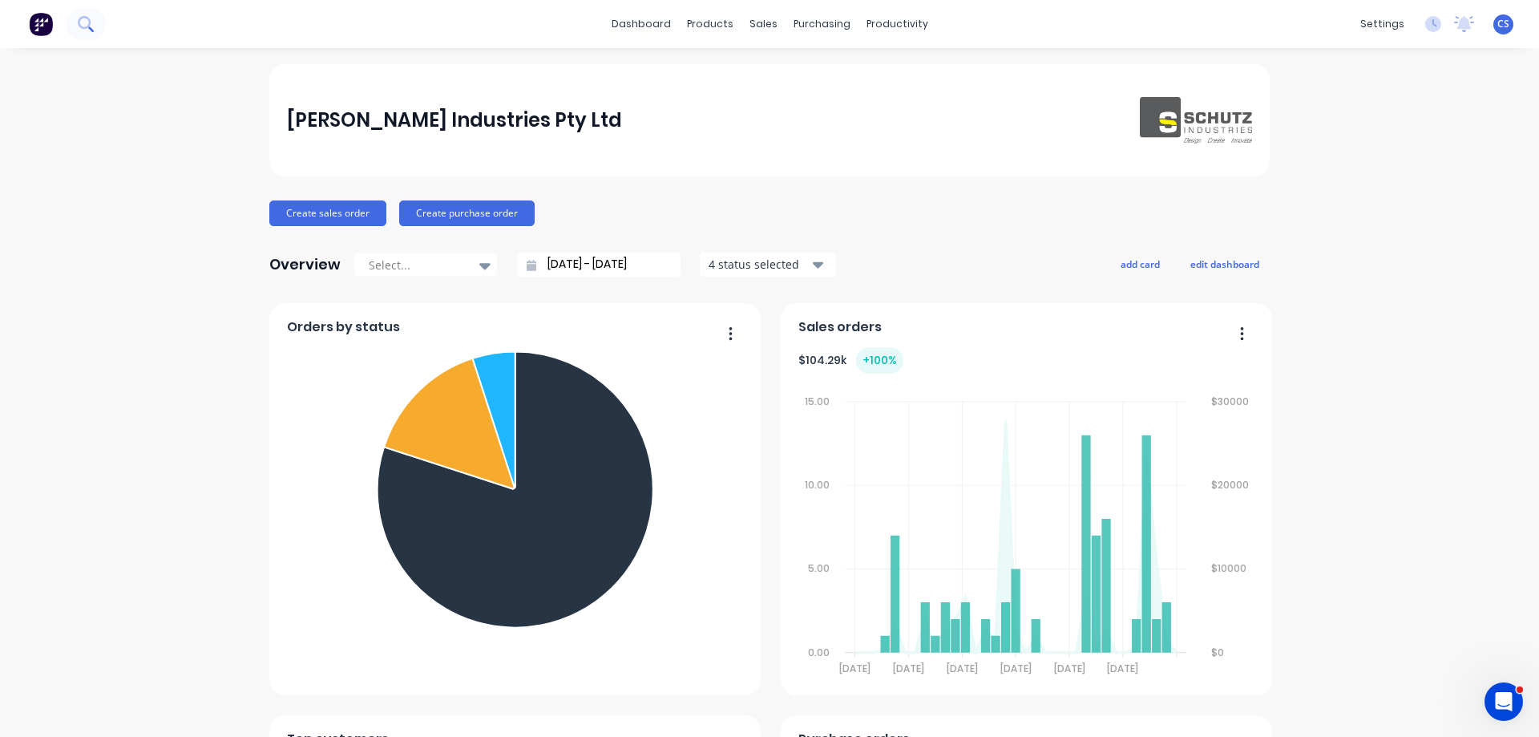
click at [96, 26] on button at bounding box center [86, 24] width 40 height 32
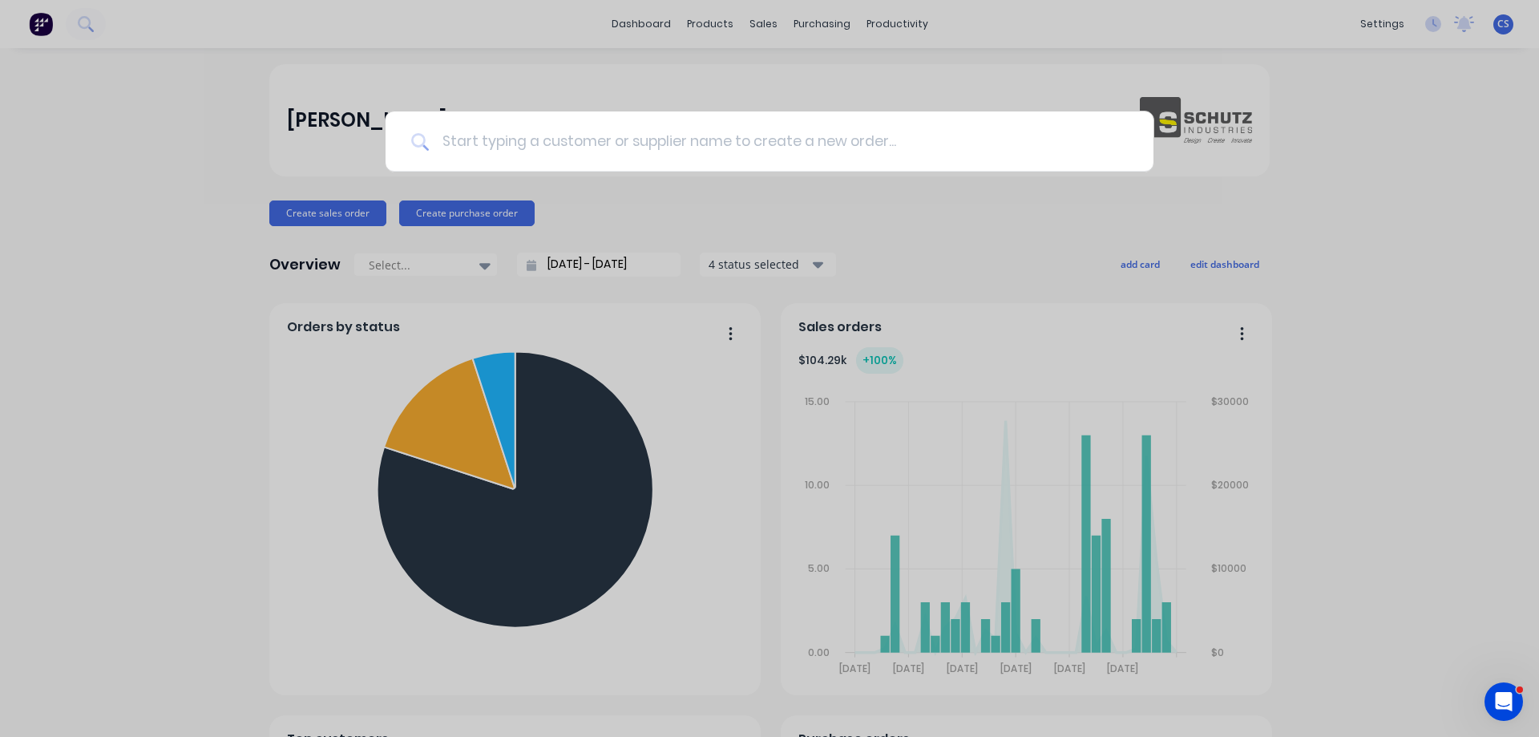
click at [493, 140] on input at bounding box center [778, 141] width 699 height 60
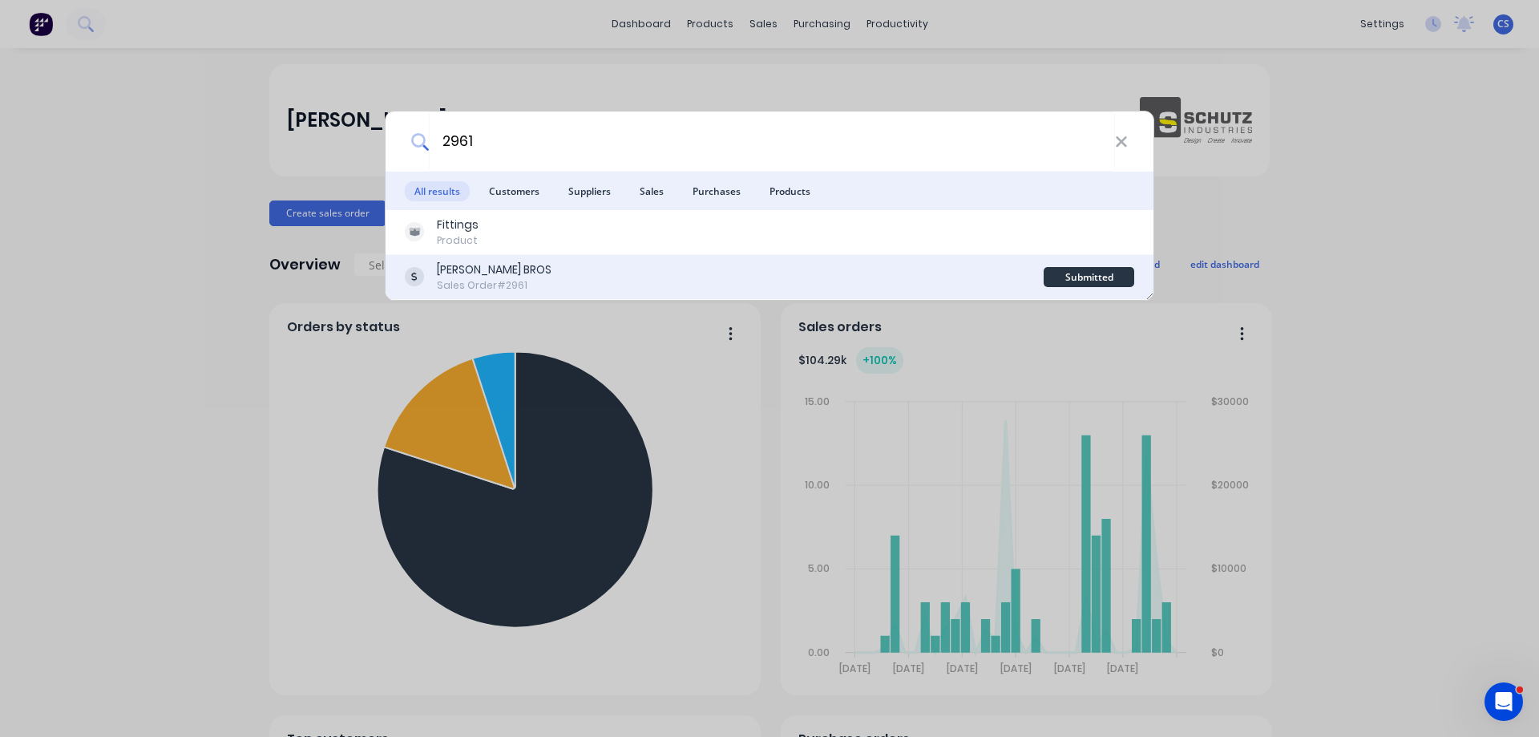
type input "2961"
click at [546, 269] on div "DOERING BROS Sales Order #2961" at bounding box center [724, 276] width 639 height 31
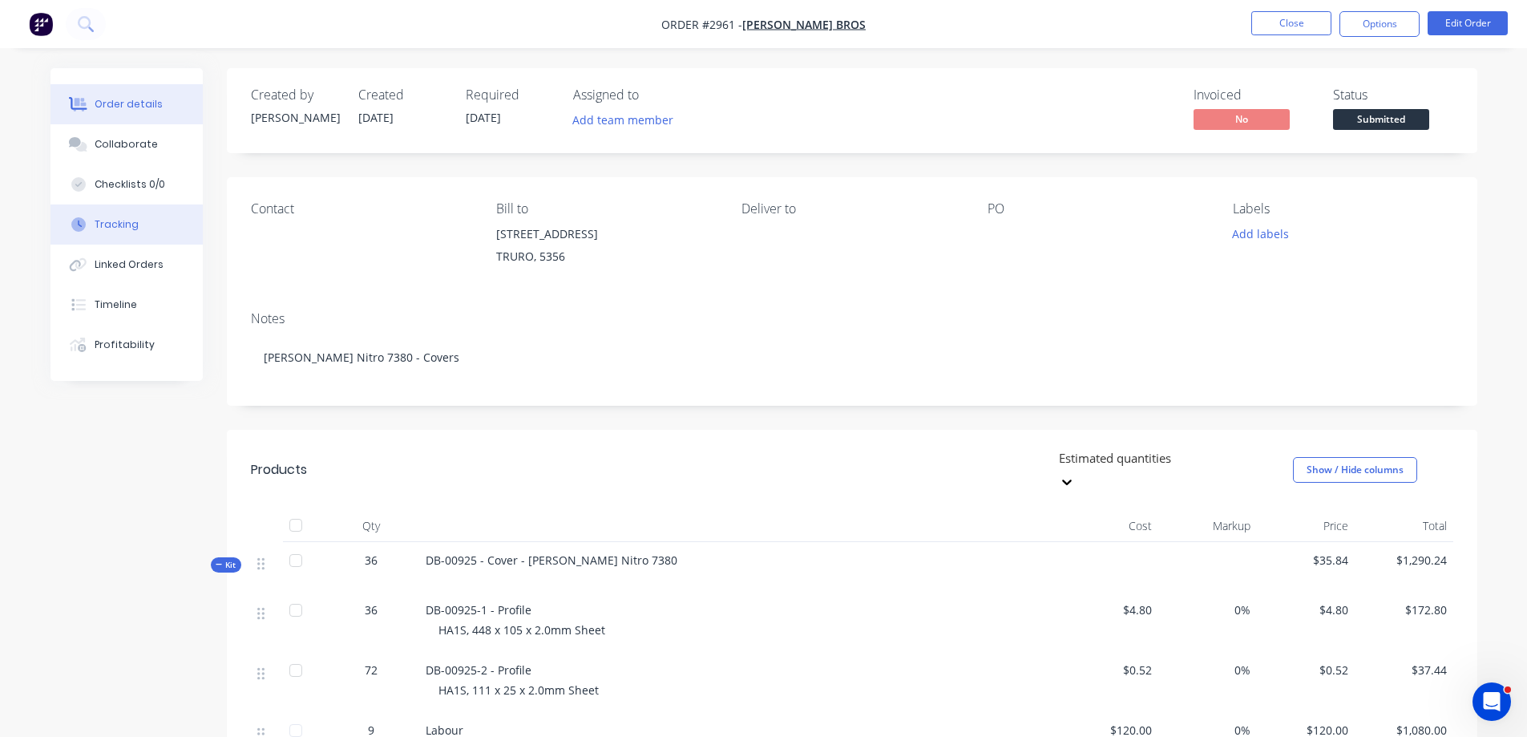
click at [136, 229] on button "Tracking" at bounding box center [127, 224] width 152 height 40
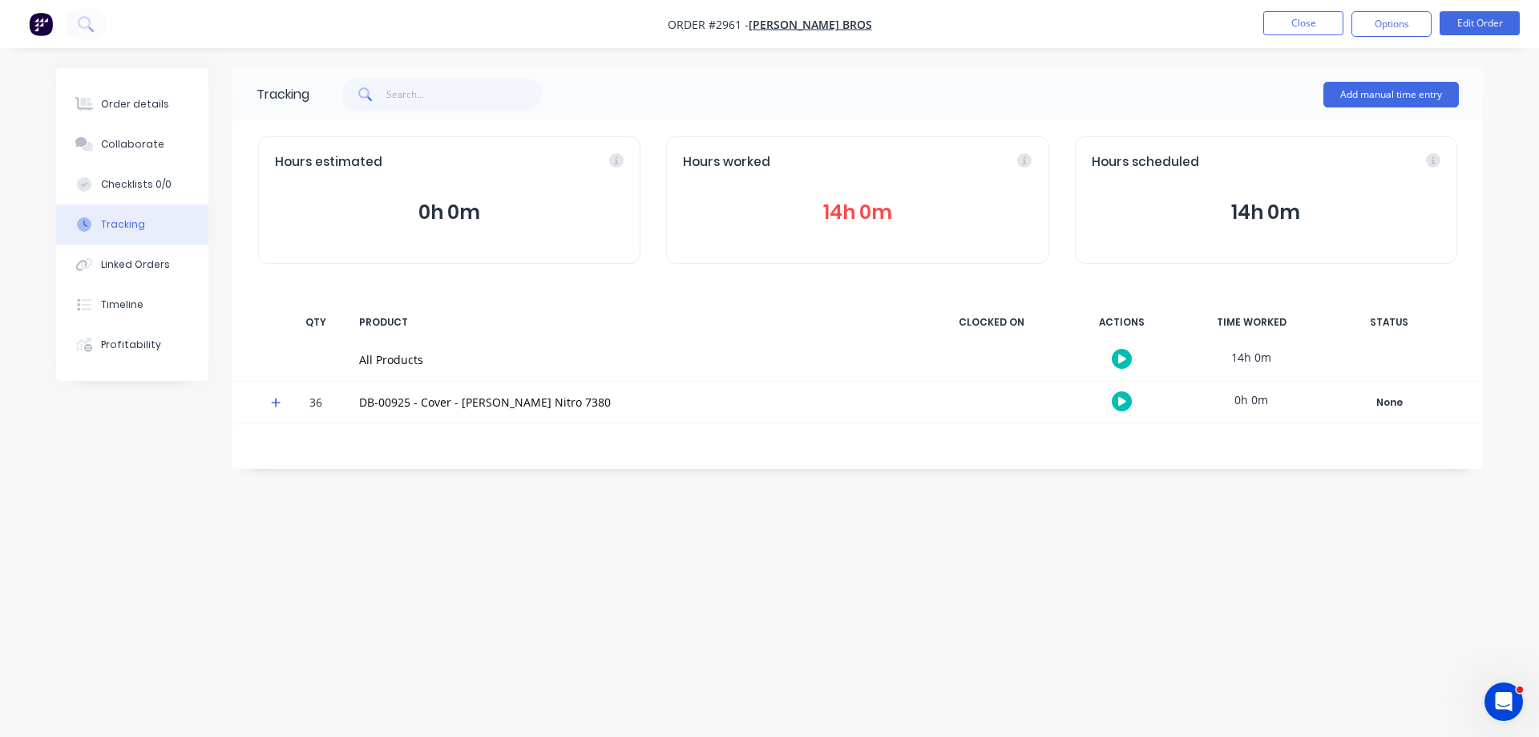
click at [45, 34] on img "button" at bounding box center [41, 24] width 24 height 24
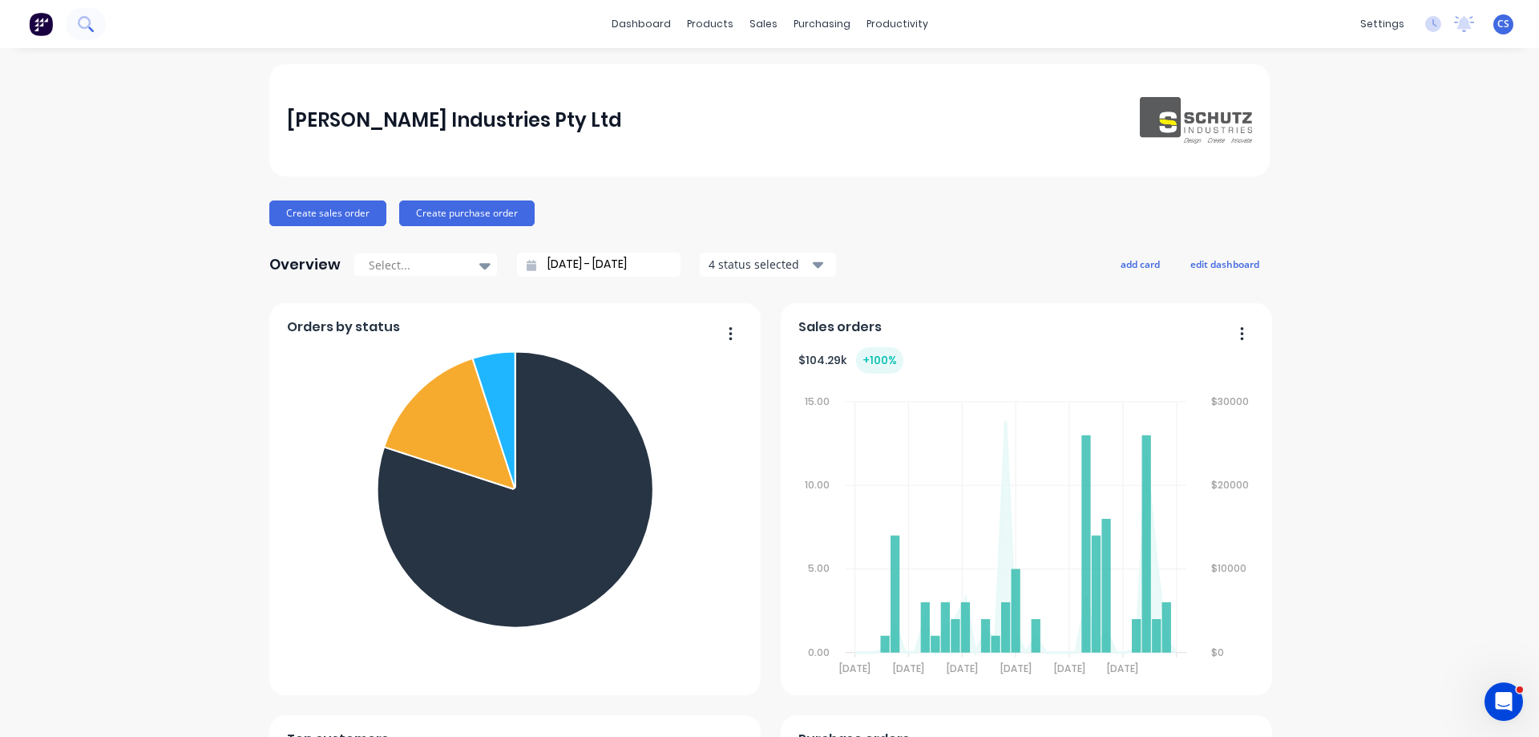
click at [83, 25] on icon at bounding box center [85, 23] width 15 height 15
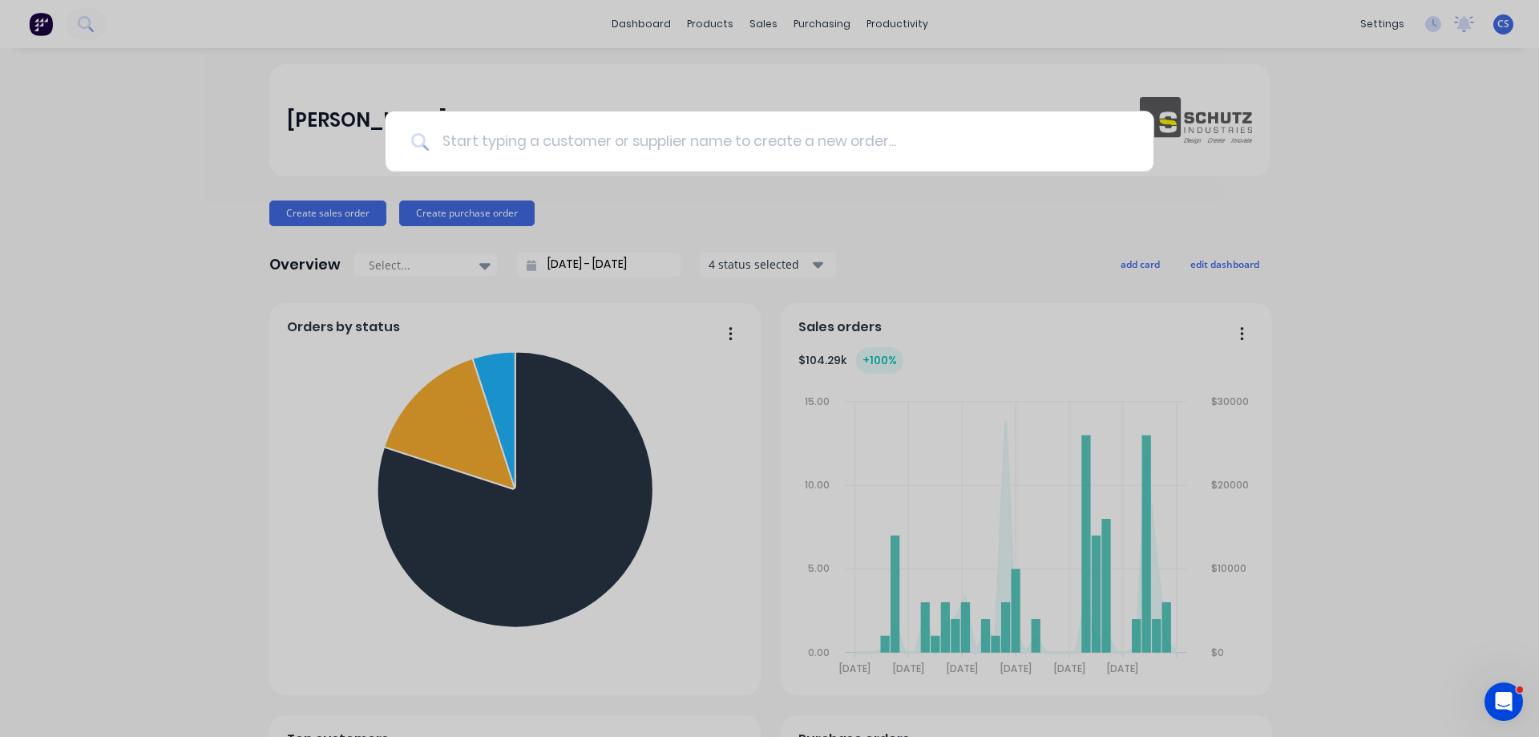
click at [463, 152] on input at bounding box center [778, 141] width 699 height 60
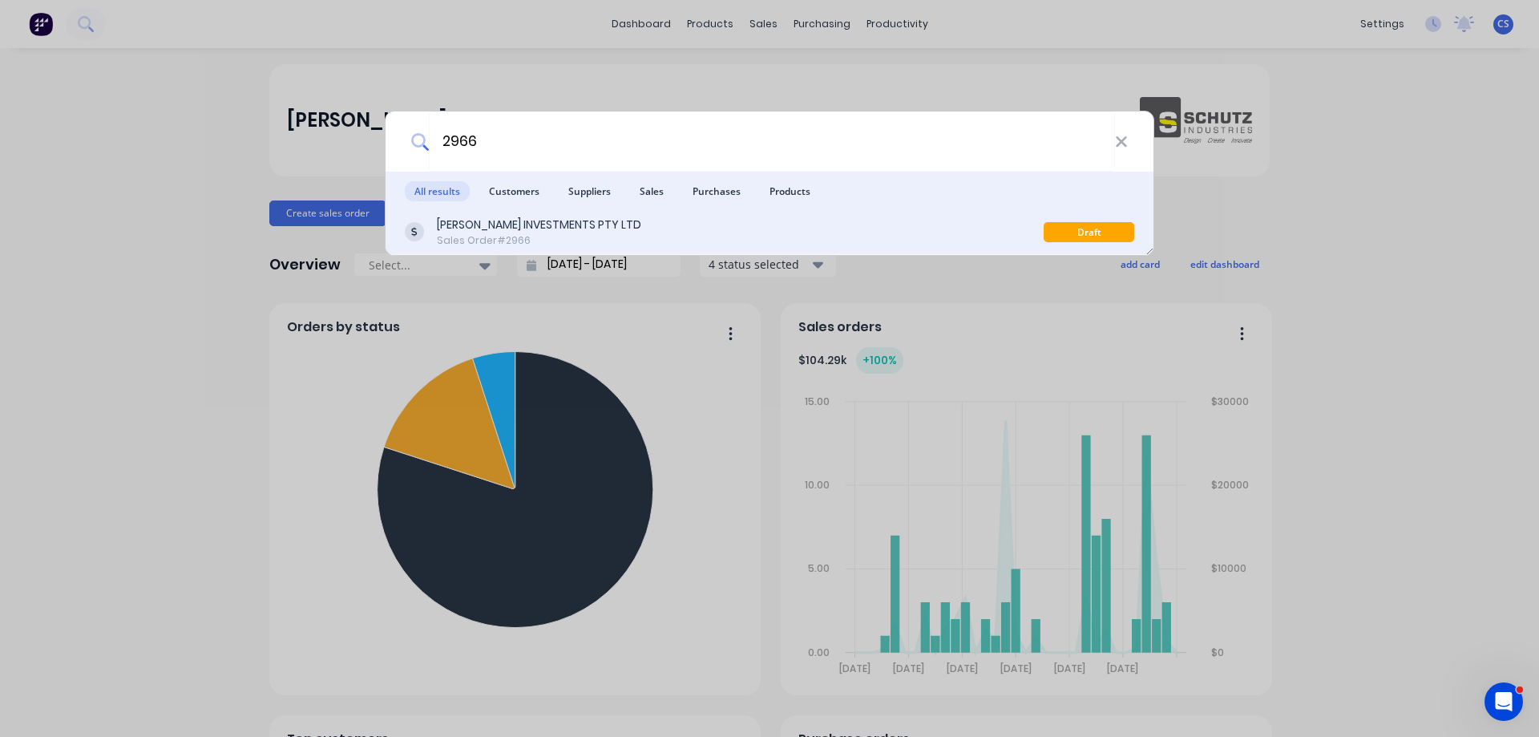
type input "2966"
click at [621, 227] on div "PETER EVANS INVESTMENTS PTY LTD" at bounding box center [539, 224] width 204 height 17
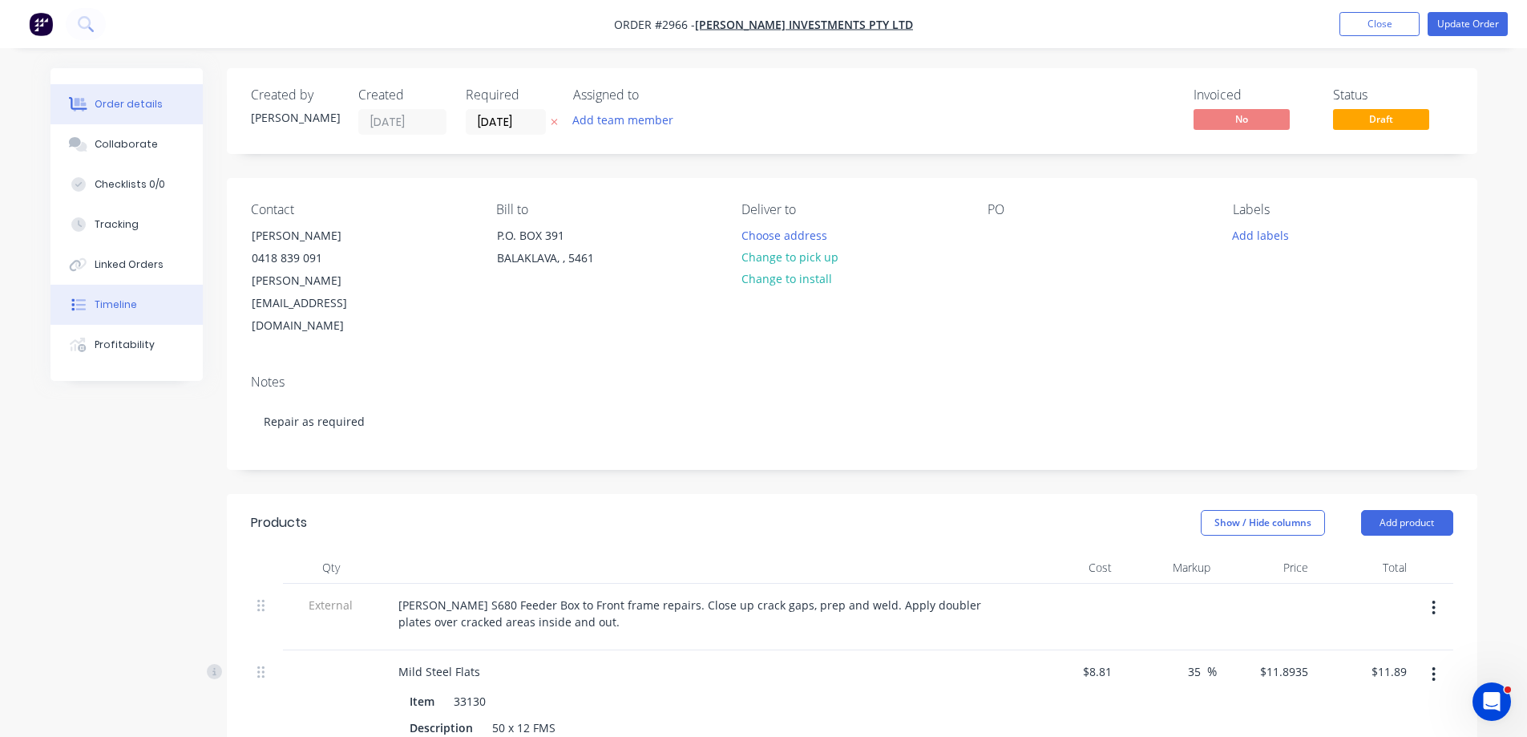
click at [131, 305] on div "Timeline" at bounding box center [116, 304] width 42 height 14
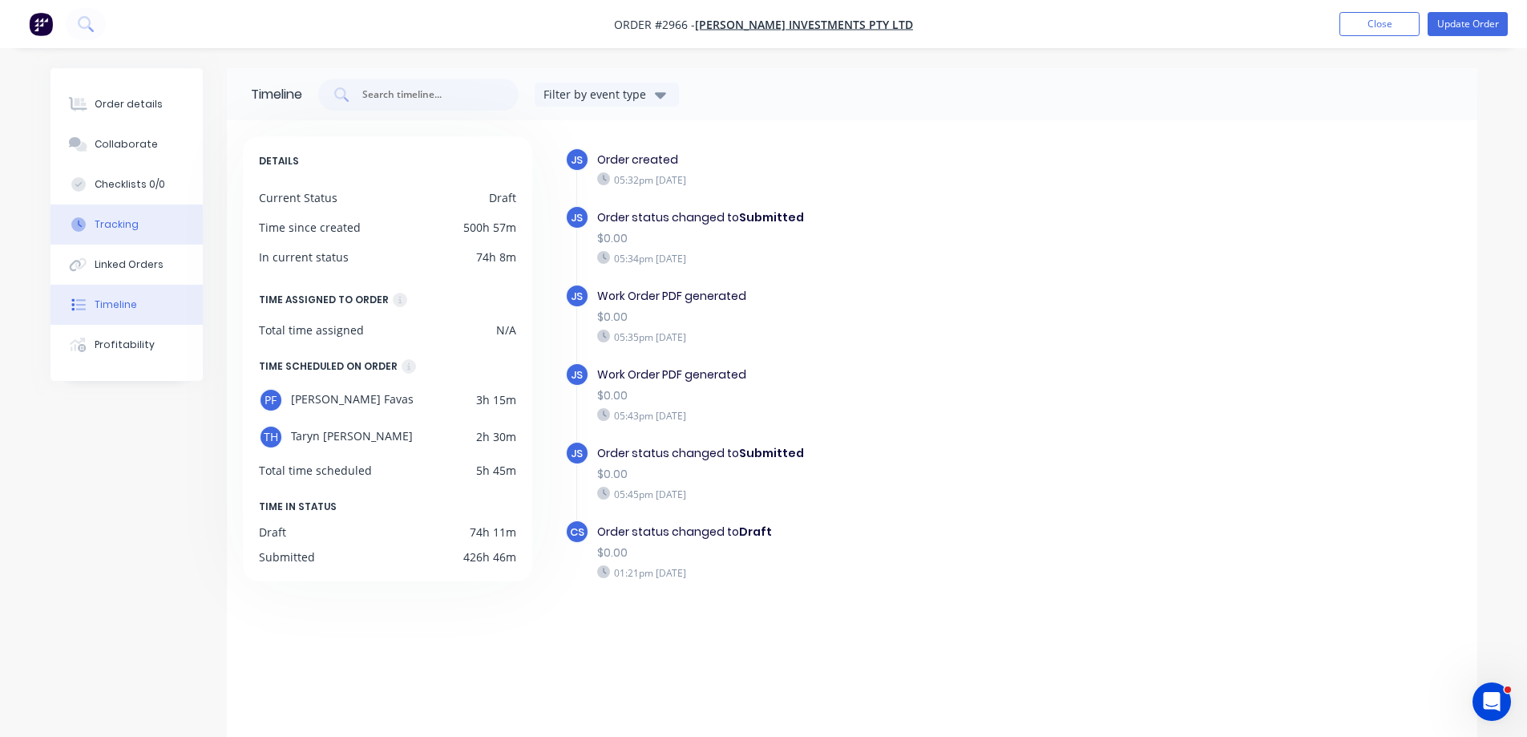
click at [125, 240] on button "Tracking" at bounding box center [127, 224] width 152 height 40
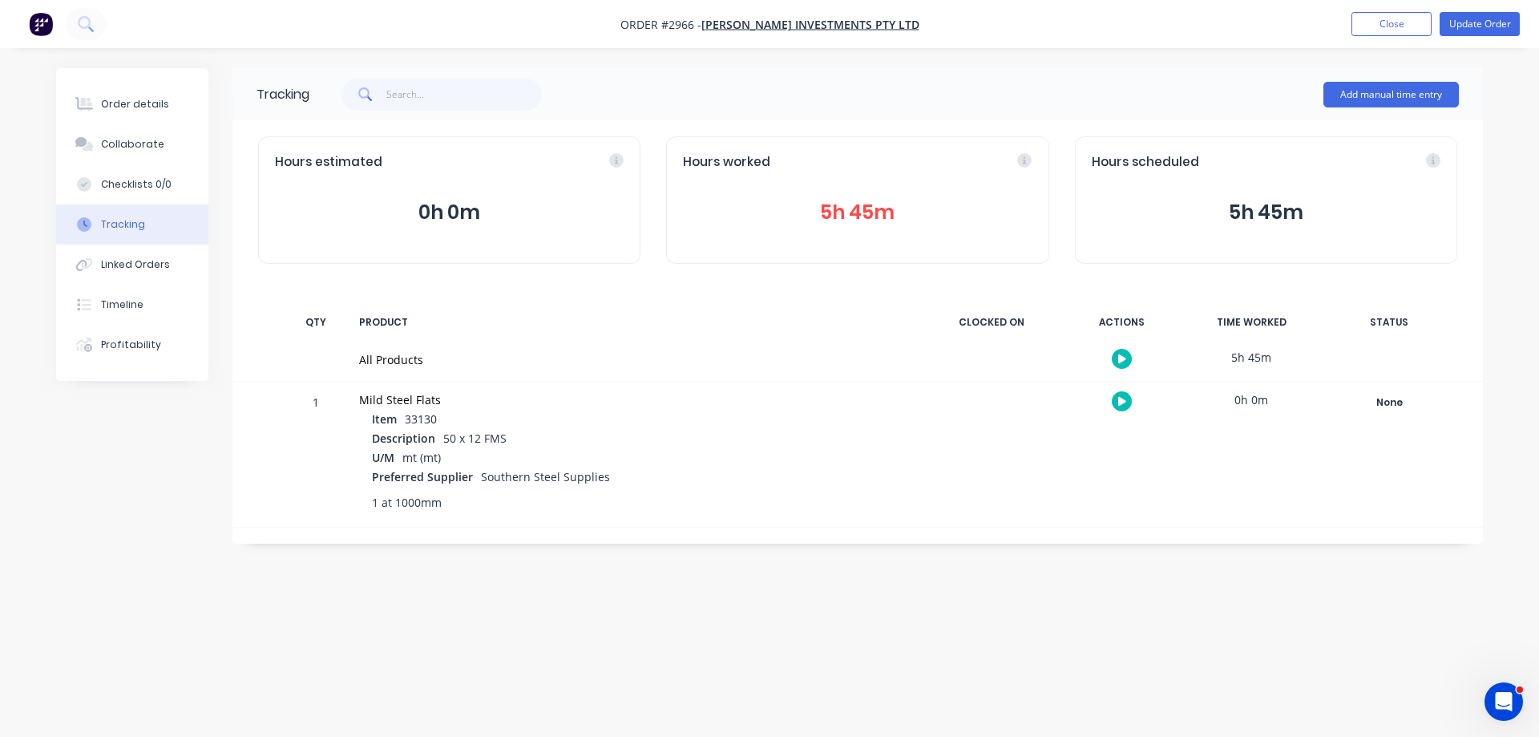
click at [46, 24] on img "button" at bounding box center [41, 24] width 24 height 24
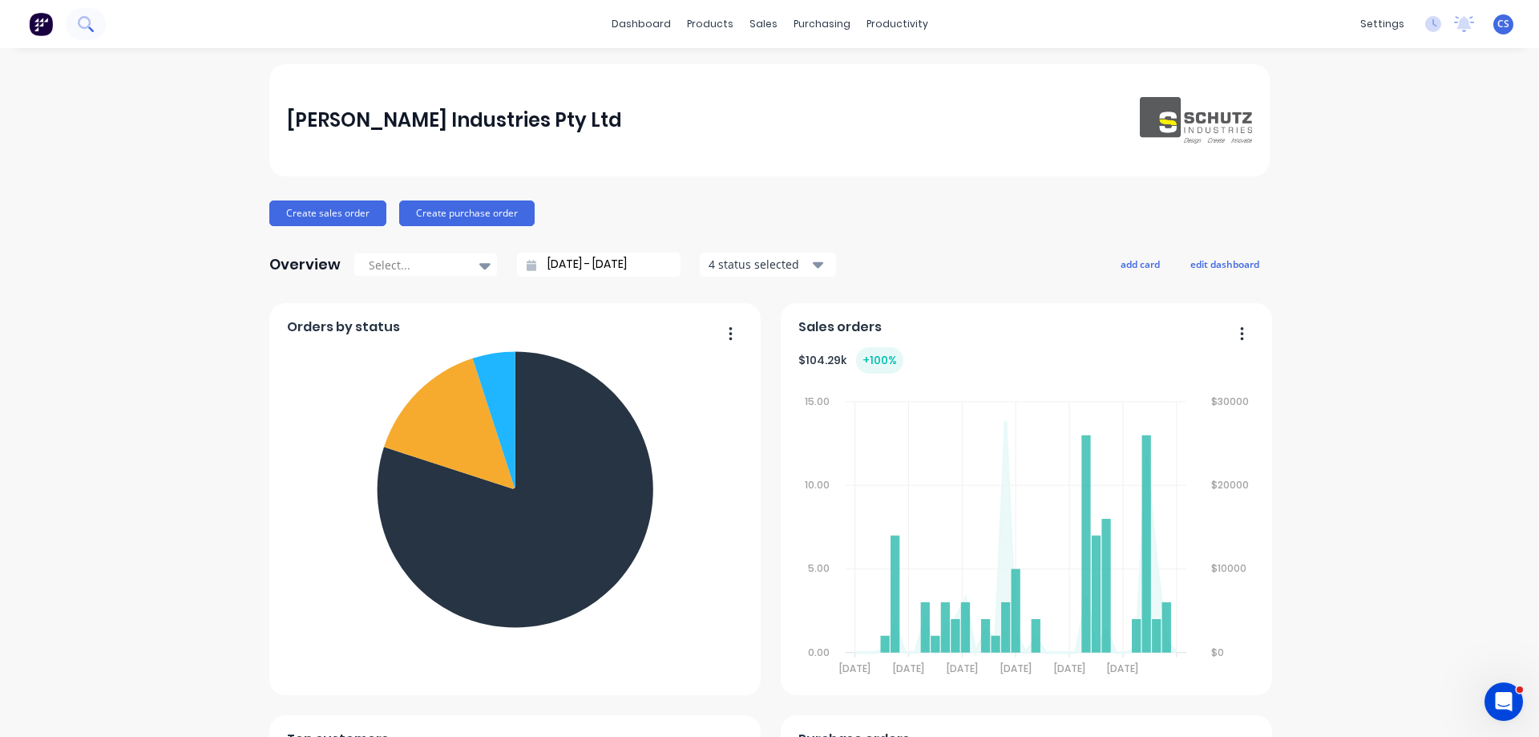
click at [93, 28] on icon at bounding box center [85, 23] width 15 height 15
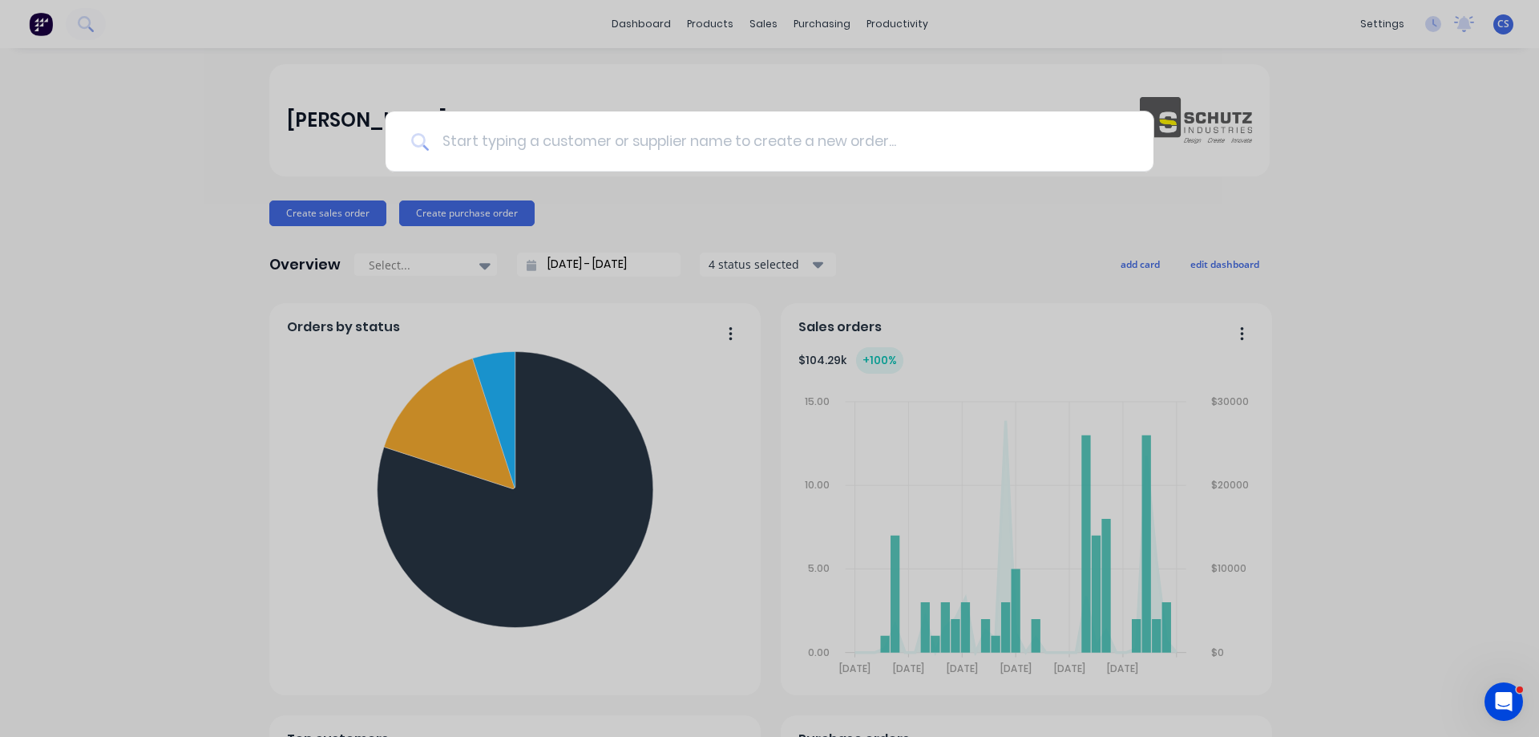
click at [572, 146] on input at bounding box center [778, 141] width 699 height 60
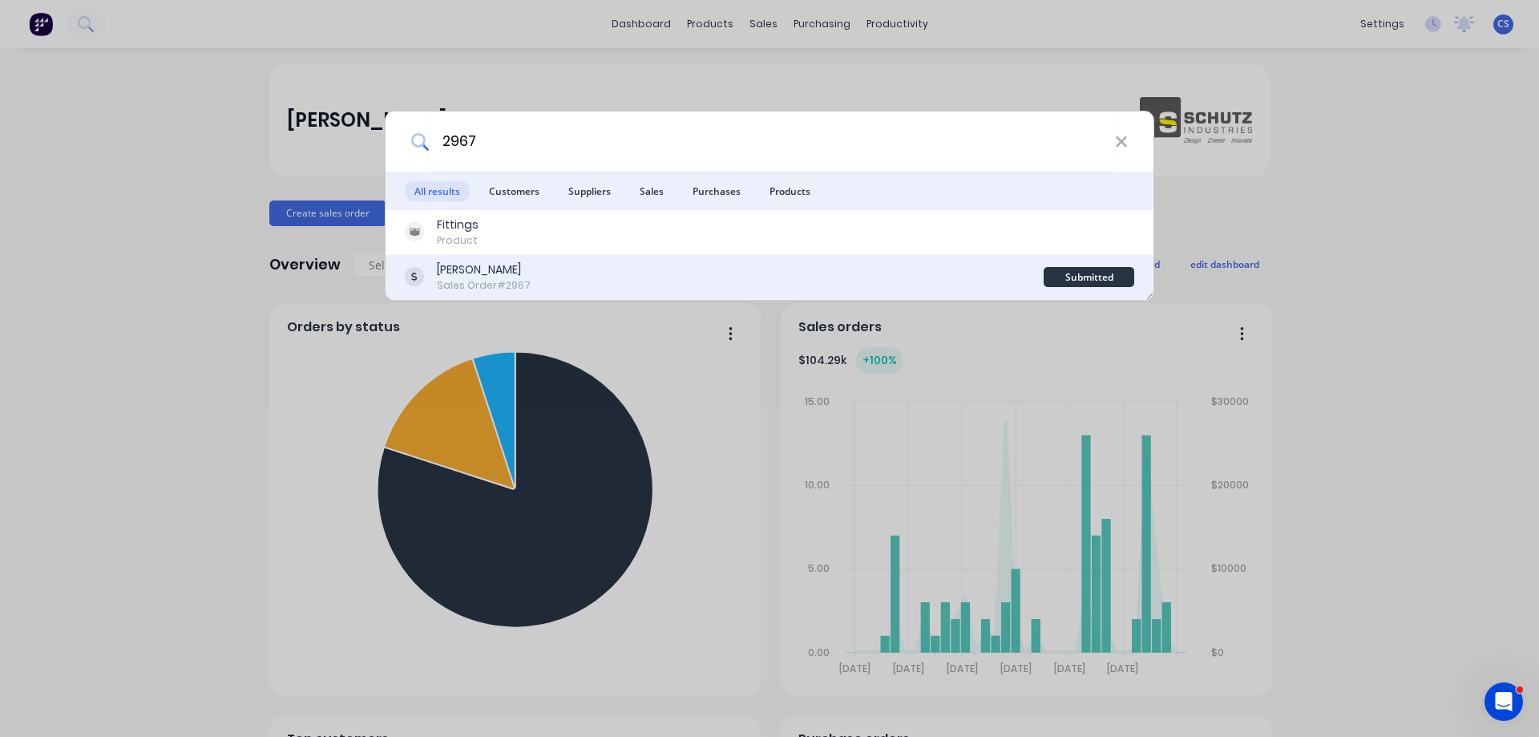
type input "2967"
click at [572, 266] on div "Tom Ritch Sales Order #2967" at bounding box center [724, 276] width 639 height 31
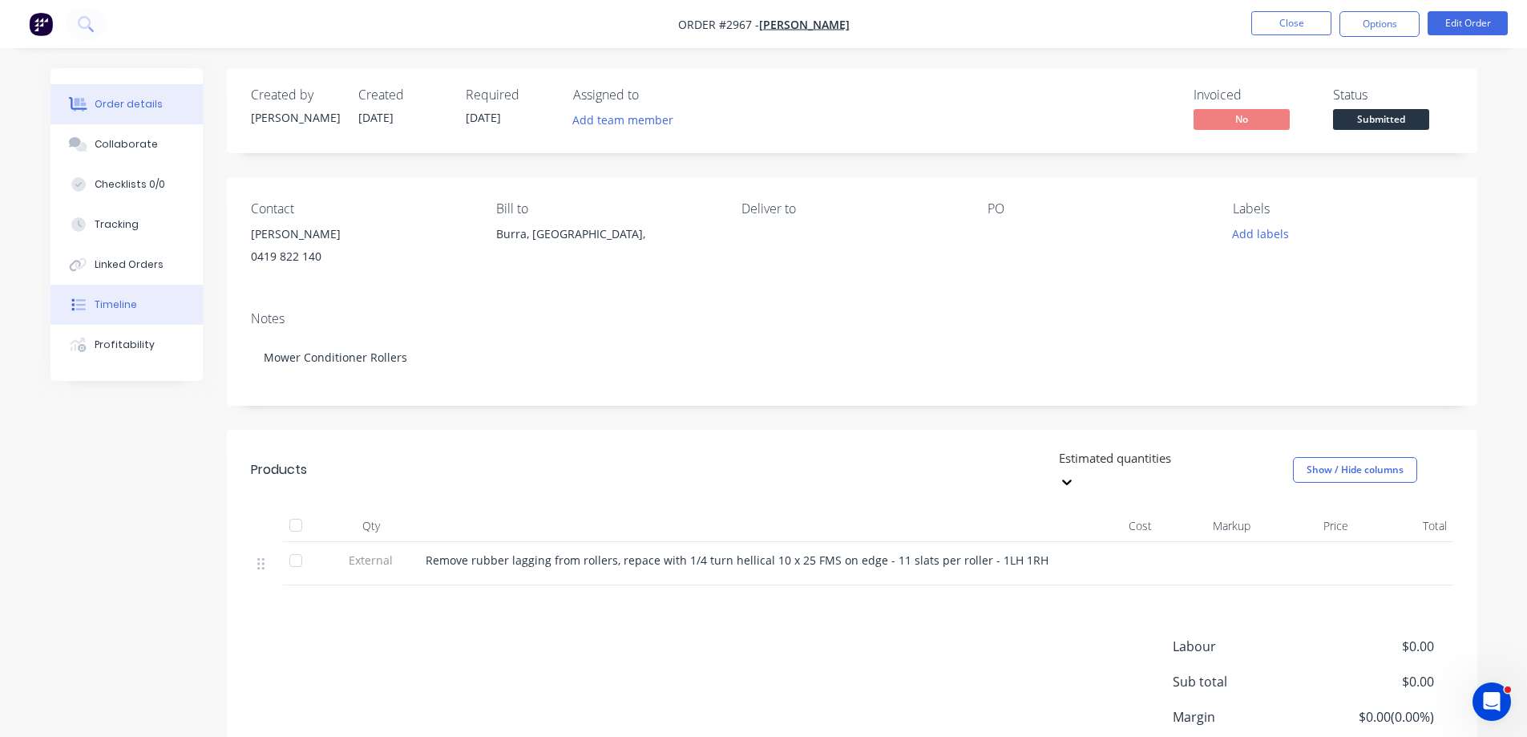
click at [132, 299] on div "Timeline" at bounding box center [116, 304] width 42 height 14
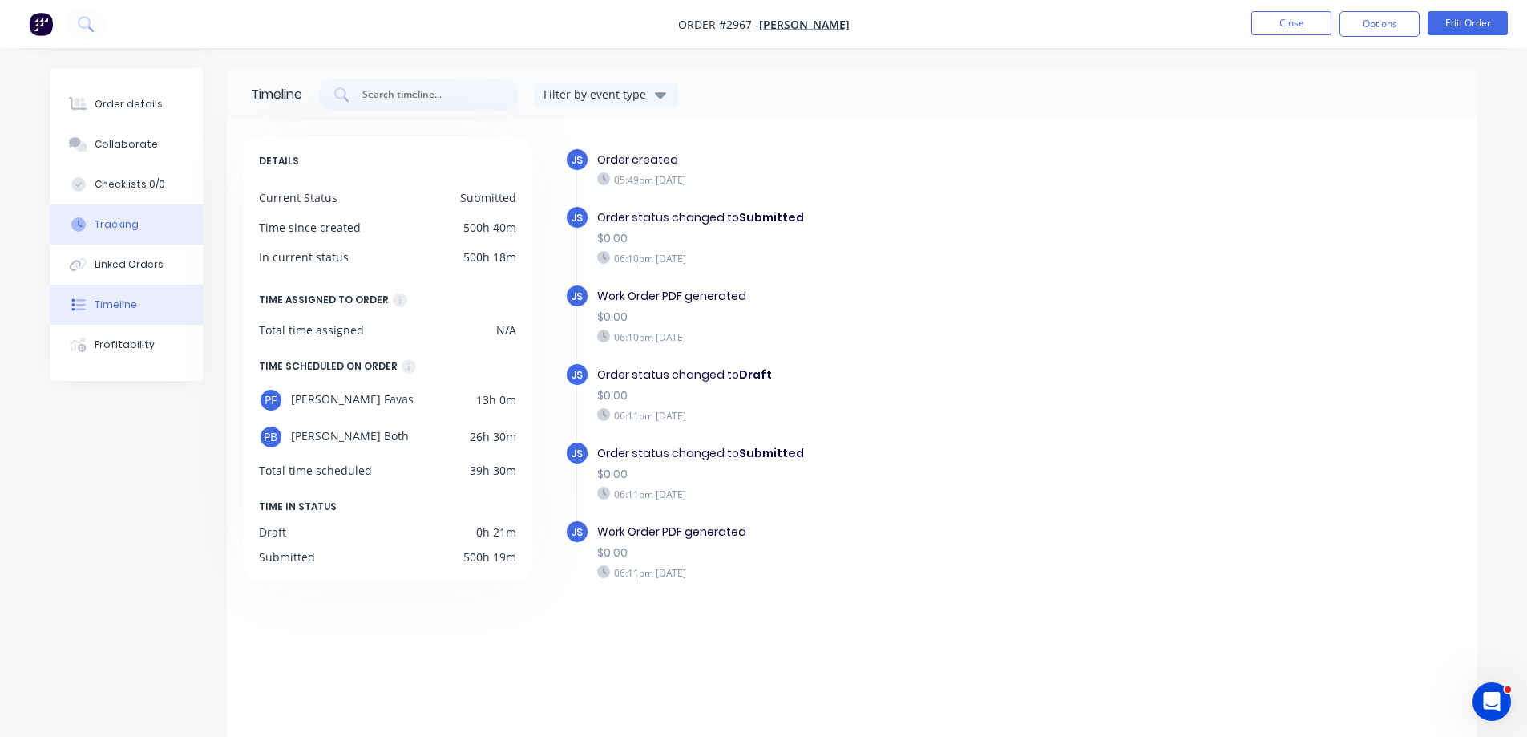
click at [143, 232] on button "Tracking" at bounding box center [127, 224] width 152 height 40
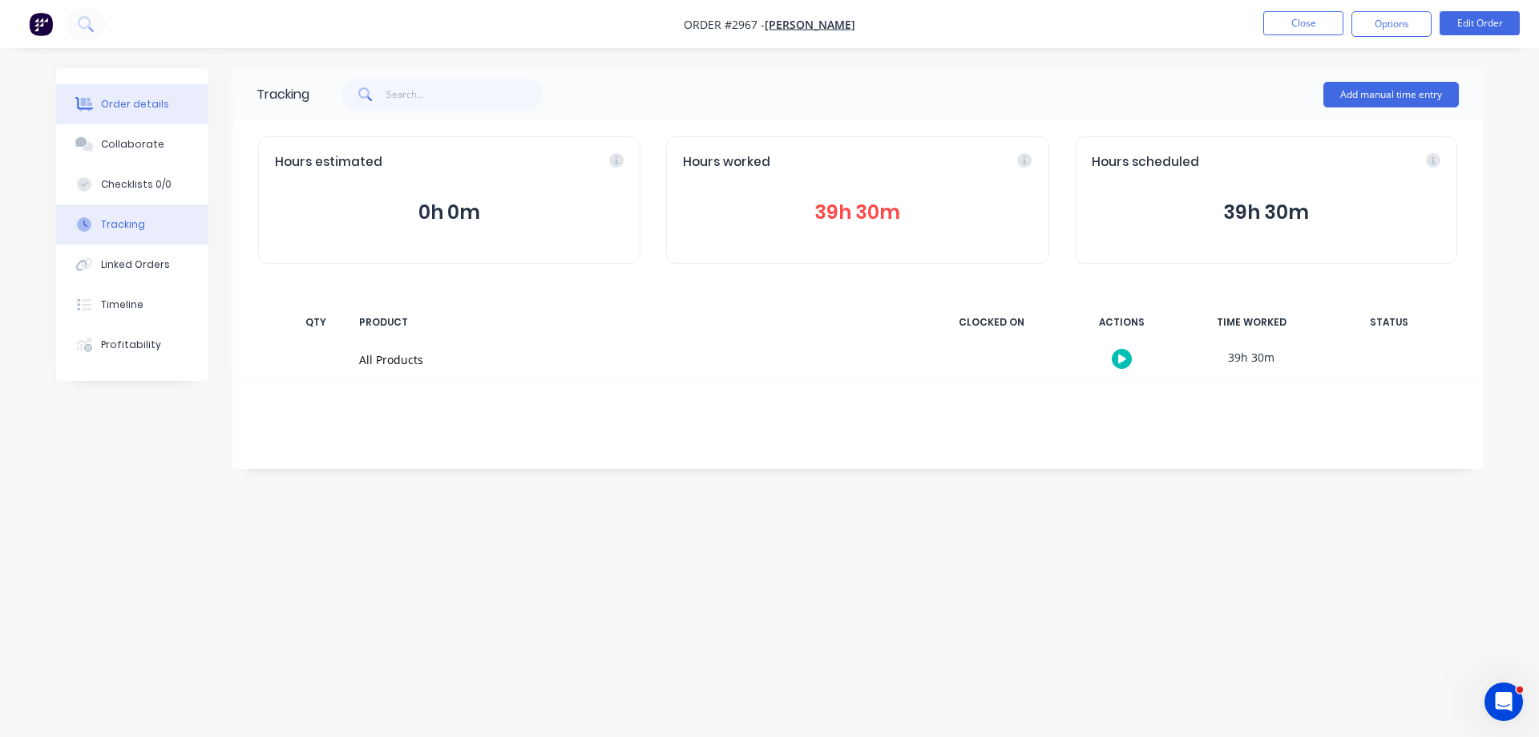
click at [149, 111] on div "Order details" at bounding box center [135, 104] width 68 height 14
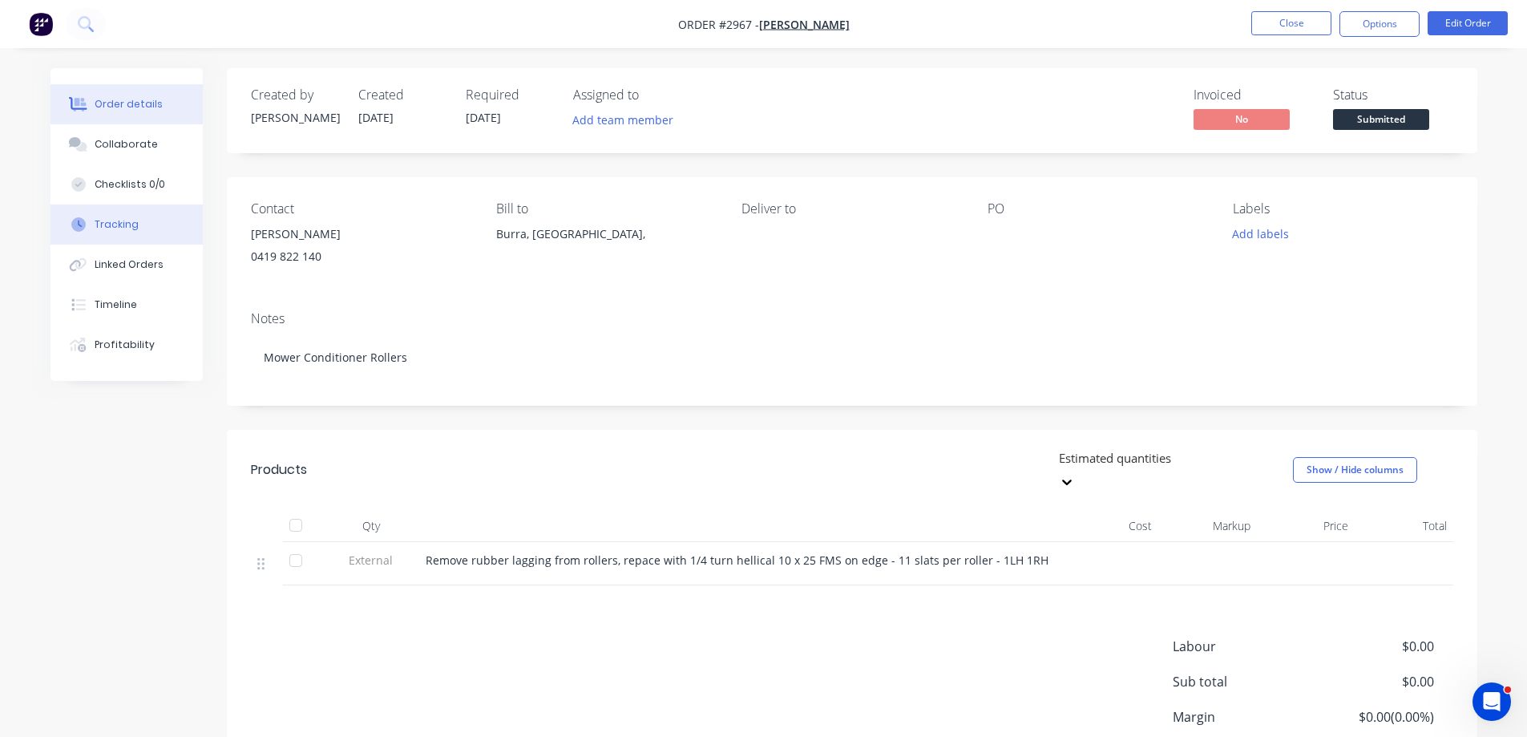
click at [156, 221] on button "Tracking" at bounding box center [127, 224] width 152 height 40
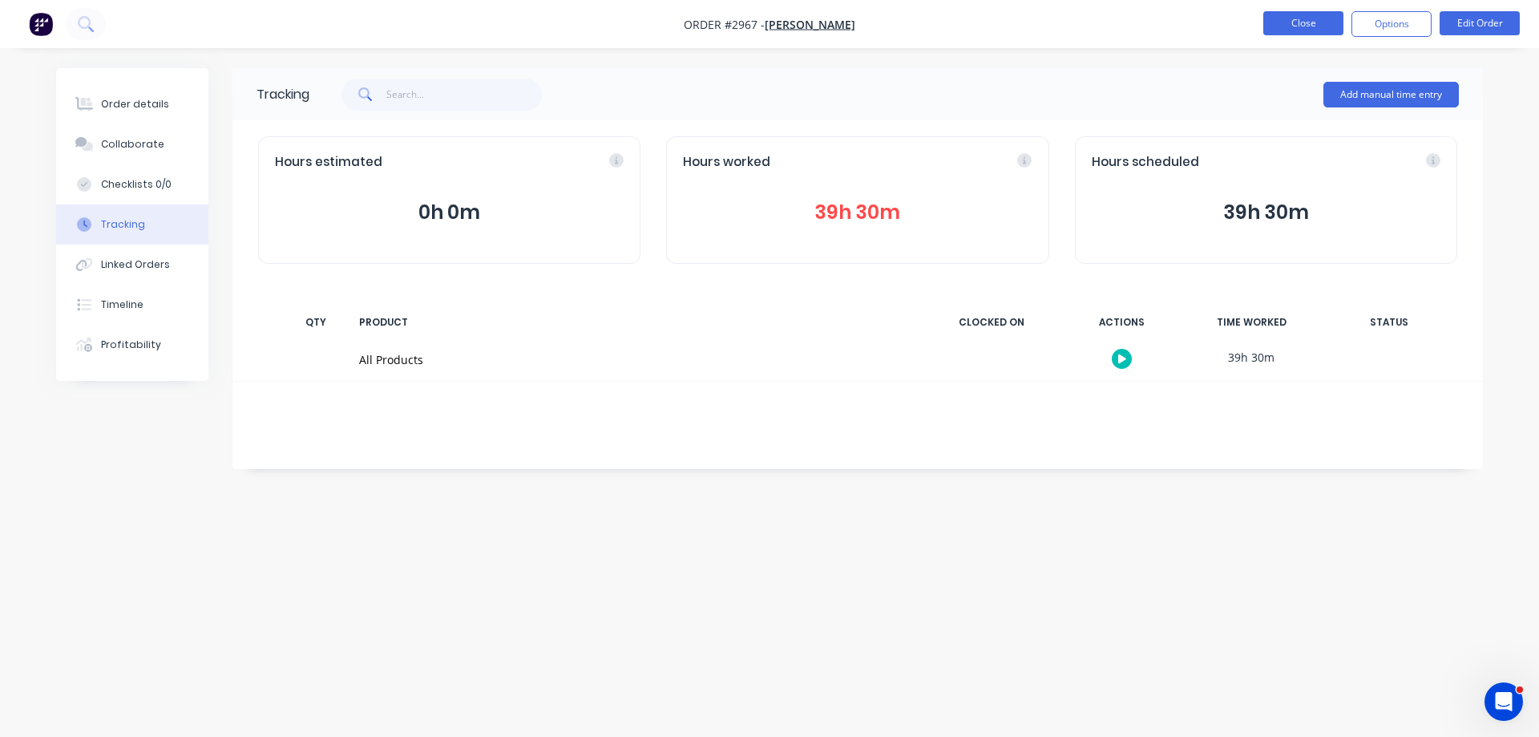
click at [1298, 26] on button "Close" at bounding box center [1303, 23] width 80 height 24
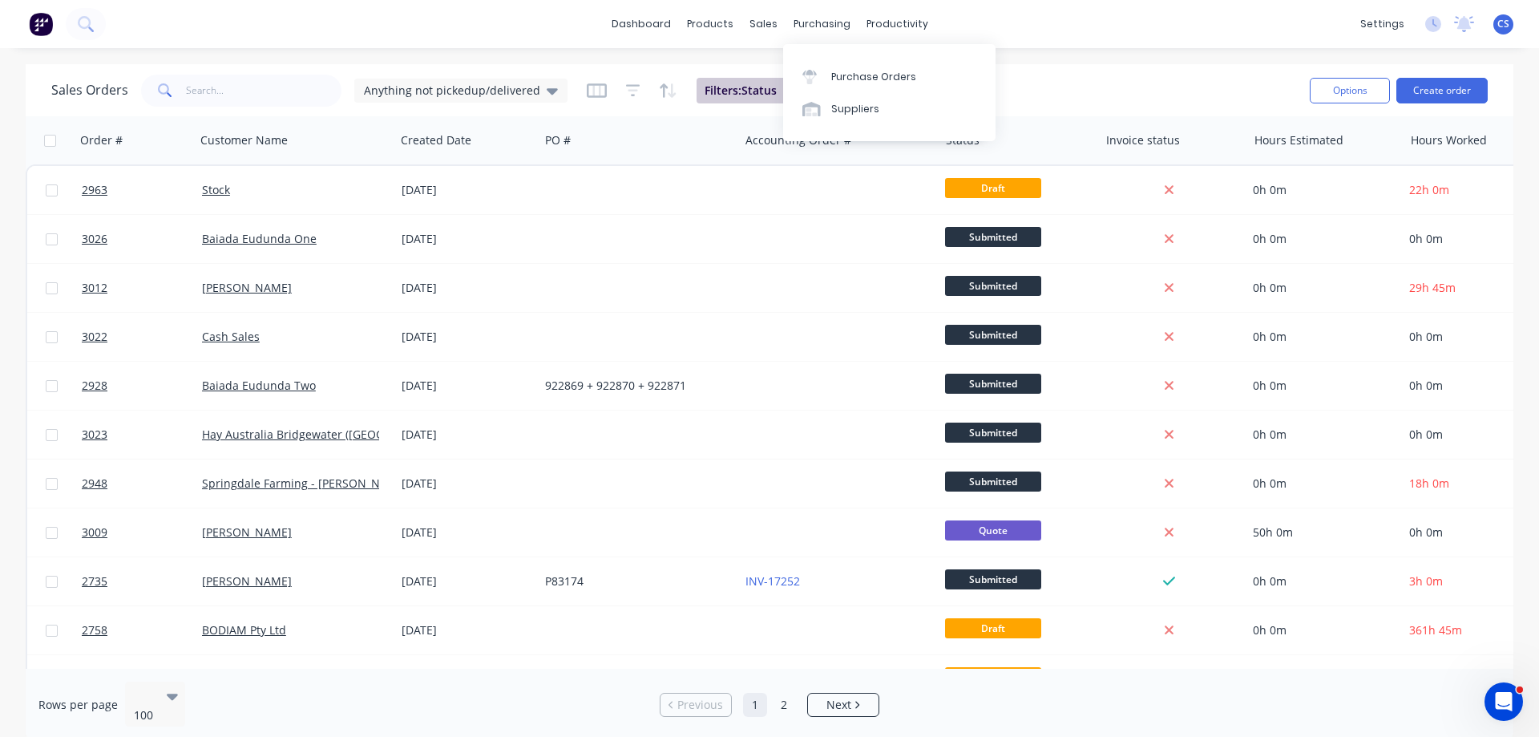
click at [752, 87] on span "Filters: Status" at bounding box center [741, 91] width 72 height 16
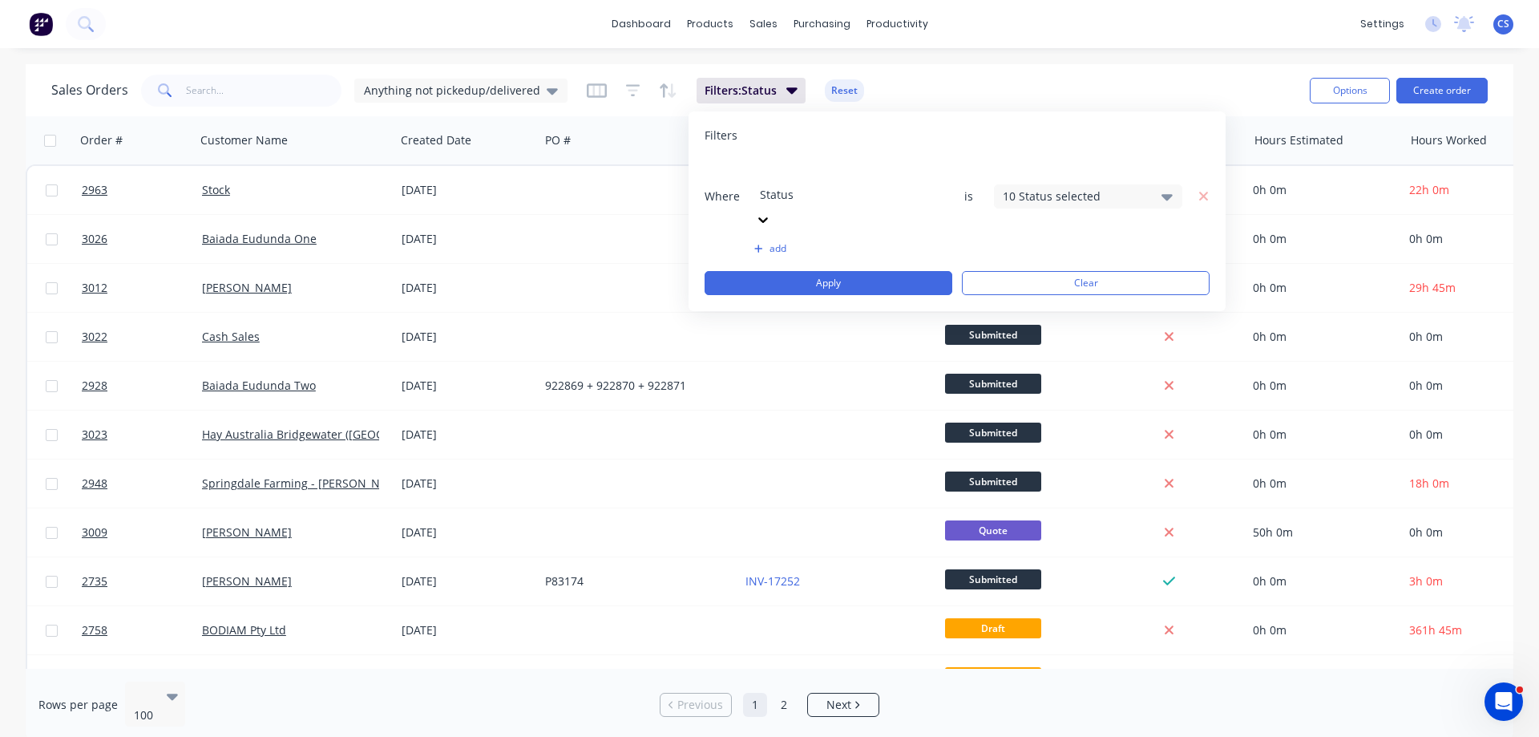
click at [1096, 188] on div "10 Status selected" at bounding box center [1075, 196] width 145 height 17
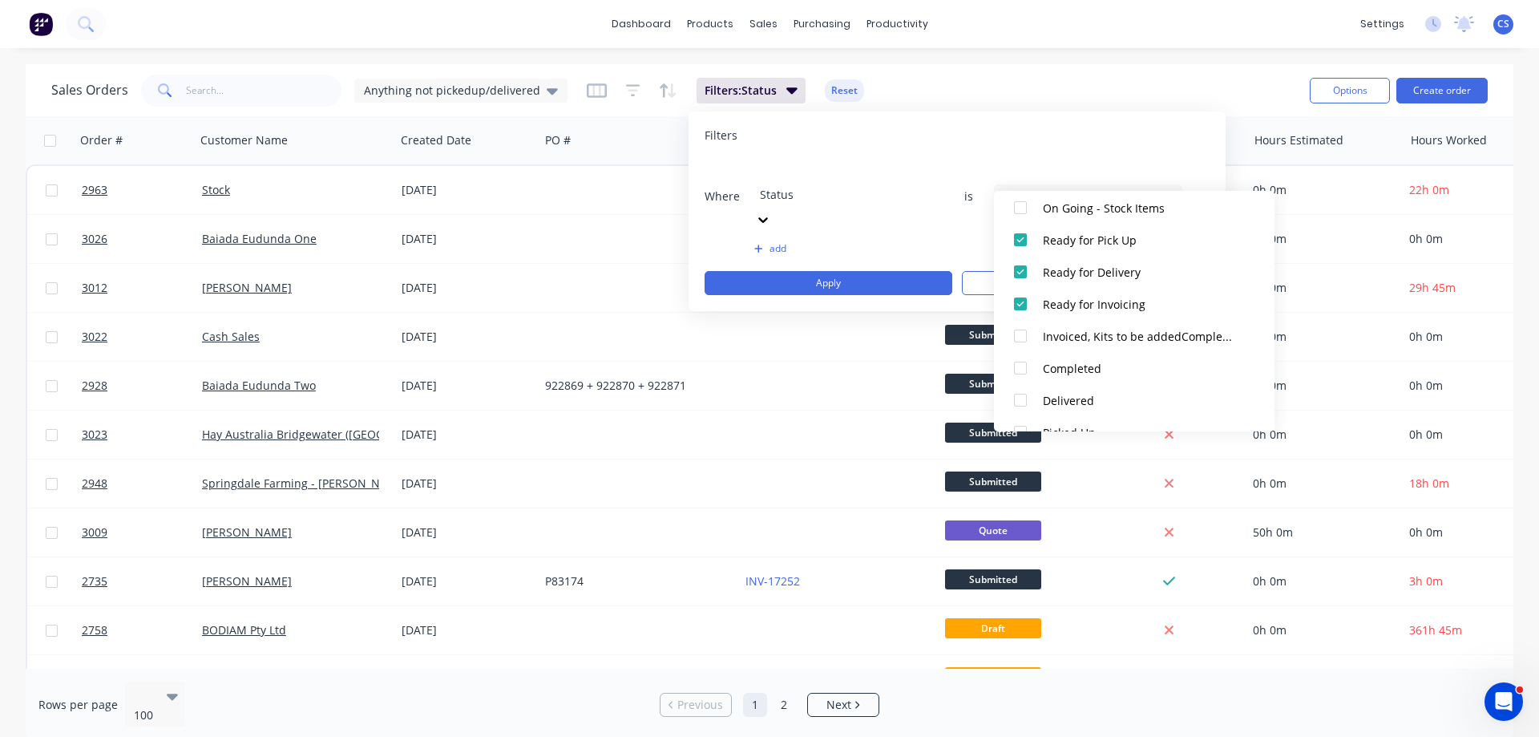
scroll to position [337, 0]
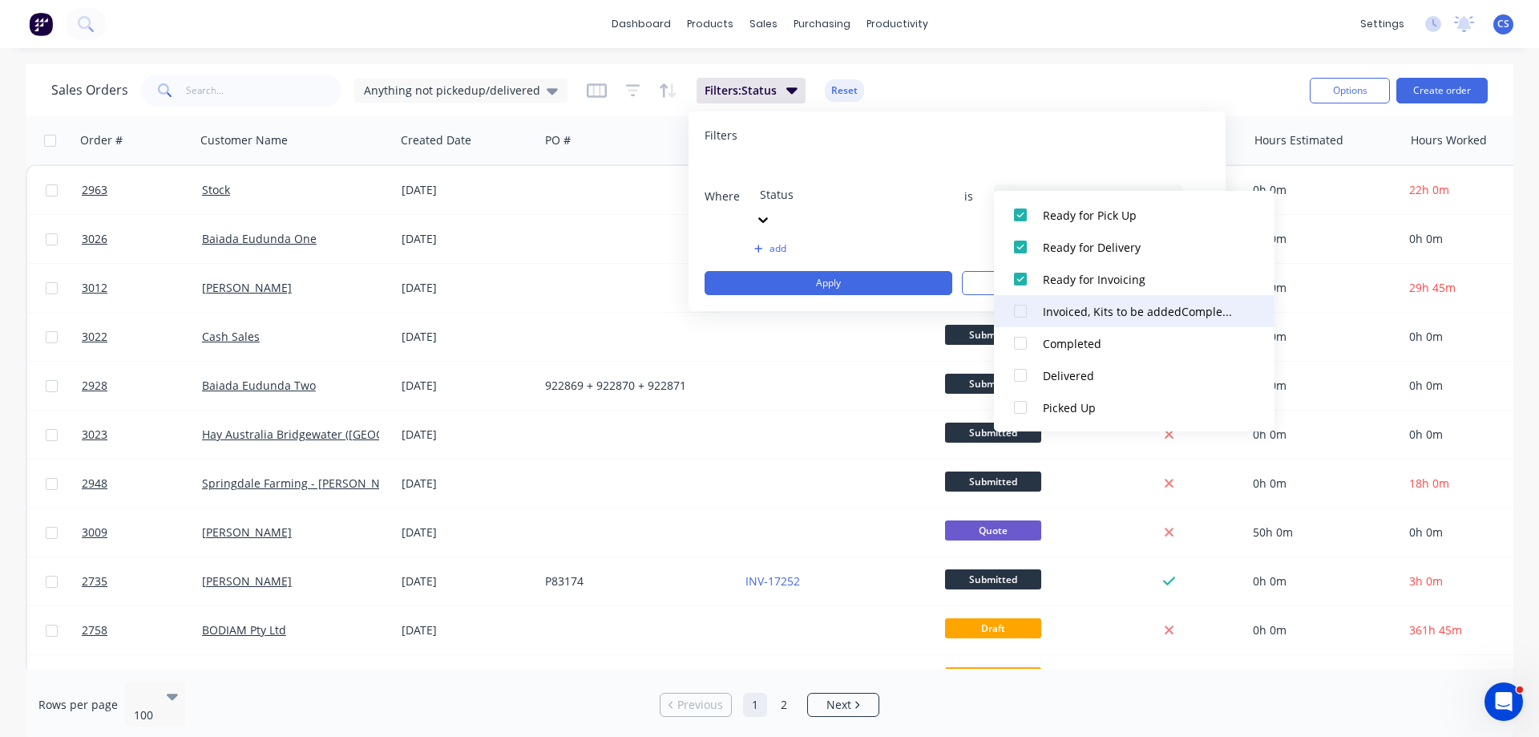
click at [1024, 311] on div at bounding box center [1020, 311] width 32 height 32
click at [1022, 341] on div at bounding box center [1020, 343] width 32 height 32
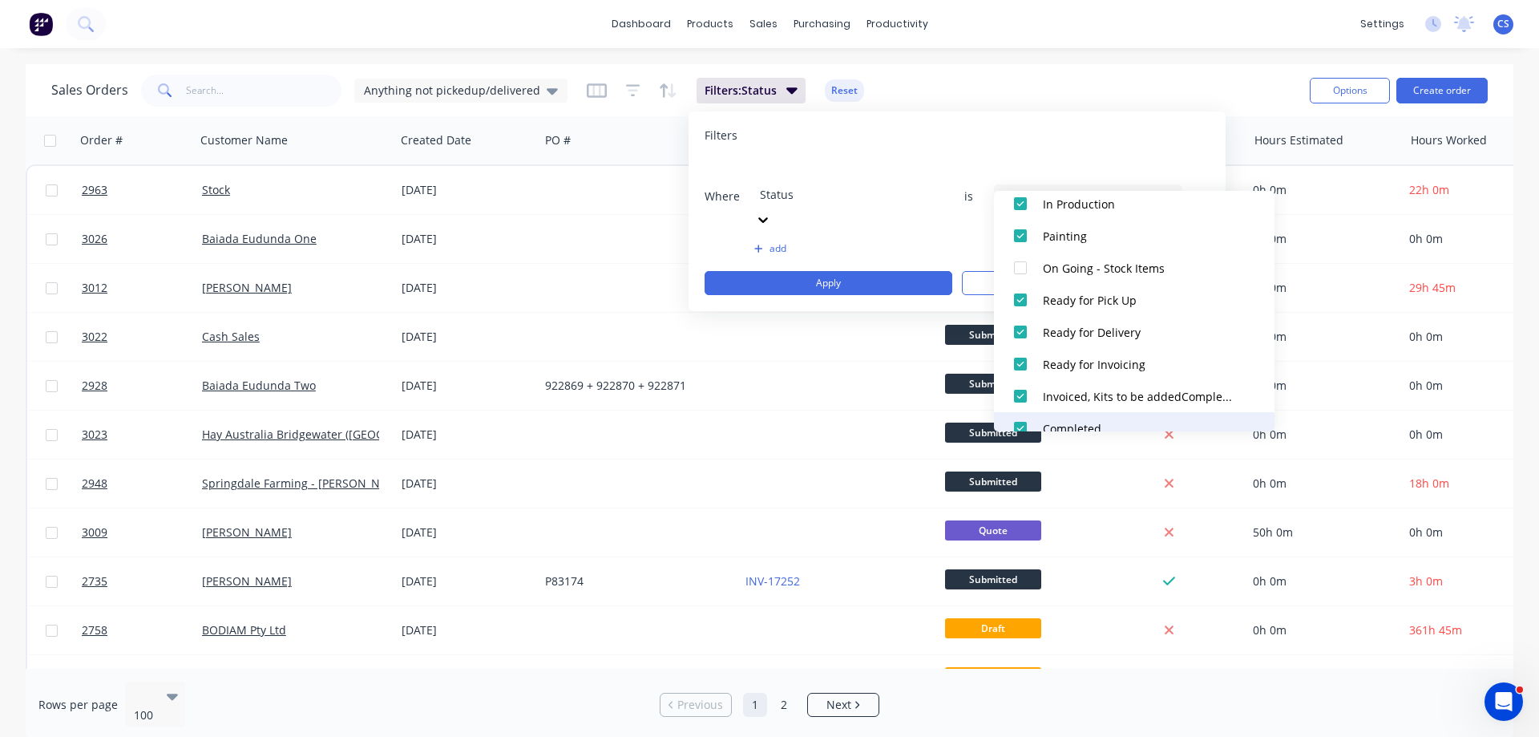
scroll to position [176, 0]
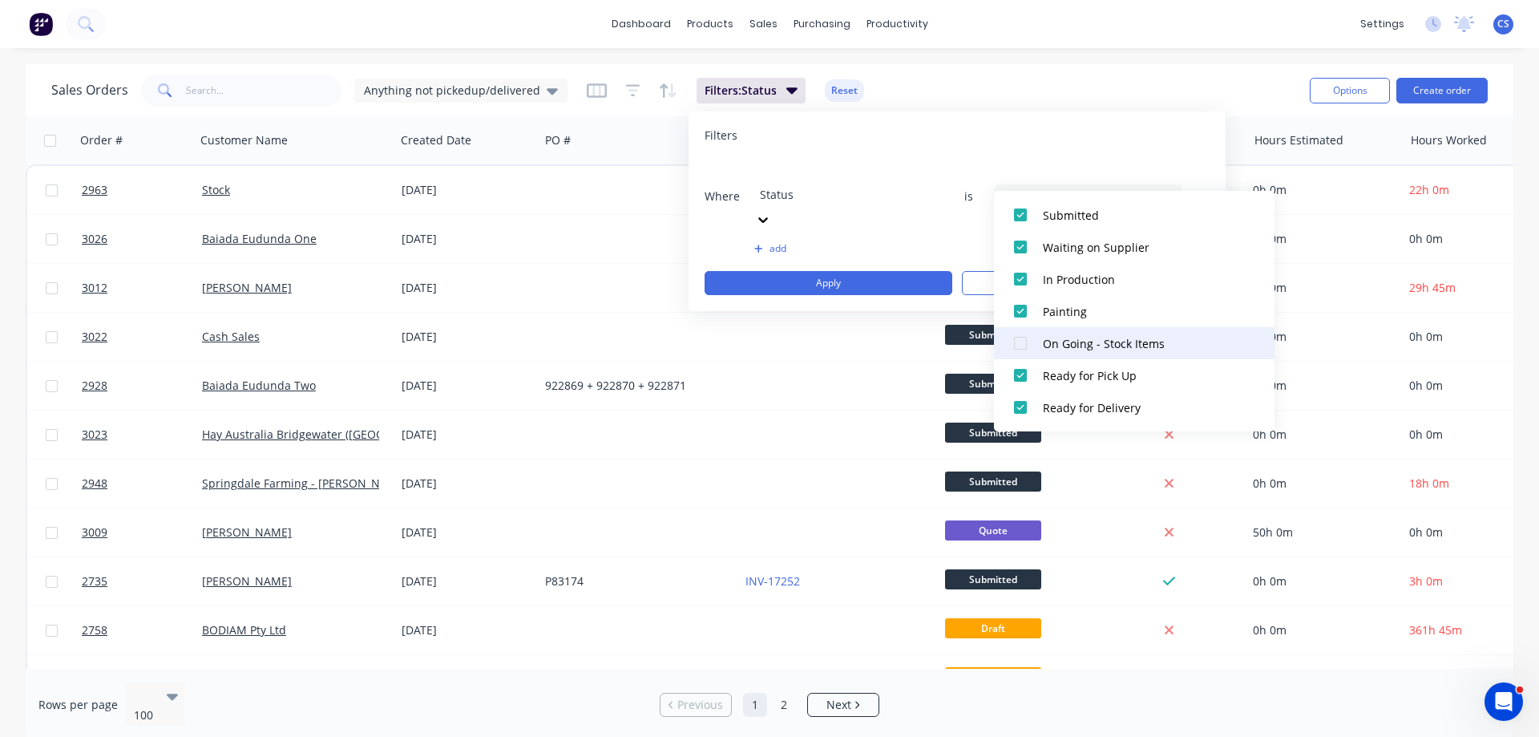
click at [1022, 338] on div at bounding box center [1020, 343] width 32 height 32
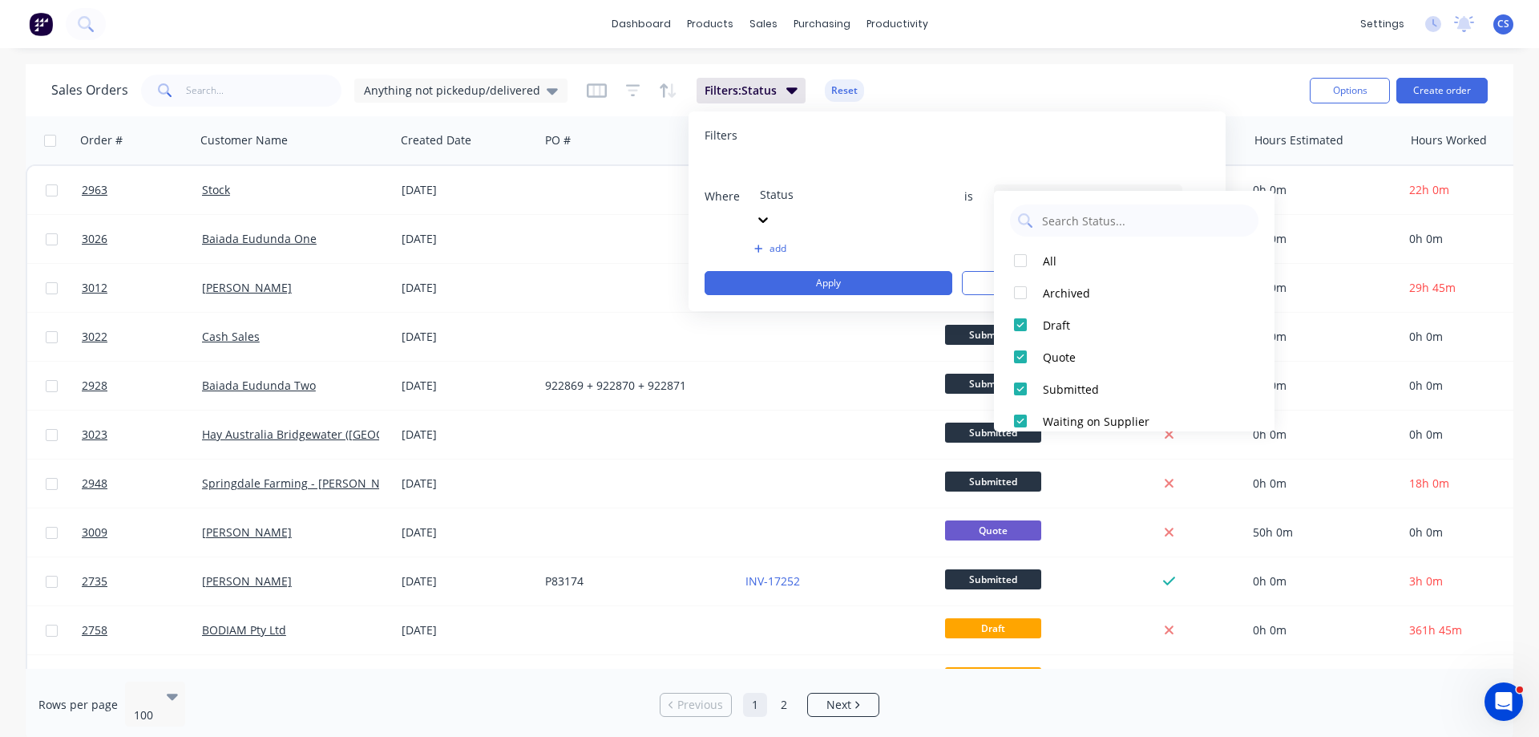
scroll to position [0, 0]
click at [969, 195] on div "Where Status is 13 Status selected add Apply Clear" at bounding box center [957, 227] width 505 height 135
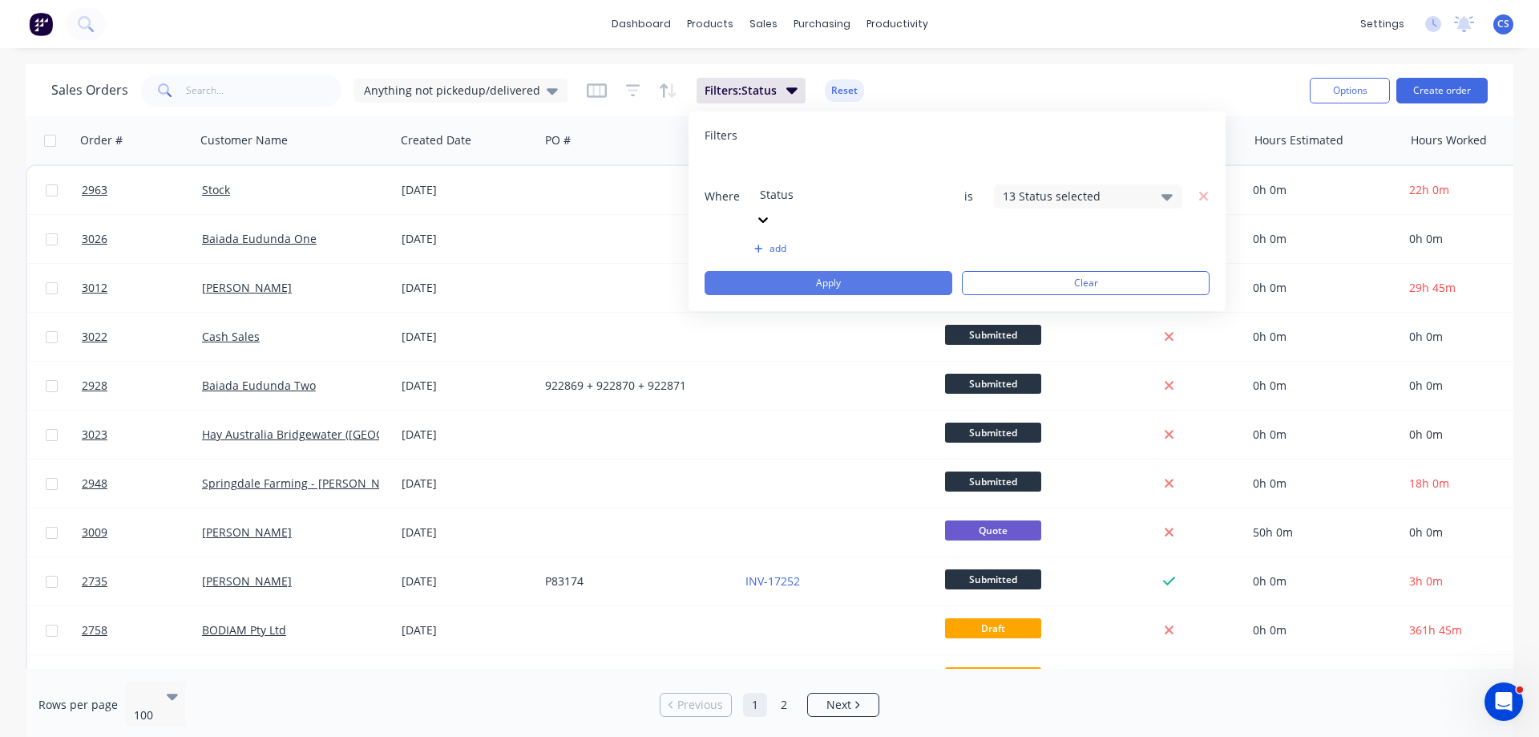
click at [931, 271] on button "Apply" at bounding box center [829, 283] width 248 height 24
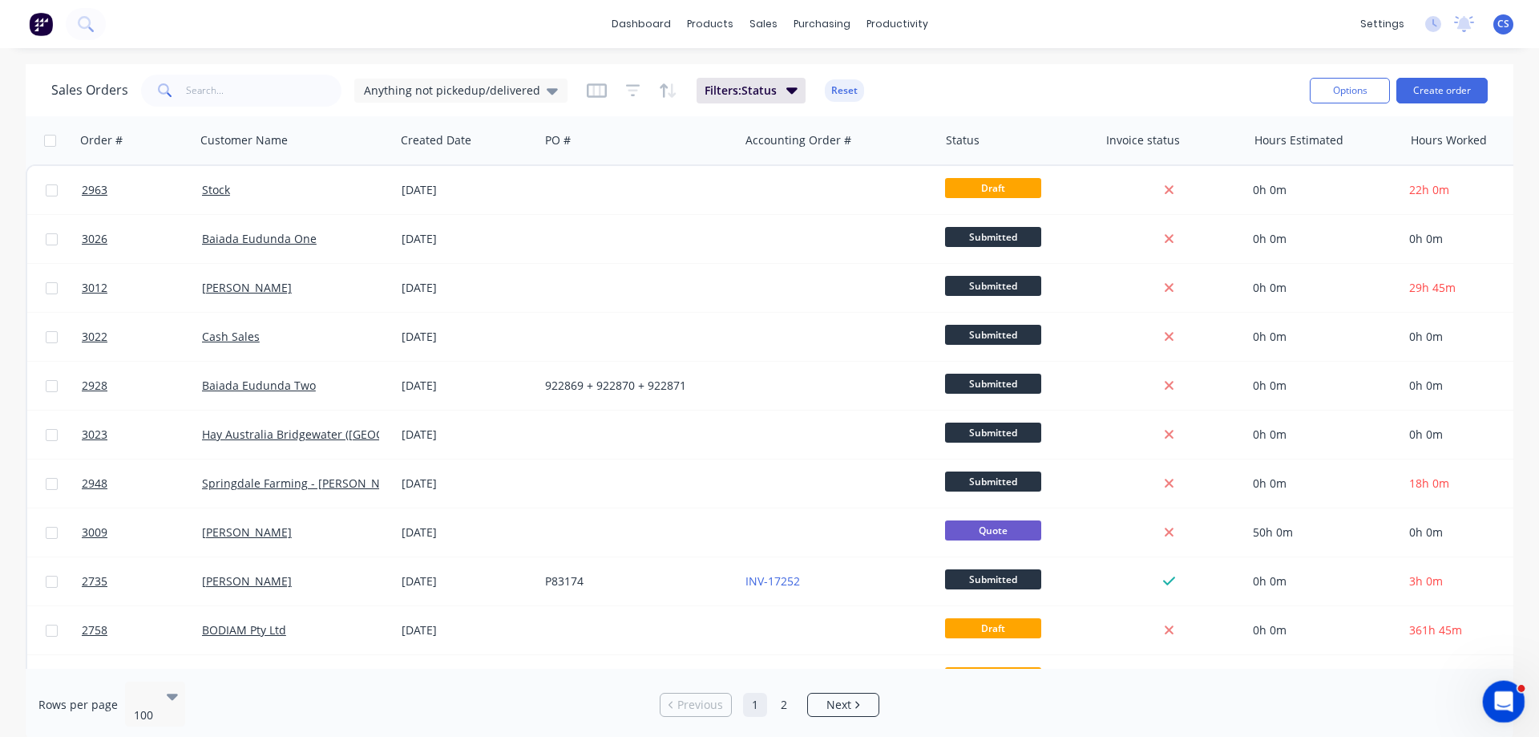
click at [1511, 681] on div "Open Intercom Messenger" at bounding box center [1501, 699] width 38 height 38
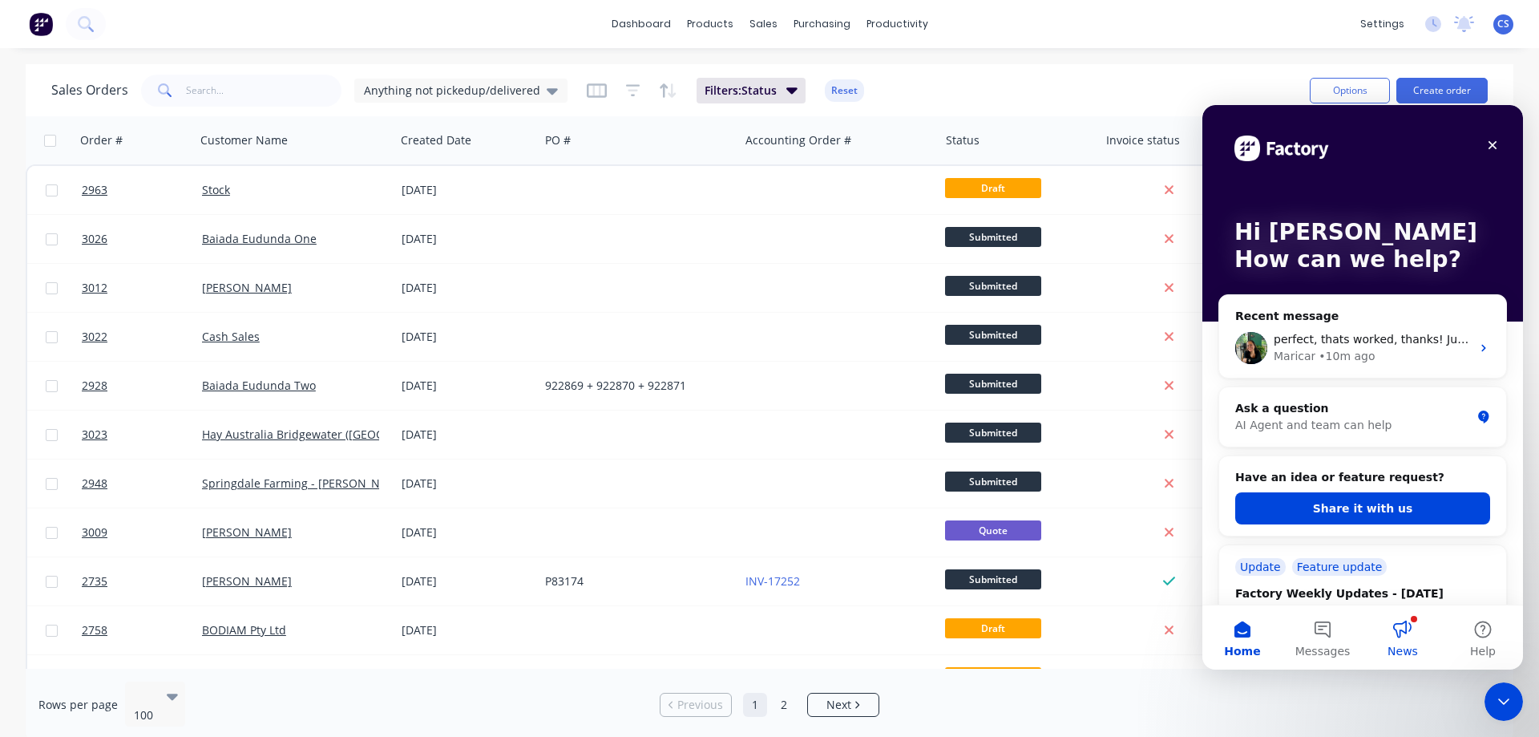
click at [1414, 628] on button "News" at bounding box center [1403, 637] width 80 height 64
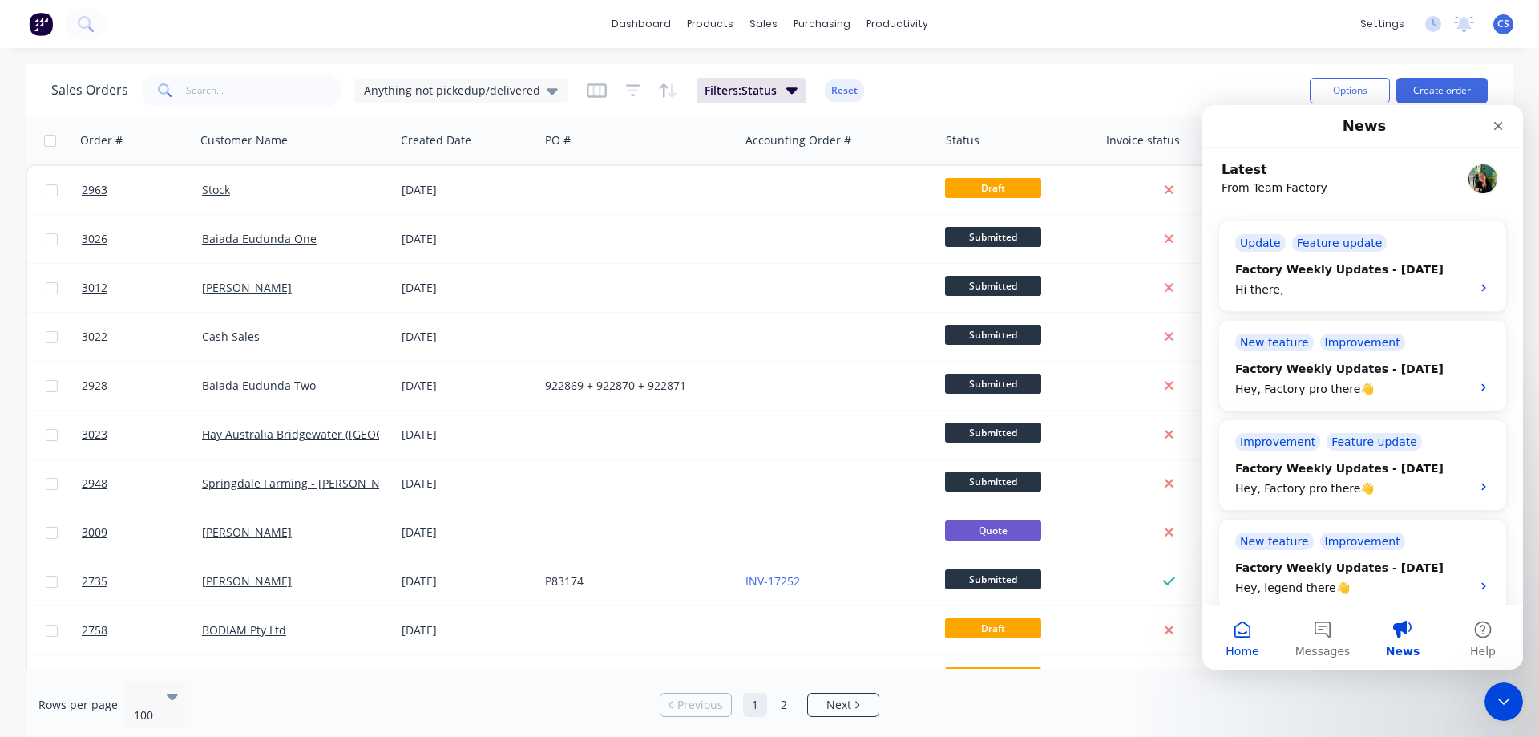
click at [1261, 640] on button "Home" at bounding box center [1242, 637] width 80 height 64
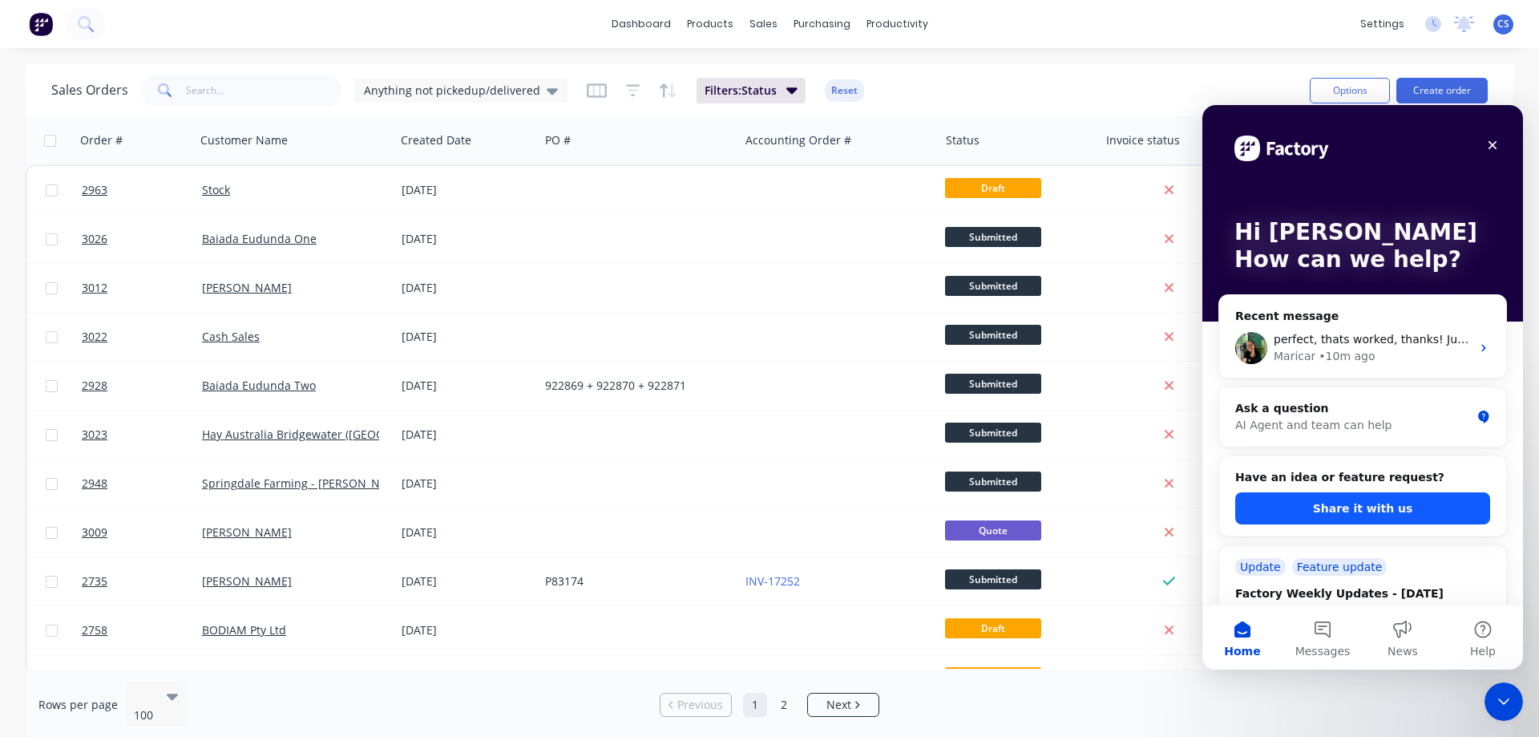
click at [1386, 503] on button "Share it with us" at bounding box center [1362, 508] width 255 height 32
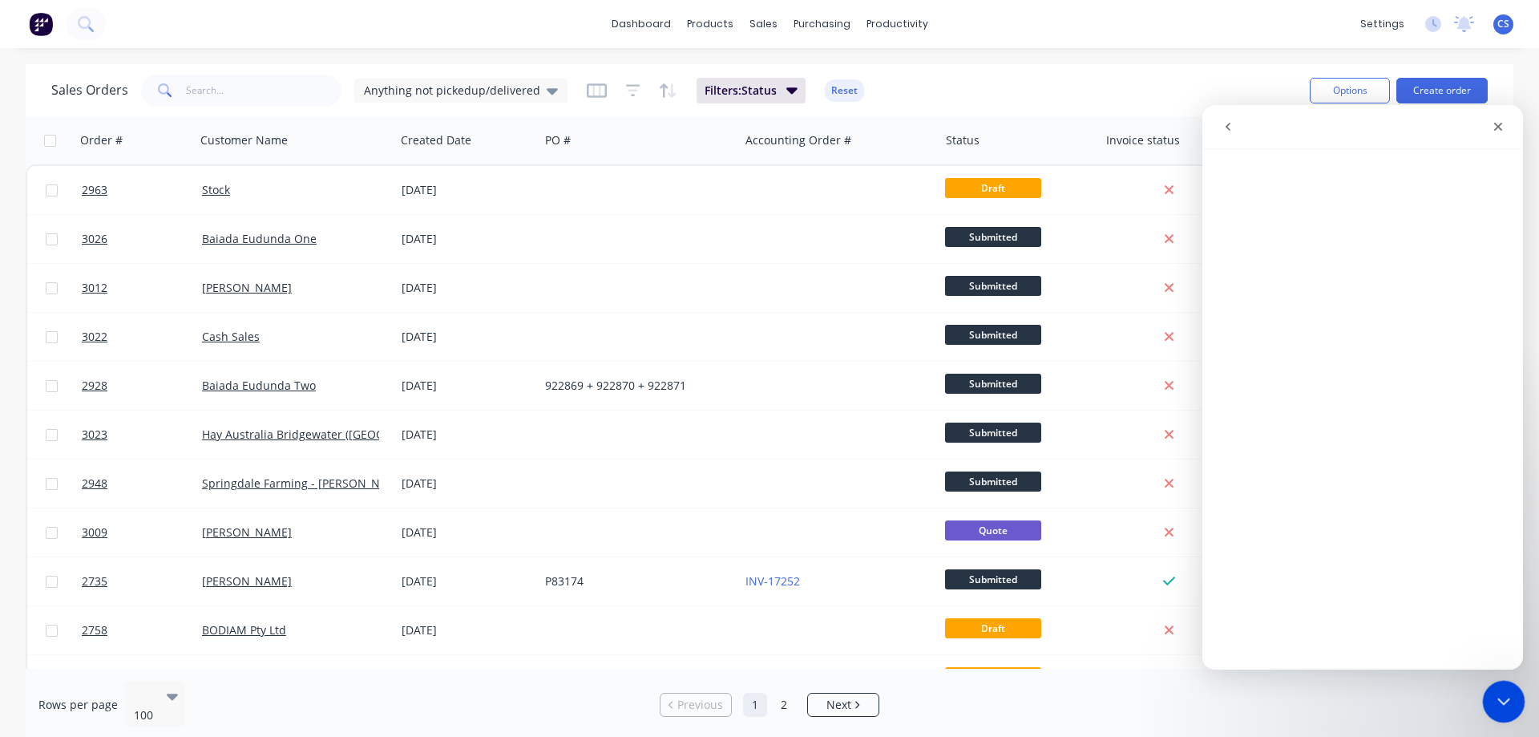
click at [1504, 706] on icon "Close Intercom Messenger" at bounding box center [1501, 698] width 19 height 19
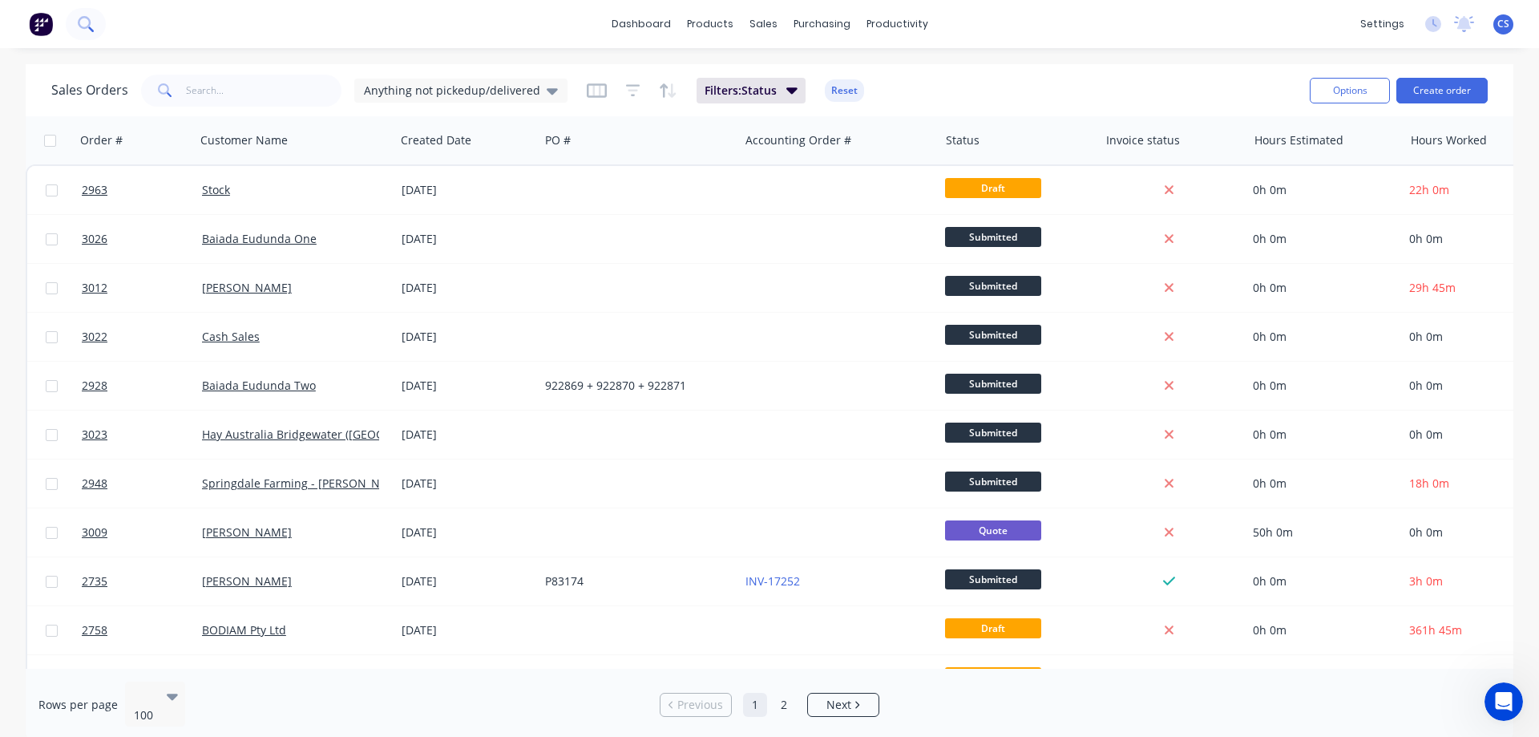
click at [82, 29] on icon at bounding box center [85, 23] width 15 height 15
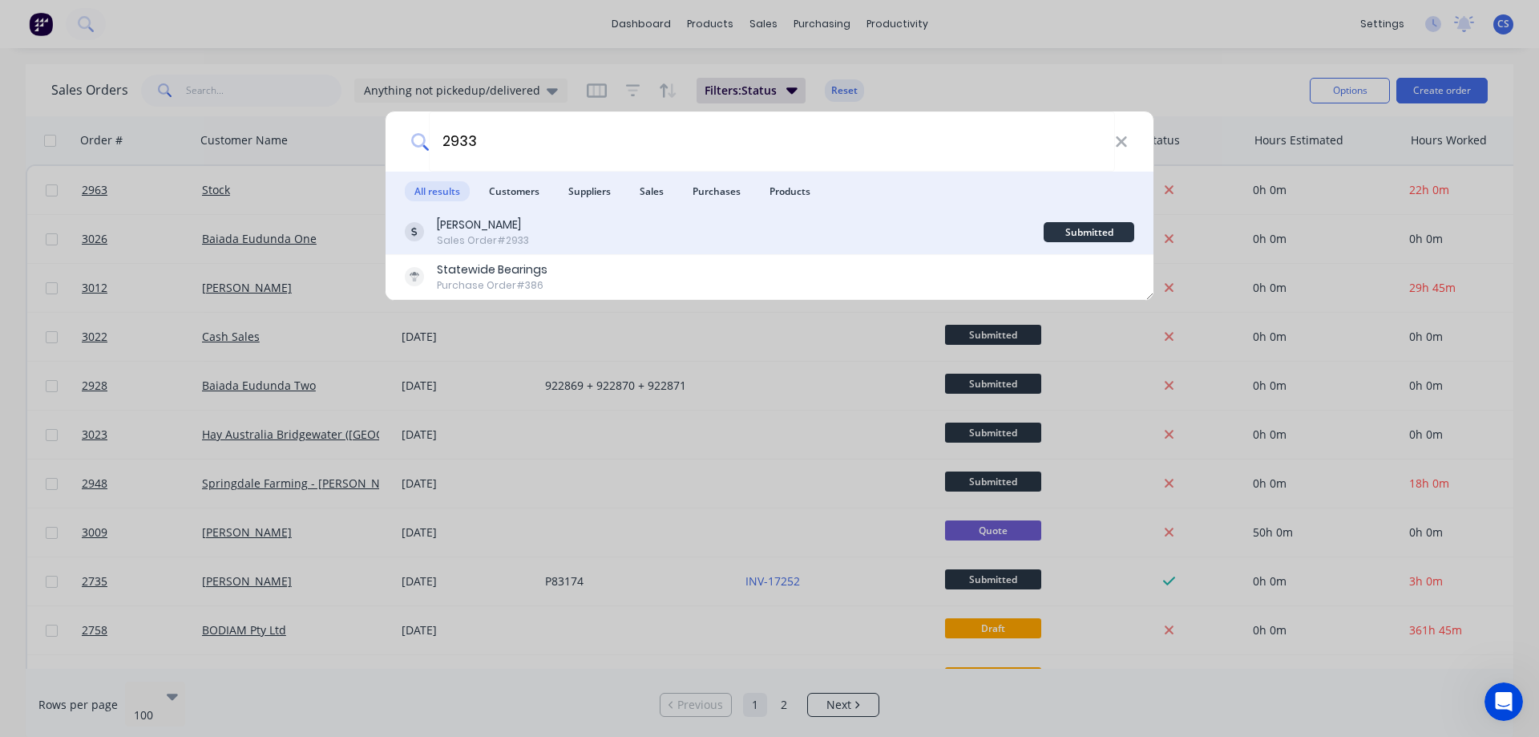
type input "2933"
click at [525, 253] on div "Balco Bowmans Sales Order #2933 Submitted" at bounding box center [770, 232] width 768 height 45
click at [535, 220] on div "Balco Bowmans Sales Order #2933" at bounding box center [724, 231] width 639 height 31
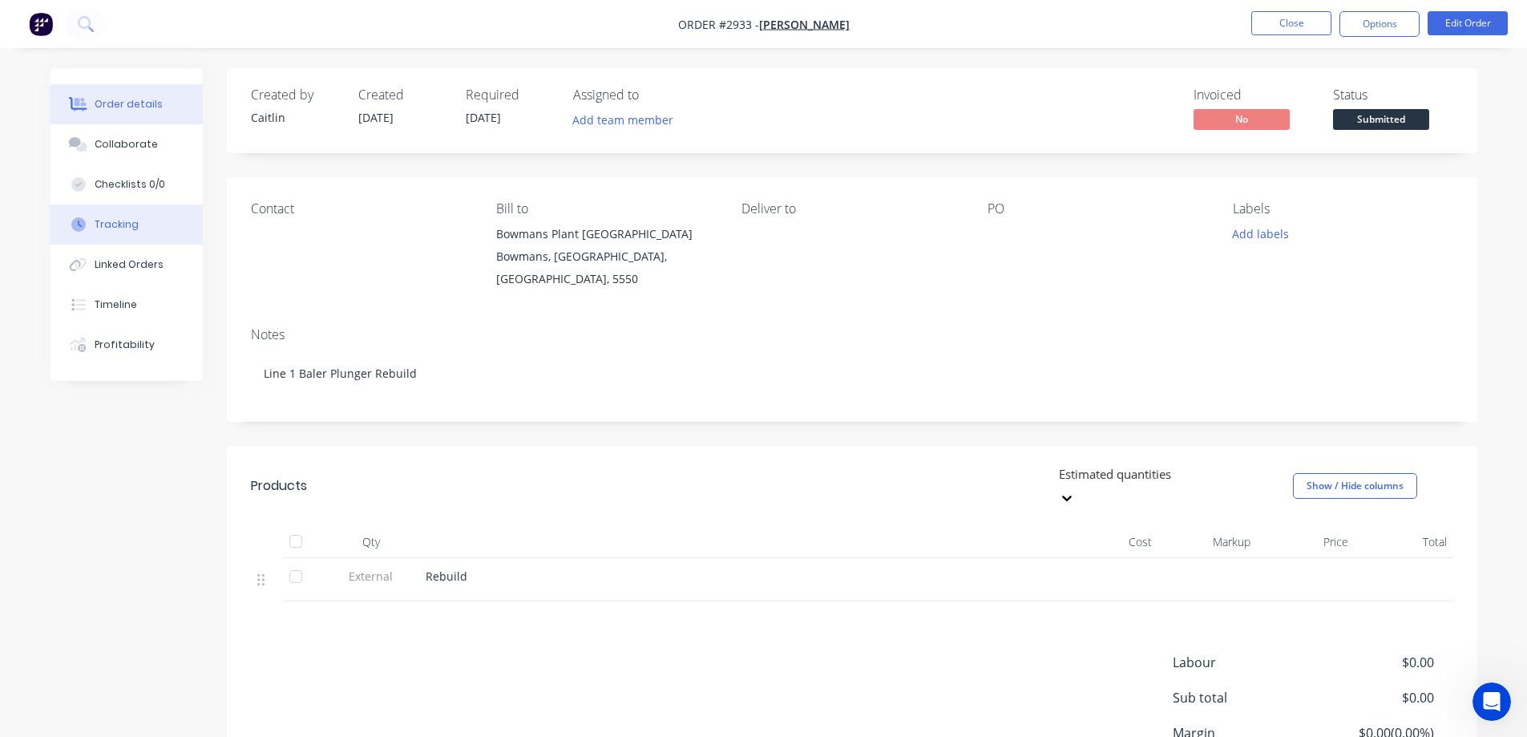
click at [148, 227] on button "Tracking" at bounding box center [127, 224] width 152 height 40
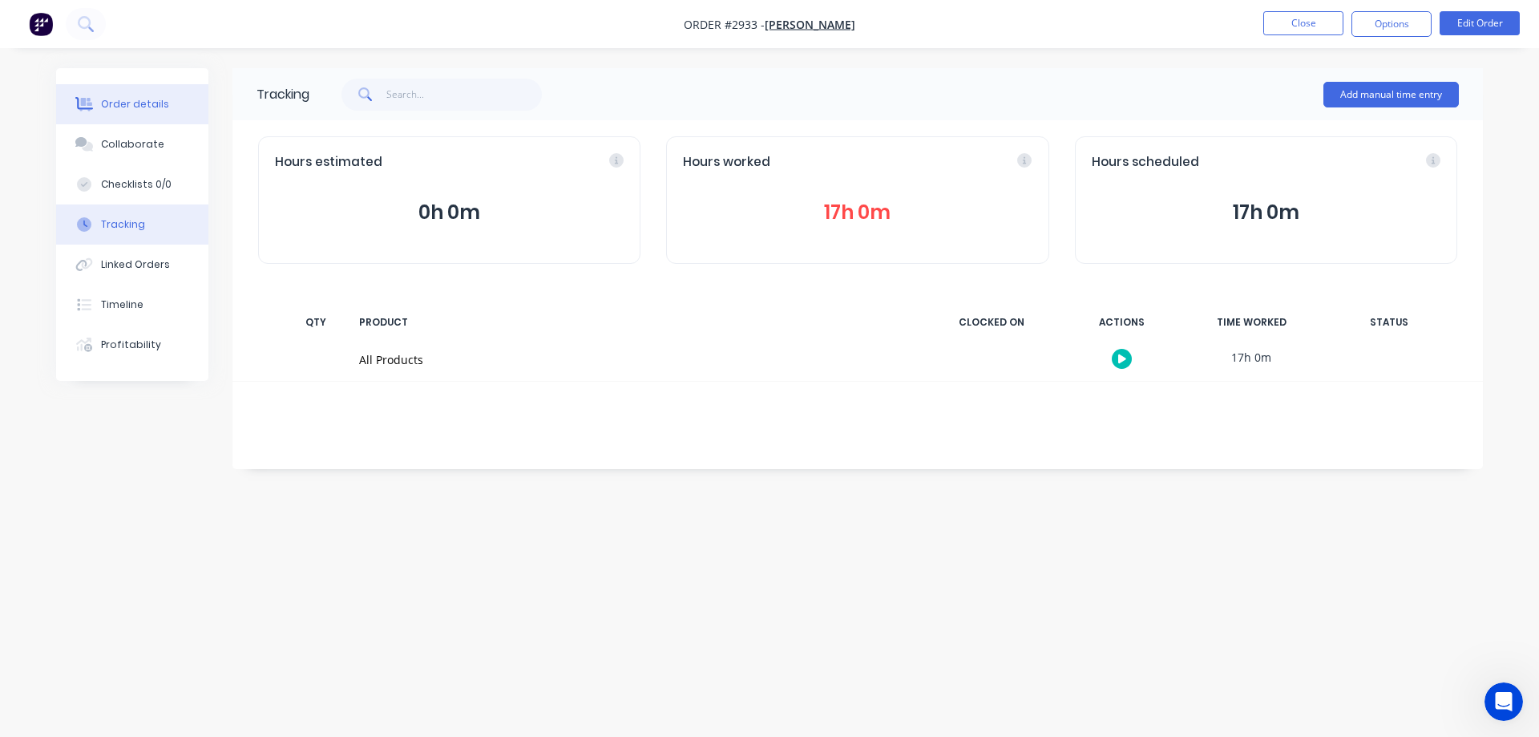
click at [148, 103] on div "Order details" at bounding box center [135, 104] width 68 height 14
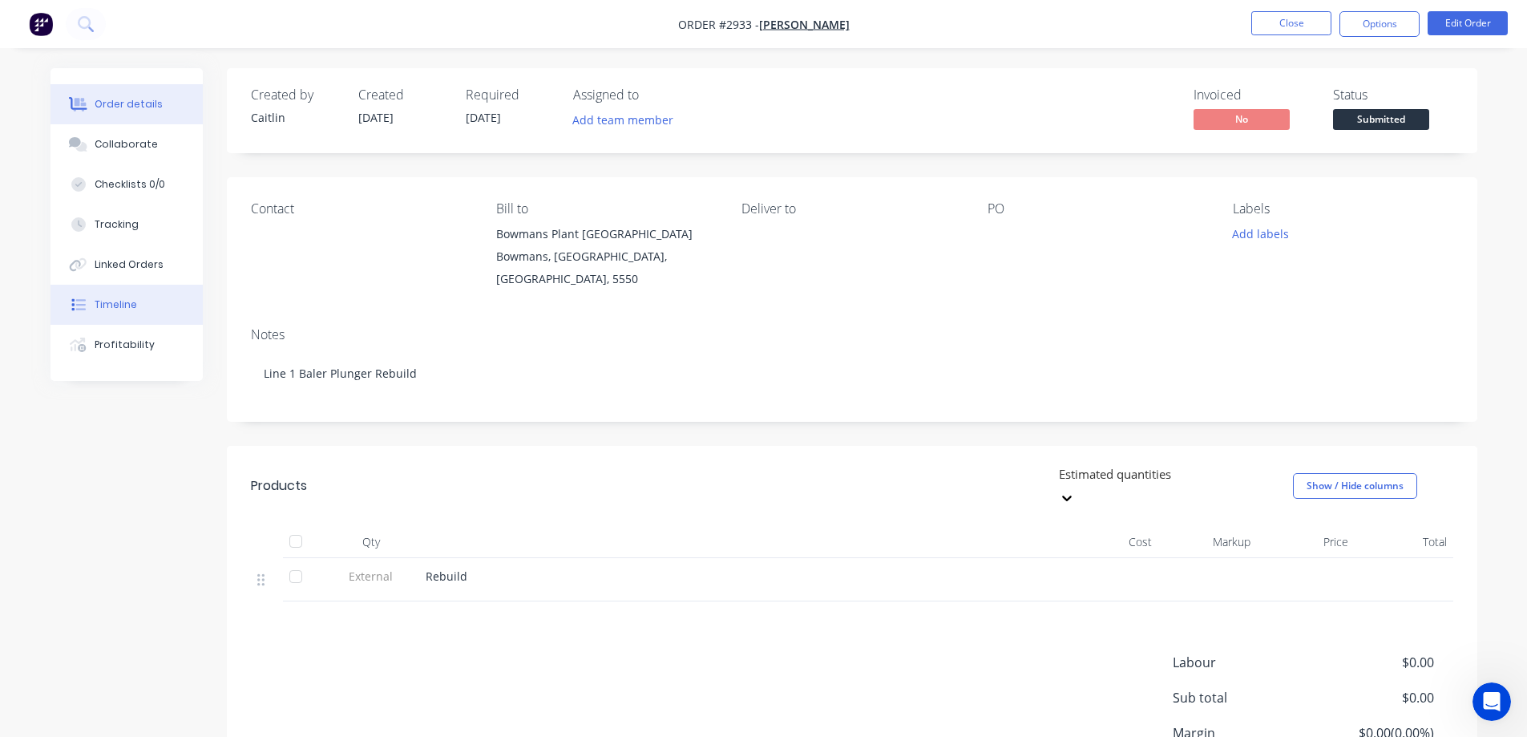
click at [157, 307] on button "Timeline" at bounding box center [127, 305] width 152 height 40
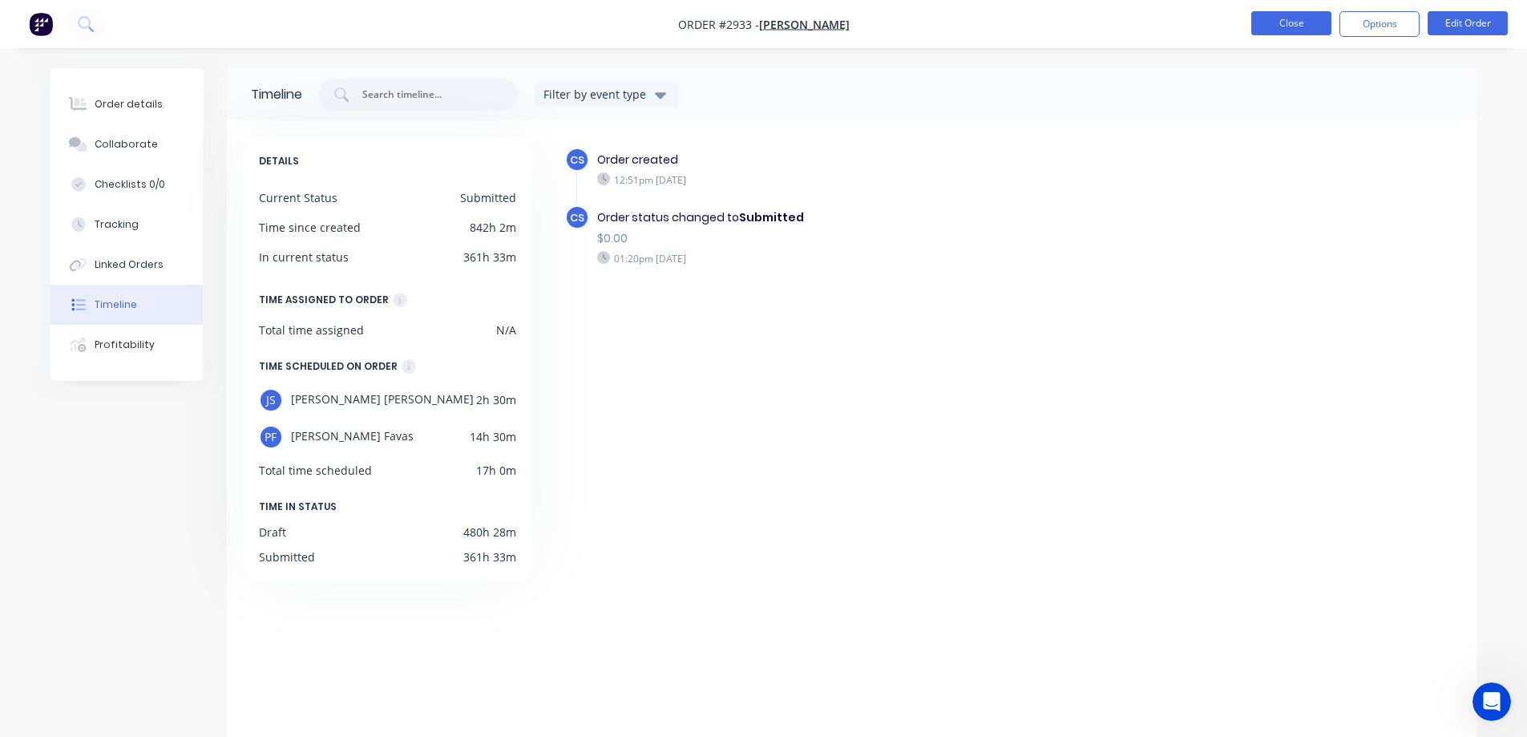
click at [1317, 20] on button "Close" at bounding box center [1291, 23] width 80 height 24
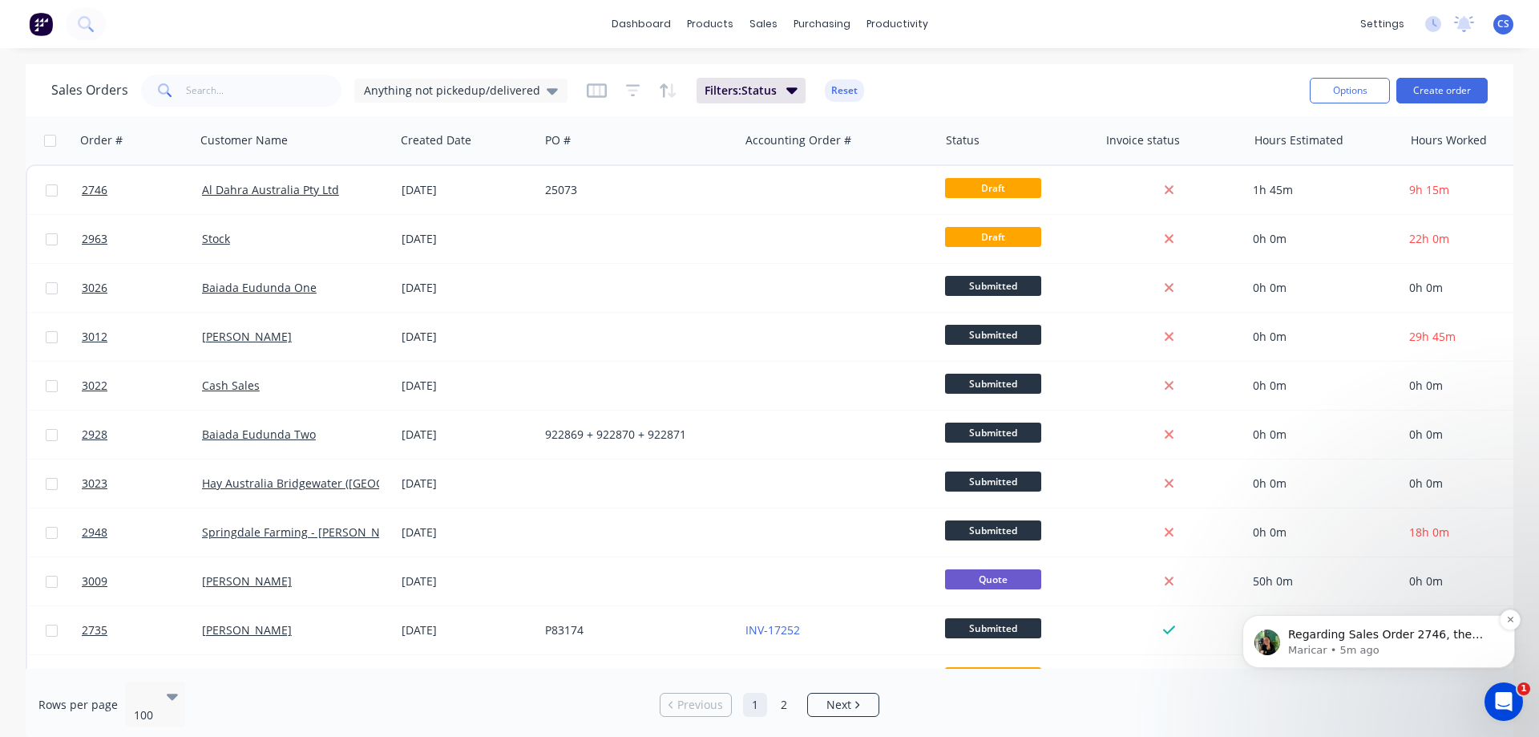
click at [1363, 657] on p "Maricar • 5m ago" at bounding box center [1391, 650] width 207 height 14
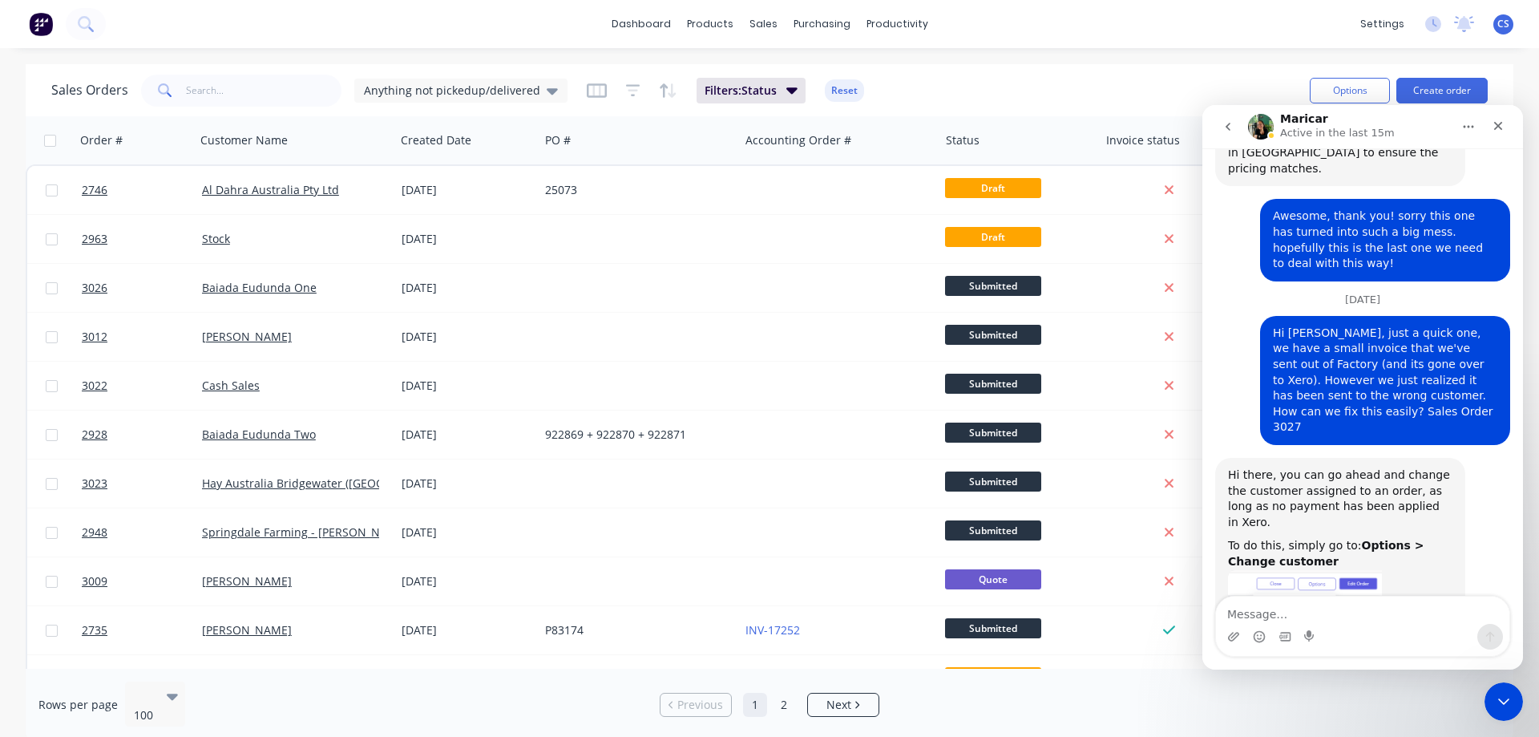
scroll to position [6076, 0]
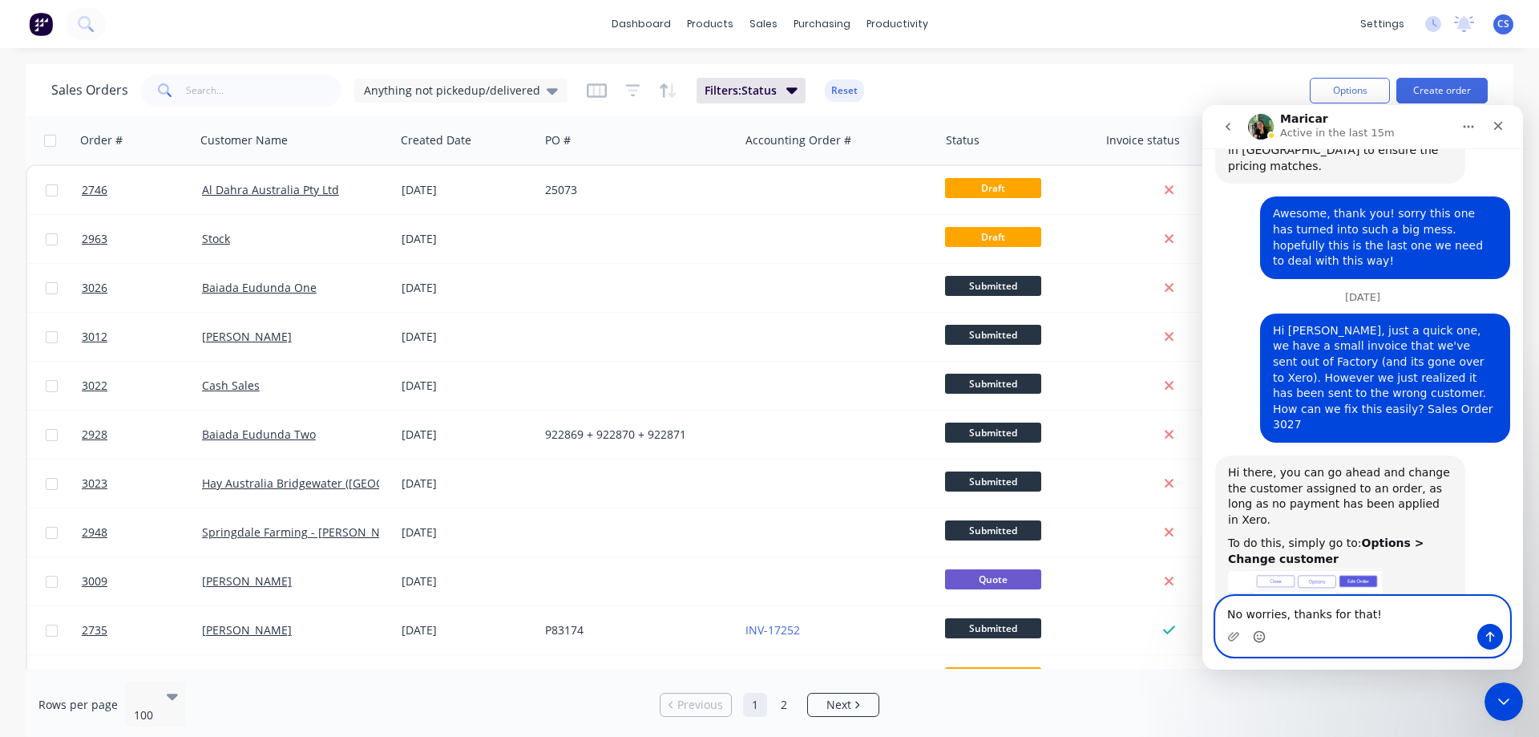
click at [1259, 641] on circle "Emoji picker" at bounding box center [1259, 636] width 10 height 10
click at [1400, 611] on textarea "No worries, thanks for that! 😊" at bounding box center [1362, 609] width 293 height 27
click at [1406, 617] on textarea "No worries, thanks for that! 😊" at bounding box center [1362, 609] width 293 height 27
type textarea "No worries, thanks for that! 😊 have a great weekend"
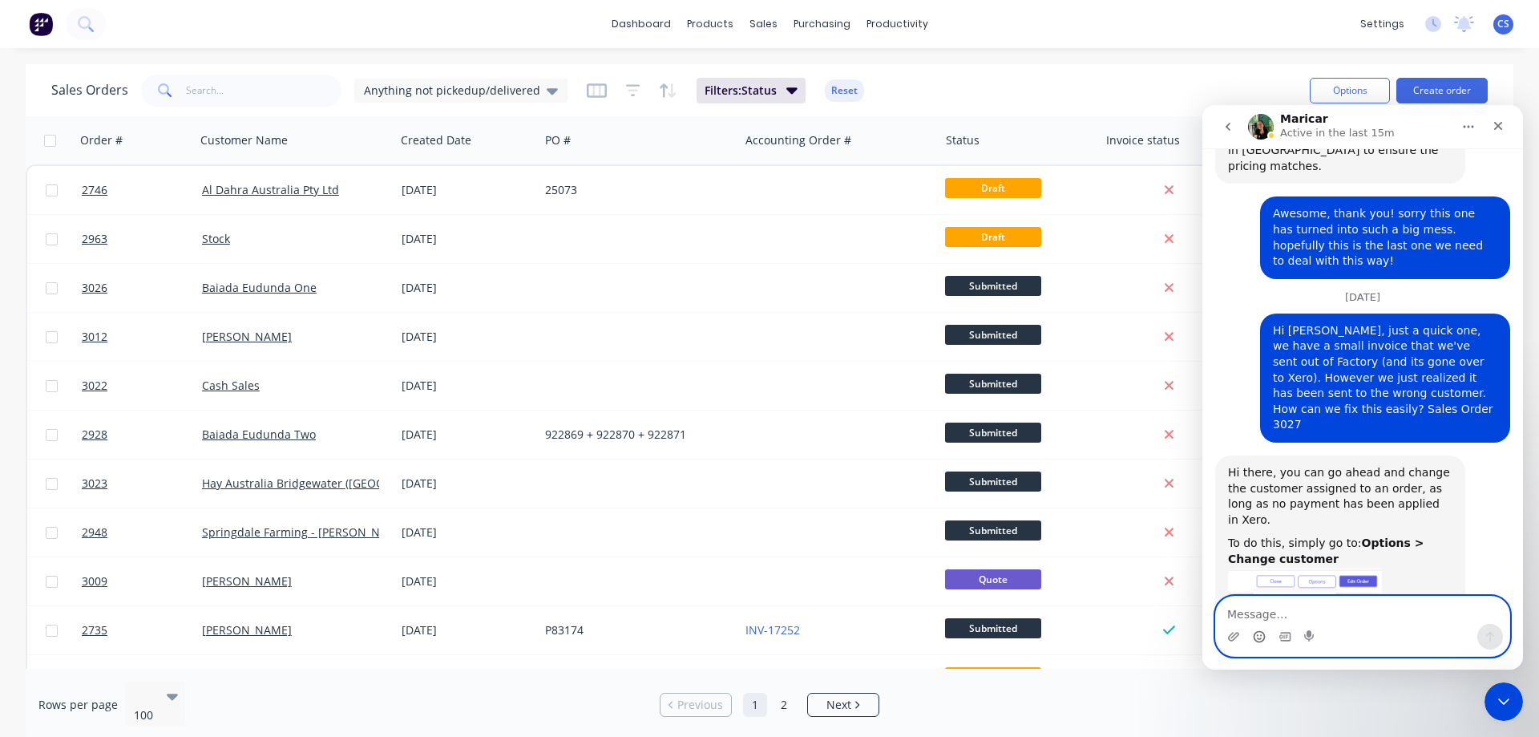
scroll to position [6113, 0]
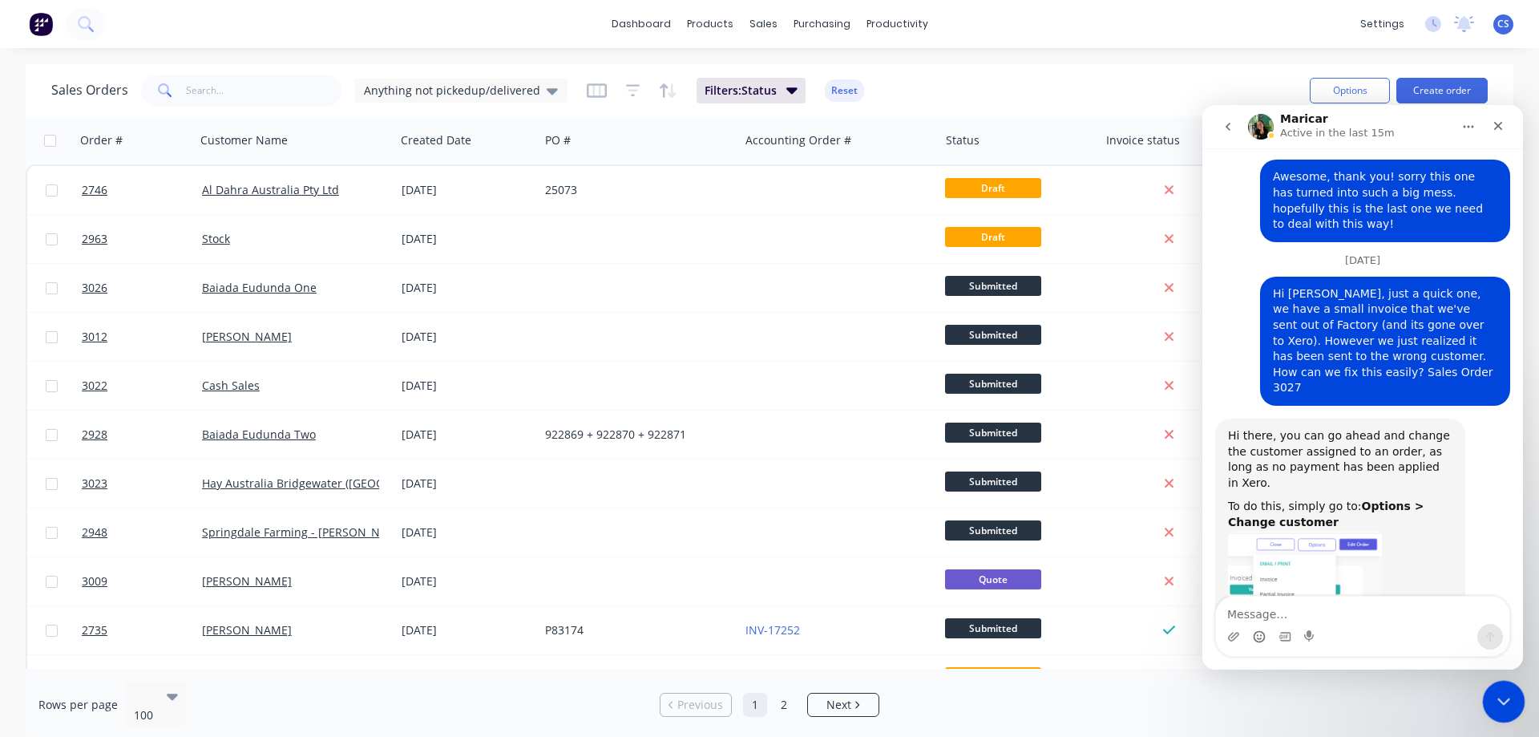
click at [1498, 687] on div "Close Intercom Messenger" at bounding box center [1501, 699] width 38 height 38
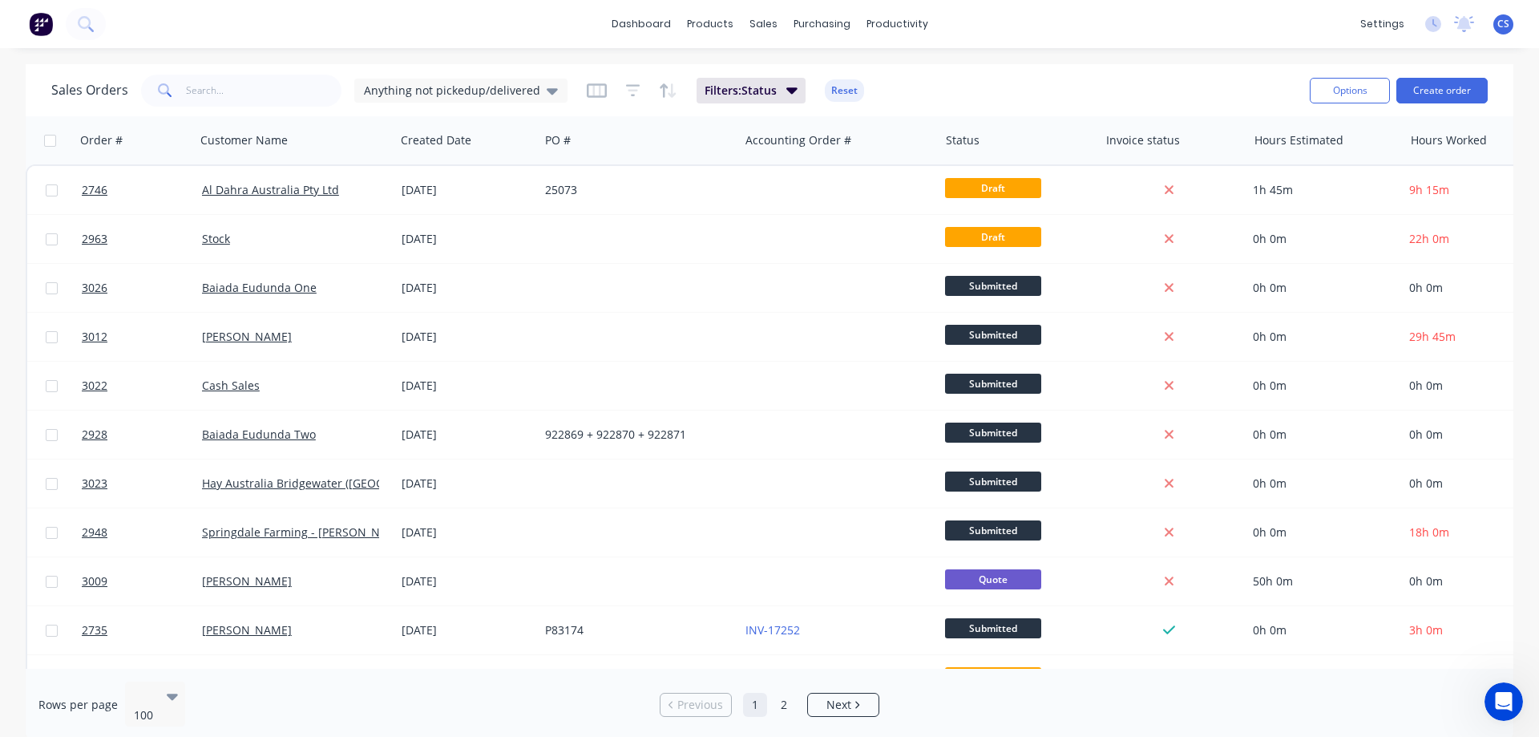
click at [27, 30] on button at bounding box center [41, 24] width 34 height 32
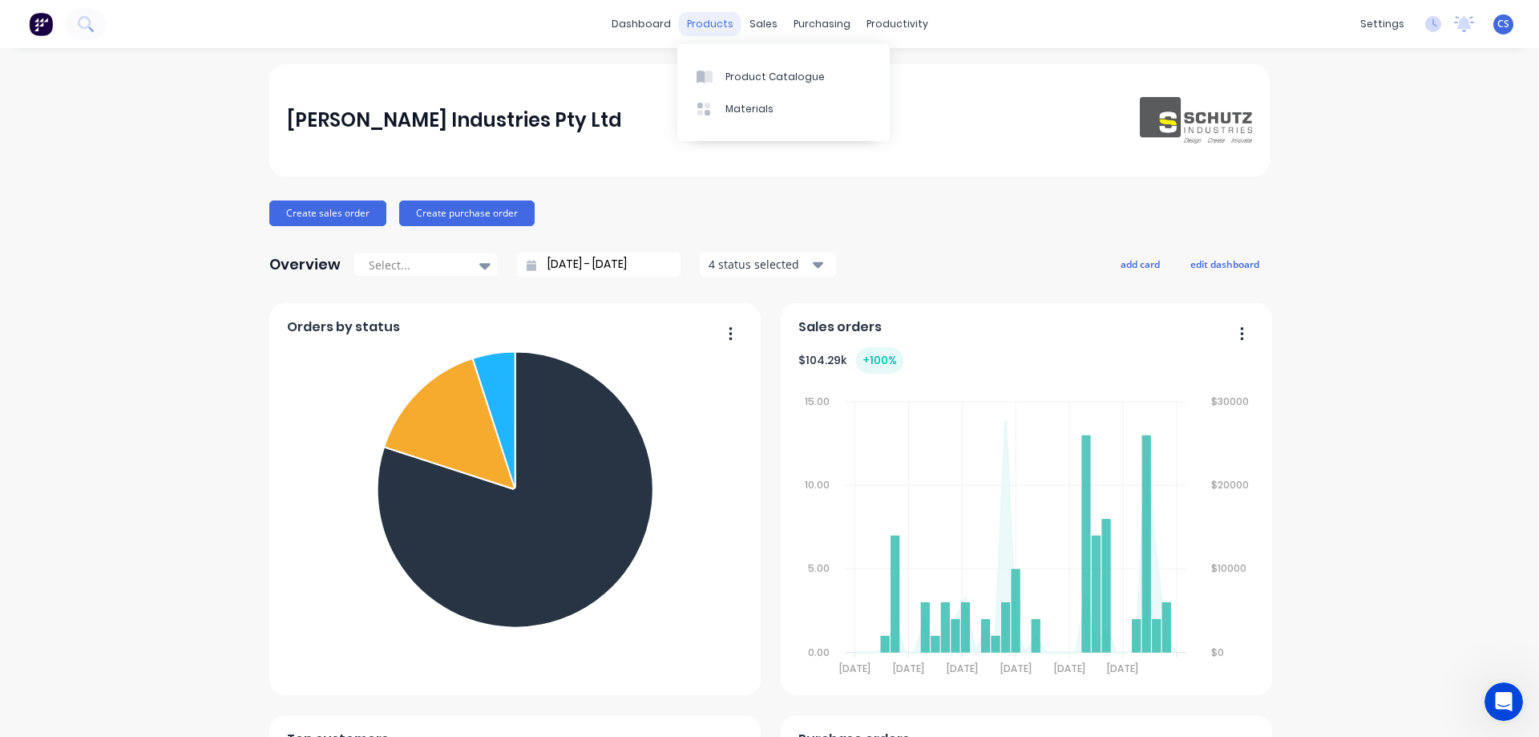
click at [709, 21] on div "products" at bounding box center [710, 24] width 63 height 24
click at [741, 70] on div "Product Catalogue" at bounding box center [774, 77] width 99 height 14
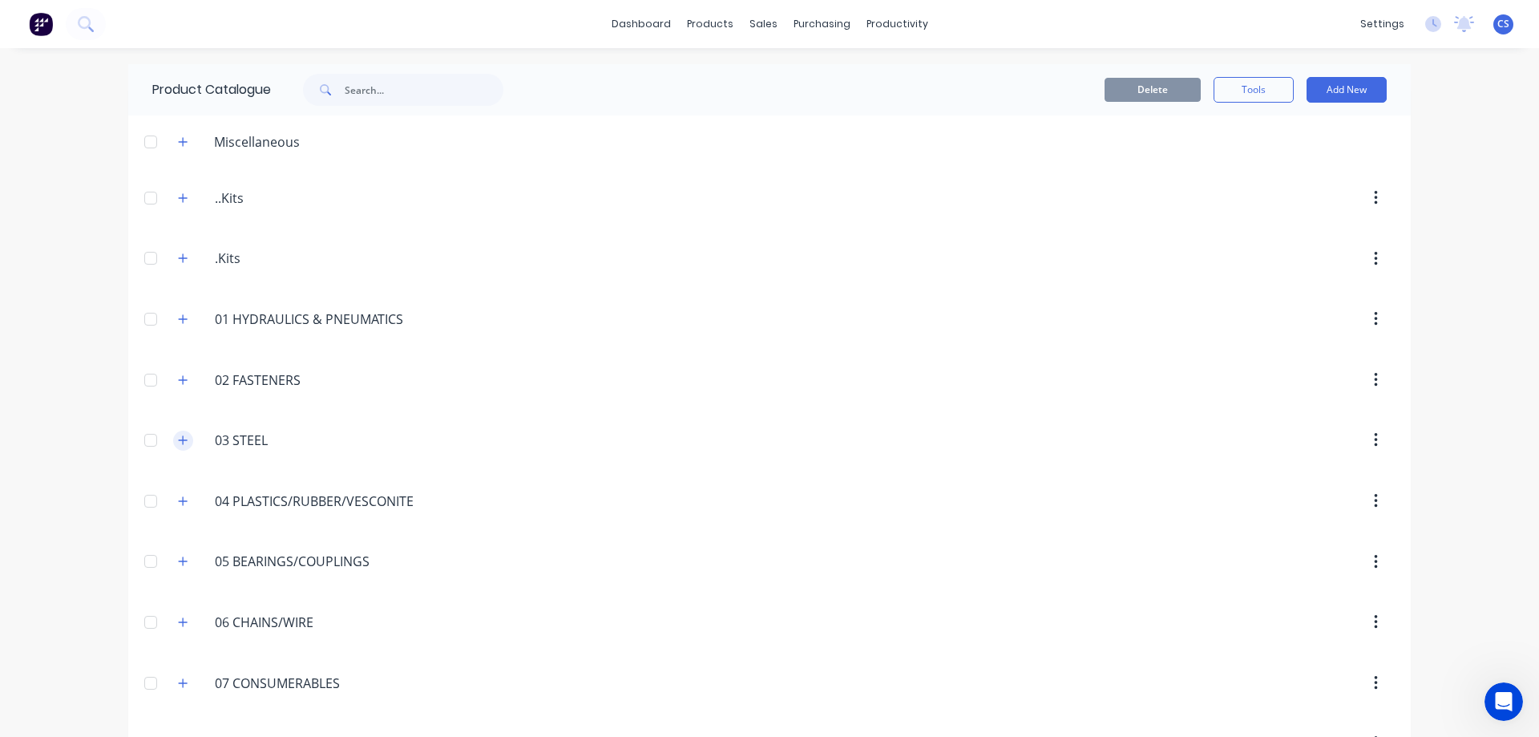
click at [173, 441] on button "button" at bounding box center [183, 440] width 20 height 20
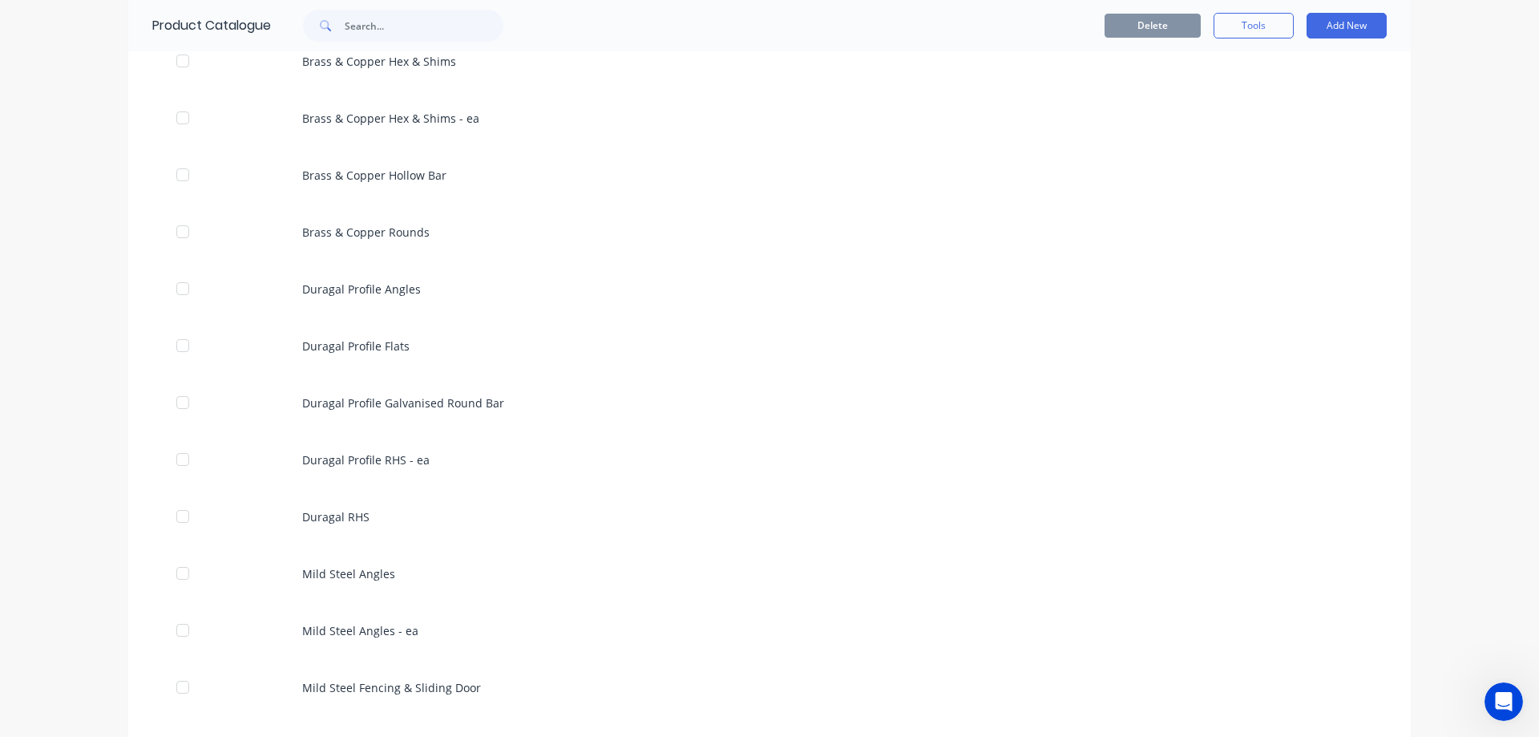
scroll to position [1523, 0]
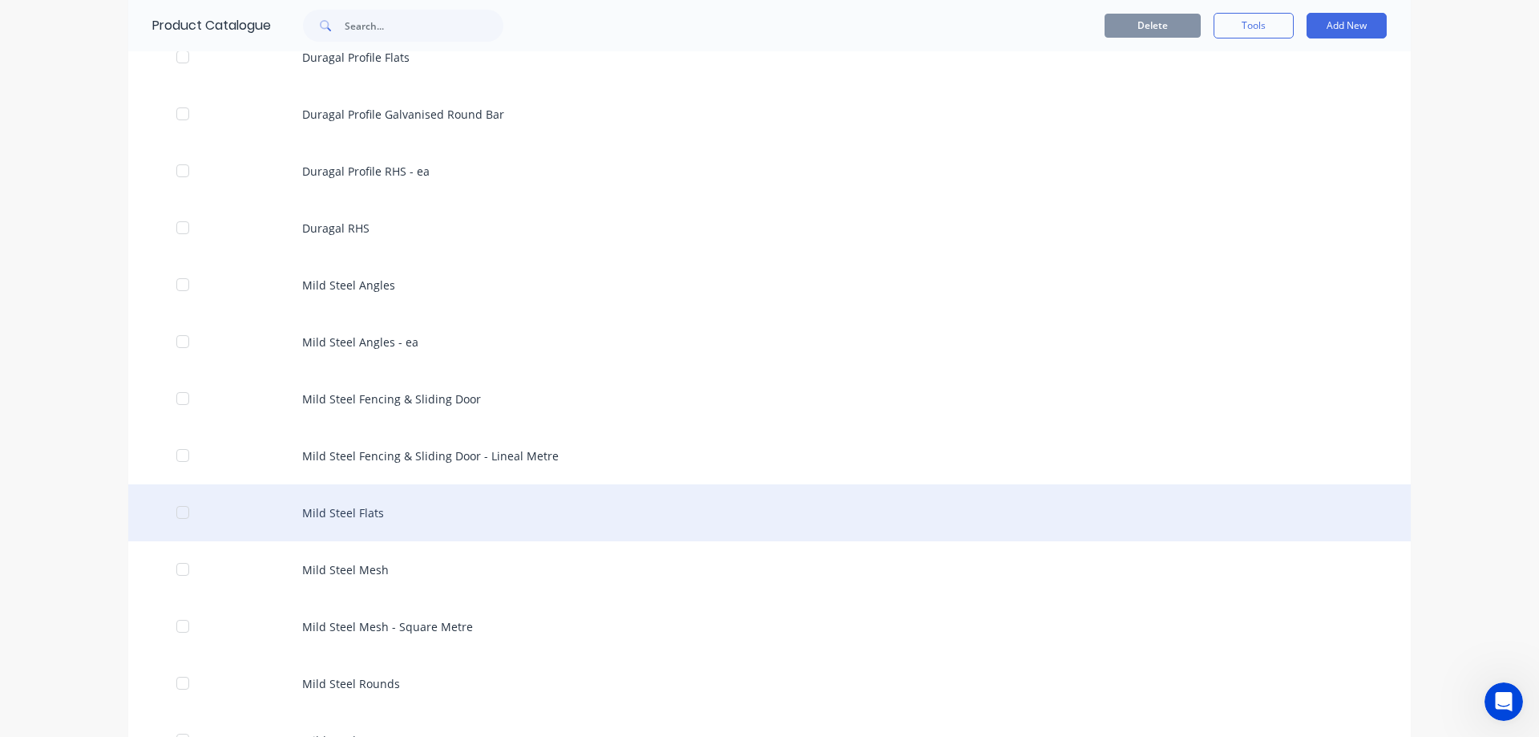
click at [430, 519] on div "Mild Steel Flats" at bounding box center [769, 512] width 1283 height 57
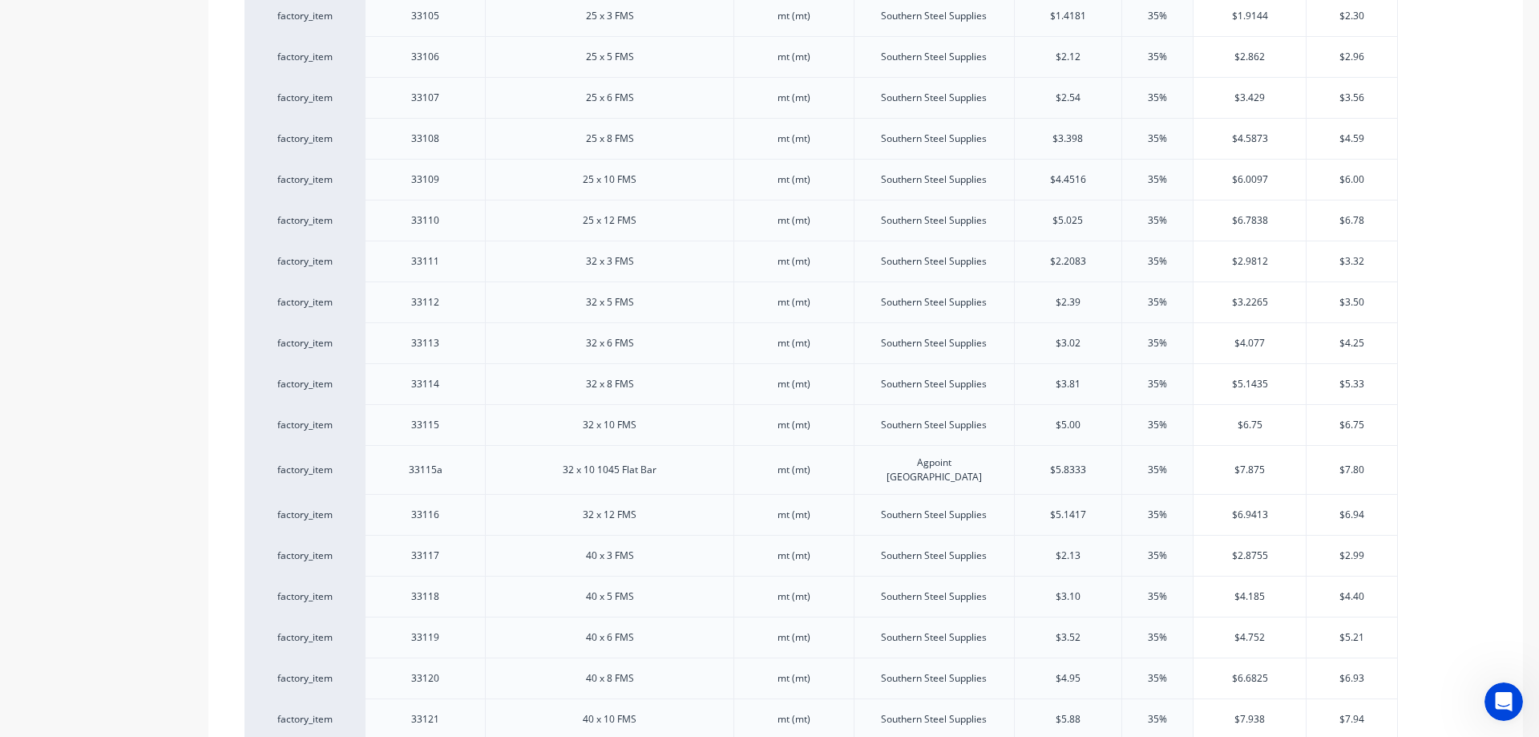
scroll to position [882, 0]
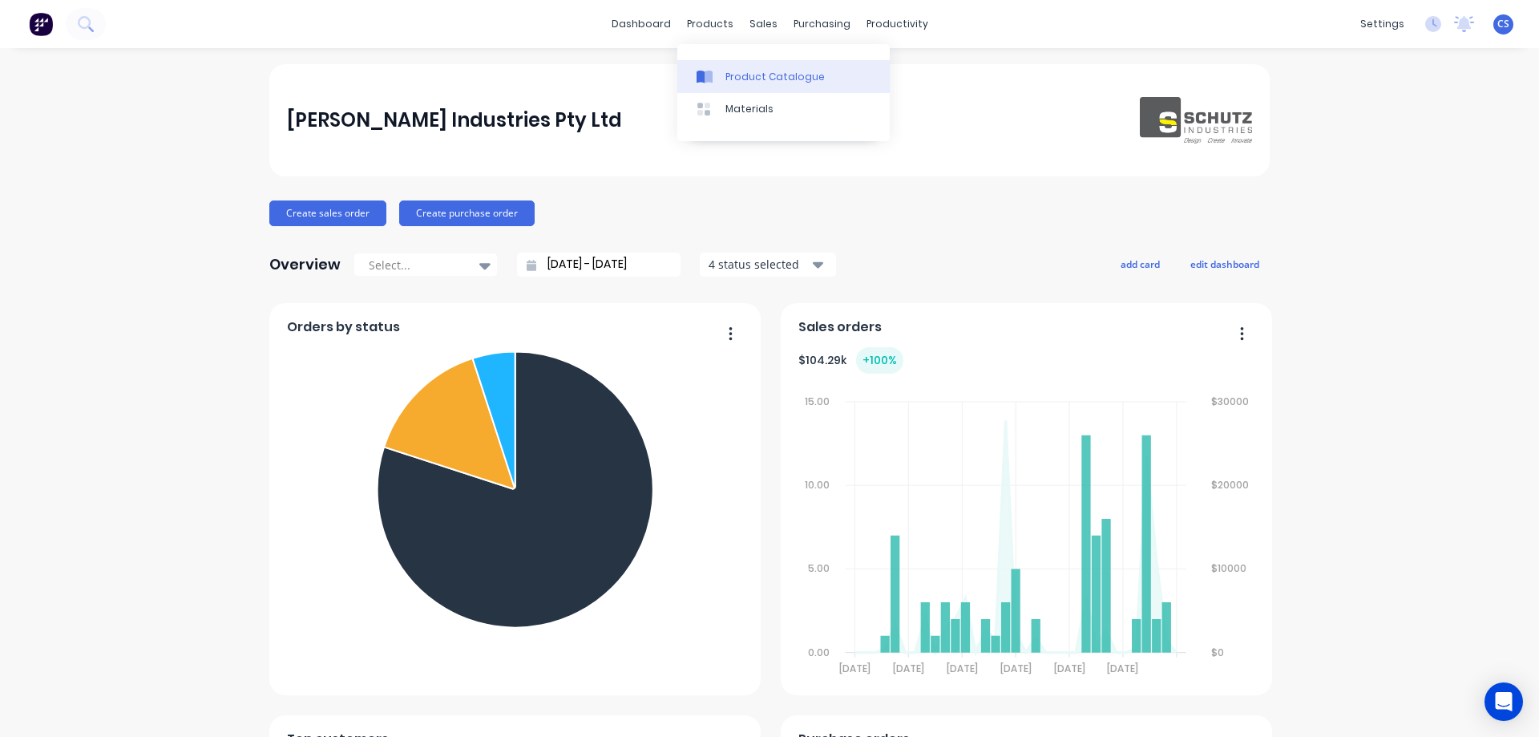
click at [748, 67] on link "Product Catalogue" at bounding box center [783, 76] width 212 height 32
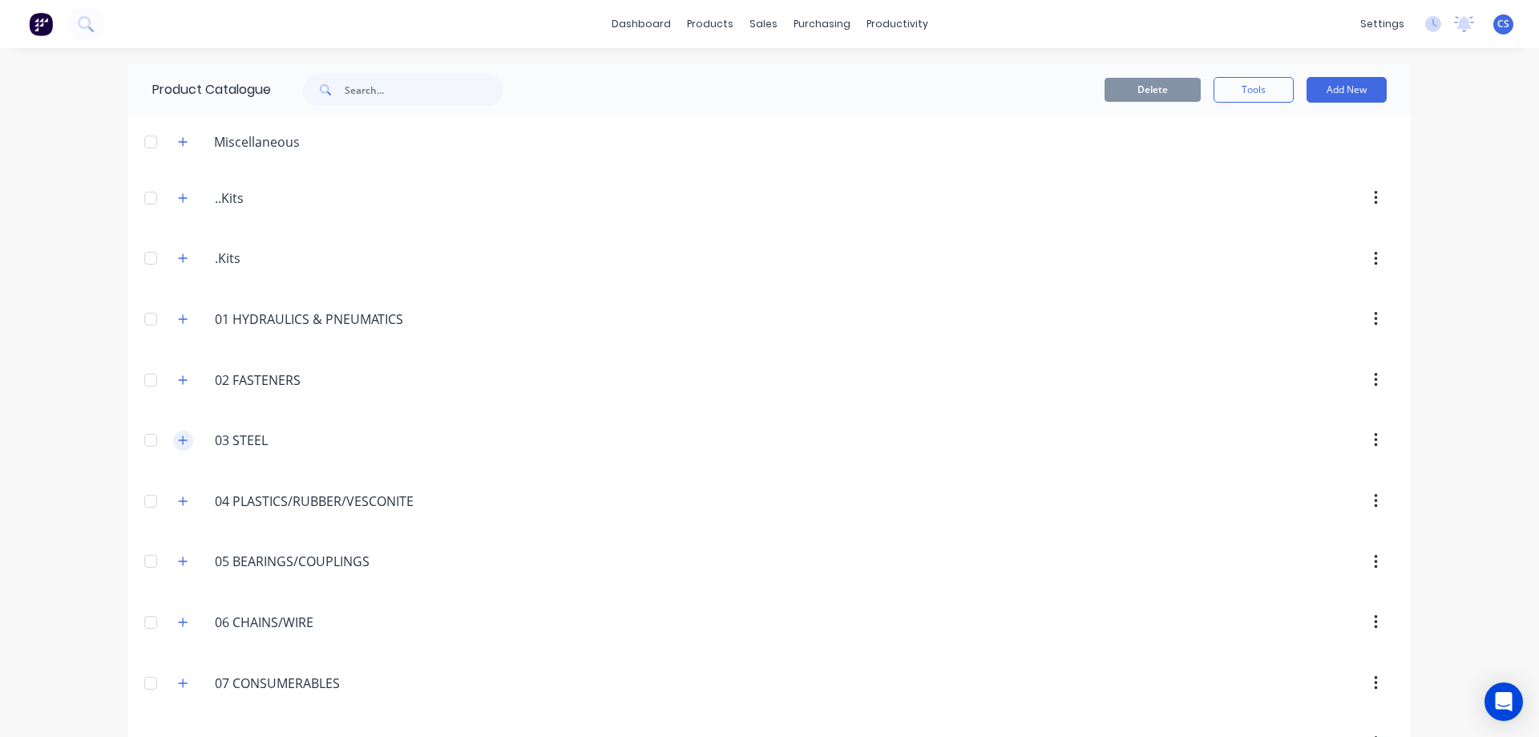
click at [180, 443] on icon "button" at bounding box center [183, 439] width 10 height 11
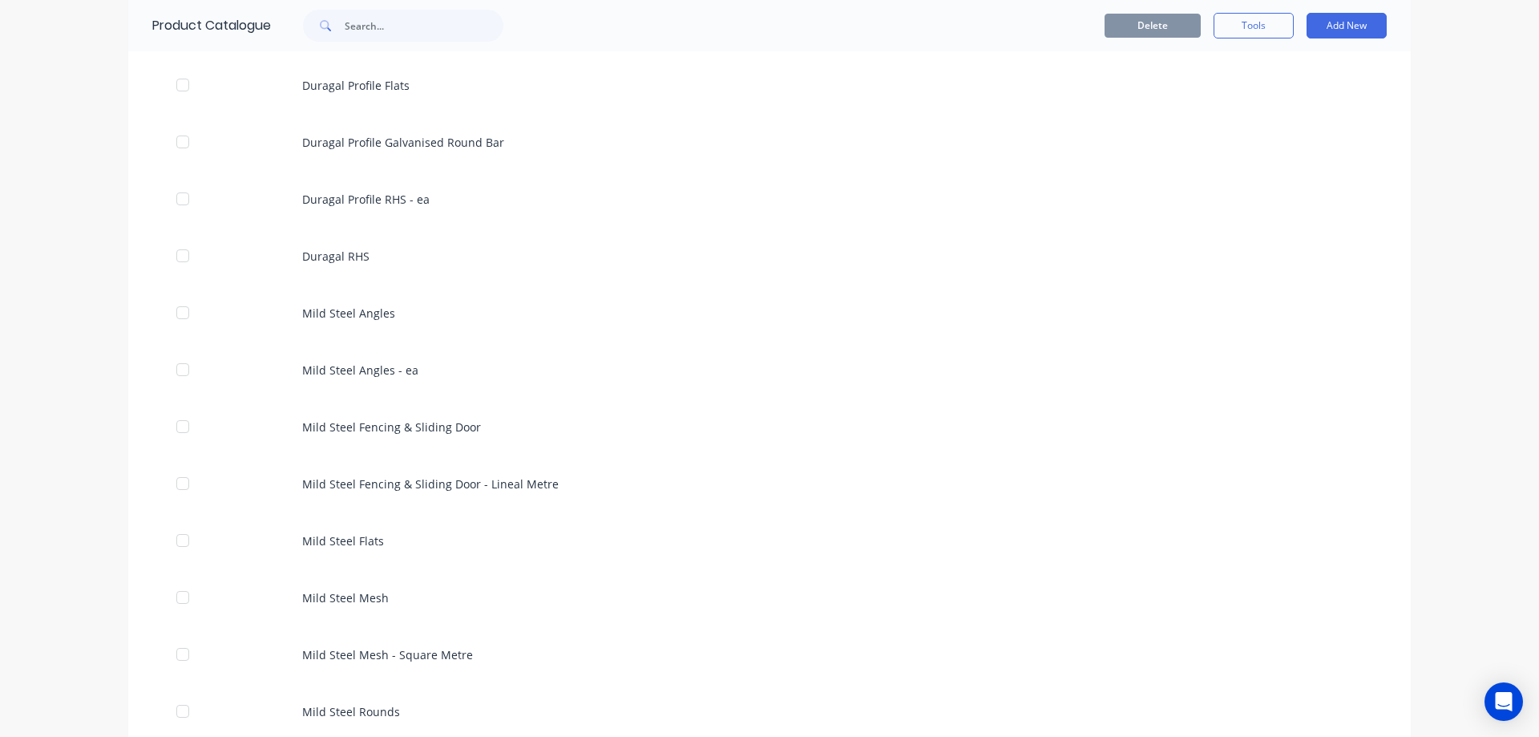
scroll to position [1523, 0]
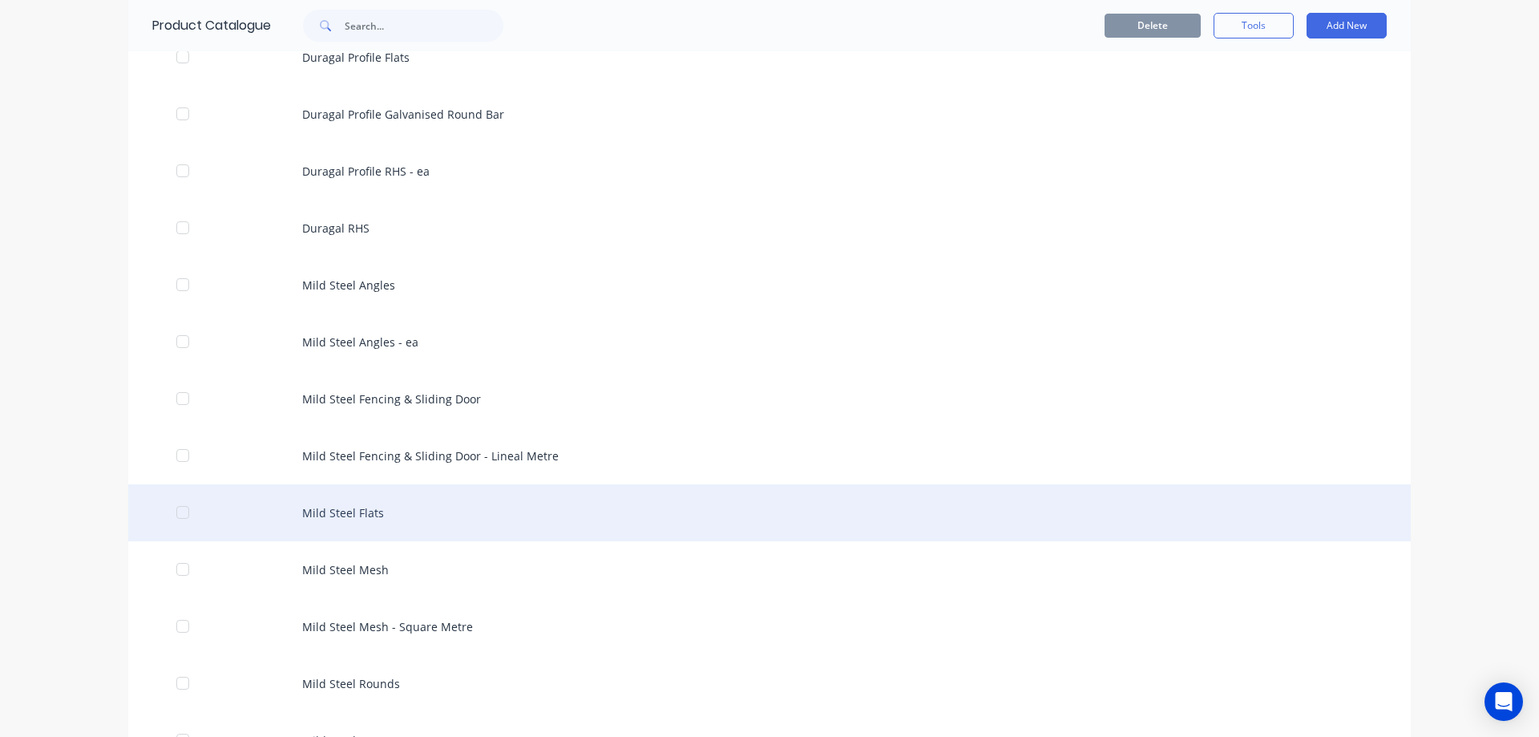
click at [451, 513] on div "Mild Steel Flats" at bounding box center [769, 512] width 1283 height 57
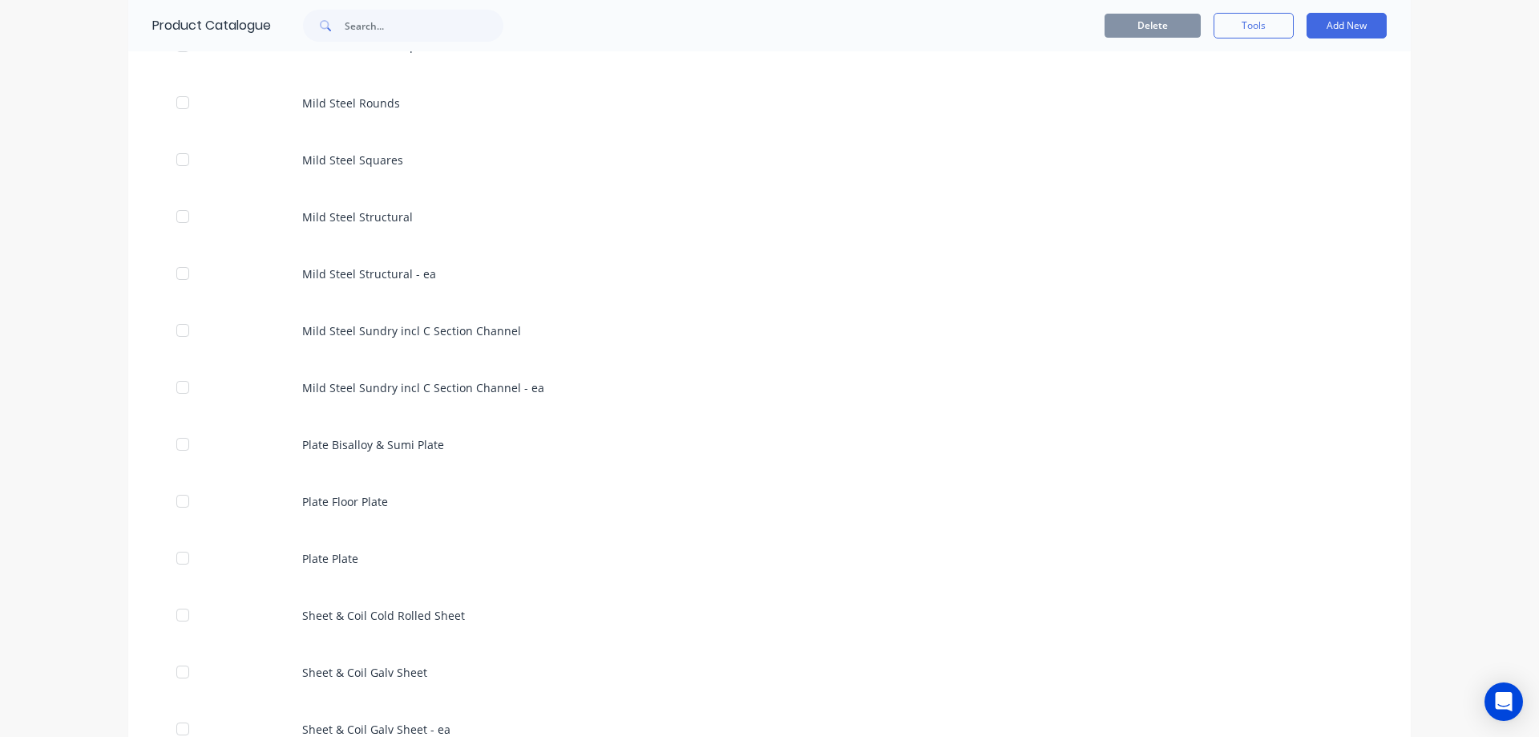
scroll to position [2164, 0]
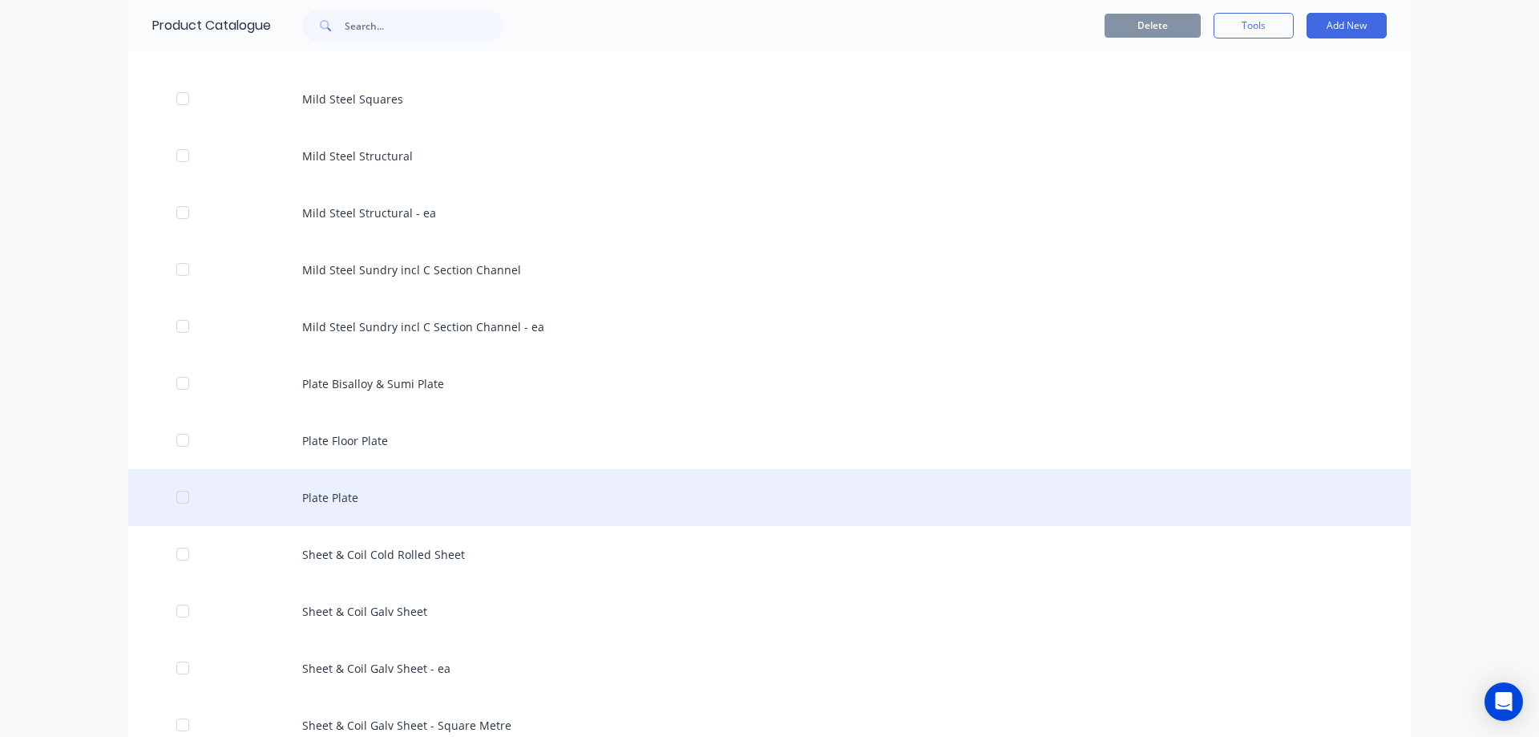
click at [586, 495] on div "Plate Plate" at bounding box center [769, 497] width 1283 height 57
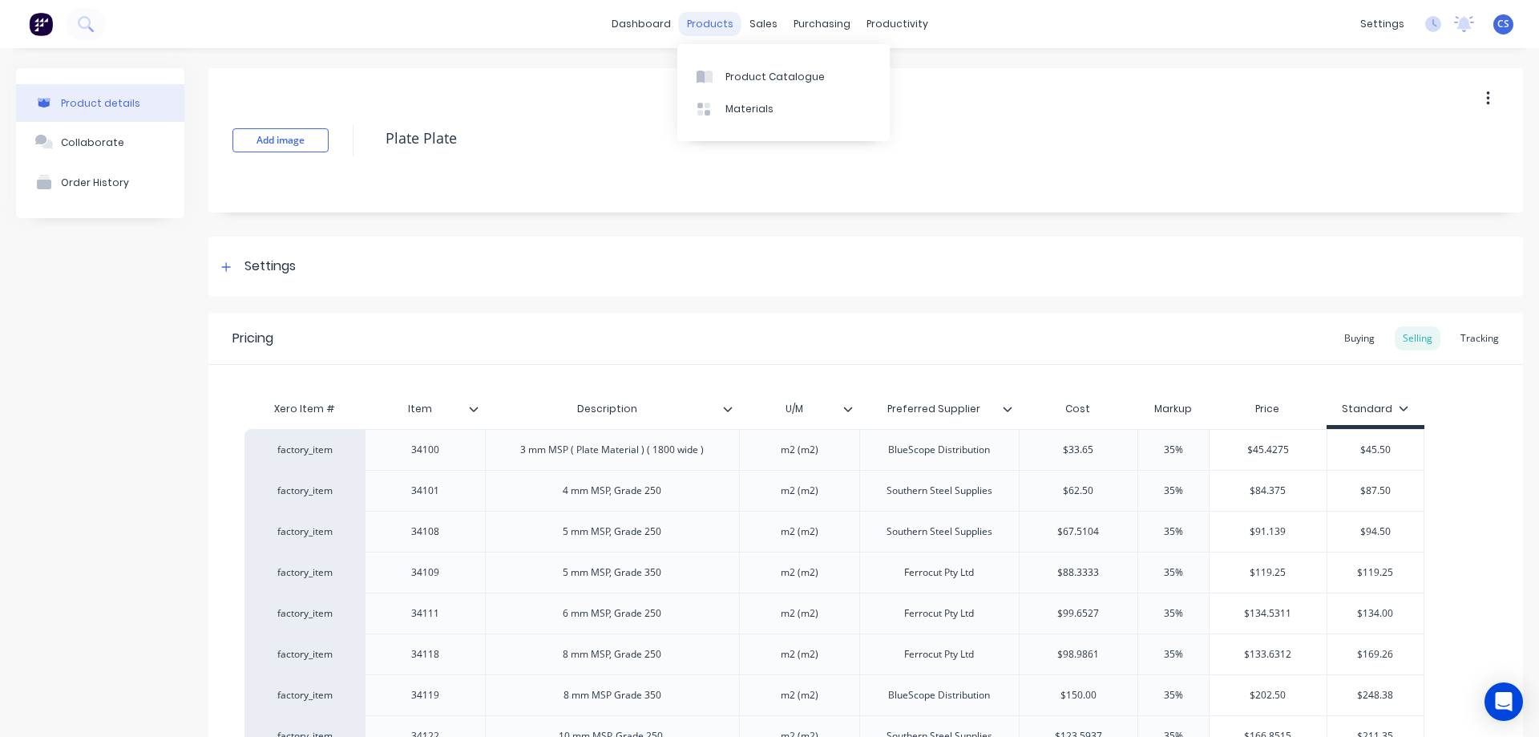
click at [705, 27] on div "products" at bounding box center [710, 24] width 63 height 24
click at [725, 88] on link "Product Catalogue" at bounding box center [783, 76] width 212 height 32
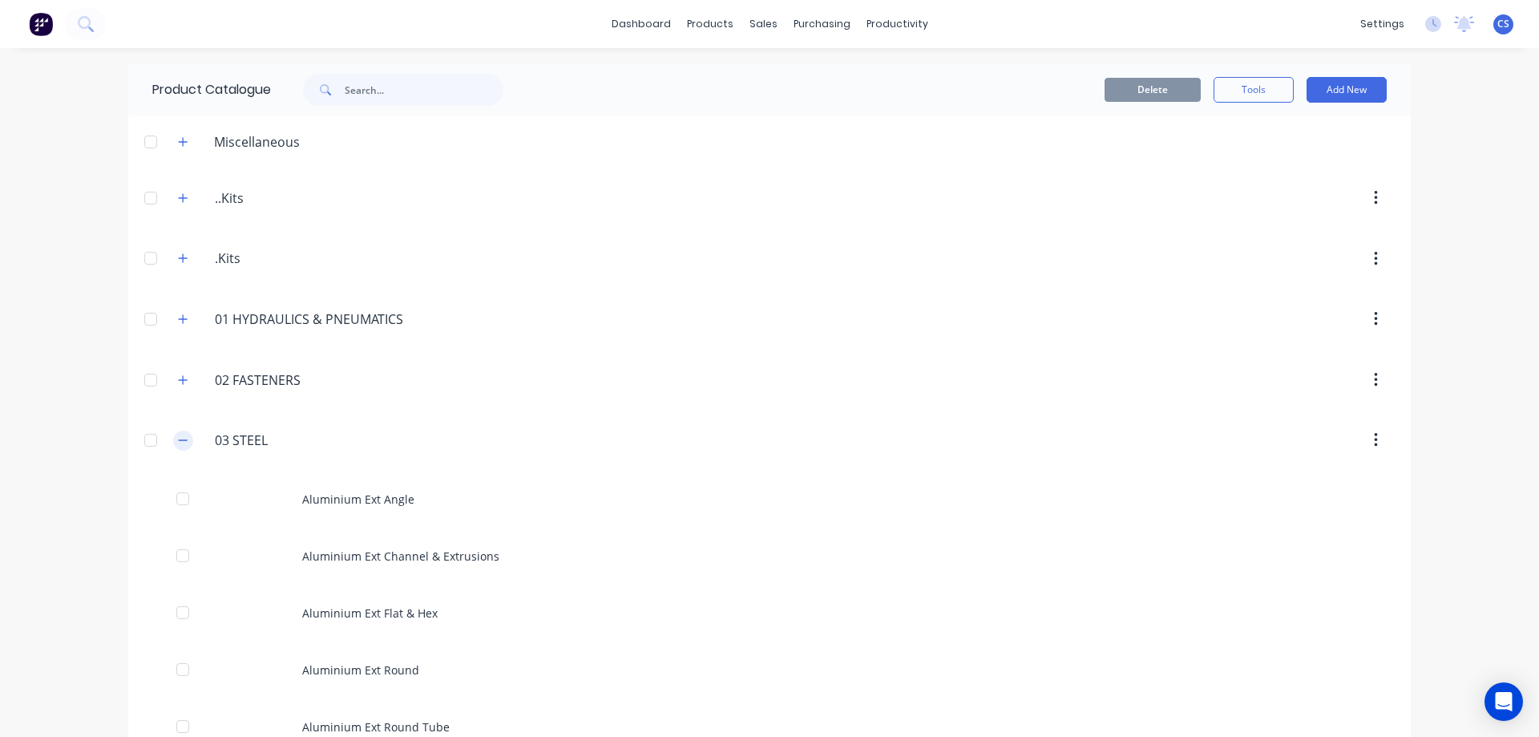
click at [179, 440] on icon "button" at bounding box center [183, 440] width 9 height 1
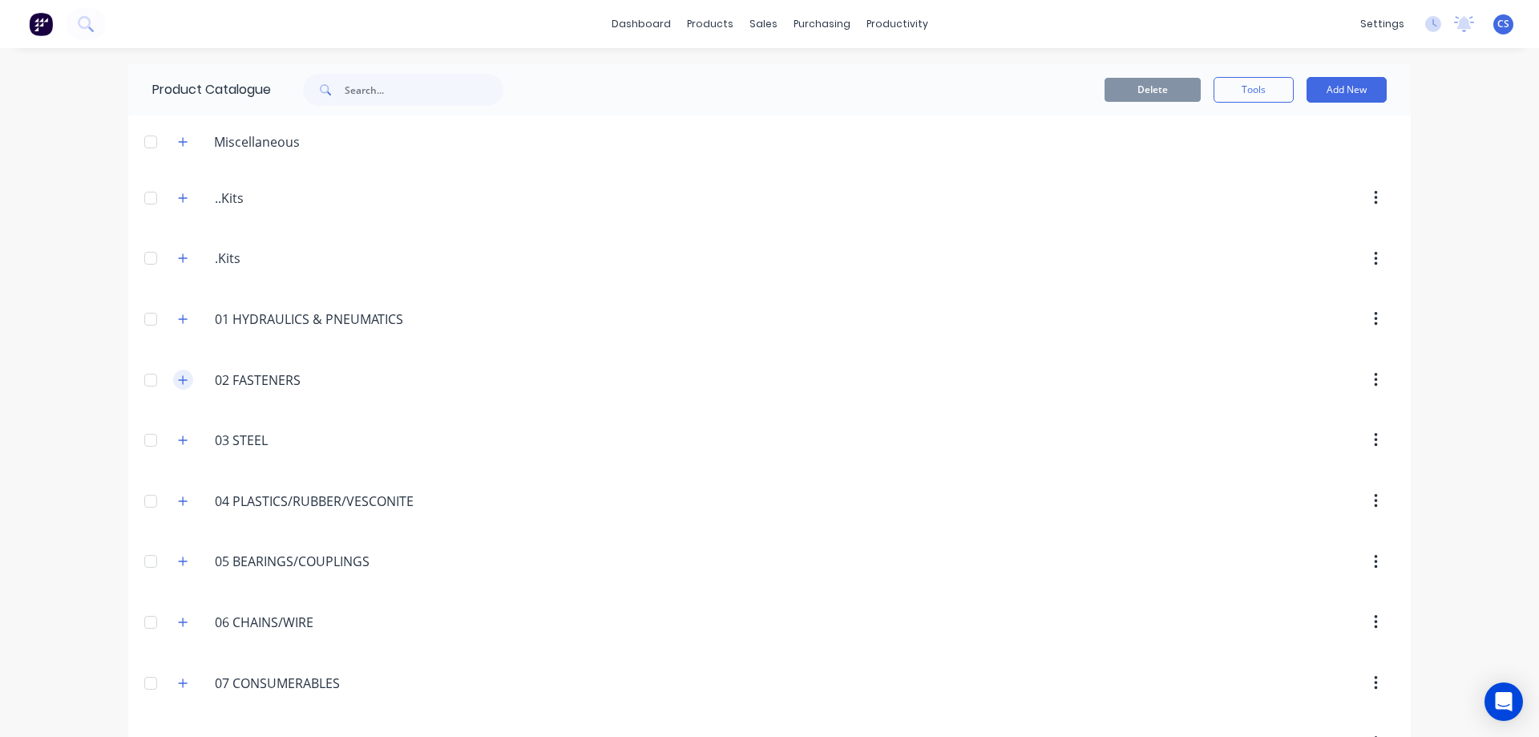
click at [179, 381] on icon "button" at bounding box center [183, 379] width 10 height 11
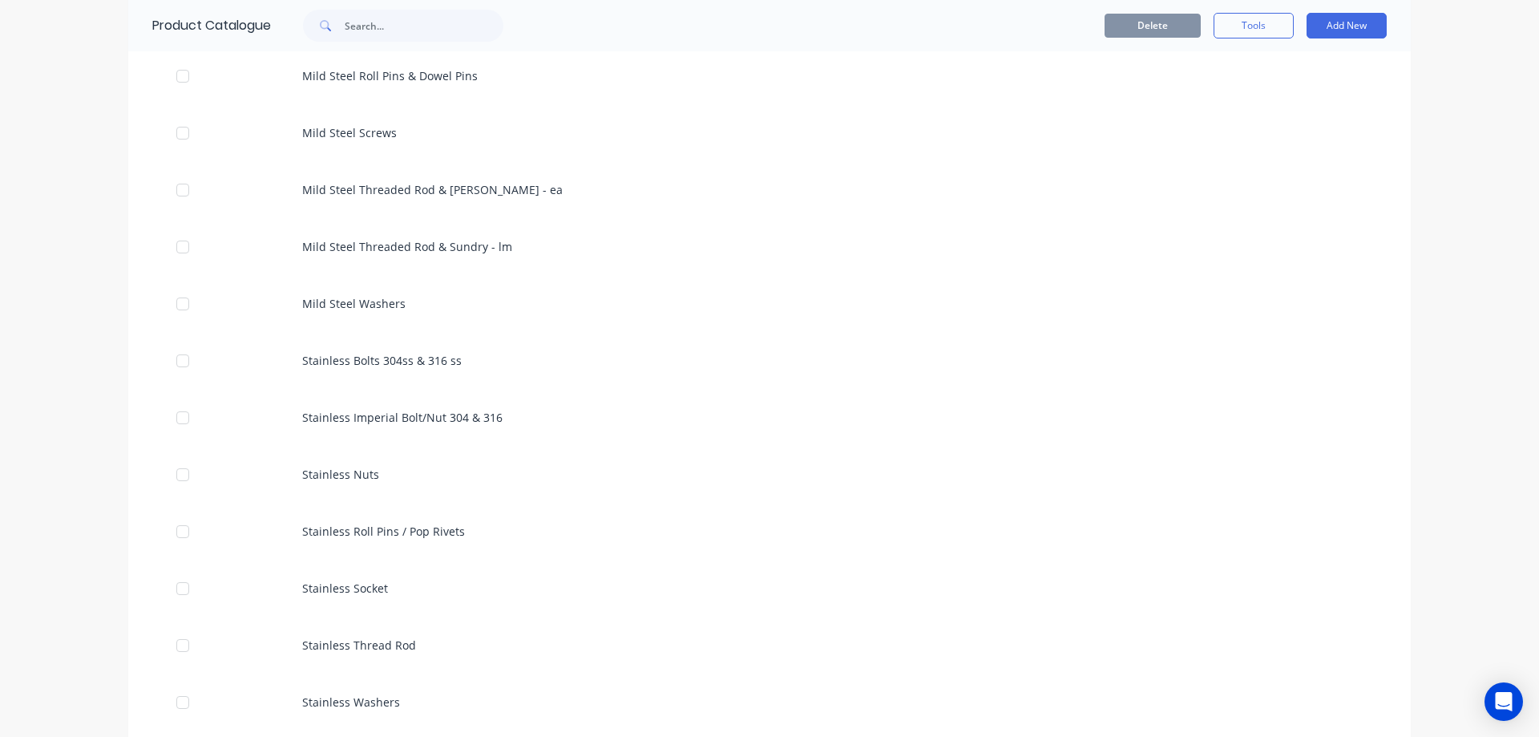
scroll to position [1122, 0]
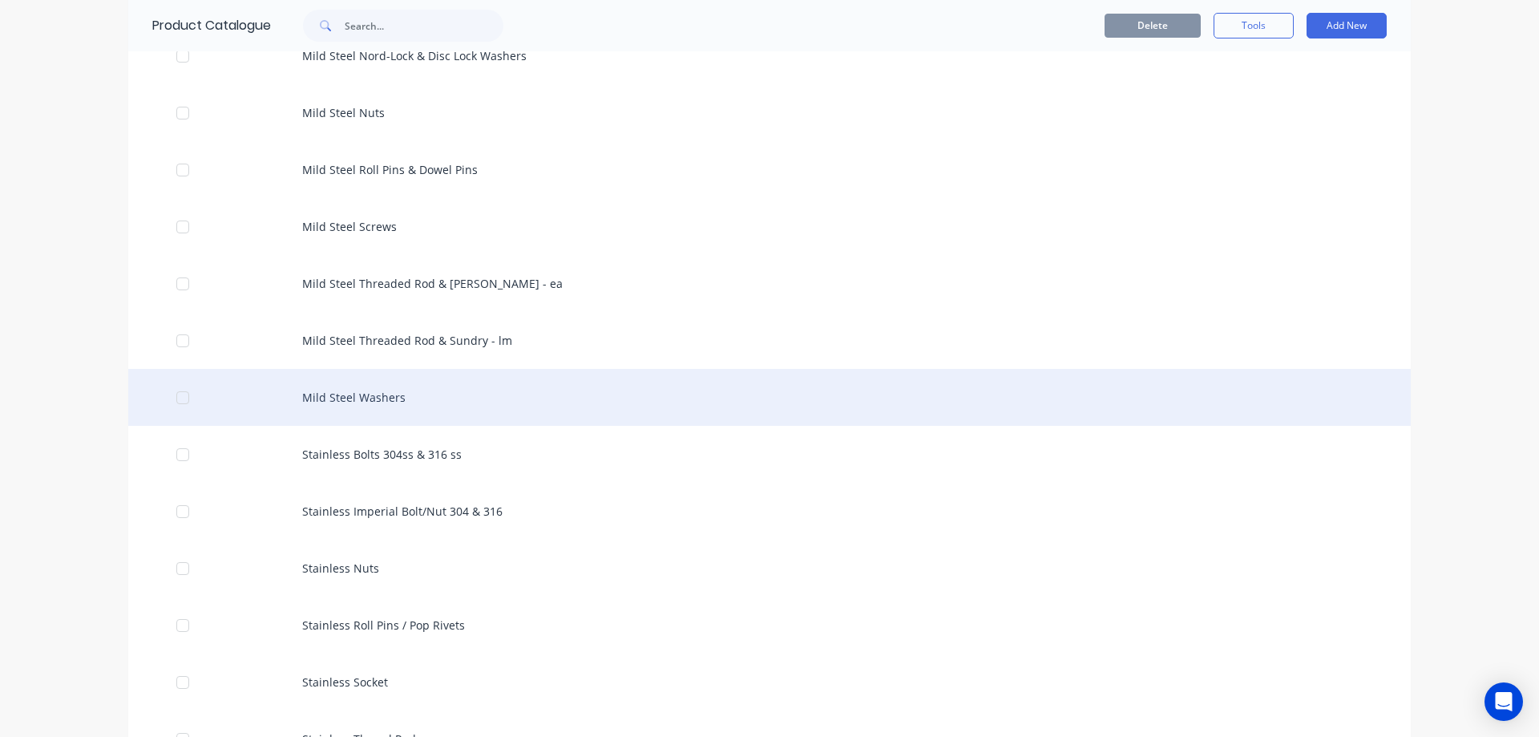
click at [418, 386] on div "Mild Steel Washers" at bounding box center [769, 397] width 1283 height 57
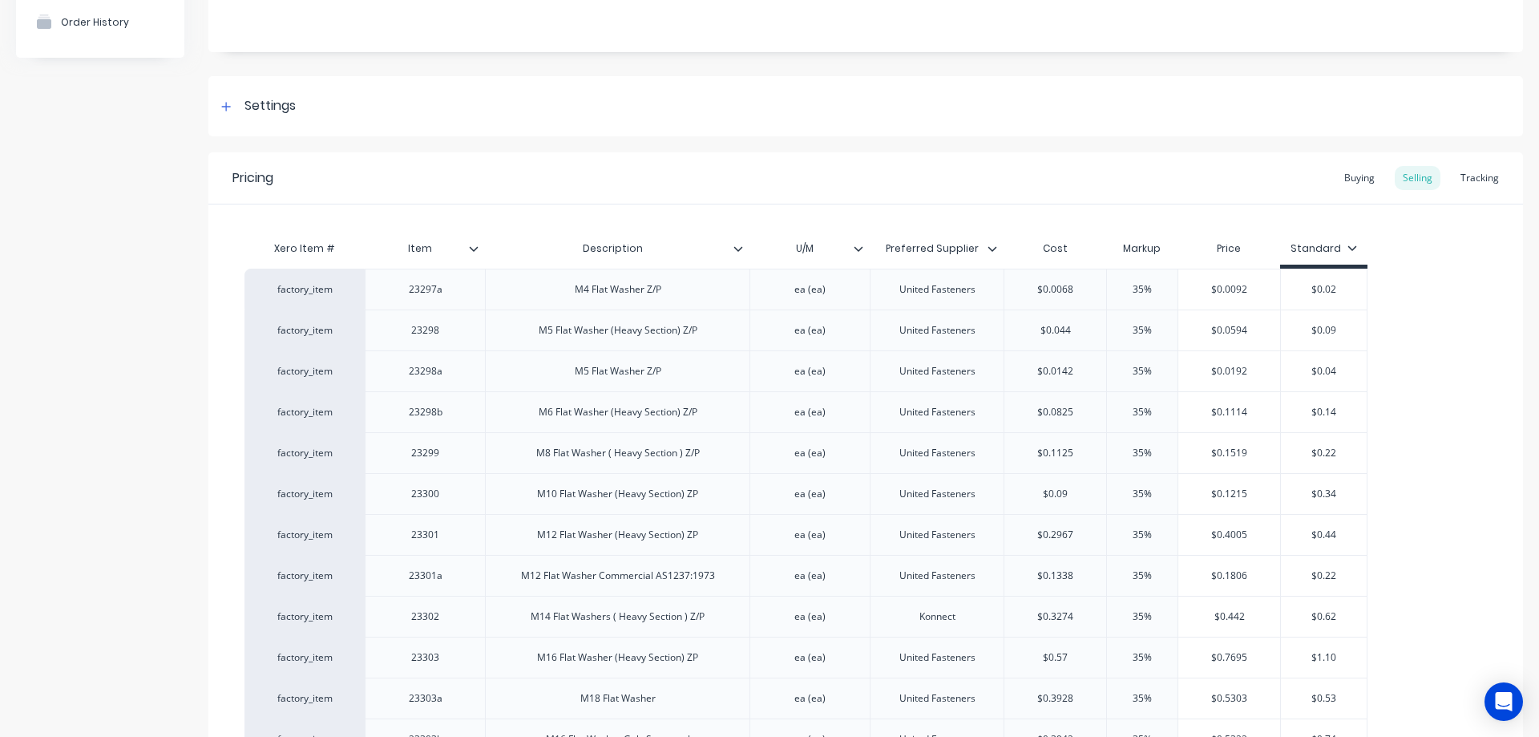
scroll to position [240, 0]
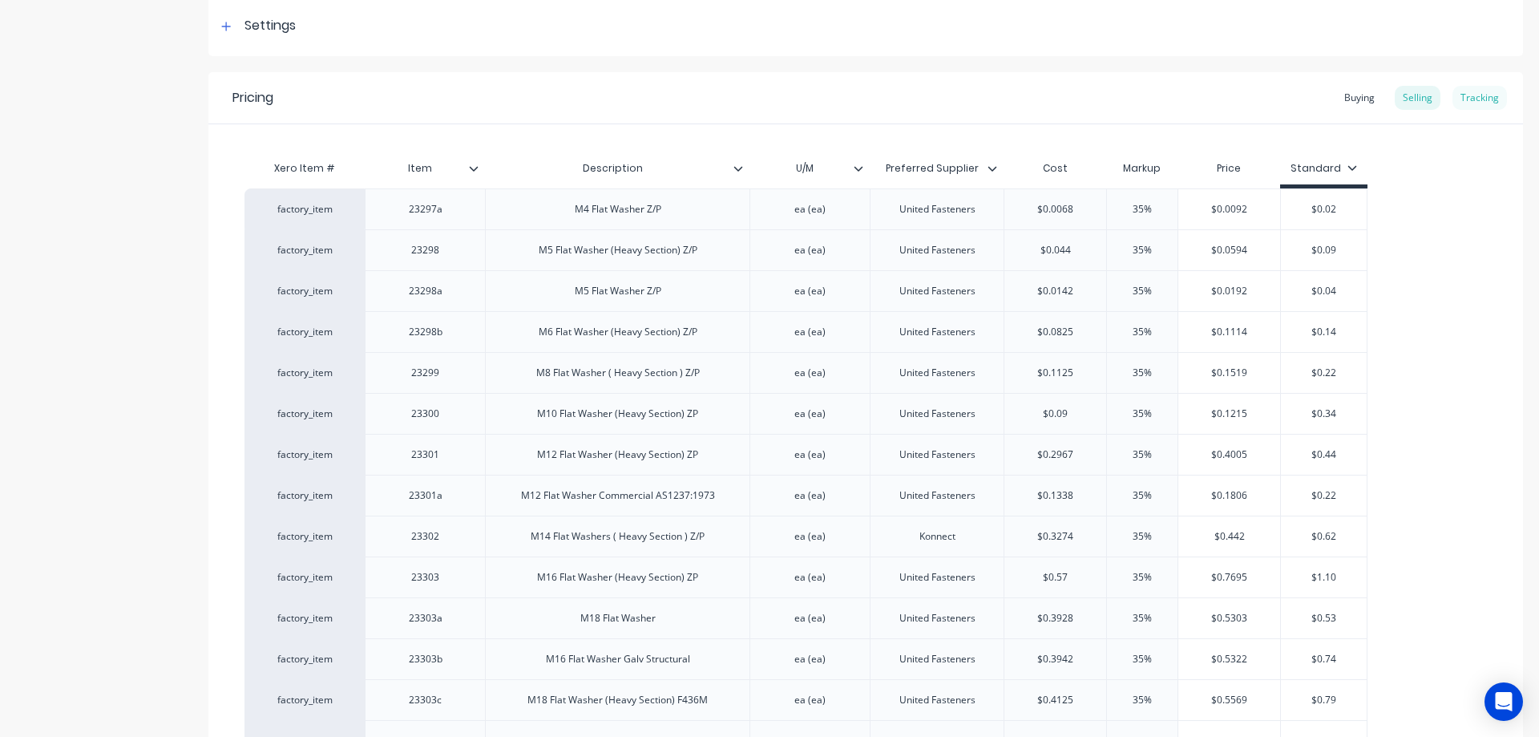
click at [1467, 92] on div "Tracking" at bounding box center [1480, 98] width 55 height 24
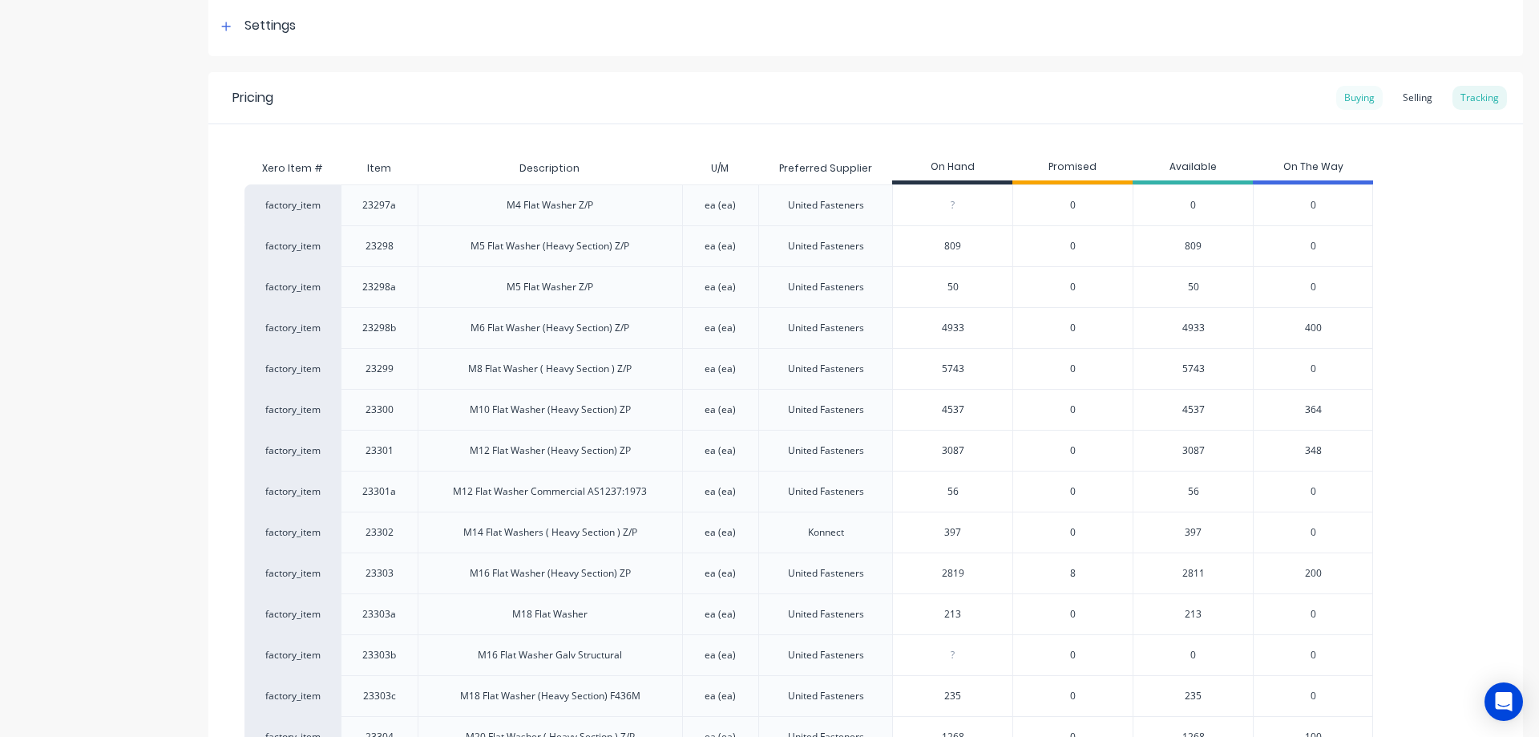
click at [1355, 103] on div "Buying" at bounding box center [1359, 98] width 46 height 24
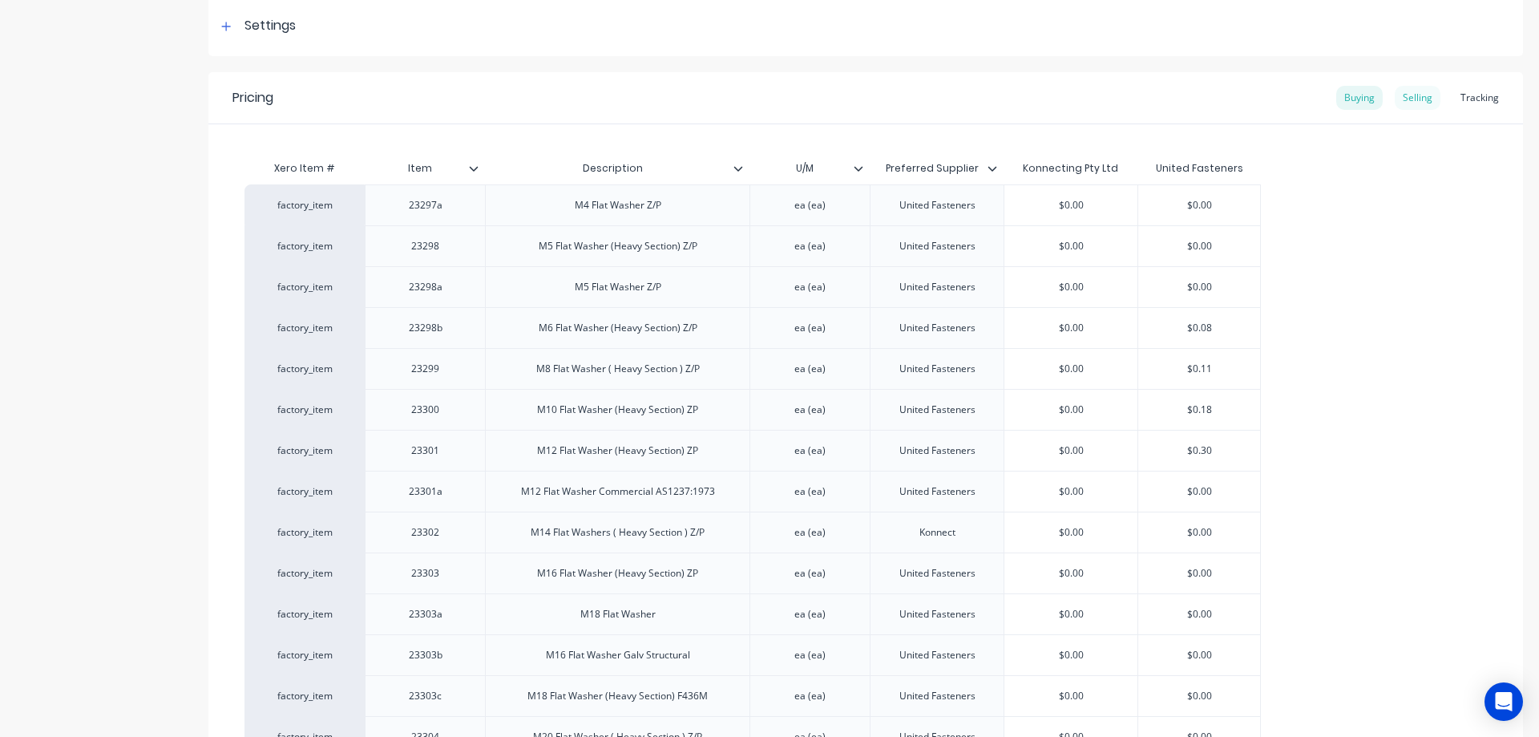
click at [1395, 99] on div "Selling" at bounding box center [1418, 98] width 46 height 24
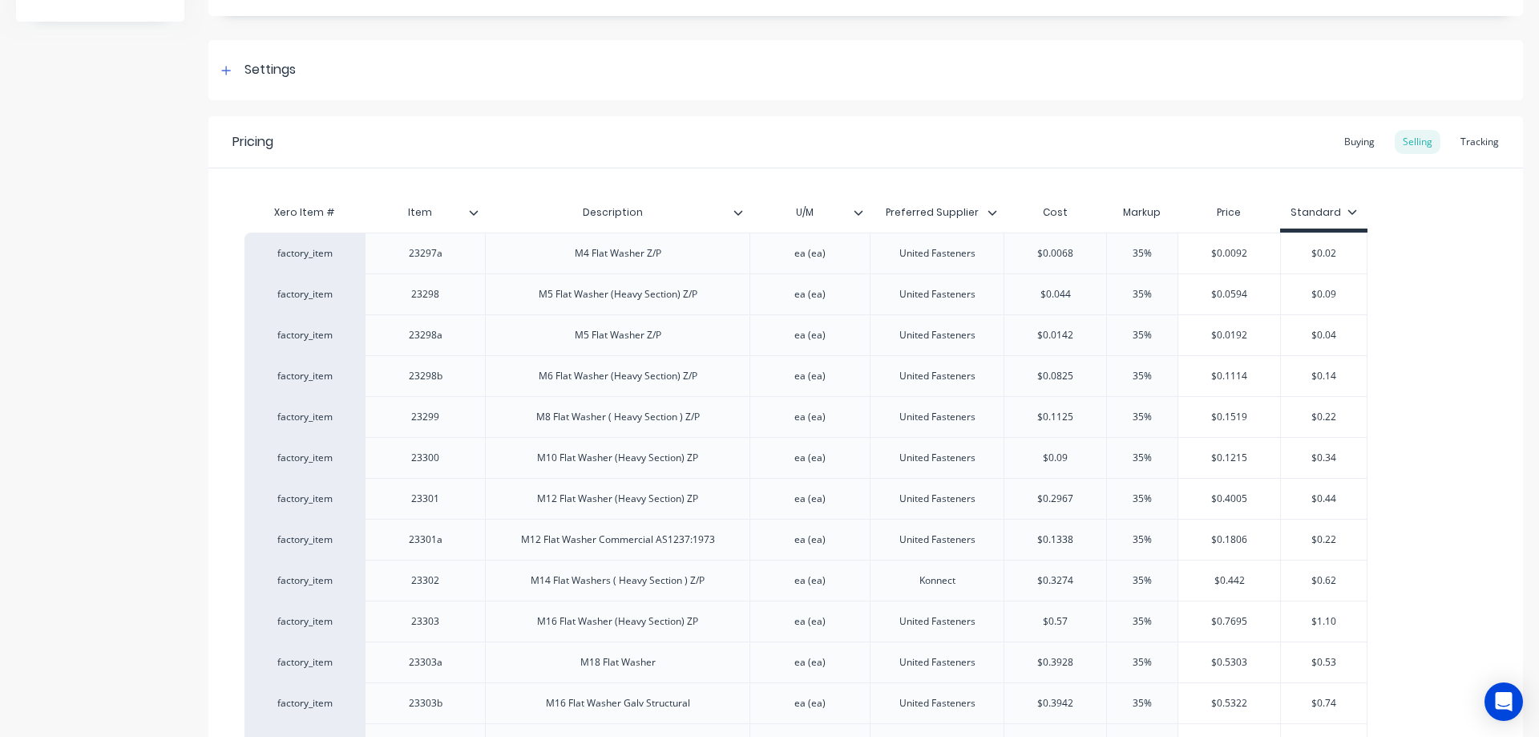
scroll to position [0, 0]
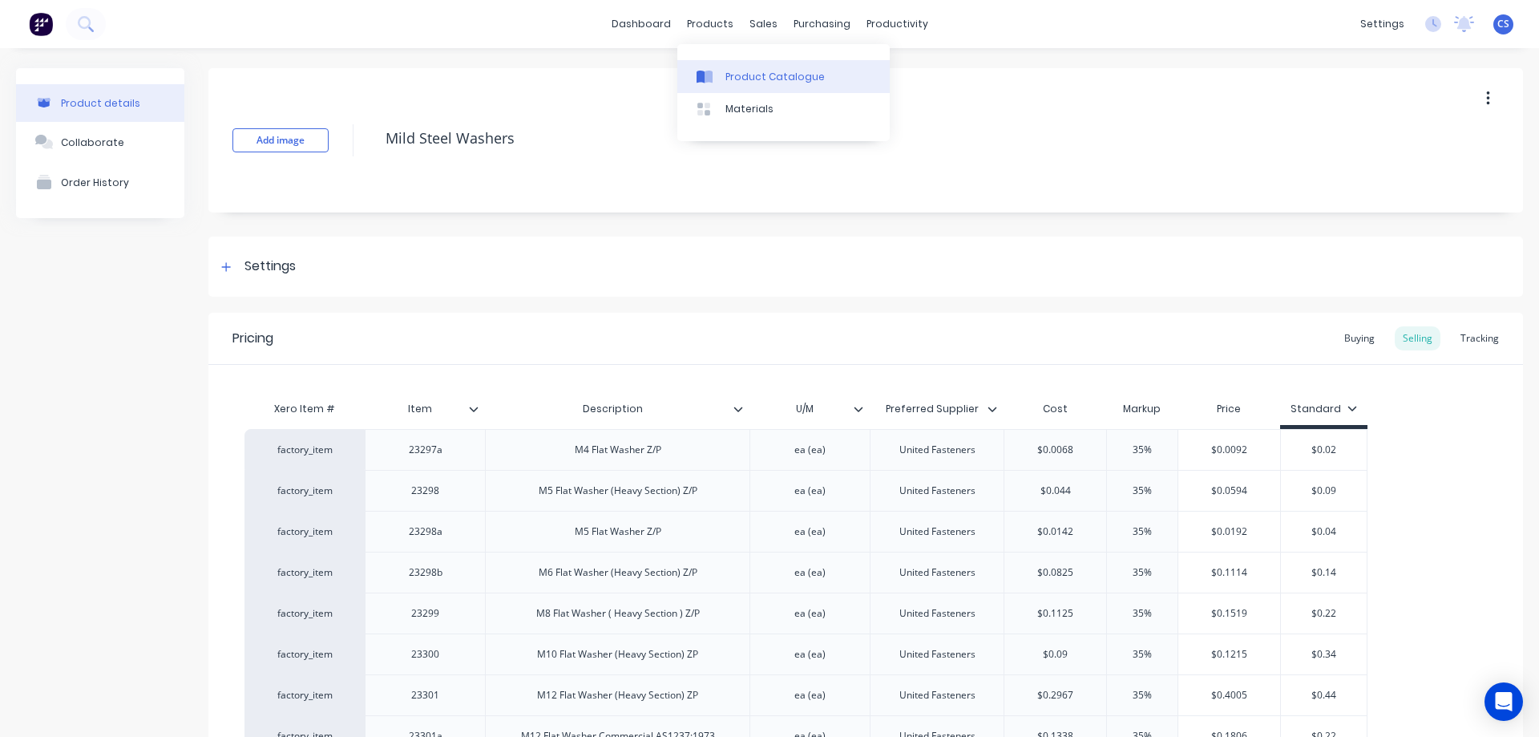
click at [710, 67] on link "Product Catalogue" at bounding box center [783, 76] width 212 height 32
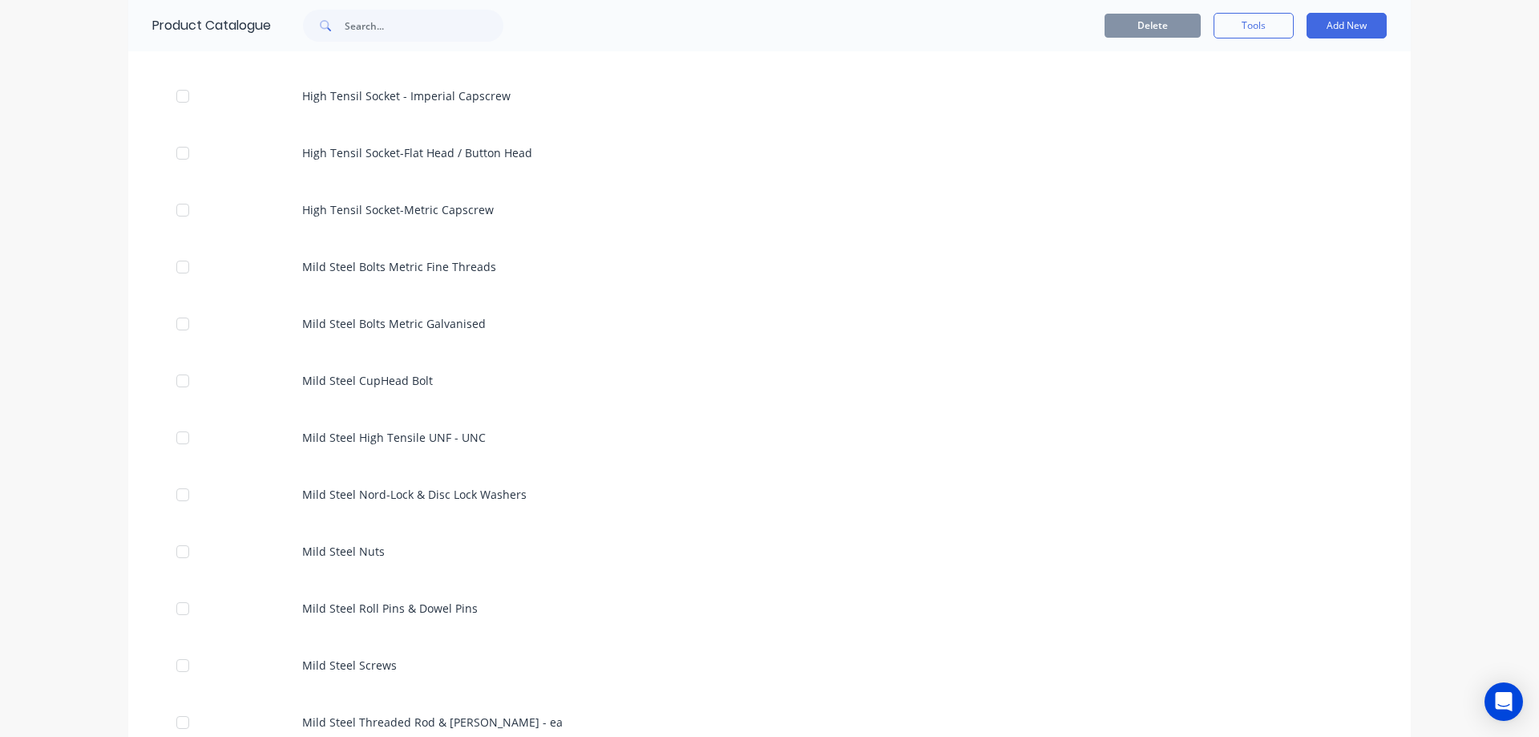
scroll to position [721, 0]
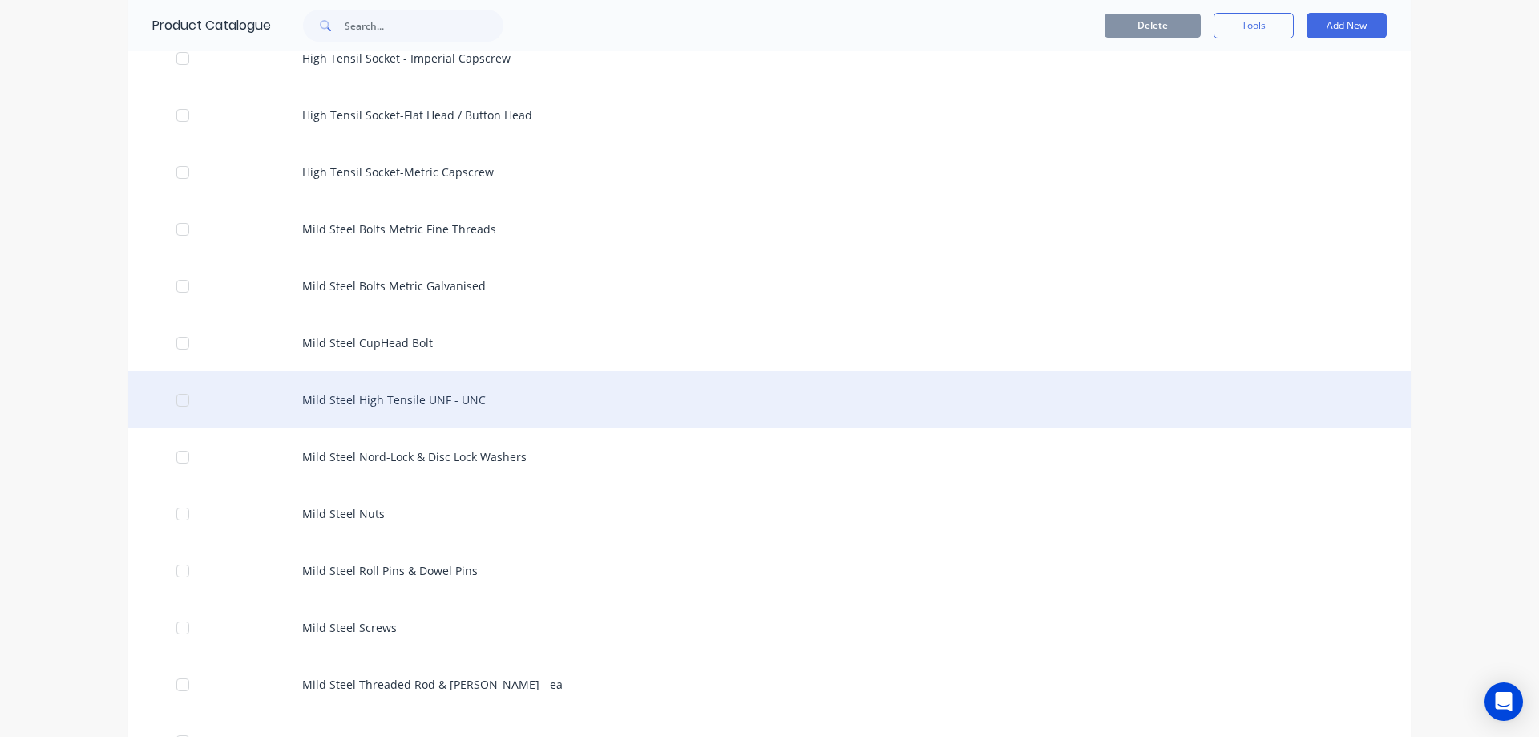
click at [588, 396] on div "Mild Steel High Tensile UNF - UNC" at bounding box center [769, 399] width 1283 height 57
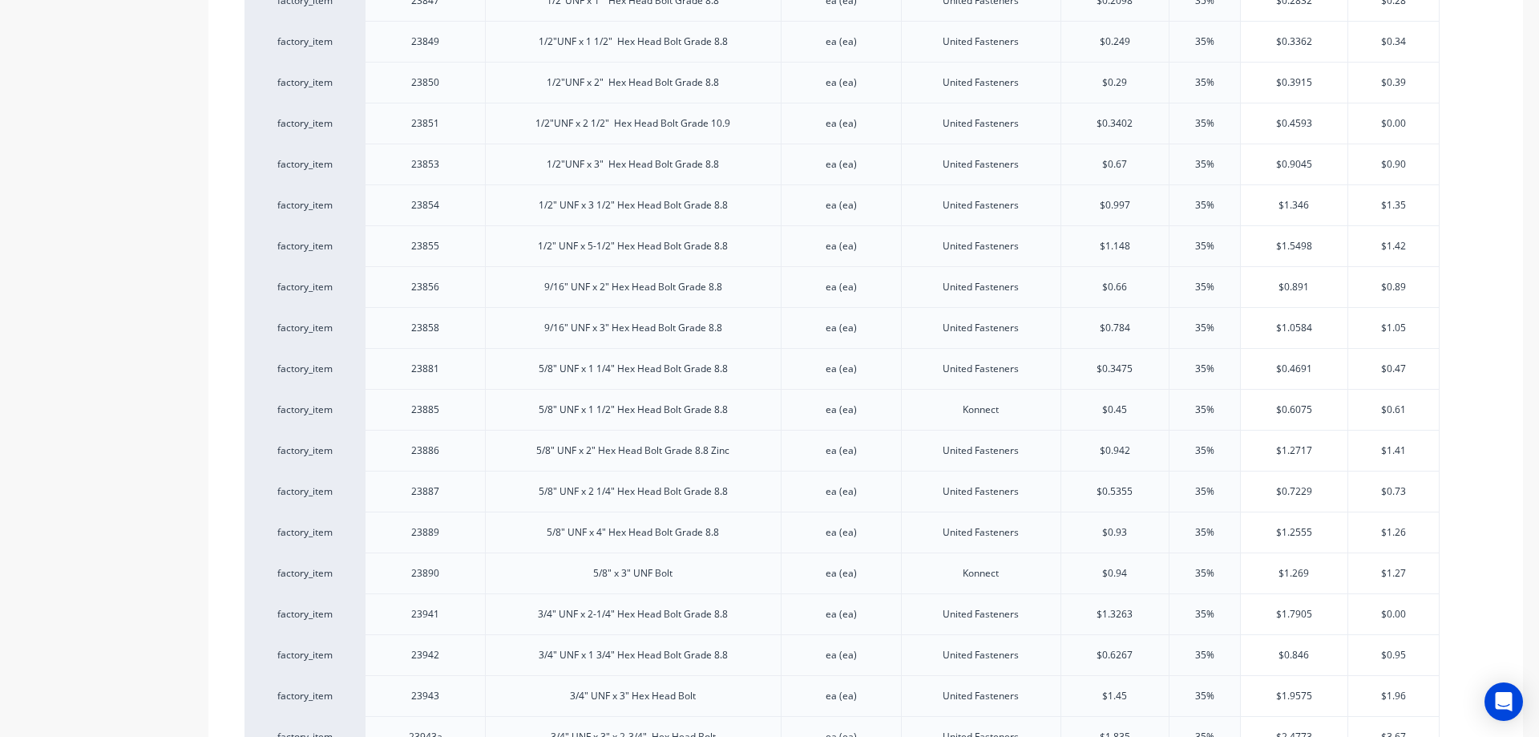
scroll to position [1634, 0]
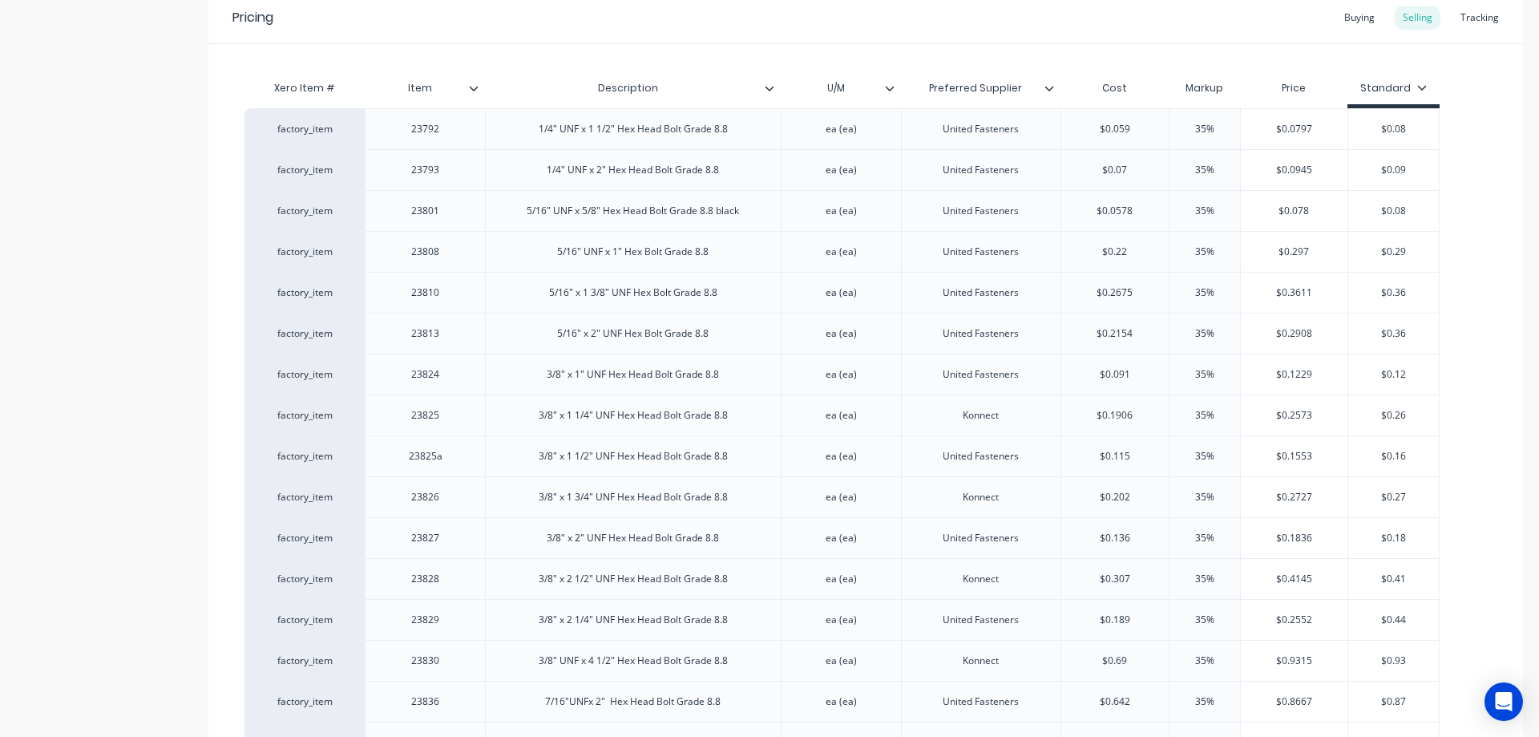
scroll to position [0, 0]
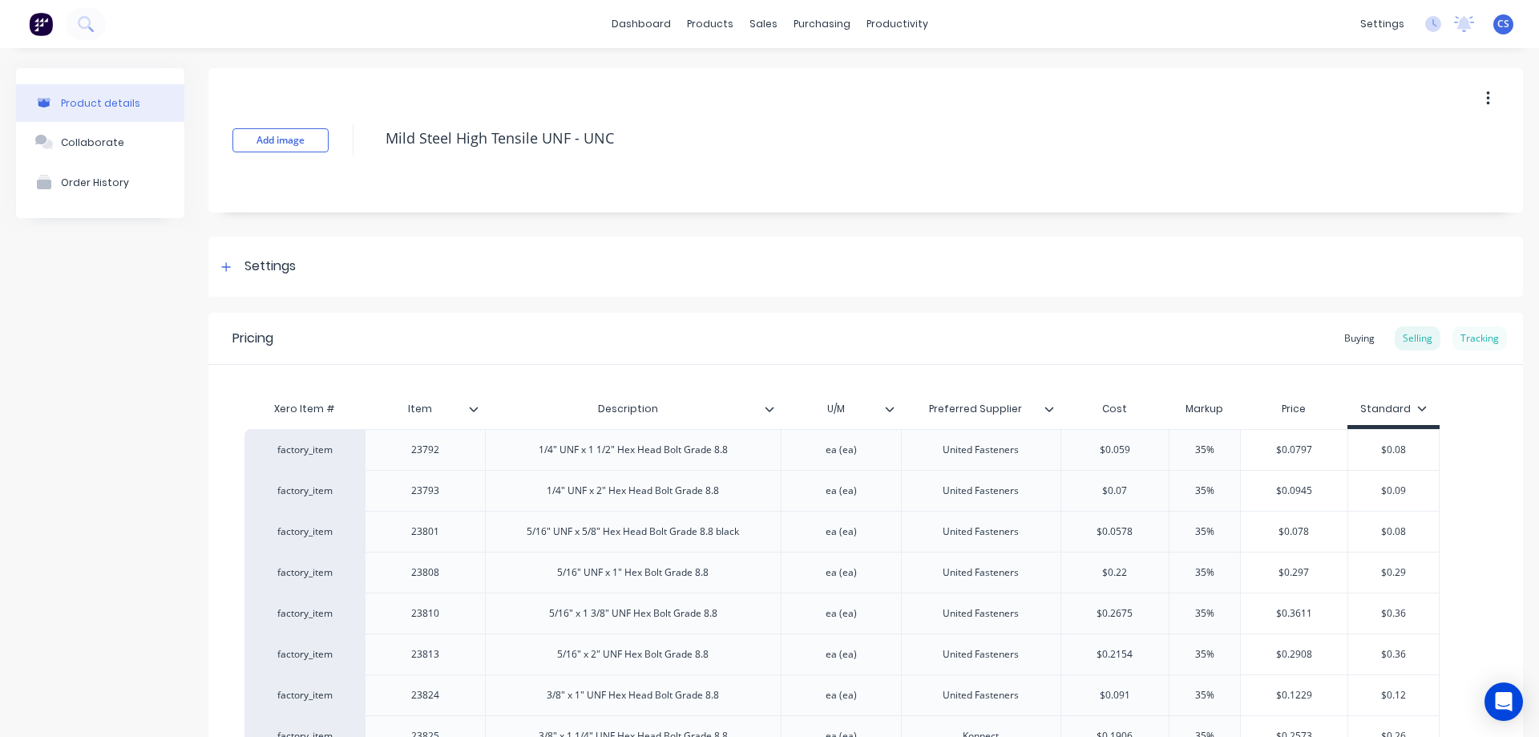
click at [1457, 333] on div "Tracking" at bounding box center [1480, 338] width 55 height 24
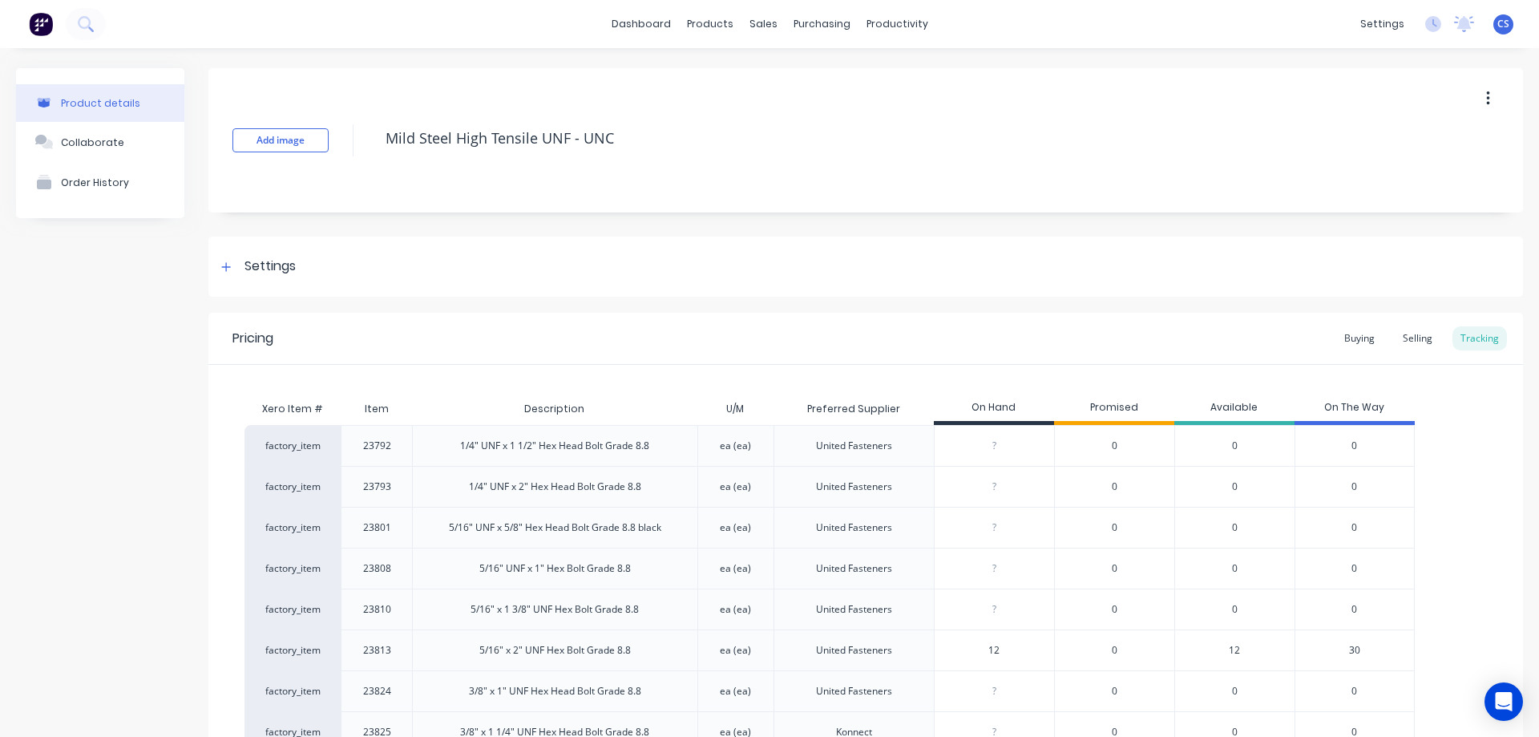
click at [48, 29] on img at bounding box center [41, 24] width 24 height 24
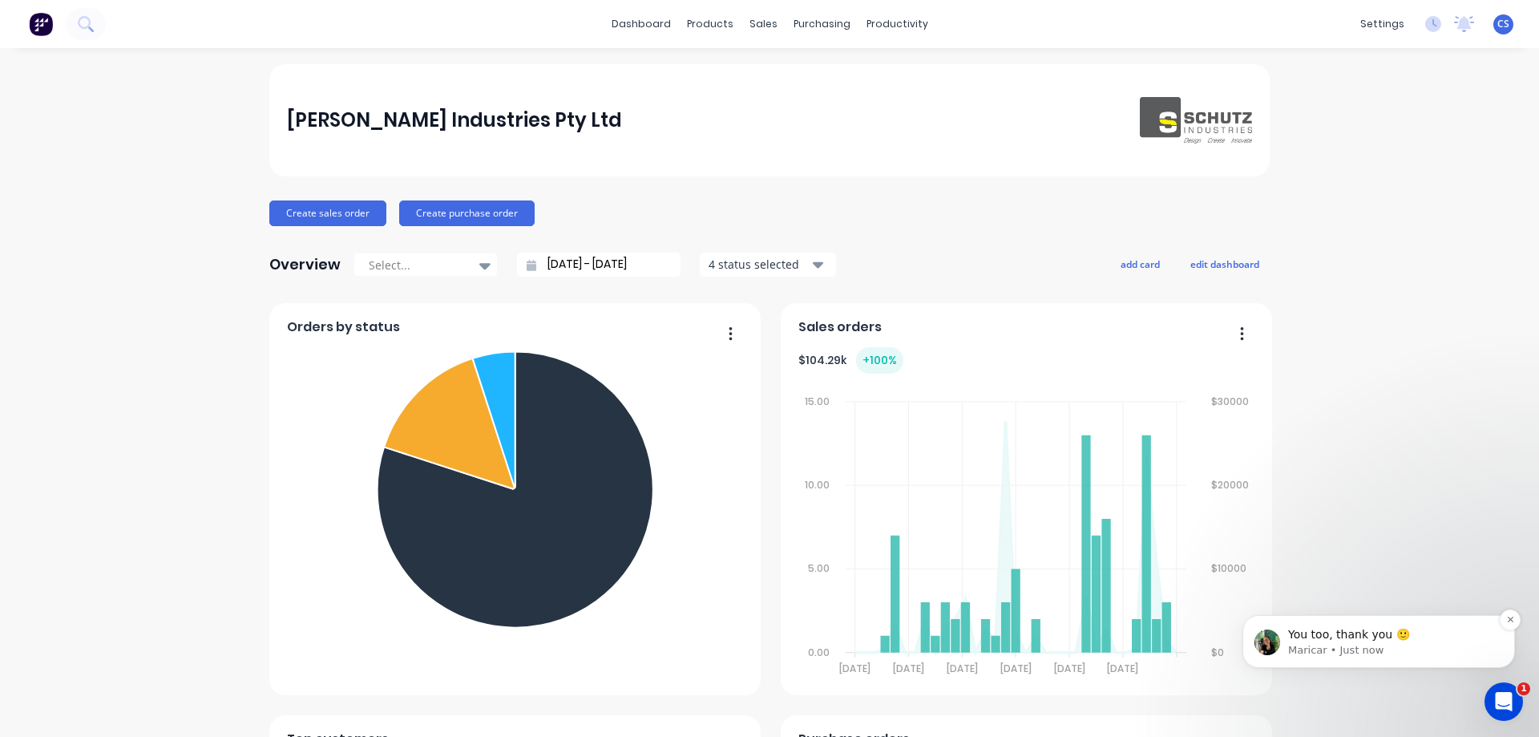
click at [1373, 661] on div "You too, thank you 🙂 Maricar • Just now" at bounding box center [1378, 641] width 273 height 53
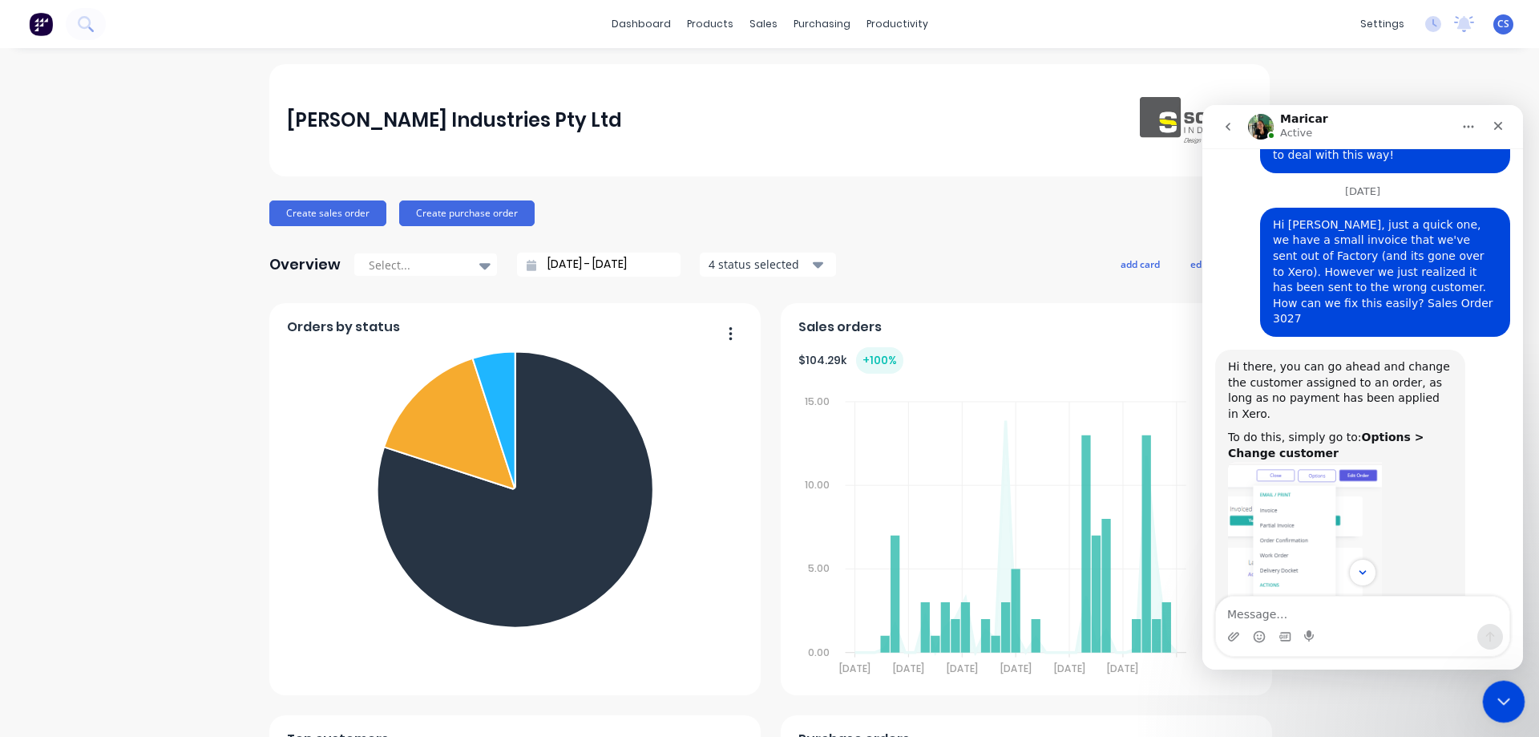
scroll to position [6188, 0]
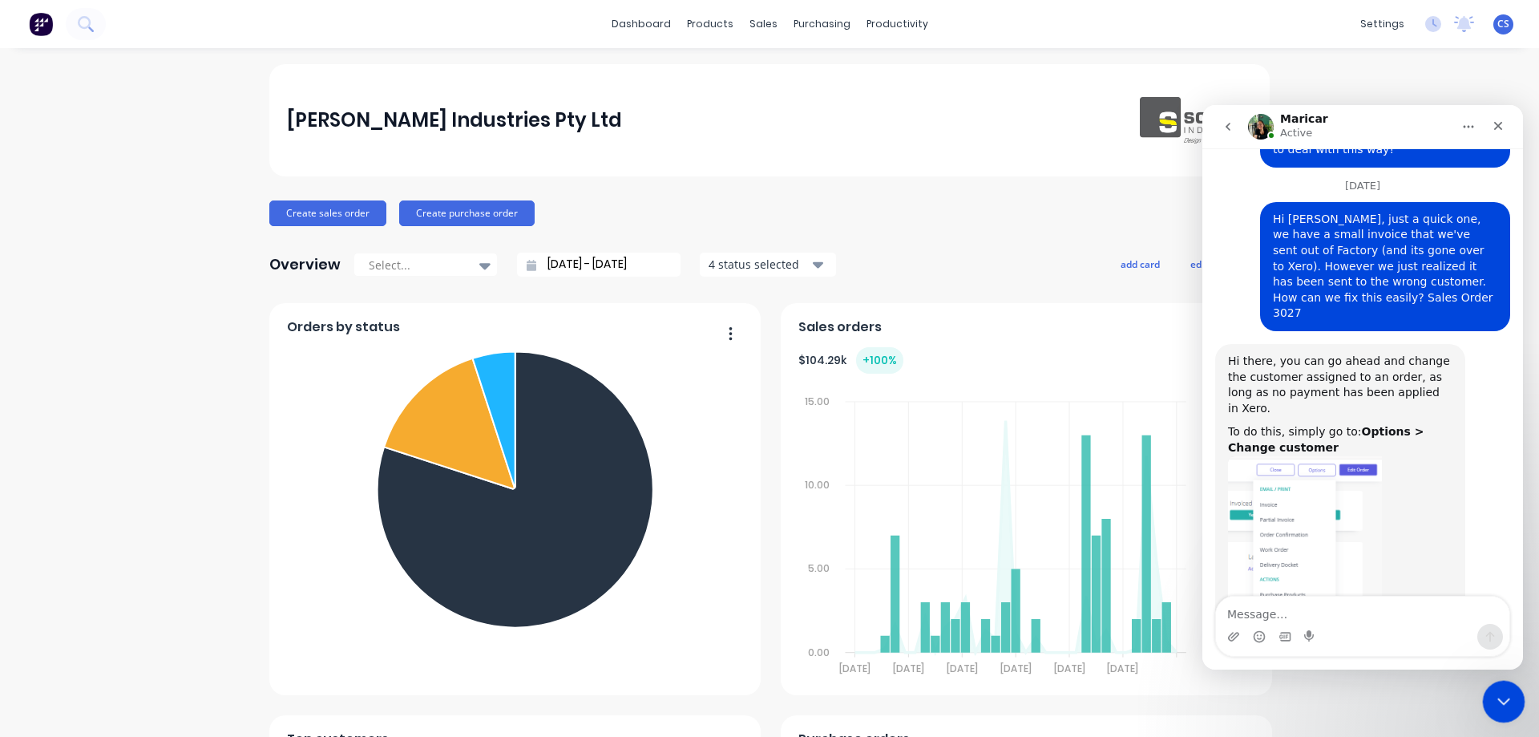
click at [1493, 701] on icon "Close Intercom Messenger" at bounding box center [1501, 698] width 19 height 19
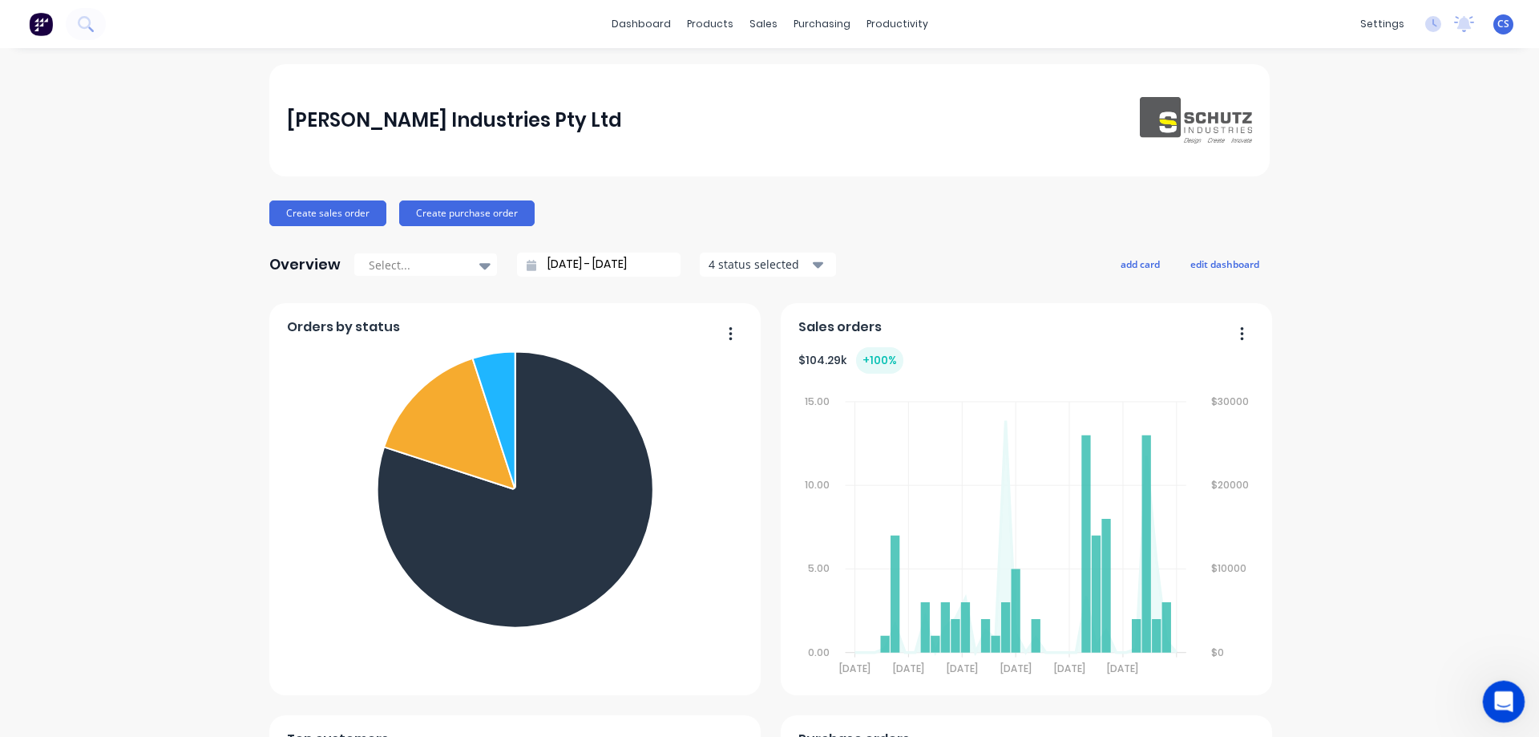
scroll to position [6161, 0]
click at [1310, 603] on div "Schutz Industries Pty Ltd Create sales order Create purchase order Overview Sel…" at bounding box center [769, 688] width 1539 height 1249
click at [94, 26] on button at bounding box center [86, 24] width 40 height 32
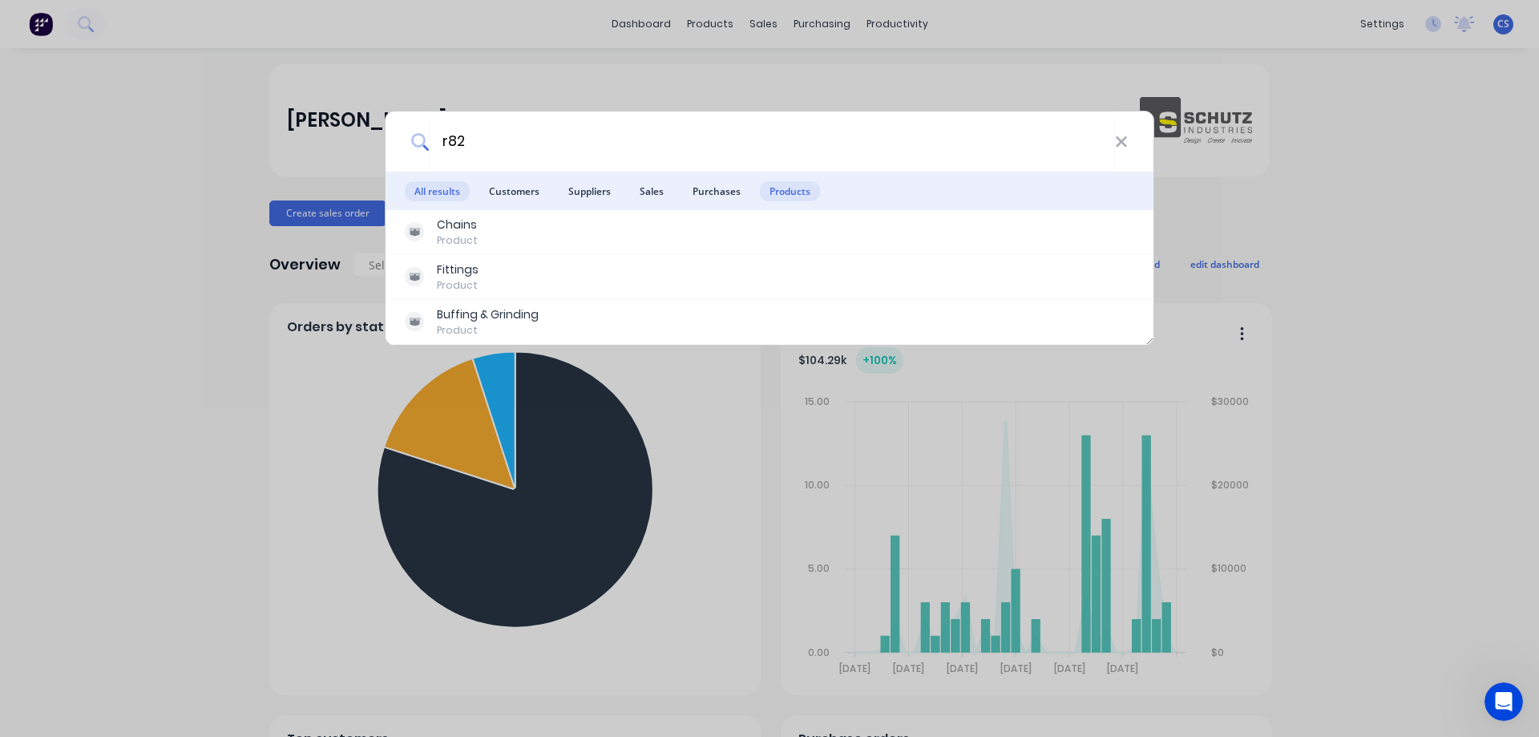
type input "r82"
click at [770, 190] on span "Products" at bounding box center [790, 191] width 60 height 20
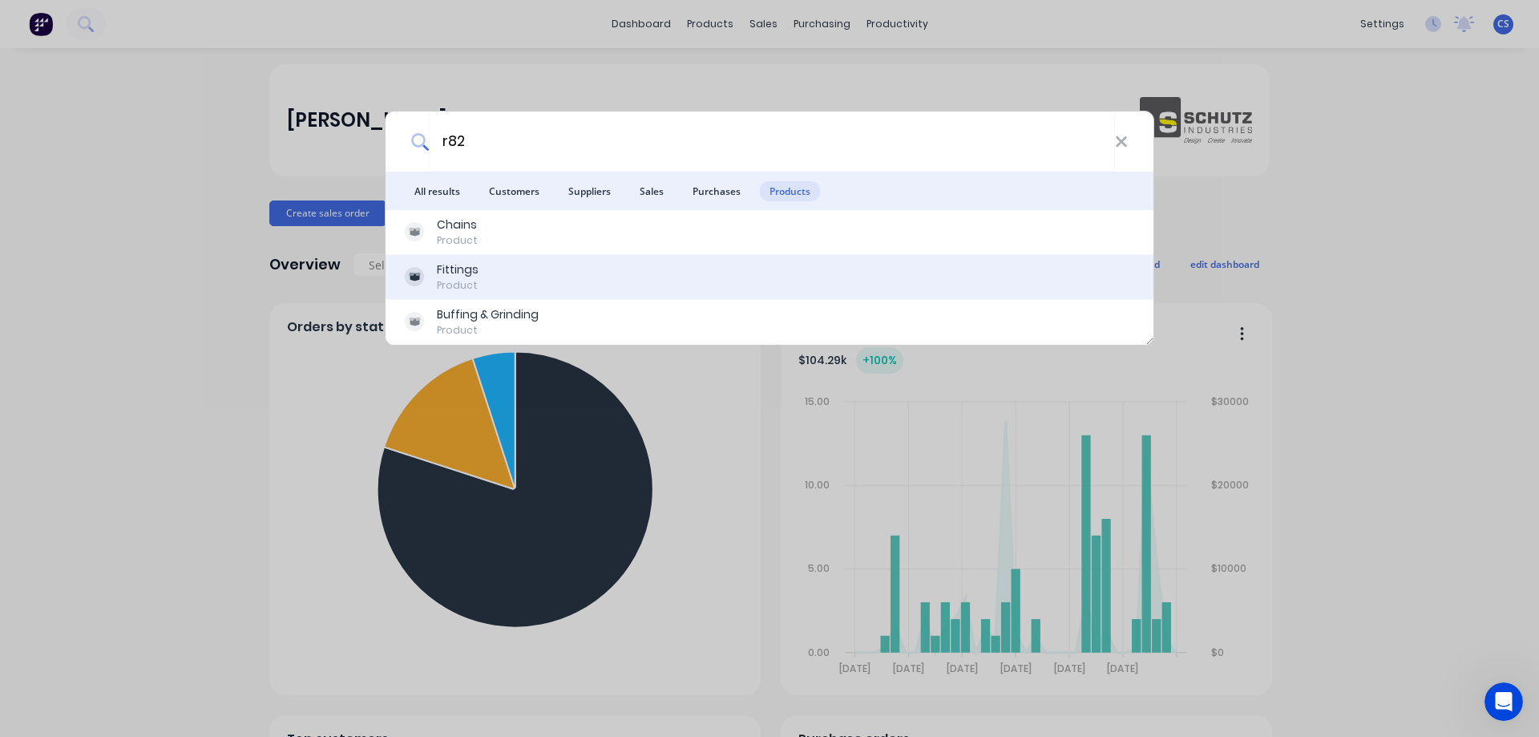
click at [548, 287] on div "Fittings Product" at bounding box center [769, 276] width 729 height 31
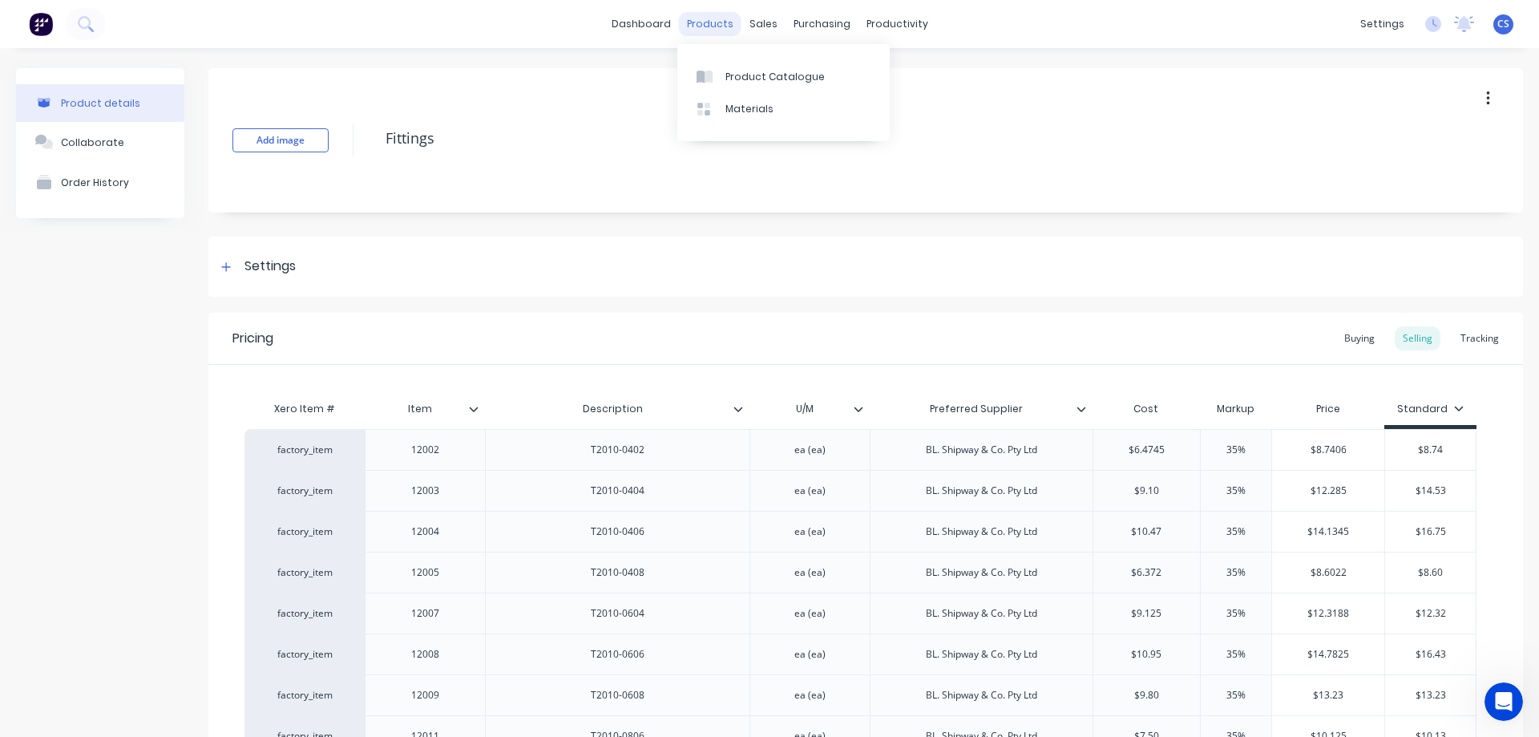
click at [712, 21] on div "products" at bounding box center [710, 24] width 63 height 24
click at [726, 71] on div "Product Catalogue" at bounding box center [774, 77] width 99 height 14
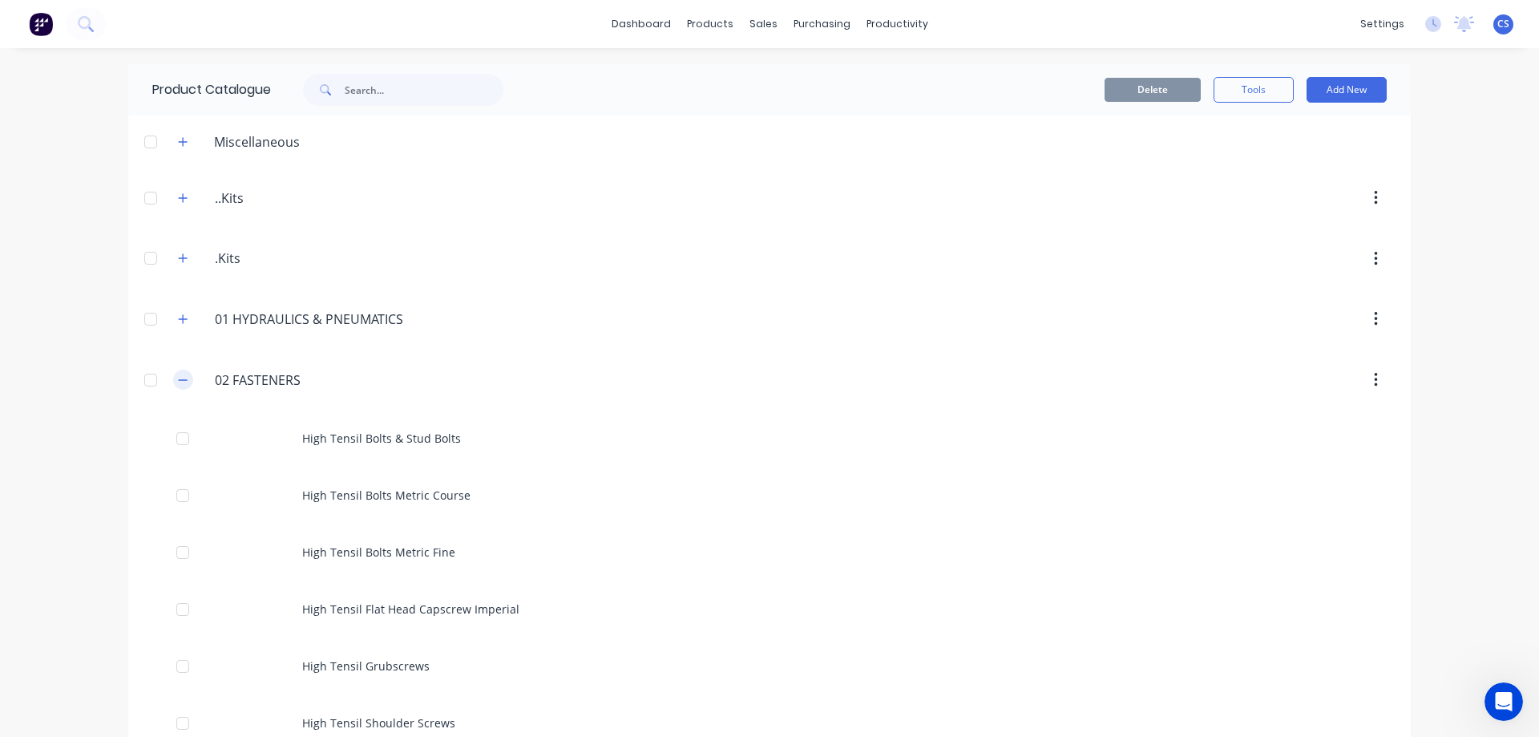
click at [173, 382] on button "button" at bounding box center [183, 380] width 20 height 20
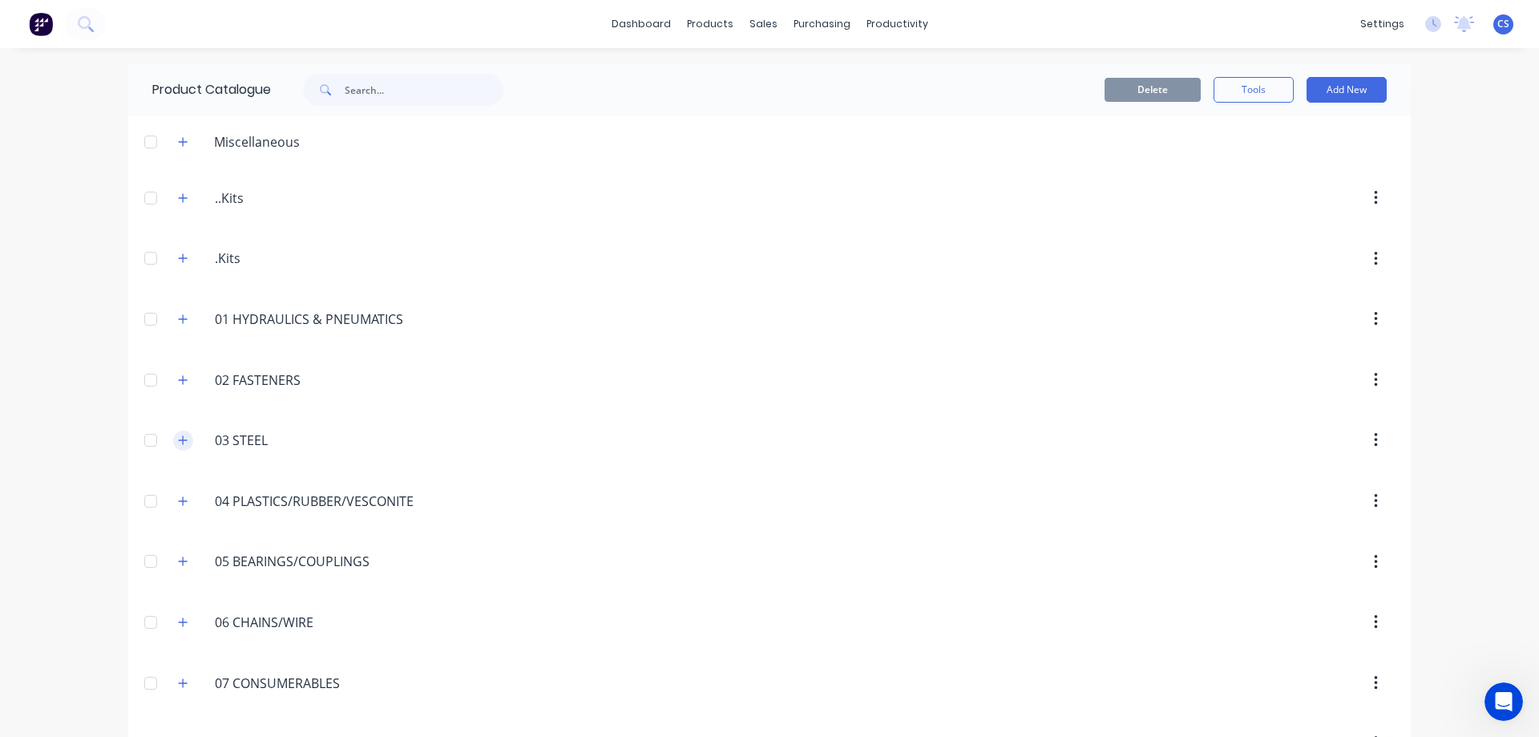
click at [178, 442] on icon "button" at bounding box center [183, 439] width 10 height 11
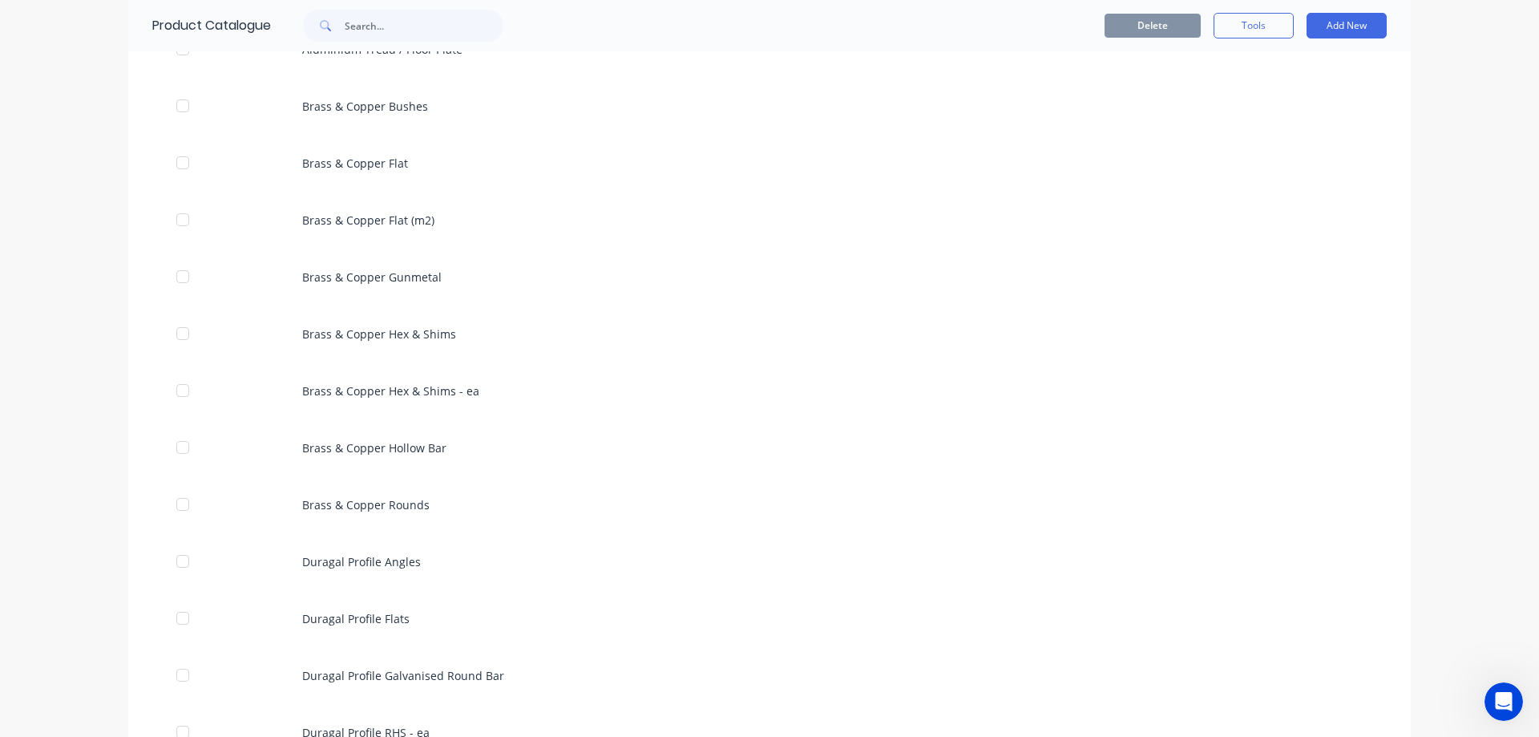
scroll to position [1443, 0]
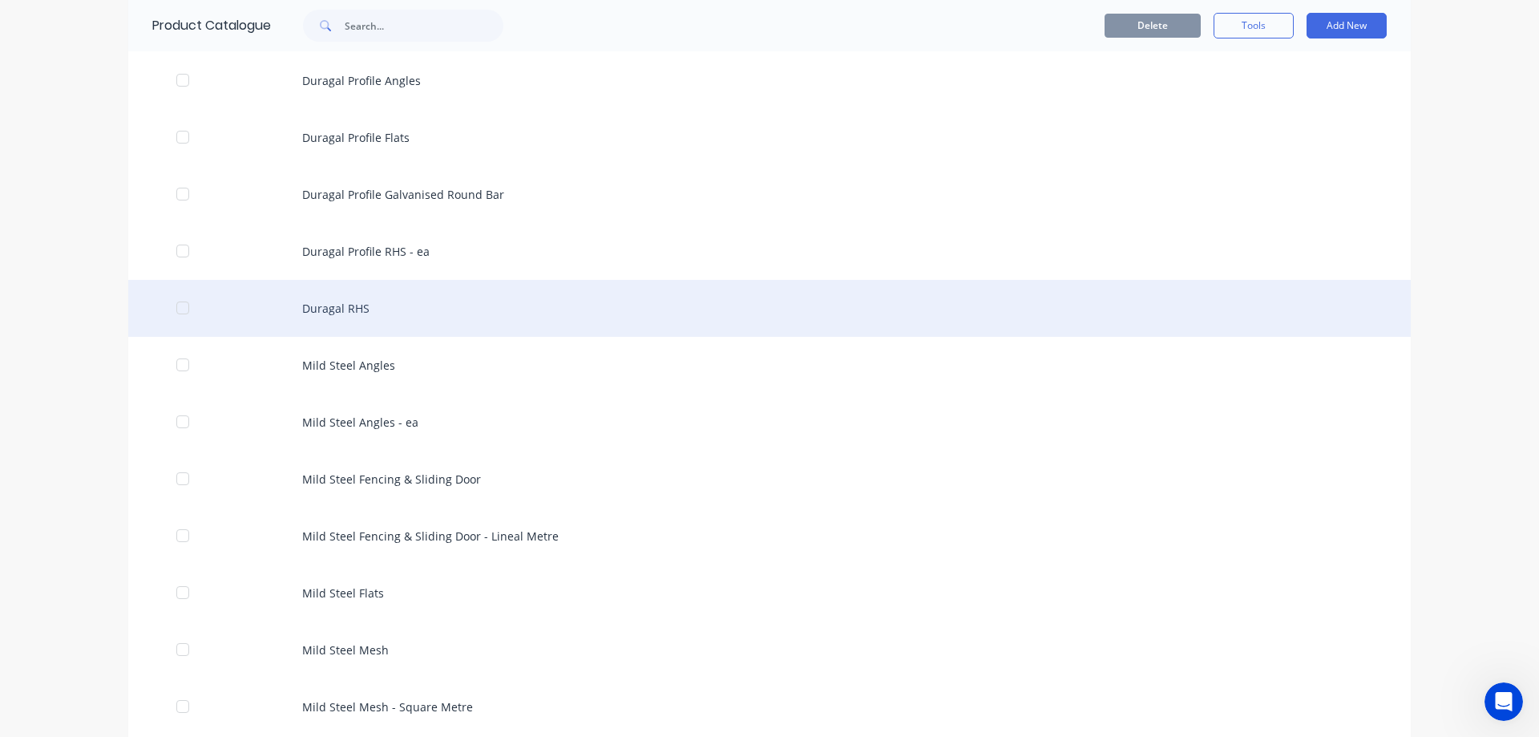
click at [370, 329] on div "Duragal RHS" at bounding box center [769, 308] width 1283 height 57
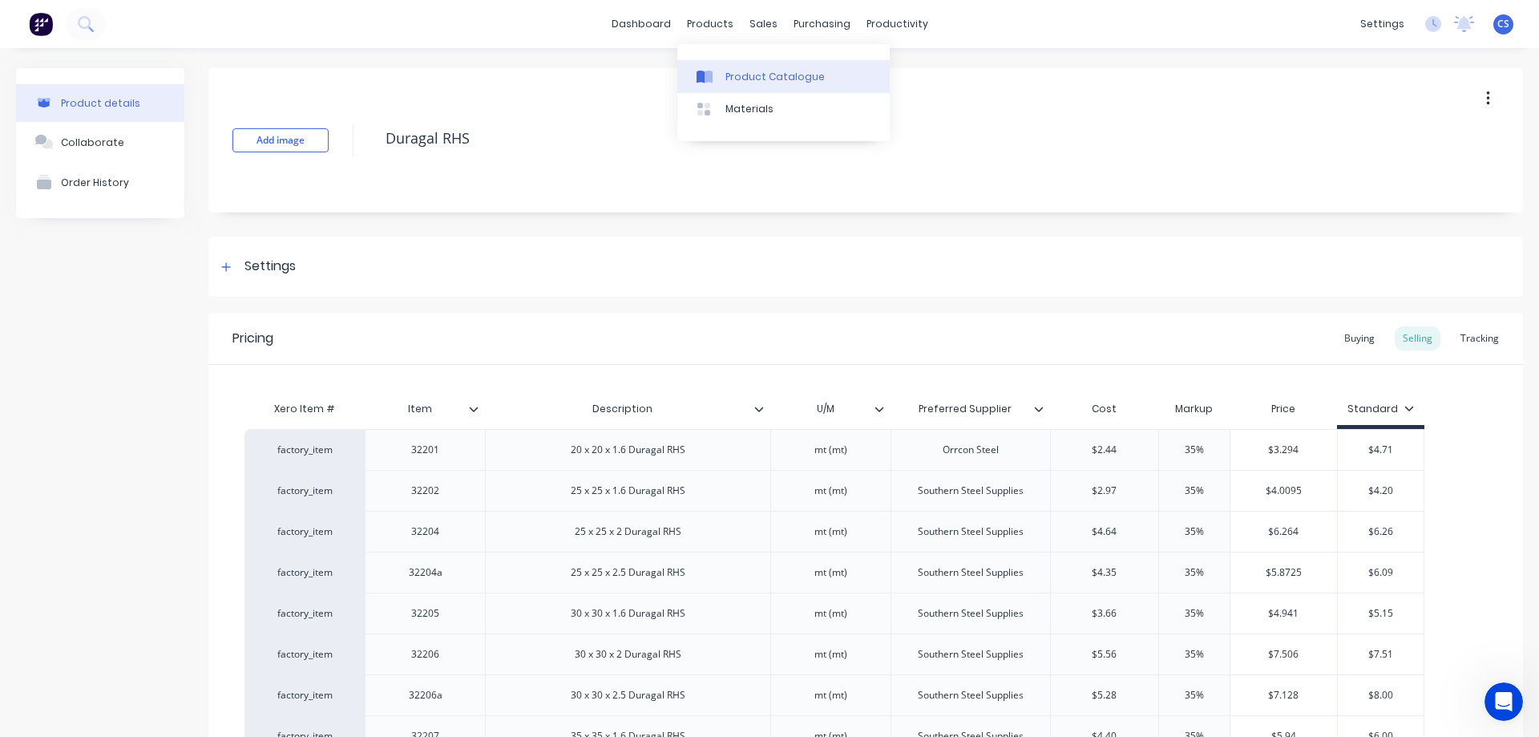
click at [728, 67] on link "Product Catalogue" at bounding box center [783, 76] width 212 height 32
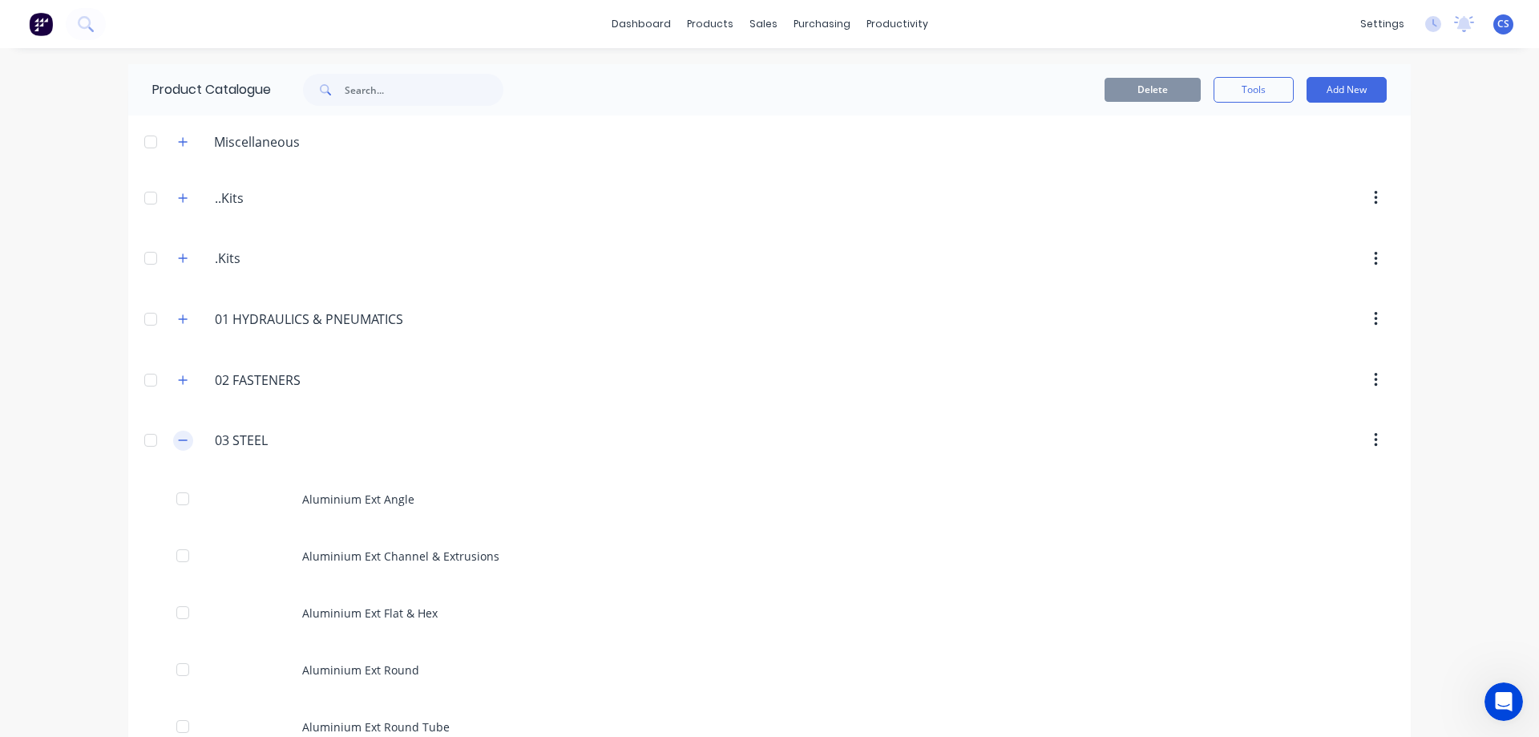
click at [178, 438] on icon "button" at bounding box center [183, 439] width 10 height 11
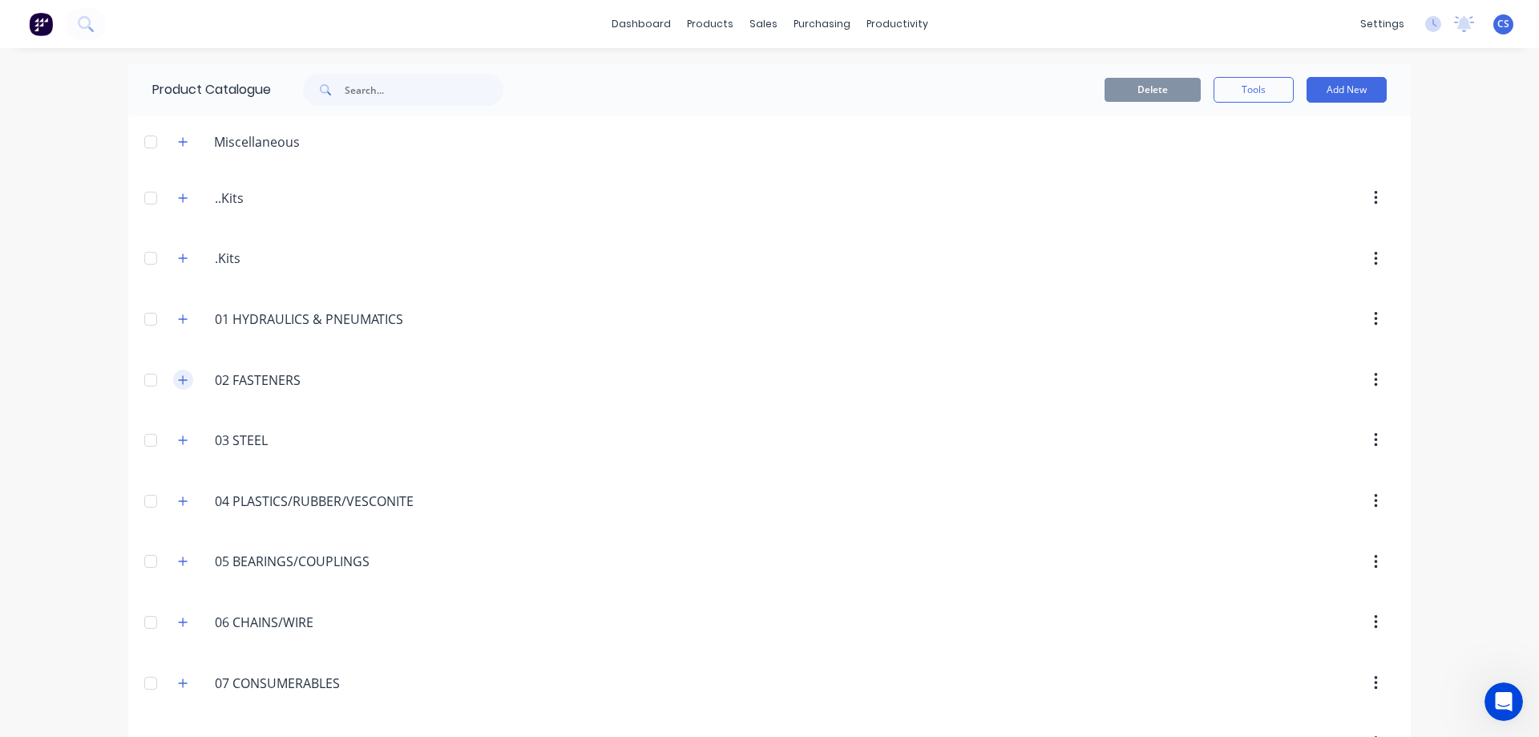
click at [180, 386] on button "button" at bounding box center [183, 380] width 20 height 20
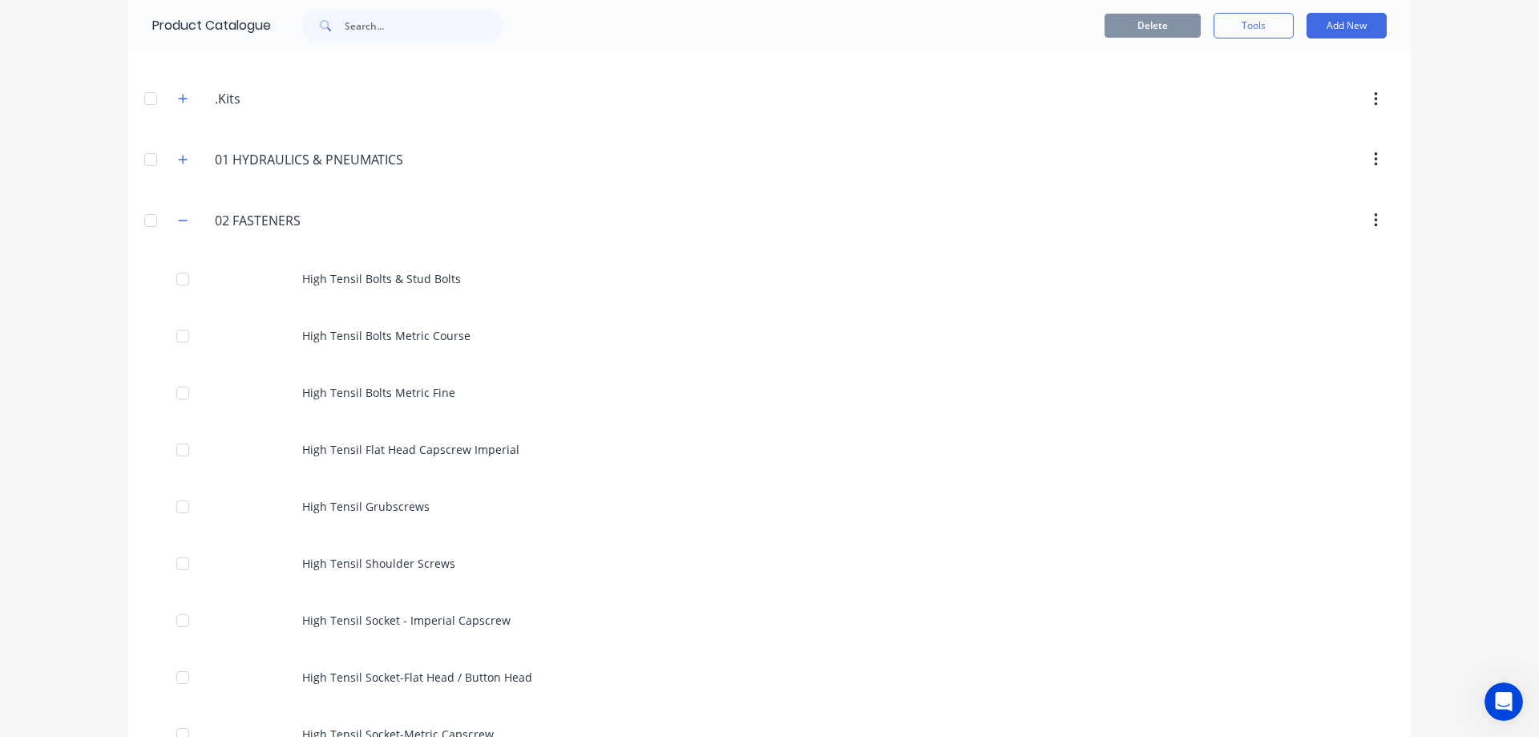
scroll to position [160, 0]
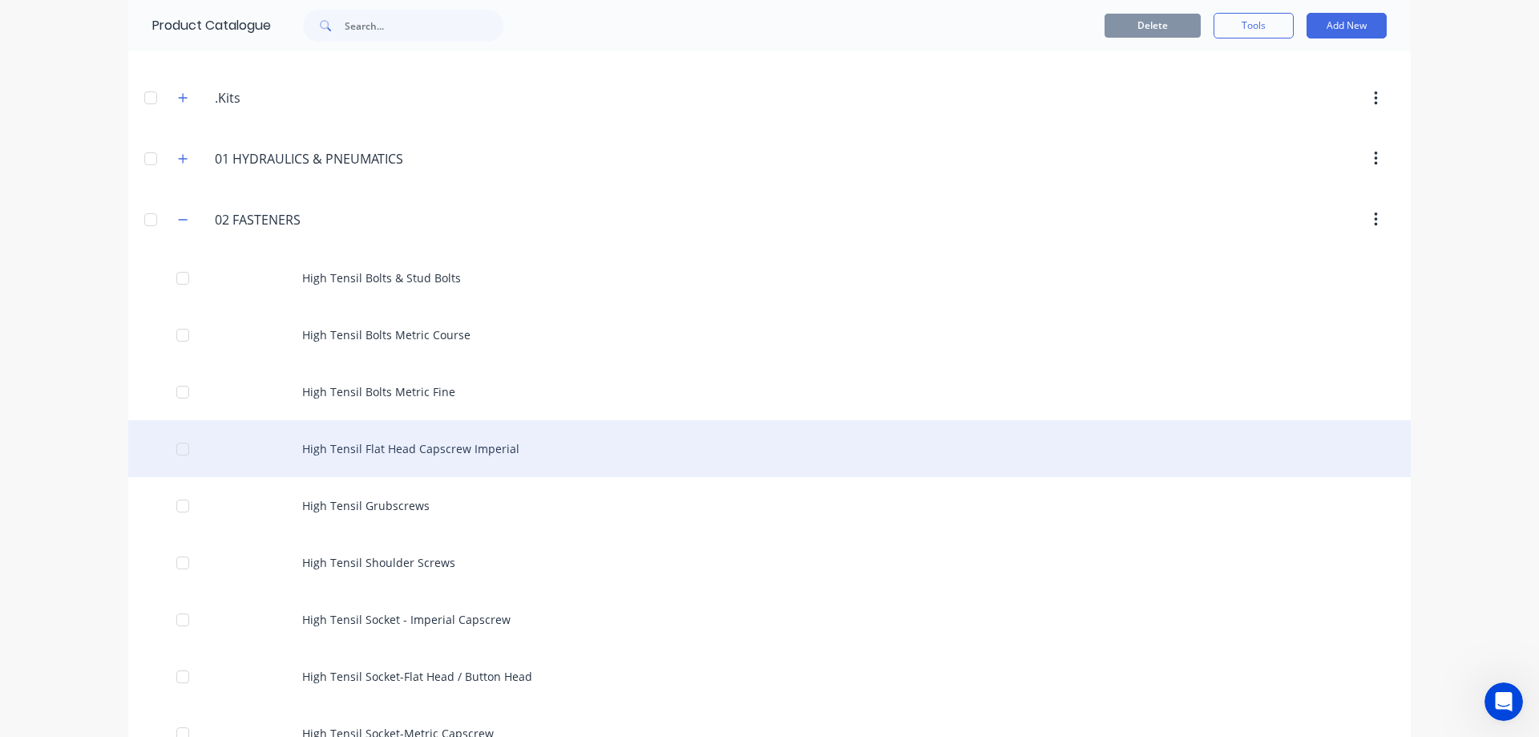
click at [471, 467] on div "High Tensil Flat Head Capscrew Imperial" at bounding box center [769, 448] width 1283 height 57
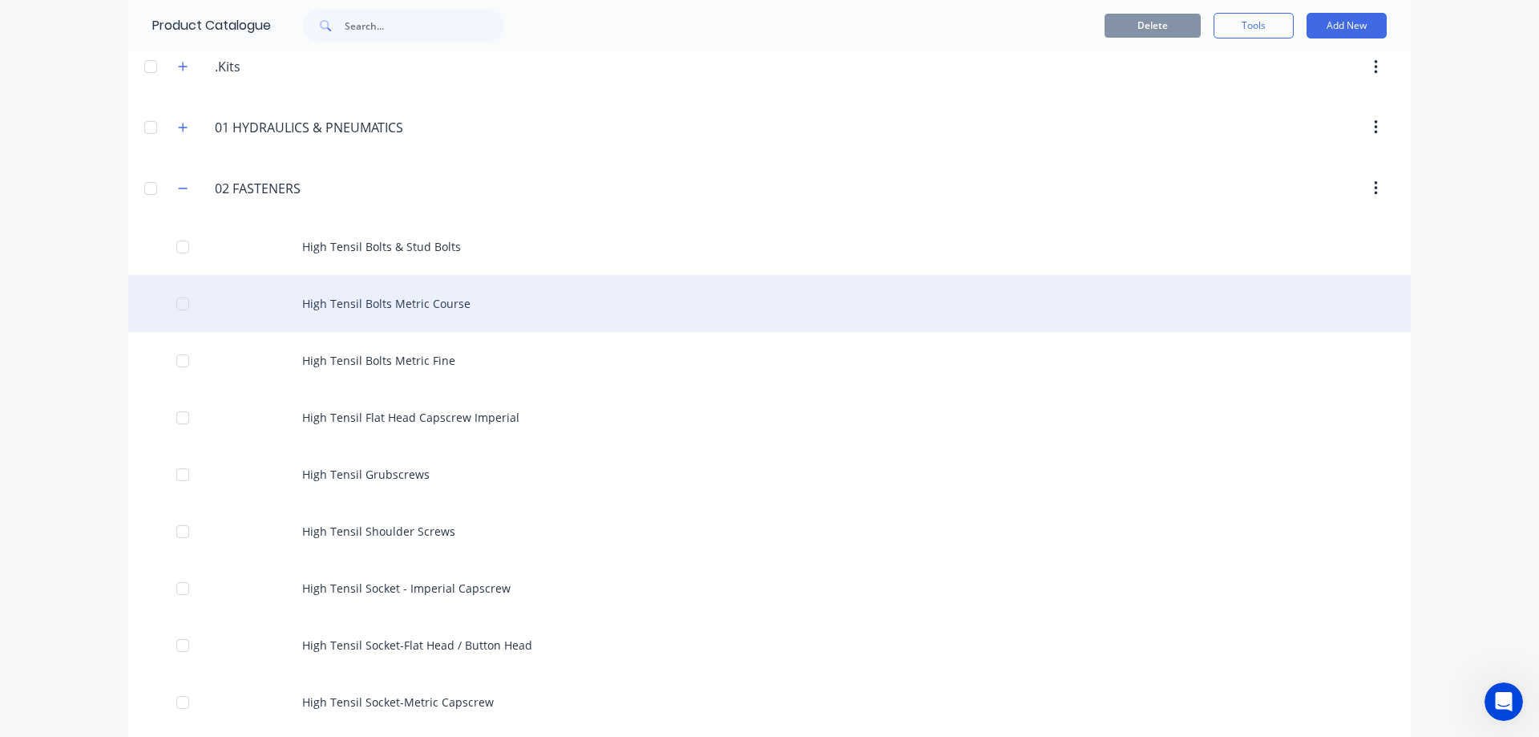
scroll to position [240, 0]
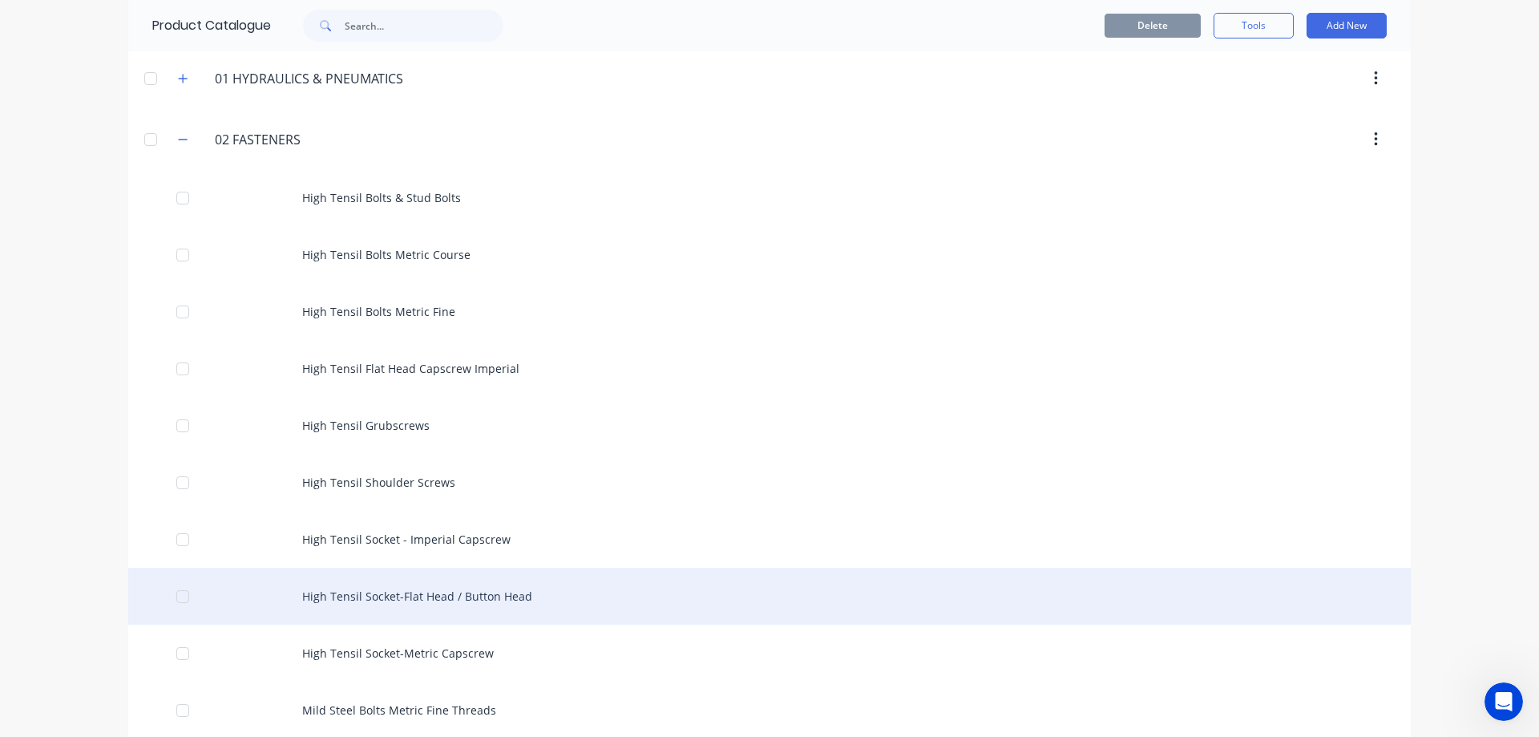
click at [560, 590] on div "High Tensil Socket-Flat Head / Button Head" at bounding box center [769, 596] width 1283 height 57
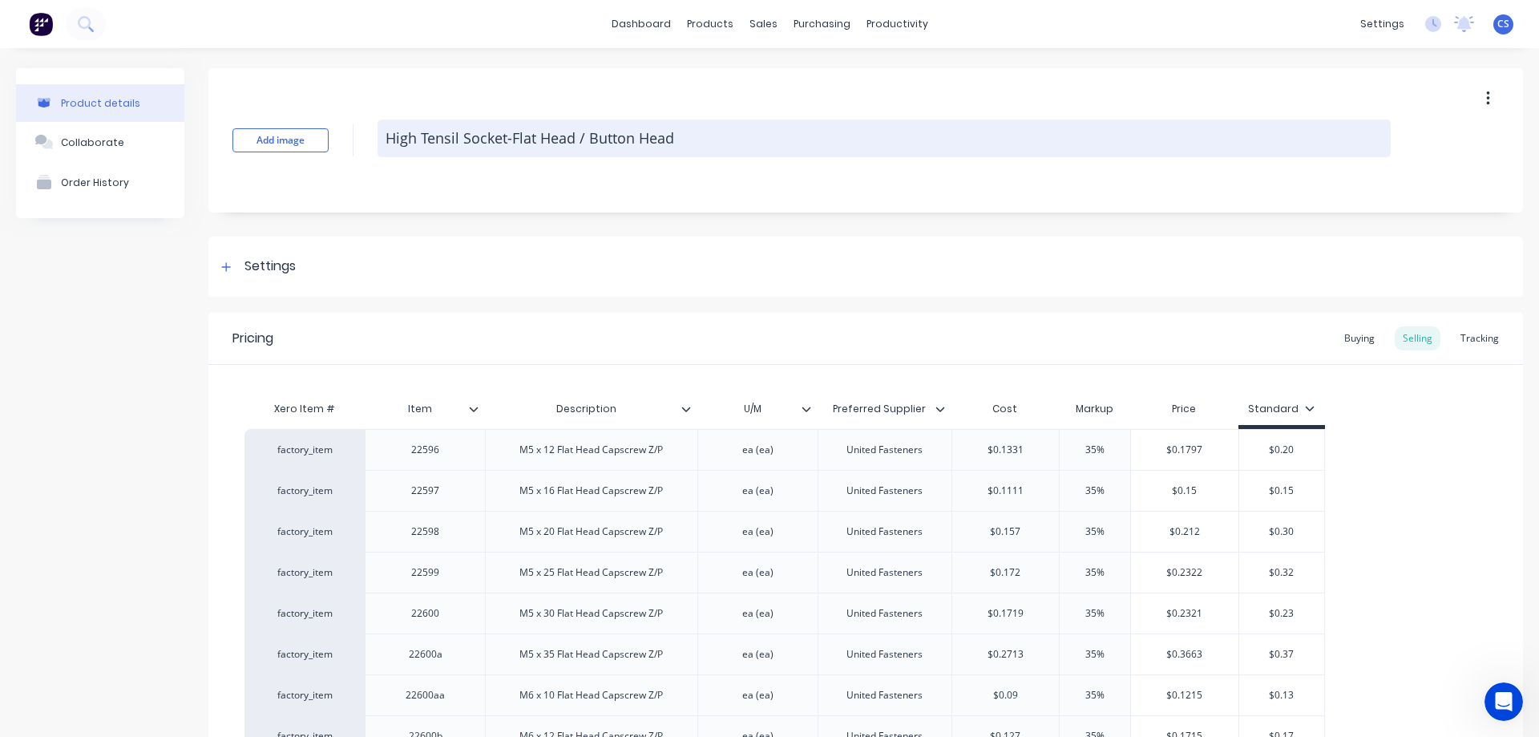
click at [511, 140] on textarea "High Tensil Socket-Flat Head / Button Head" at bounding box center [884, 138] width 1013 height 38
drag, startPoint x: 511, startPoint y: 140, endPoint x: 463, endPoint y: 146, distance: 49.2
click at [463, 146] on textarea "High Tensil Socket-Flat Head / Button Head" at bounding box center [884, 138] width 1013 height 38
click at [653, 143] on textarea "High Tensil Flat Head / Button Head" at bounding box center [884, 138] width 1013 height 38
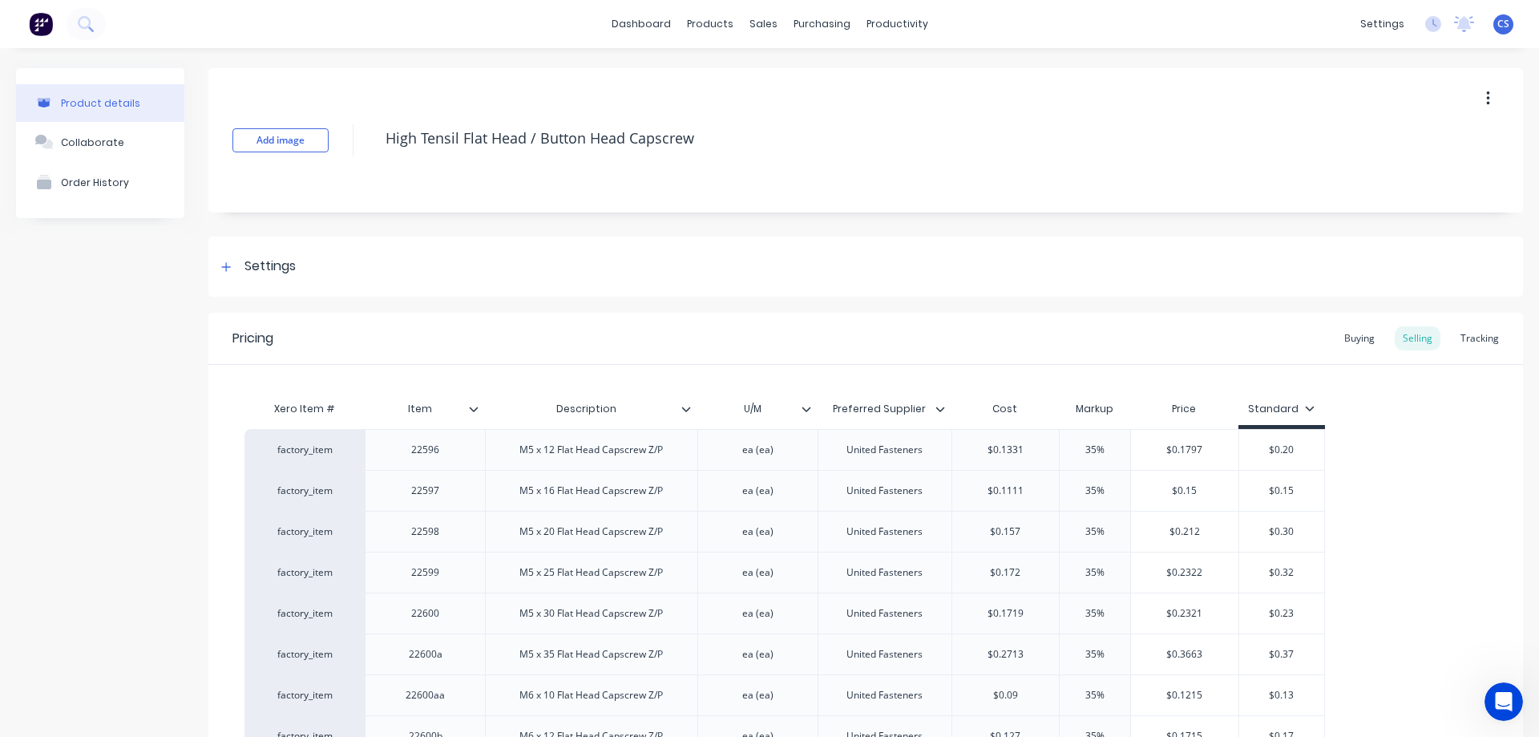
type textarea "High Tensil Flat Head / Button Head Capscrew"
click at [656, 212] on div "Add image High Tensil Flat Head / Button Head Capscrew" at bounding box center [865, 140] width 1315 height 144
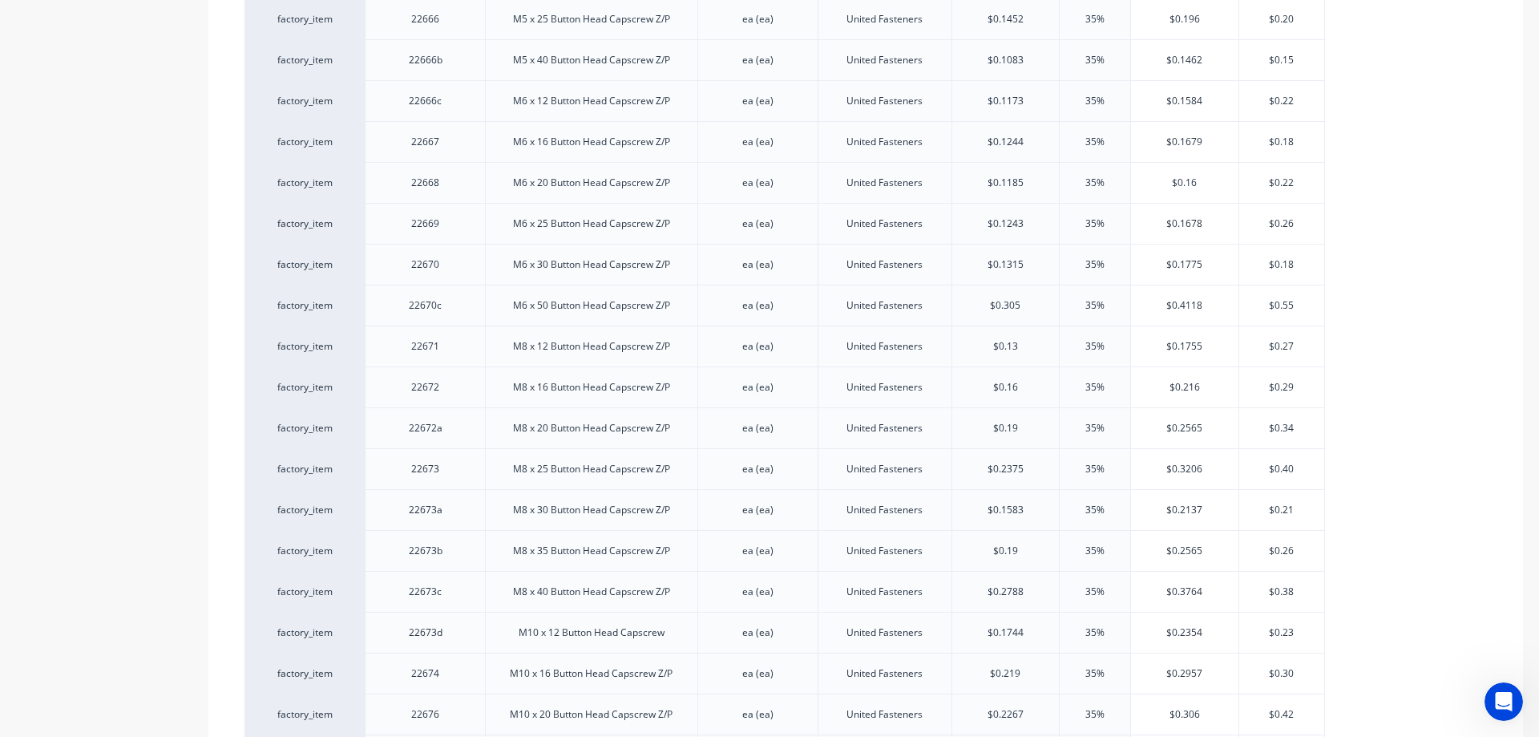
scroll to position [5534, 0]
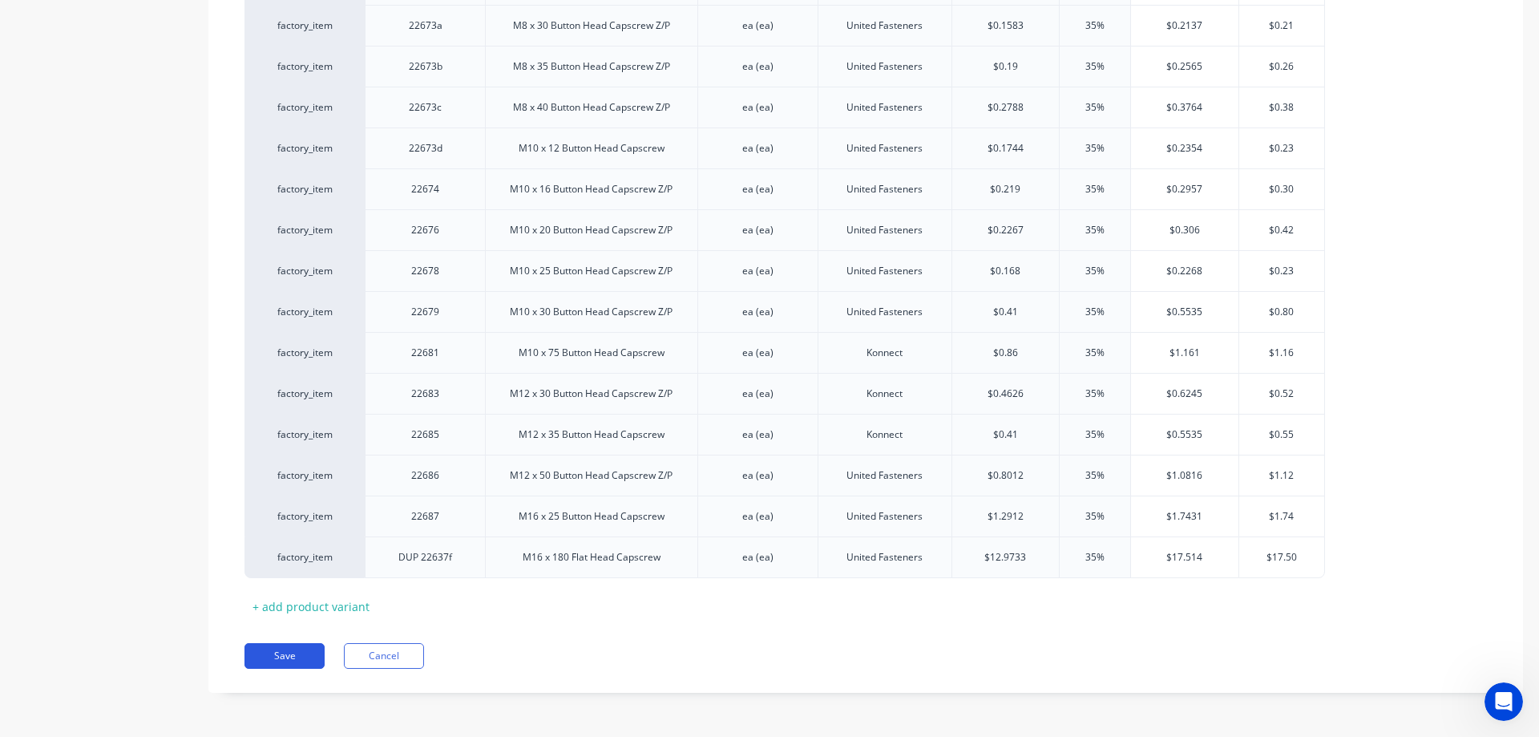
click at [305, 650] on button "Save" at bounding box center [284, 656] width 80 height 26
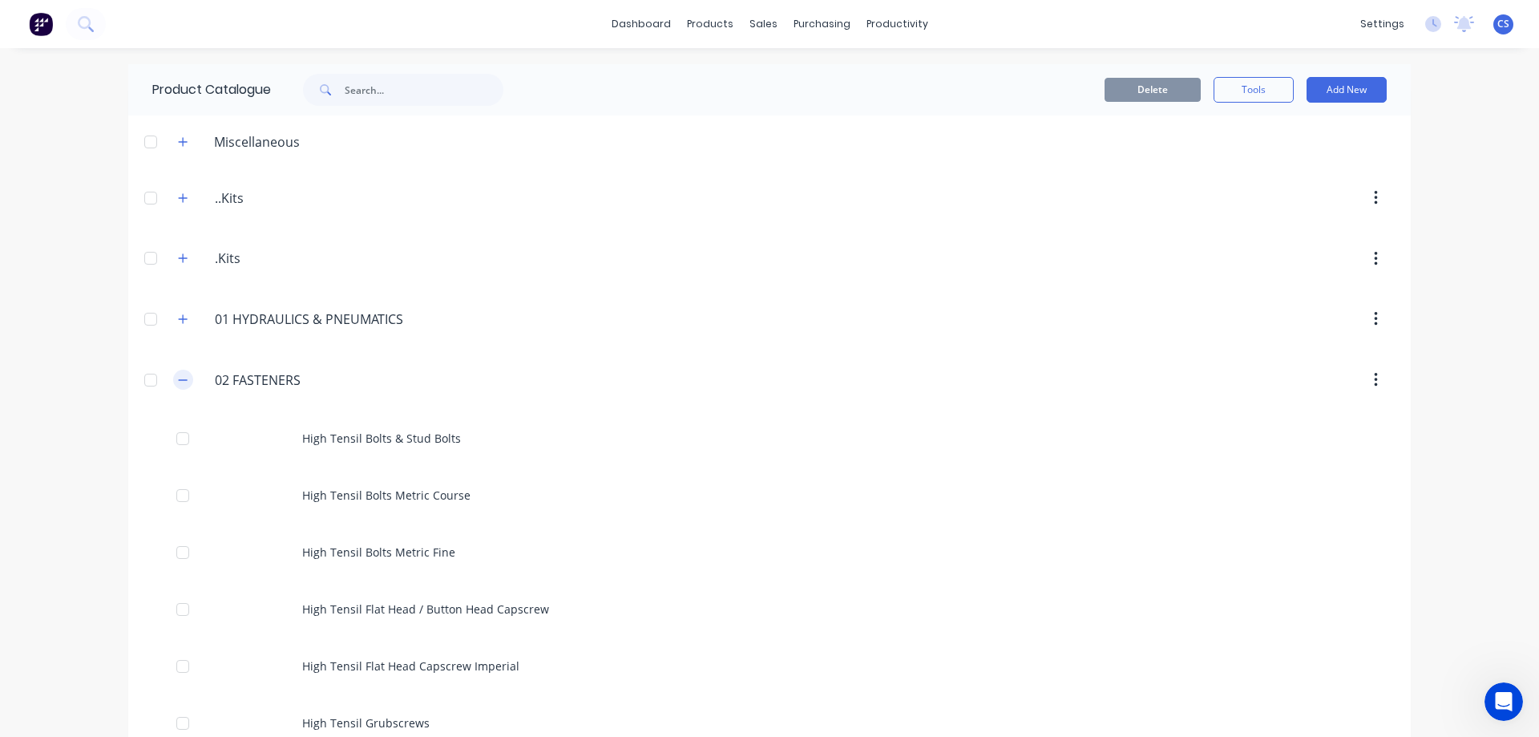
click at [178, 378] on icon "button" at bounding box center [183, 379] width 10 height 11
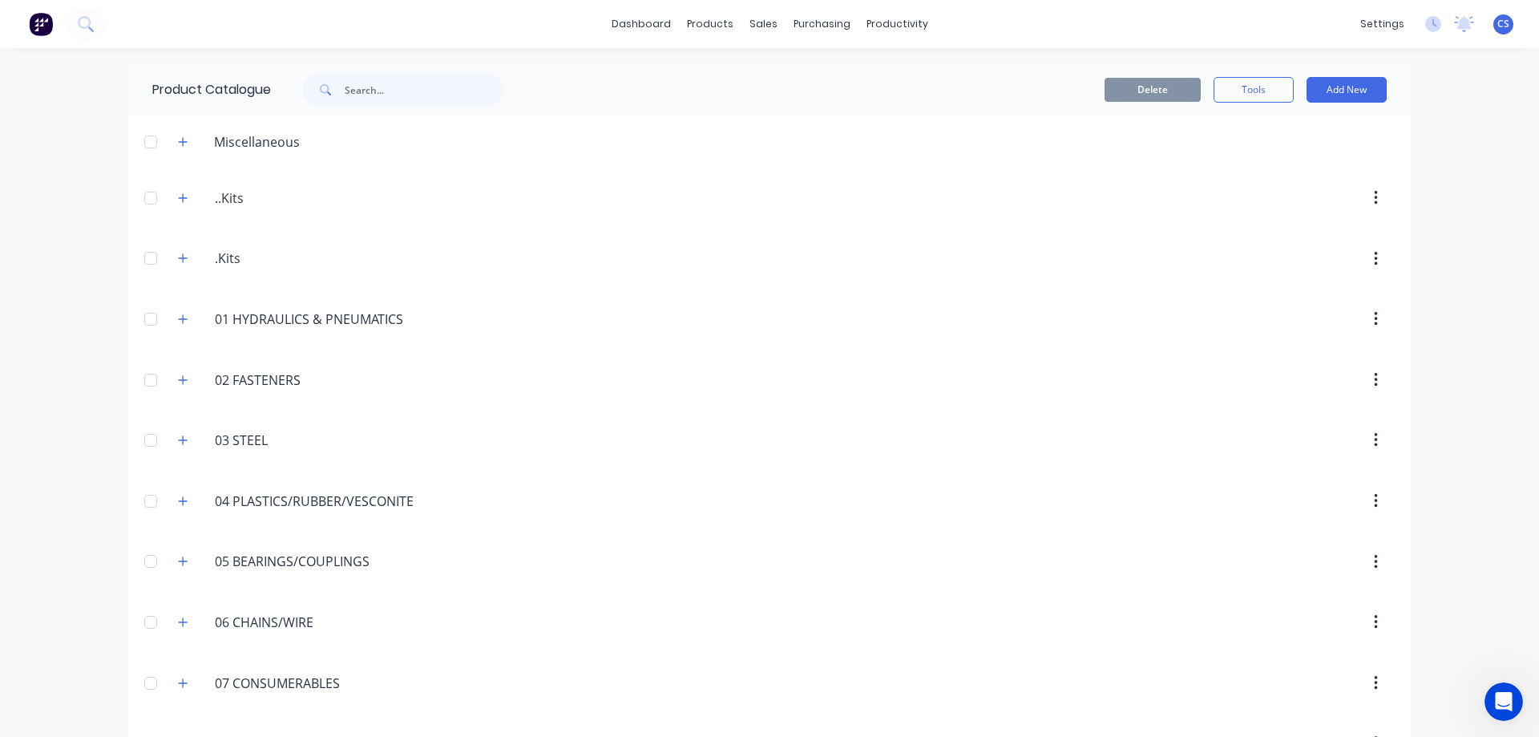
scroll to position [80, 0]
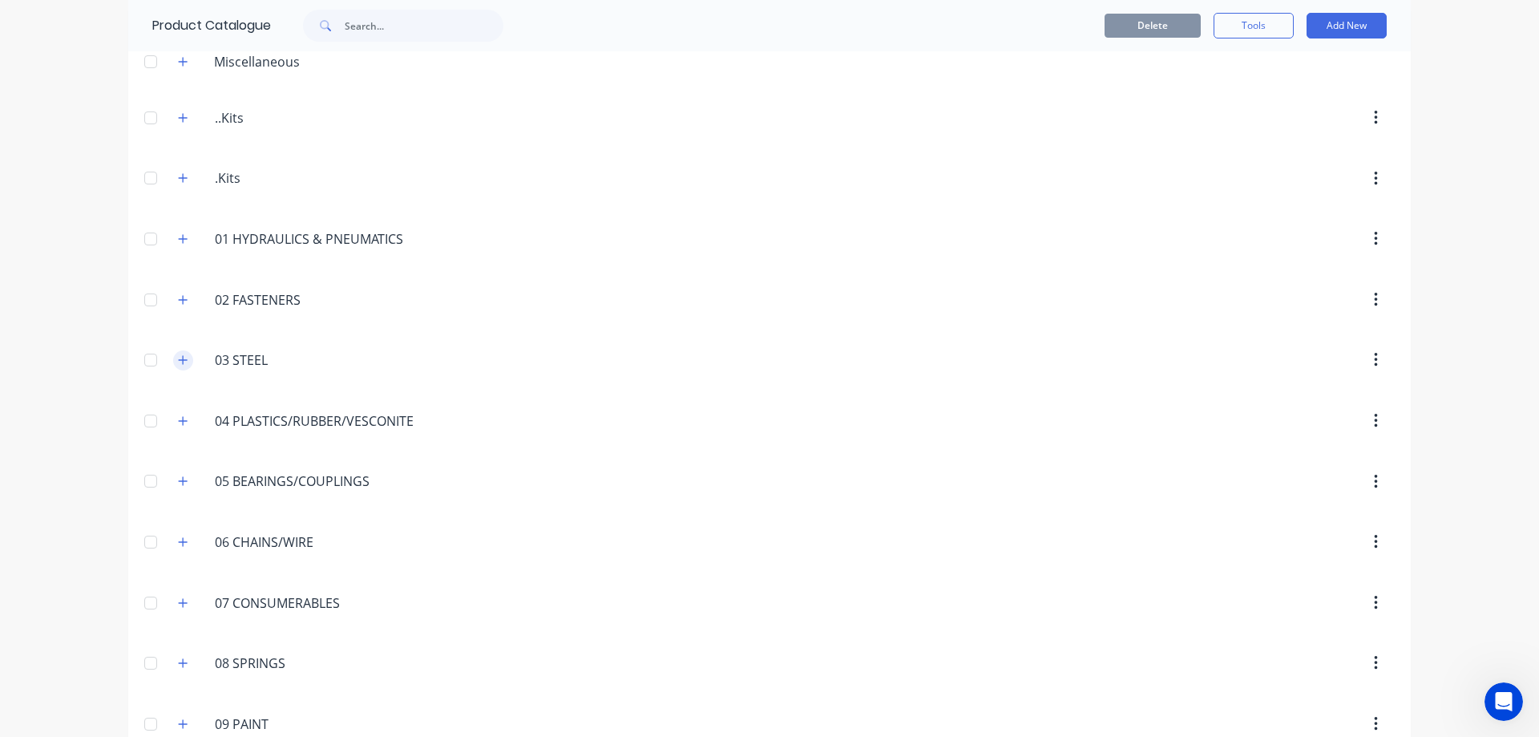
click at [178, 358] on icon "button" at bounding box center [183, 359] width 10 height 11
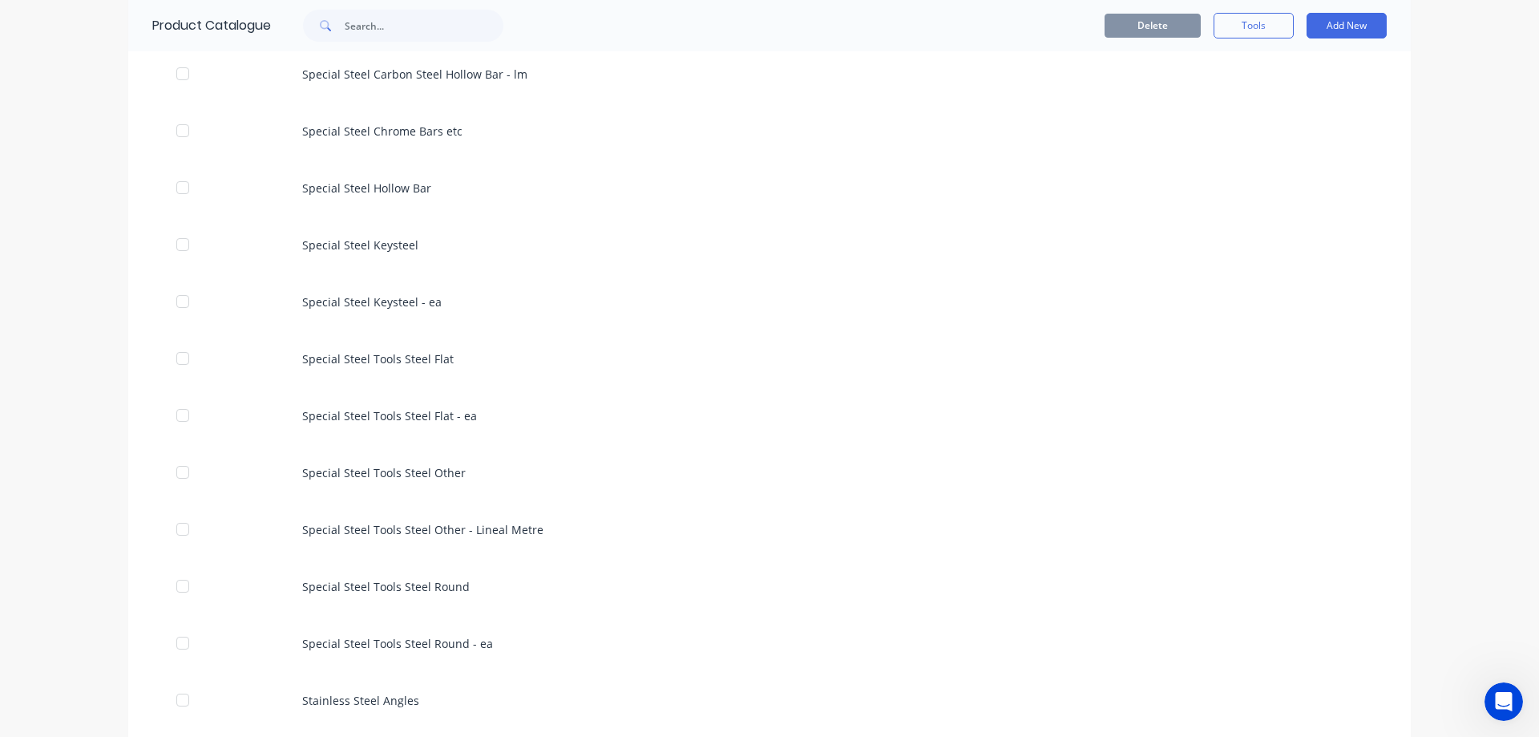
scroll to position [3527, 0]
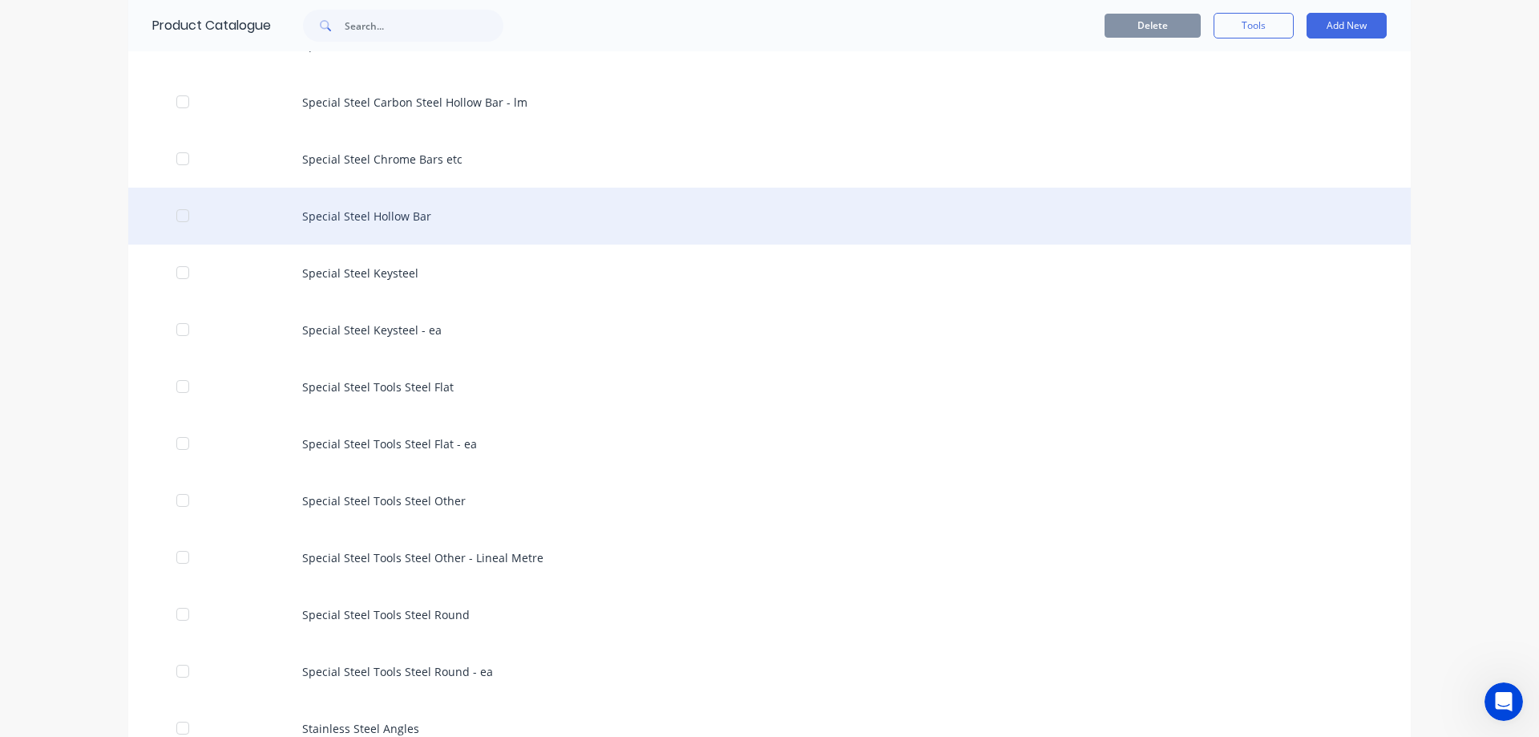
click at [361, 214] on div "Special Steel Hollow Bar" at bounding box center [769, 216] width 1283 height 57
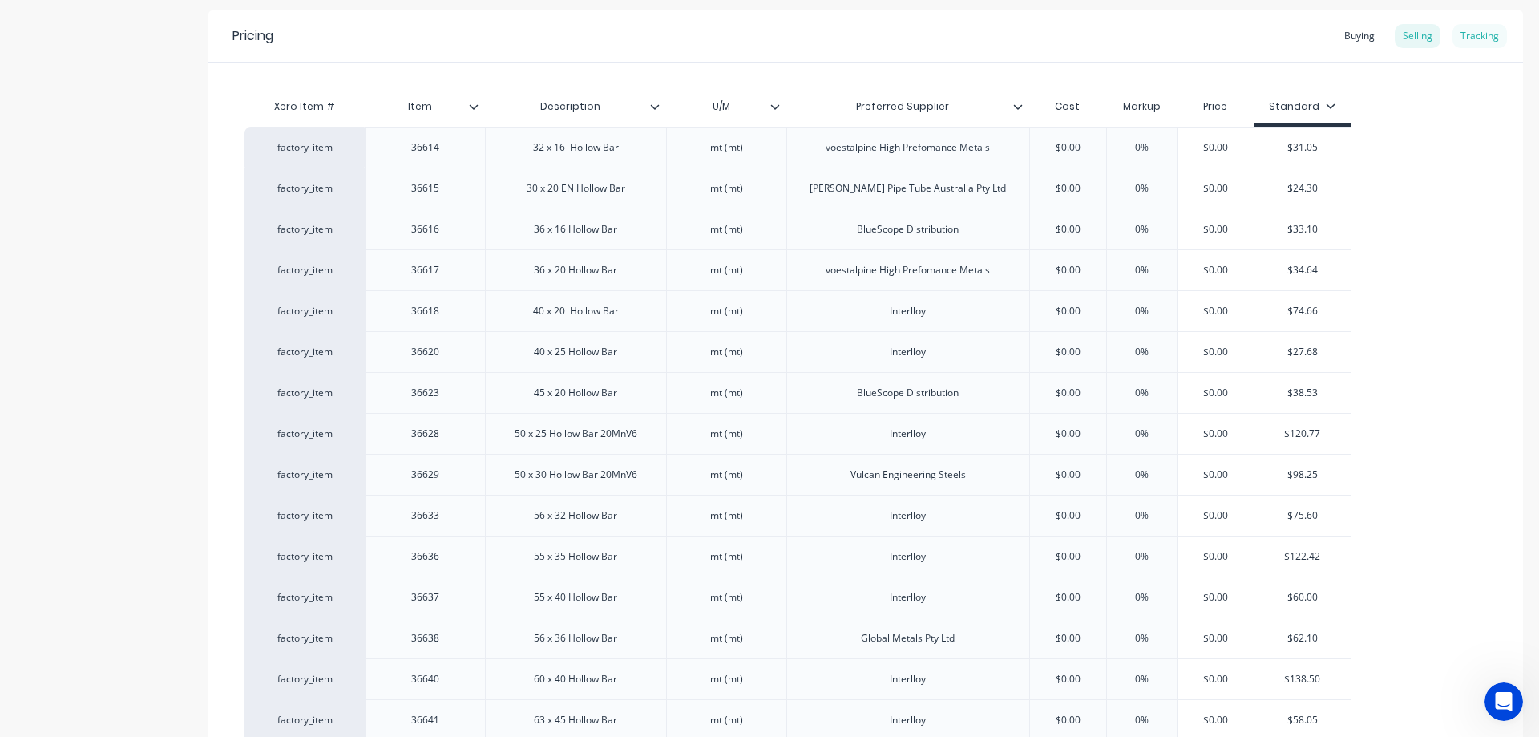
scroll to position [240, 0]
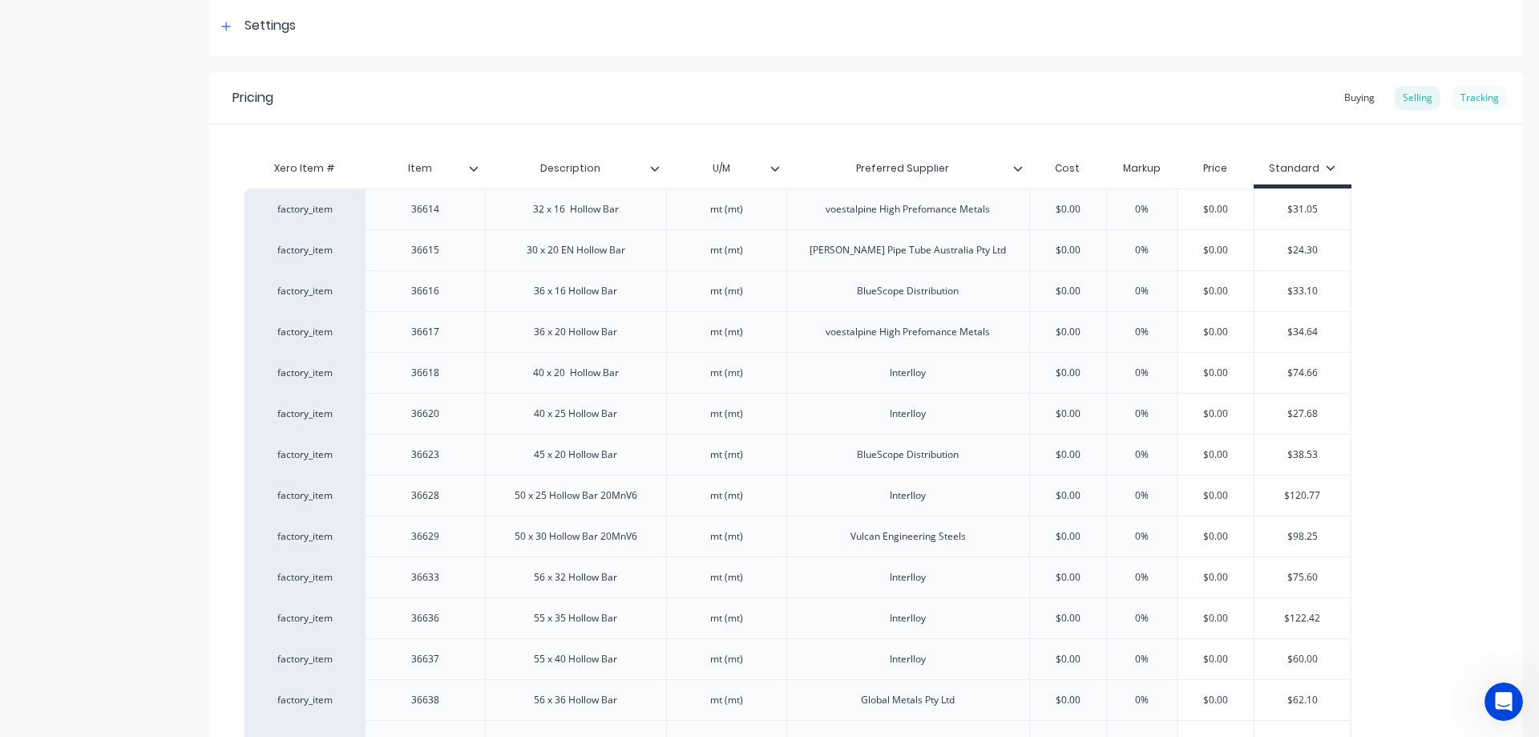
click at [1474, 99] on div "Tracking" at bounding box center [1480, 98] width 55 height 24
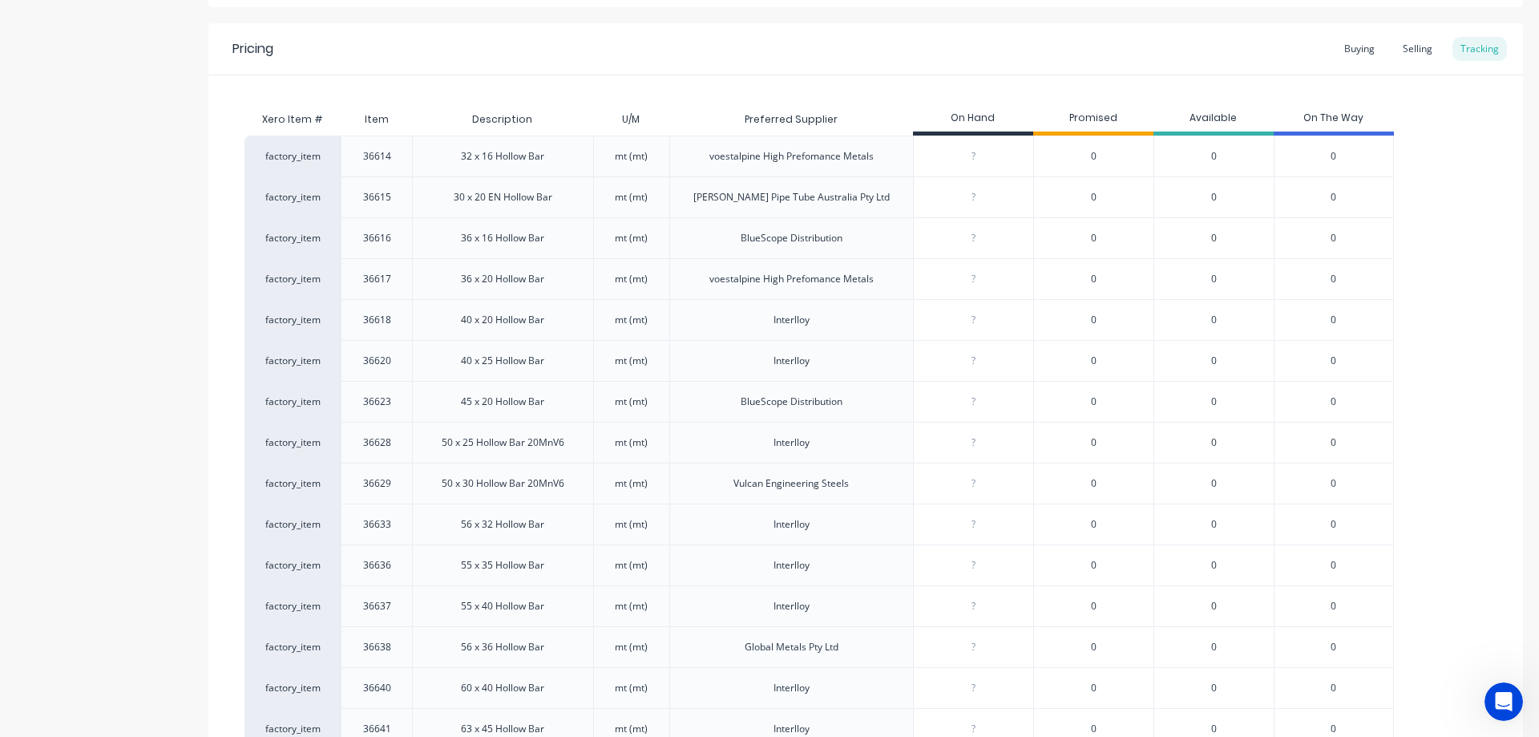
scroll to position [317, 0]
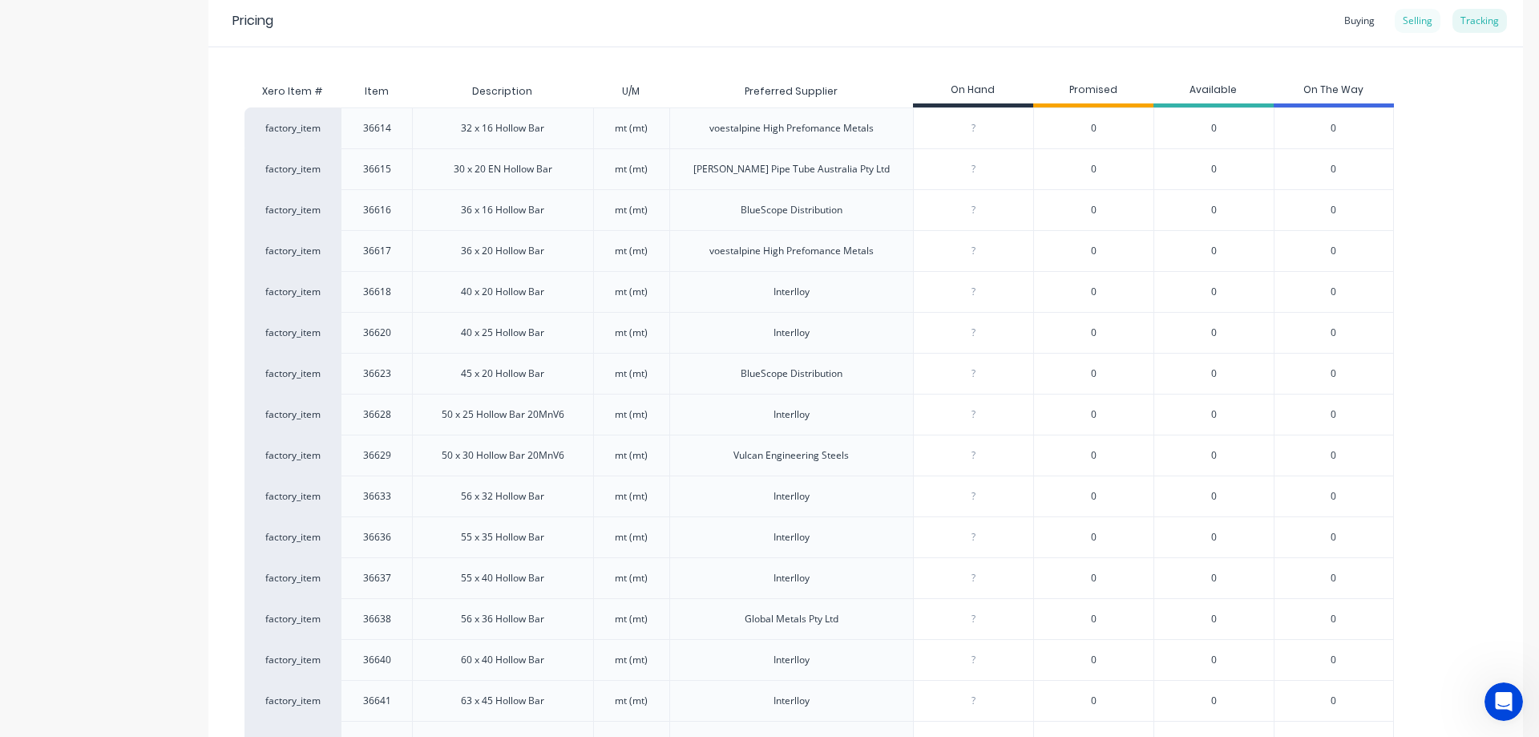
click at [1420, 12] on div "Selling" at bounding box center [1418, 21] width 46 height 24
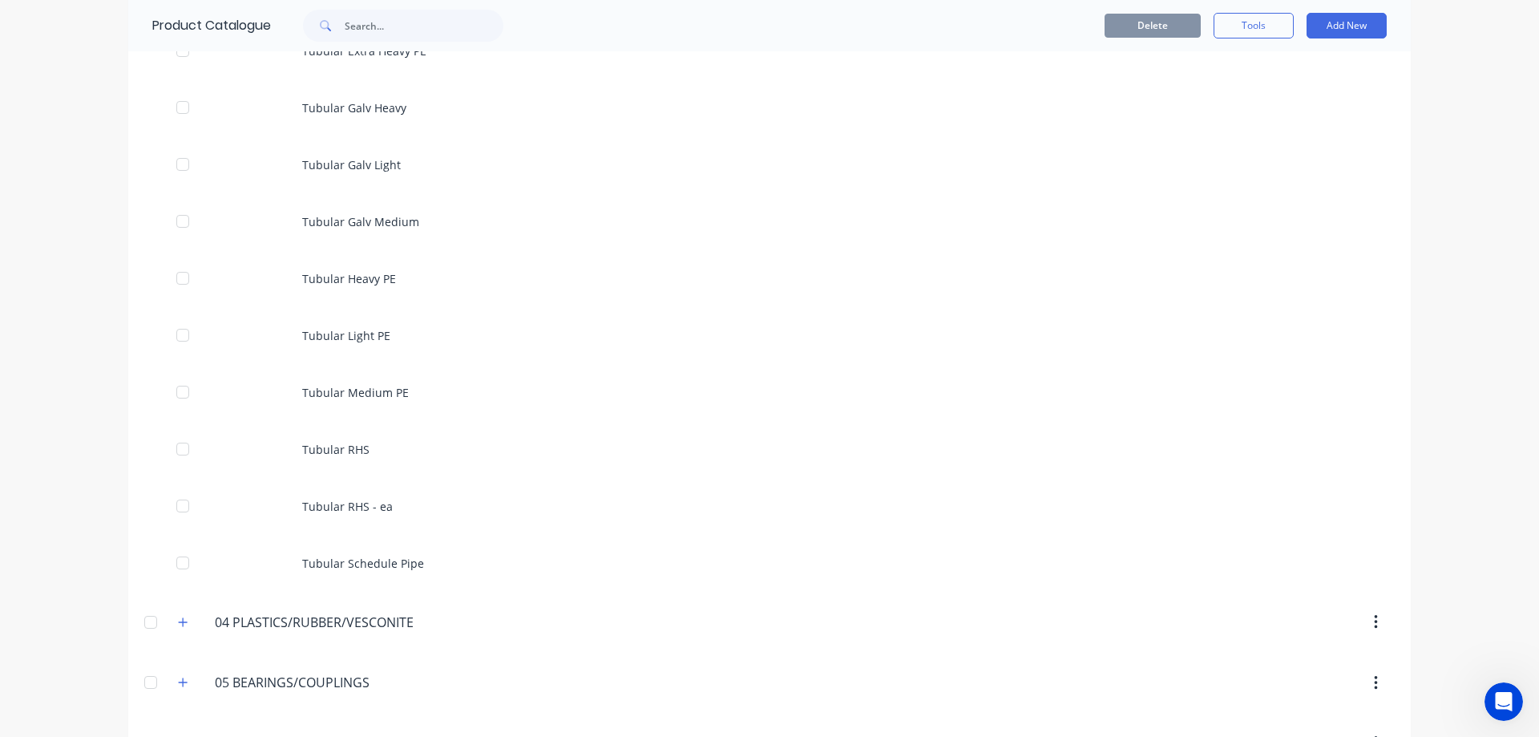
scroll to position [5371, 0]
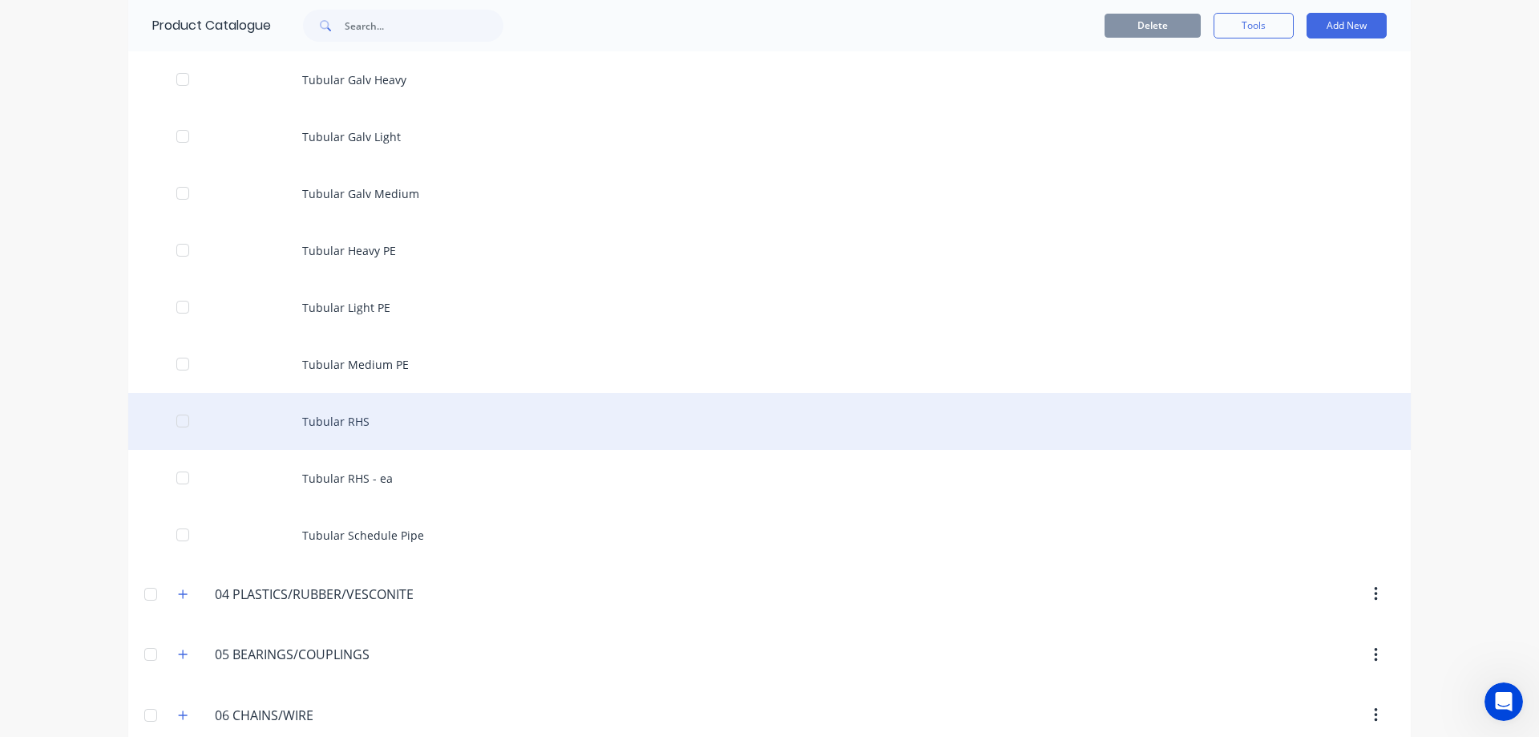
click at [348, 423] on div "Tubular RHS" at bounding box center [769, 421] width 1283 height 57
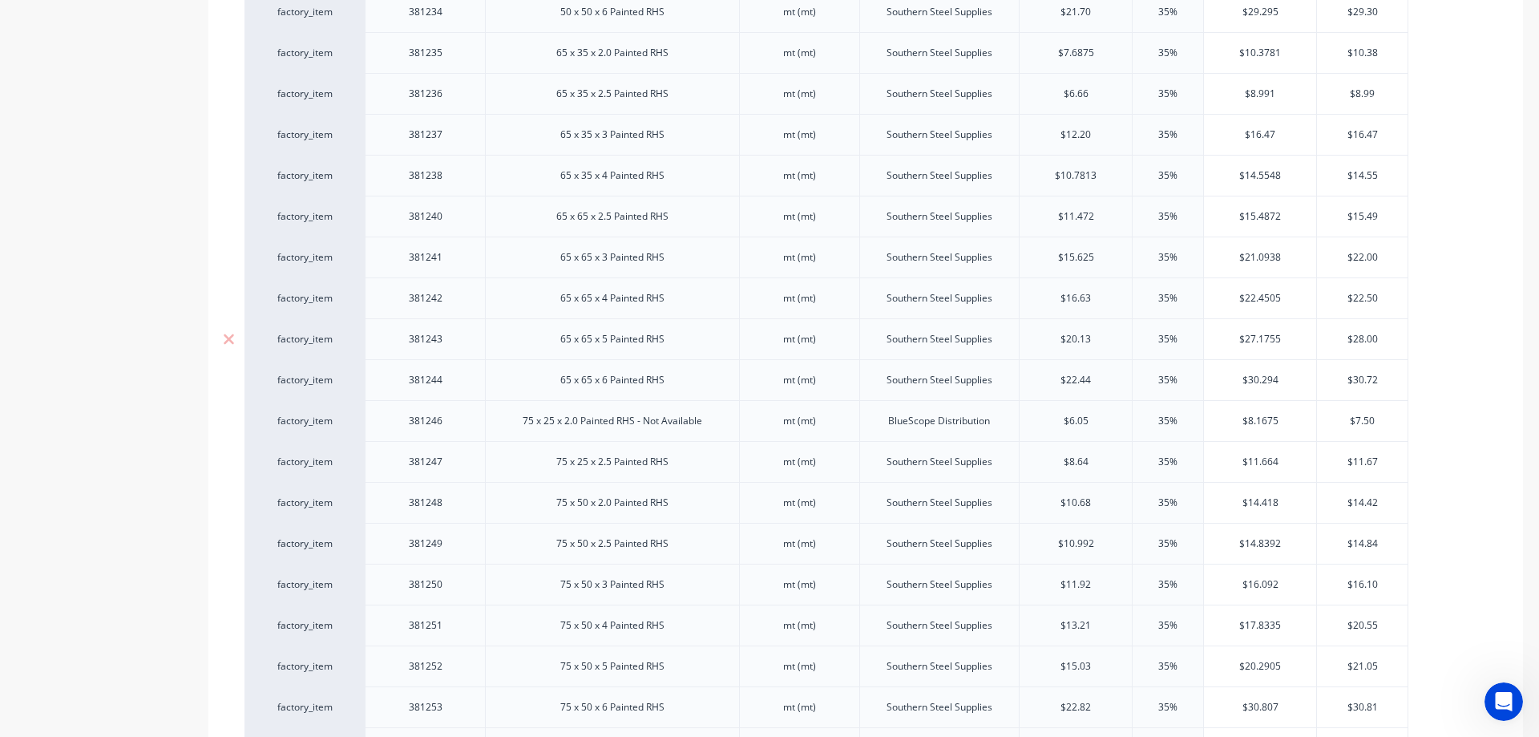
scroll to position [1764, 0]
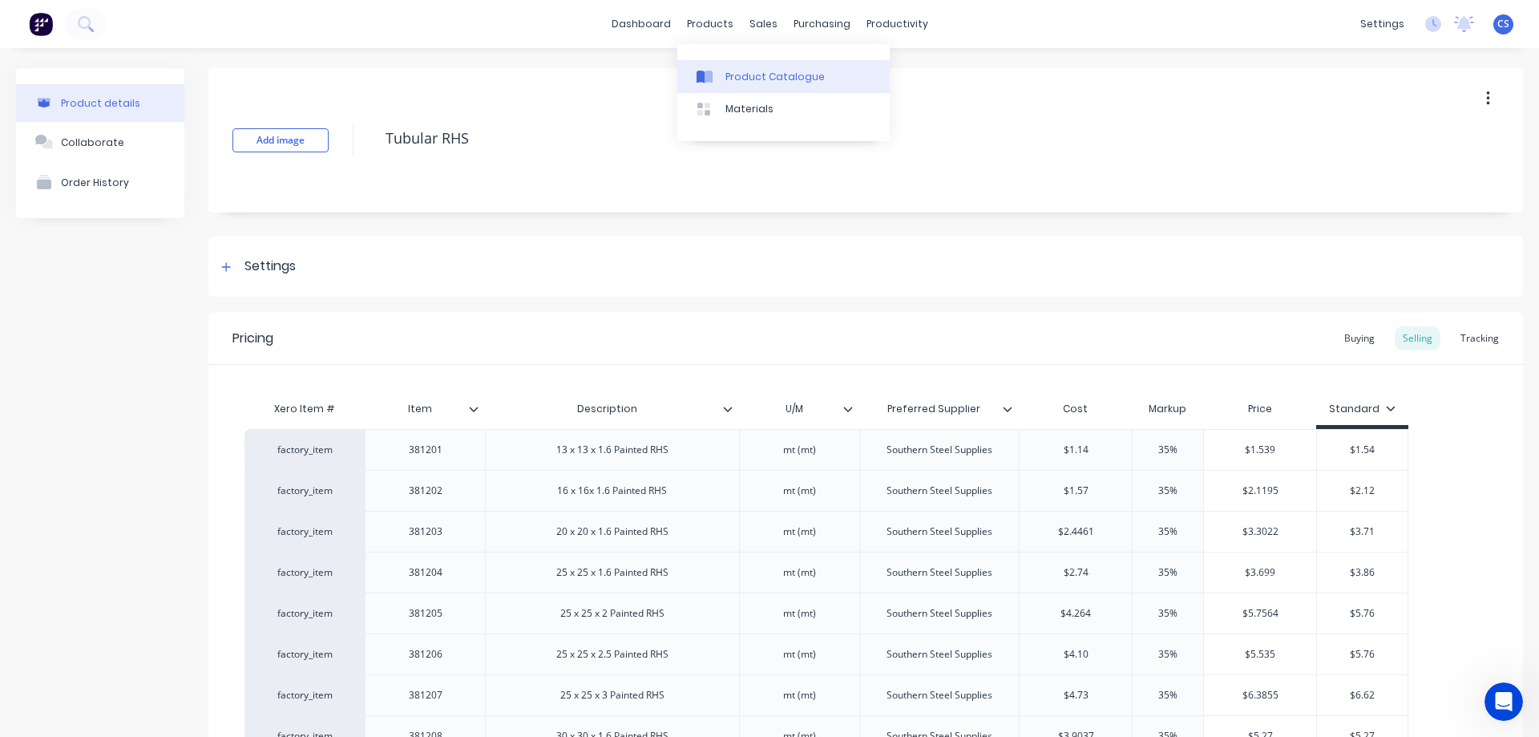
click at [722, 74] on link "Product Catalogue" at bounding box center [783, 76] width 212 height 32
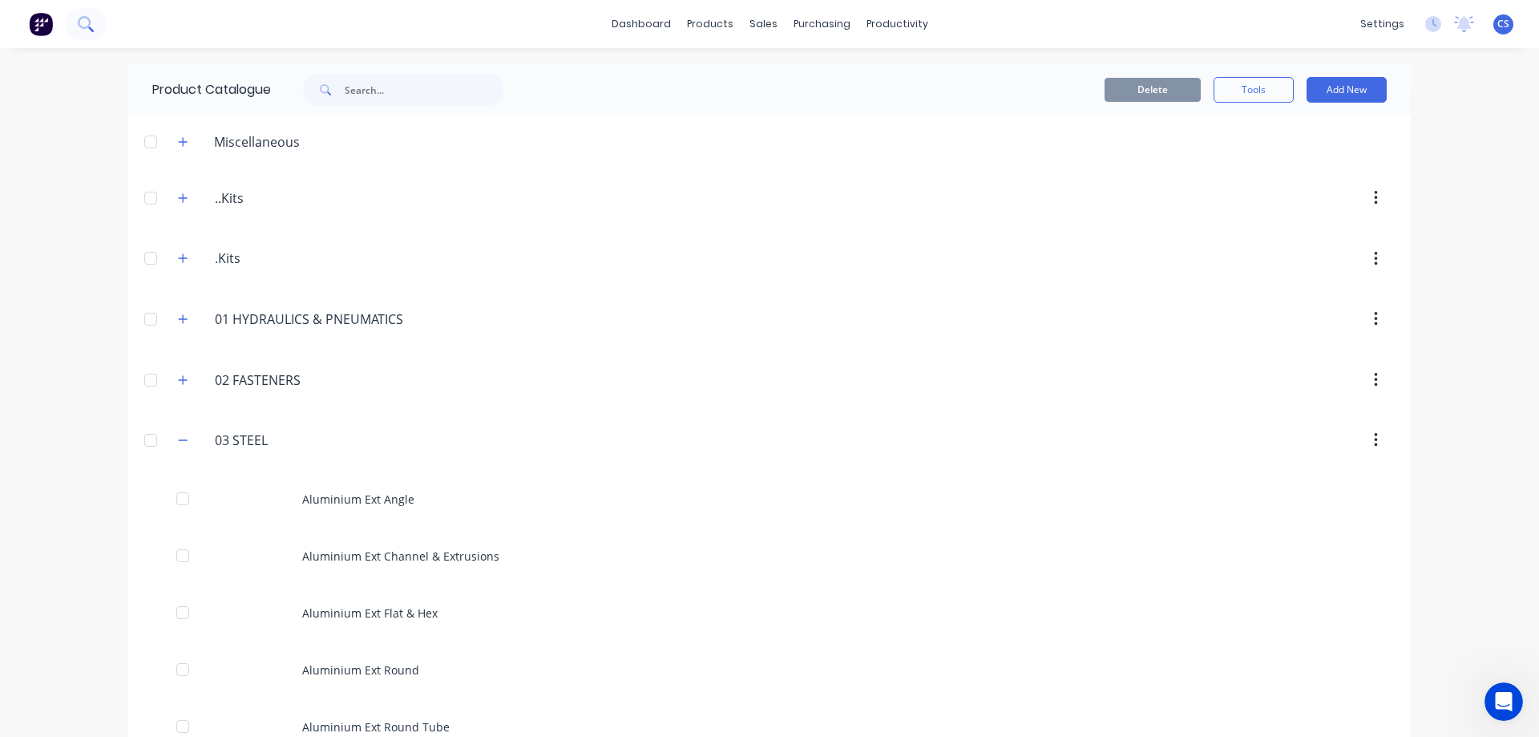
click at [98, 10] on button at bounding box center [86, 24] width 40 height 32
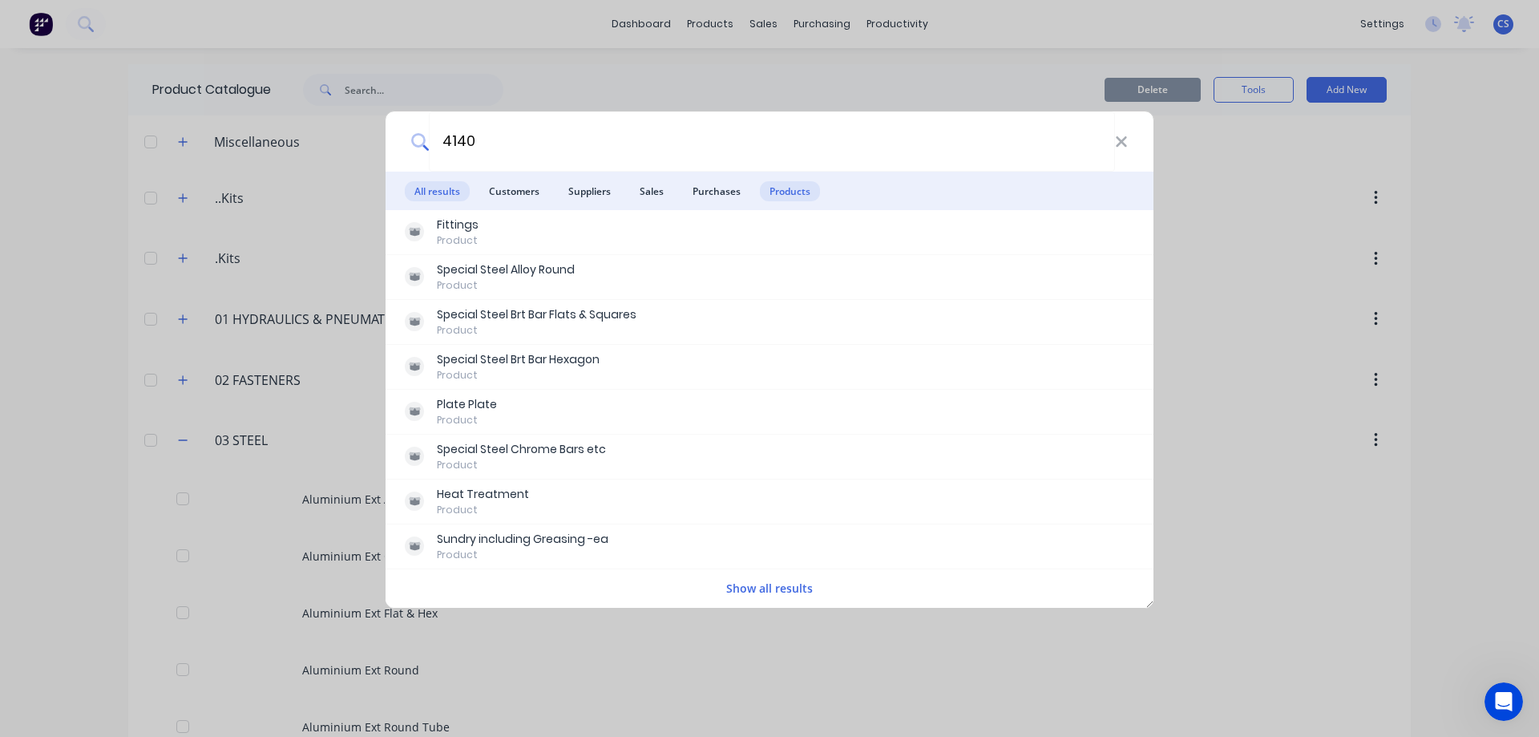
type input "4140"
click at [797, 194] on span "Products" at bounding box center [790, 191] width 60 height 20
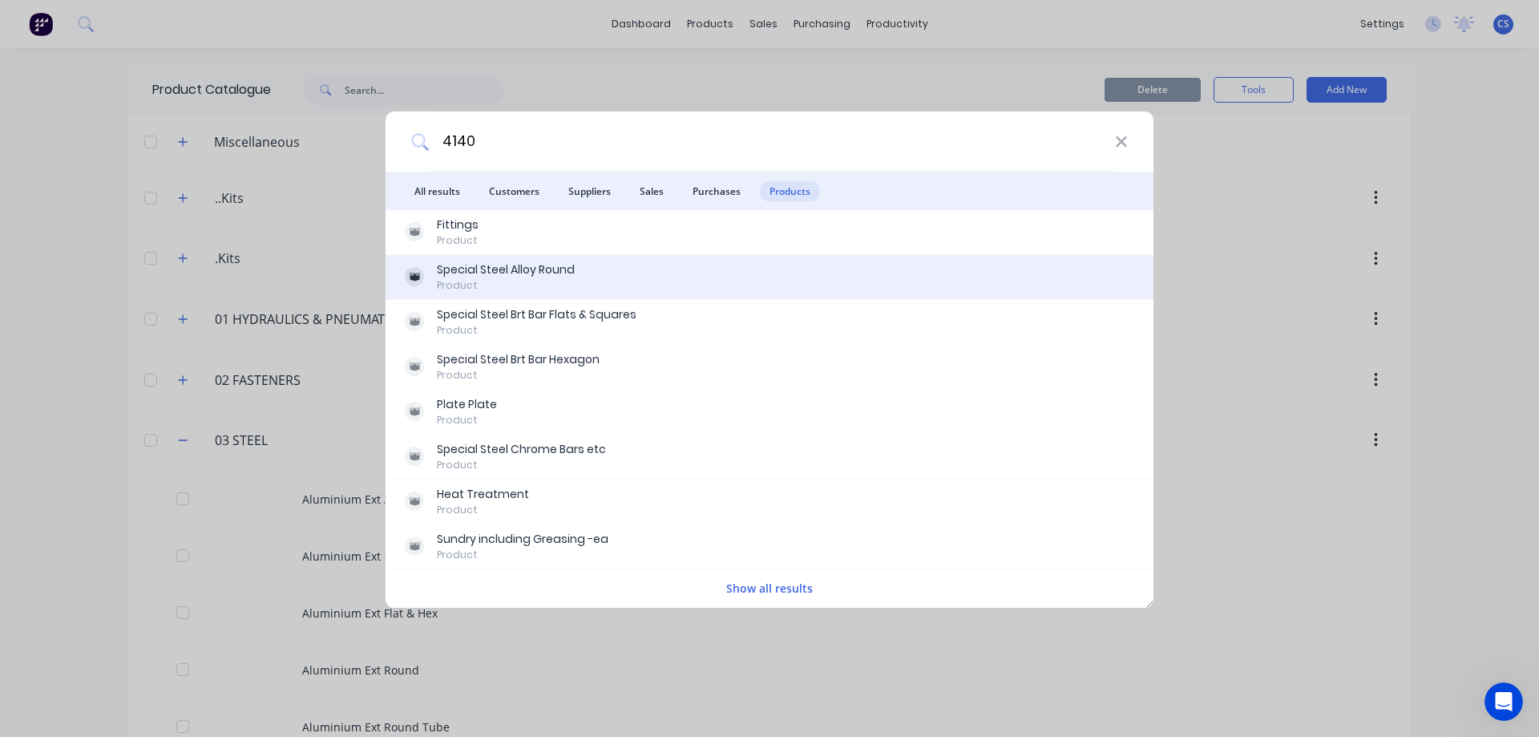
click at [729, 269] on div "Special Steel Alloy Round Product" at bounding box center [769, 276] width 729 height 31
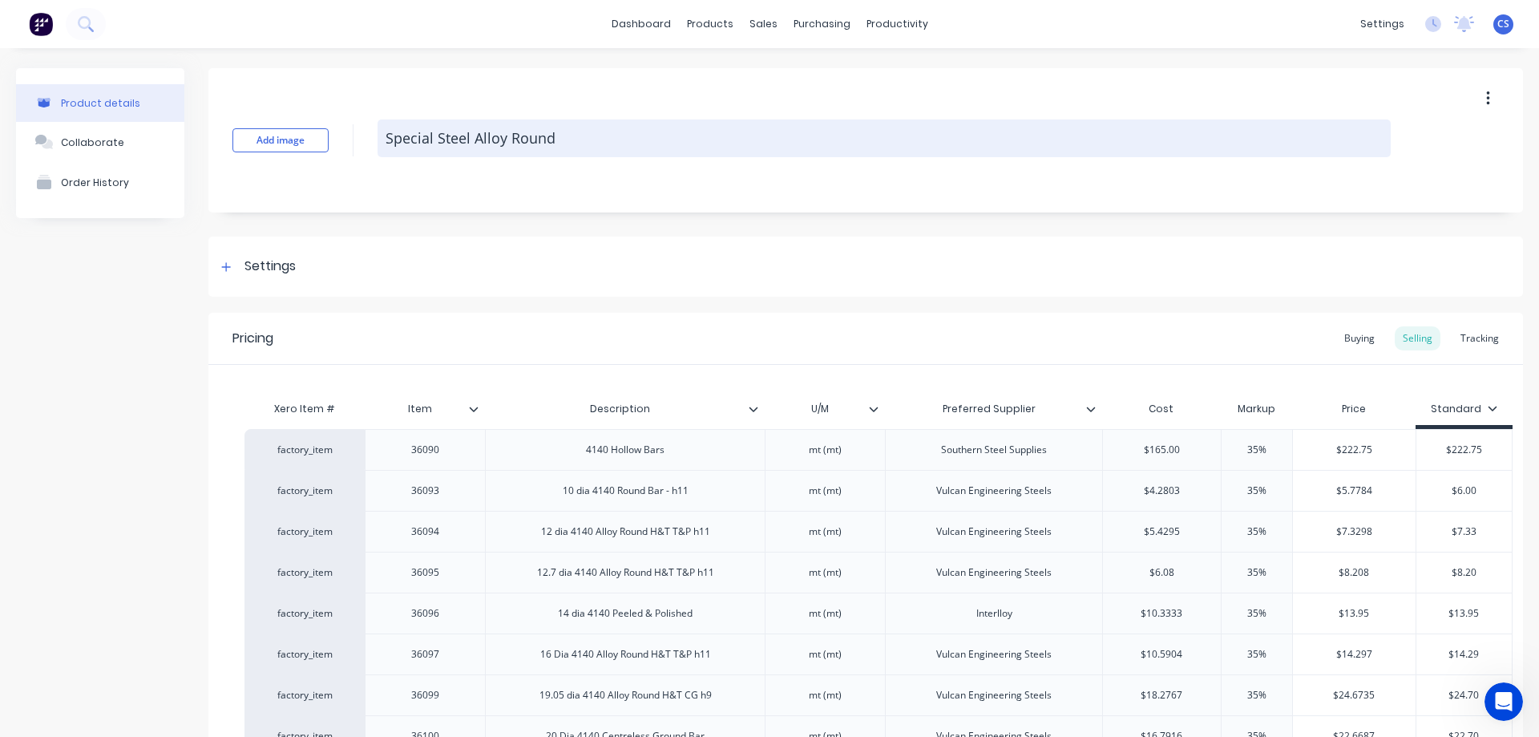
click at [563, 131] on textarea "Special Steel Alloy Round" at bounding box center [884, 138] width 1013 height 38
type textarea "x"
type textarea "Special Steel Alloy Round"
type textarea "x"
type textarea "Special Steel Alloy Round ("
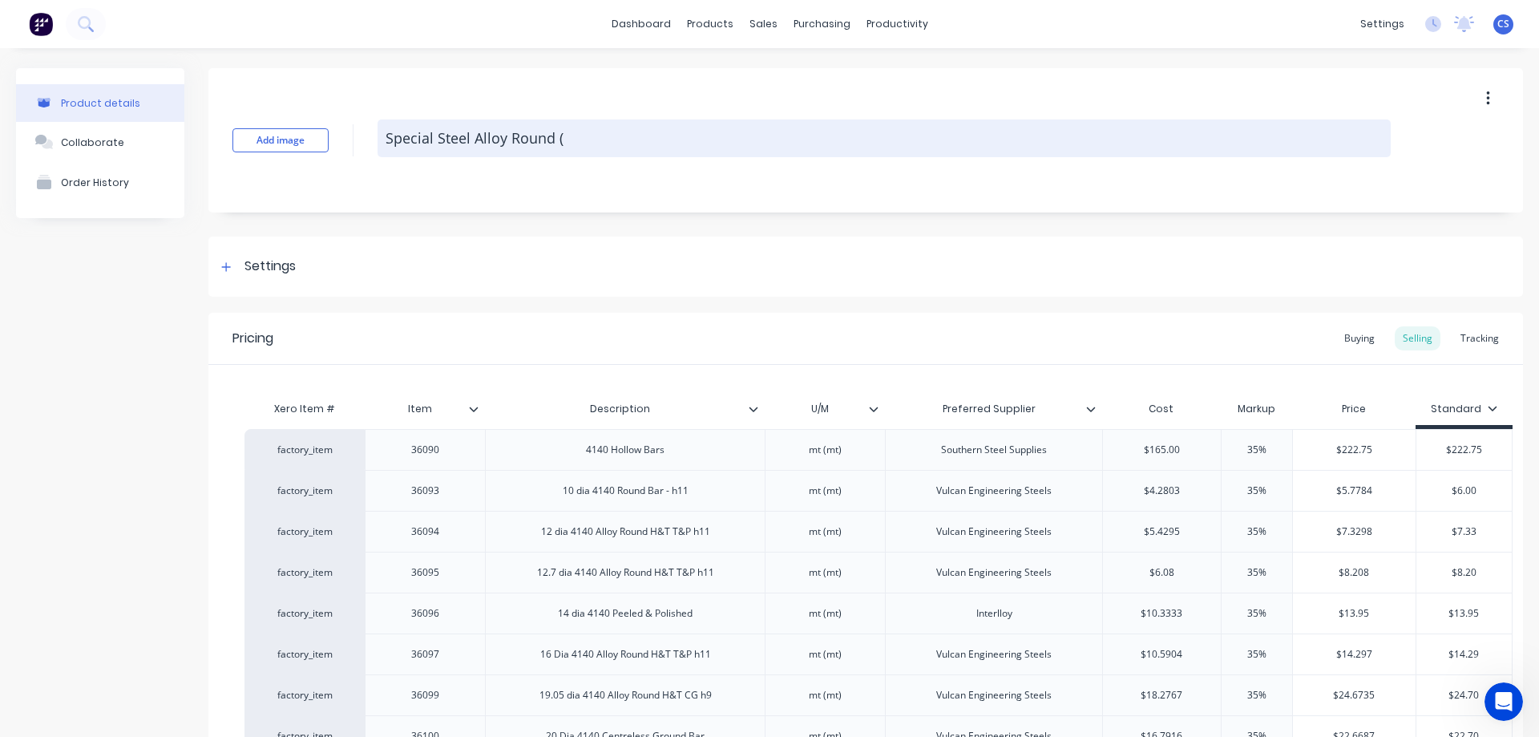
type textarea "x"
type textarea "Special Steel Alloy Round (4"
type textarea "x"
type textarea "Special Steel Alloy Round (41"
type textarea "x"
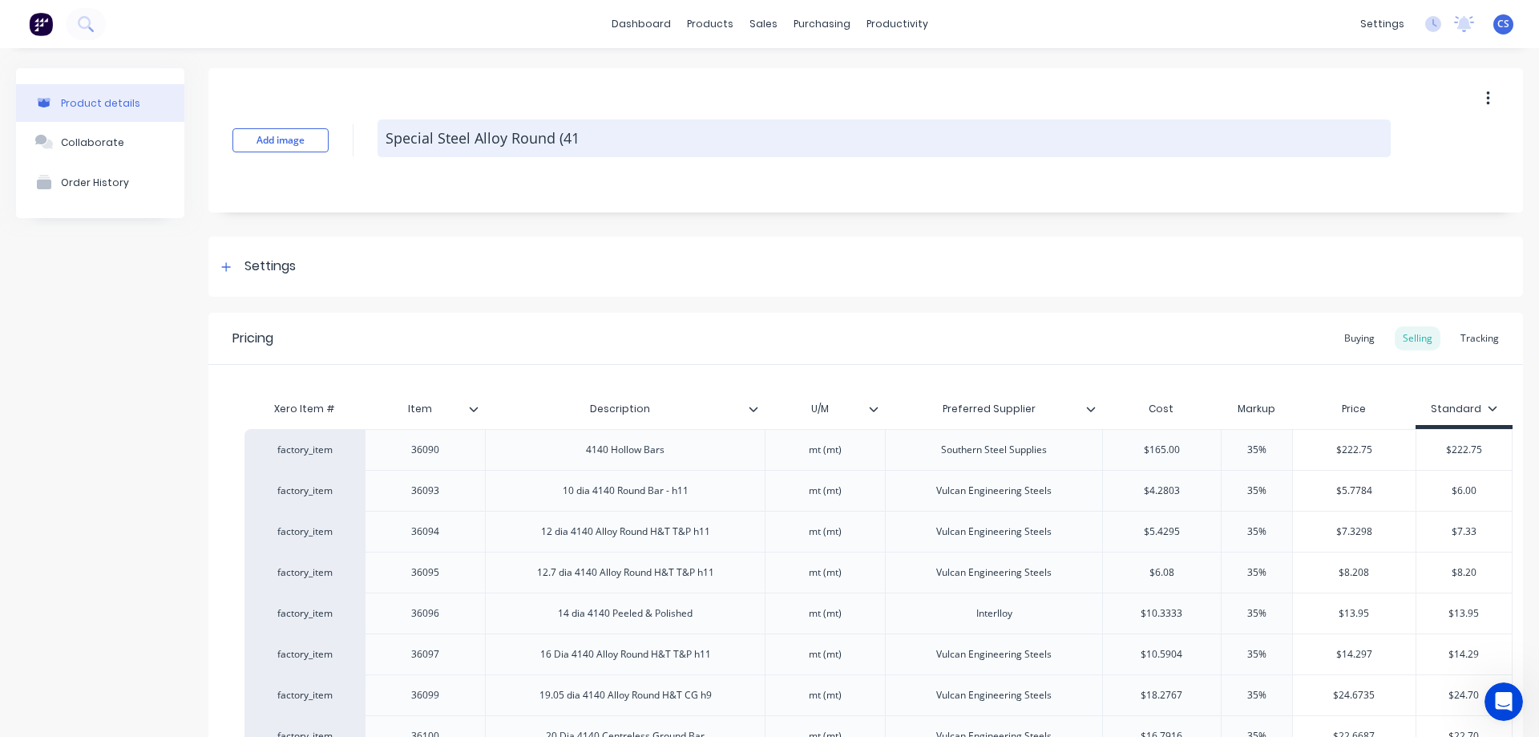
type textarea "Special Steel Alloy Round (414"
type textarea "x"
type textarea "Special Steel Alloy Round (4140"
type textarea "x"
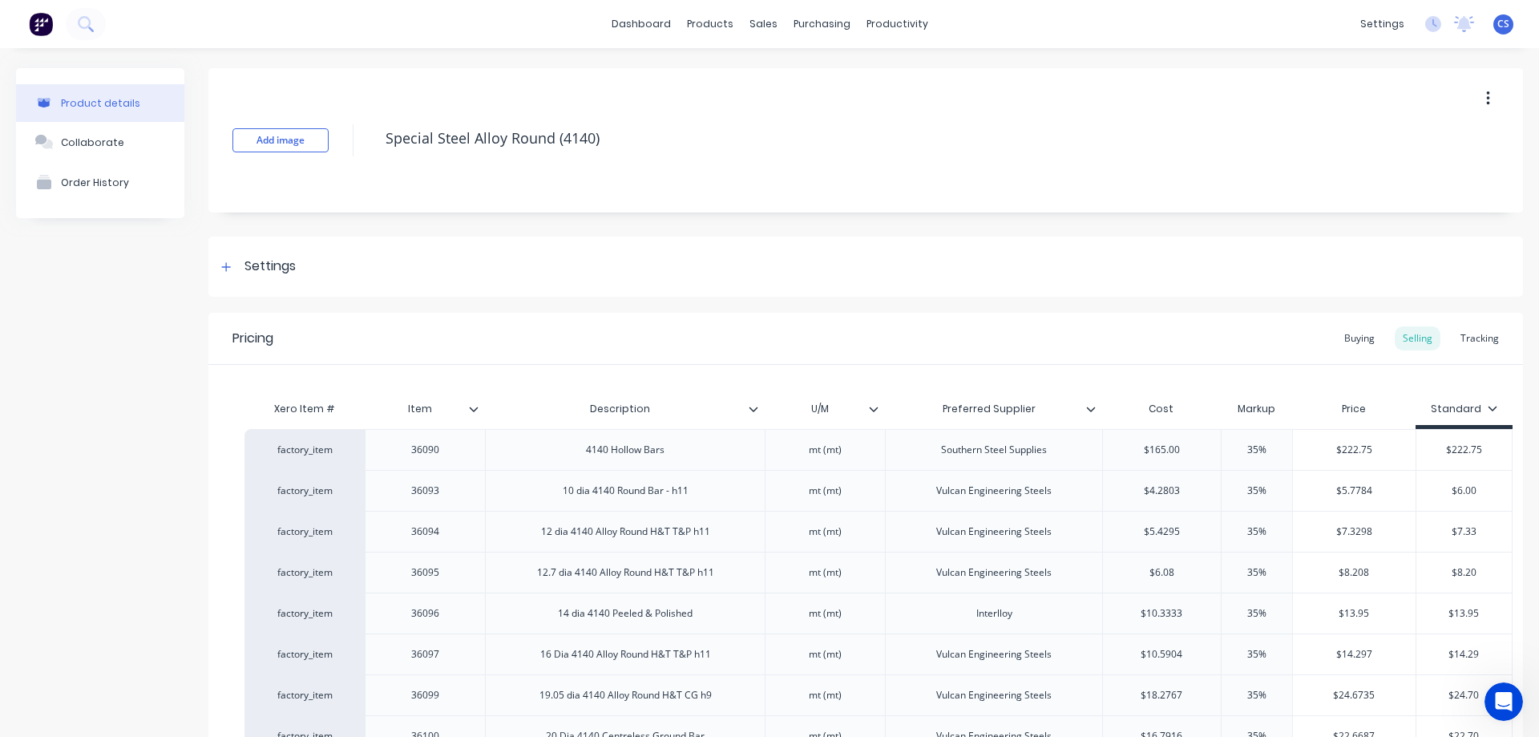
type textarea "Special Steel Alloy Round (4140)"
type textarea "x"
type textarea "Special Steel Alloy Round"
type textarea "x"
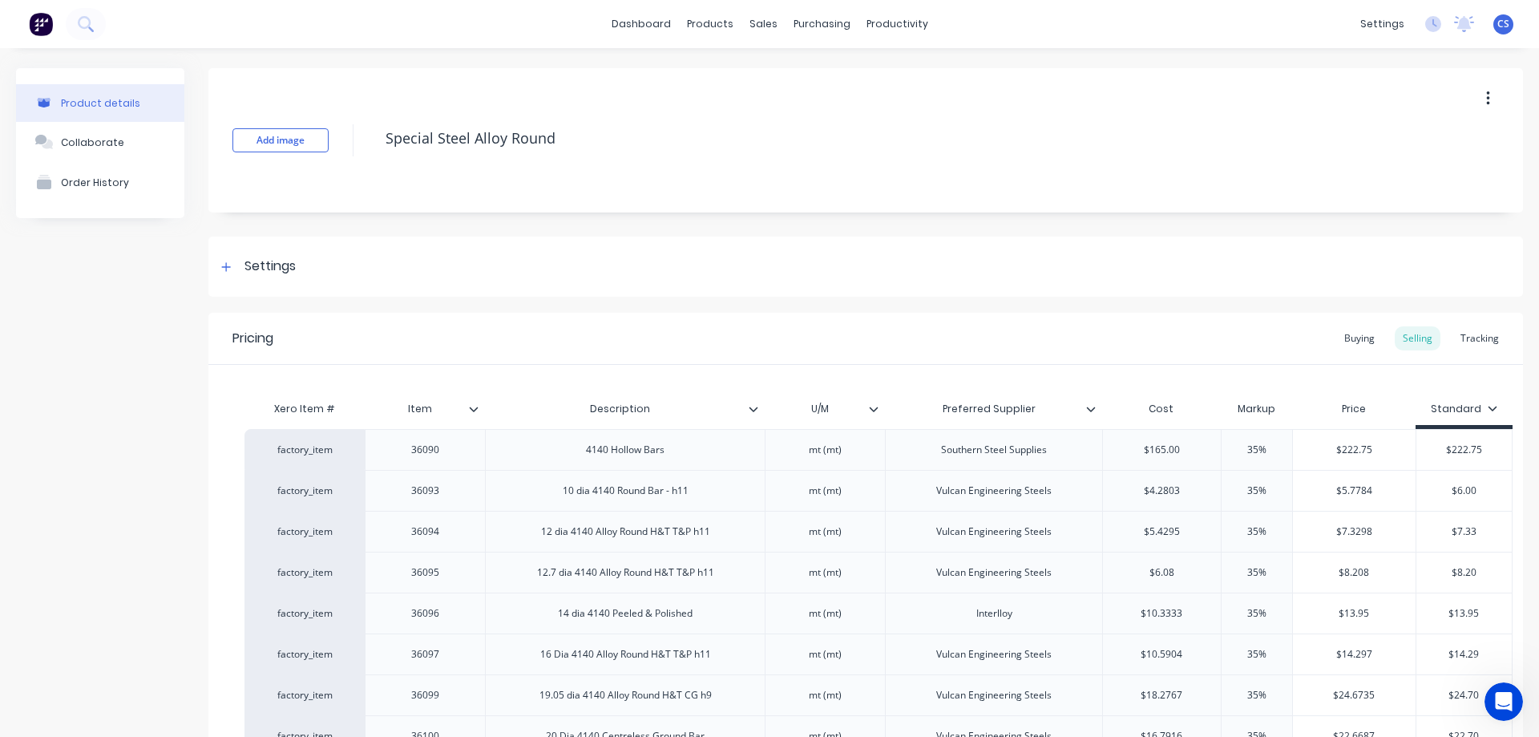
type textarea "Special Steel Alloy Round (4140)"
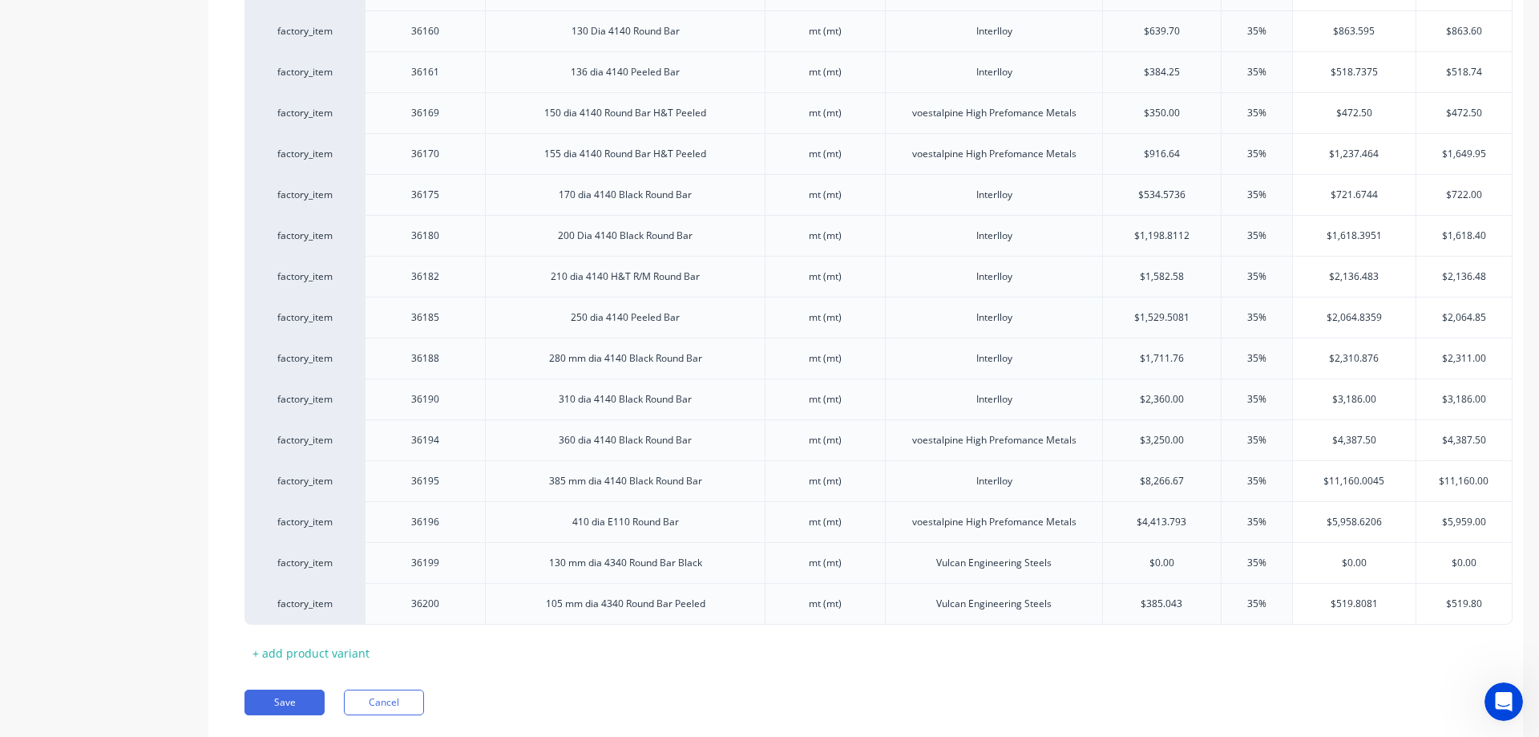
scroll to position [2358, 0]
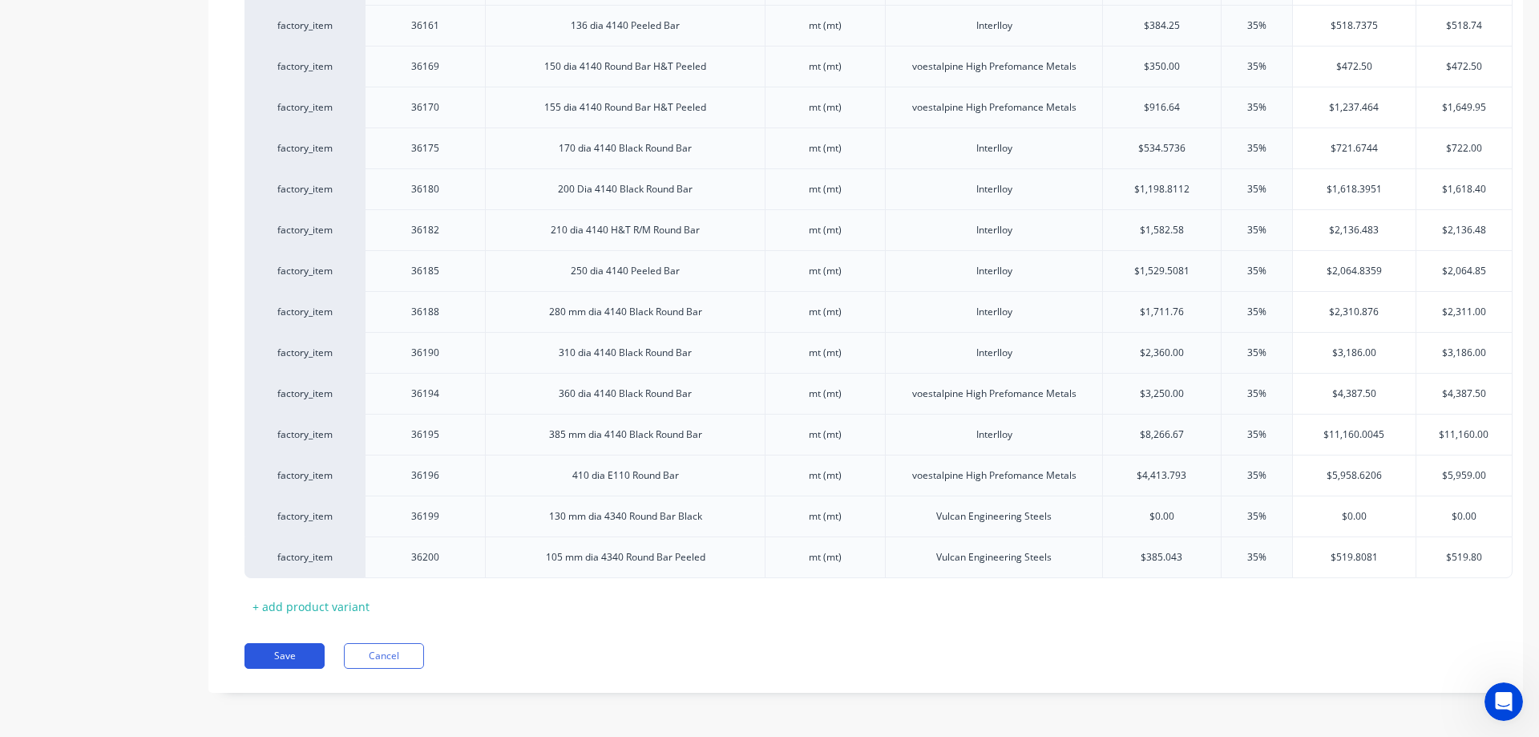
click at [317, 654] on button "Save" at bounding box center [284, 656] width 80 height 26
type textarea "x"
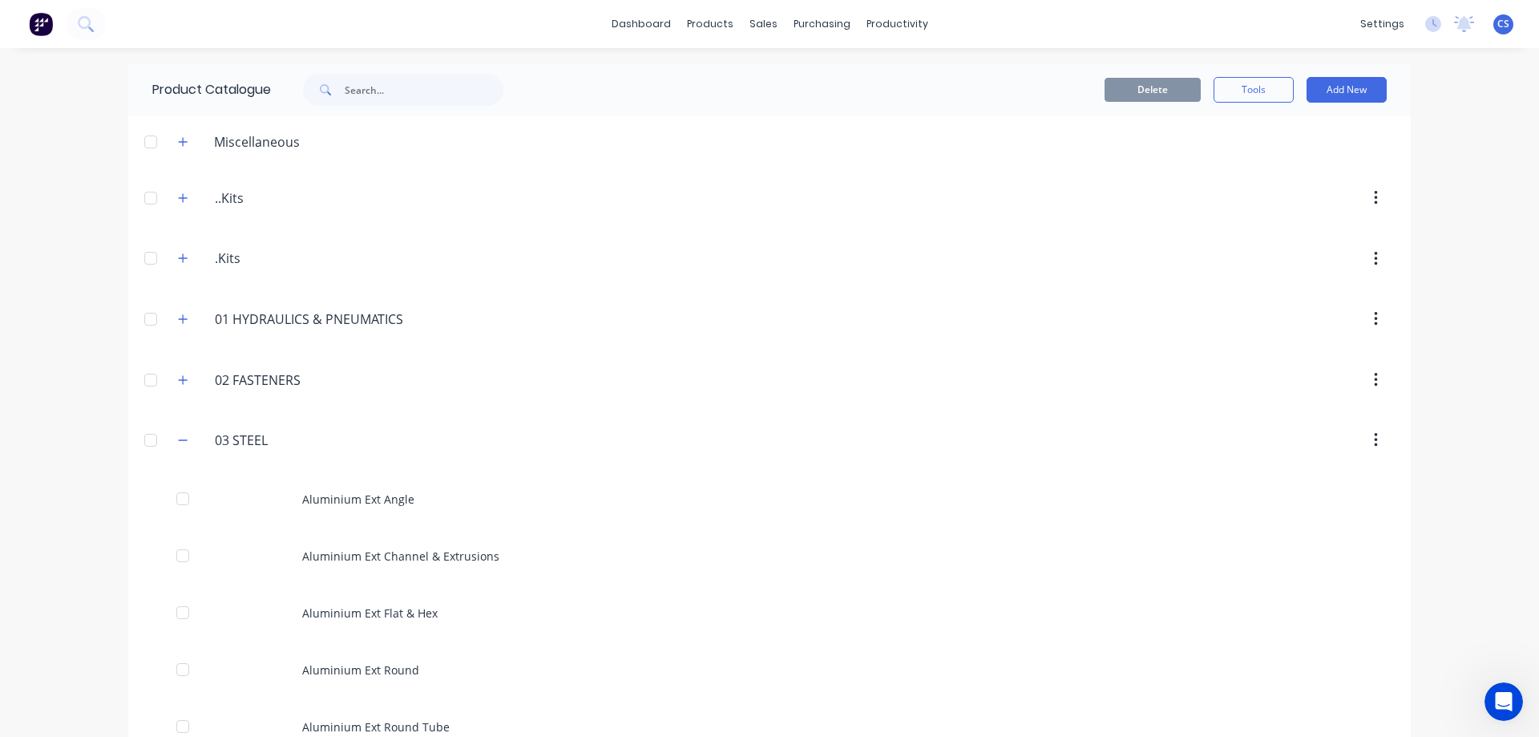
click at [94, 40] on div "dashboard products sales purchasing productivity dashboard products Product Cat…" at bounding box center [769, 24] width 1539 height 48
click at [95, 20] on button at bounding box center [86, 24] width 40 height 32
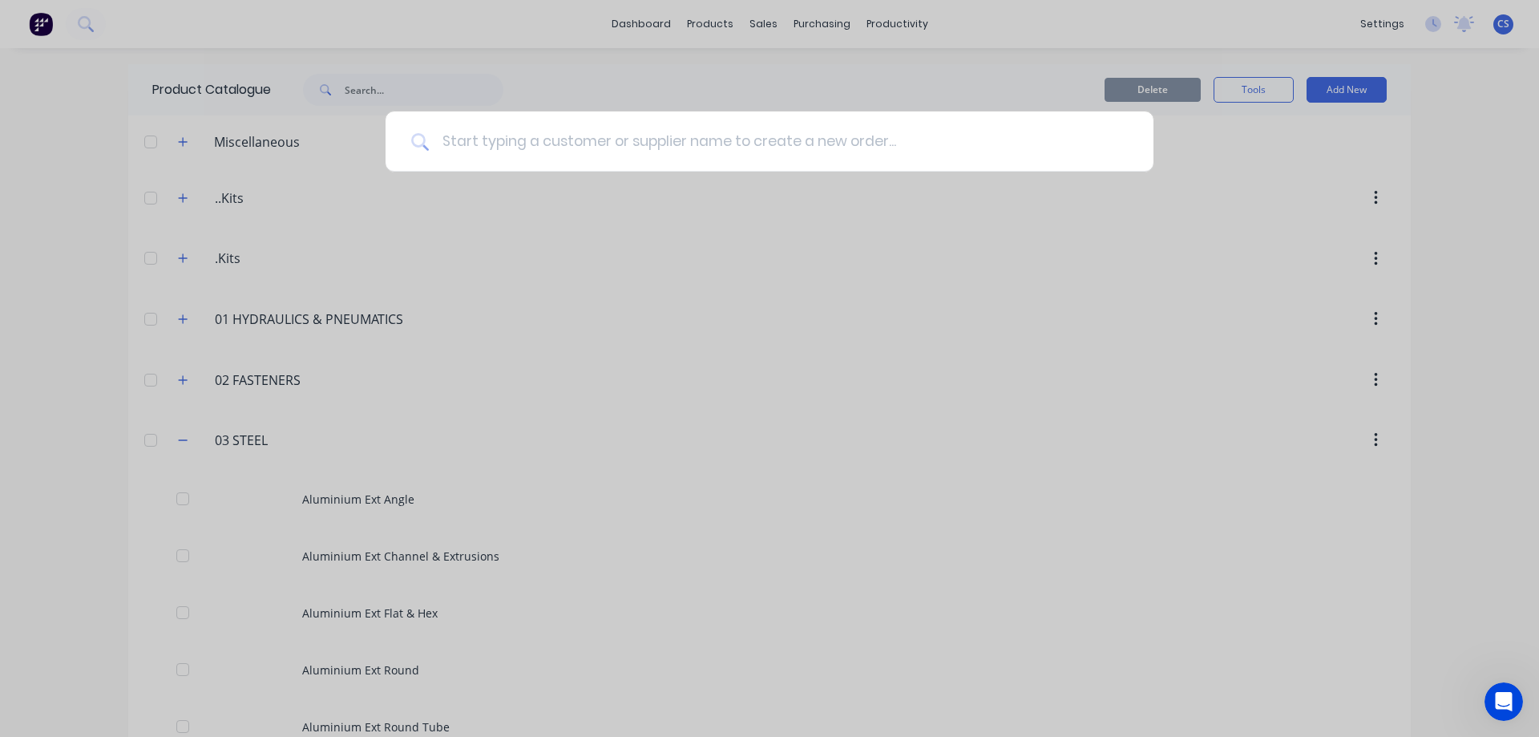
click at [564, 147] on input at bounding box center [778, 141] width 699 height 60
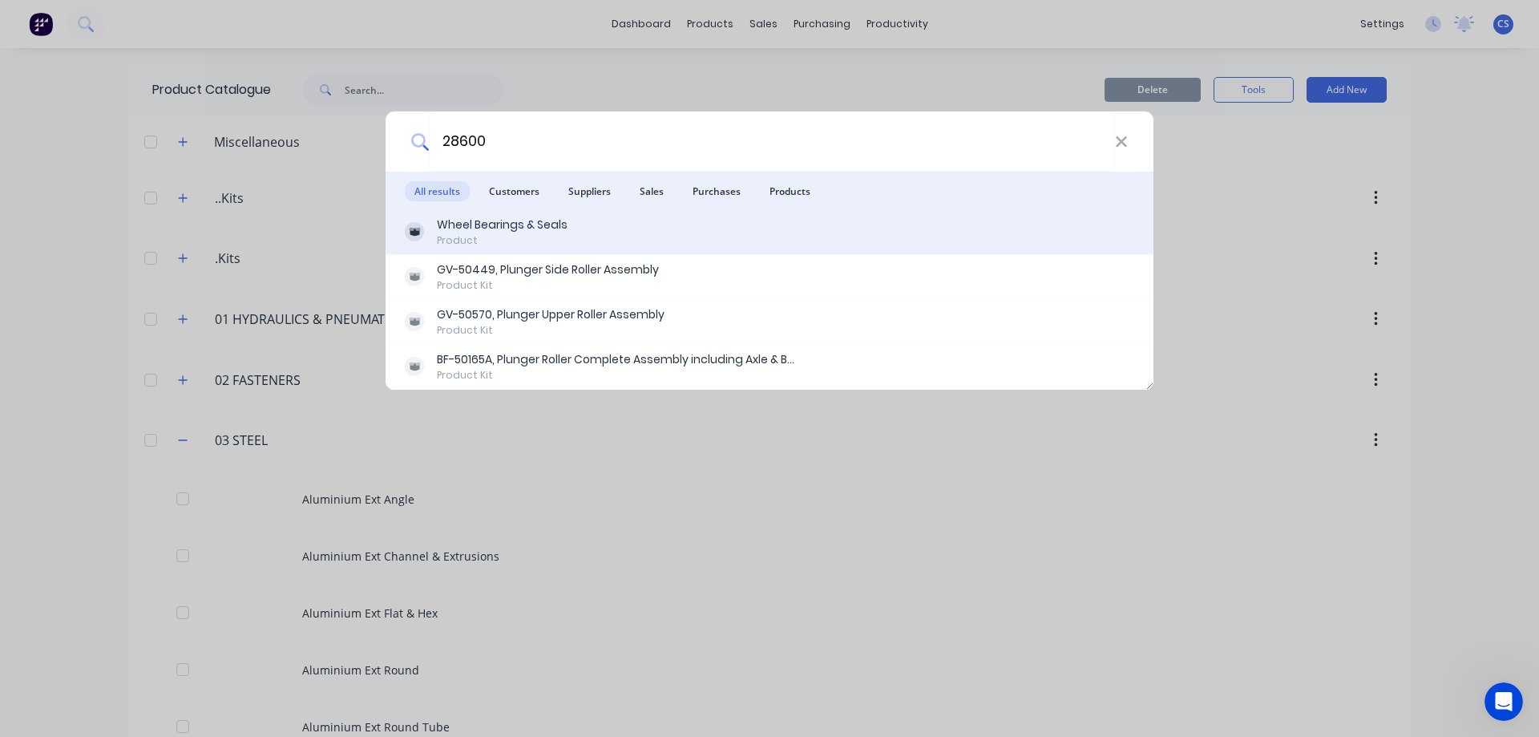
type input "28600"
click at [558, 243] on div "Product" at bounding box center [502, 240] width 131 height 14
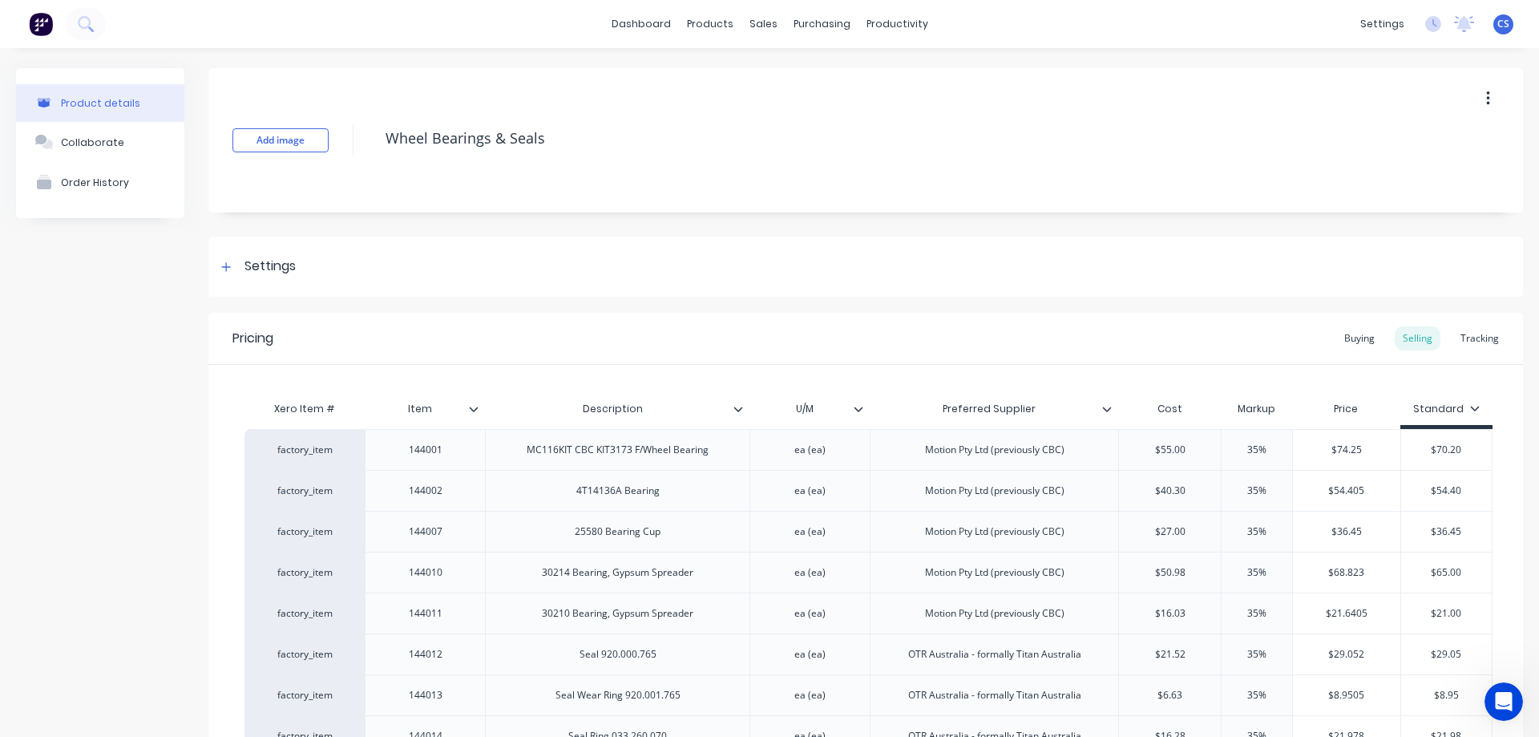
type textarea "x"
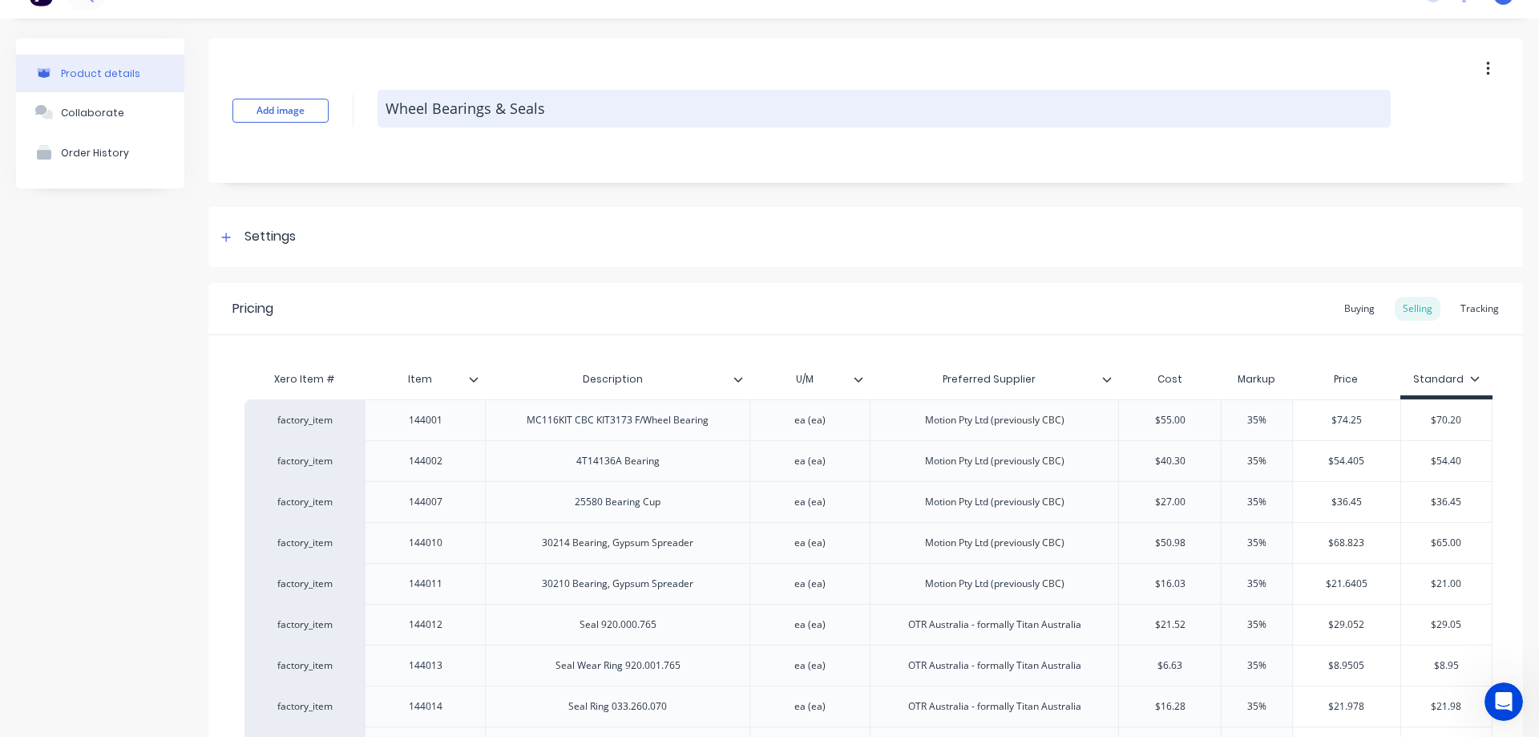
scroll to position [20, 0]
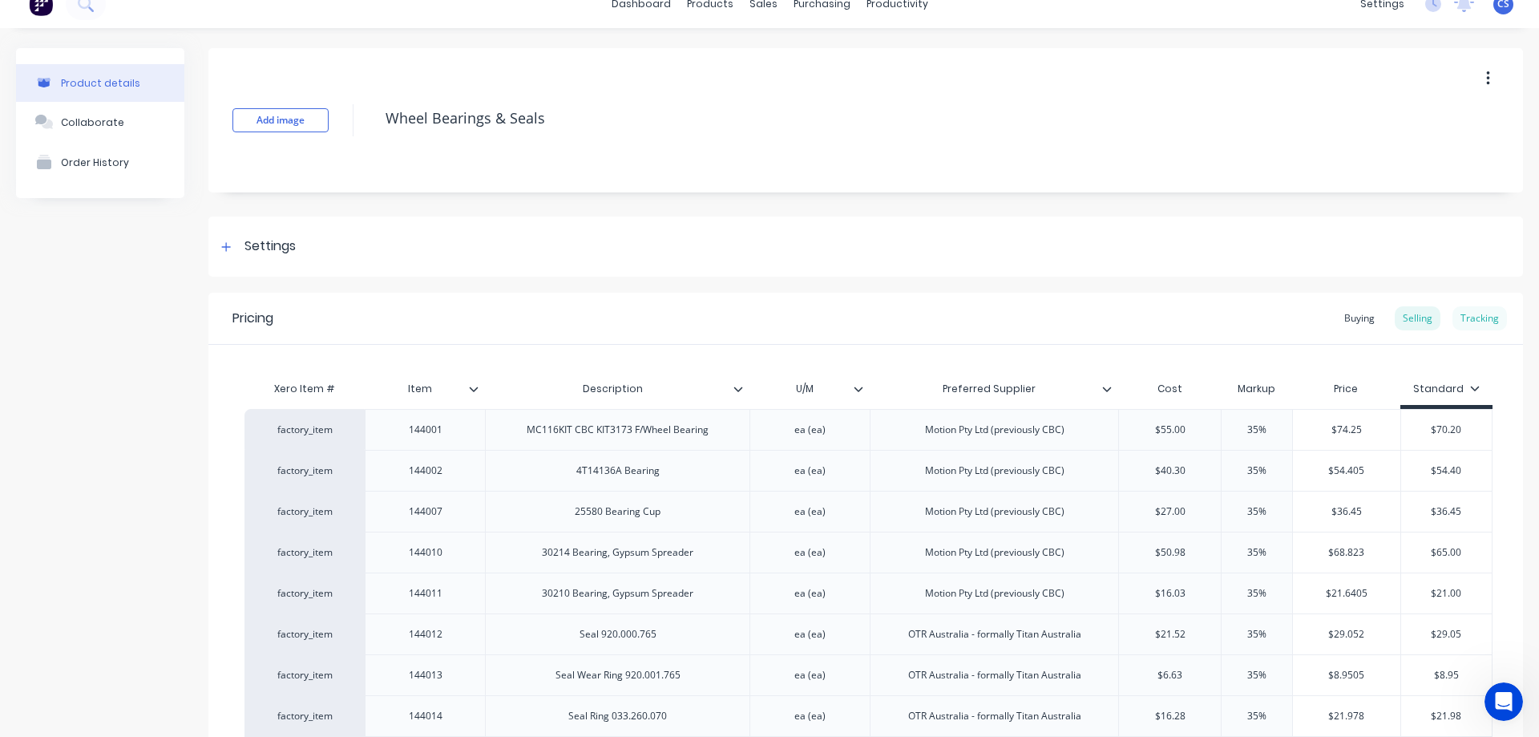
click at [1477, 326] on div "Tracking" at bounding box center [1480, 318] width 55 height 24
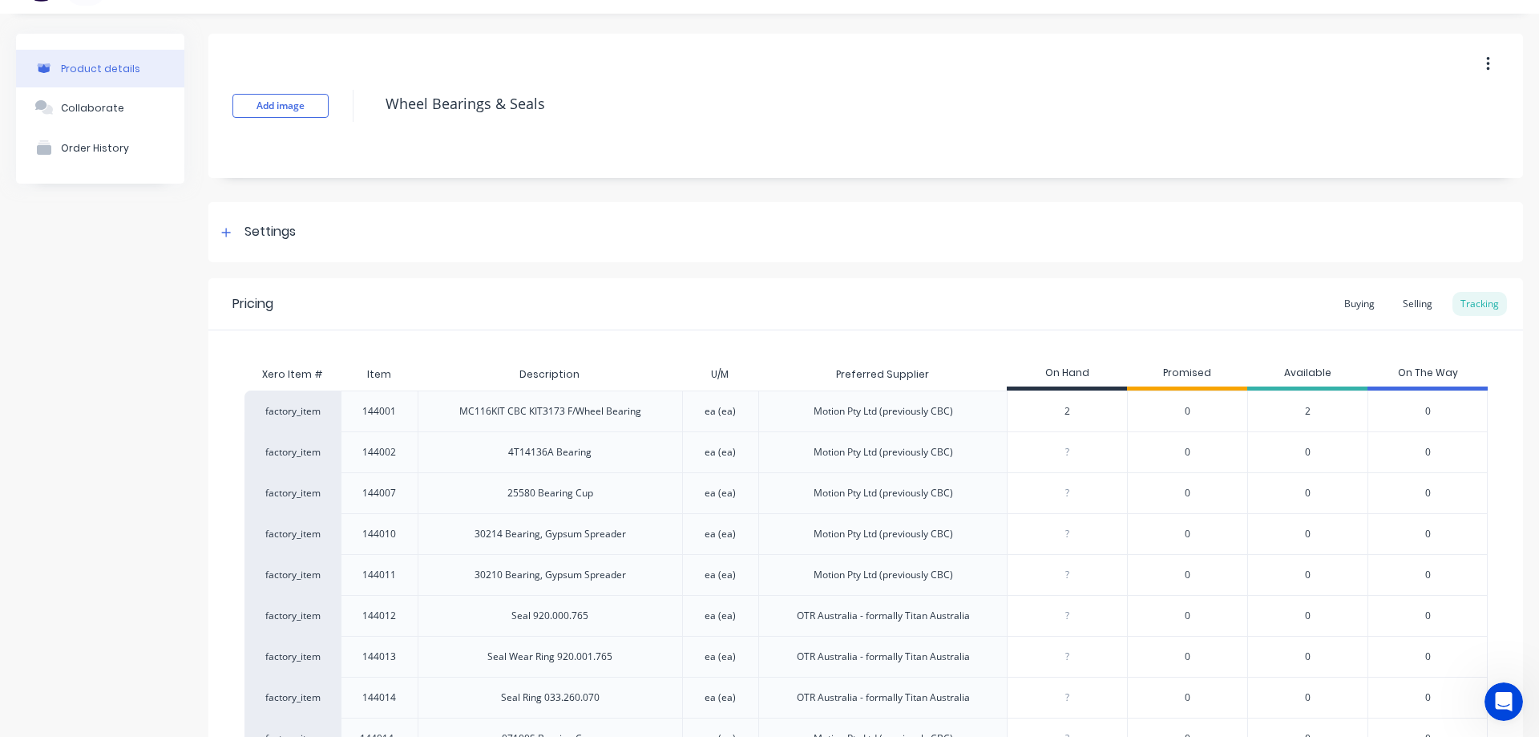
scroll to position [0, 0]
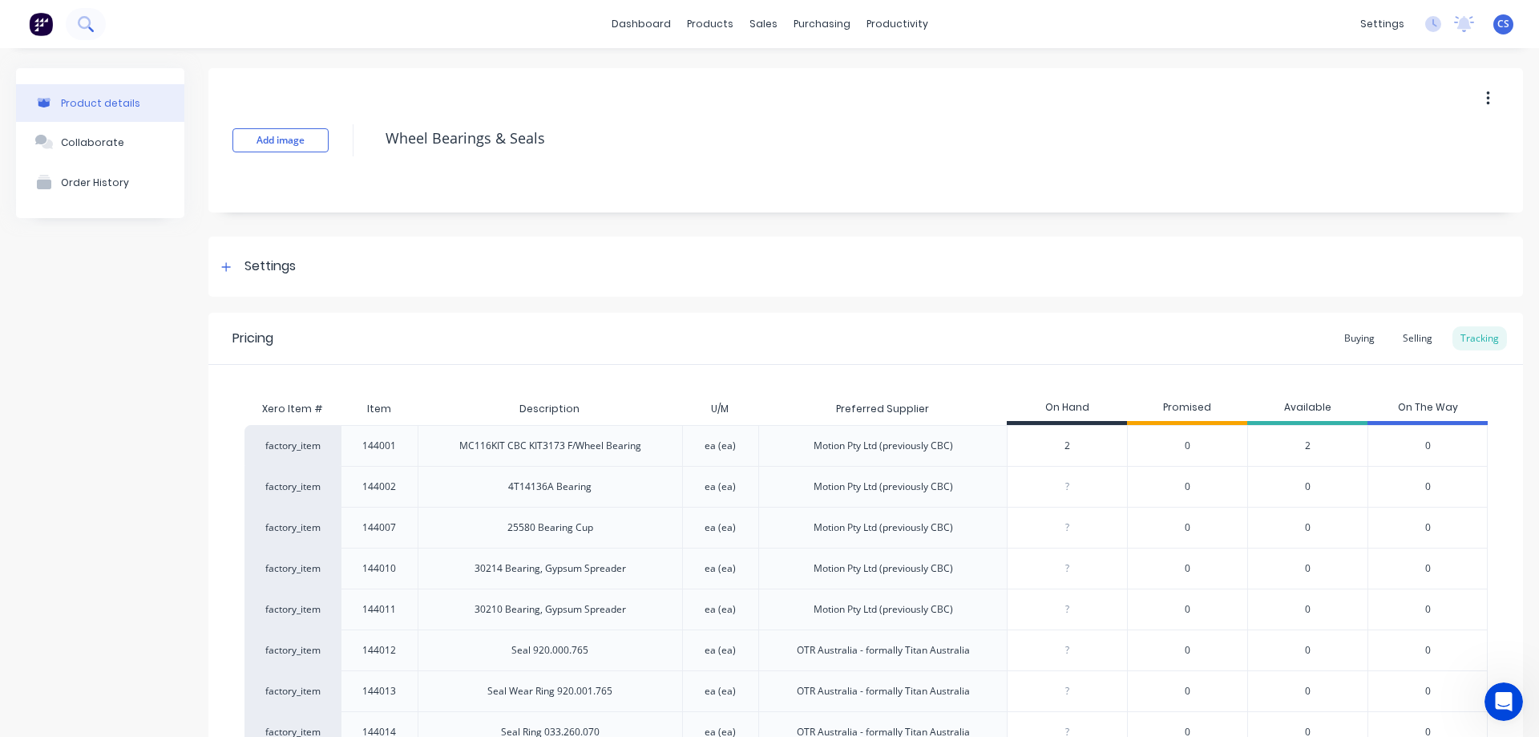
click at [83, 30] on icon at bounding box center [85, 23] width 15 height 15
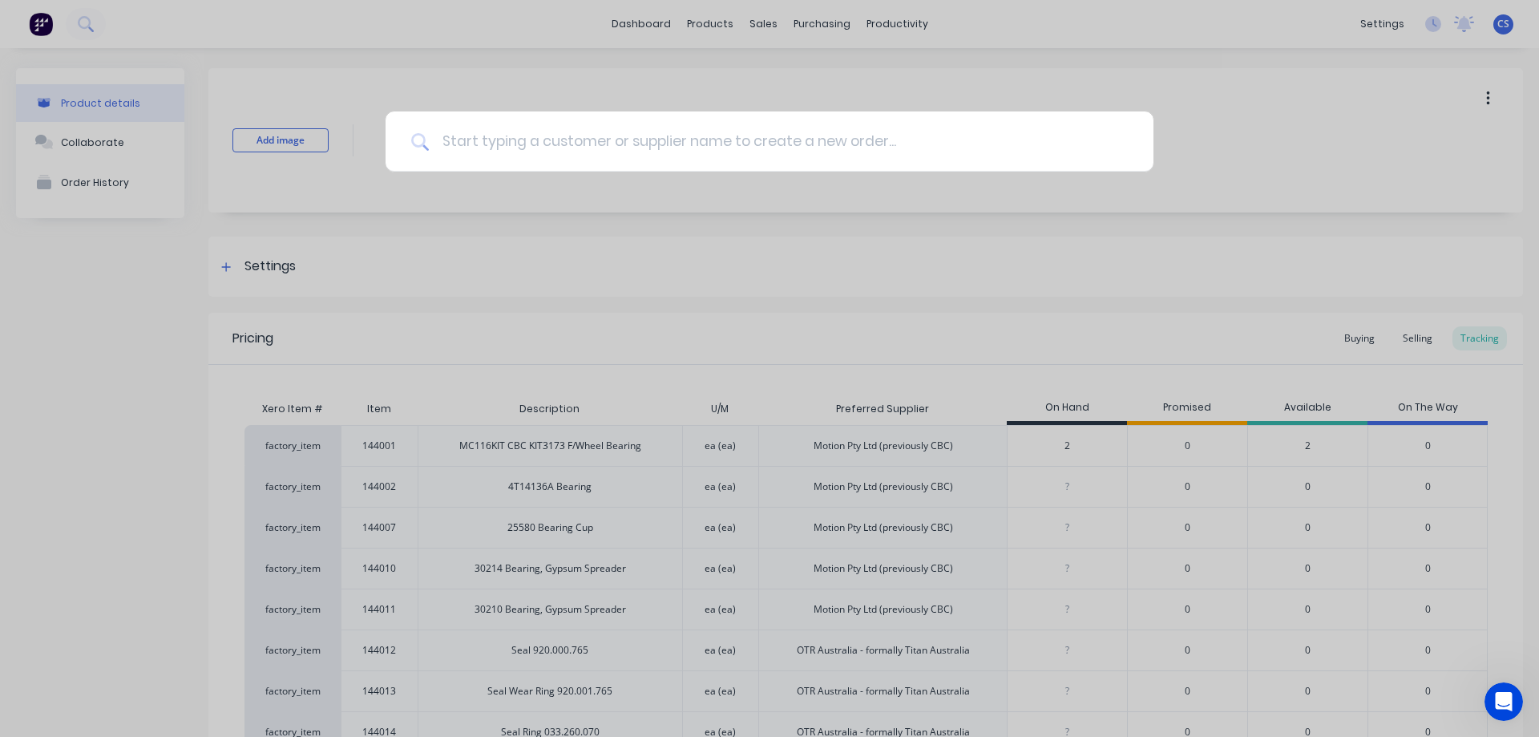
click at [459, 141] on input at bounding box center [778, 141] width 699 height 60
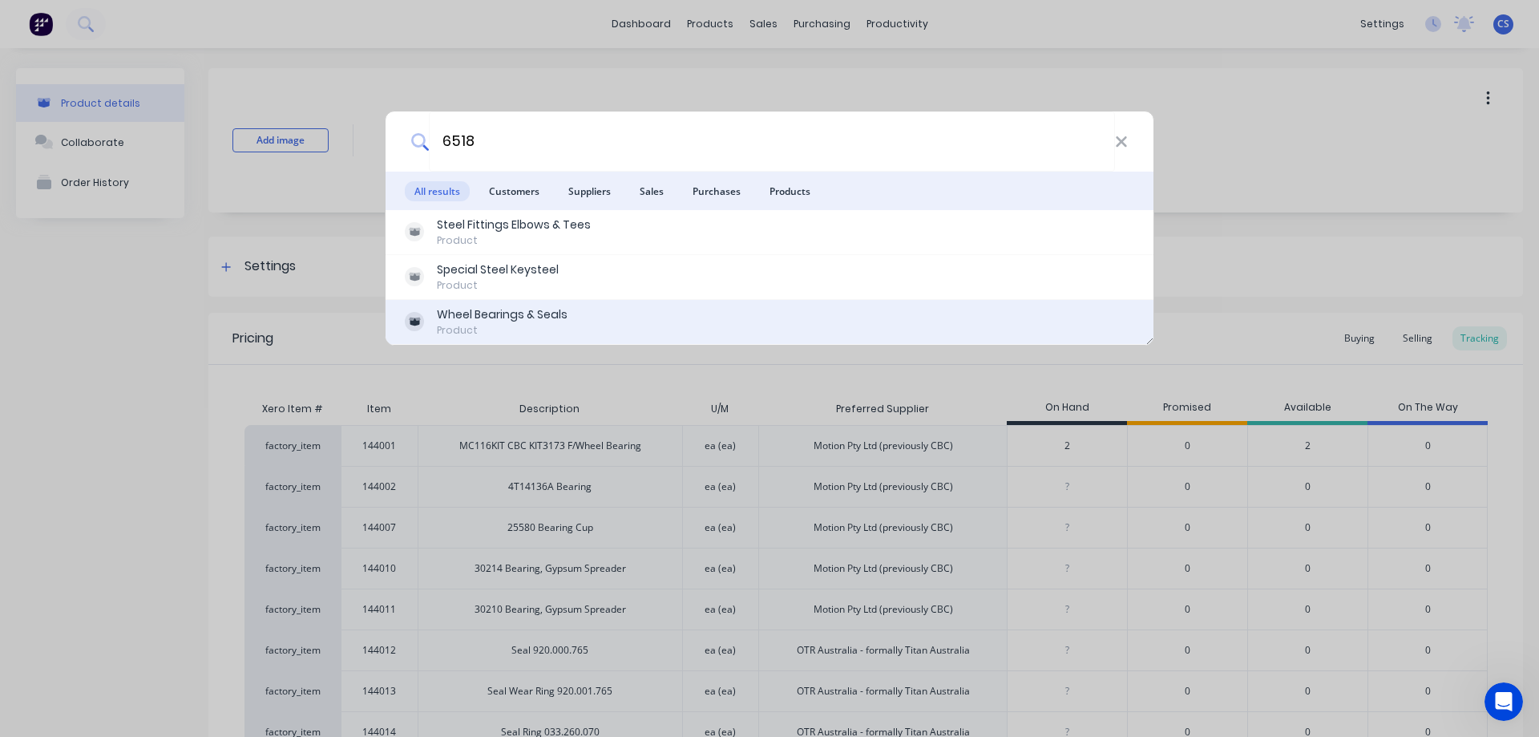
type input "6518"
click at [552, 319] on div "Wheel Bearings & Seals" at bounding box center [502, 314] width 131 height 17
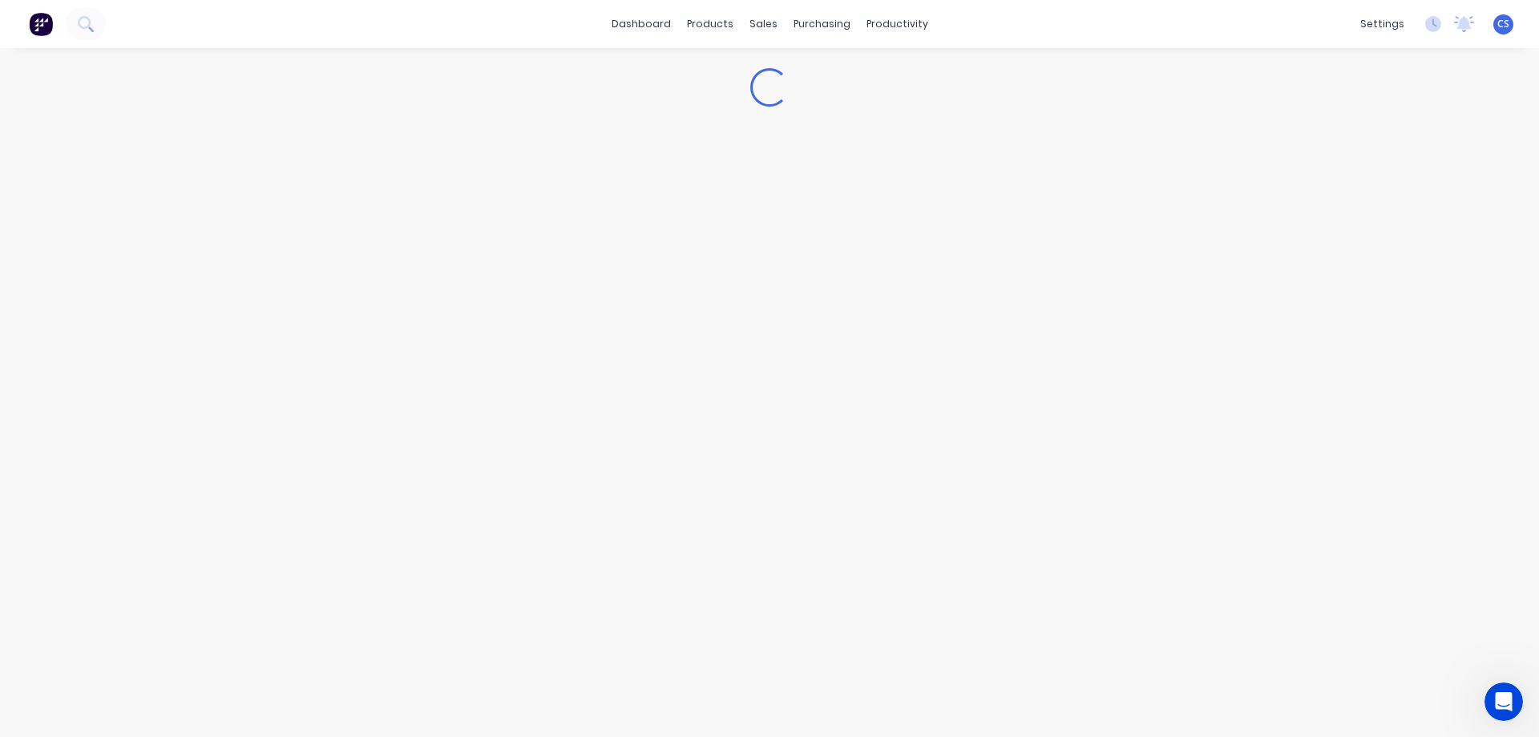
click at [40, 34] on img at bounding box center [41, 24] width 24 height 24
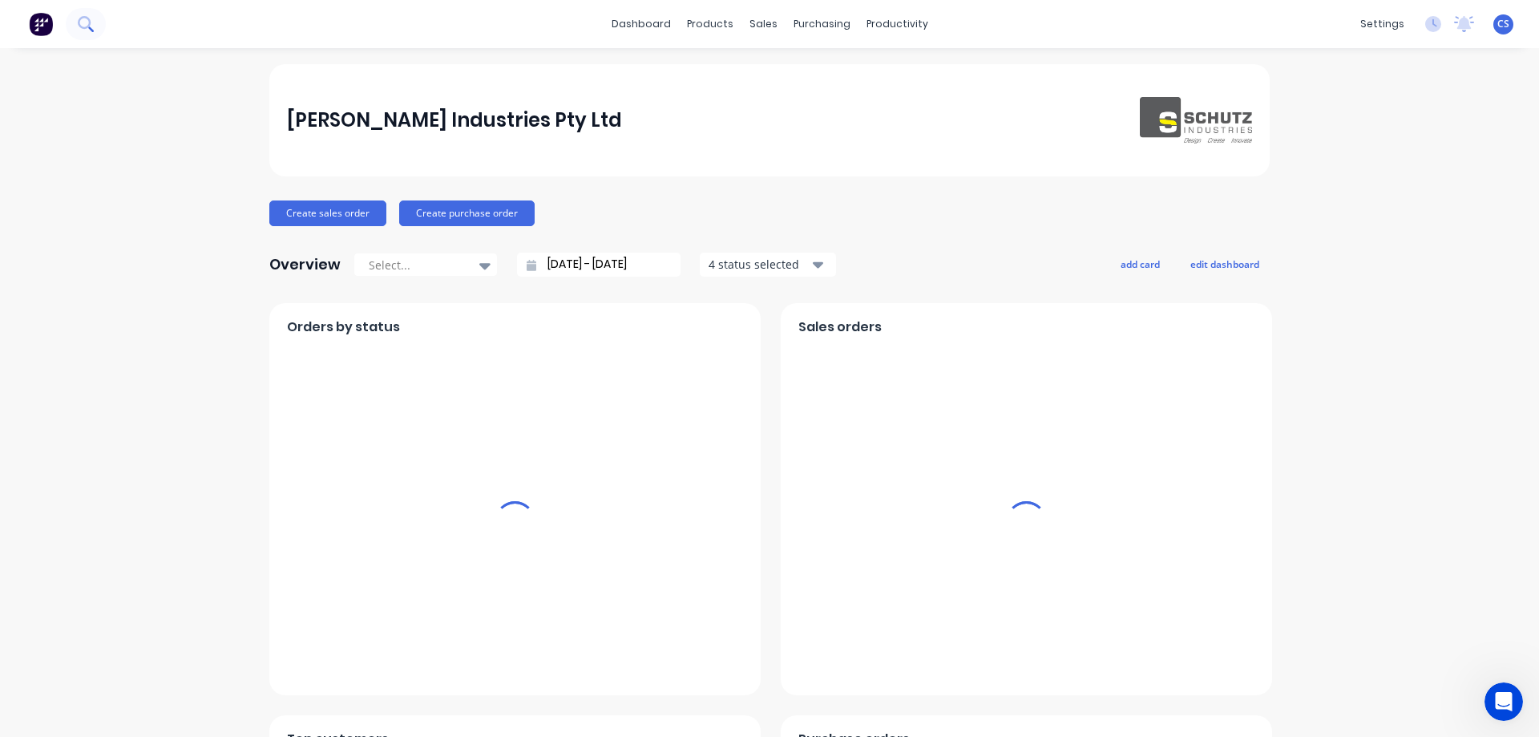
click at [79, 17] on icon at bounding box center [85, 23] width 15 height 15
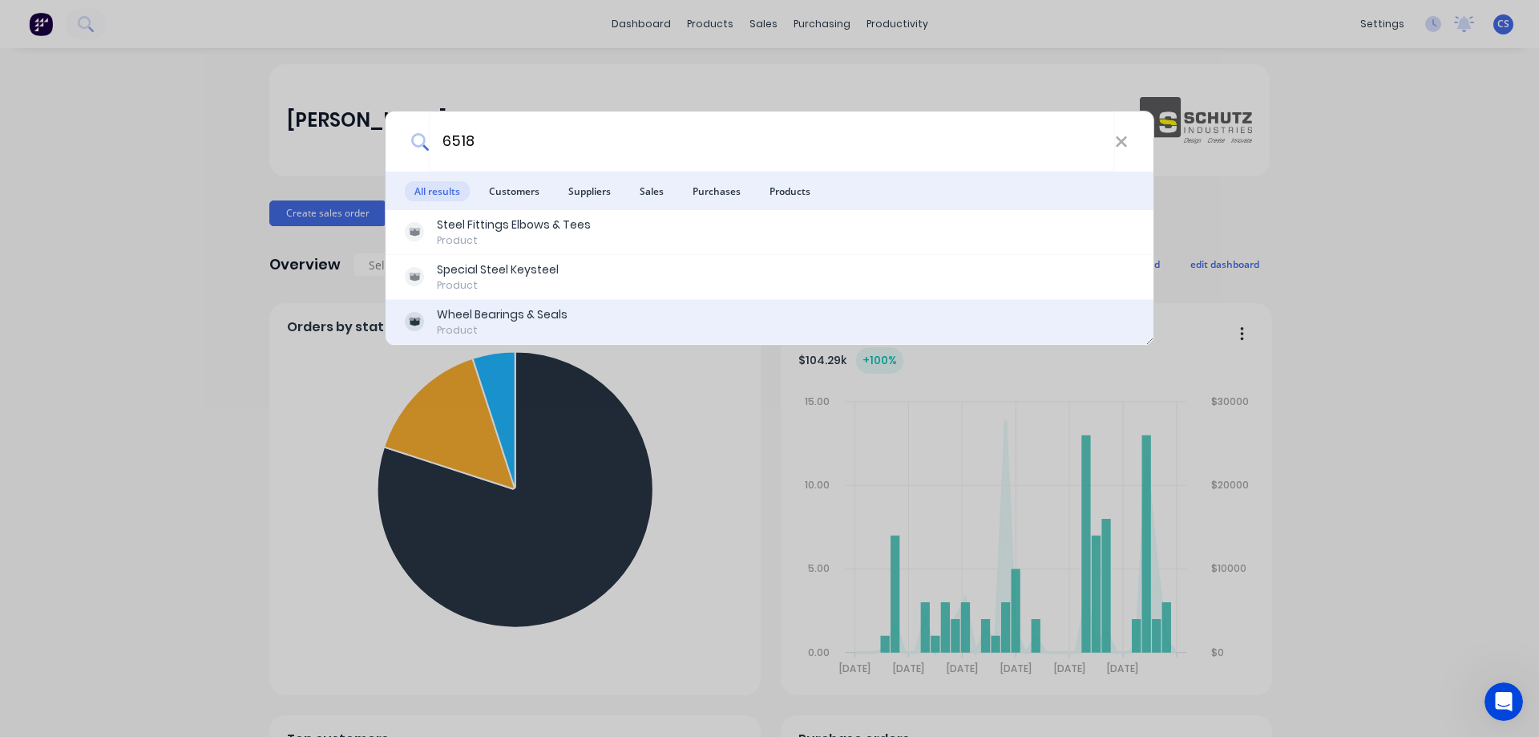
type input "6518"
click at [605, 312] on div "Wheel Bearings & Seals Product" at bounding box center [769, 321] width 729 height 31
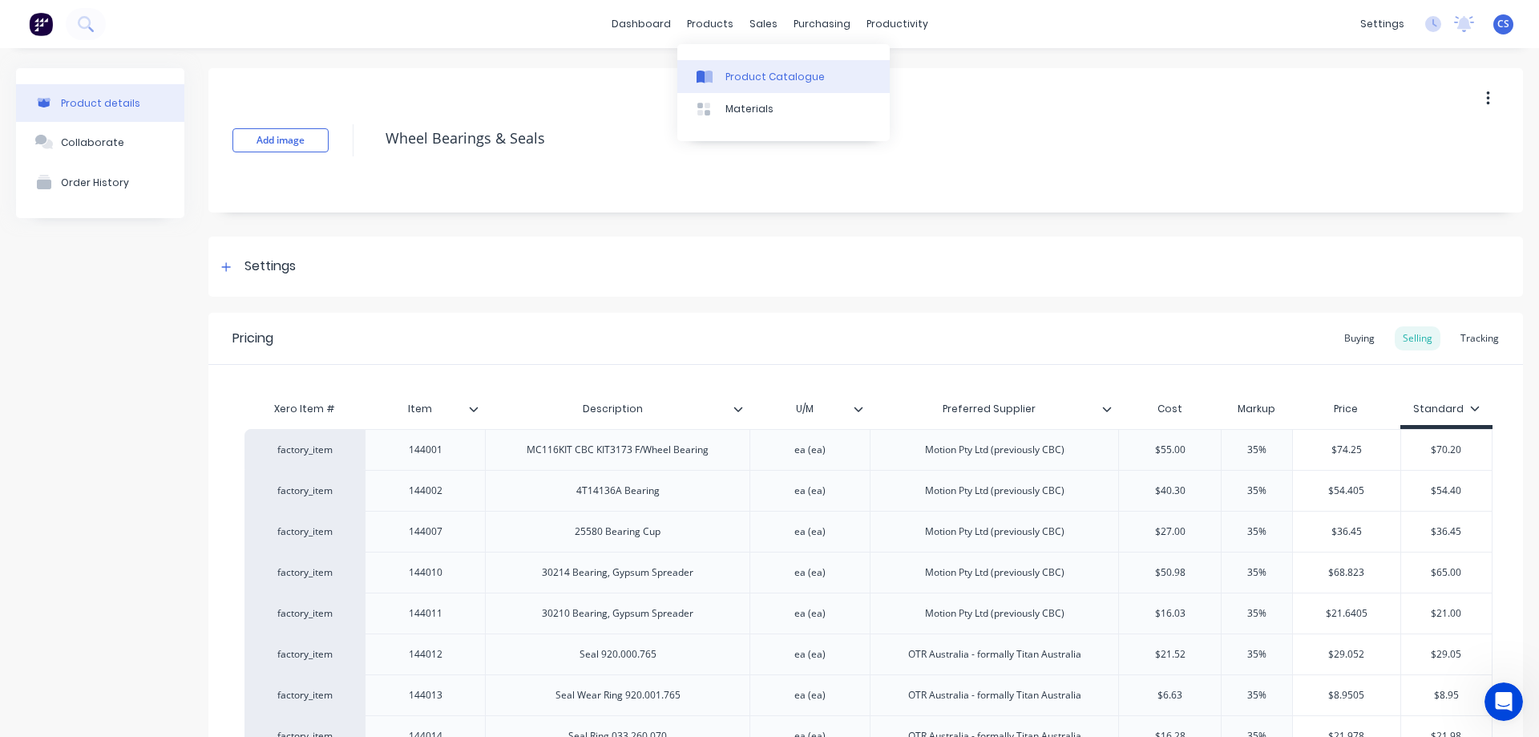
click at [725, 74] on div "Product Catalogue" at bounding box center [774, 77] width 99 height 14
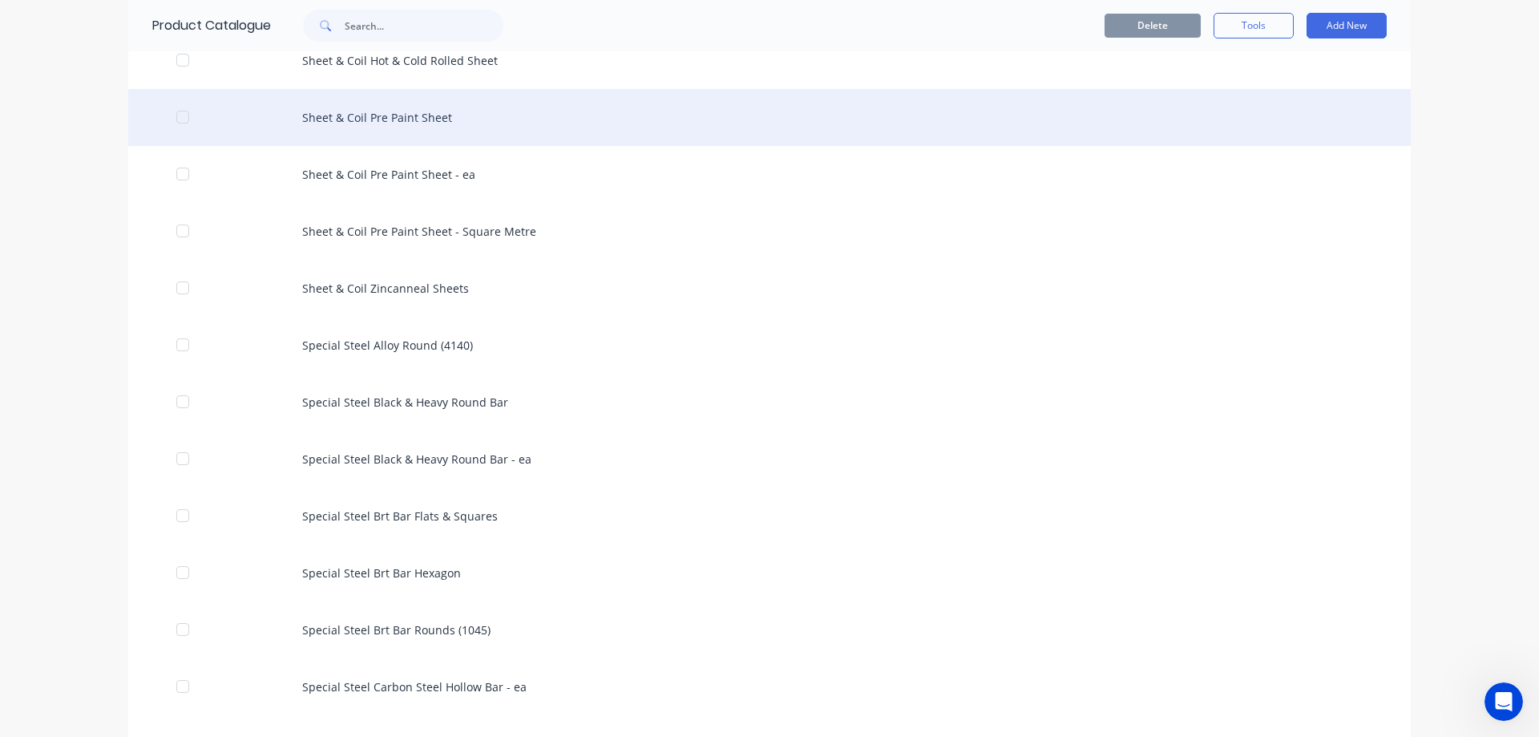
scroll to position [2966, 0]
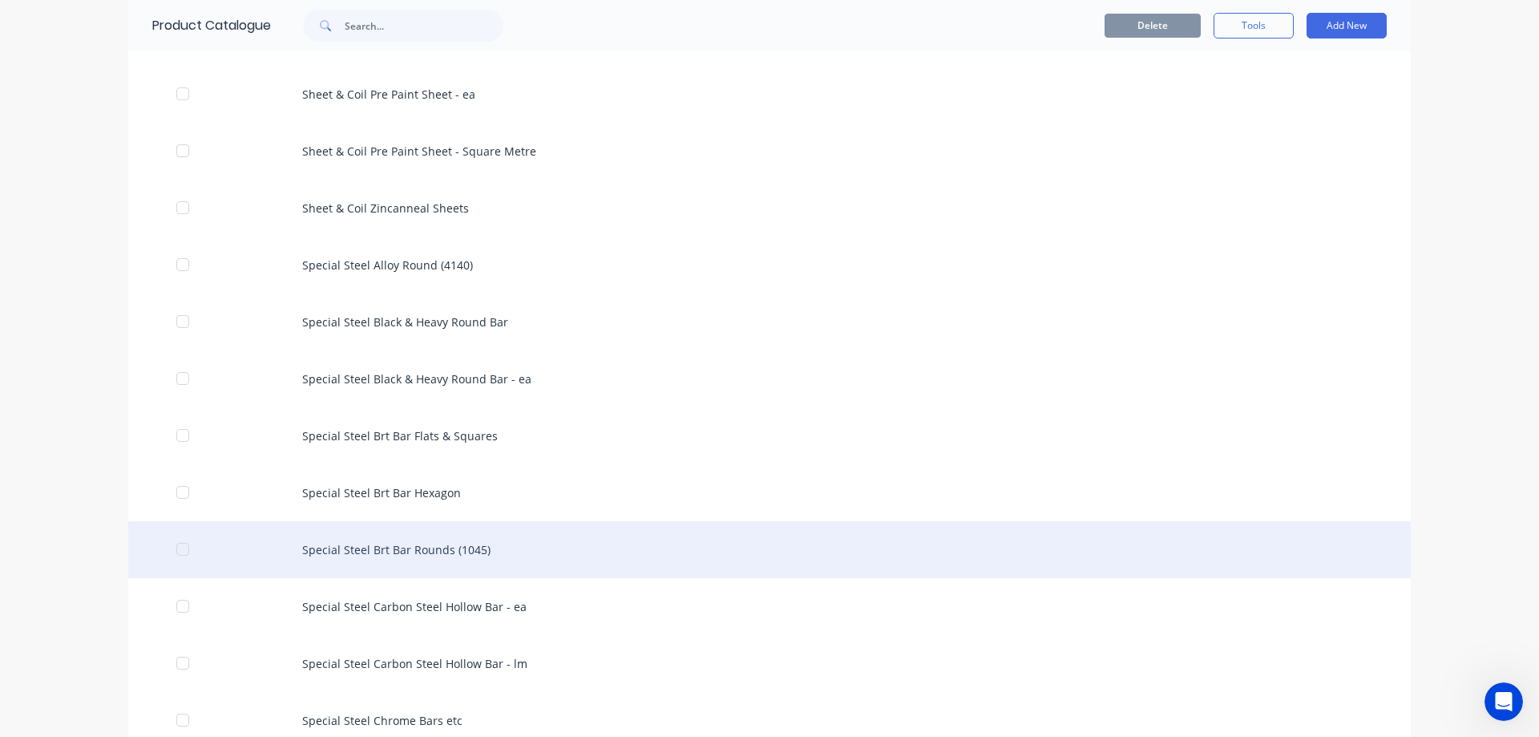
click at [596, 549] on div "Special Steel Brt Bar Rounds (1045)" at bounding box center [769, 549] width 1283 height 57
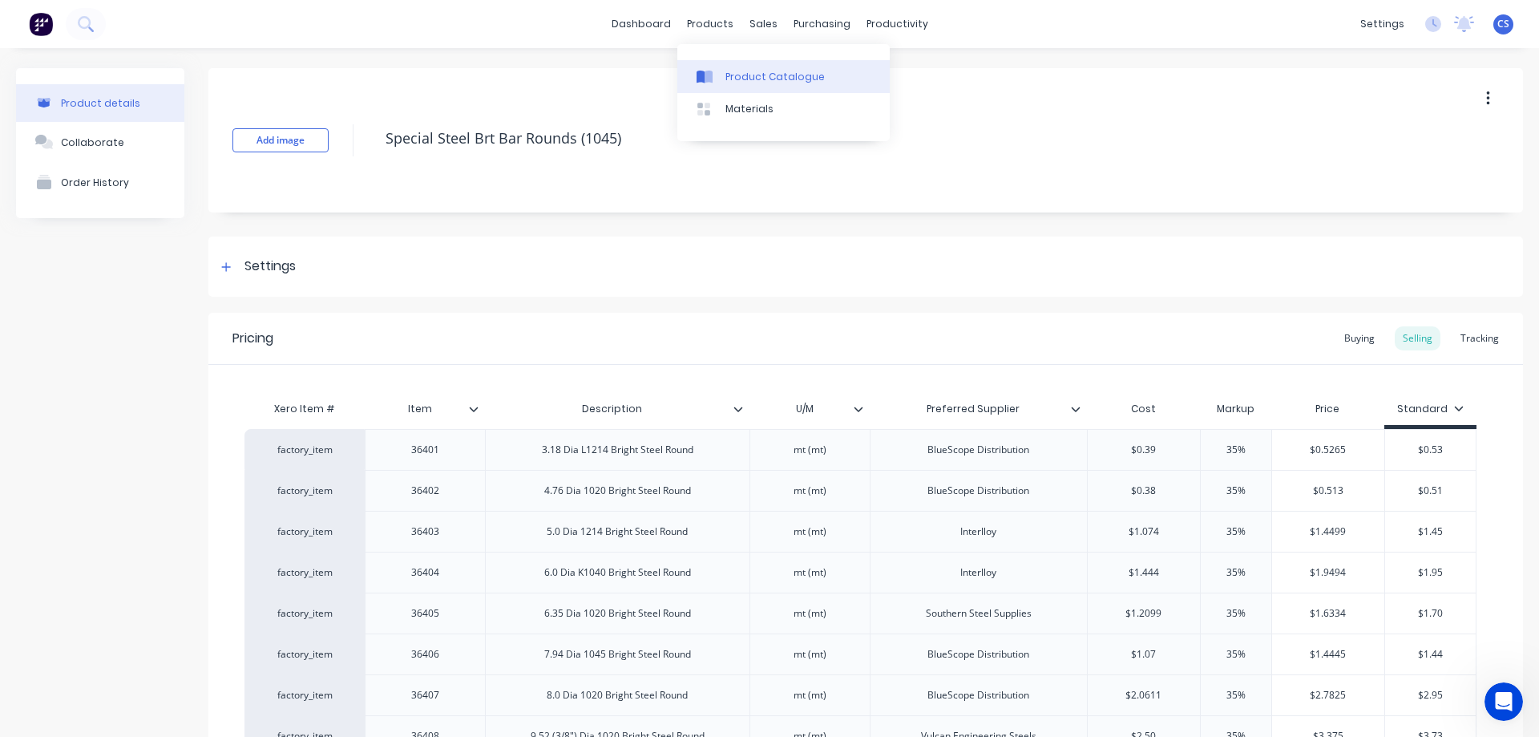
click at [727, 80] on div "Product Catalogue" at bounding box center [774, 77] width 99 height 14
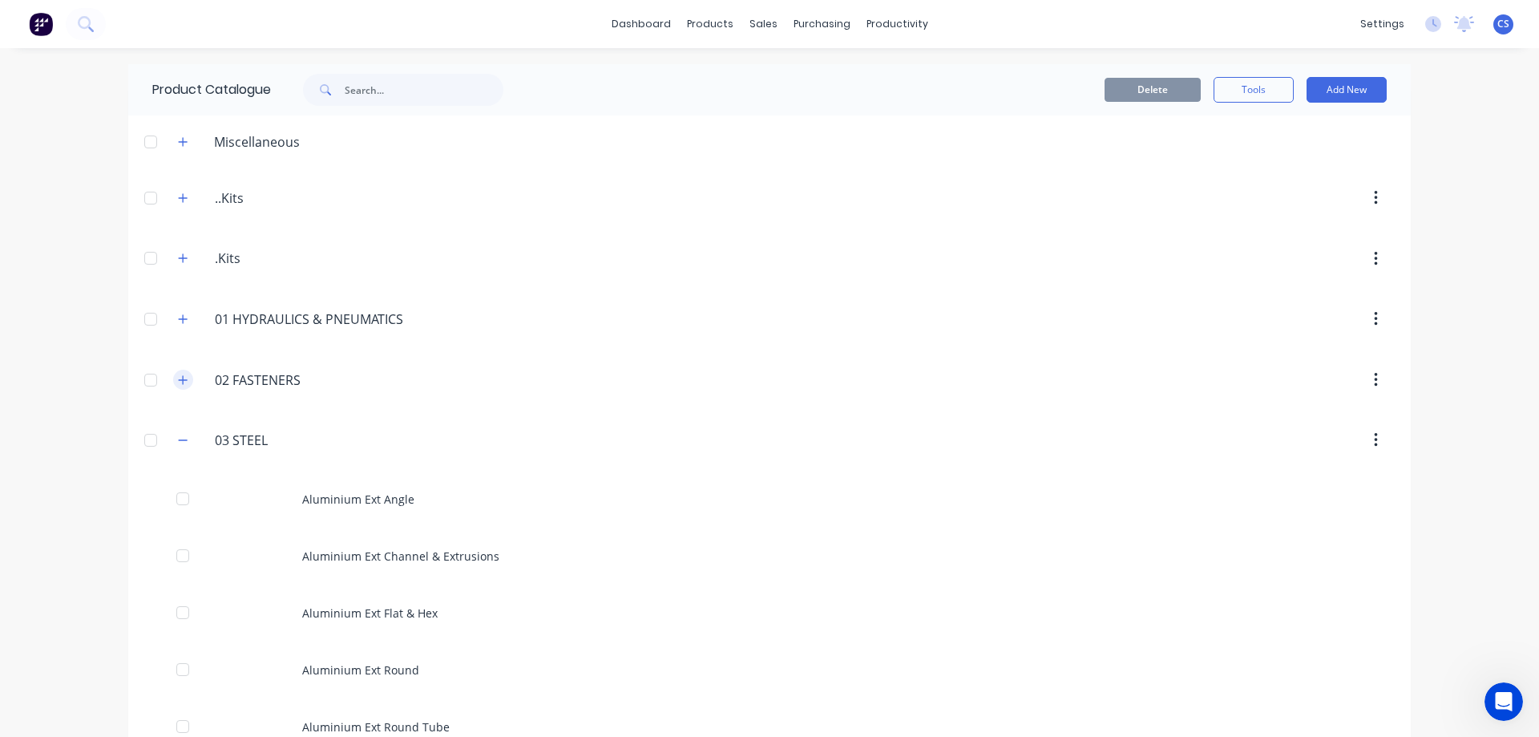
click at [181, 384] on icon "button" at bounding box center [183, 379] width 10 height 11
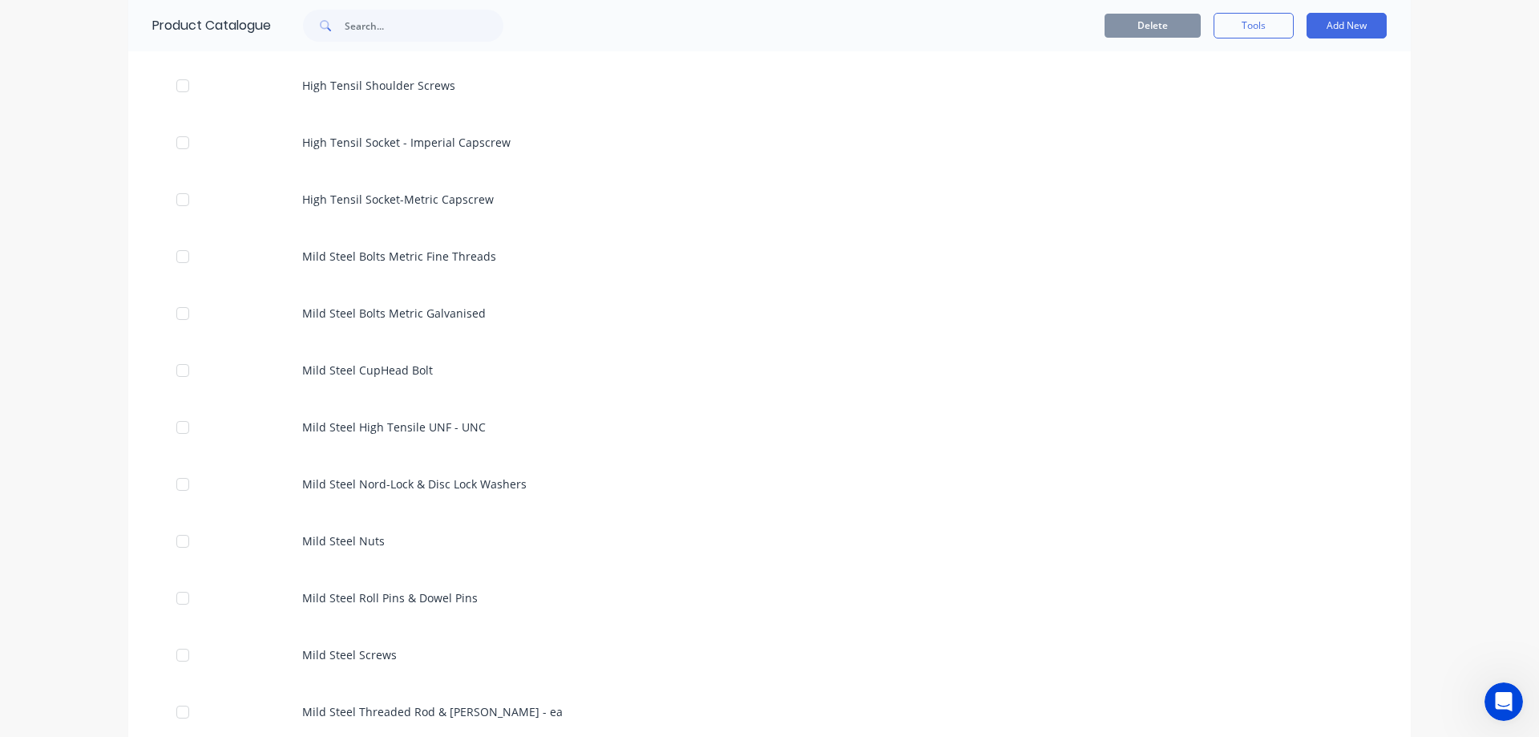
scroll to position [721, 0]
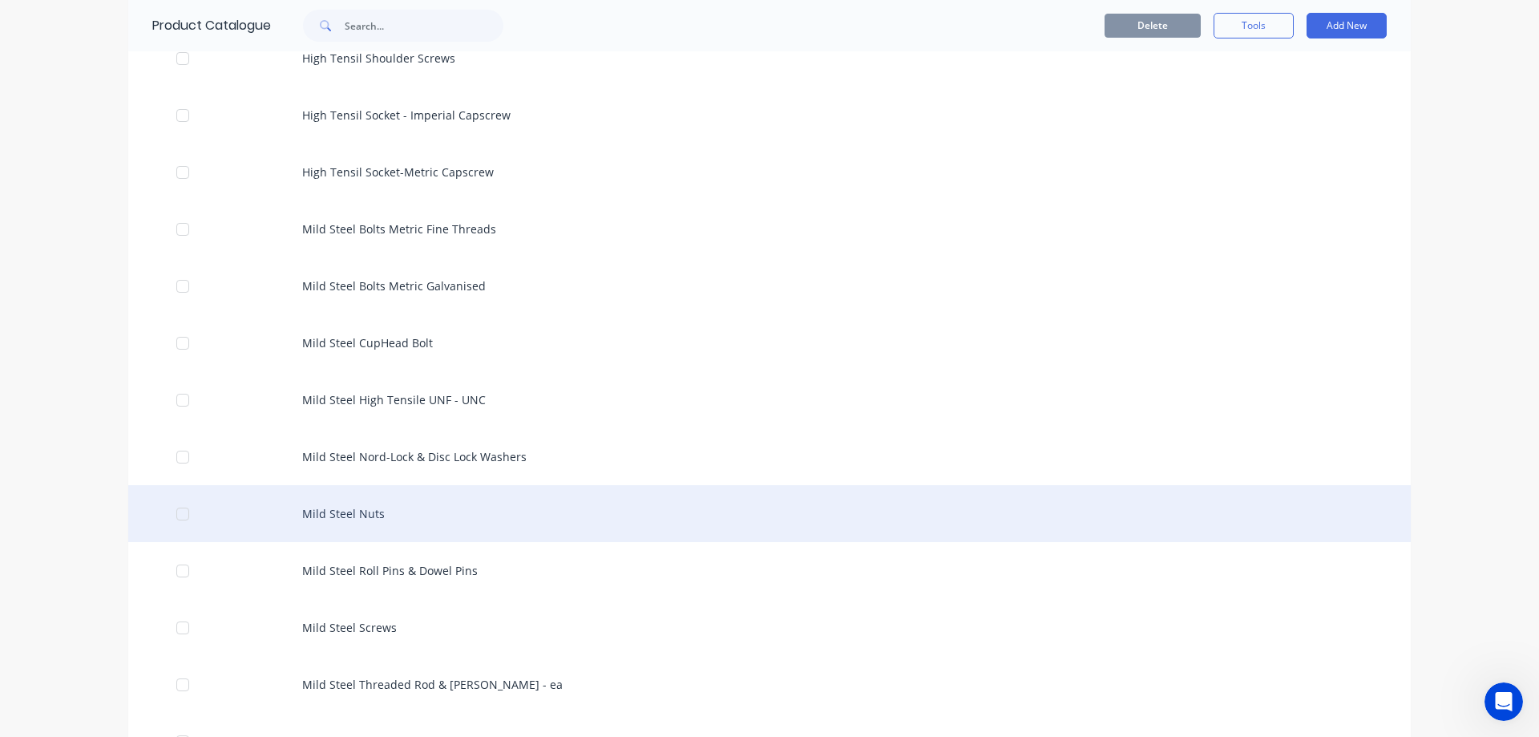
click at [556, 495] on div "Mild Steel Nuts" at bounding box center [769, 513] width 1283 height 57
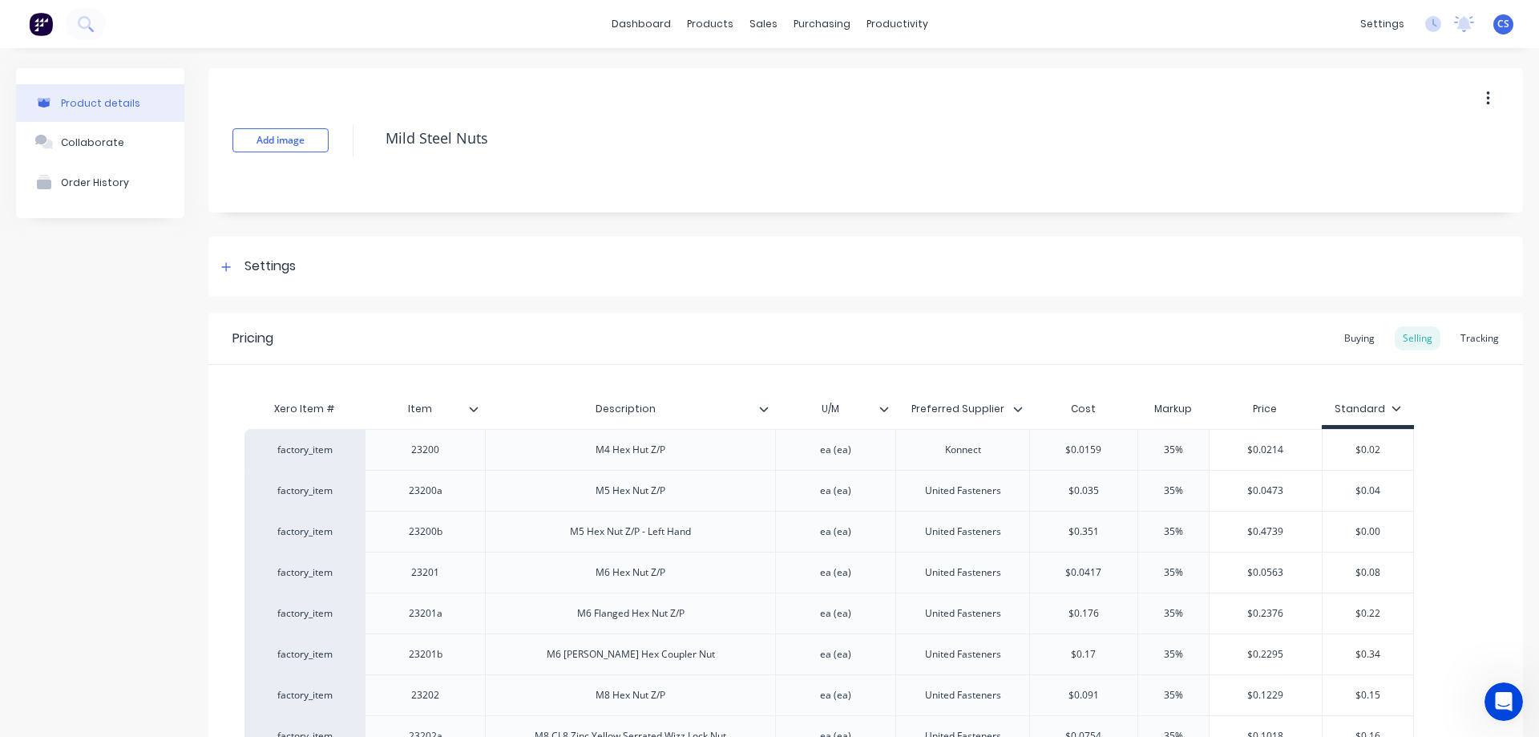
drag, startPoint x: 556, startPoint y: 491, endPoint x: 138, endPoint y: 381, distance: 432.6
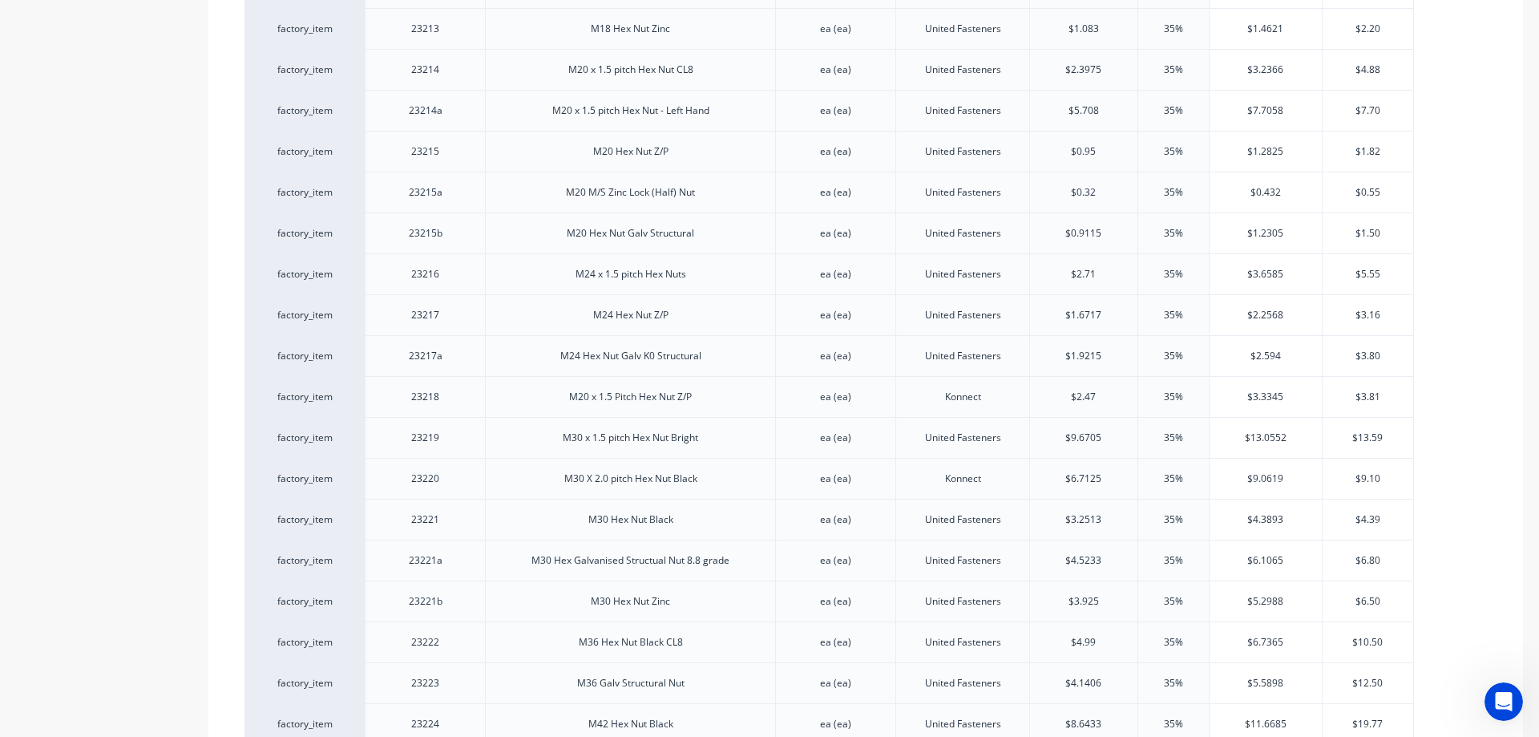
scroll to position [882, 0]
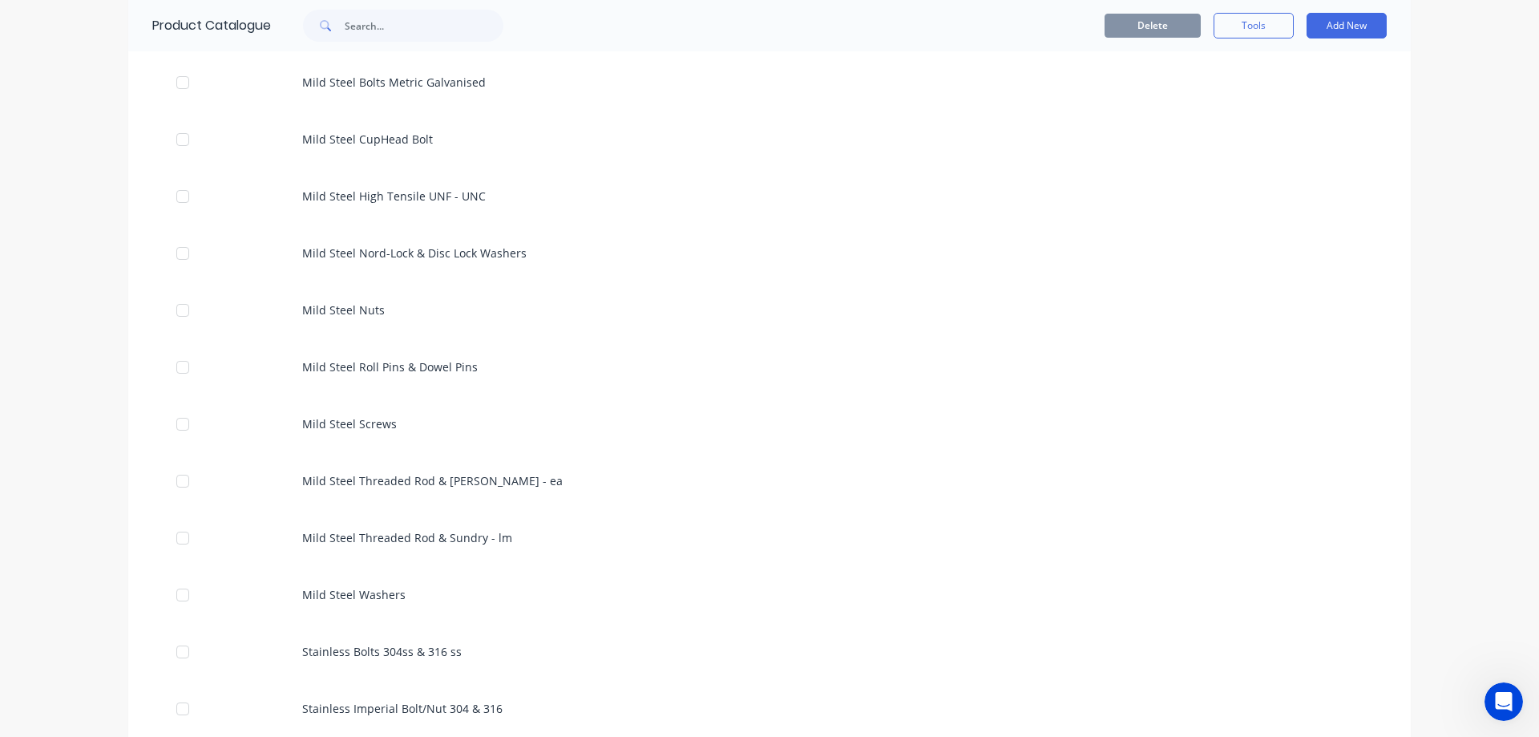
scroll to position [962, 0]
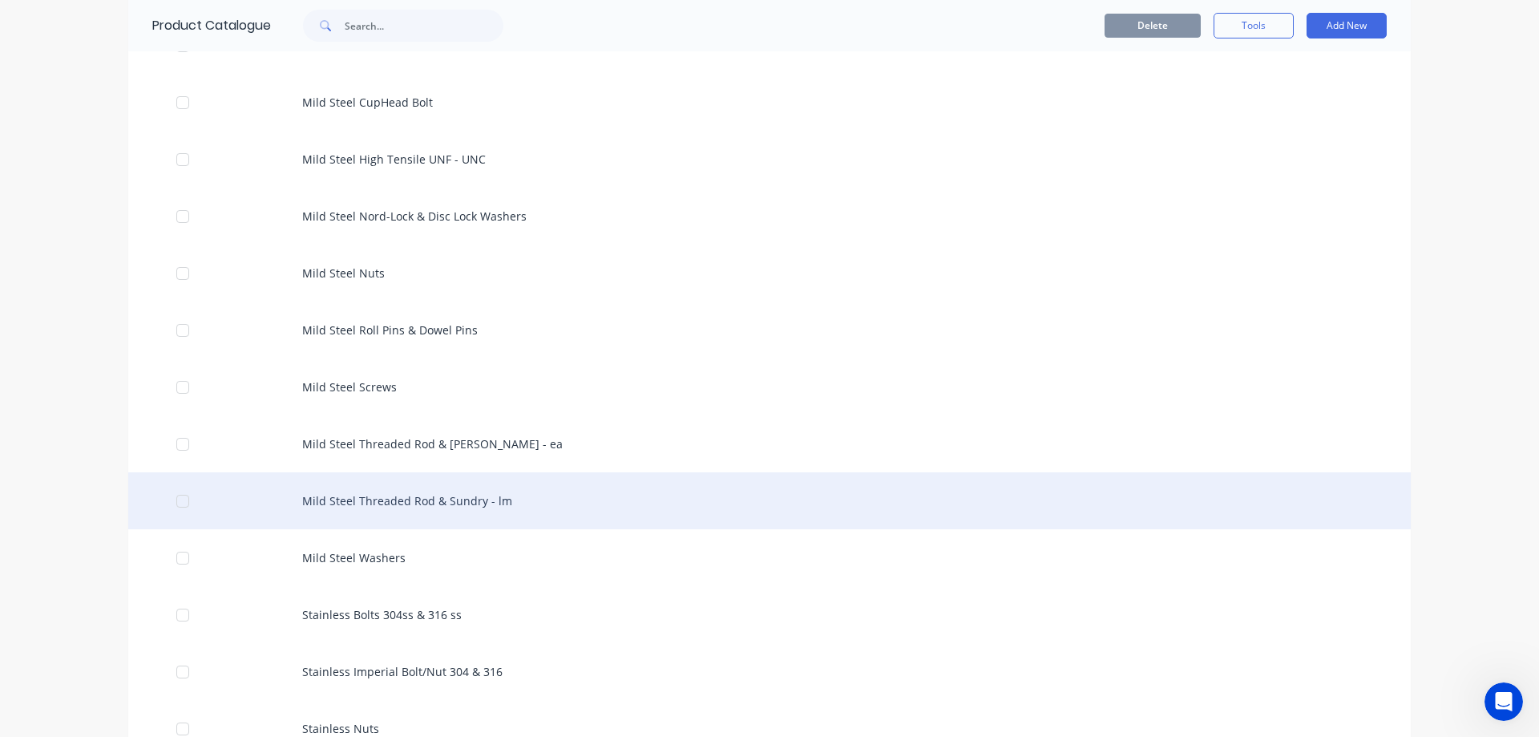
click at [634, 494] on div "Mild Steel Threaded Rod & Sundry - lm" at bounding box center [769, 500] width 1283 height 57
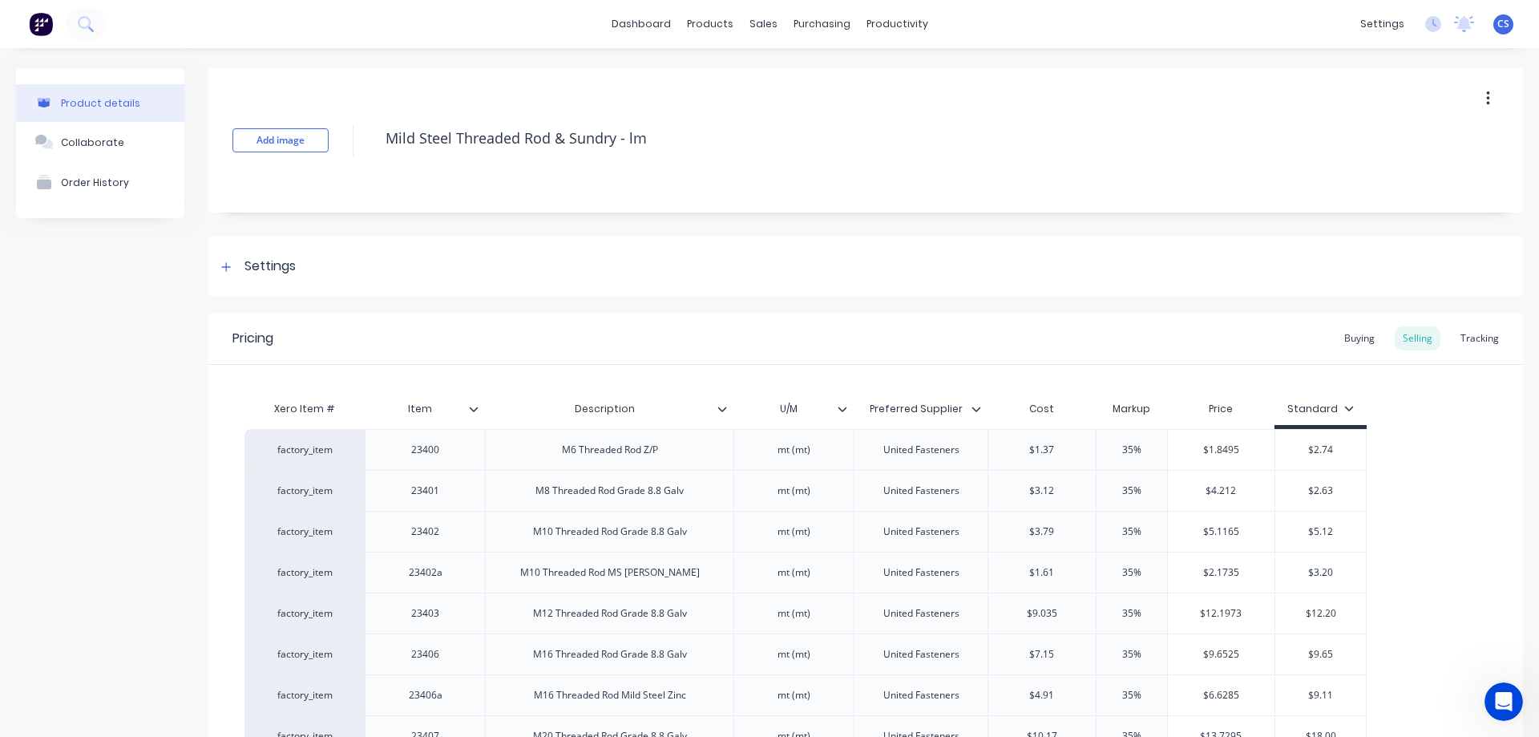
type textarea "x"
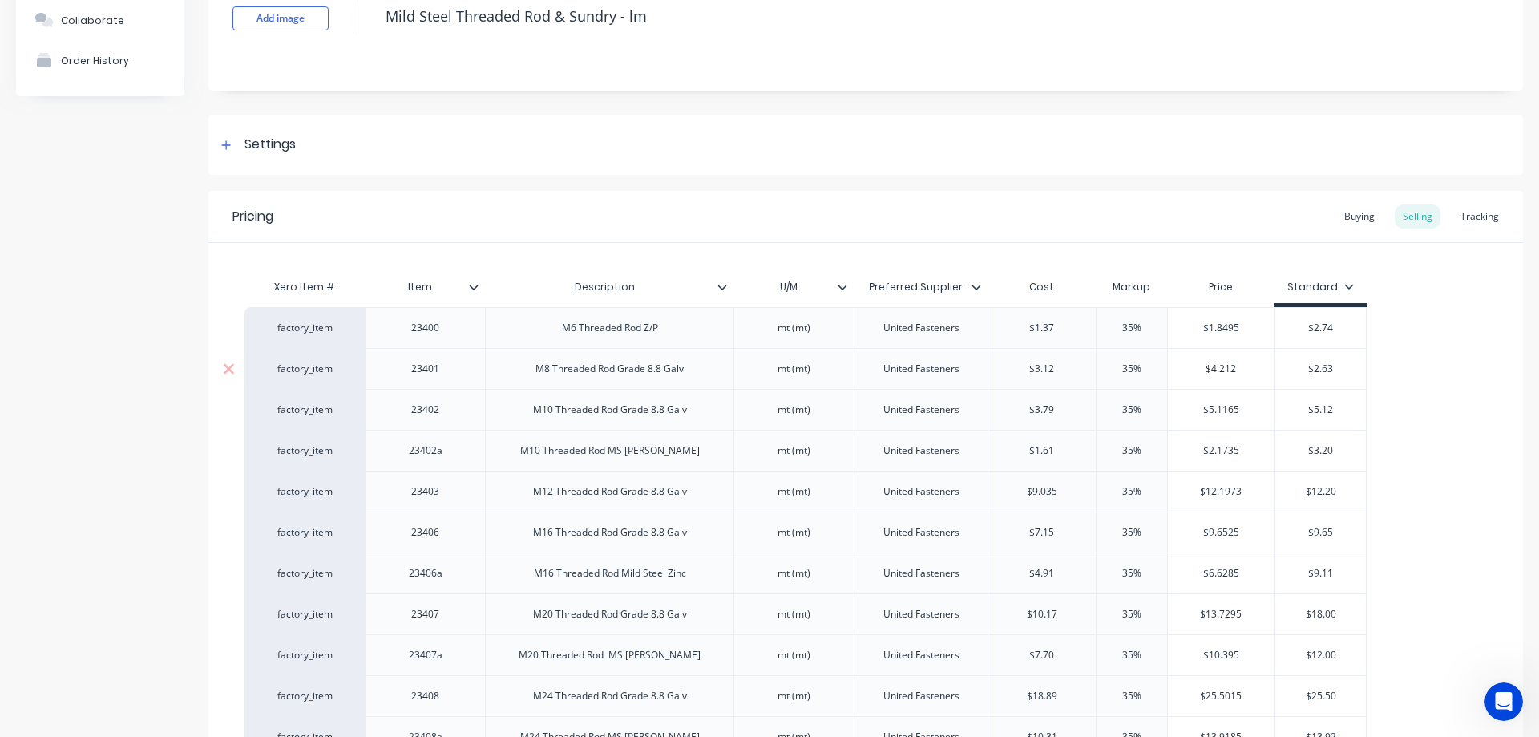
scroll to position [160, 0]
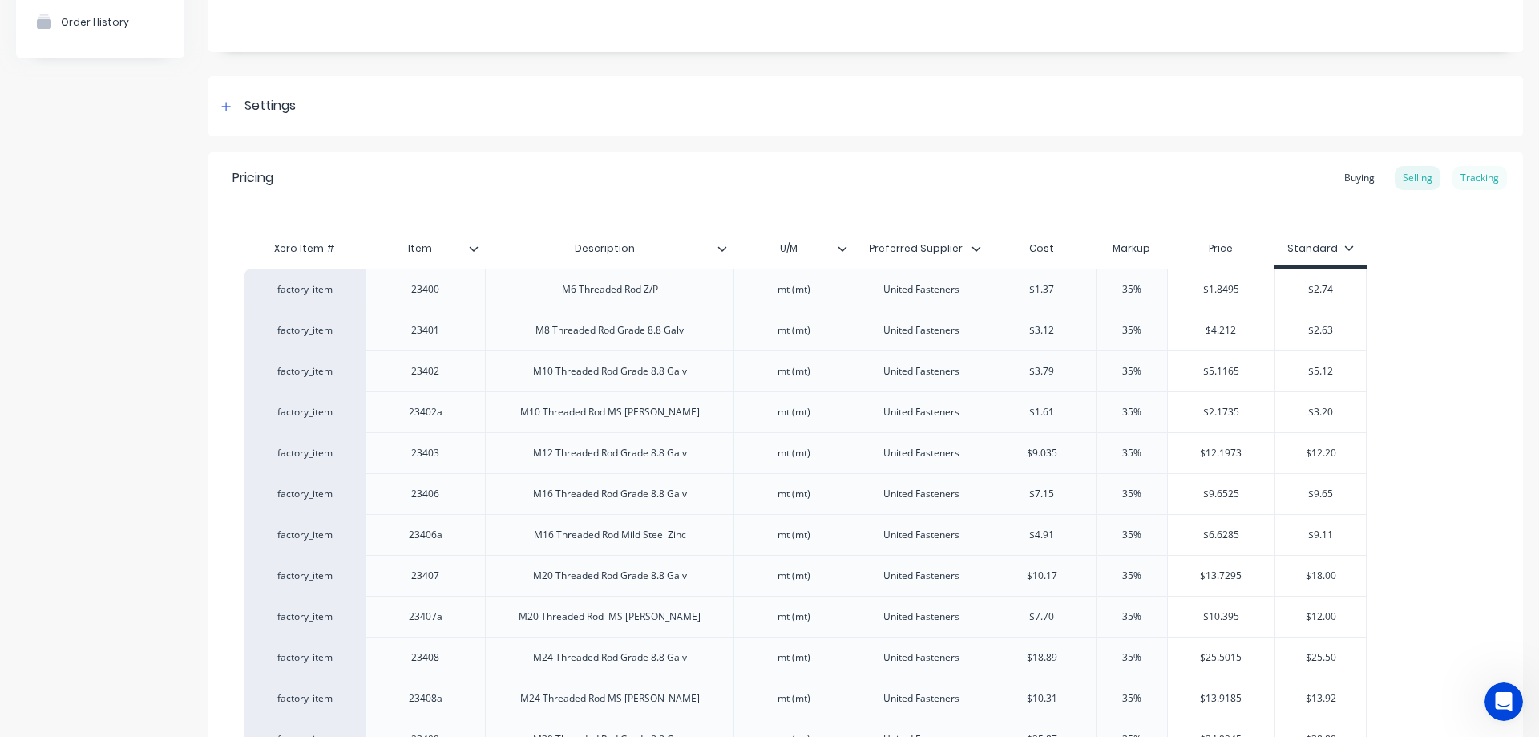
click at [1476, 175] on div "Tracking" at bounding box center [1480, 178] width 55 height 24
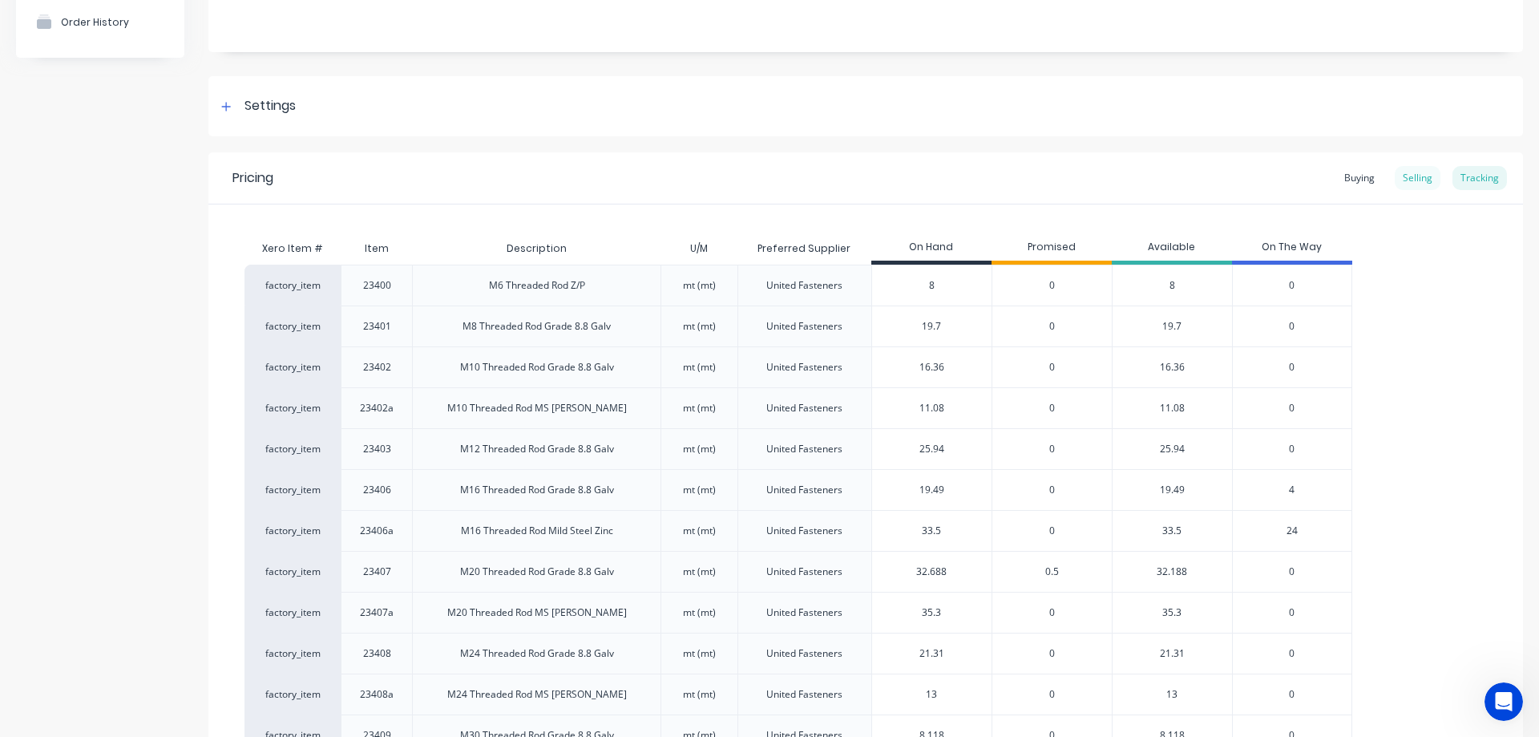
click at [1400, 179] on div "Selling" at bounding box center [1418, 178] width 46 height 24
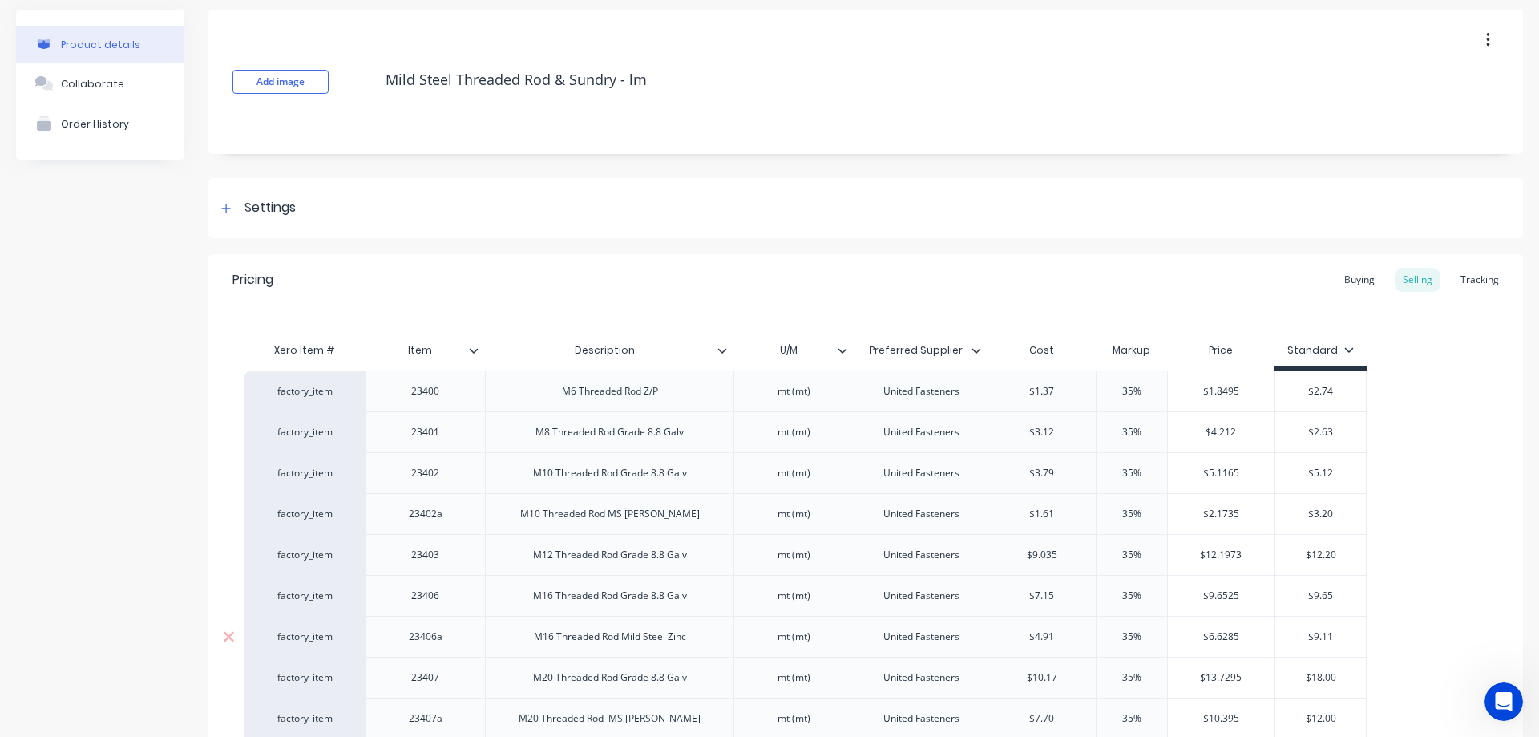
scroll to position [0, 0]
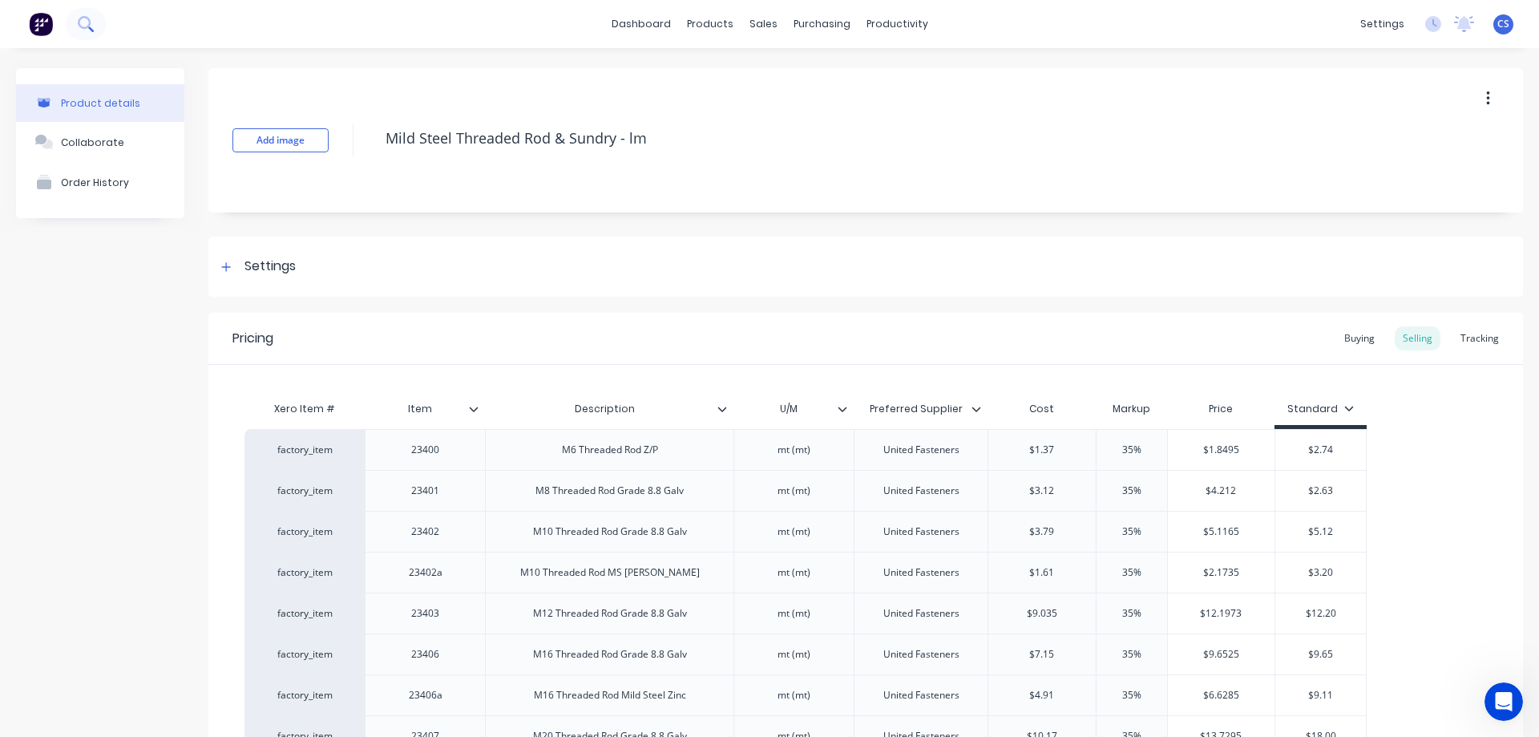
click at [88, 24] on icon at bounding box center [85, 23] width 15 height 15
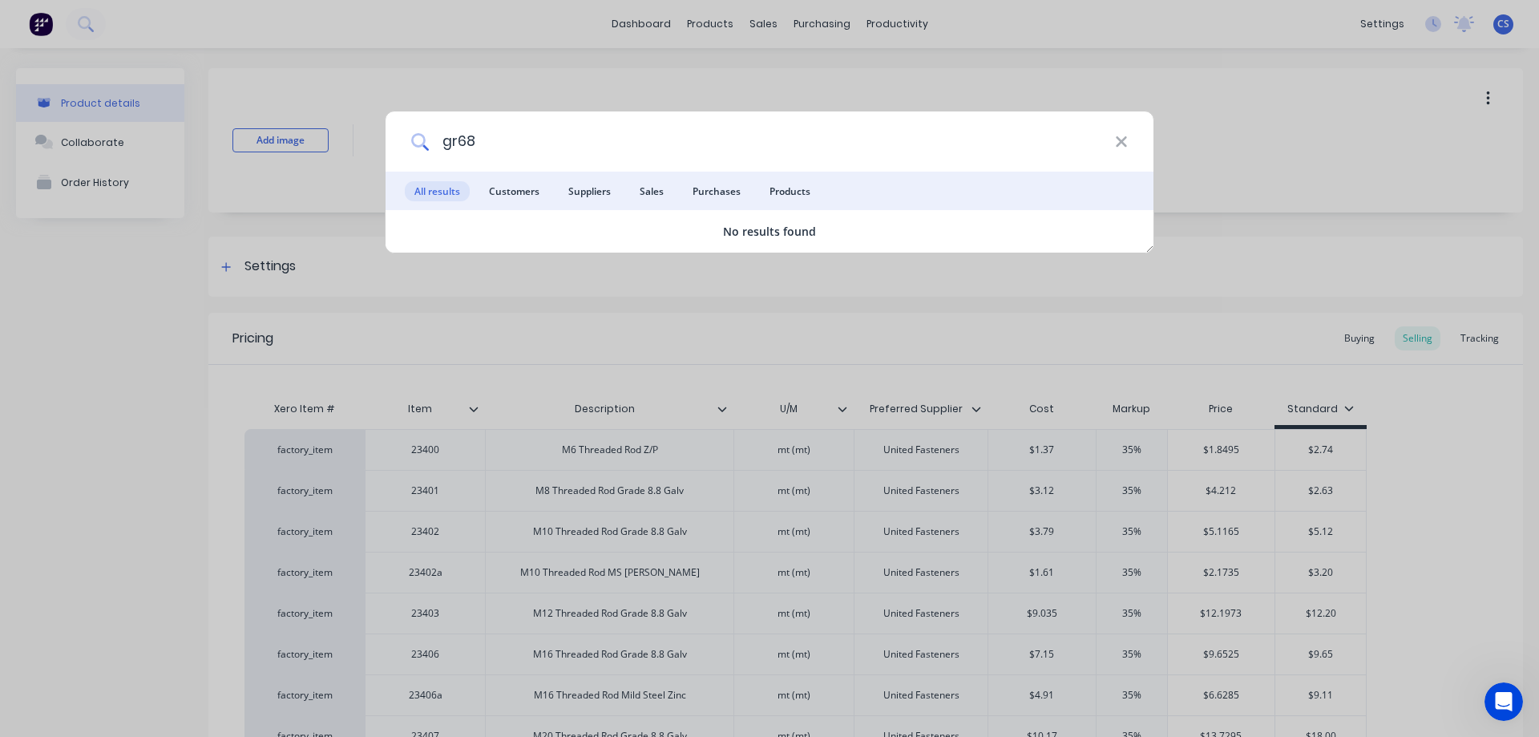
click at [454, 147] on input "gr68" at bounding box center [772, 141] width 686 height 60
click at [459, 143] on input "gr68" at bounding box center [772, 141] width 686 height 60
click at [770, 186] on span "Products" at bounding box center [790, 191] width 60 height 20
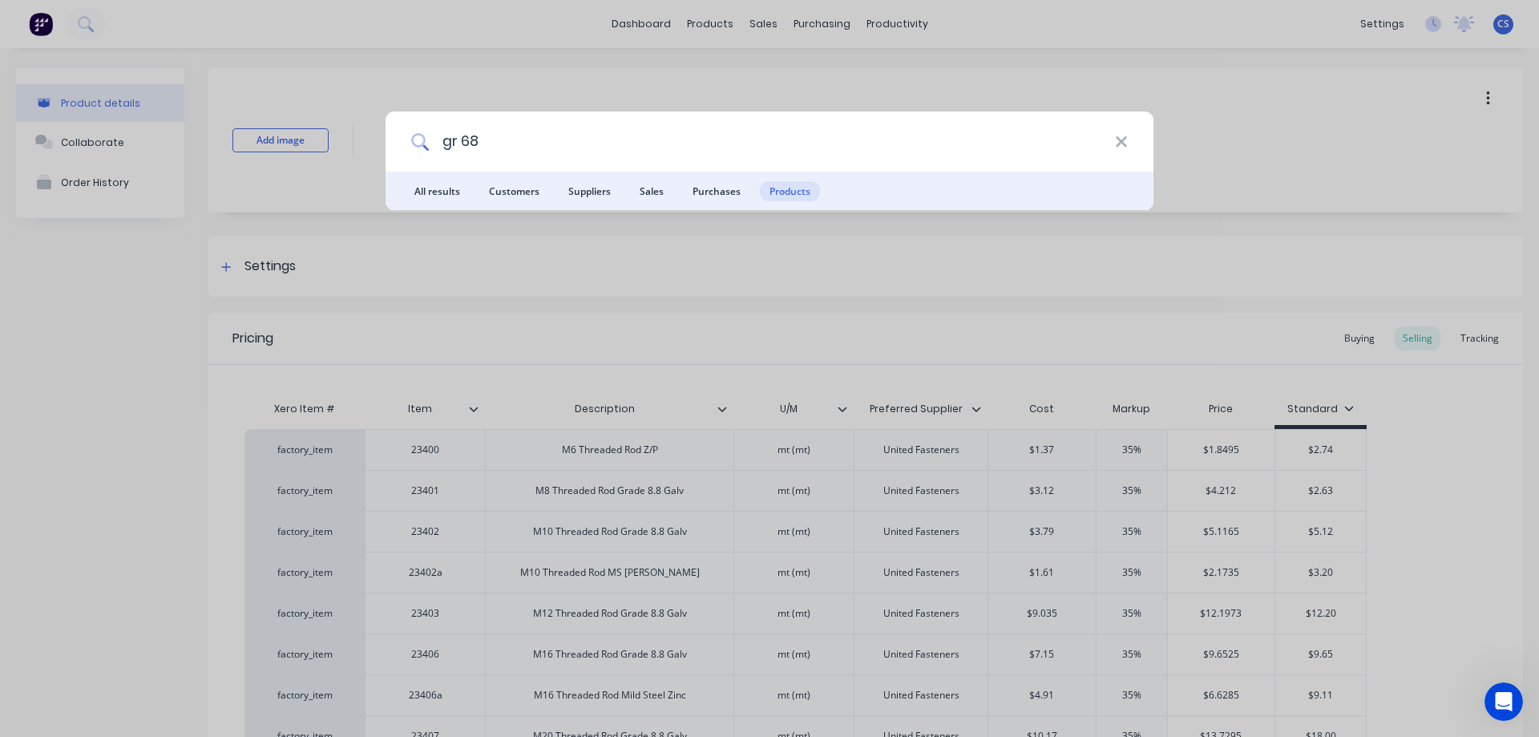
drag, startPoint x: 464, startPoint y: 138, endPoint x: 411, endPoint y: 145, distance: 53.4
click at [411, 145] on div "gr 68" at bounding box center [770, 141] width 768 height 60
drag, startPoint x: 507, startPoint y: 148, endPoint x: 438, endPoint y: 155, distance: 69.2
click at [438, 155] on input "68" at bounding box center [772, 141] width 686 height 60
type input "oil"
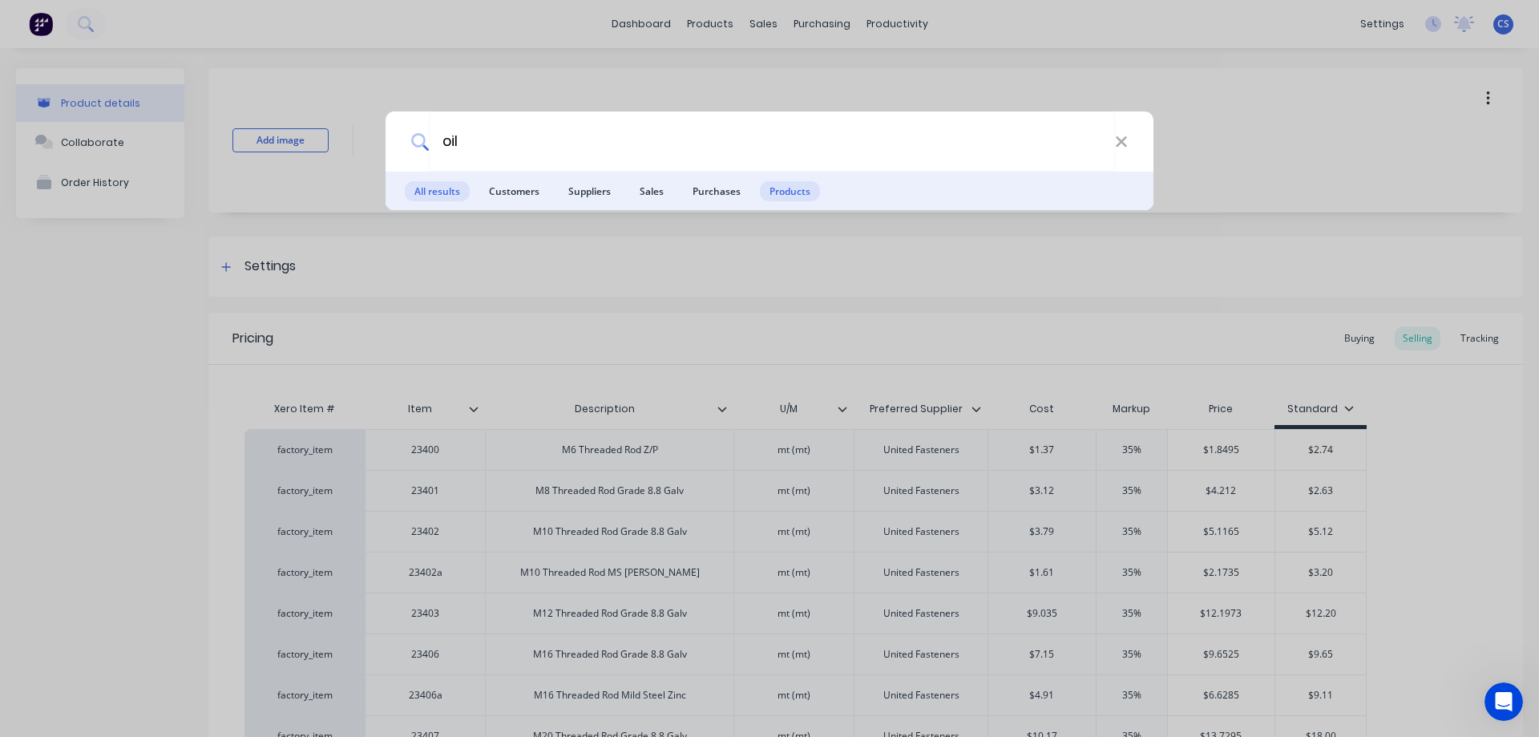
click at [446, 196] on span "All results" at bounding box center [437, 191] width 65 height 20
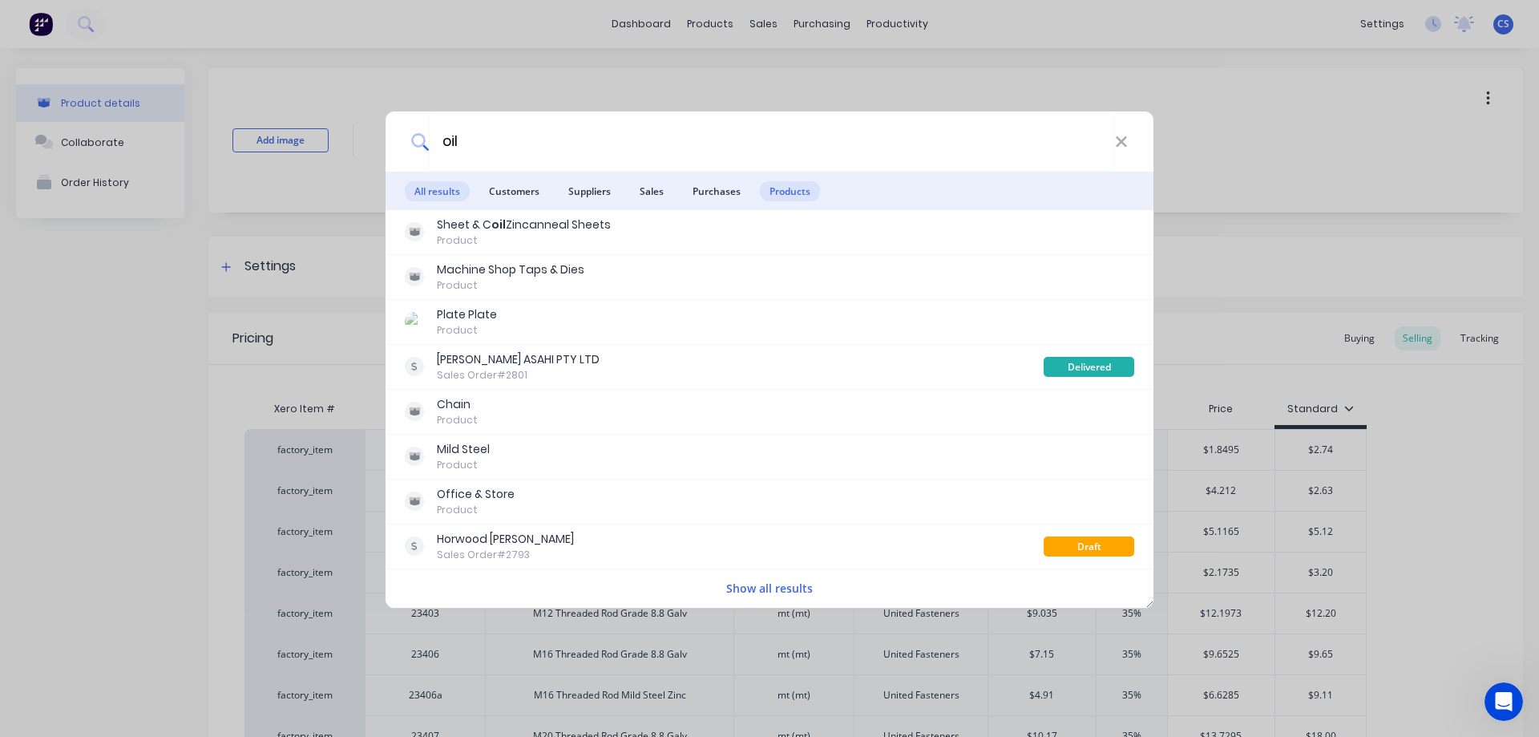
click at [783, 196] on span "Products" at bounding box center [790, 191] width 60 height 20
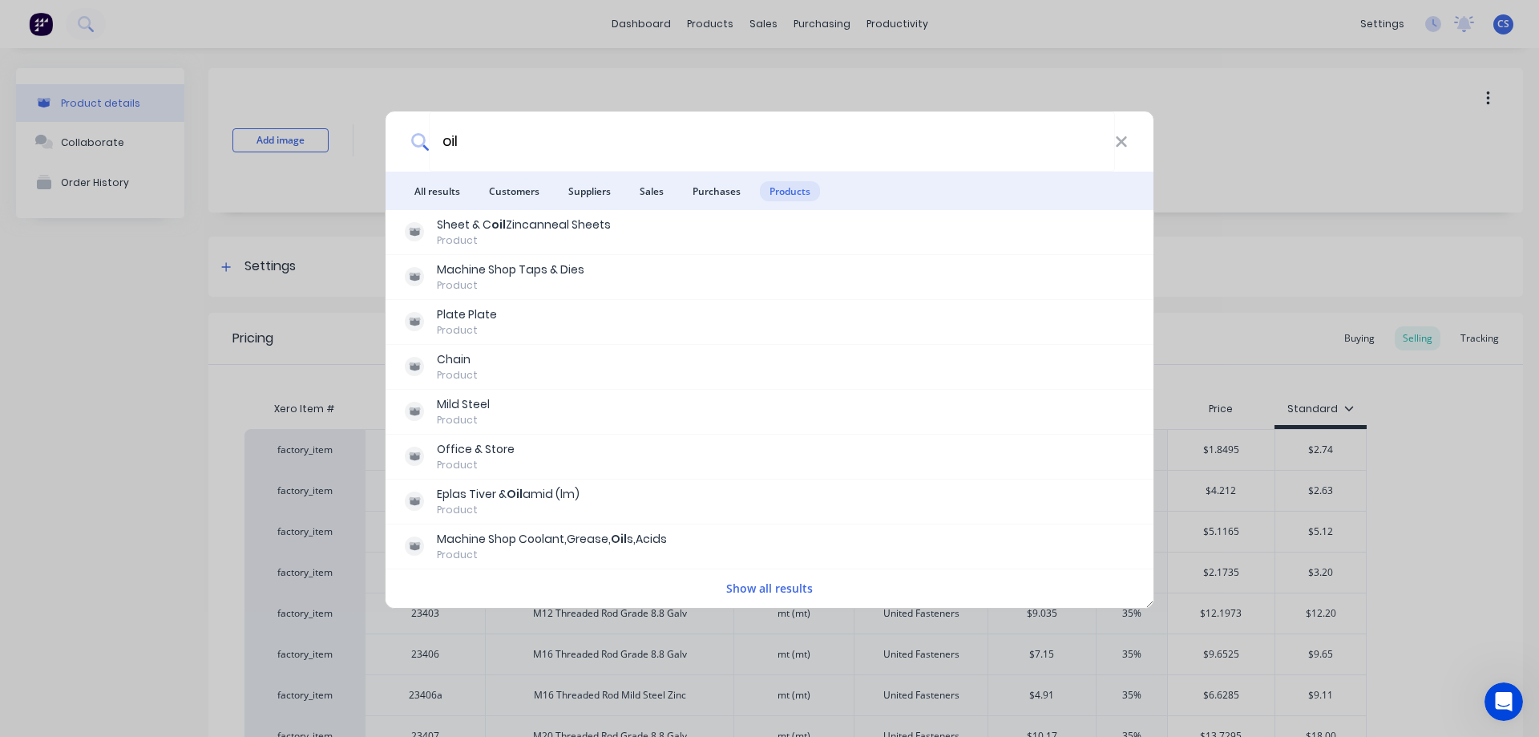
click at [743, 583] on button "Show all results" at bounding box center [769, 588] width 96 height 18
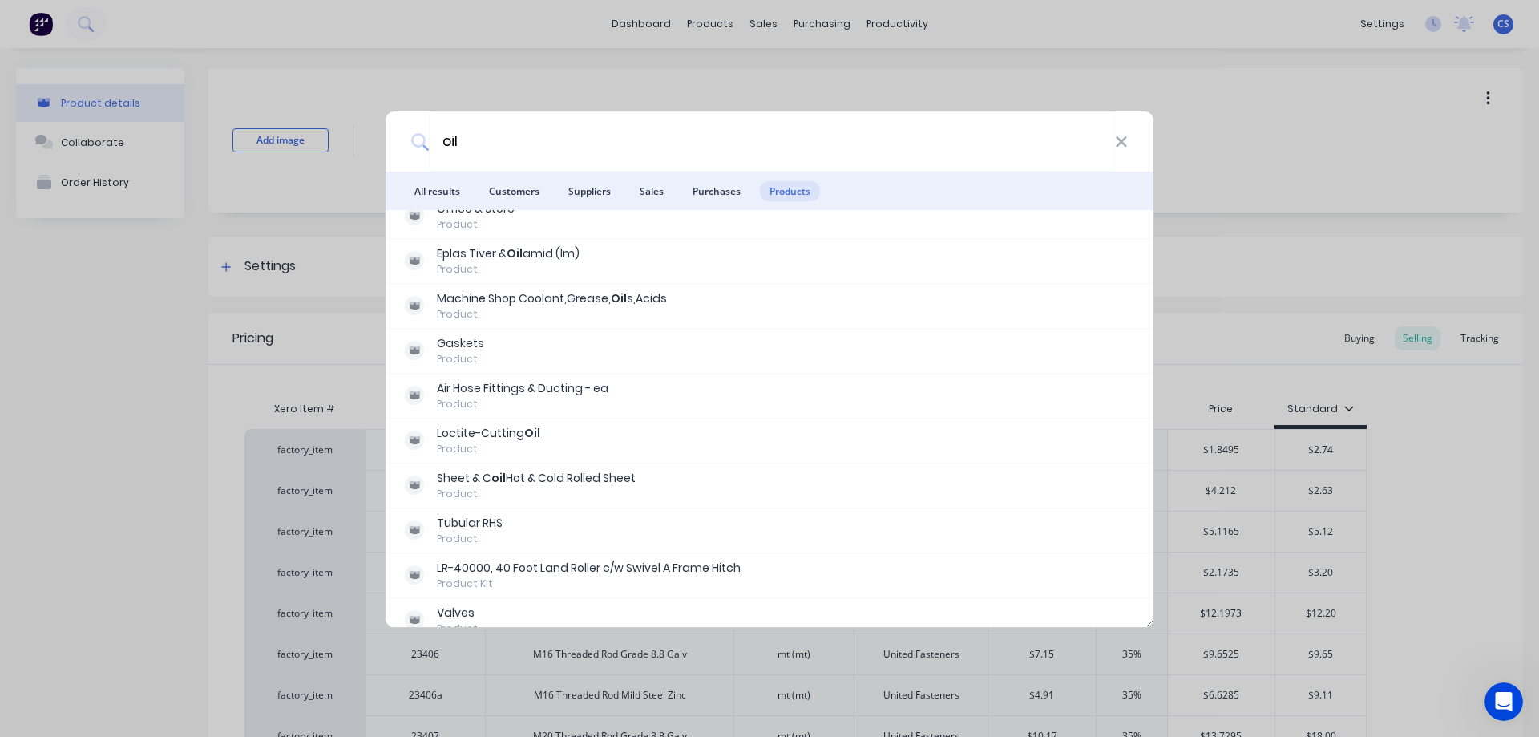
scroll to position [160, 0]
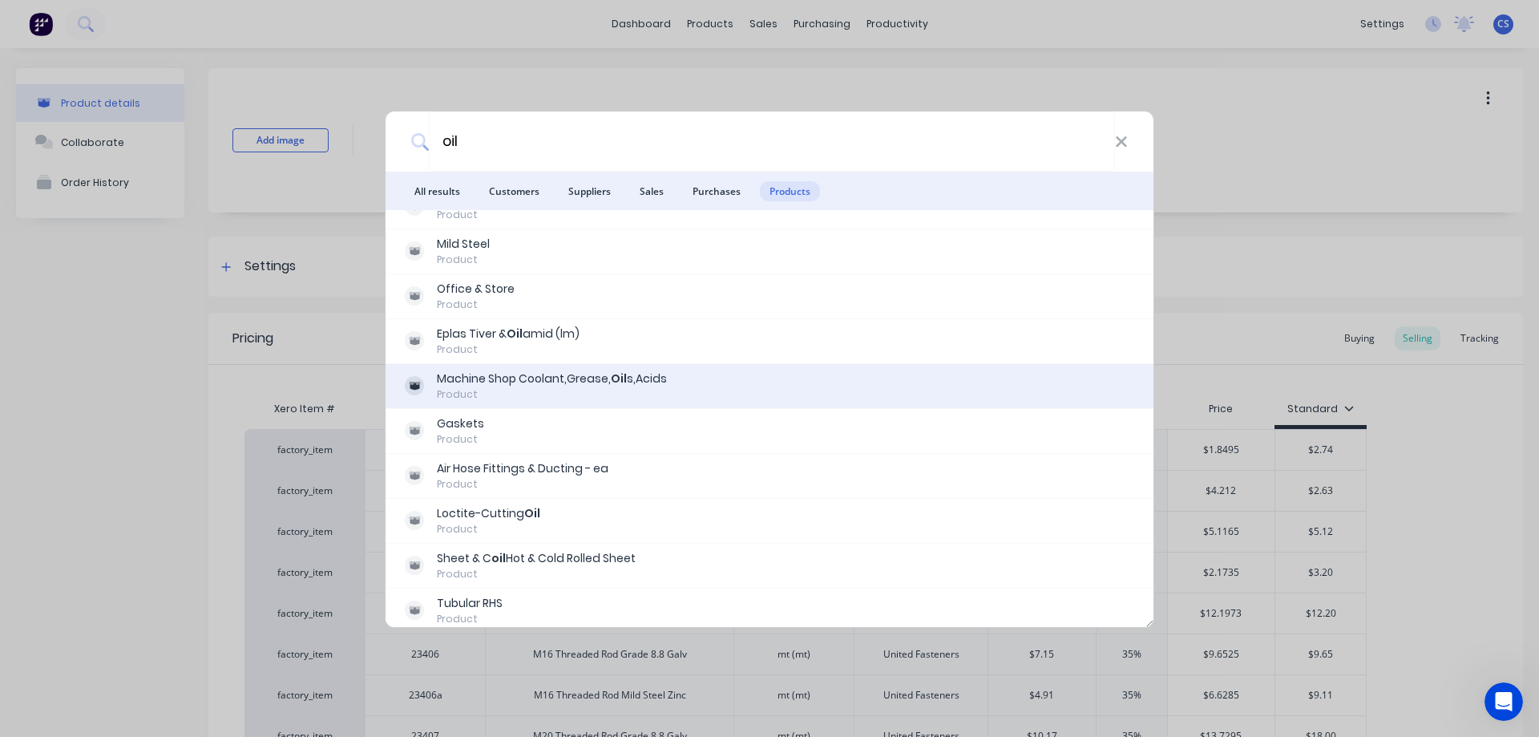
click at [785, 385] on div "Machine Shop Coolant,Grease, Oil s,Acids Product" at bounding box center [769, 385] width 729 height 31
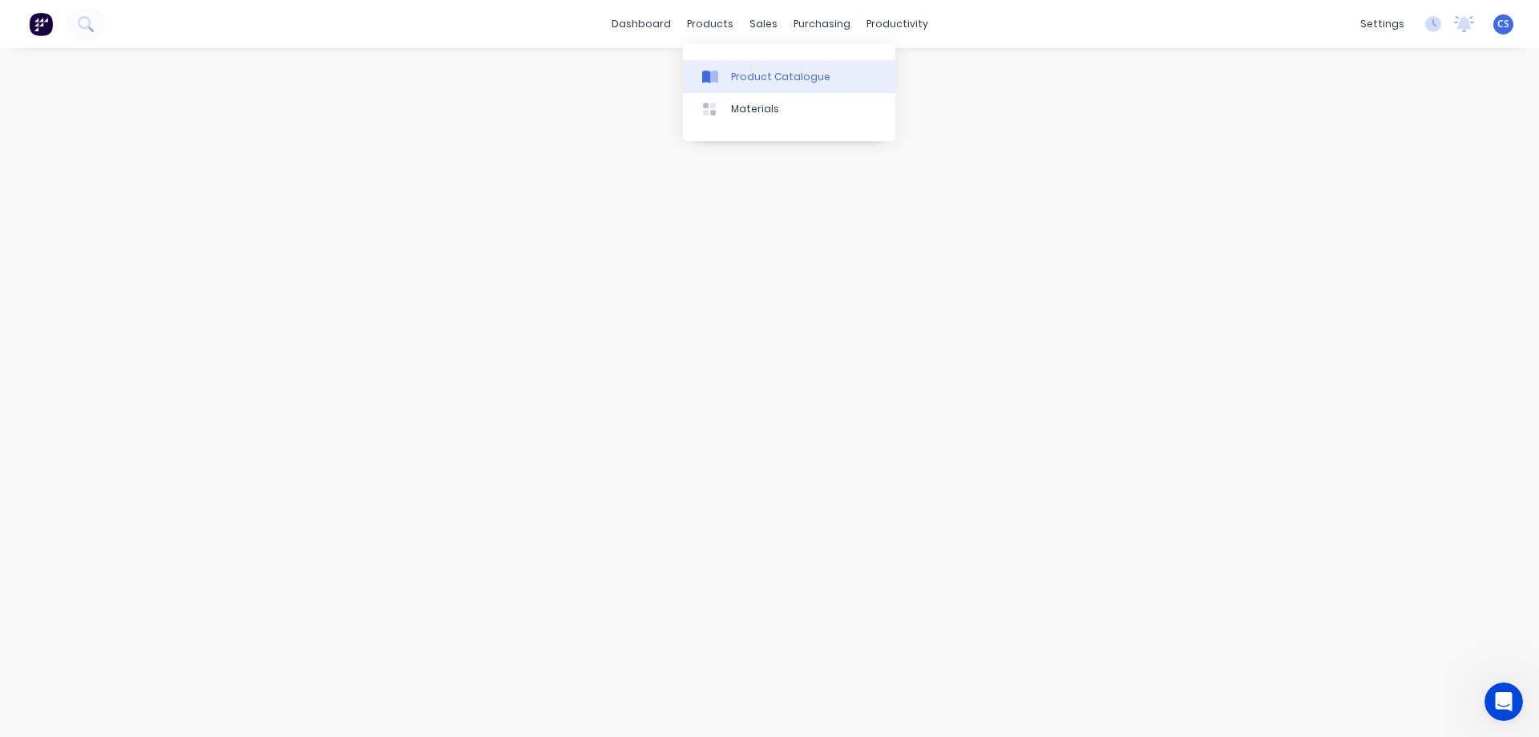
click at [745, 73] on div "Product Catalogue" at bounding box center [780, 77] width 99 height 14
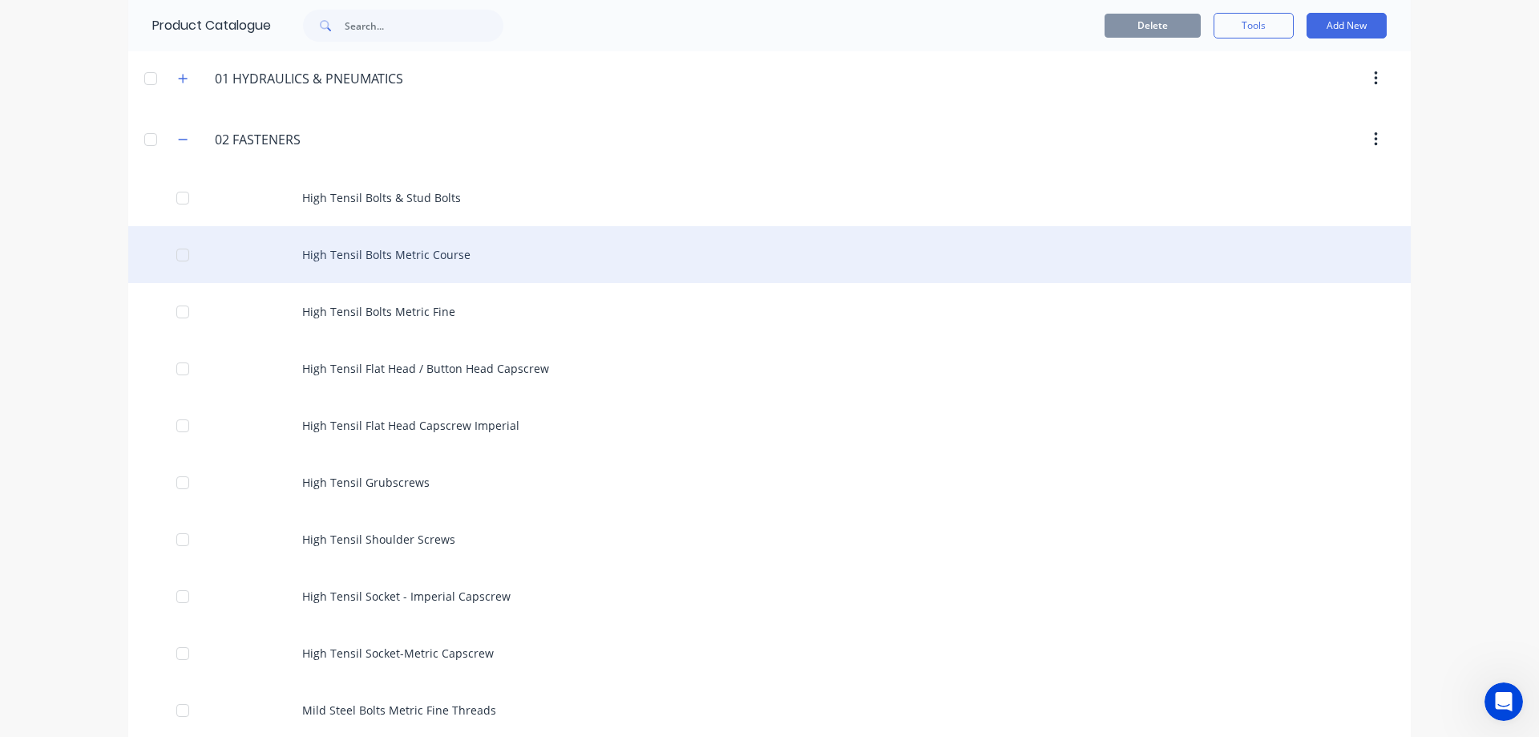
scroll to position [321, 0]
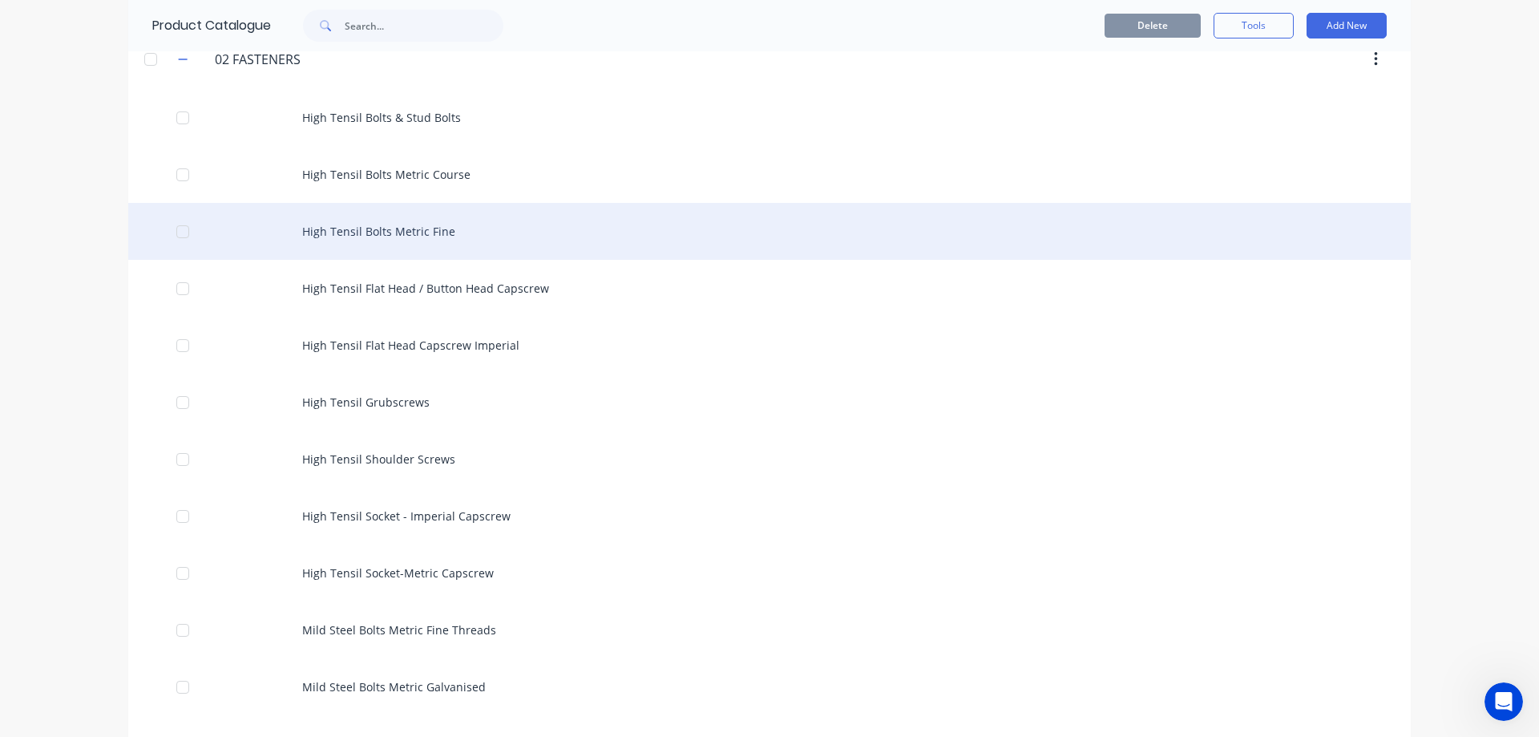
click at [675, 235] on div "High Tensil Bolts Metric Fine" at bounding box center [769, 231] width 1283 height 57
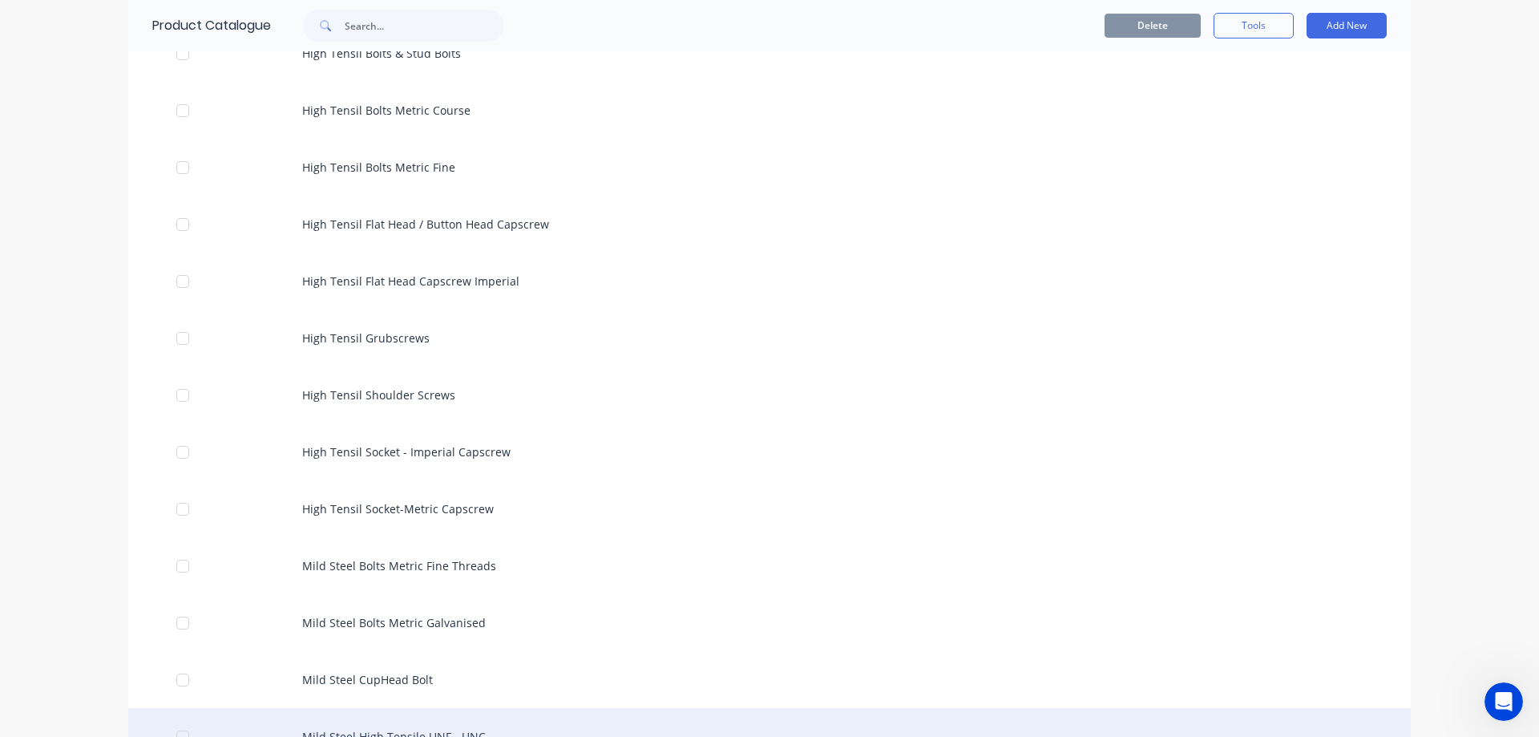
scroll to position [481, 0]
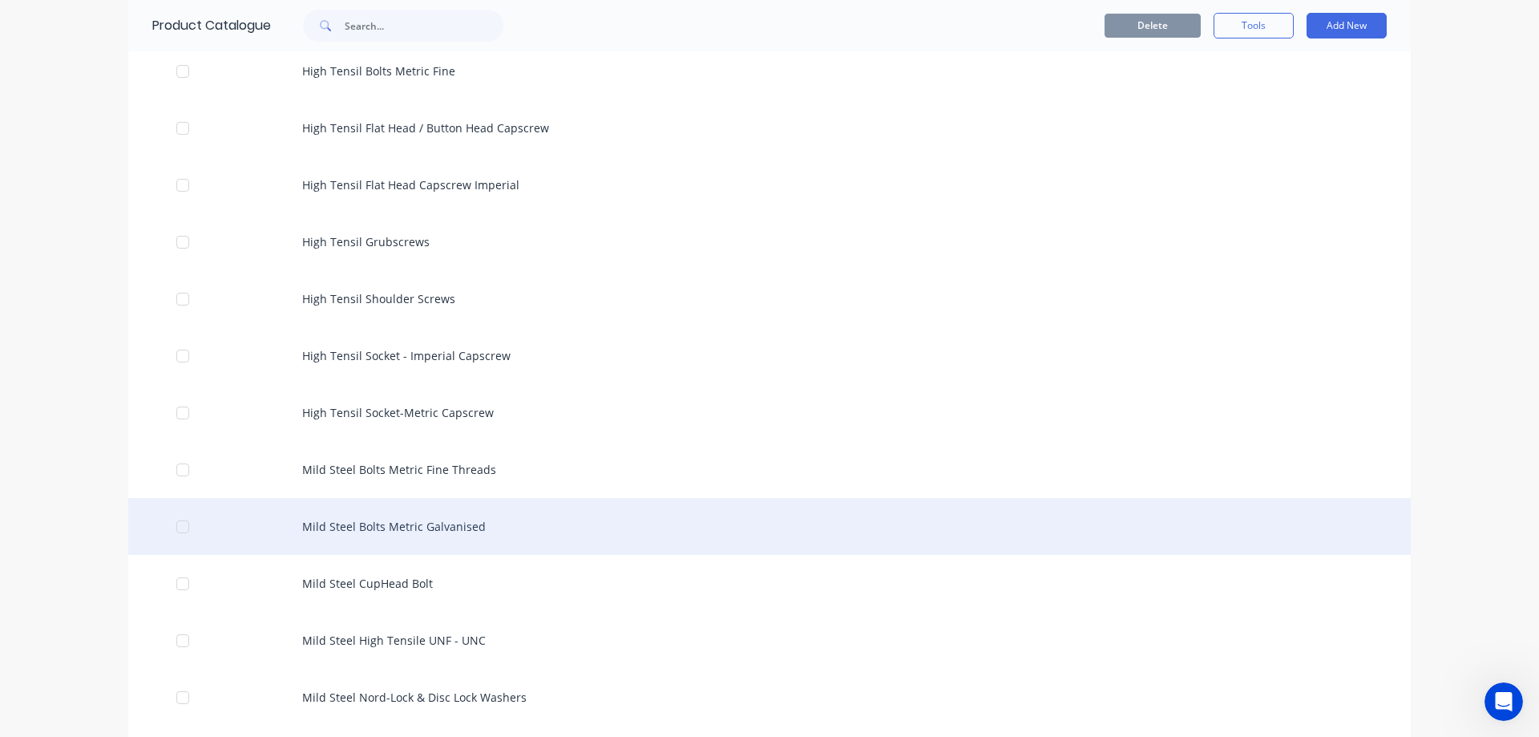
click at [572, 523] on div "Mild Steel Bolts Metric Galvanised" at bounding box center [769, 526] width 1283 height 57
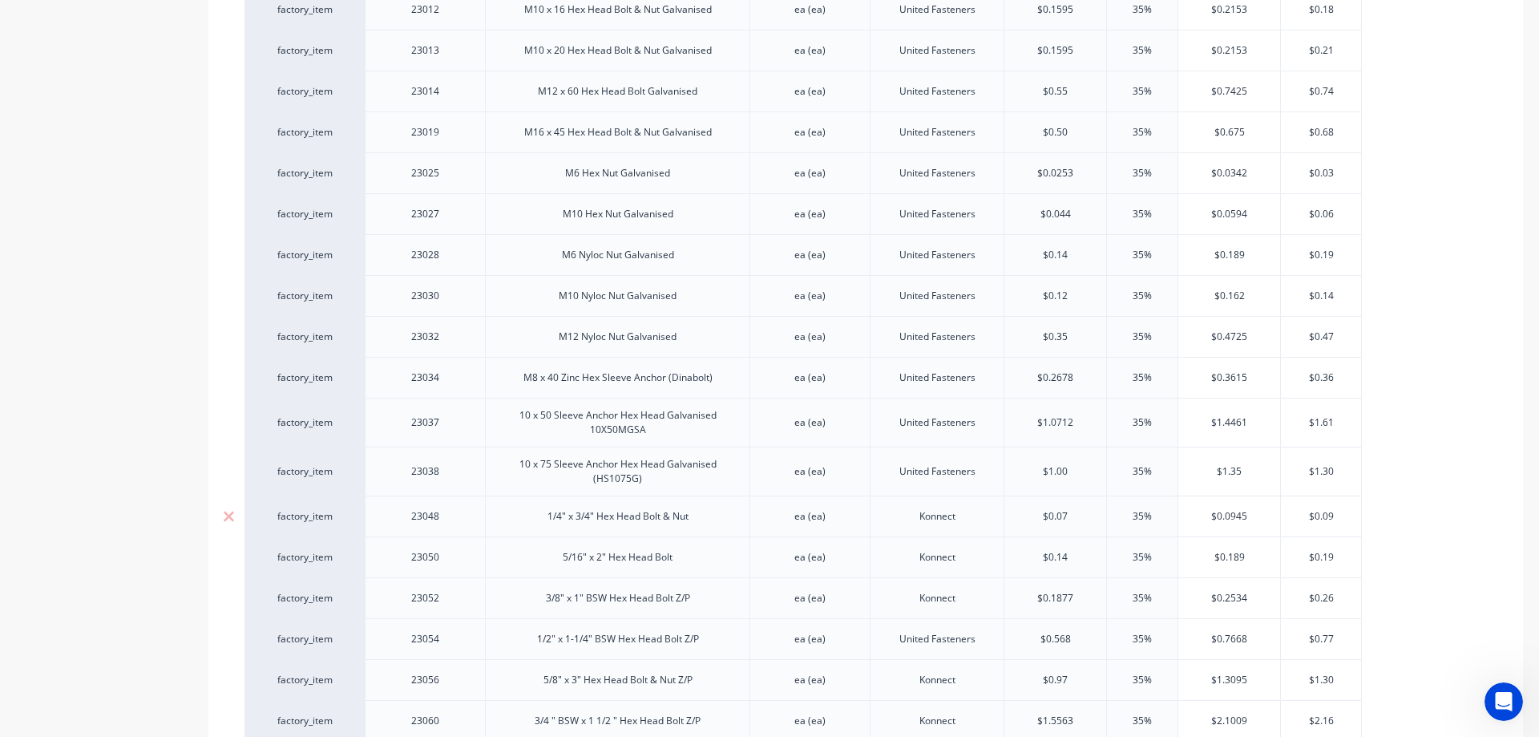
scroll to position [644, 0]
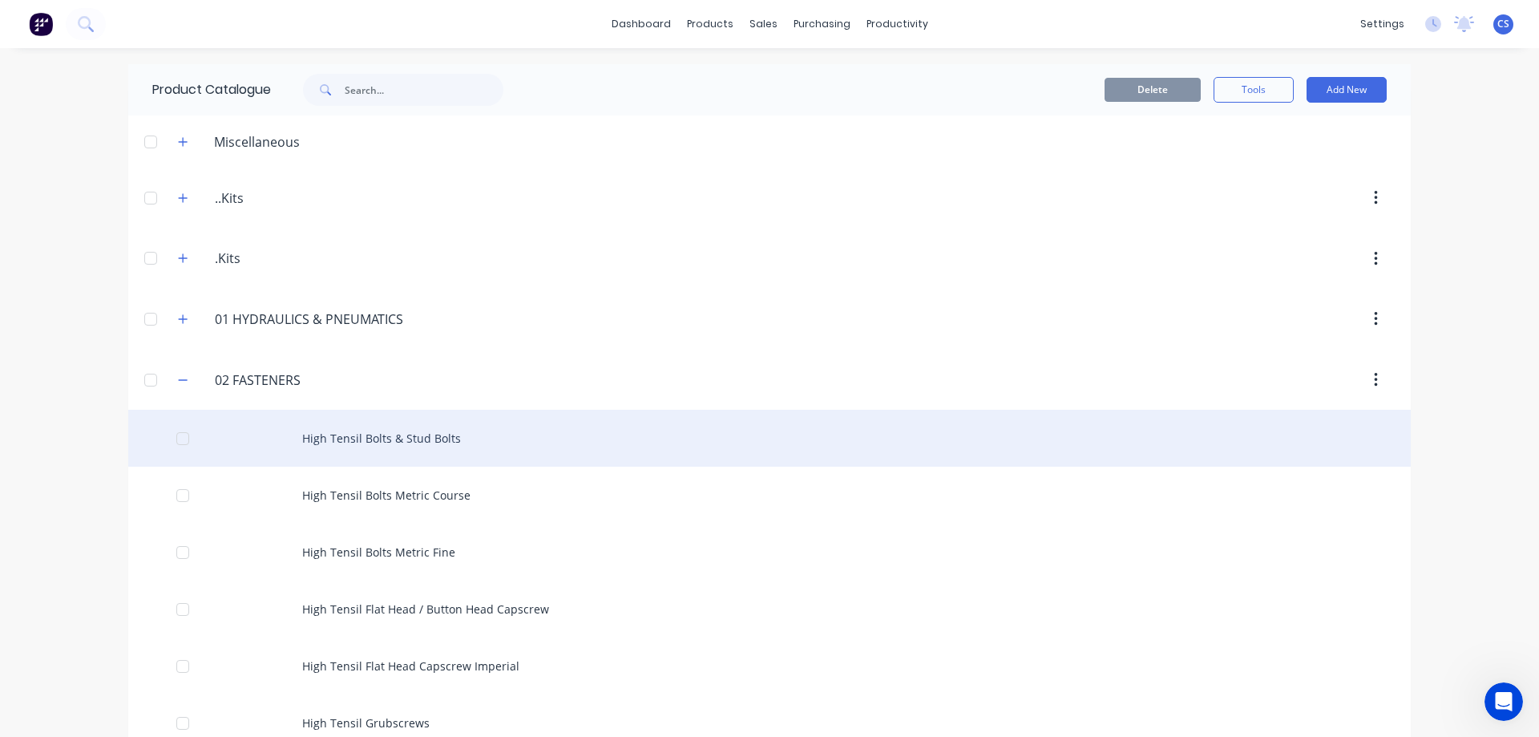
click at [545, 430] on div "High Tensil Bolts & Stud Bolts" at bounding box center [769, 438] width 1283 height 57
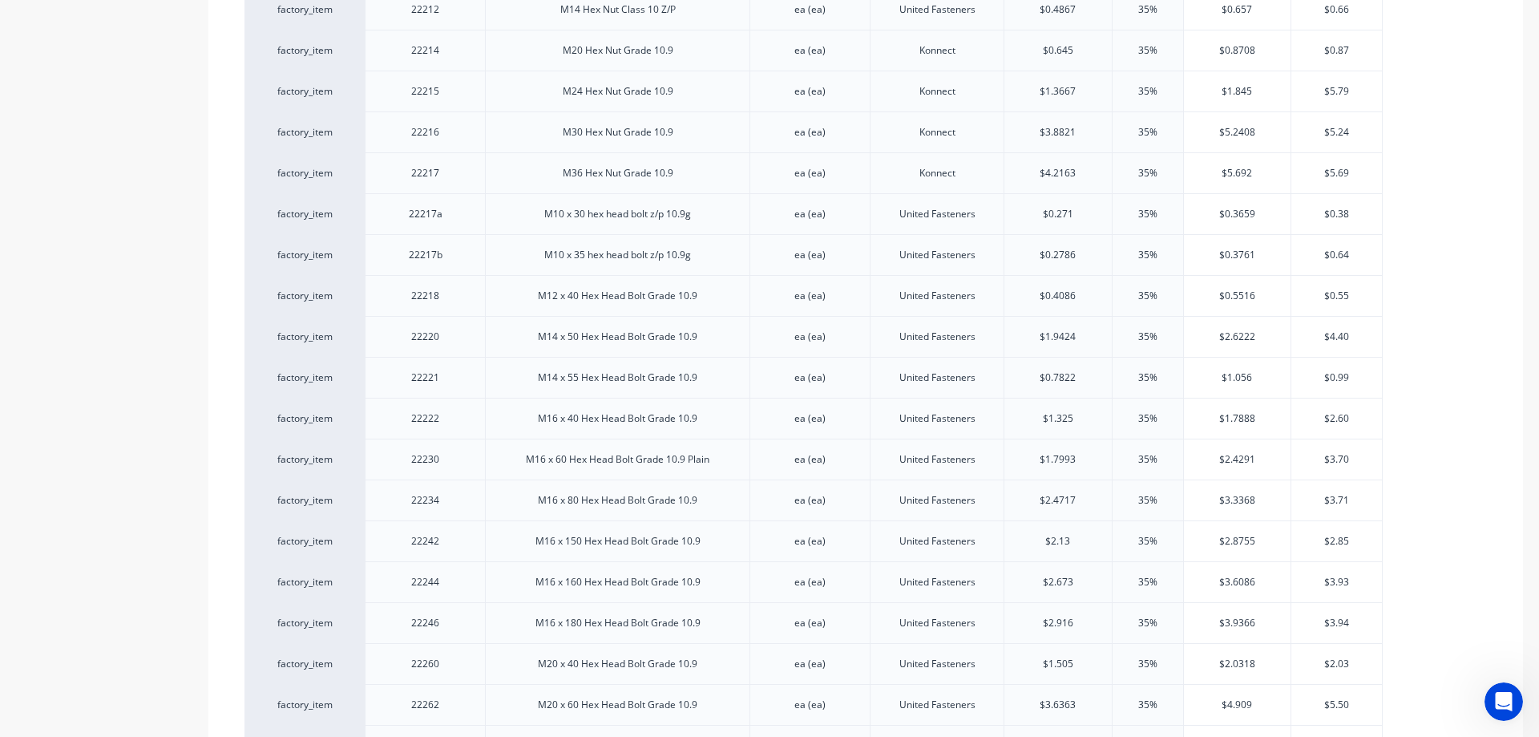
scroll to position [1593, 0]
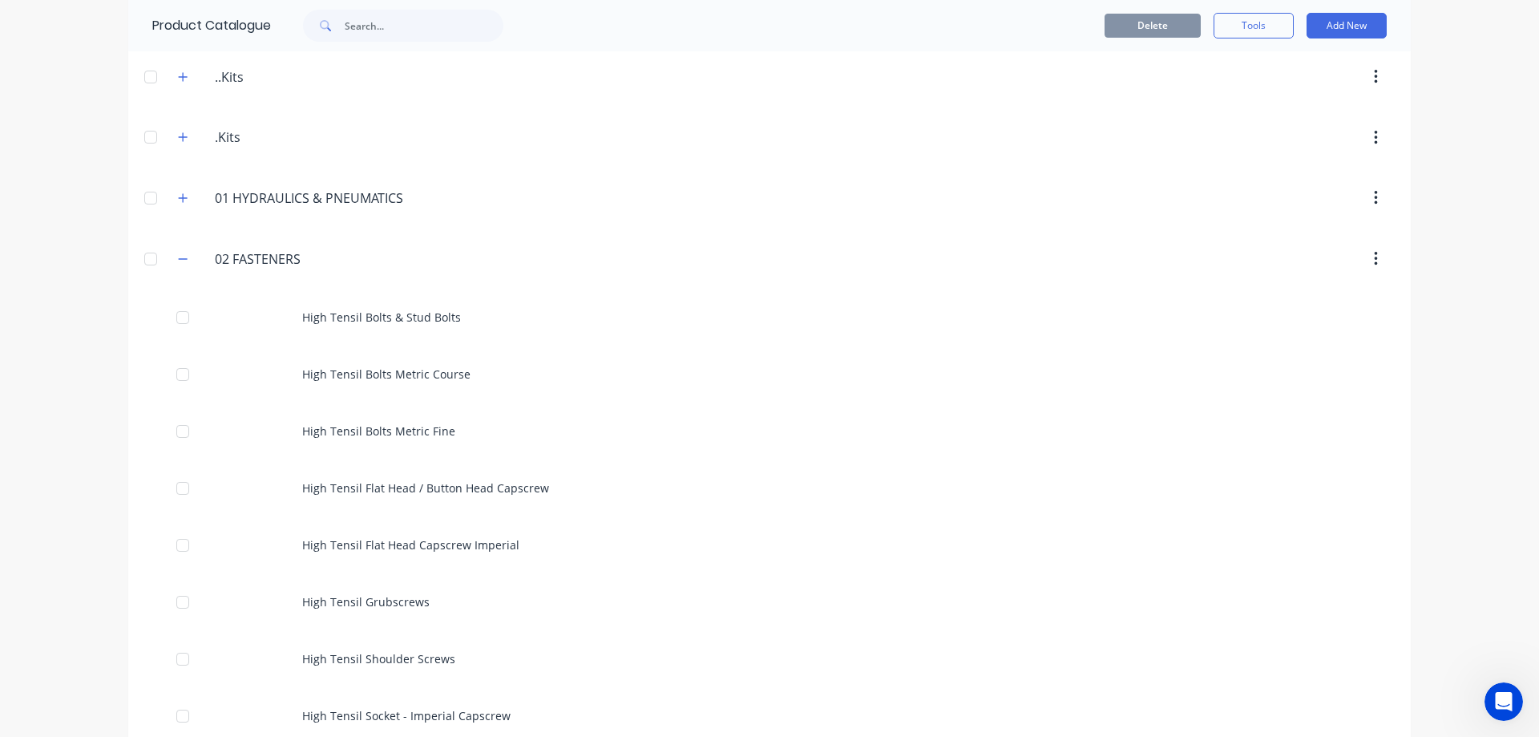
scroll to position [160, 0]
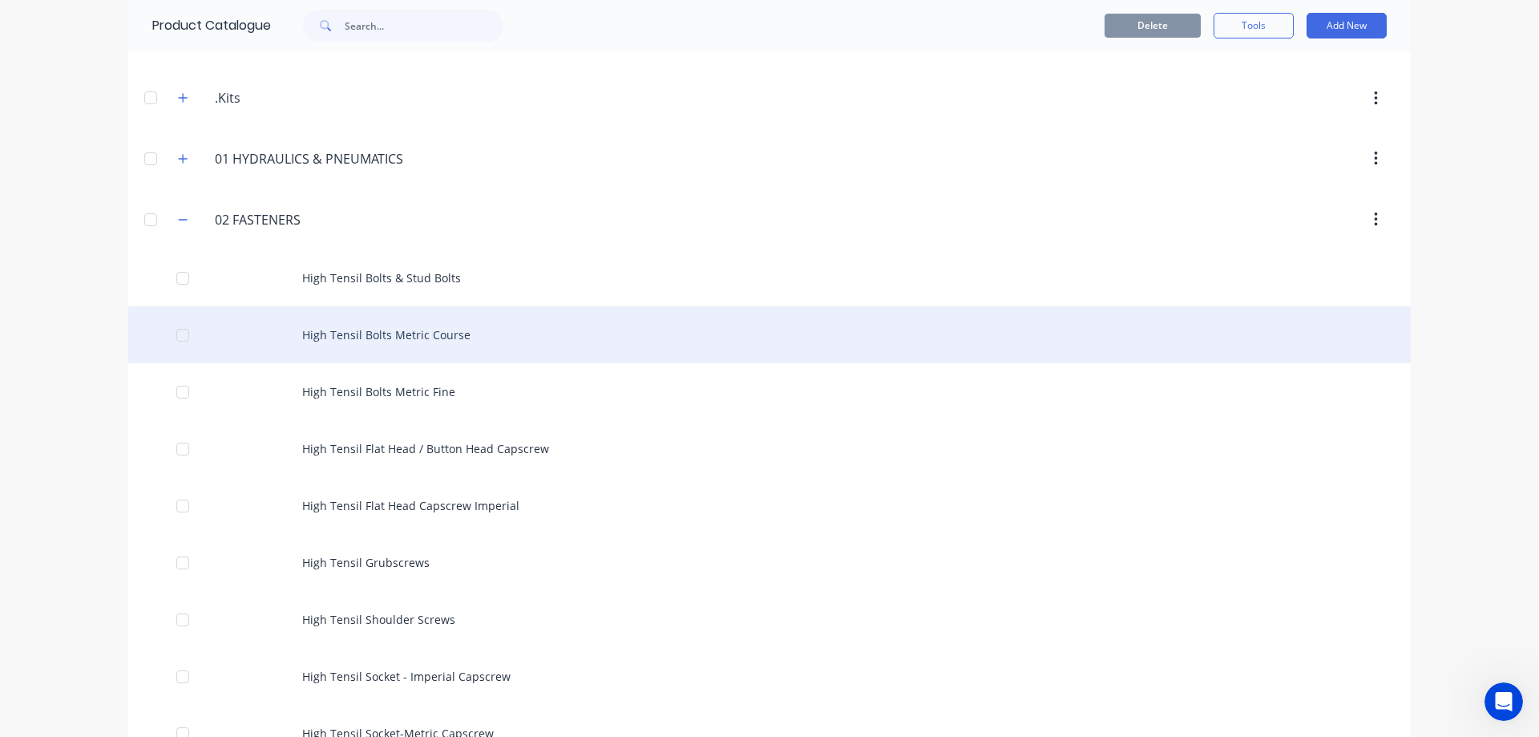
click at [579, 354] on div "High Tensil Bolts Metric Course" at bounding box center [769, 334] width 1283 height 57
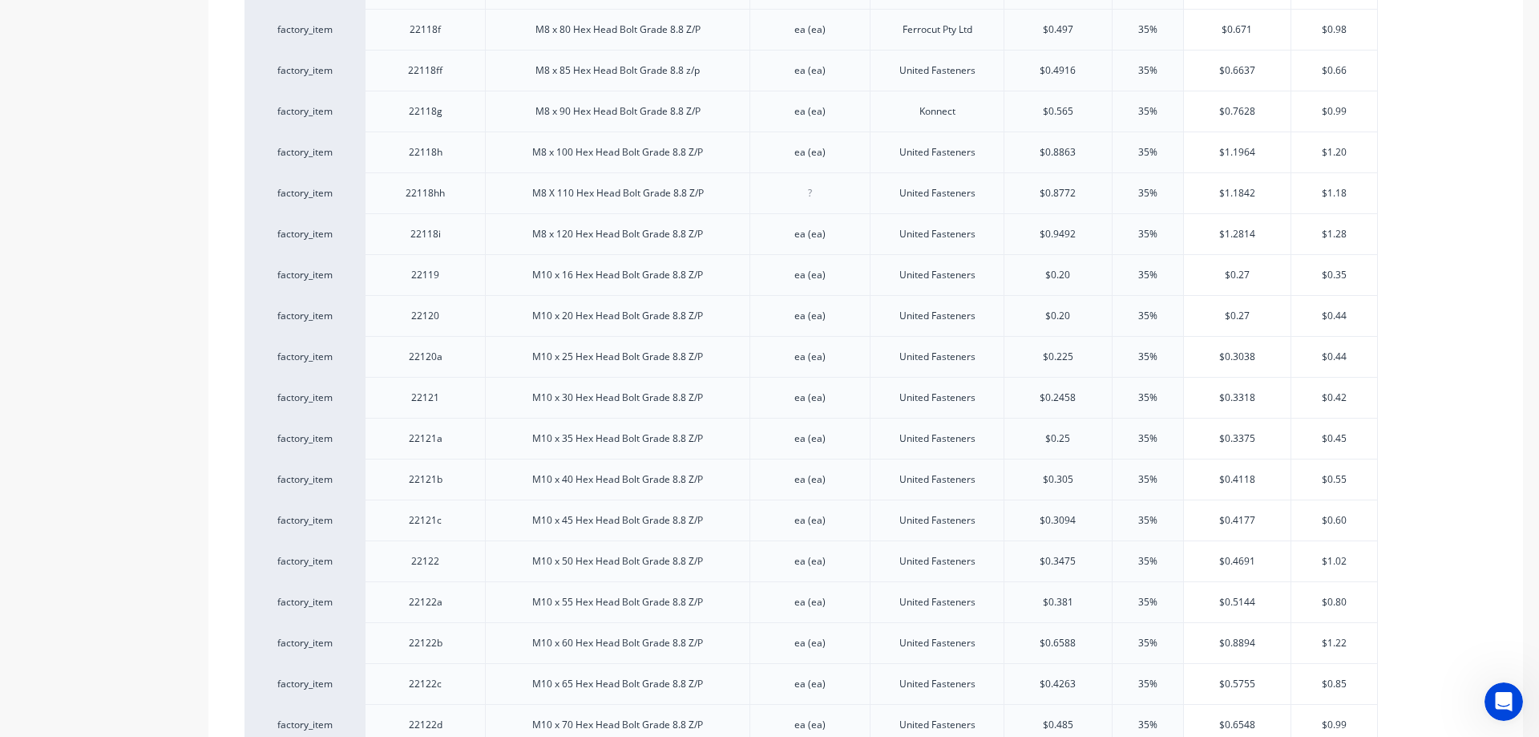
scroll to position [1924, 0]
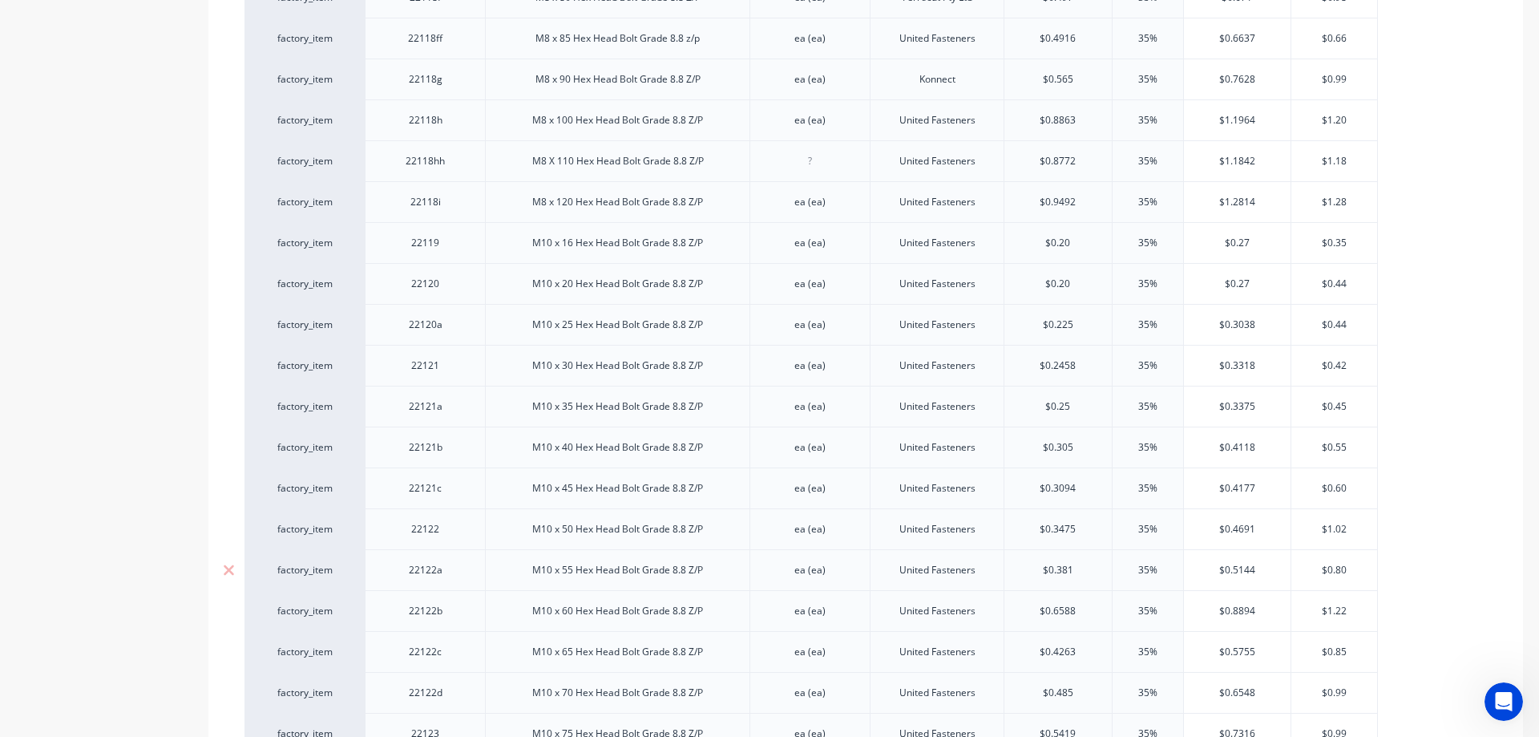
type textarea "x"
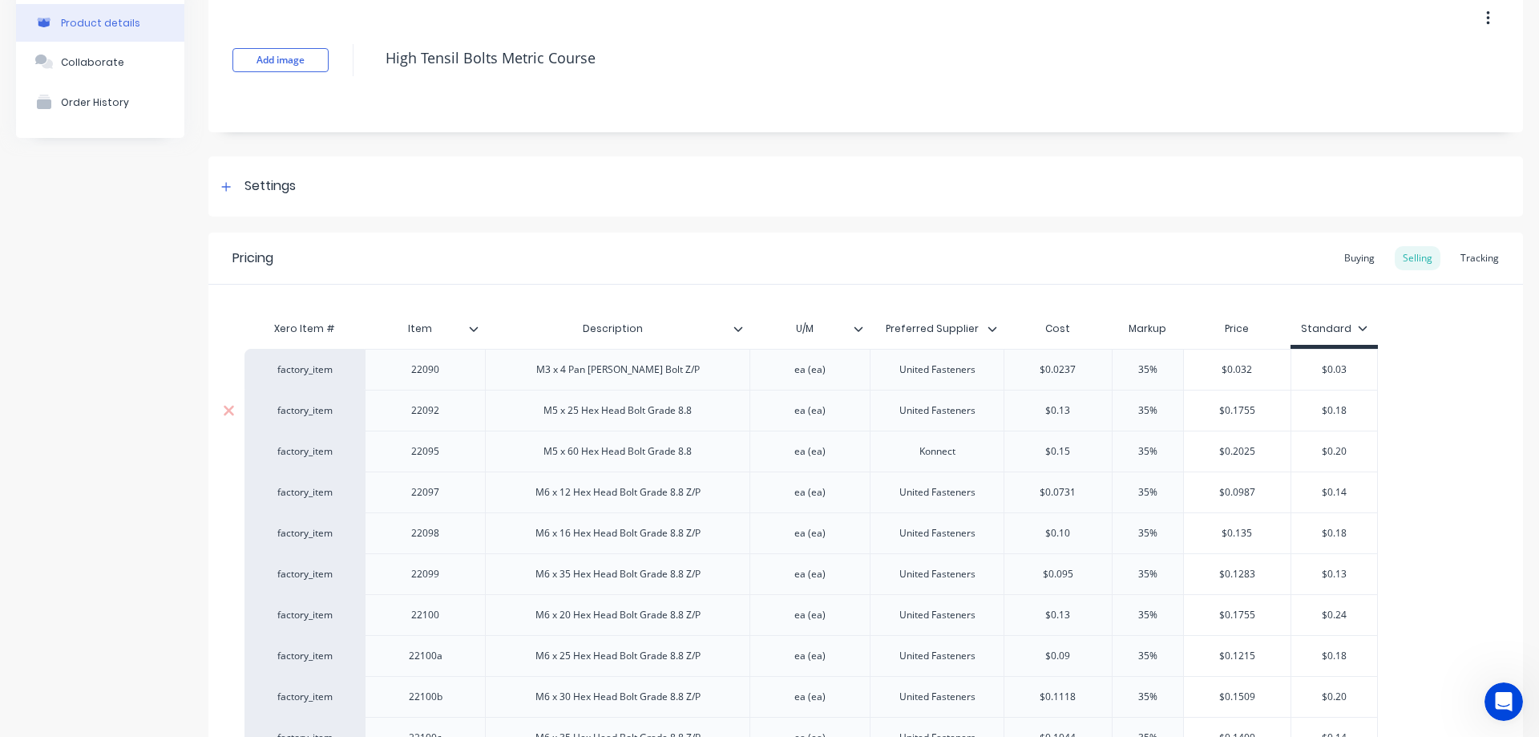
scroll to position [0, 0]
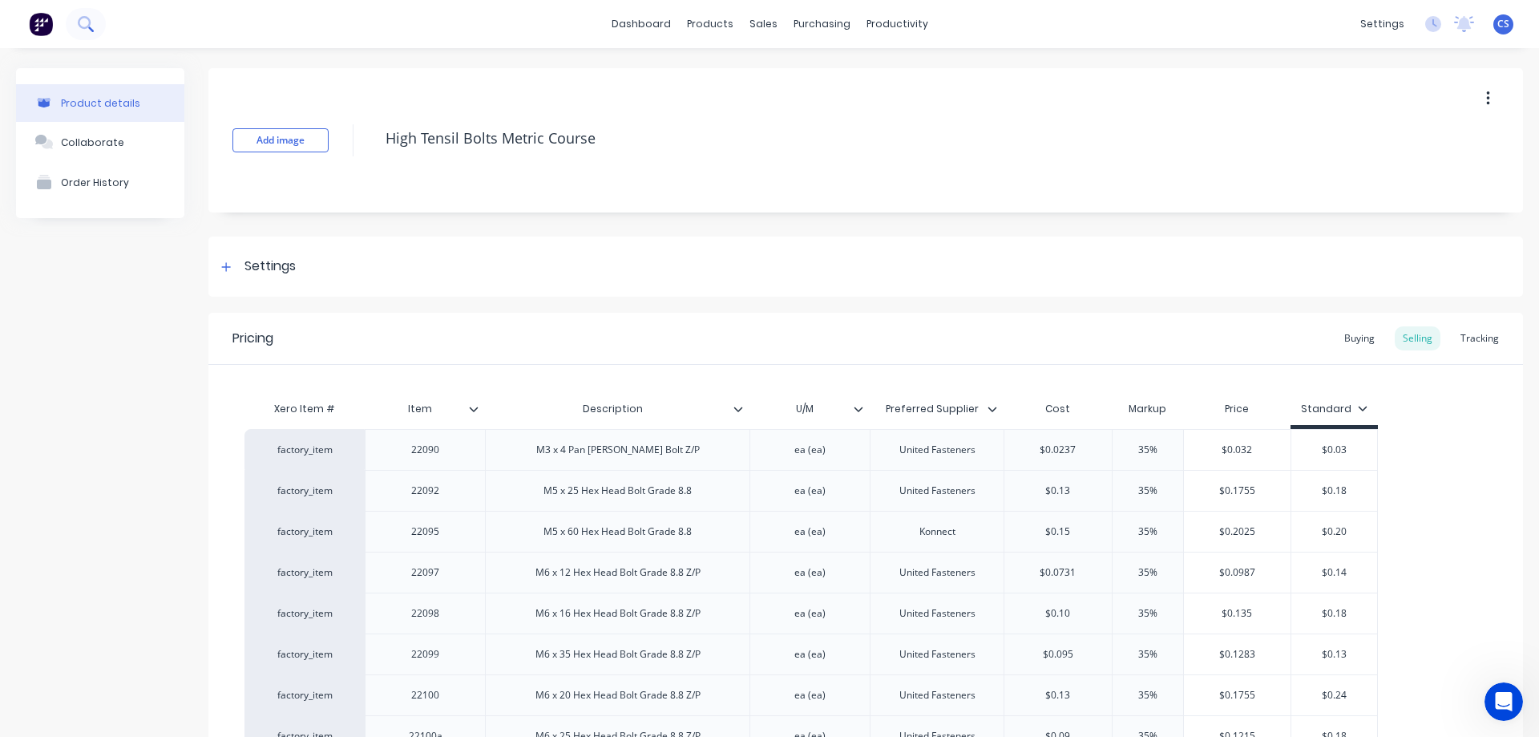
click at [92, 30] on icon at bounding box center [91, 29] width 6 height 6
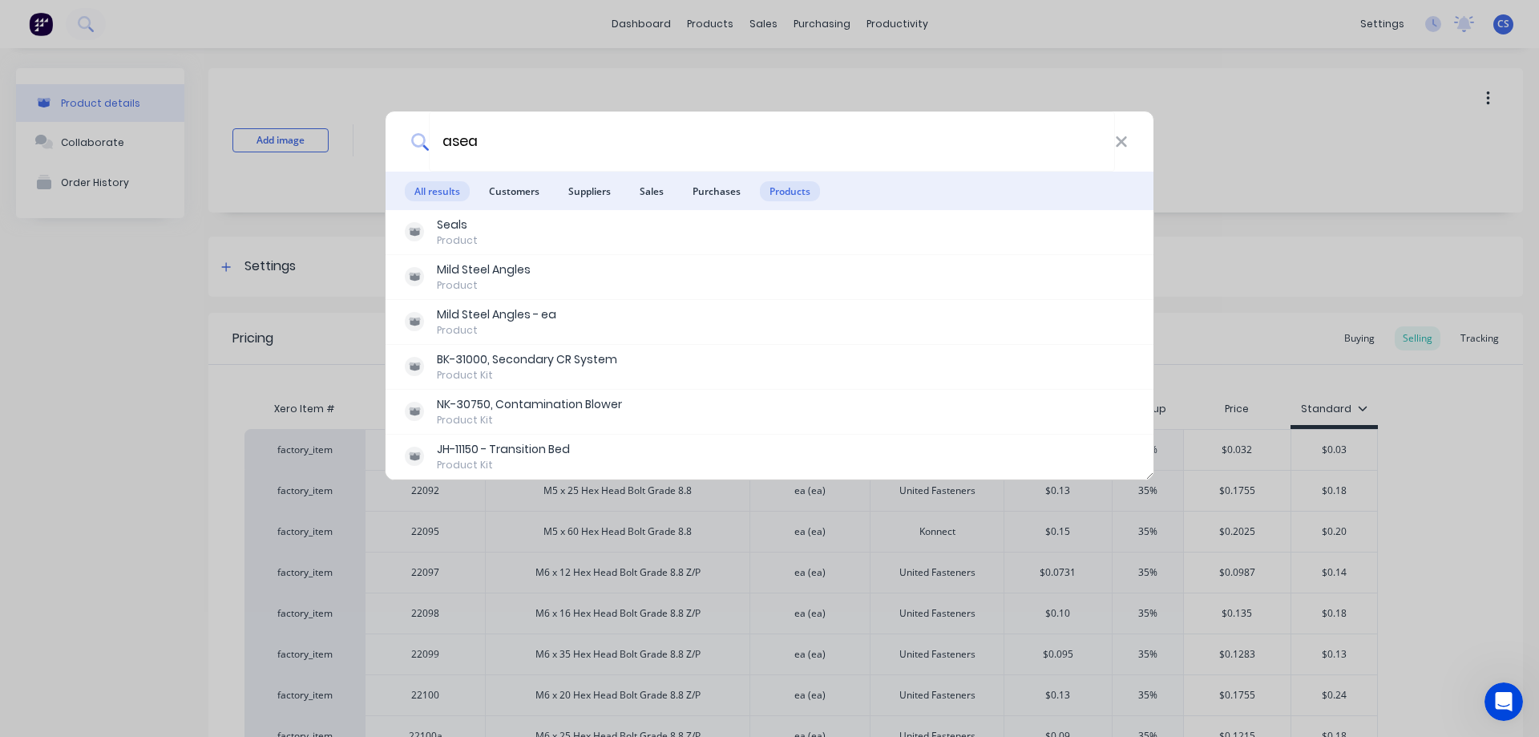
type input "asea"
click at [805, 190] on span "Products" at bounding box center [790, 191] width 60 height 20
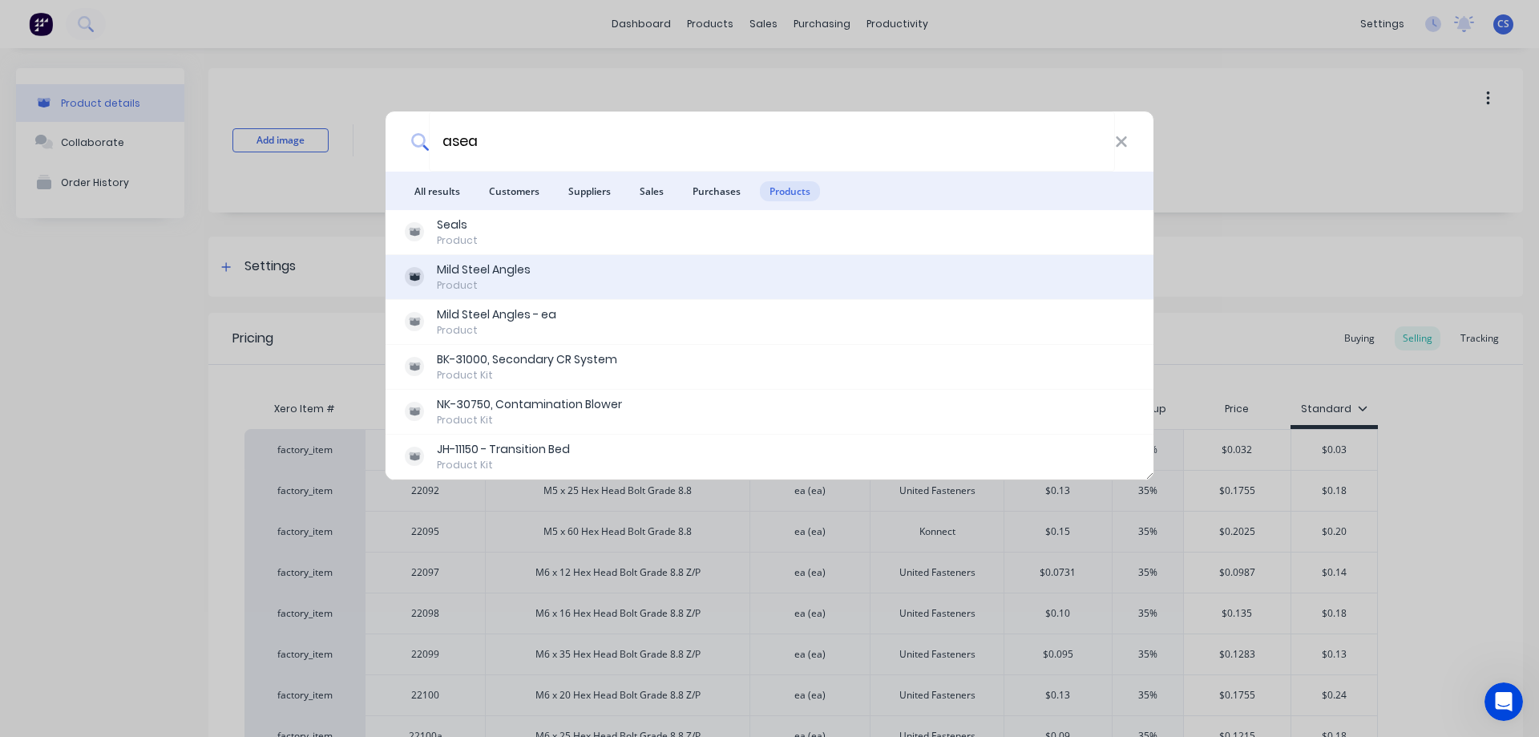
click at [546, 278] on div "Mild Steel Angles Product" at bounding box center [769, 276] width 729 height 31
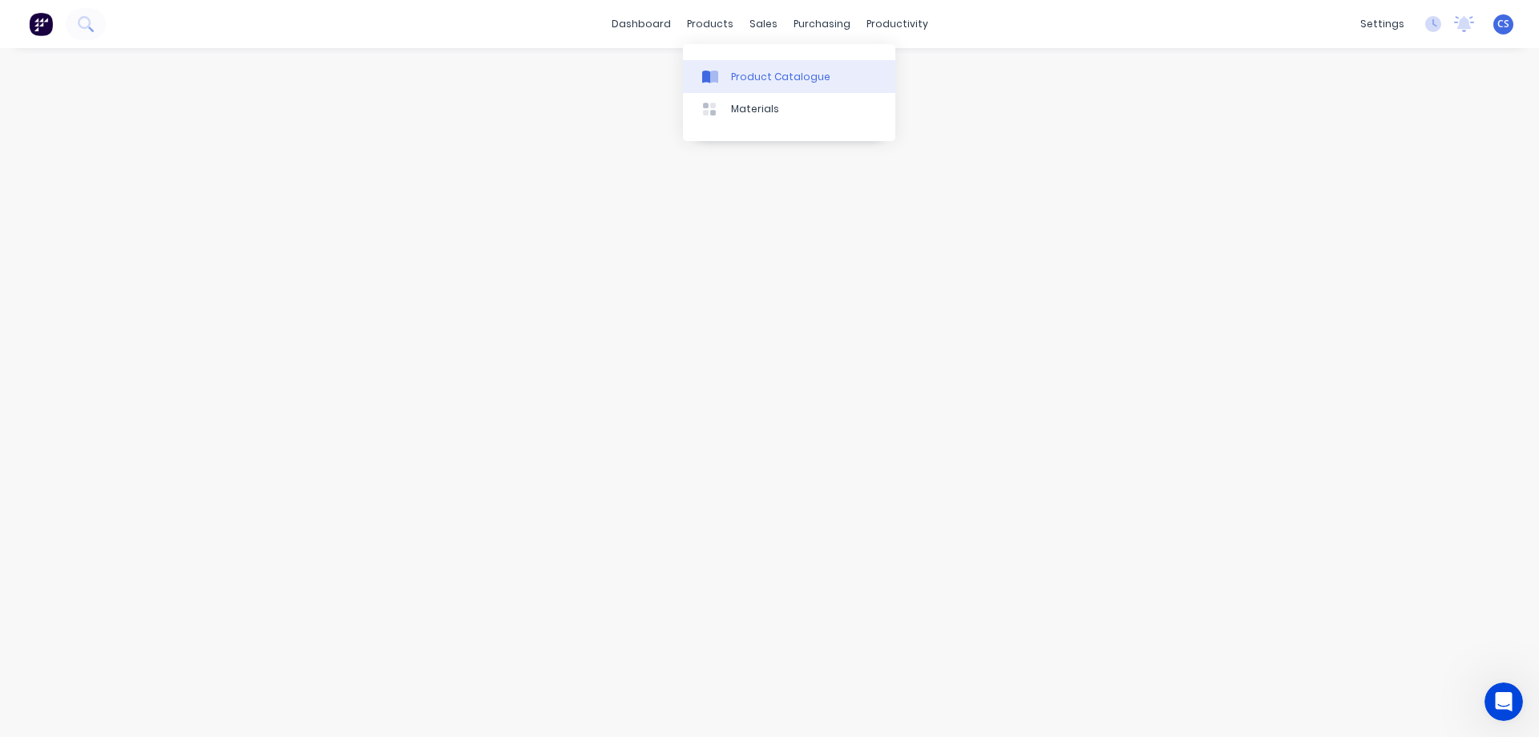
click at [722, 79] on div at bounding box center [714, 77] width 24 height 14
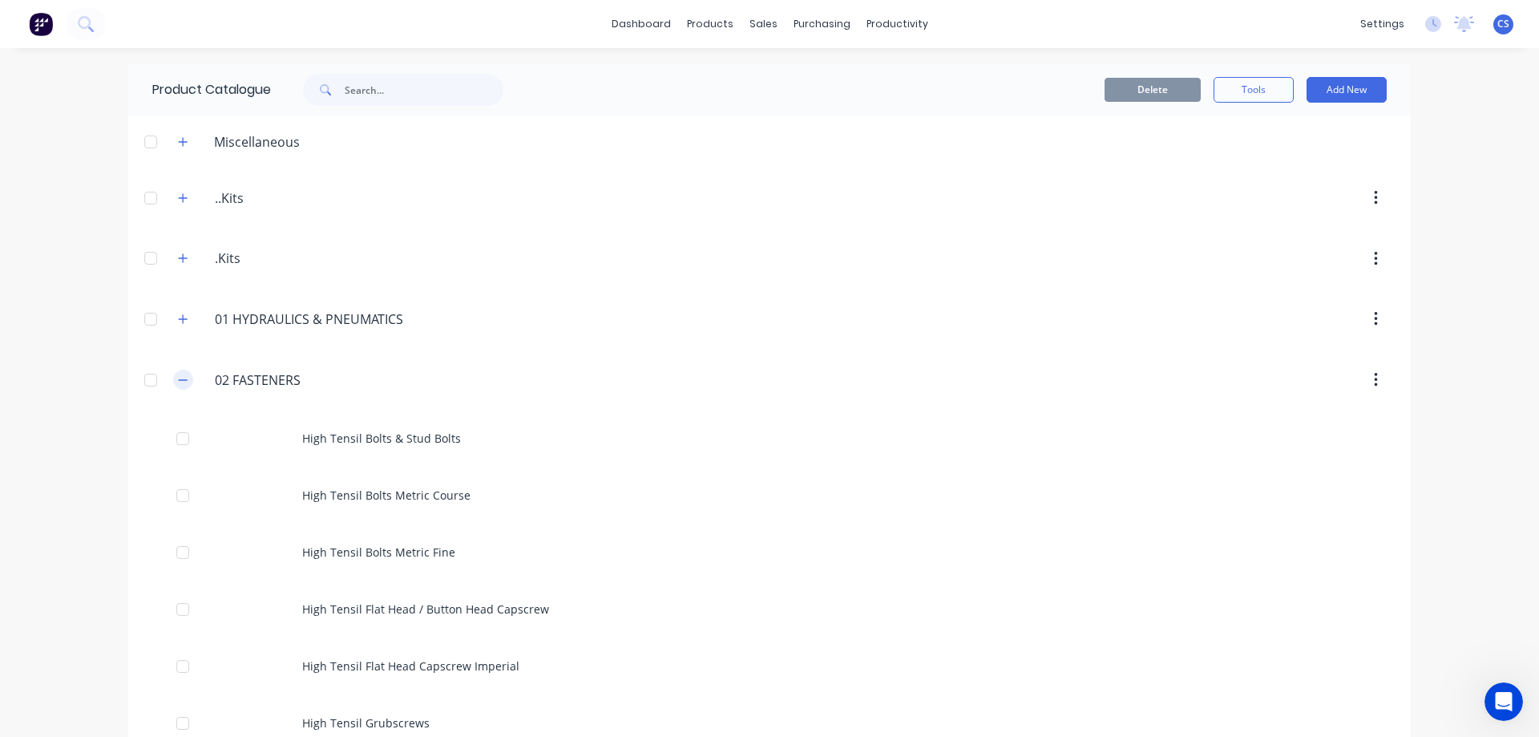
click at [185, 382] on button "button" at bounding box center [183, 380] width 20 height 20
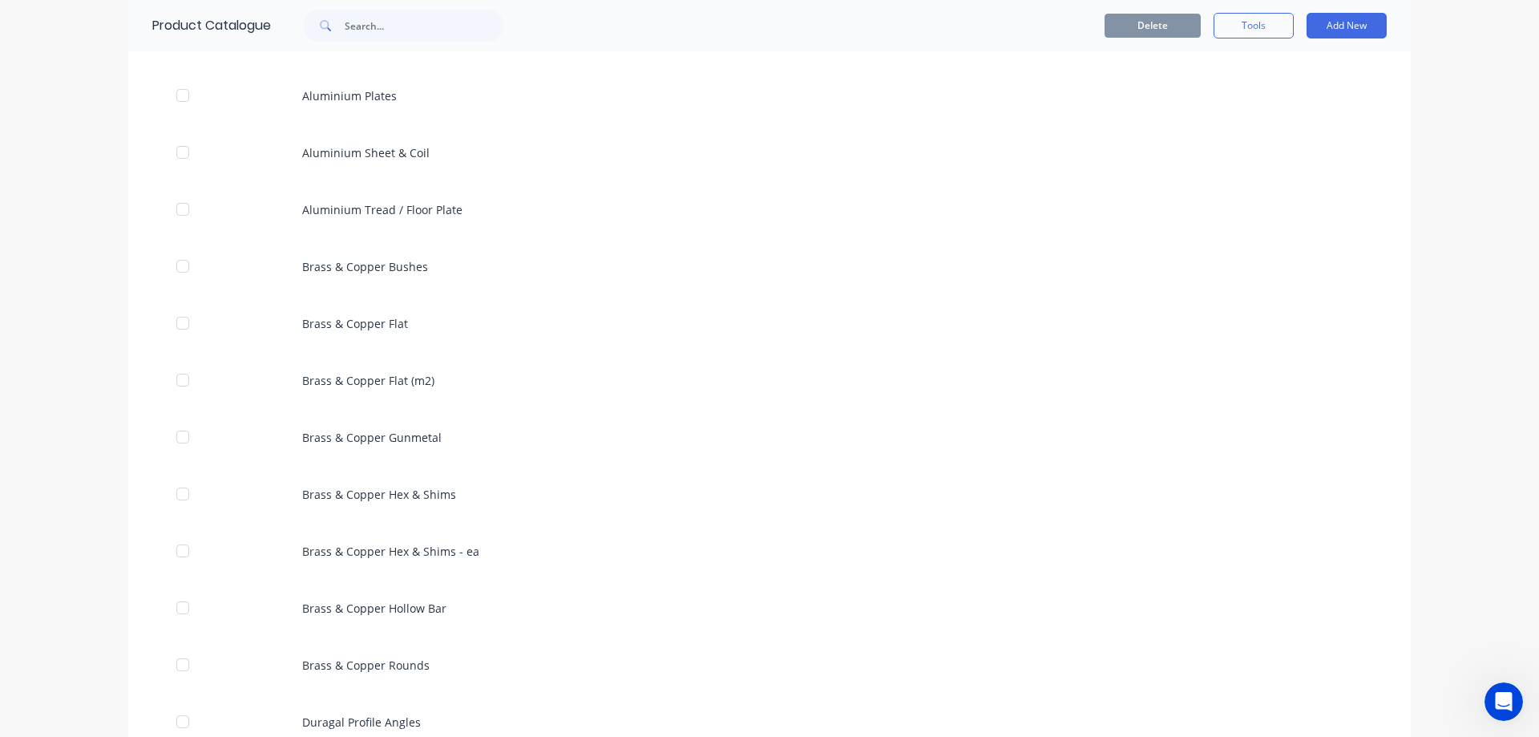
scroll to position [1363, 0]
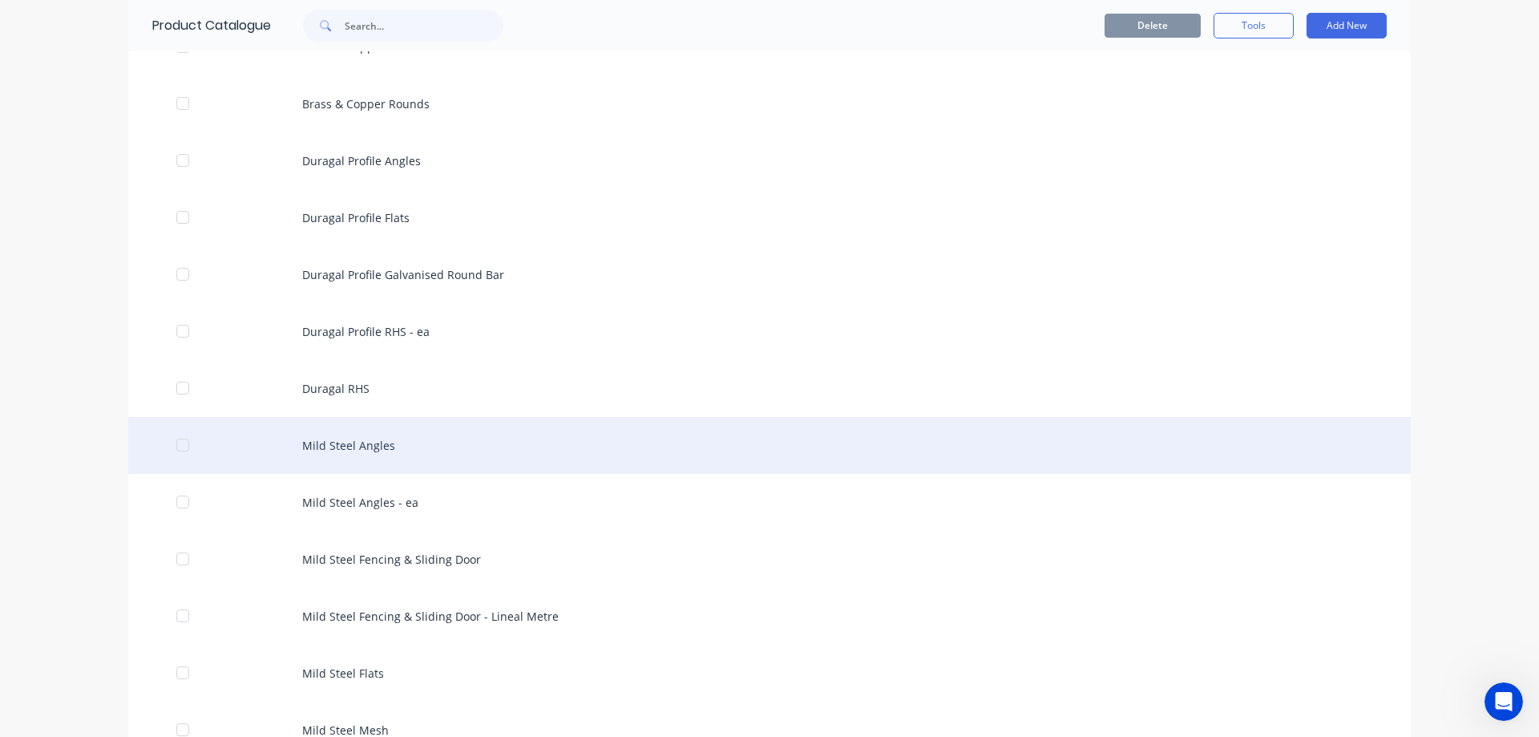
click at [535, 457] on div "Mild Steel Angles" at bounding box center [769, 445] width 1283 height 57
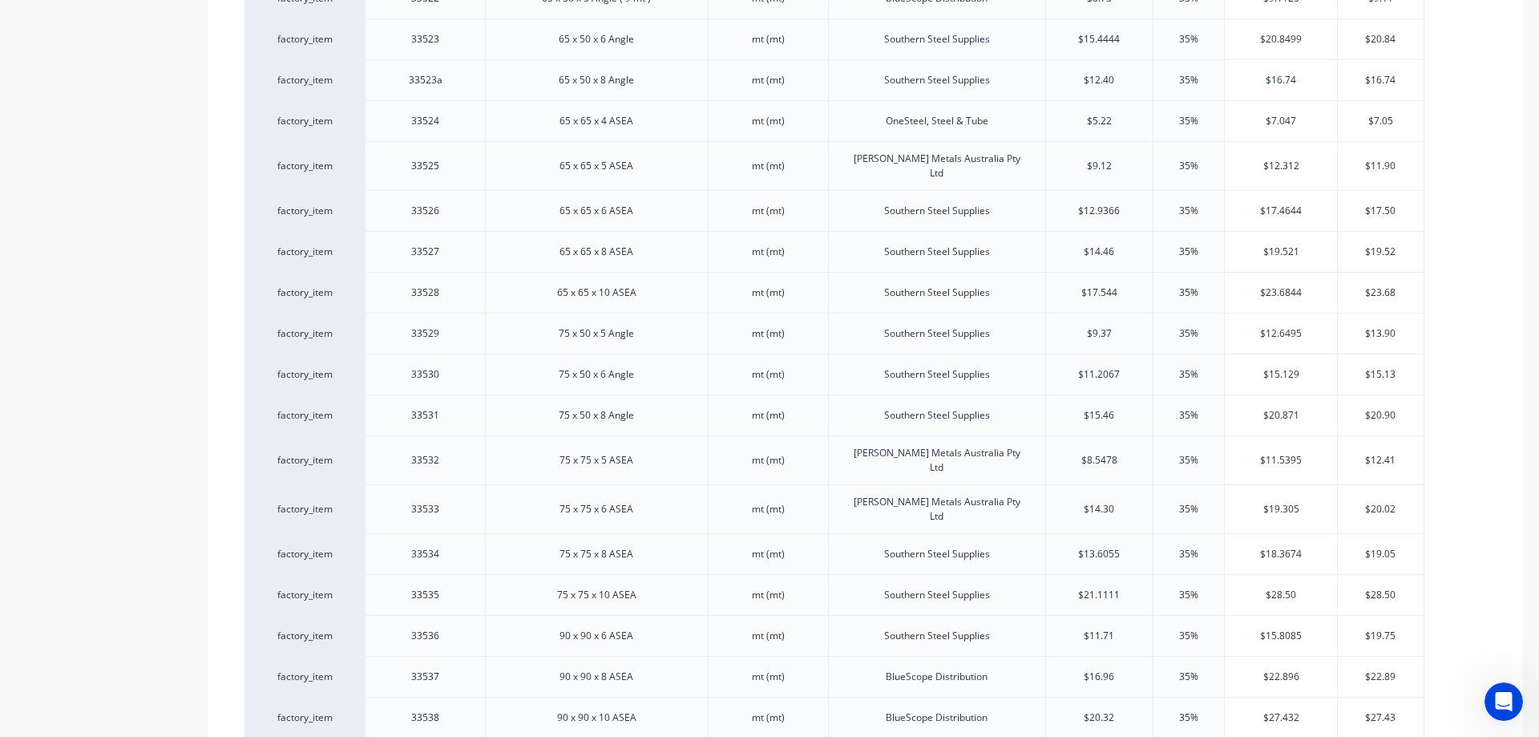
scroll to position [1122, 0]
type textarea "x"
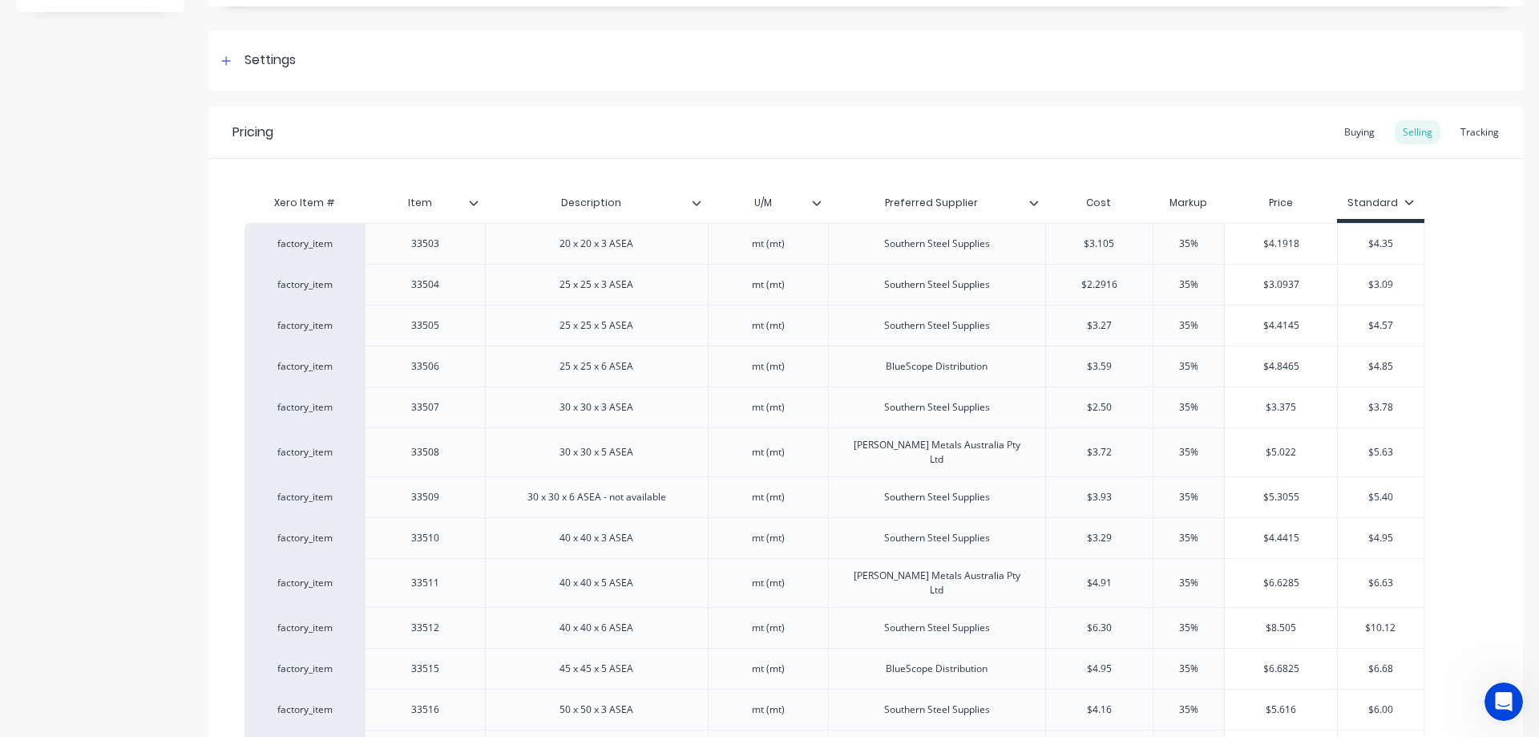
scroll to position [0, 0]
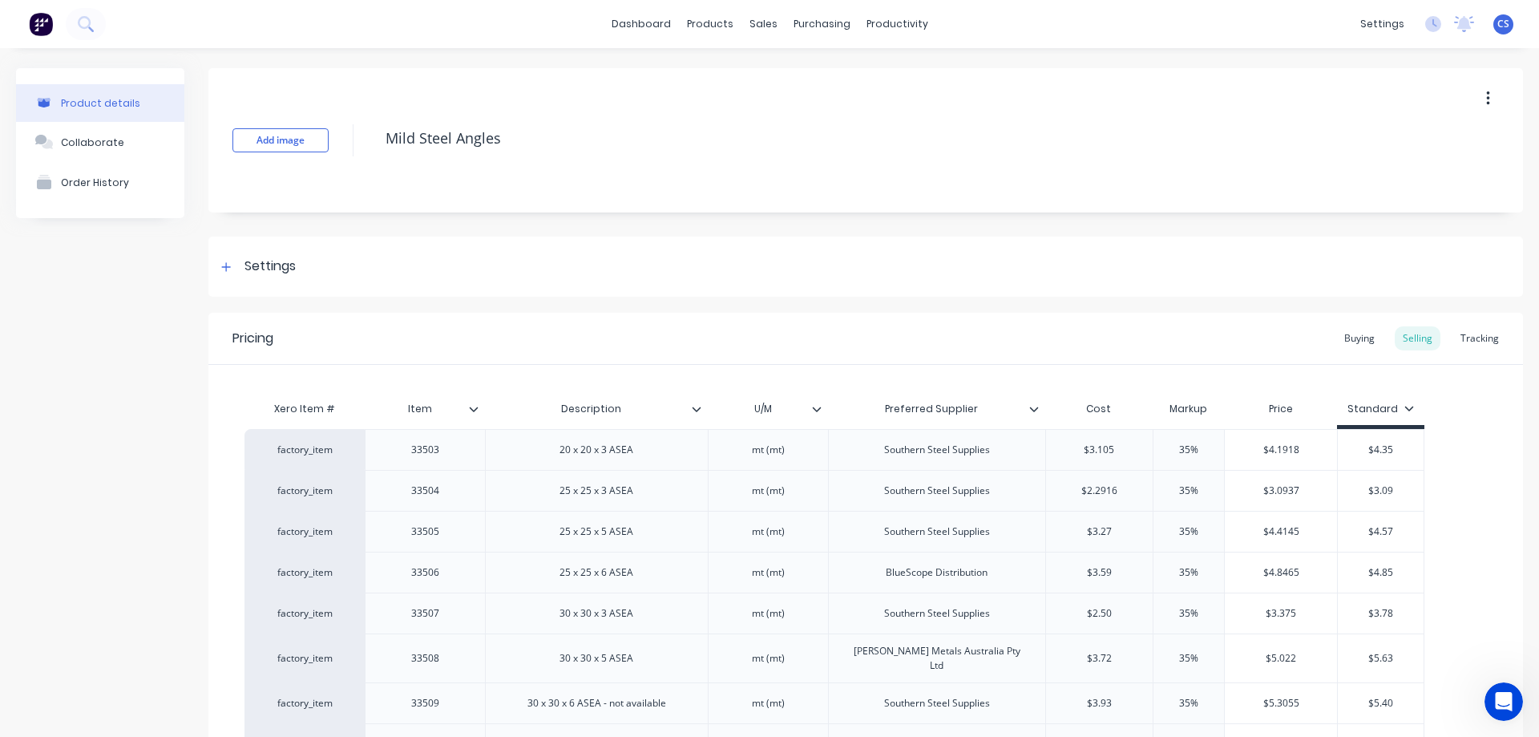
click at [42, 22] on img at bounding box center [41, 24] width 24 height 24
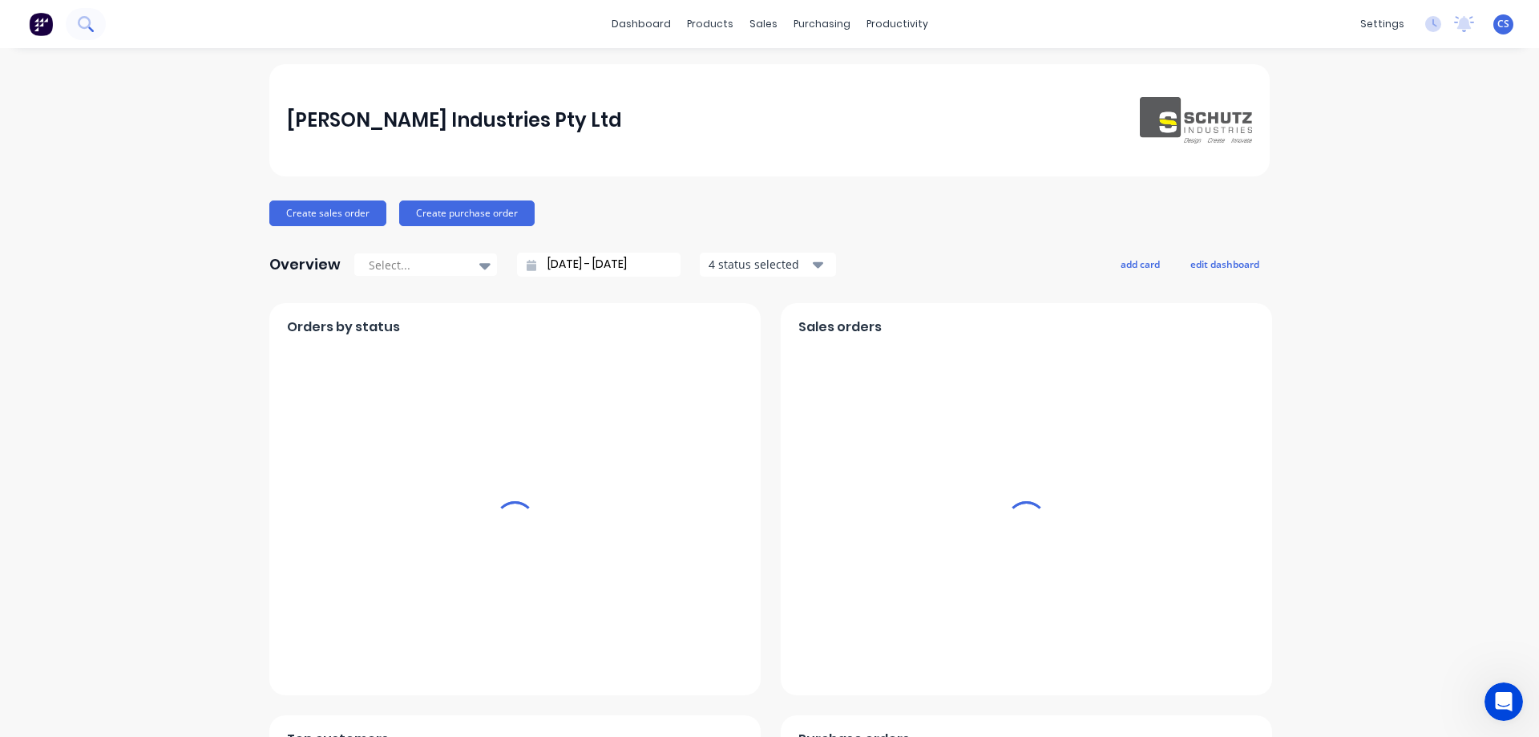
click at [90, 35] on button at bounding box center [86, 24] width 40 height 32
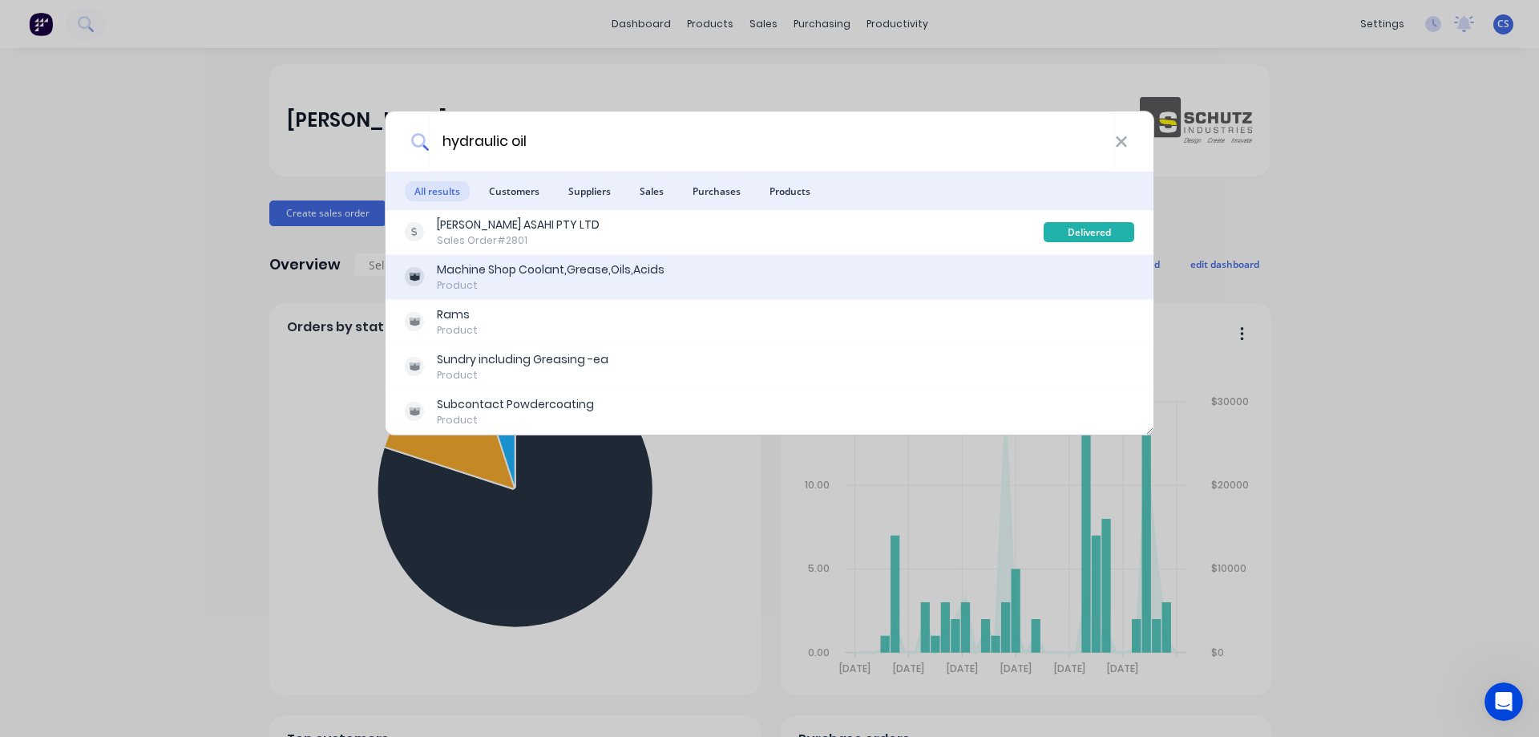
type input "hydraulic oil"
click at [594, 259] on div "Machine Shop Coolant,Grease,Oils,Acids Product" at bounding box center [770, 277] width 768 height 45
click at [591, 266] on div "Machine Shop Coolant,Grease,Oils,Acids" at bounding box center [551, 269] width 228 height 17
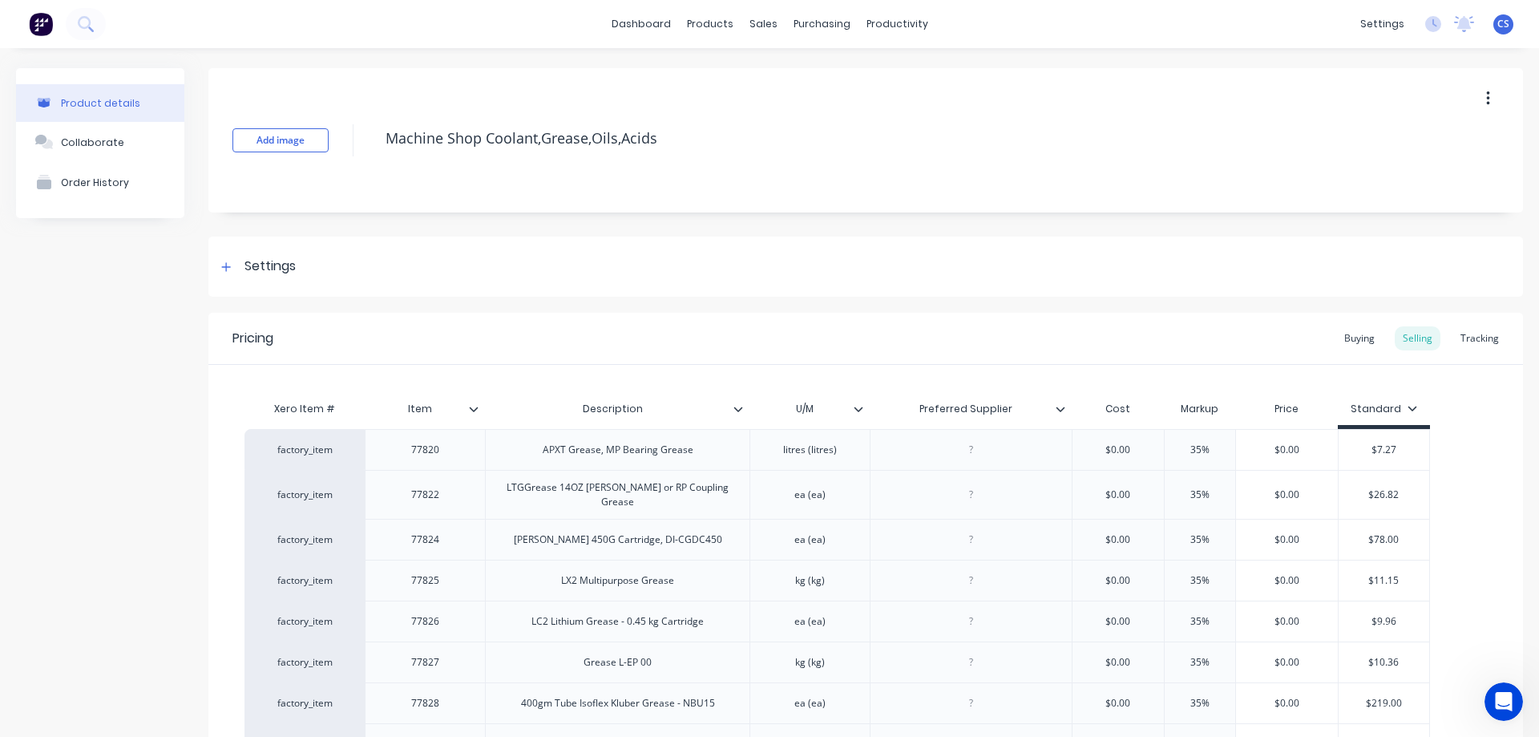
type textarea "x"
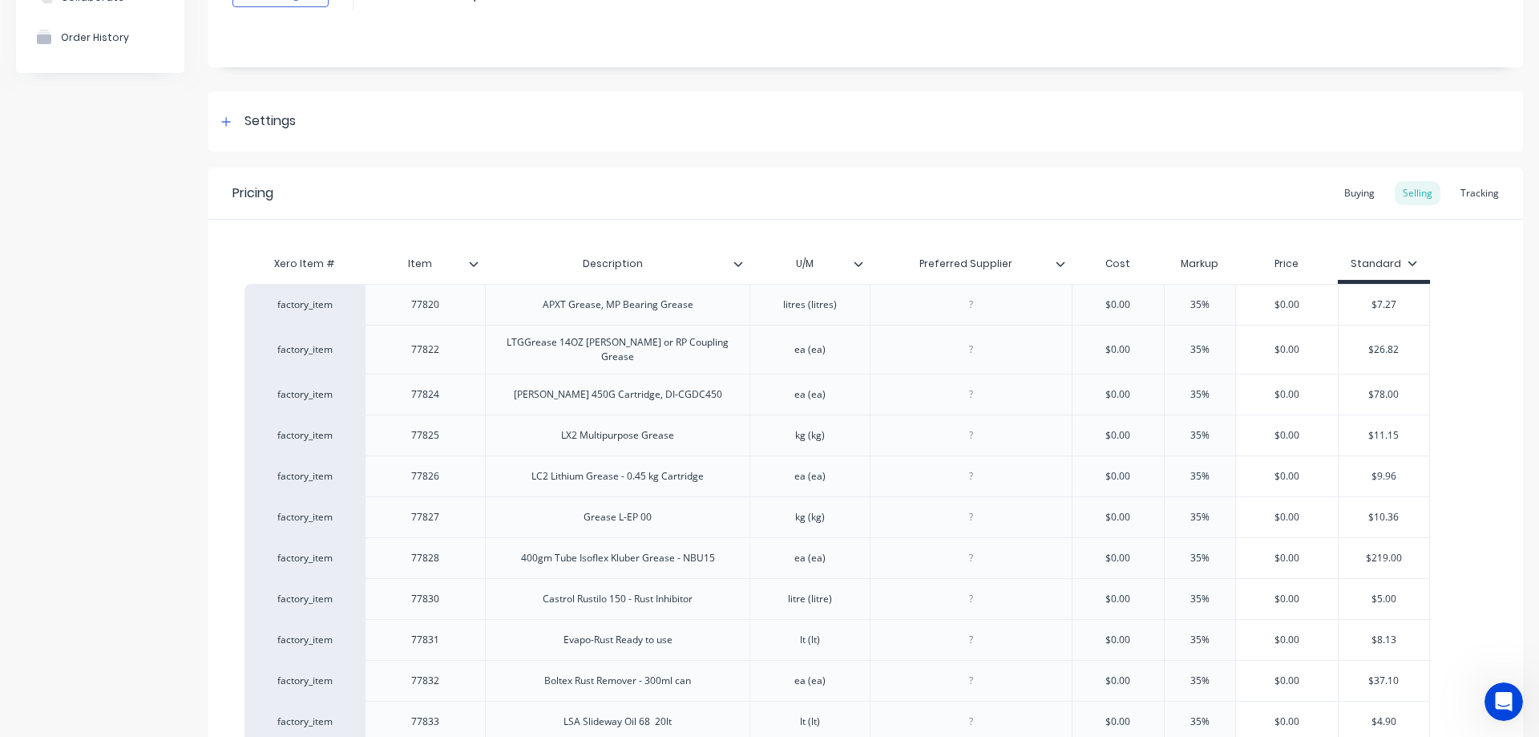
scroll to position [89, 0]
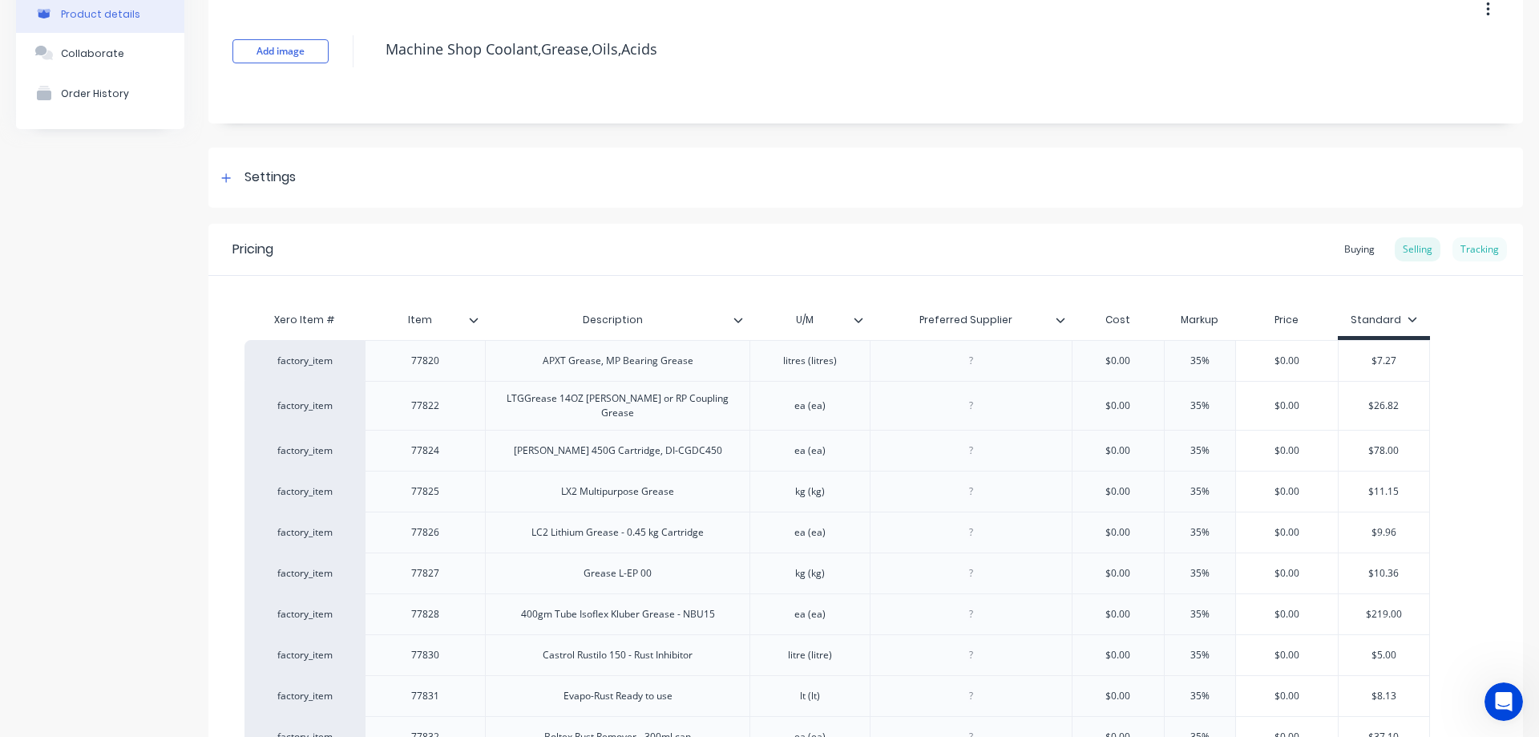
click at [1475, 244] on div "Tracking" at bounding box center [1480, 249] width 55 height 24
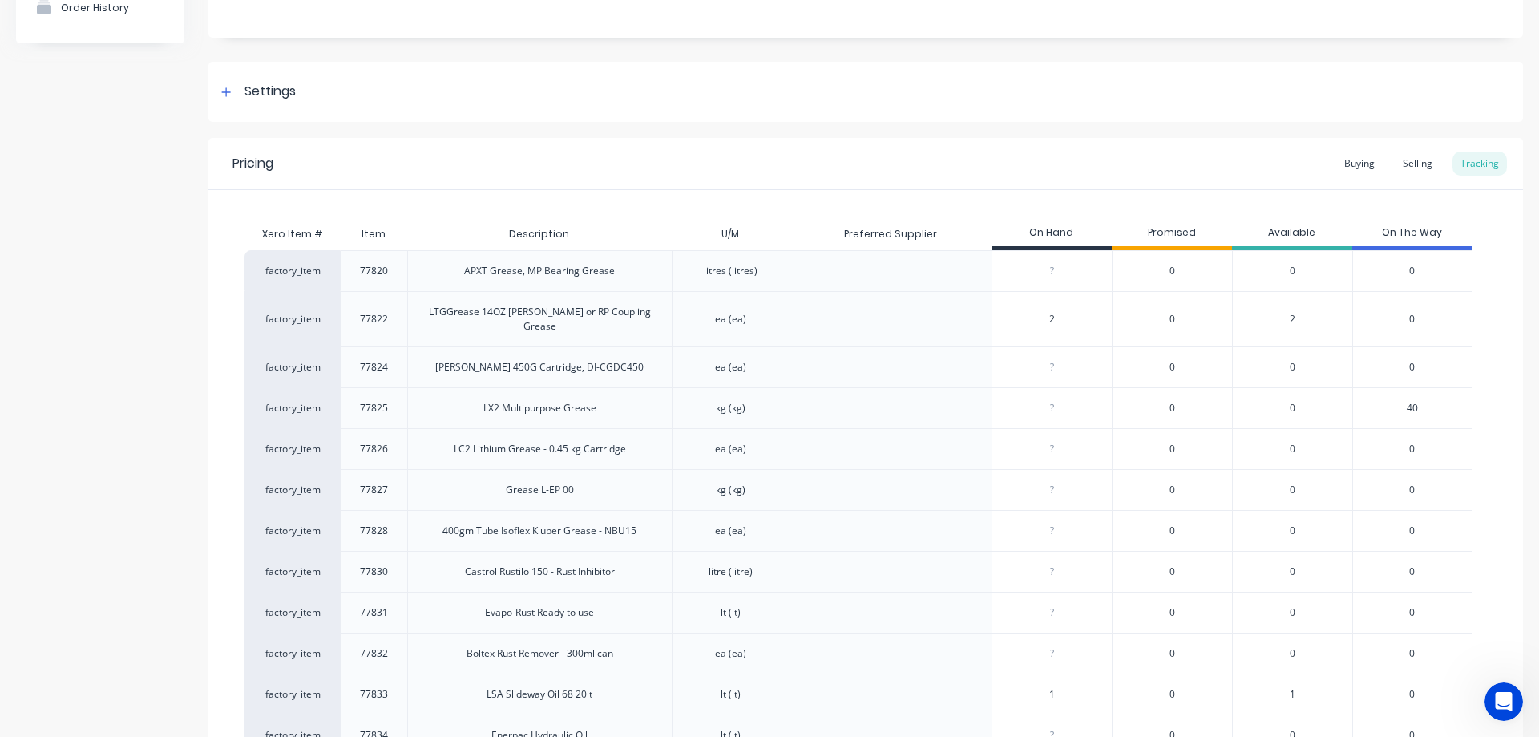
scroll to position [169, 0]
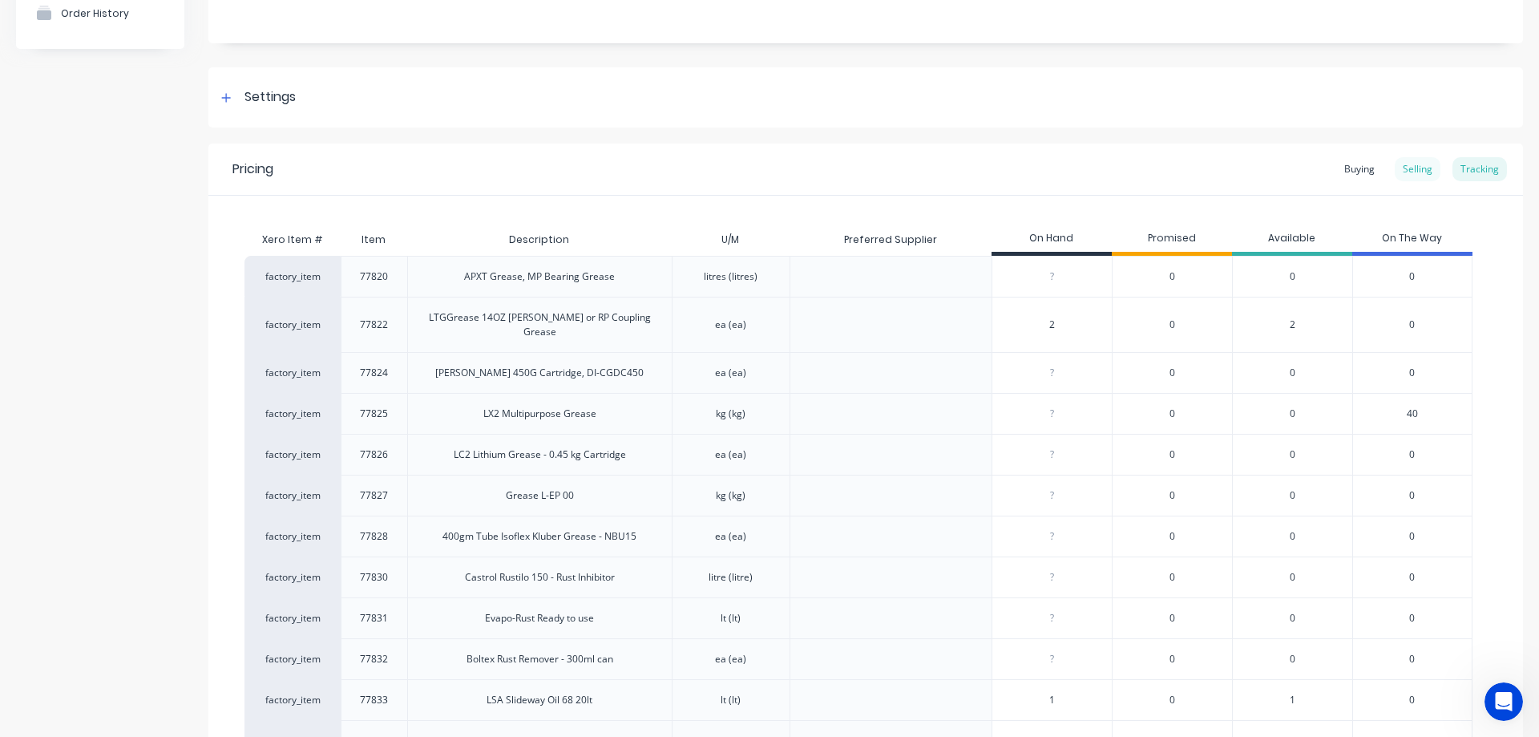
click at [1398, 163] on div "Selling" at bounding box center [1418, 169] width 46 height 24
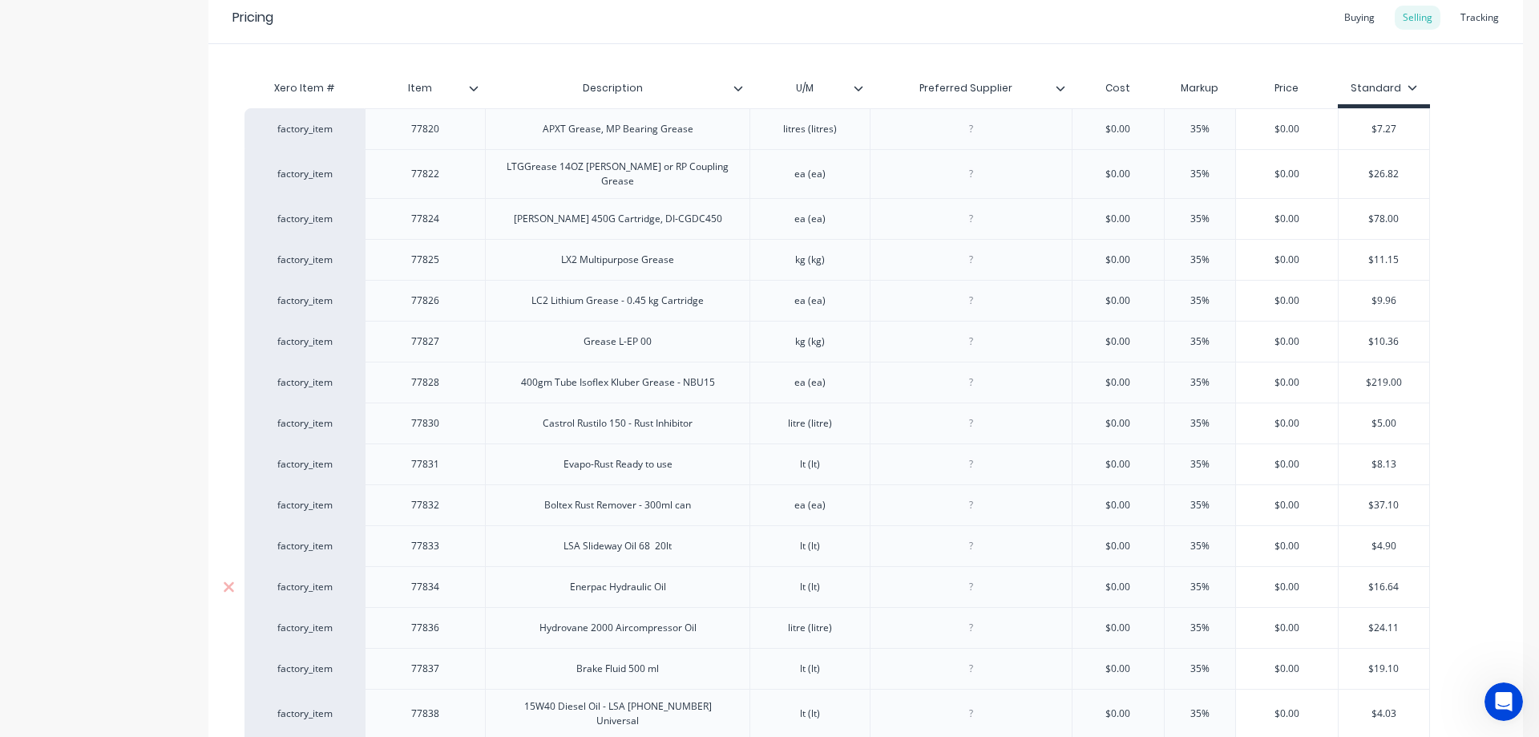
scroll to position [570, 0]
